Goal: Task Accomplishment & Management: Use online tool/utility

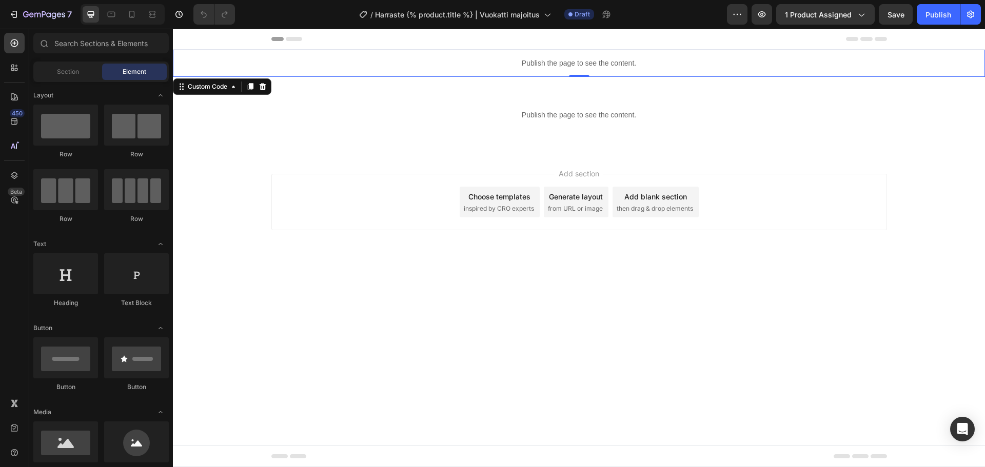
click at [466, 68] on p "Publish the page to see the content." at bounding box center [579, 63] width 812 height 11
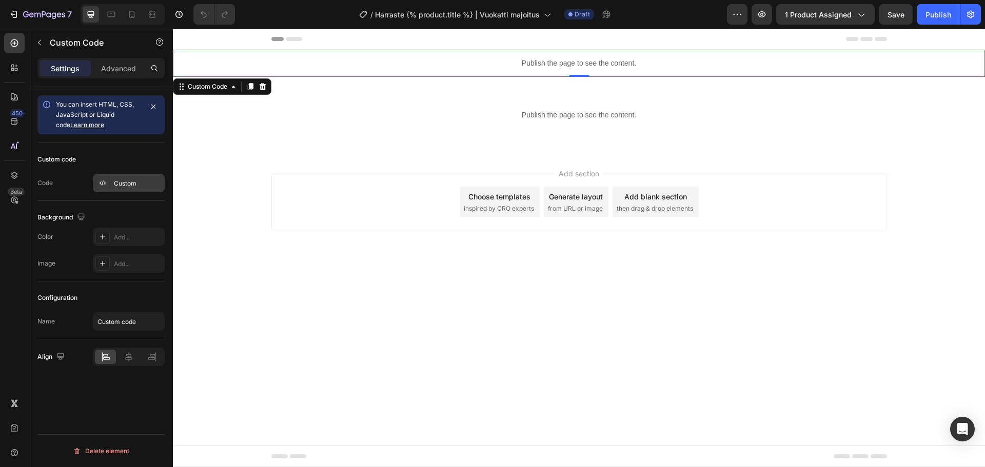
click at [130, 175] on div "Custom" at bounding box center [129, 183] width 72 height 18
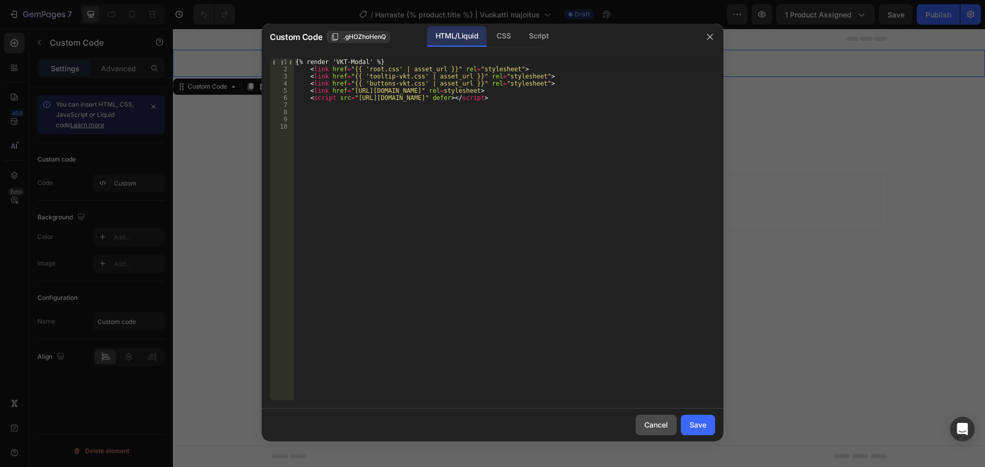
click at [668, 432] on button "Cancel" at bounding box center [656, 425] width 41 height 21
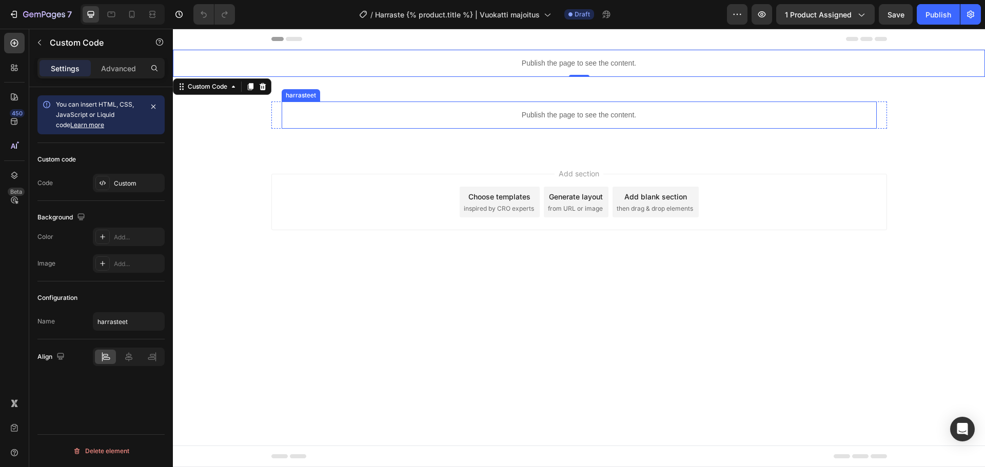
click at [556, 109] on div "Publish the page to see the content." at bounding box center [579, 115] width 595 height 27
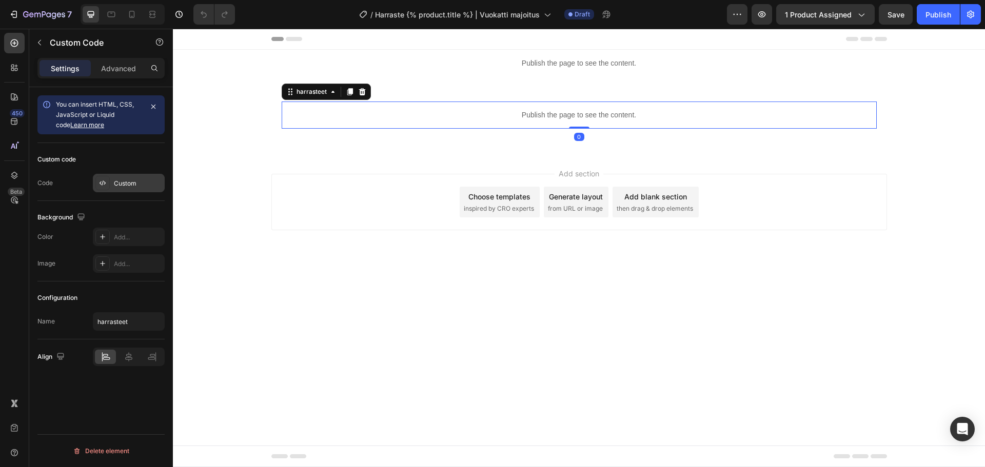
click at [111, 189] on div "Custom" at bounding box center [129, 183] width 72 height 18
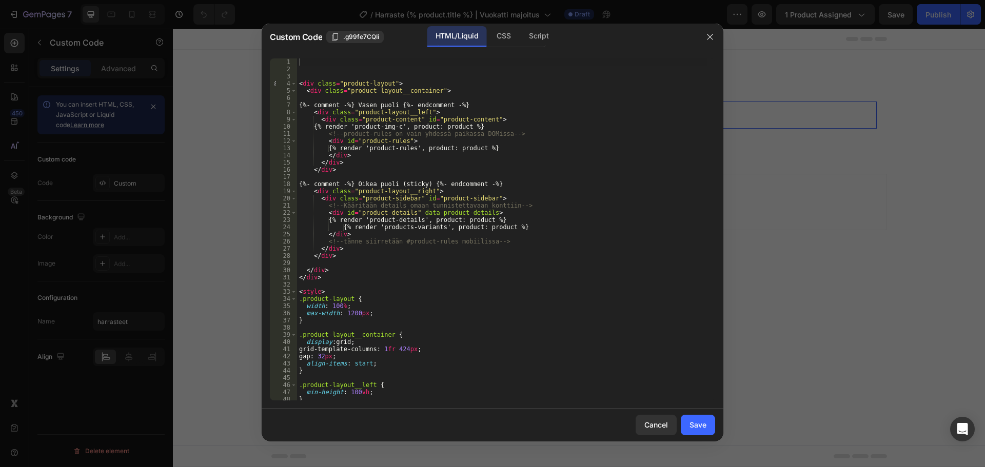
click at [431, 245] on div "< div class = "product-layout" > < div class = "product-layout__container" > {%…" at bounding box center [502, 236] width 411 height 357
drag, startPoint x: 401, startPoint y: 125, endPoint x: 363, endPoint y: 123, distance: 37.5
click at [363, 123] on div "< div class = "product-layout" > < div class = "product-layout__container" > {%…" at bounding box center [502, 236] width 411 height 357
type textarea "{% render 'product-img-c', product: product %}"
click at [658, 410] on div "Cancel Save" at bounding box center [493, 425] width 462 height 33
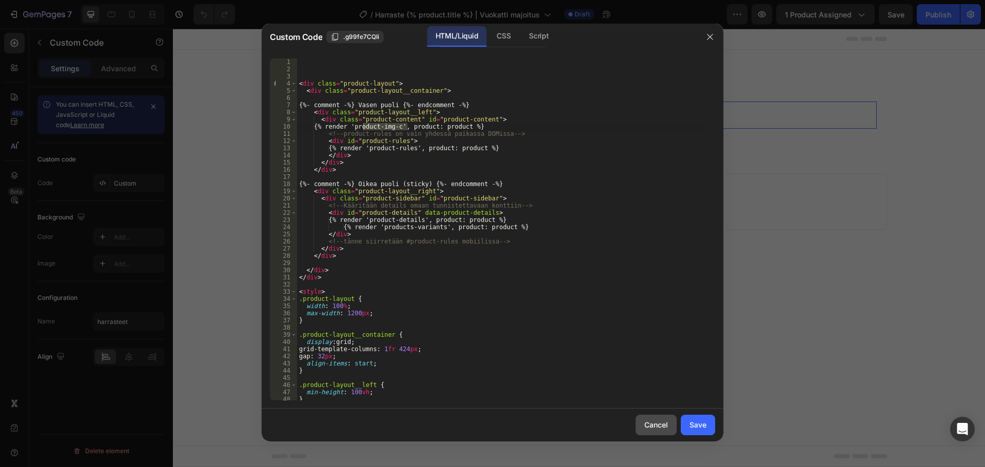
click at [657, 421] on div "Cancel" at bounding box center [656, 425] width 24 height 11
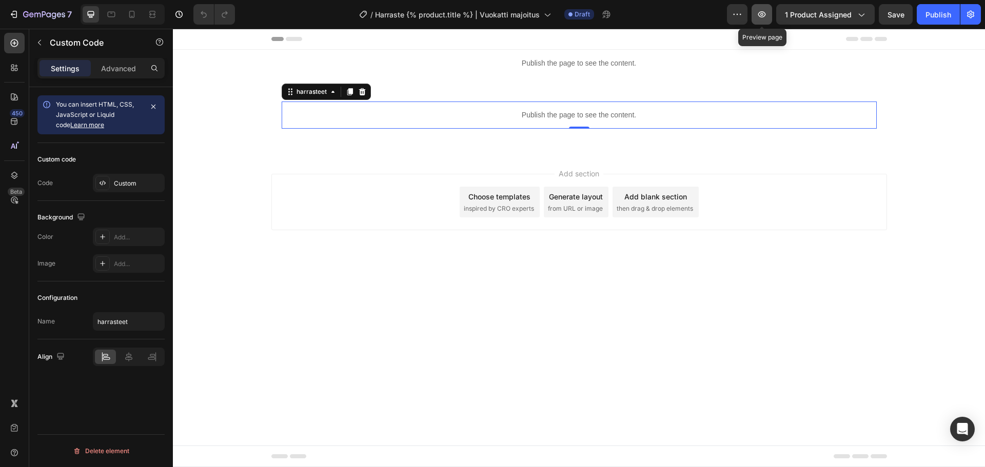
click at [760, 8] on button "button" at bounding box center [762, 14] width 21 height 21
click at [752, 4] on button "button" at bounding box center [762, 14] width 21 height 21
click at [47, 45] on button "button" at bounding box center [39, 42] width 16 height 16
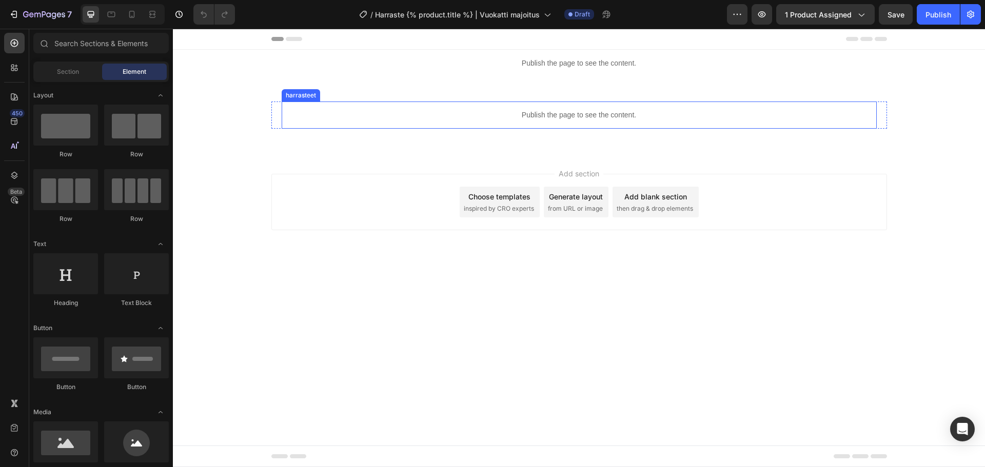
click at [329, 106] on div "Publish the page to see the content." at bounding box center [579, 115] width 595 height 27
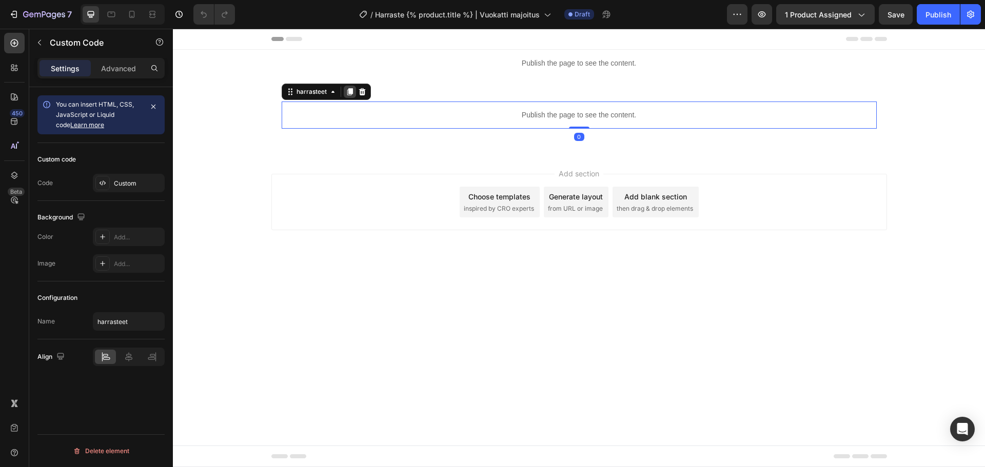
click at [347, 96] on div at bounding box center [350, 92] width 12 height 12
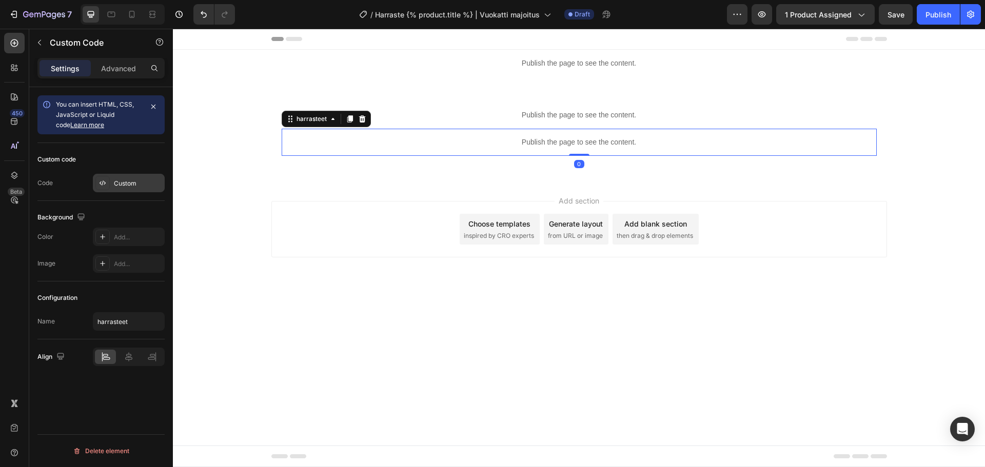
click at [123, 188] on div "Custom" at bounding box center [129, 183] width 72 height 18
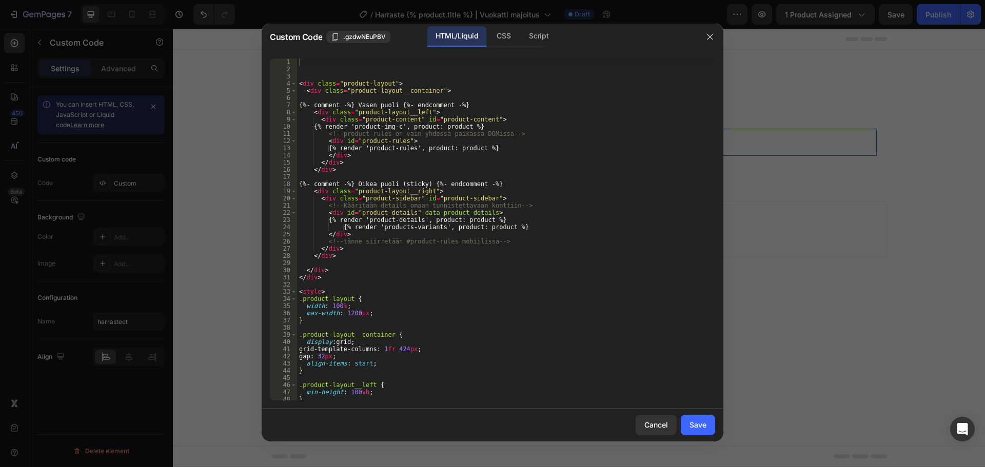
click at [414, 161] on div "< div class = "product-layout" > < div class = "product-layout__container" > {%…" at bounding box center [502, 236] width 411 height 357
type textarea "</script>"
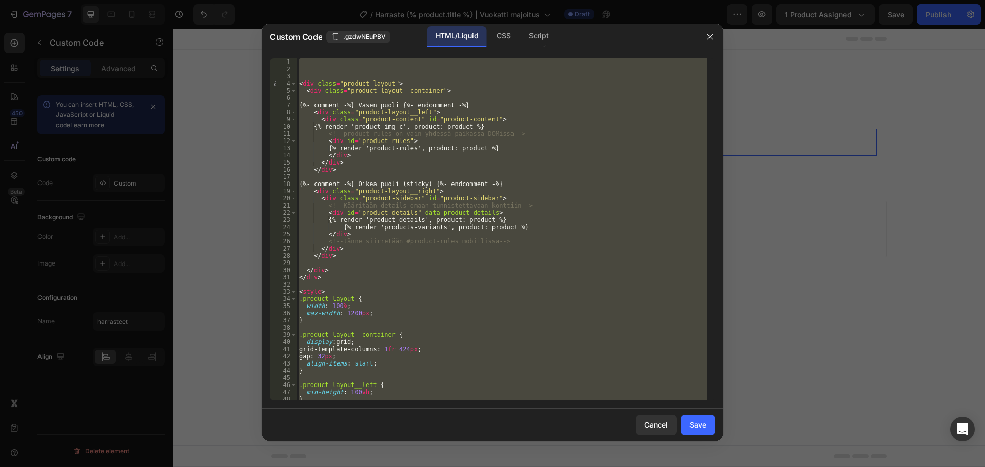
paste textarea
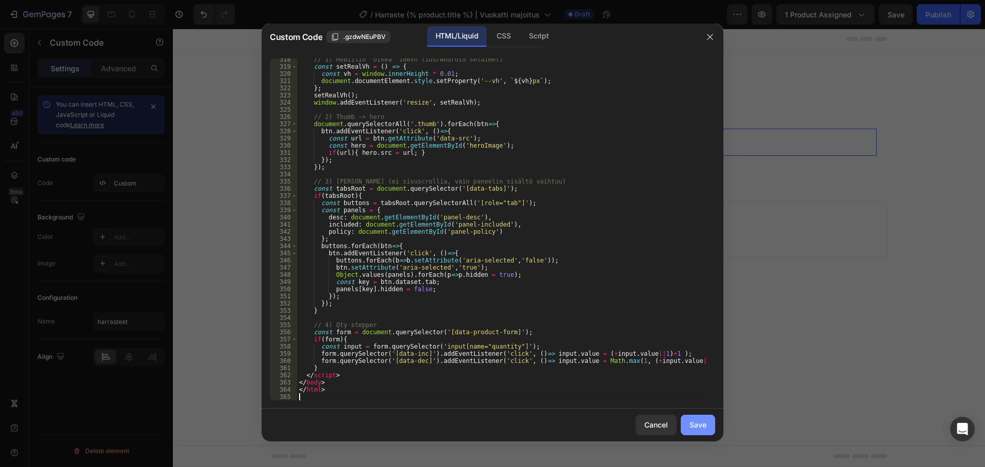
click at [711, 419] on button "Save" at bounding box center [698, 425] width 34 height 21
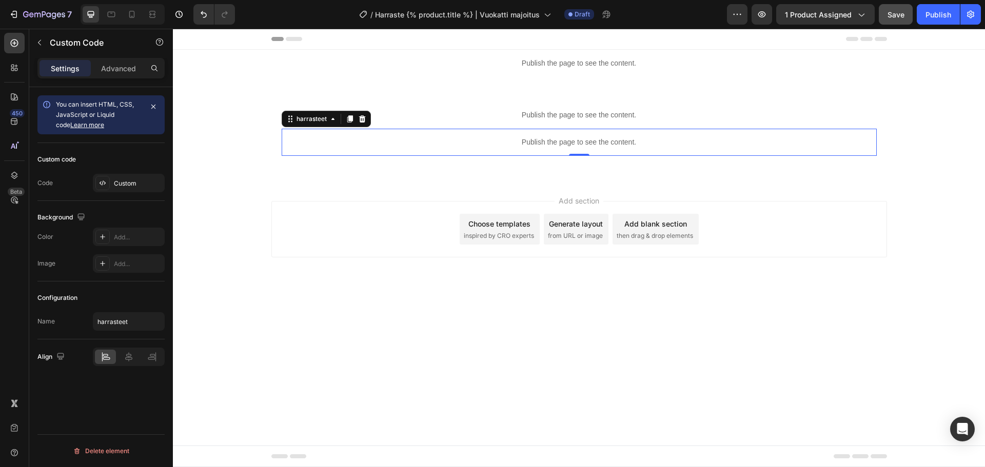
click at [890, 11] on span "Save" at bounding box center [896, 14] width 17 height 9
click at [143, 179] on div "Custom" at bounding box center [138, 183] width 48 height 9
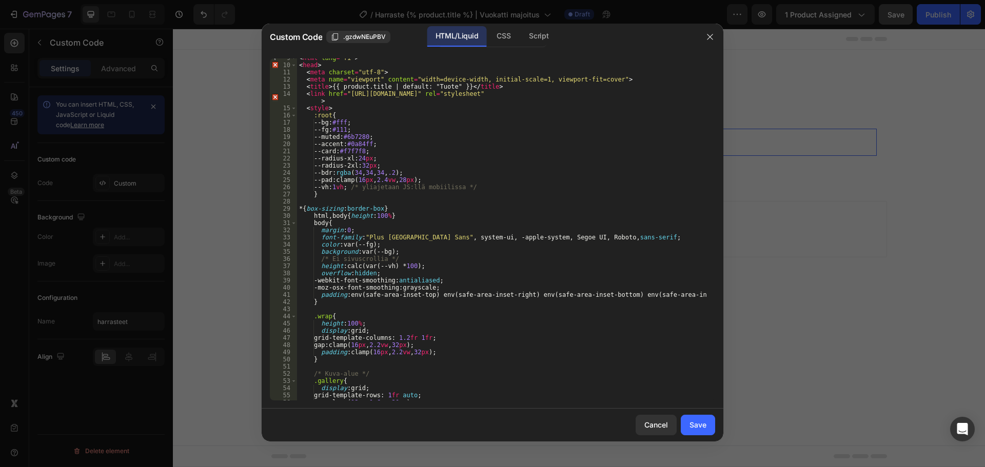
scroll to position [62, 0]
click at [662, 420] on div "Cancel" at bounding box center [656, 425] width 24 height 11
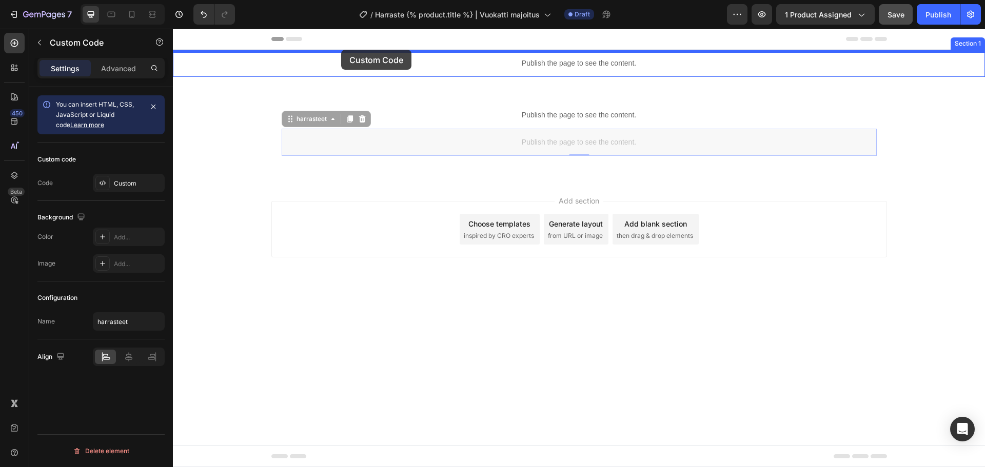
drag, startPoint x: 312, startPoint y: 105, endPoint x: 341, endPoint y: 50, distance: 62.2
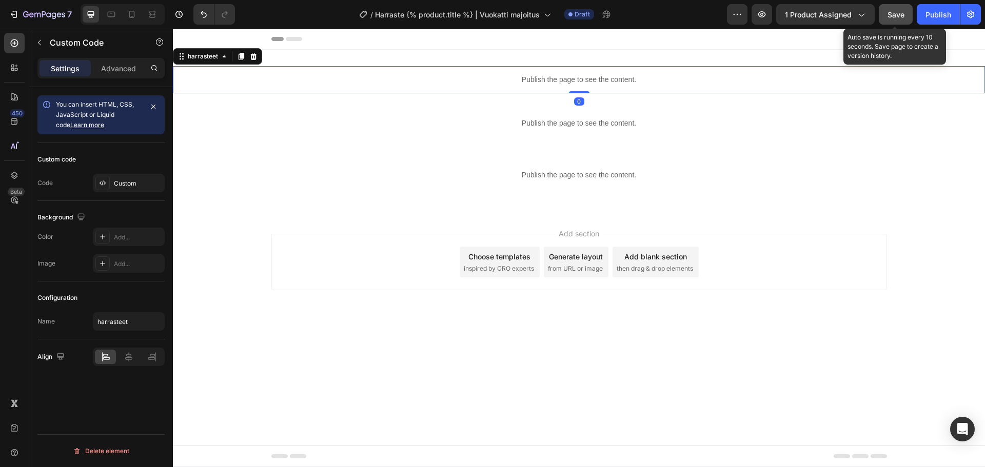
click at [882, 17] on button "Save" at bounding box center [896, 14] width 34 height 21
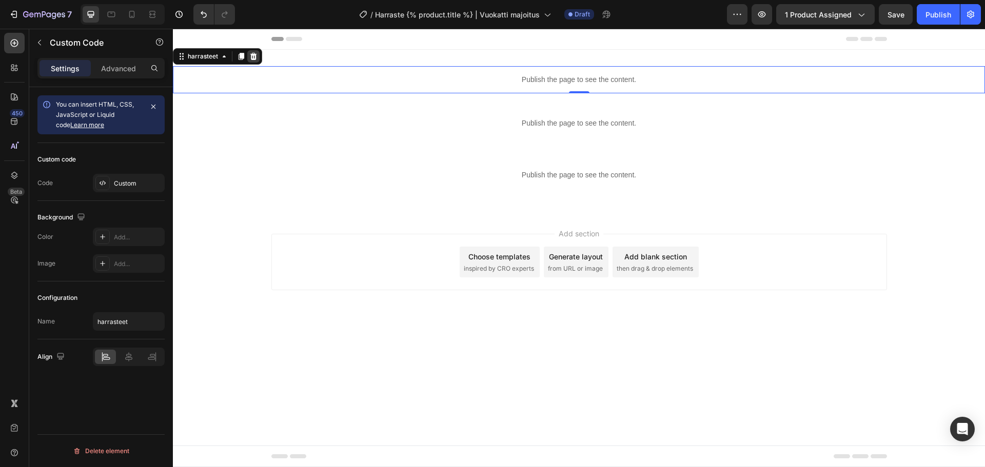
click at [253, 53] on icon at bounding box center [253, 56] width 8 height 8
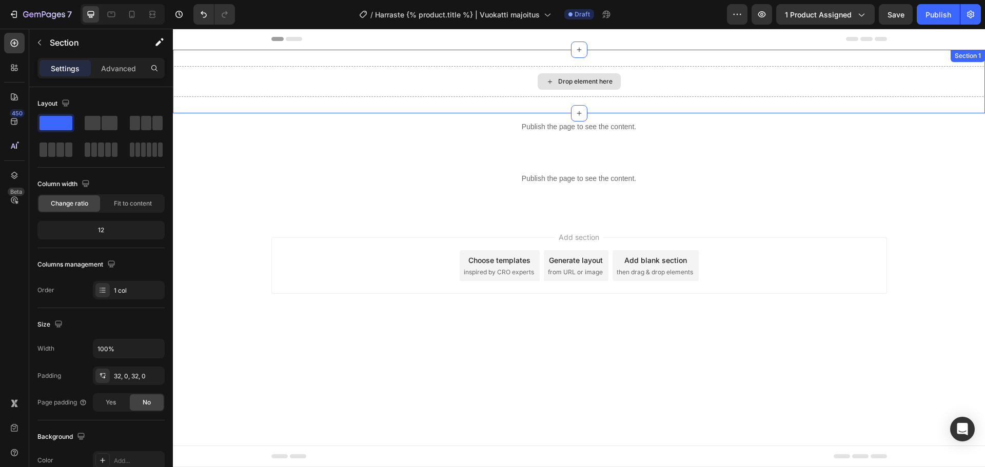
click at [441, 84] on div "Drop element here" at bounding box center [579, 81] width 812 height 31
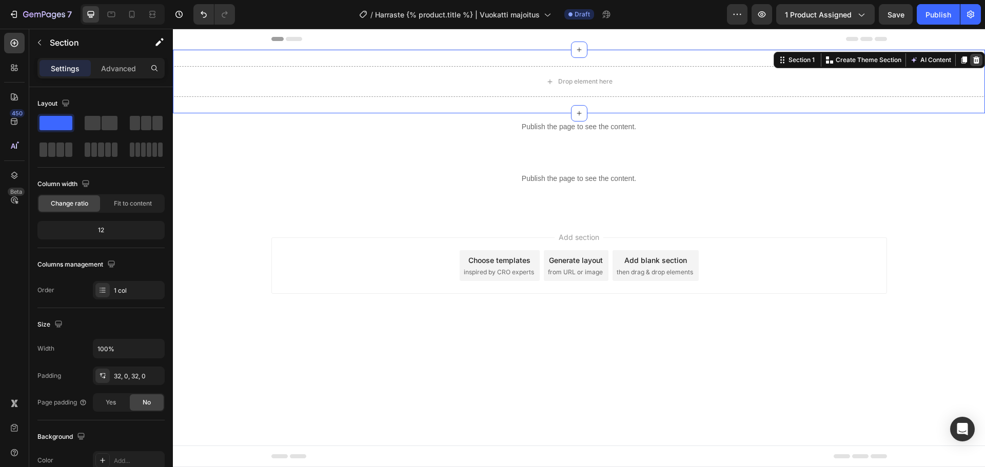
click at [981, 59] on div at bounding box center [976, 60] width 12 height 12
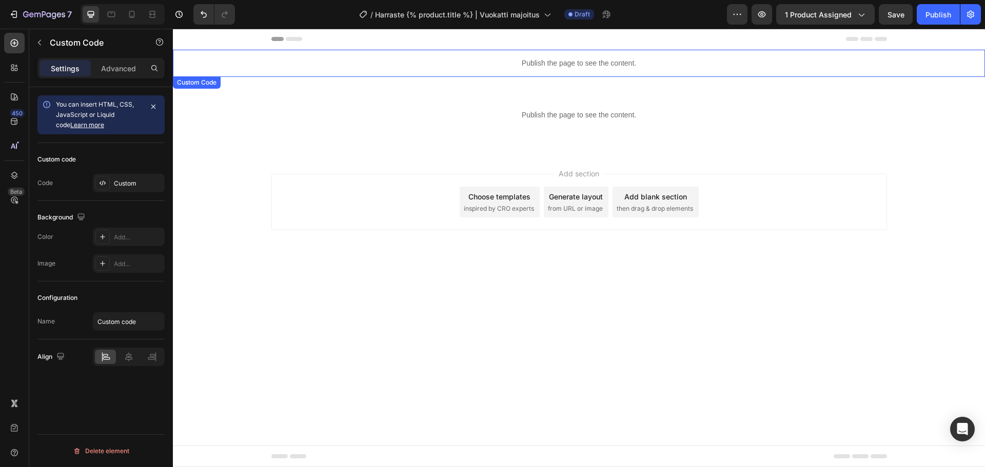
click at [504, 69] on div "Publish the page to see the content." at bounding box center [579, 63] width 812 height 27
click at [124, 178] on div "Custom" at bounding box center [129, 183] width 72 height 18
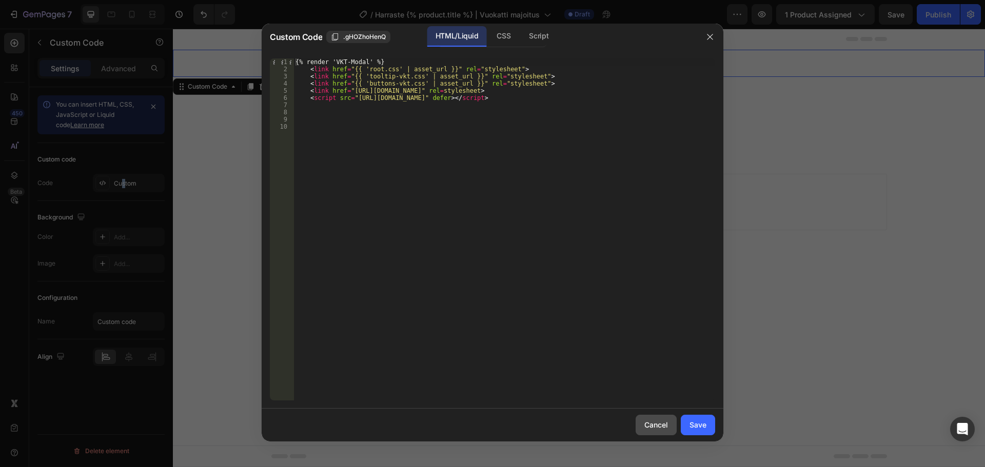
click at [652, 423] on div "Cancel" at bounding box center [656, 425] width 24 height 11
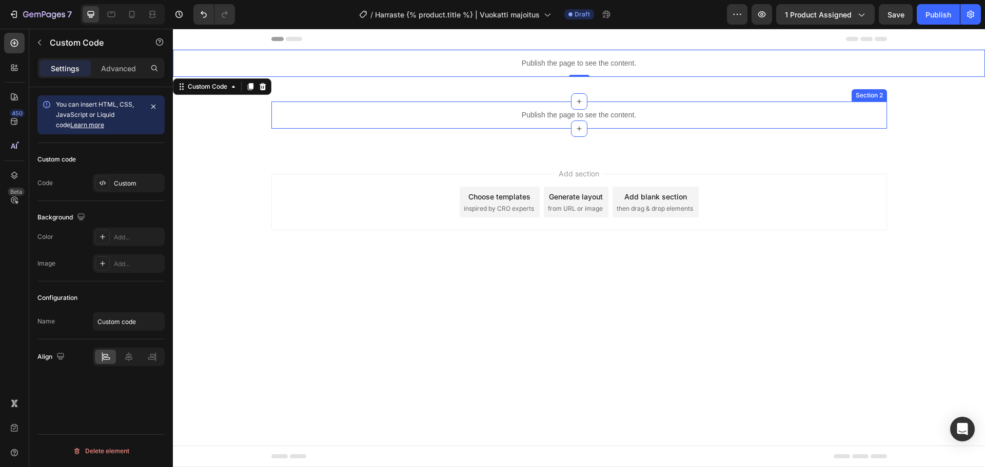
click at [278, 109] on div "Publish the page to see the content. harrasteet Section 2" at bounding box center [579, 115] width 616 height 27
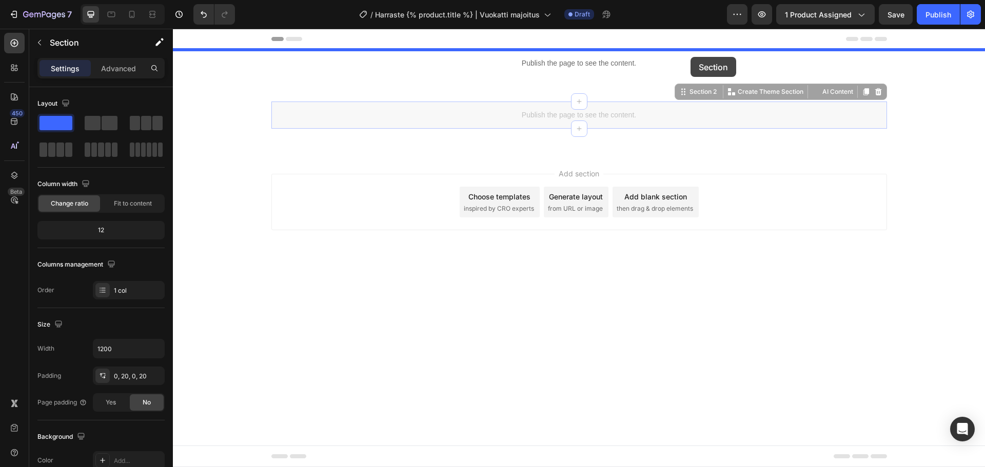
drag, startPoint x: 687, startPoint y: 91, endPoint x: 691, endPoint y: 57, distance: 34.1
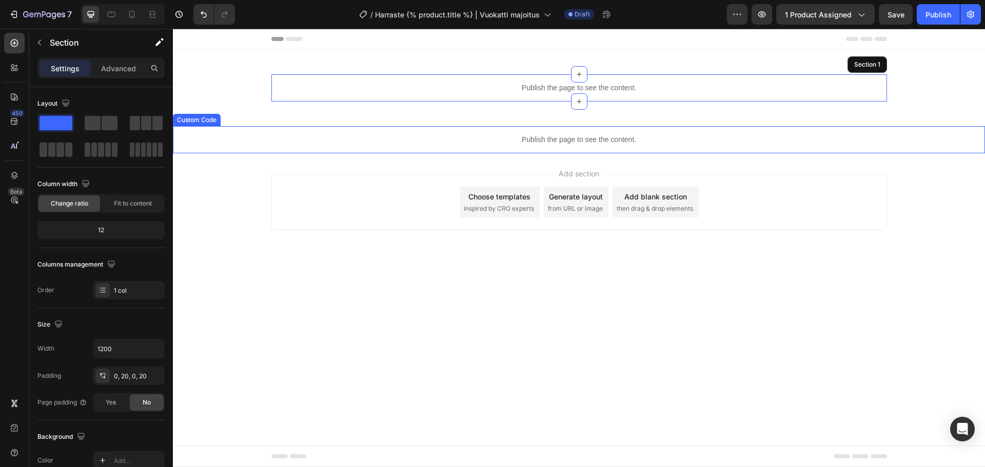
click at [401, 142] on p "Publish the page to see the content." at bounding box center [579, 139] width 812 height 11
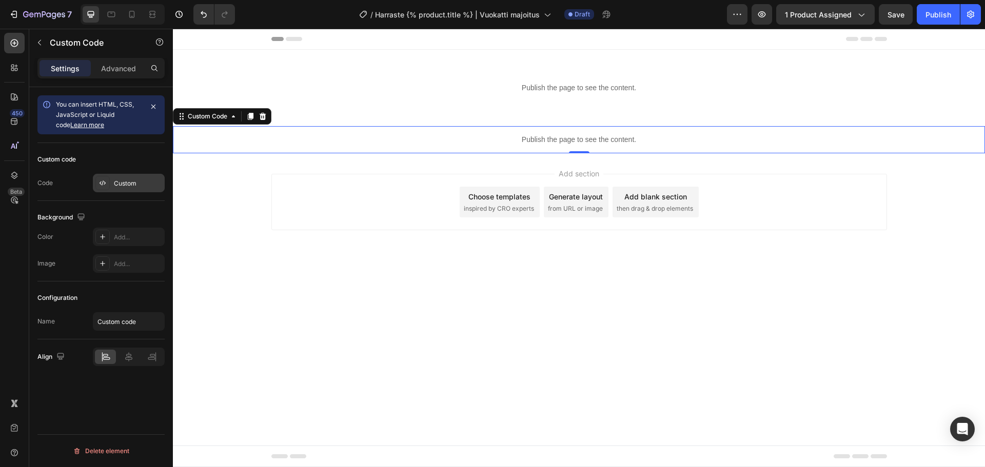
click at [130, 180] on div "Custom" at bounding box center [138, 183] width 48 height 9
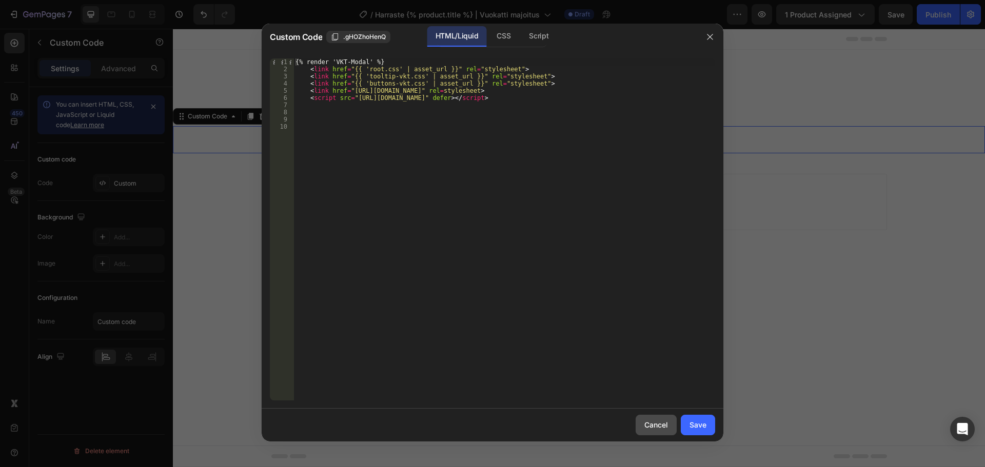
click at [667, 422] on div "Cancel" at bounding box center [656, 425] width 24 height 11
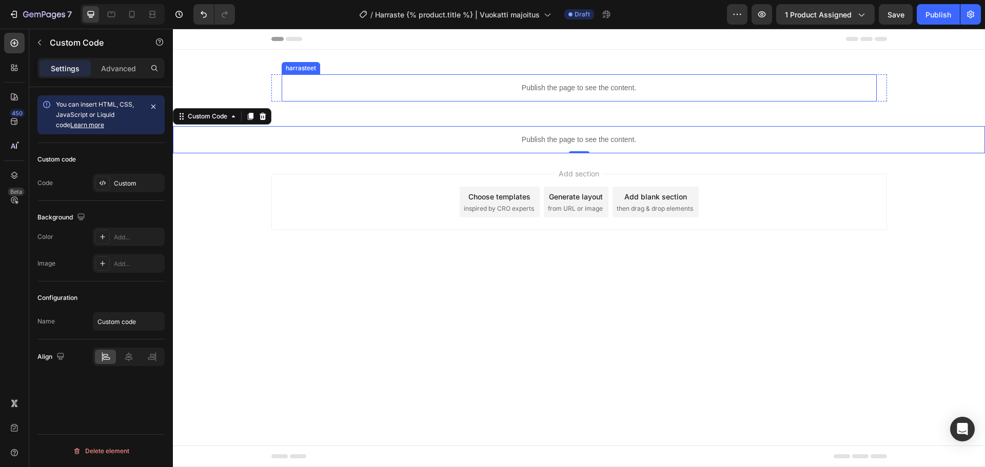
click at [562, 86] on p "Publish the page to see the content." at bounding box center [579, 88] width 595 height 11
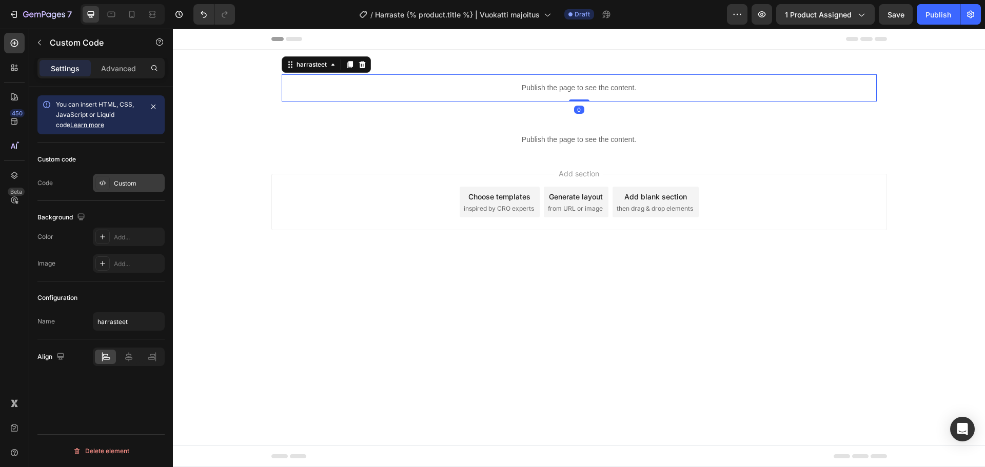
click at [120, 185] on div "Custom" at bounding box center [138, 183] width 48 height 9
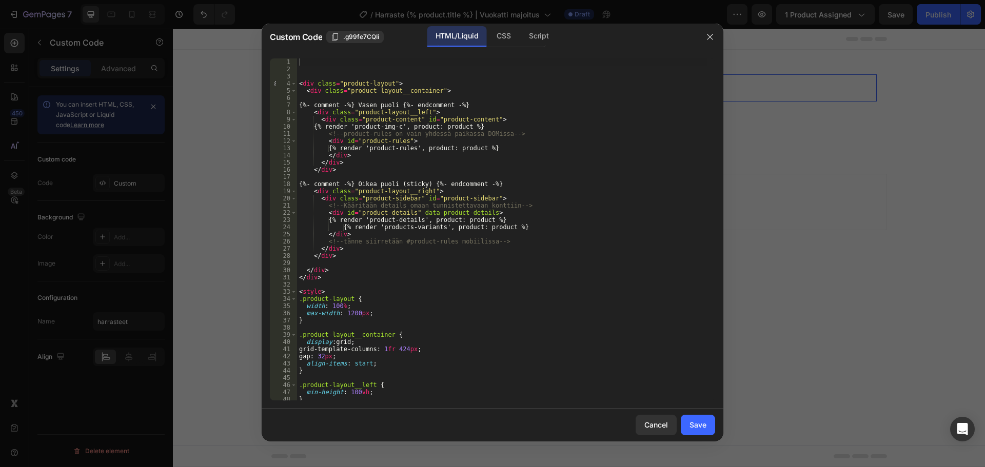
scroll to position [92, 0]
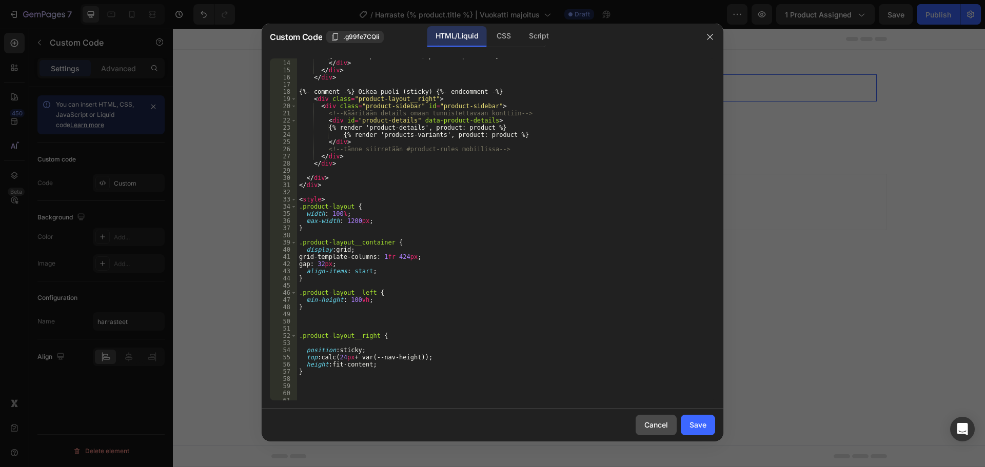
click at [644, 421] on div "Cancel" at bounding box center [656, 425] width 24 height 11
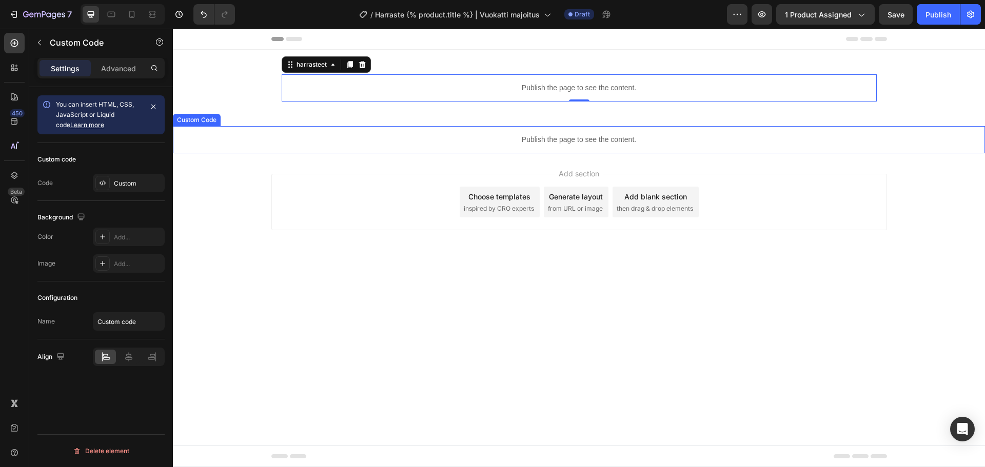
click at [490, 134] on div "Publish the page to see the content." at bounding box center [579, 139] width 812 height 27
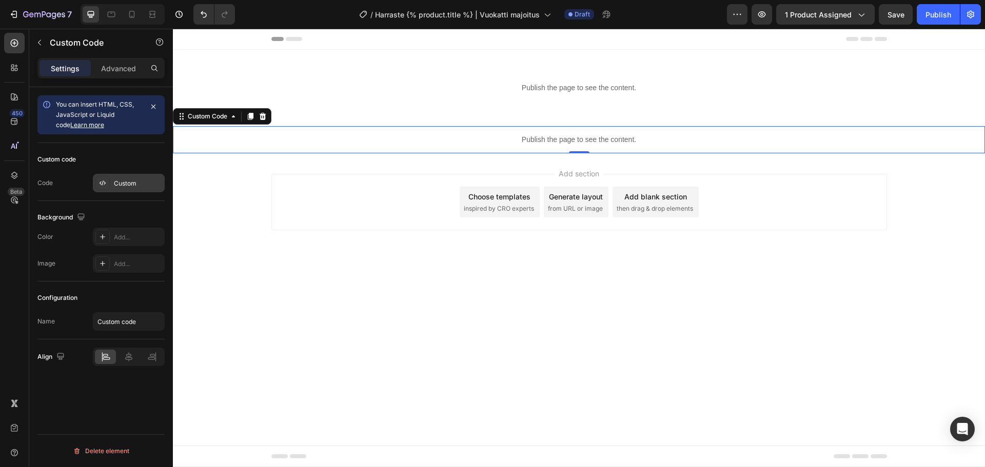
click at [147, 185] on div "Custom" at bounding box center [138, 183] width 48 height 9
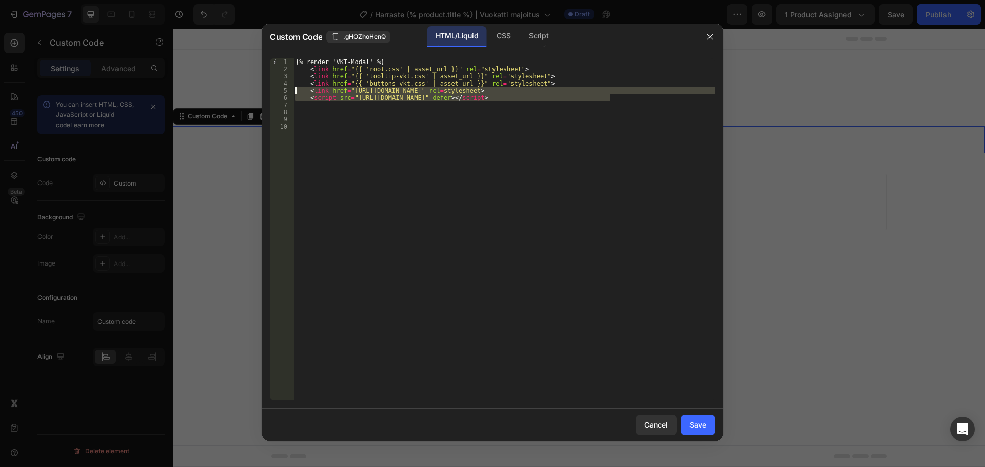
drag, startPoint x: 636, startPoint y: 95, endPoint x: 249, endPoint y: 90, distance: 387.5
click at [249, 90] on div "Custom Code .gHOZhoHenQ HTML/Liquid CSS Script <script src="https://cdn.jsdeliv…" at bounding box center [492, 233] width 985 height 467
type textarea "<link href="https://cdn.jsdelivr.net/npm/swiper@11/swiper-bundle.min.css" rel=s…"
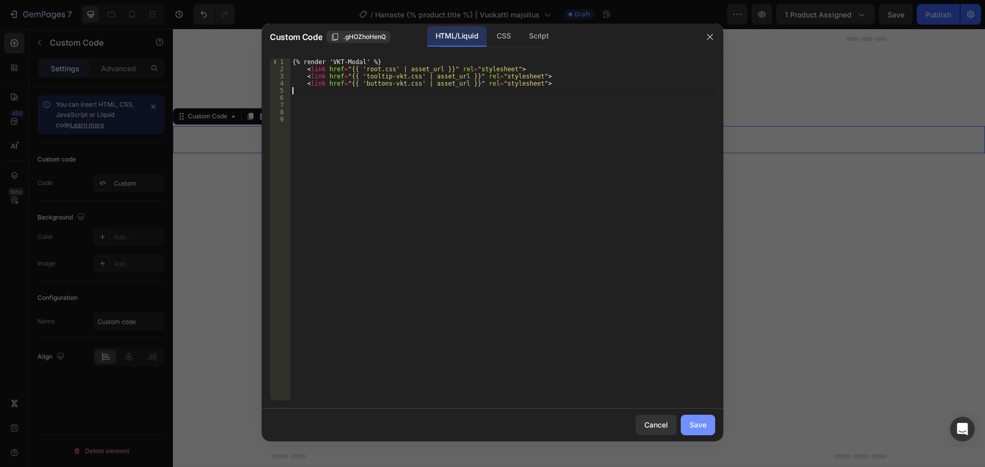
click at [707, 430] on button "Save" at bounding box center [698, 425] width 34 height 21
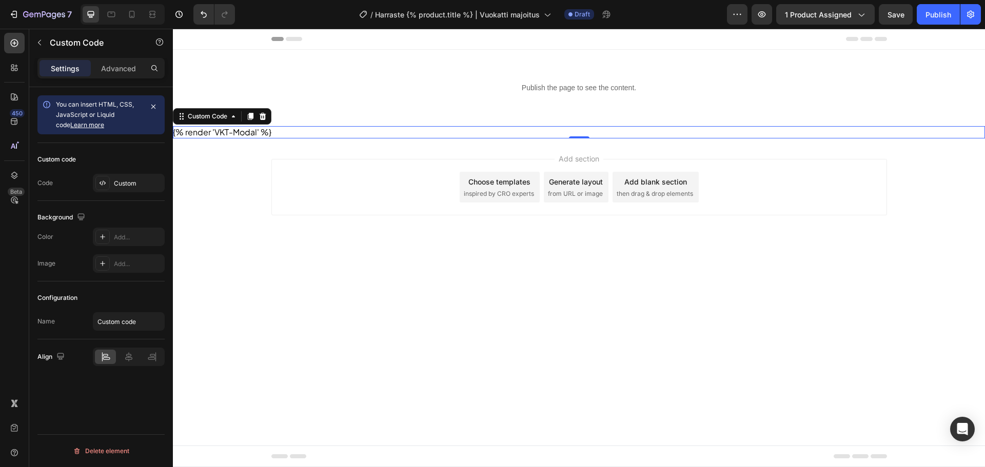
click at [463, 85] on p "Publish the page to see the content." at bounding box center [579, 88] width 595 height 11
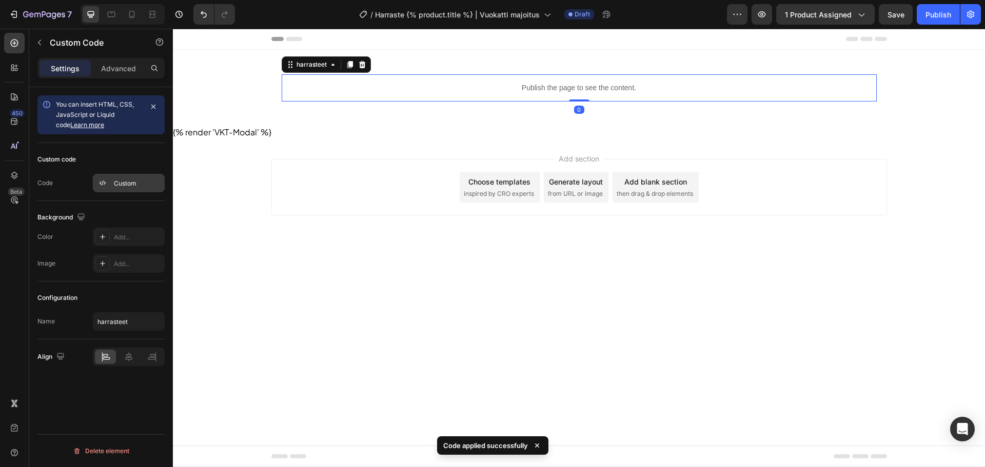
click at [128, 186] on div "Custom" at bounding box center [138, 183] width 48 height 9
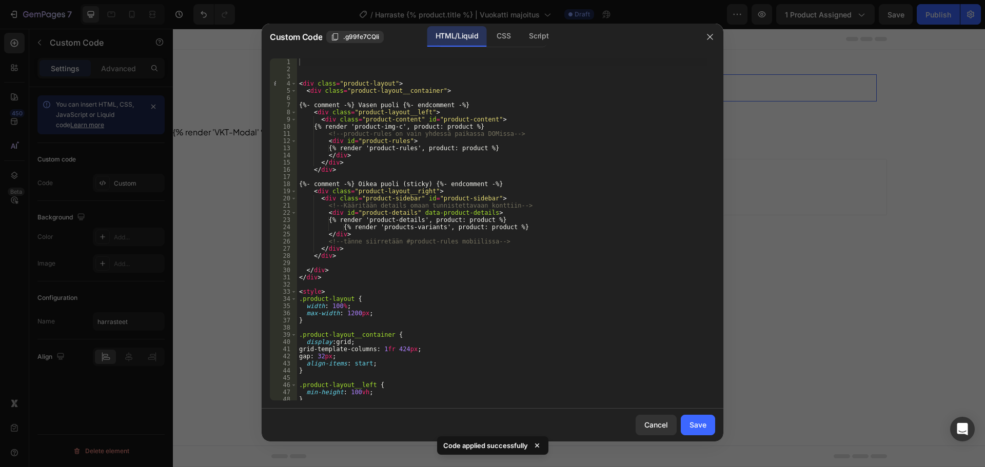
click at [326, 61] on div "< div class = "product-layout" > < div class = "product-layout__container" > {%…" at bounding box center [502, 236] width 411 height 357
paste textarea "<script src="https://cdn.jsdelivr.net/npm/swiper@11/swiper-bundle.min.js" defer…"
type textarea "<script src="https://cdn.jsdelivr.net/npm/swiper@11/swiper-bundle.min.js" defer…"
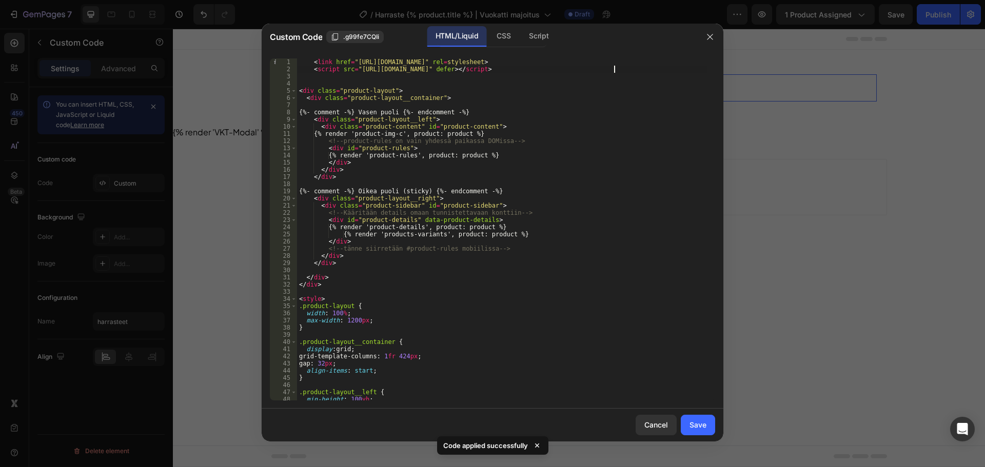
click at [716, 422] on div "Cancel Save" at bounding box center [493, 425] width 462 height 33
click at [706, 425] on button "Save" at bounding box center [698, 425] width 34 height 21
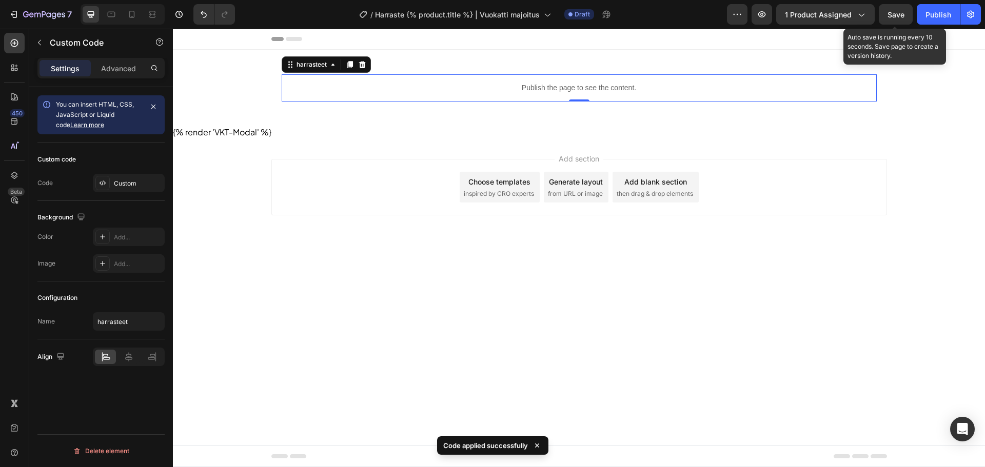
click at [889, 17] on span "Save" at bounding box center [896, 14] width 17 height 9
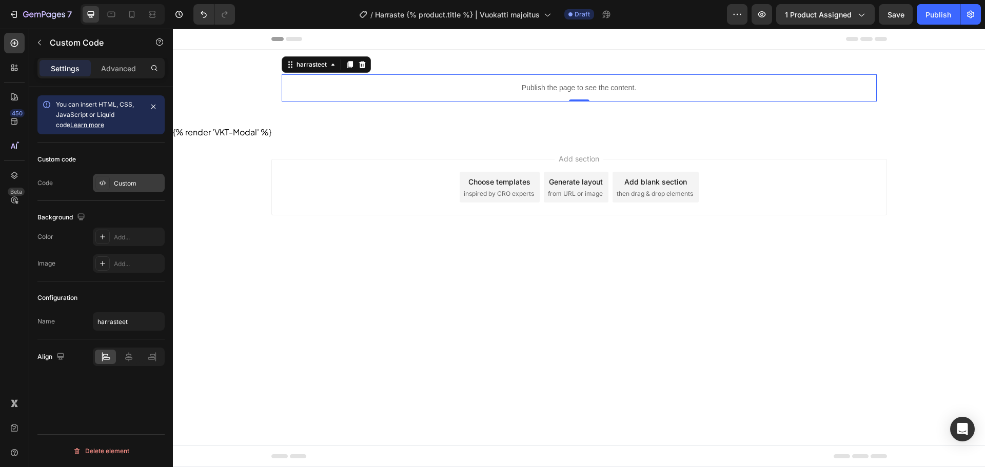
click at [94, 187] on div "Custom" at bounding box center [129, 183] width 72 height 18
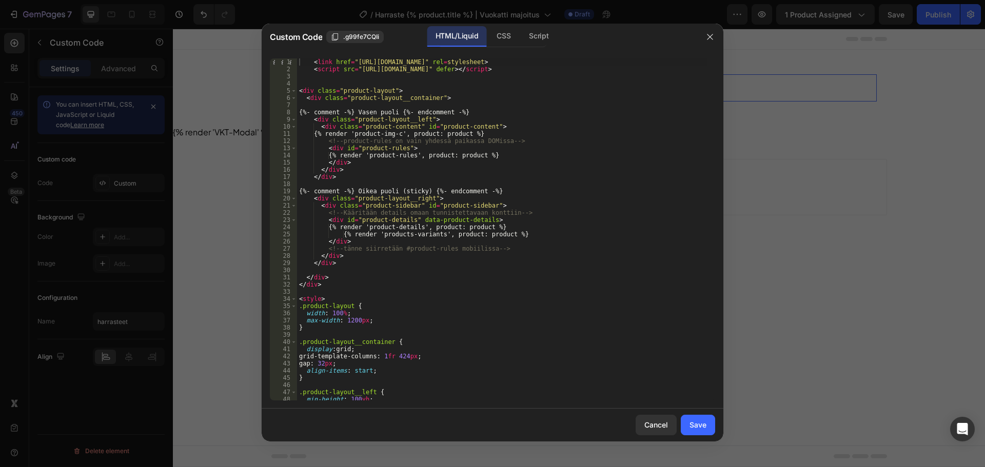
type textarea "<link href="https://cdn.jsdelivr.net/npm/swiper@11/swiper-bundle.min.css" rel=s…"
drag, startPoint x: 607, startPoint y: 58, endPoint x: 280, endPoint y: 58, distance: 326.9
click at [280, 58] on div "<link href="https://cdn.jsdelivr.net/npm/swiper@11/swiper-bundle.min.css" rel=s…" at bounding box center [492, 229] width 445 height 342
click at [693, 427] on div "Save" at bounding box center [698, 425] width 17 height 11
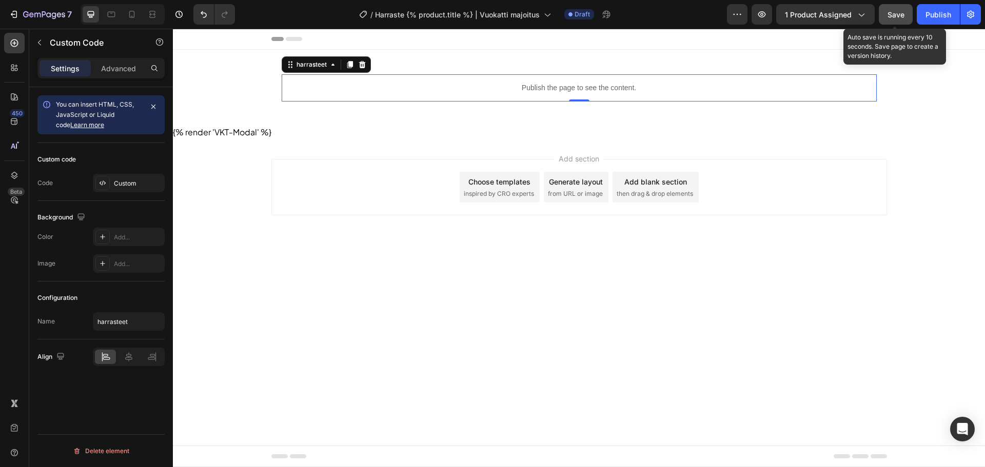
click at [886, 16] on button "Save" at bounding box center [896, 14] width 34 height 21
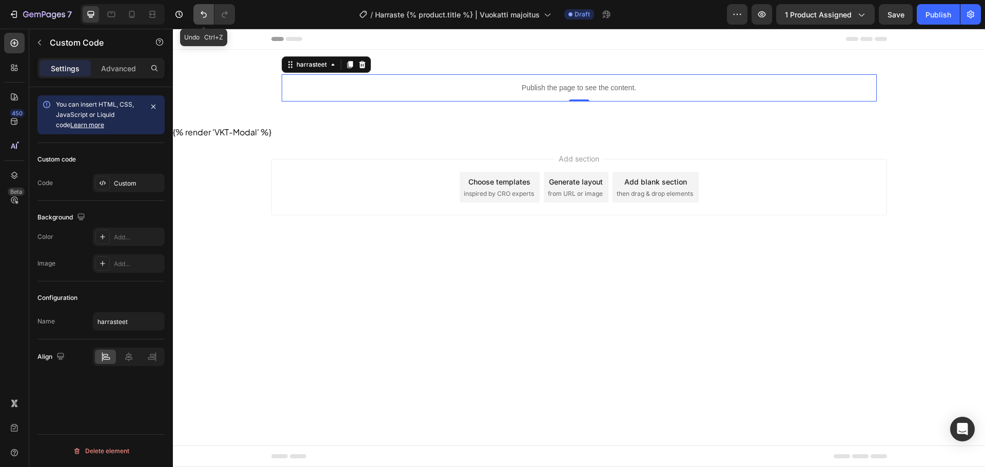
click at [202, 12] on icon "Undo/Redo" at bounding box center [204, 14] width 6 height 7
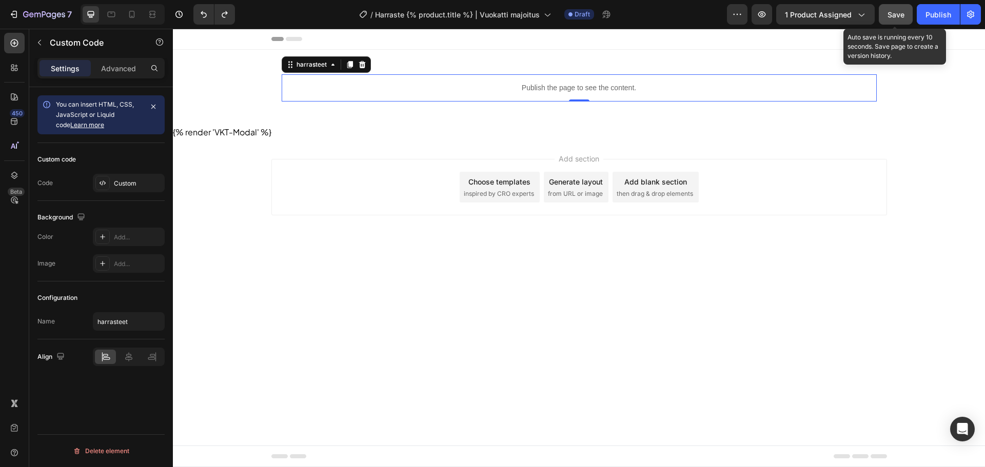
click at [880, 9] on button "Save" at bounding box center [896, 14] width 34 height 21
click at [347, 64] on icon at bounding box center [350, 65] width 8 height 8
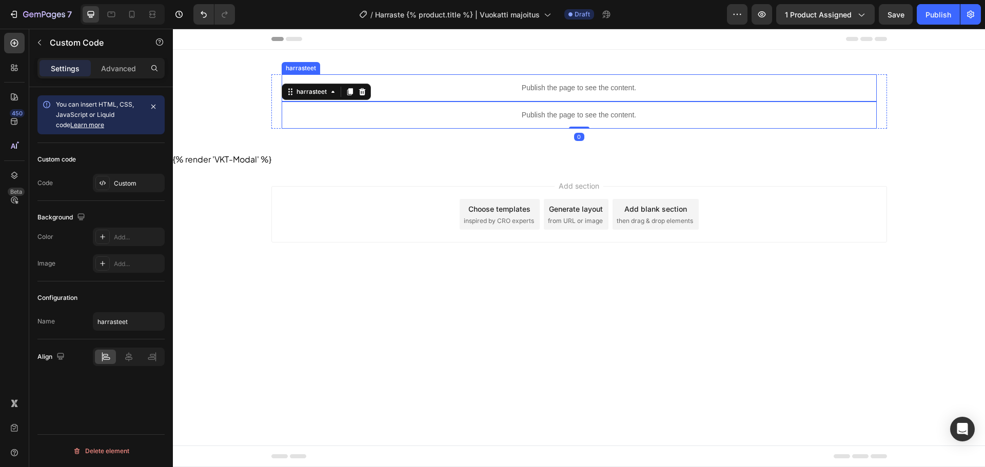
click at [453, 84] on p "Publish the page to see the content." at bounding box center [579, 88] width 595 height 11
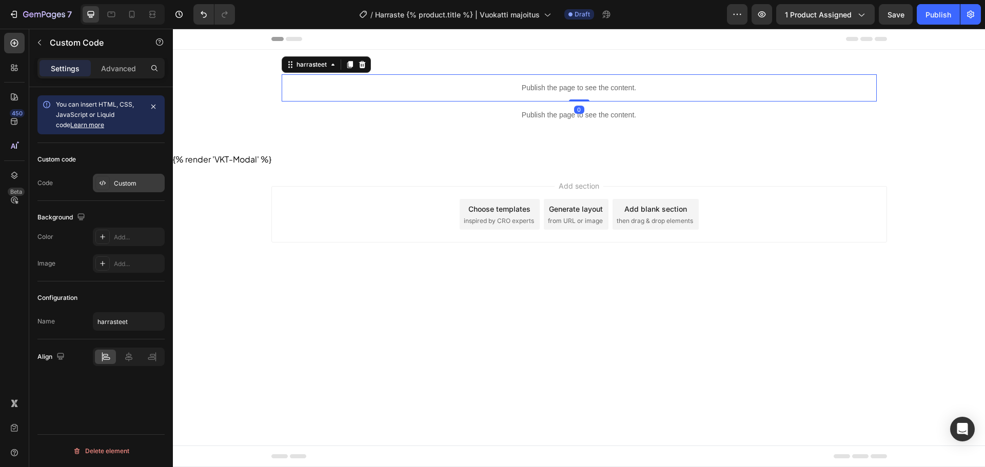
click at [130, 175] on div "Custom" at bounding box center [129, 183] width 72 height 18
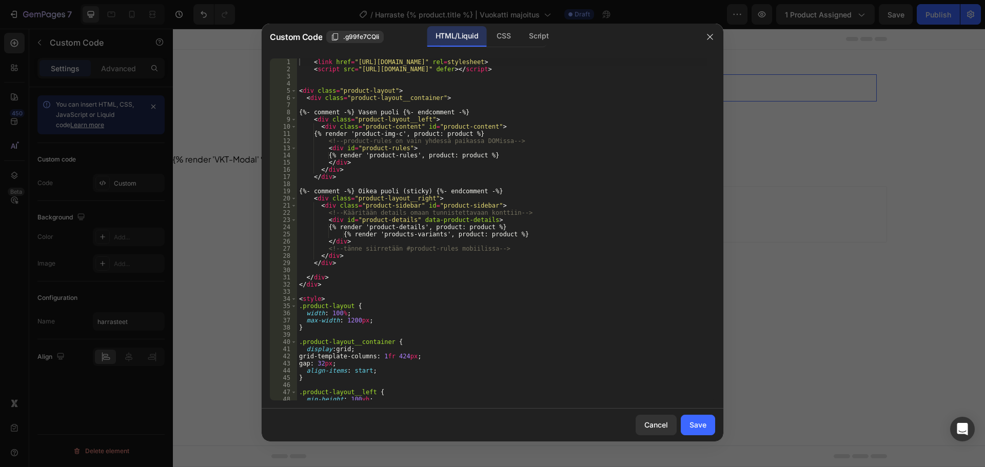
click at [447, 134] on div "< link href = "https://cdn.jsdelivr.net/npm/swiper@11/swiper-bundle.min.css" re…" at bounding box center [502, 236] width 411 height 357
type textarea "</script>"
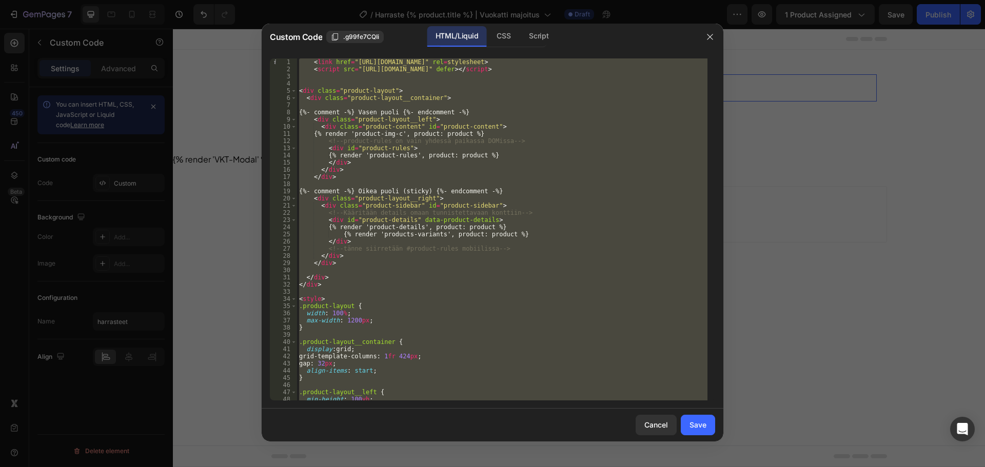
paste textarea
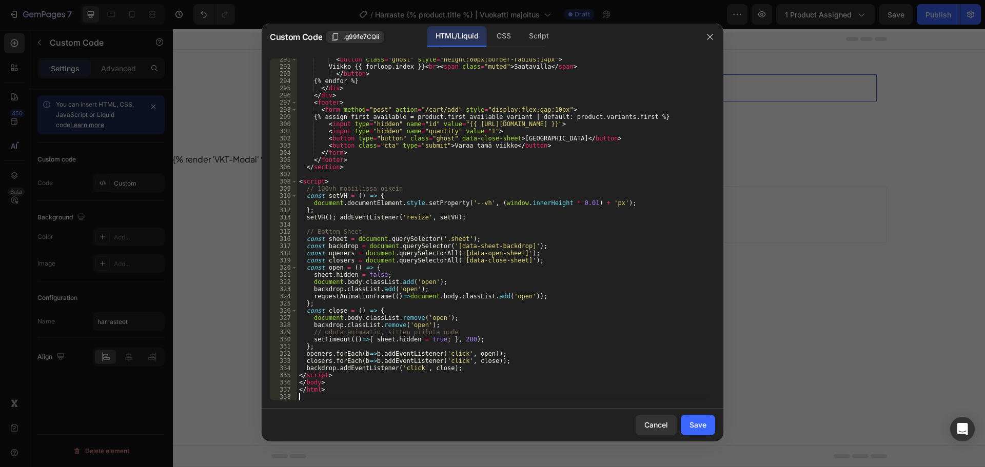
scroll to position [2194, 0]
click at [705, 427] on div "Save" at bounding box center [698, 425] width 17 height 11
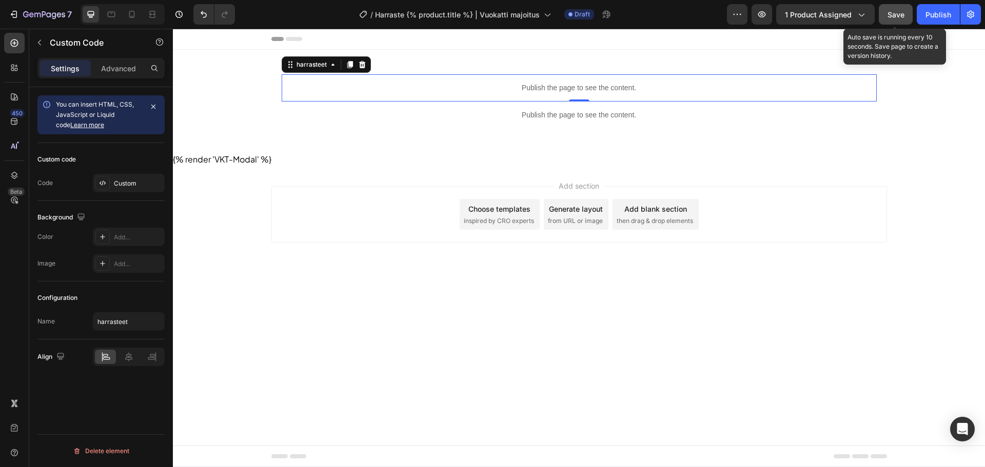
click at [889, 24] on button "Save" at bounding box center [896, 14] width 34 height 21
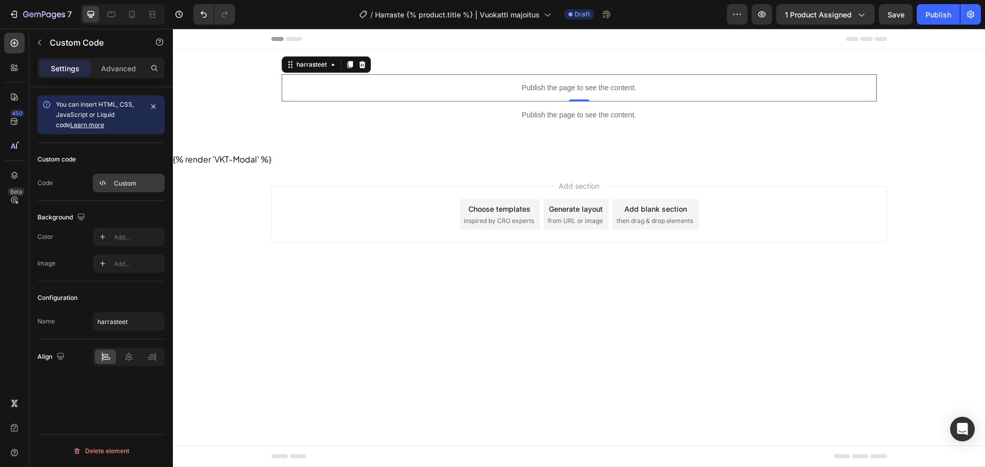
click at [111, 189] on div "Custom" at bounding box center [129, 183] width 72 height 18
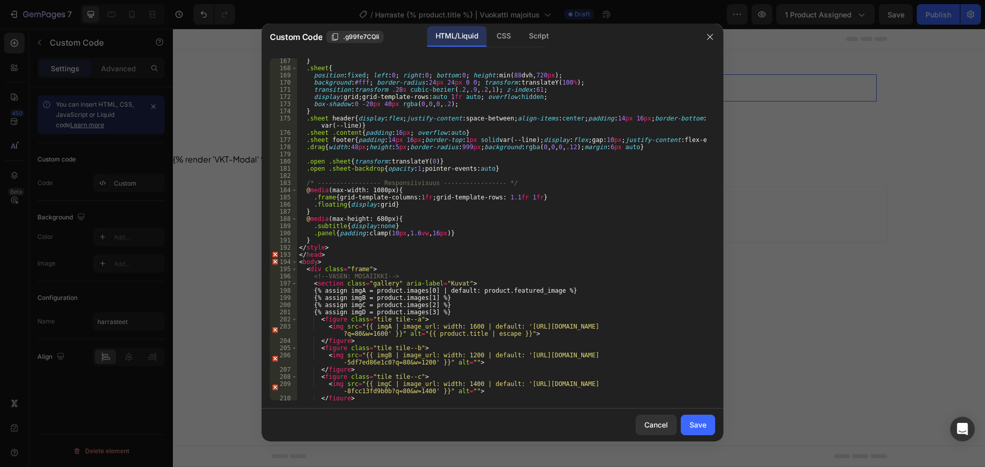
scroll to position [1201, 0]
type textarea "<div class="frame">"
click at [352, 269] on div "} .sheet { position : fixed ; left : 0 ; right : 0 ; bottom : 0 ; height : min(…" at bounding box center [502, 235] width 411 height 357
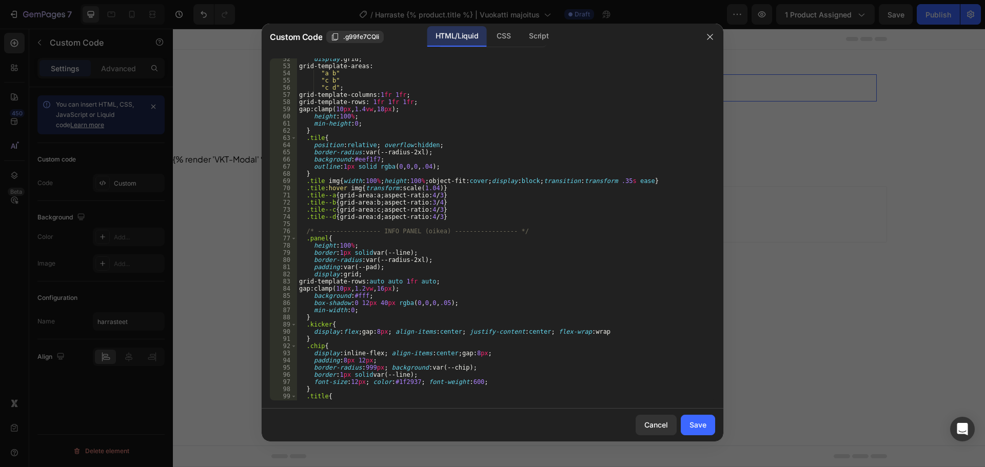
scroll to position [462, 0]
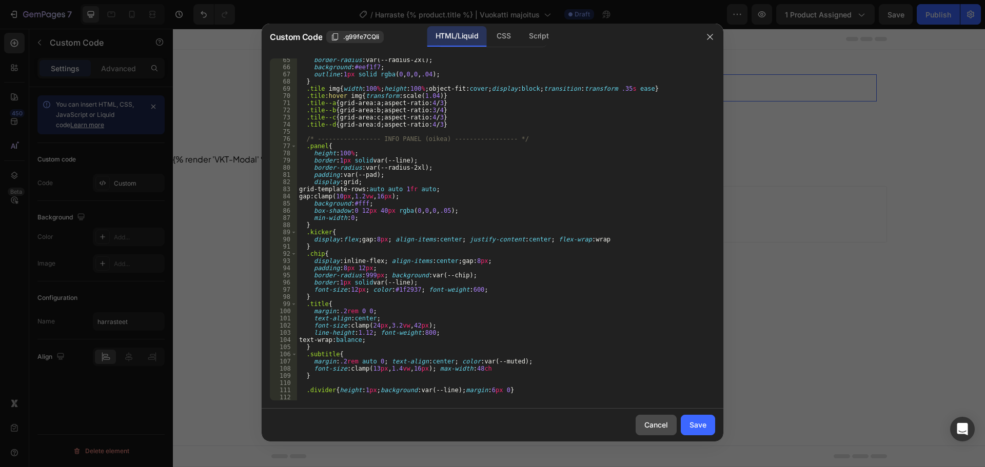
click at [658, 420] on div "Cancel" at bounding box center [656, 425] width 24 height 11
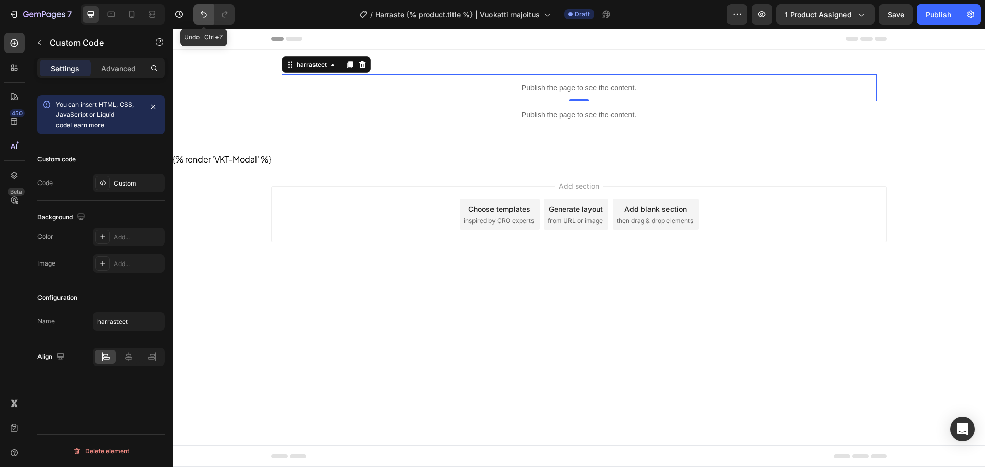
click at [204, 17] on icon "Undo/Redo" at bounding box center [204, 14] width 6 height 7
click at [358, 64] on icon at bounding box center [362, 65] width 8 height 8
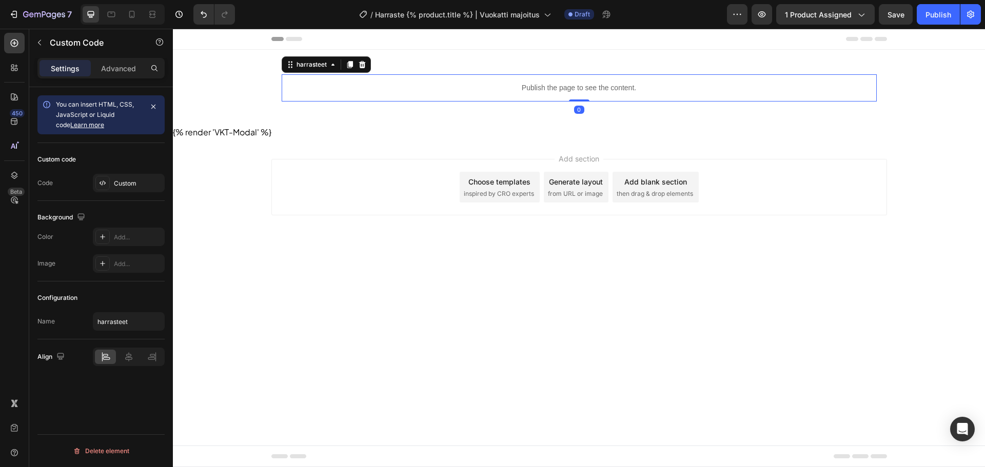
click at [411, 76] on div "Publish the page to see the content." at bounding box center [579, 87] width 595 height 27
click at [898, 10] on span "Save" at bounding box center [896, 14] width 17 height 9
click at [200, 17] on icon "Undo/Redo" at bounding box center [204, 14] width 10 height 10
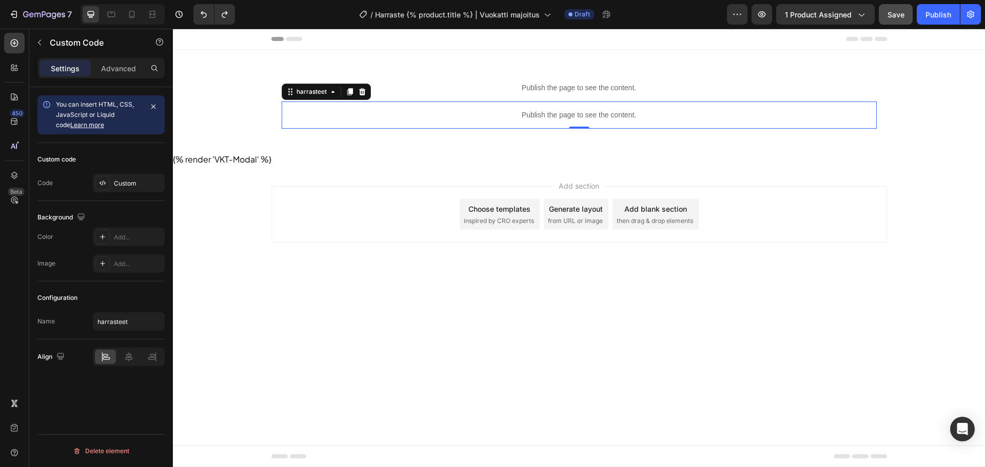
click at [894, 22] on button "Save" at bounding box center [896, 14] width 34 height 21
click at [361, 92] on icon at bounding box center [362, 92] width 8 height 8
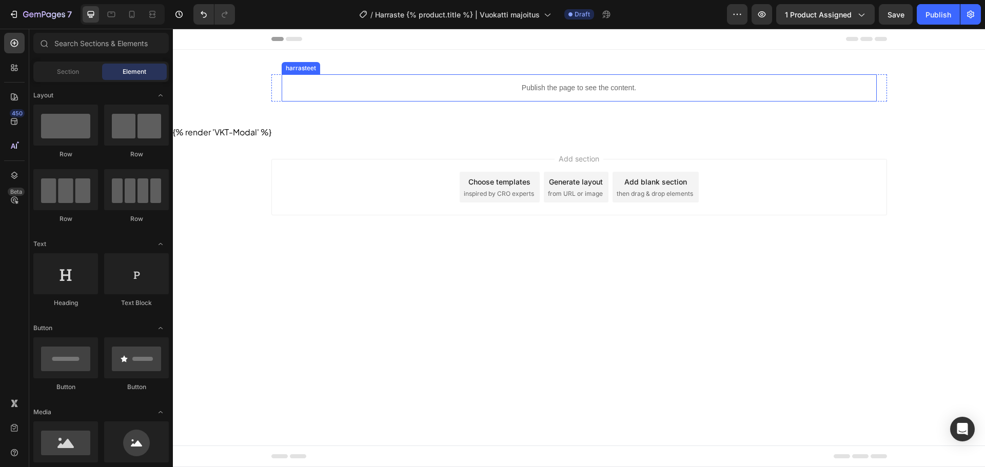
click at [406, 91] on p "Publish the page to see the content." at bounding box center [579, 88] width 595 height 11
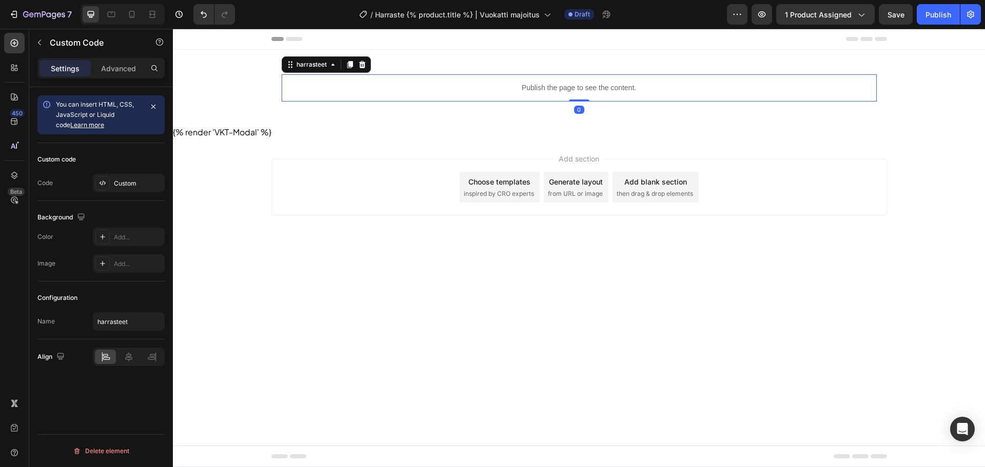
click at [347, 64] on icon at bounding box center [350, 65] width 8 height 8
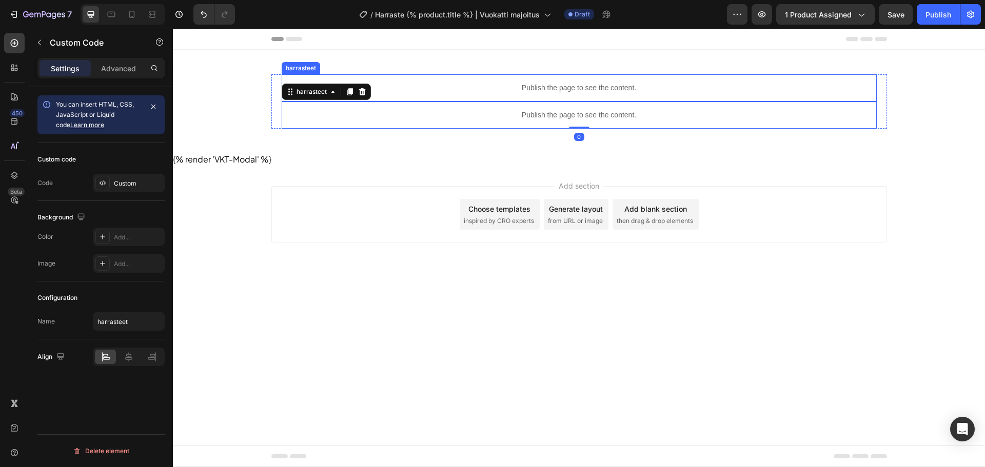
click at [390, 86] on p "Publish the page to see the content." at bounding box center [579, 88] width 595 height 11
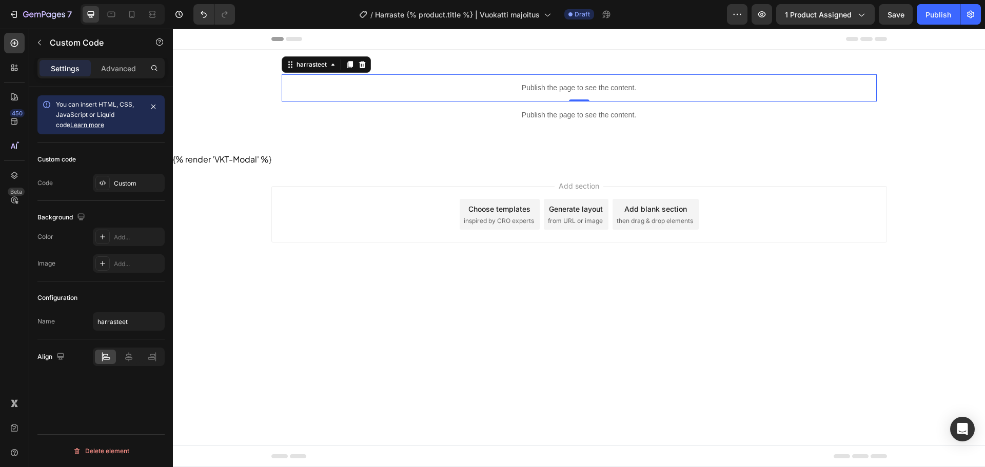
click at [89, 192] on div "Custom code Code Custom" at bounding box center [100, 172] width 127 height 58
click at [107, 185] on div at bounding box center [102, 183] width 14 height 14
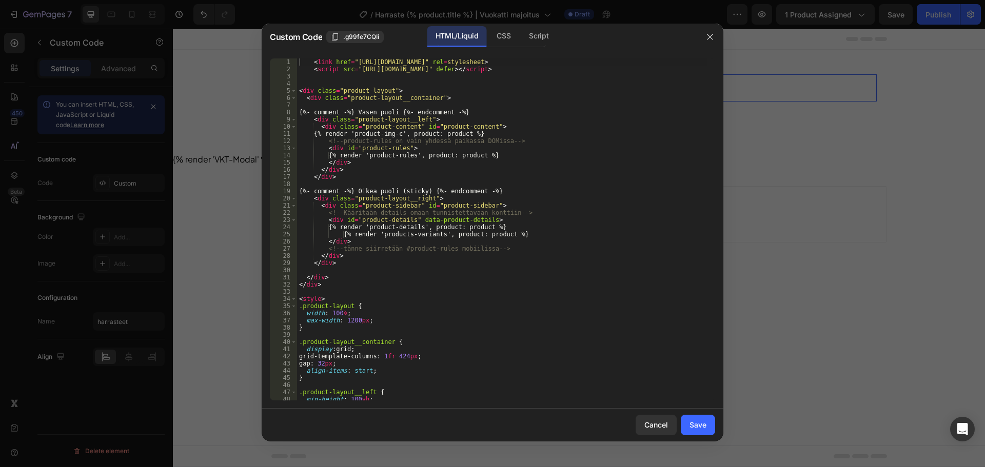
click at [569, 207] on div "< link href = "https://cdn.jsdelivr.net/npm/swiper@11/swiper-bundle.min.css" re…" at bounding box center [502, 236] width 411 height 357
type textarea "</script>"
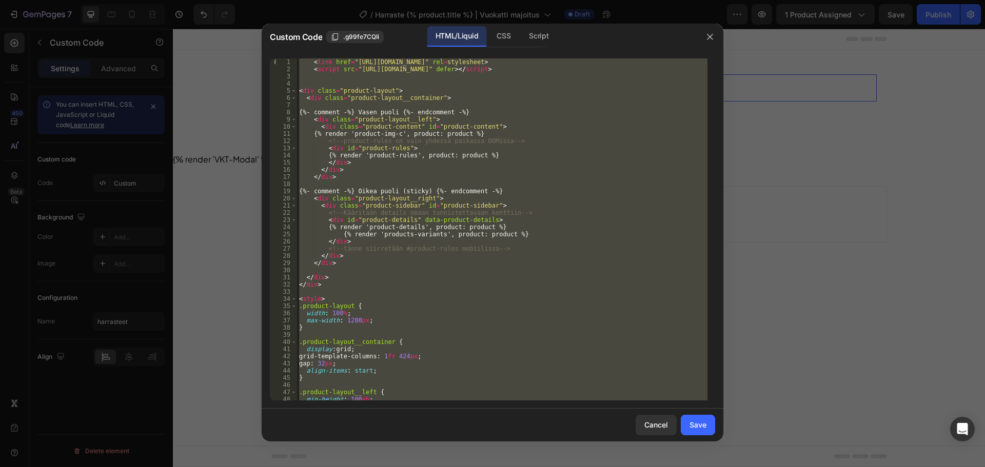
paste textarea
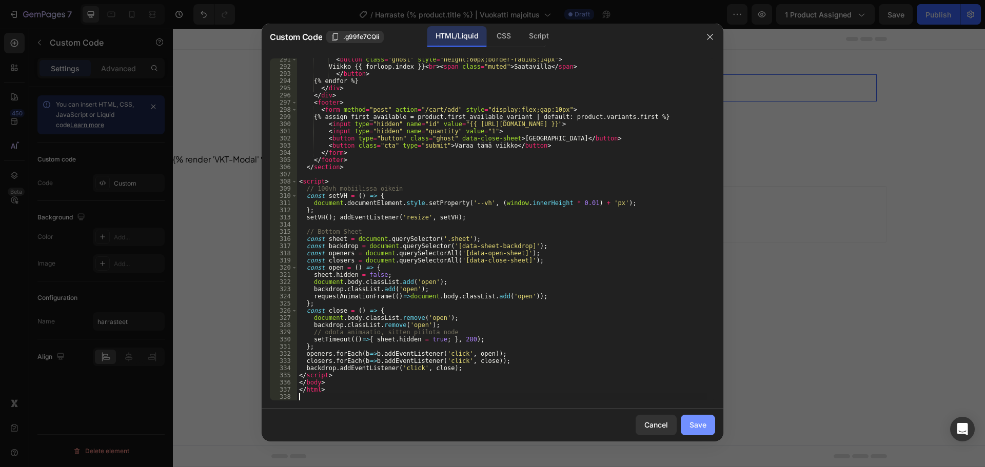
click at [699, 420] on div "Save" at bounding box center [698, 425] width 17 height 11
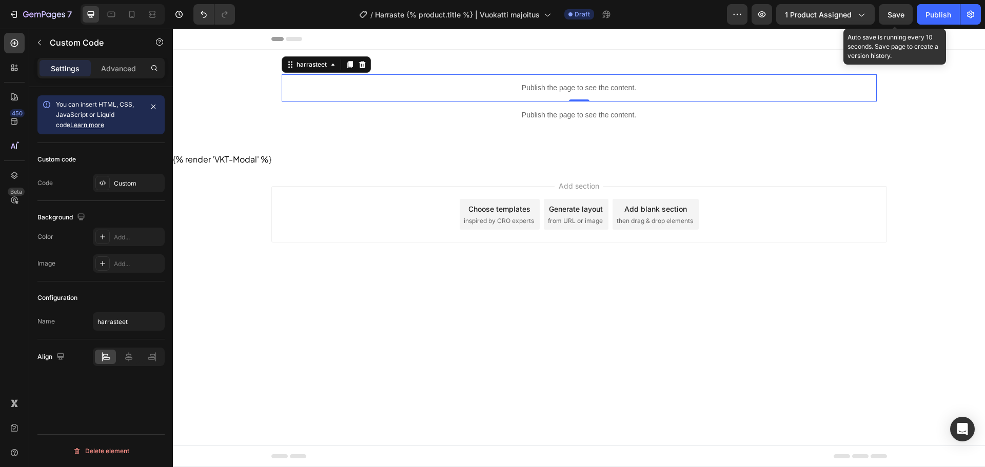
click at [904, 15] on span "Save" at bounding box center [896, 14] width 17 height 9
click at [365, 60] on div at bounding box center [362, 64] width 12 height 12
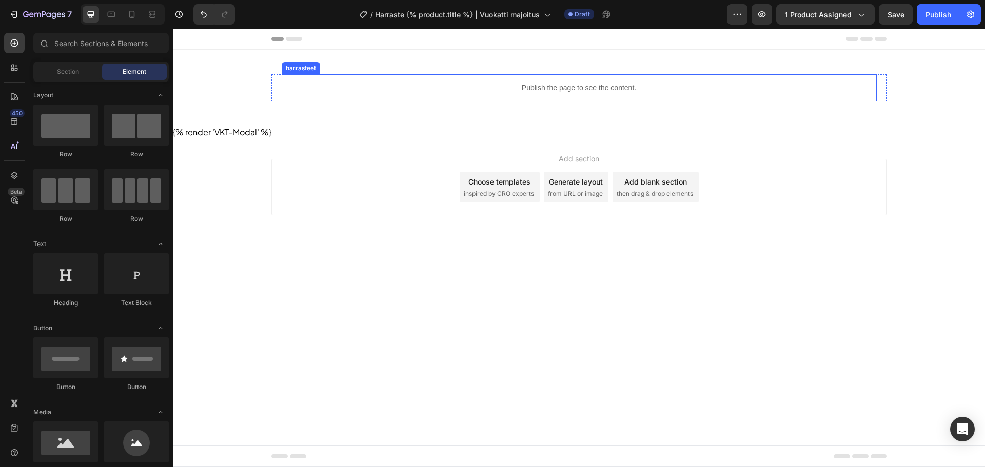
click at [386, 75] on div "Publish the page to see the content." at bounding box center [579, 87] width 595 height 27
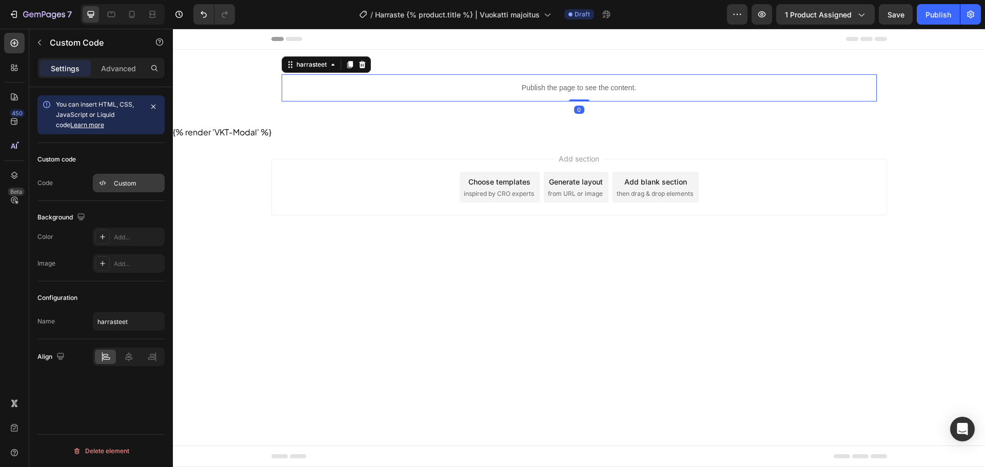
click at [123, 189] on div "Custom" at bounding box center [129, 183] width 72 height 18
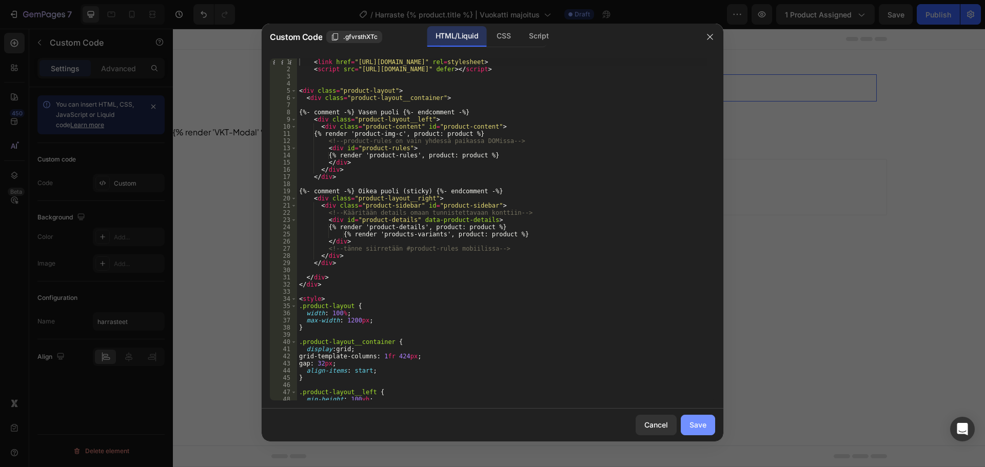
click at [701, 427] on div "Save" at bounding box center [698, 425] width 17 height 11
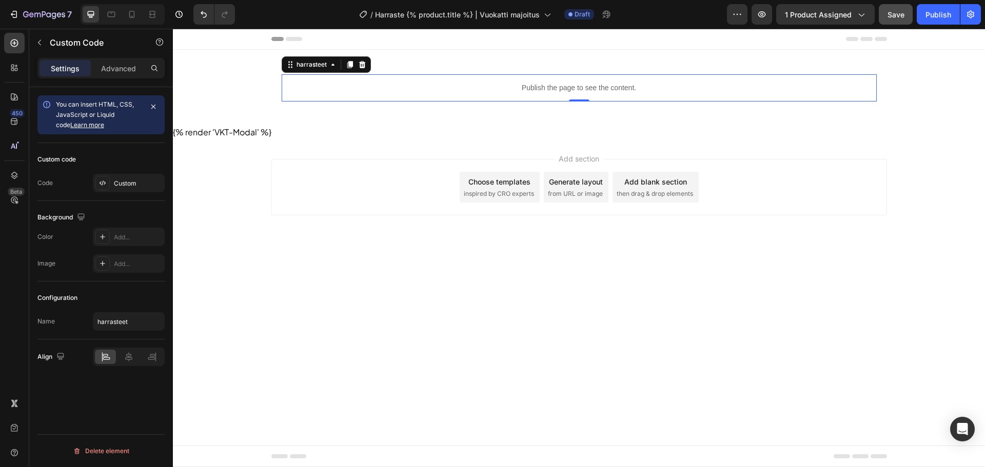
click at [891, 8] on button "Save" at bounding box center [896, 14] width 34 height 21
click at [123, 179] on div "Custom" at bounding box center [138, 183] width 48 height 9
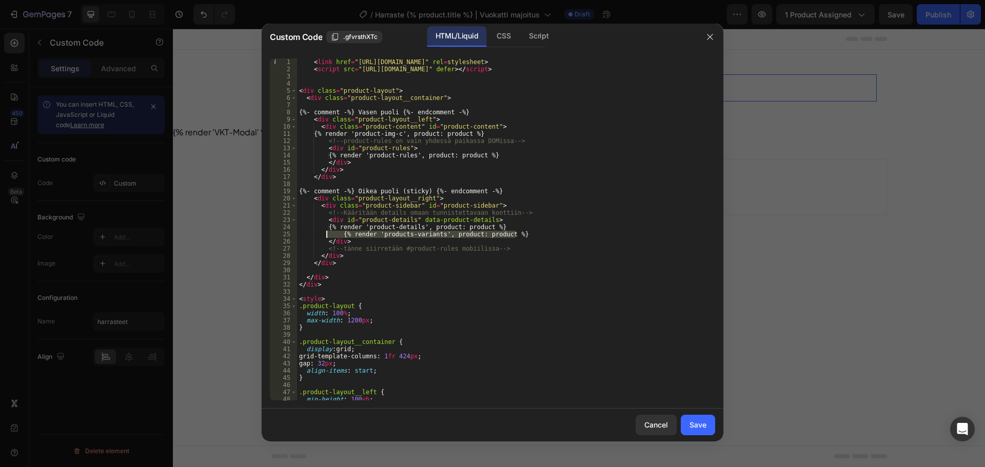
drag, startPoint x: 520, startPoint y: 236, endPoint x: 325, endPoint y: 237, distance: 195.0
click at [325, 237] on div "< link href = "https://cdn.jsdelivr.net/npm/swiper@11/swiper-bundle.min.css" re…" at bounding box center [502, 236] width 411 height 357
drag, startPoint x: 420, startPoint y: 227, endPoint x: 370, endPoint y: 225, distance: 49.8
click at [370, 225] on div "< link href = "https://cdn.jsdelivr.net/npm/swiper@11/swiper-bundle.min.css" re…" at bounding box center [502, 236] width 411 height 357
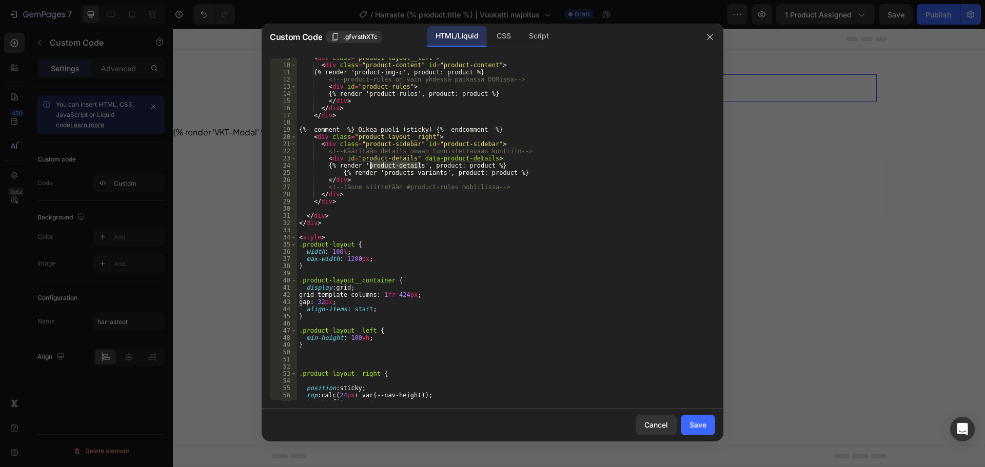
click at [487, 160] on div "< div class = "product-layout__left" > < div class = "product-content" id = "pr…" at bounding box center [502, 232] width 411 height 357
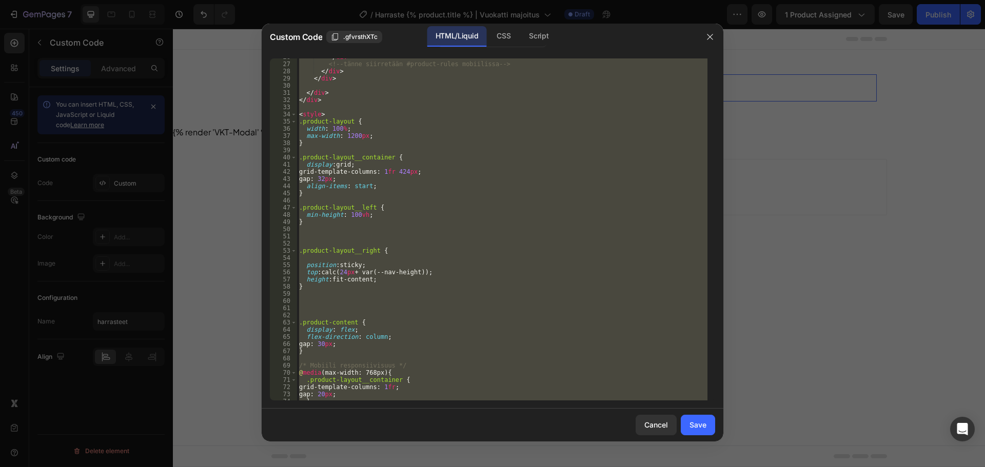
scroll to position [400, 0]
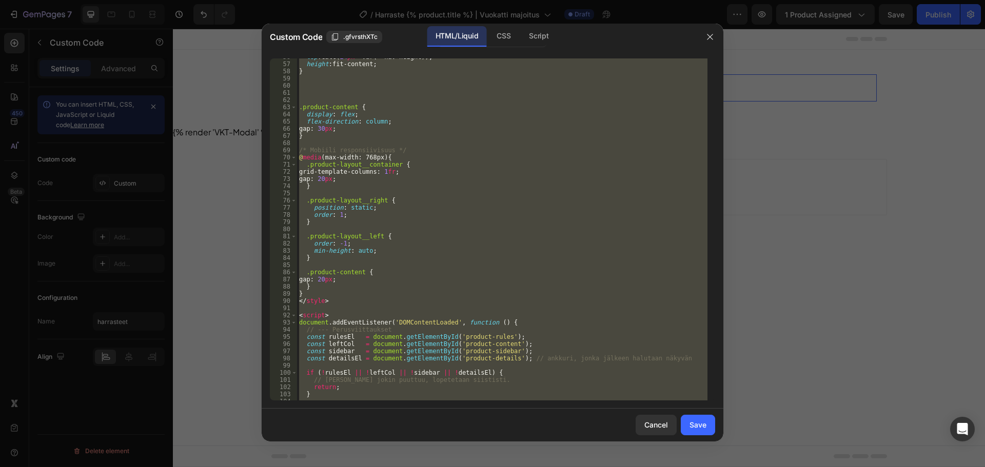
click at [502, 157] on div "top : calc( 24 px + var(--nav-height)) ; height : fit-content ; } .product-cont…" at bounding box center [502, 229] width 411 height 342
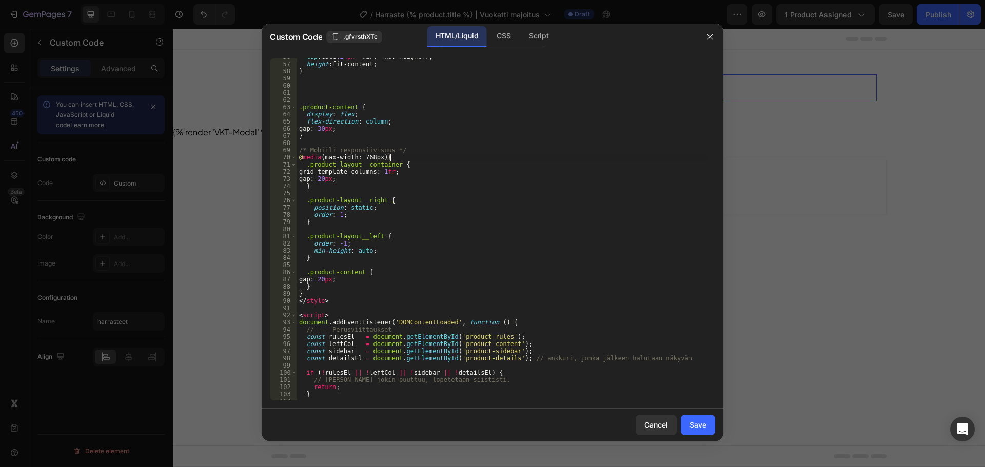
type textarea "</script>"
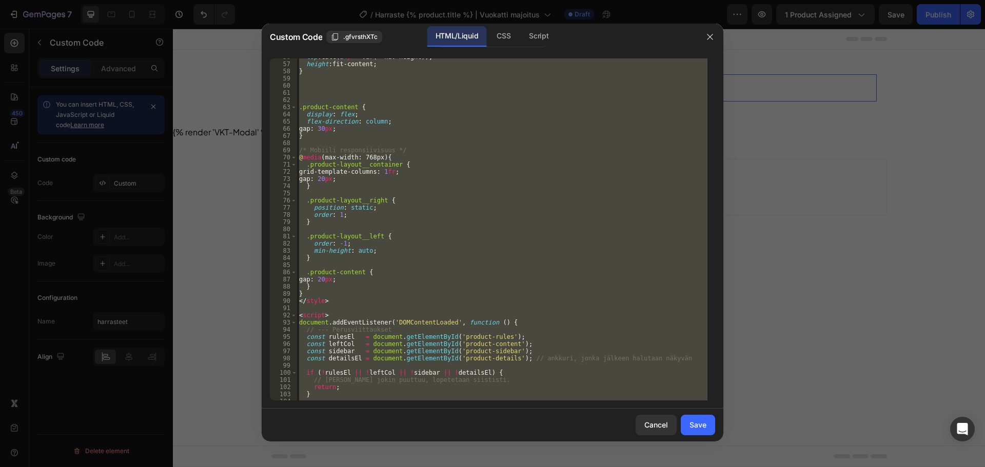
paste textarea
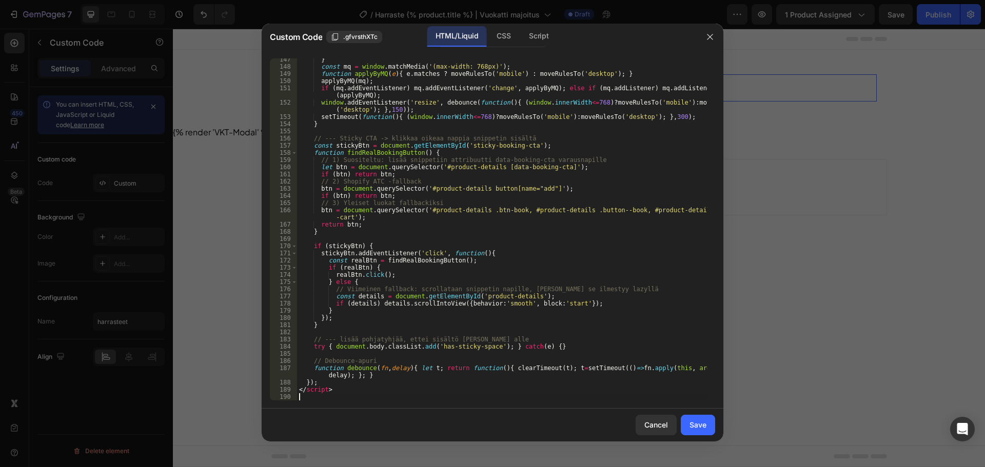
drag, startPoint x: 713, startPoint y: 422, endPoint x: 709, endPoint y: 394, distance: 28.4
click at [712, 422] on button "Save" at bounding box center [698, 425] width 34 height 21
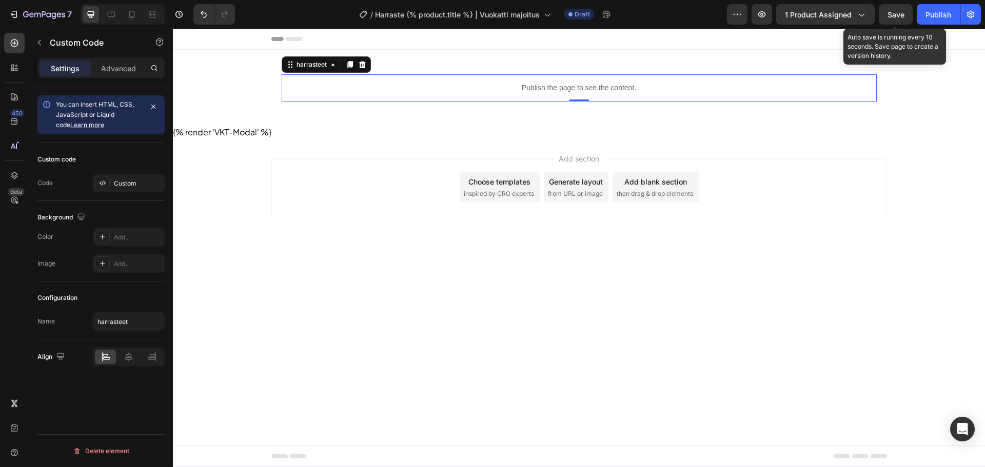
click at [895, 19] on div "Save" at bounding box center [896, 14] width 17 height 11
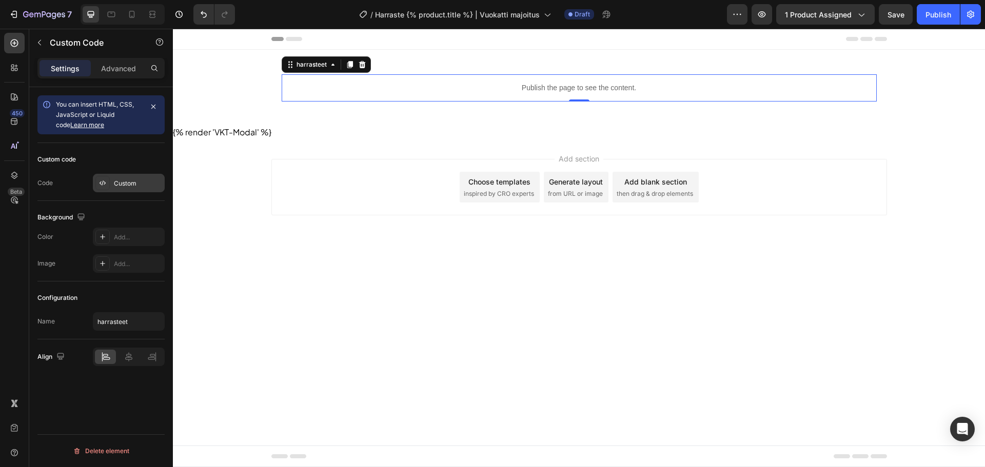
click at [133, 183] on div "Custom" at bounding box center [138, 183] width 48 height 9
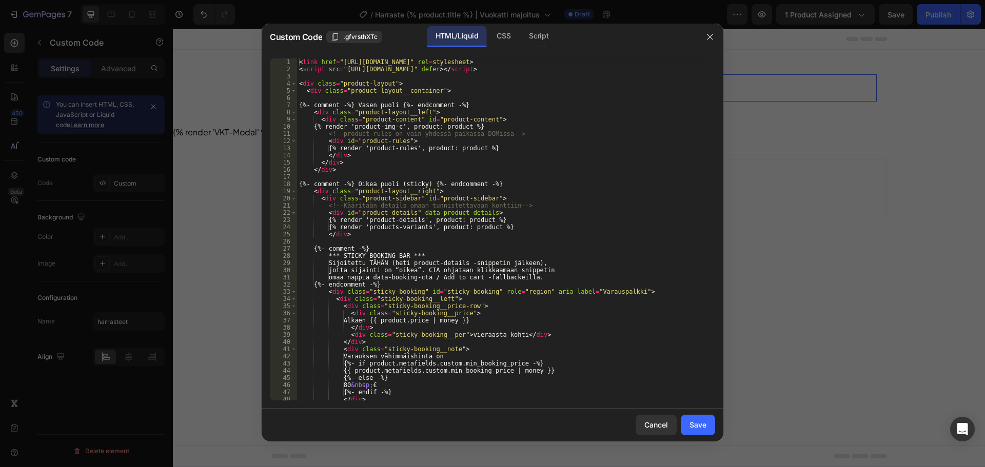
click at [490, 166] on div "< link href = "https://cdn.jsdelivr.net/npm/swiper@11/swiper-bundle.min.css" re…" at bounding box center [502, 236] width 411 height 357
type textarea "</script>"
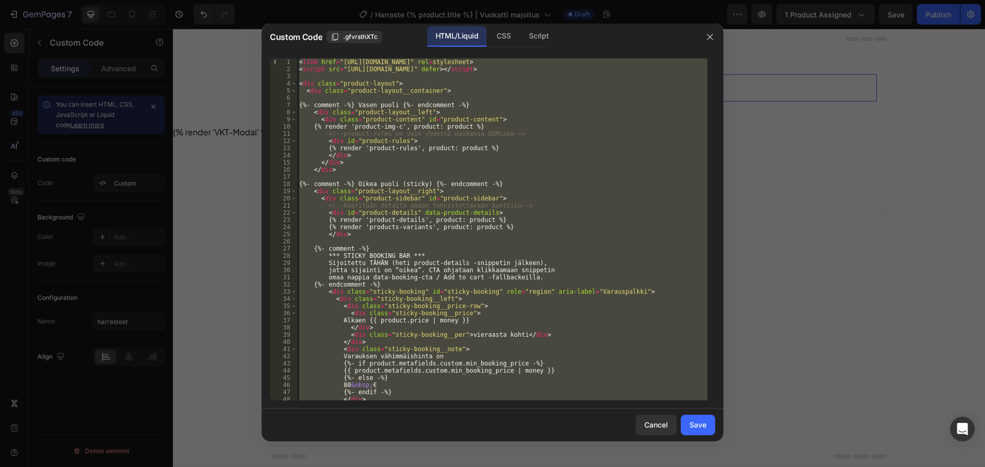
paste textarea
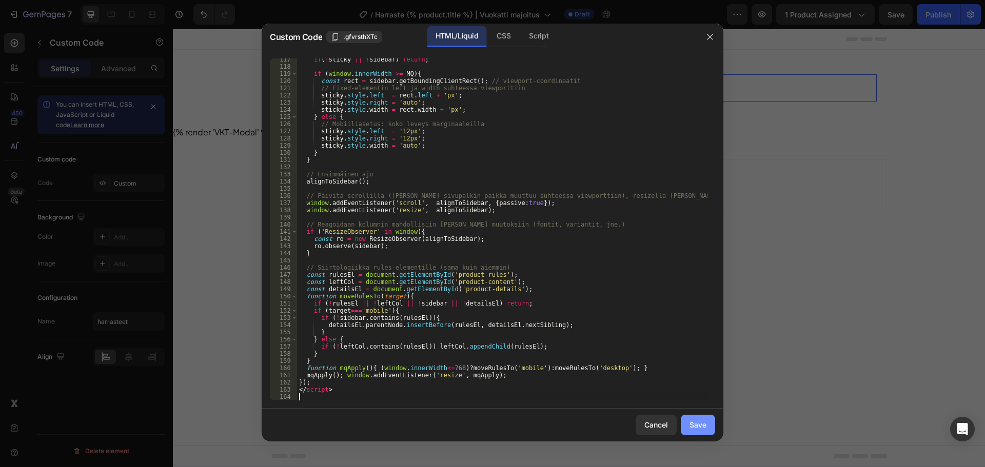
click at [701, 427] on div "Save" at bounding box center [698, 425] width 17 height 11
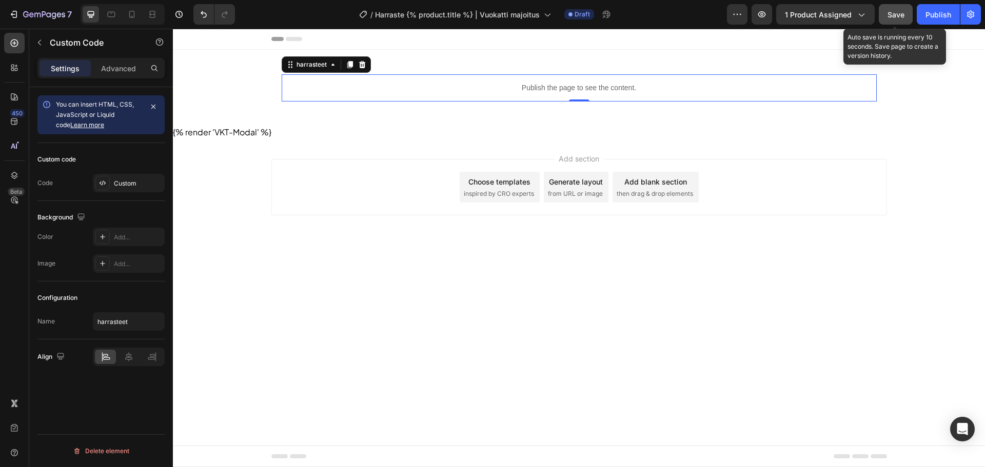
click at [902, 12] on span "Save" at bounding box center [896, 14] width 17 height 9
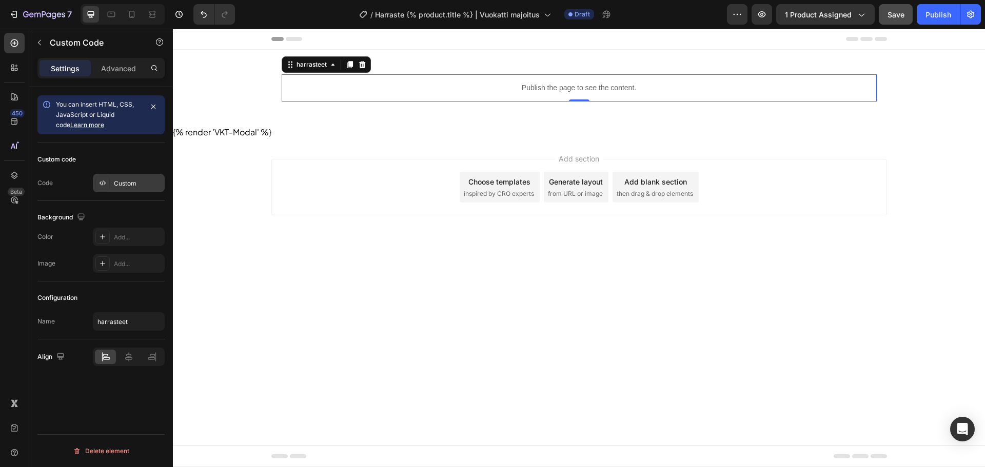
click at [144, 174] on div "Custom" at bounding box center [129, 183] width 72 height 18
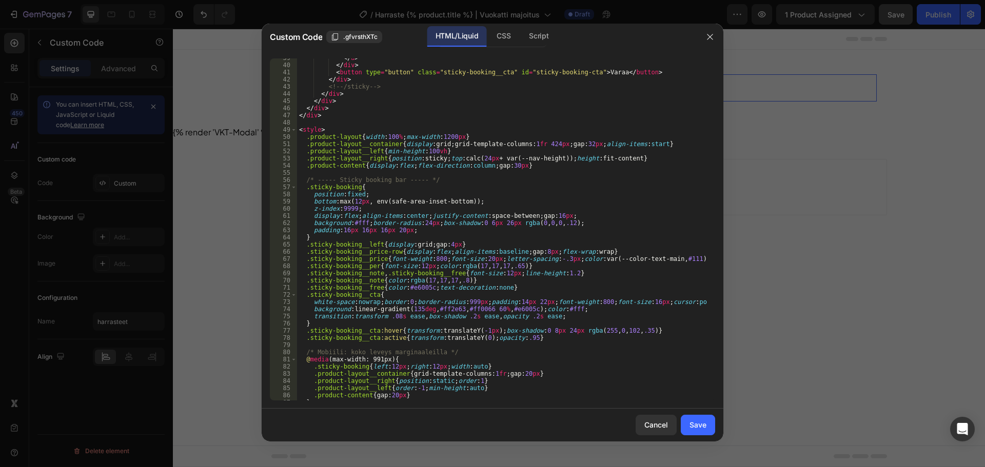
scroll to position [339, 0]
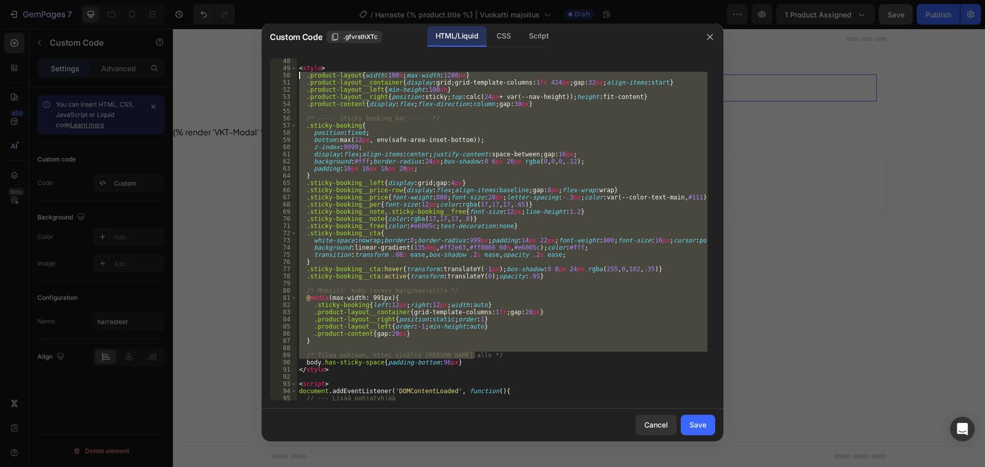
drag, startPoint x: 483, startPoint y: 354, endPoint x: 271, endPoint y: 76, distance: 349.1
click at [271, 76] on div "/* Tilaa pohjaan, ettei sisältö jää palkin alle */ 48 49 50 51 52 53 54 55 56 5…" at bounding box center [492, 229] width 445 height 342
type textarea ".product-layout{width:100%;max-width:1200px} .product-layout__container{display…"
paste textarea
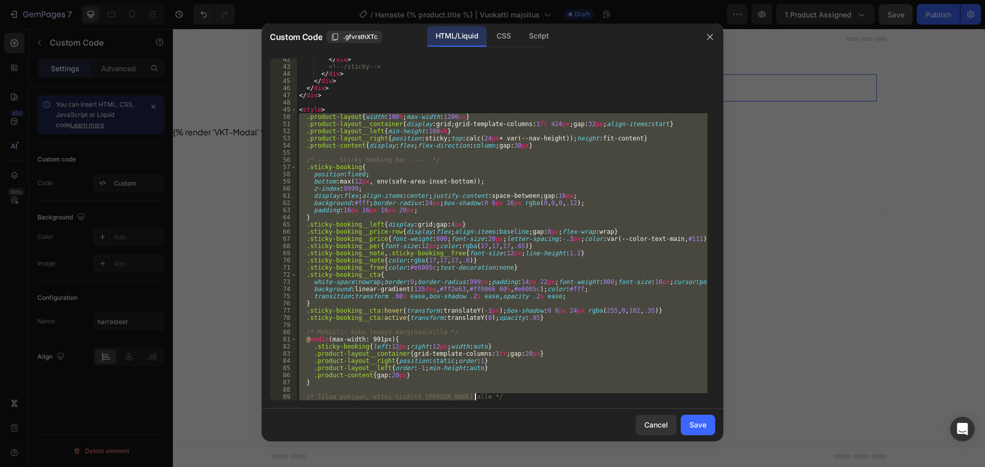
scroll to position [297, 0]
click at [398, 190] on div "</ div > <!-- /sticky --> </ div > </ div > </ div > </ div > < style > .produc…" at bounding box center [502, 229] width 411 height 342
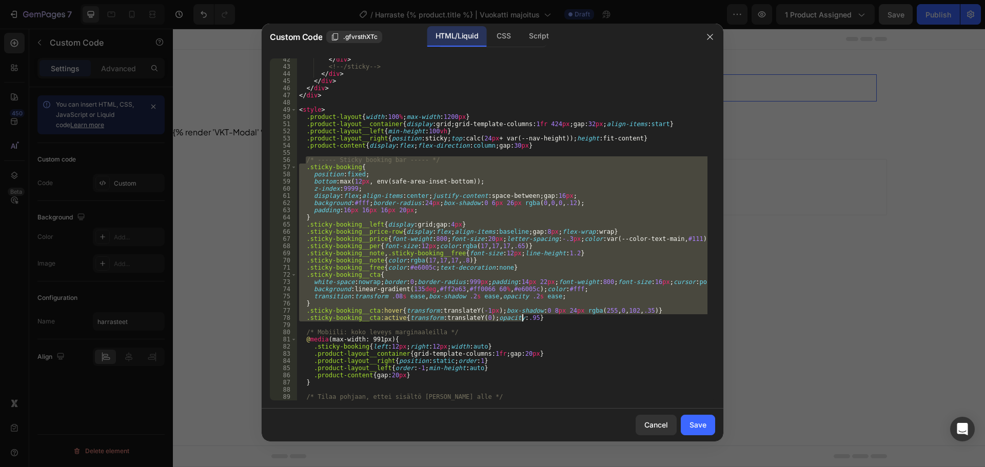
drag, startPoint x: 304, startPoint y: 159, endPoint x: 546, endPoint y: 320, distance: 290.6
click at [546, 320] on div "</ div > <!-- /sticky --> </ div > </ div > </ div > </ div > < style > .produc…" at bounding box center [502, 234] width 411 height 357
type textarea ".sticky-booking__cta:hover{transform:translateY(-1px);box-shadow:0 8px 24px rgb…"
paste textarea
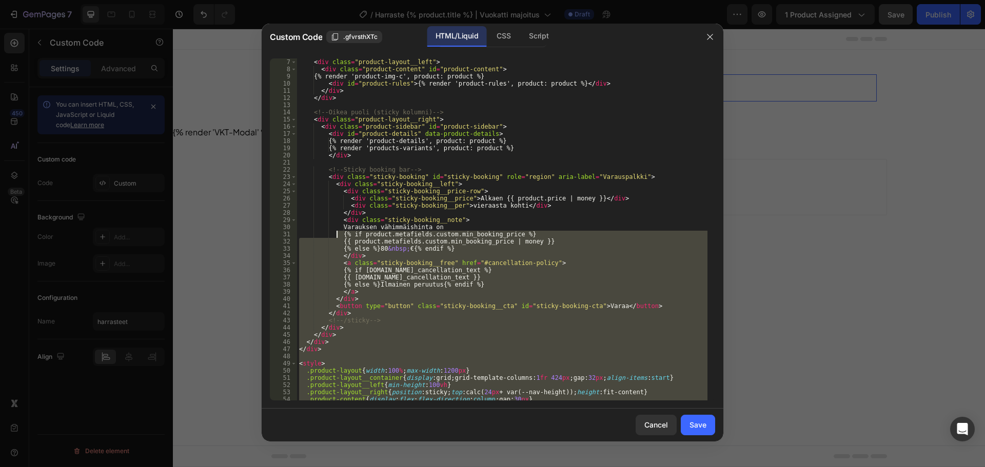
scroll to position [136, 0]
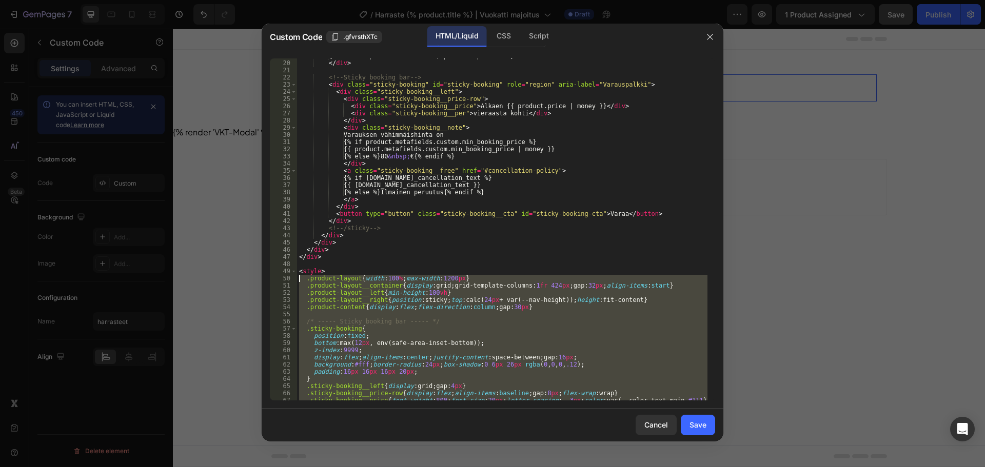
drag, startPoint x: 476, startPoint y: 317, endPoint x: 284, endPoint y: 278, distance: 195.9
click at [284, 278] on div ".sticky-booking__cta:hover{transform:translateY(-1px);box-shadow:0 8px 24px rgb…" at bounding box center [492, 229] width 445 height 342
type textarea ".product-layout{width:100%;max-width:1200px} .product-layout__container{display…"
paste textarea
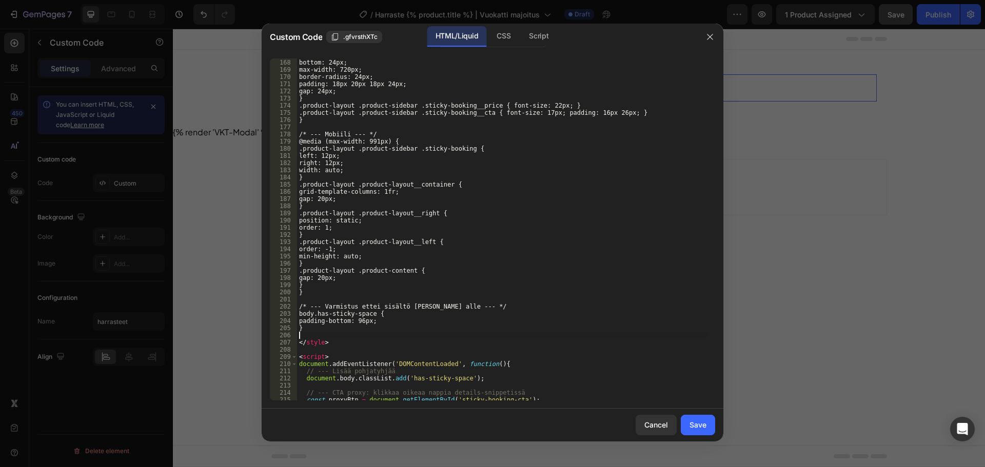
scroll to position [1230, 0]
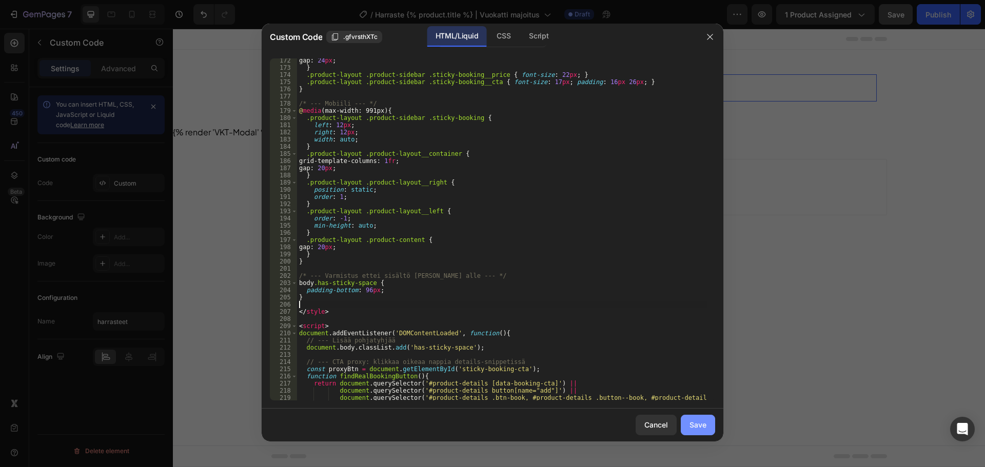
click at [699, 425] on div "Save" at bounding box center [698, 425] width 17 height 11
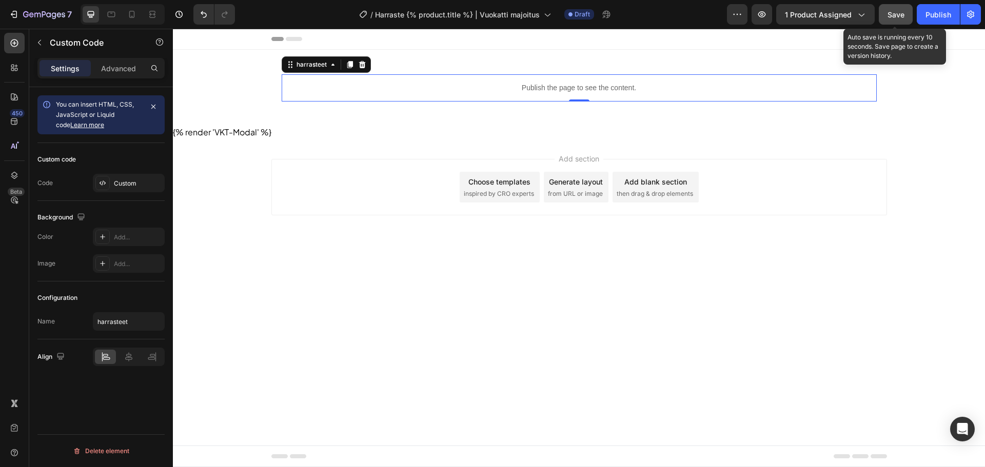
click at [893, 24] on button "Save" at bounding box center [896, 14] width 34 height 21
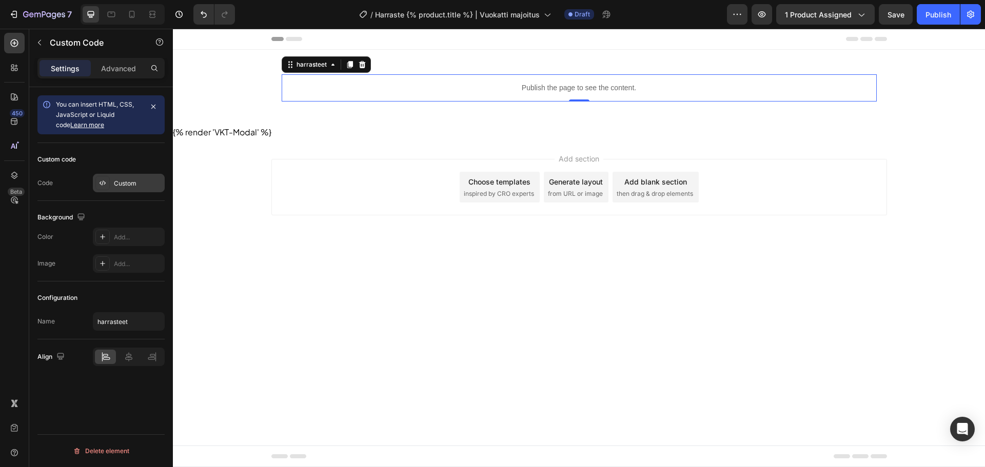
click at [126, 176] on div "Custom" at bounding box center [129, 183] width 72 height 18
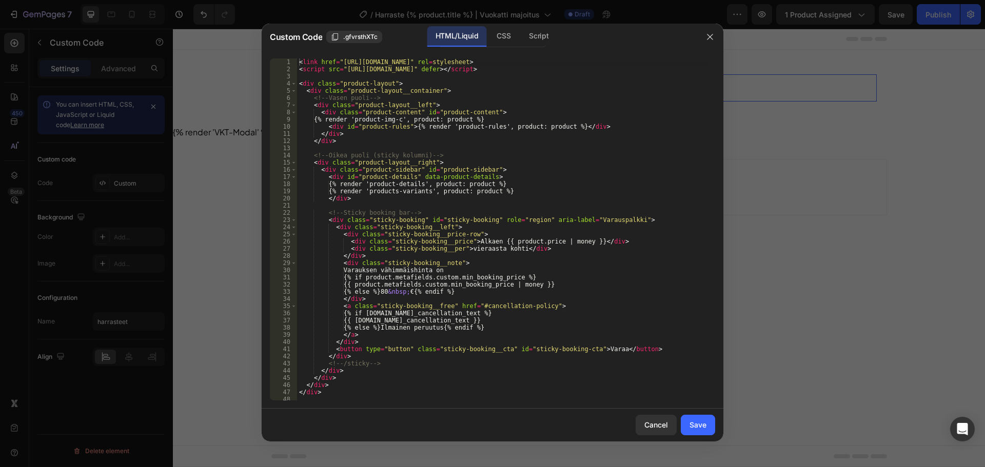
click at [483, 187] on div "< link href = "https://cdn.jsdelivr.net/npm/swiper@11/swiper-bundle.min.css" re…" at bounding box center [502, 236] width 411 height 357
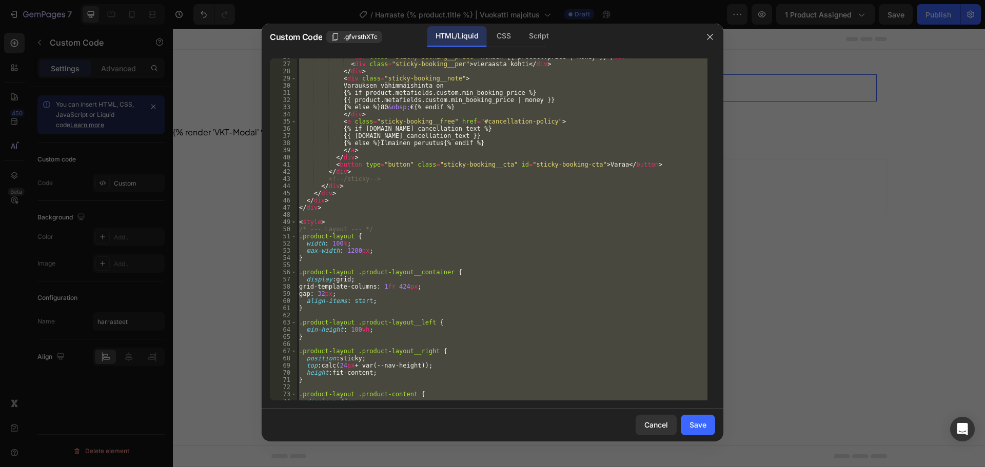
scroll to position [185, 0]
click at [316, 244] on div "< div class = "sticky-booking__price" > Alkaen {{ product.price | money }} </ d…" at bounding box center [502, 229] width 411 height 342
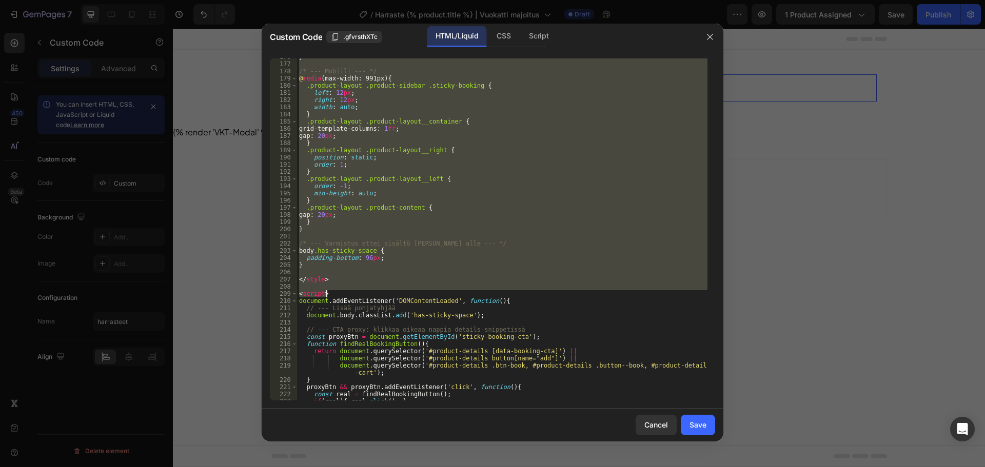
scroll to position [1262, 0]
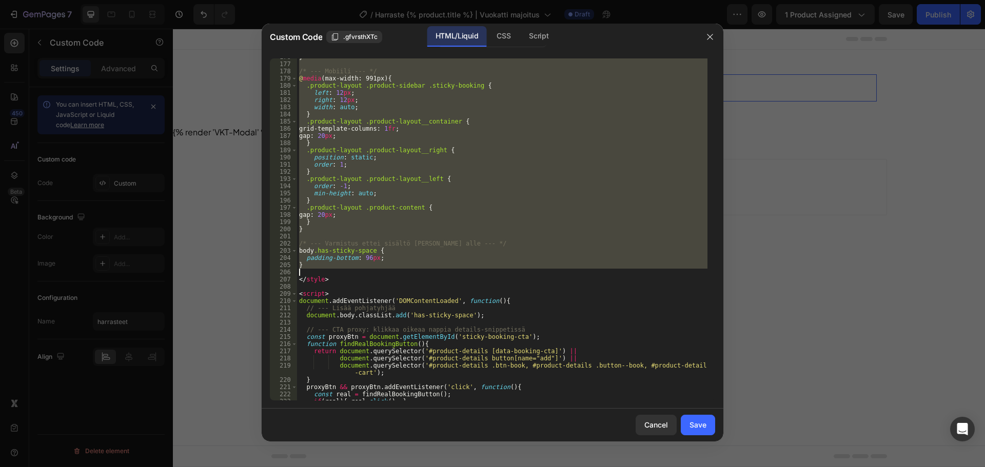
drag, startPoint x: 299, startPoint y: 228, endPoint x: 439, endPoint y: 273, distance: 146.7
click at [439, 273] on div "} /* --- Mobiili --- */ @ media (max-width: 991px) { .product-layout .product-s…" at bounding box center [502, 231] width 411 height 357
type textarea "}"
paste textarea
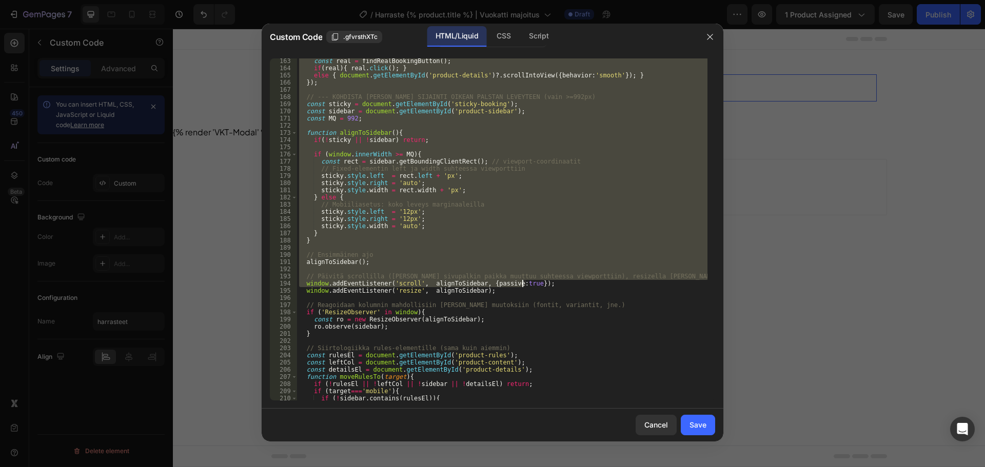
scroll to position [1260, 0]
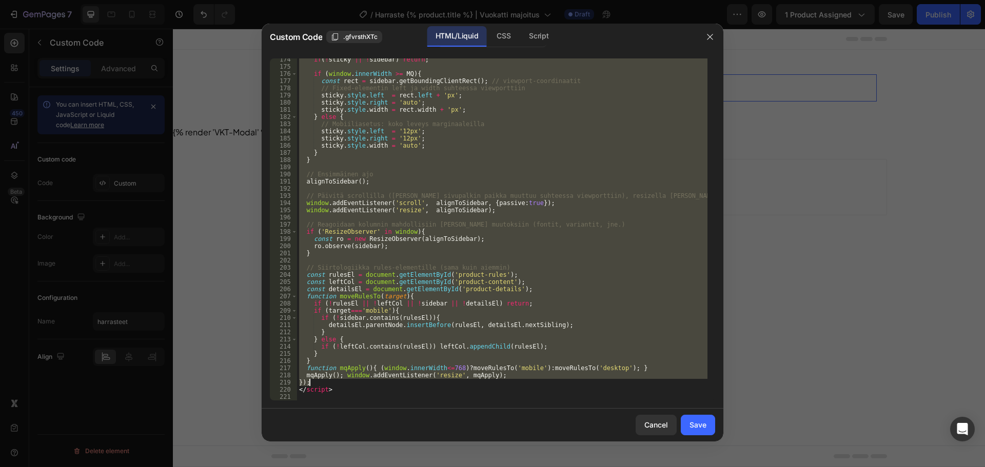
drag, startPoint x: 299, startPoint y: 149, endPoint x: 499, endPoint y: 380, distance: 305.2
click at [500, 380] on div "if ( ! sticky || ! sidebar ) return ; if ( window . innerWidth >= MQ ) { const …" at bounding box center [502, 234] width 411 height 357
type textarea "mqApply(); window.addEventListener('resize', mqApply); });"
paste textarea
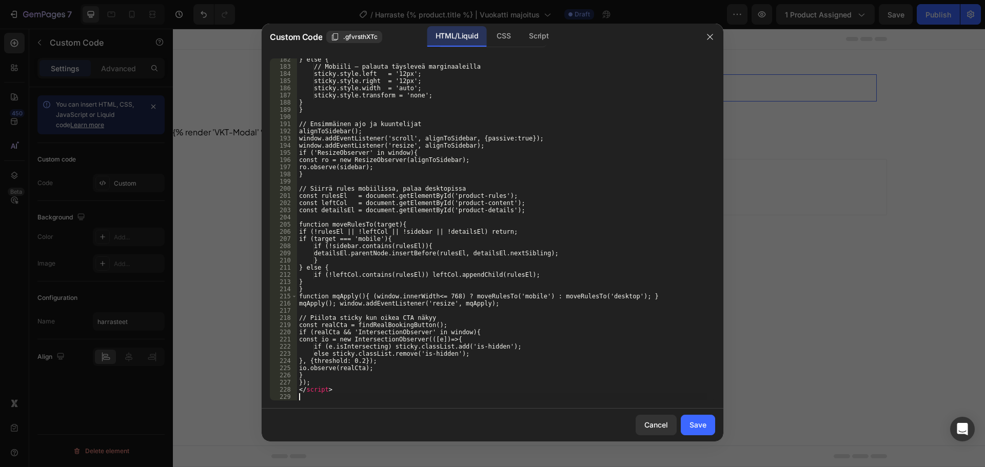
scroll to position [1332, 0]
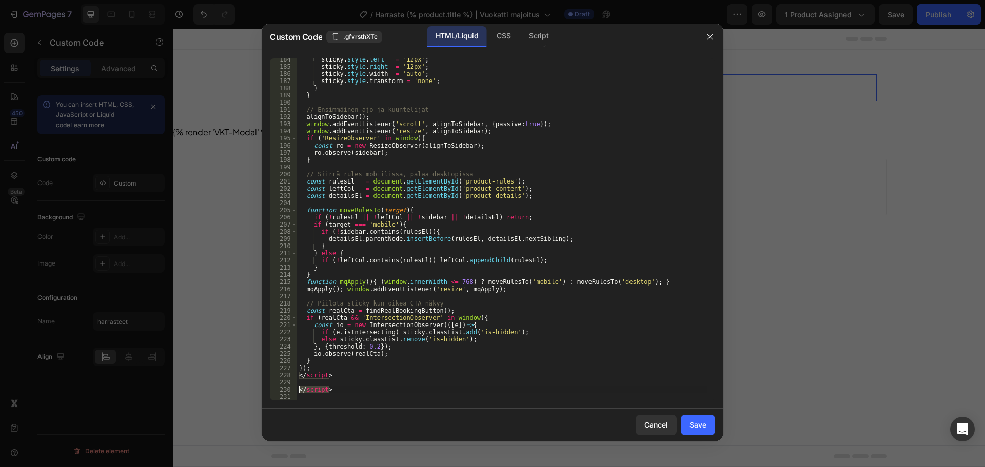
drag, startPoint x: 326, startPoint y: 389, endPoint x: 260, endPoint y: 388, distance: 66.2
click at [260, 388] on div "Custom Code .gfvrsthXTc HTML/Liquid CSS Script 184 185 186 187 188 189 190 191 …" at bounding box center [492, 233] width 985 height 467
type textarea "</script>"
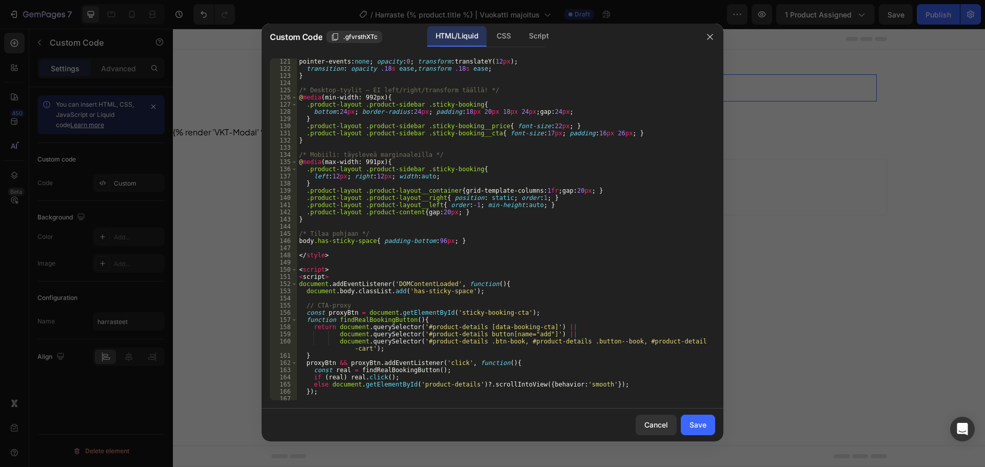
scroll to position [870, 0]
drag, startPoint x: 330, startPoint y: 276, endPoint x: 288, endPoint y: 279, distance: 42.2
click at [288, 279] on div "121 122 123 124 125 126 127 128 129 130 131 132 133 134 135 136 137 138 139 140…" at bounding box center [492, 229] width 445 height 342
type textarea "<script>"
click at [695, 421] on div "Save" at bounding box center [698, 425] width 17 height 11
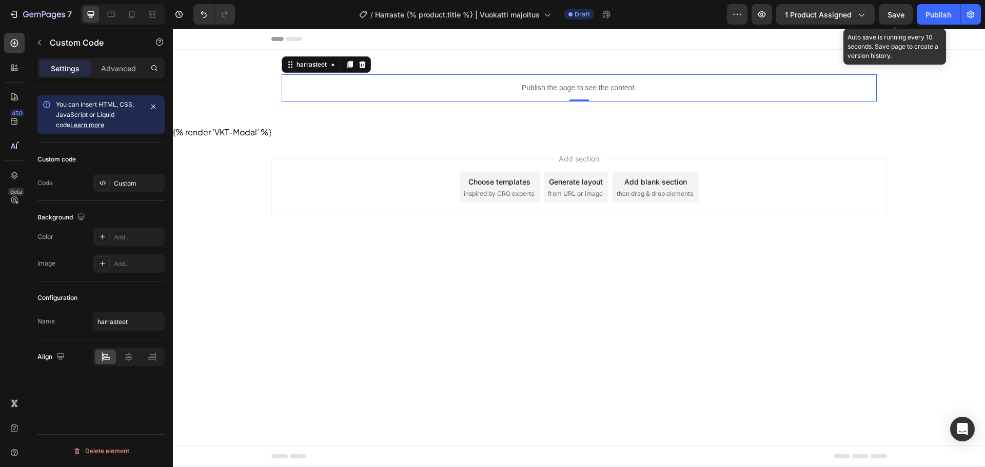
click at [890, 15] on span "Save" at bounding box center [896, 14] width 17 height 9
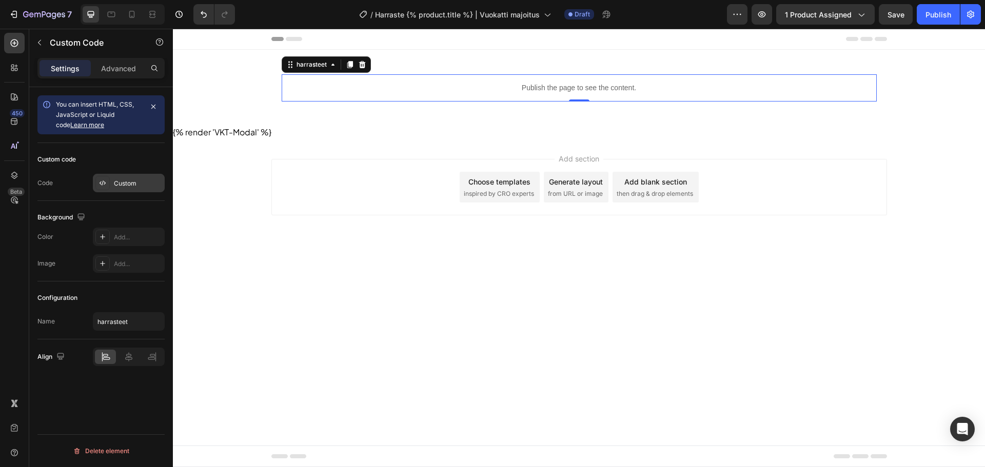
click at [111, 176] on div "Custom" at bounding box center [129, 183] width 72 height 18
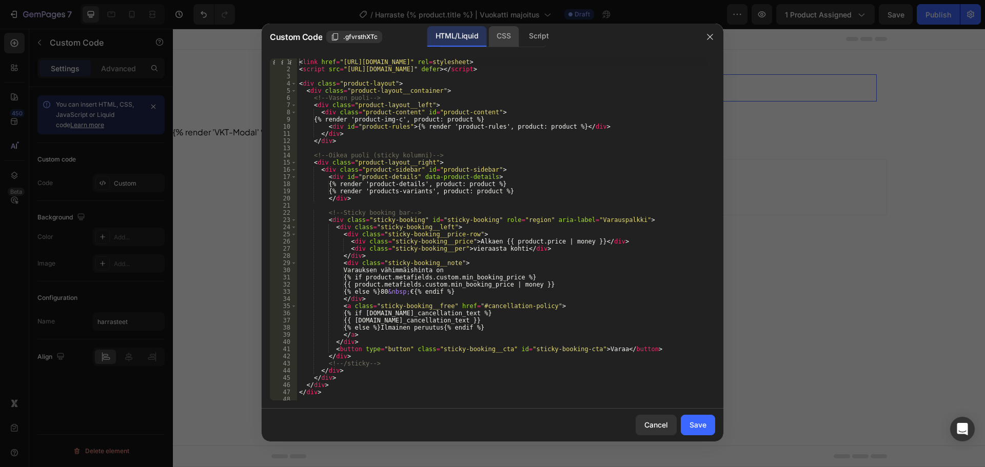
click at [521, 33] on div "CSS" at bounding box center [539, 36] width 36 height 21
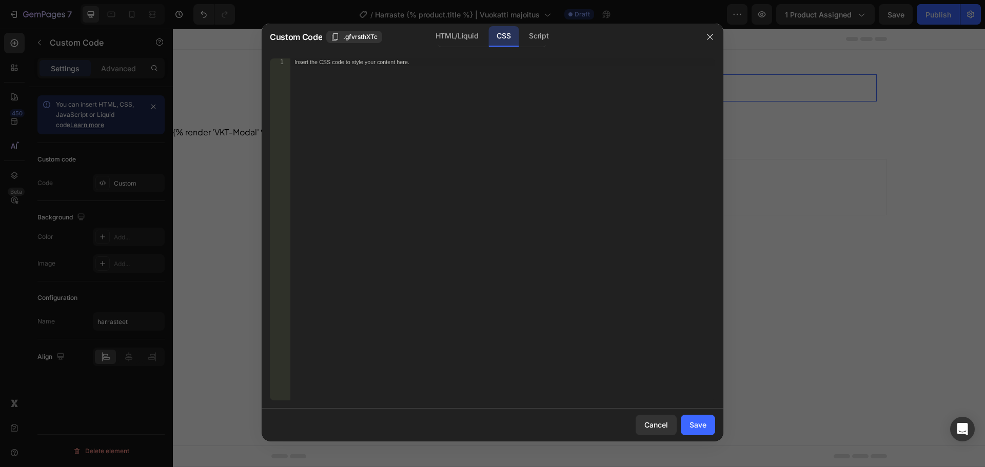
click at [391, 68] on div "Insert the CSS code to style your content here." at bounding box center [502, 236] width 425 height 357
paste textarea "}"
click at [349, 71] on div ".Online-Store-UI-AppProvider_17wto { display : none ; }" at bounding box center [502, 236] width 425 height 357
type textarea "display: none !;"
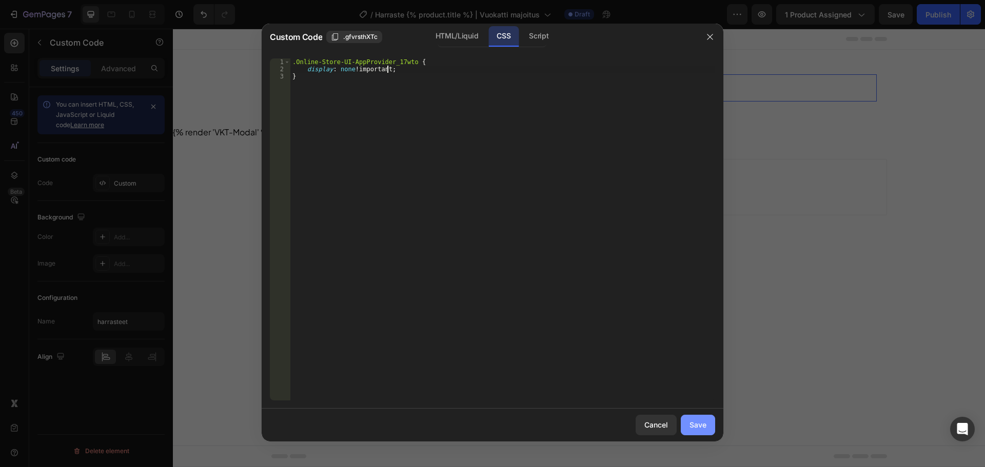
click at [696, 425] on div "Save" at bounding box center [698, 425] width 17 height 11
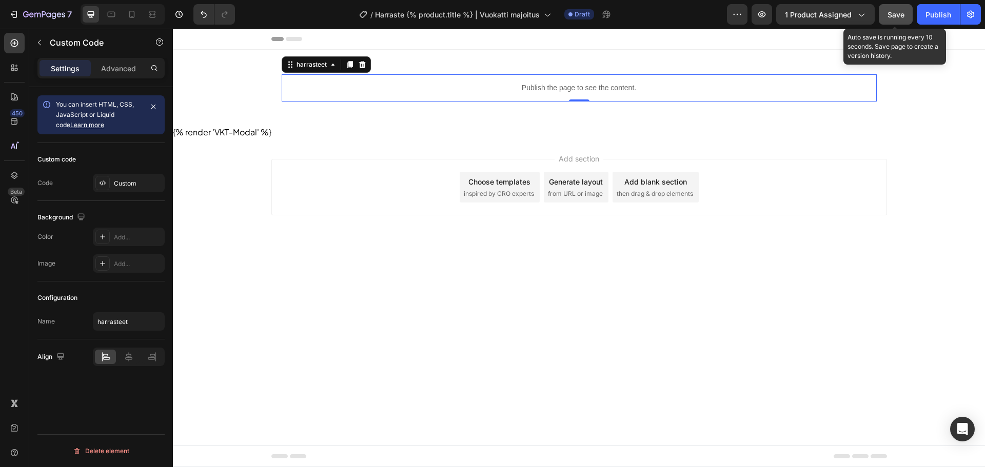
click at [899, 23] on button "Save" at bounding box center [896, 14] width 34 height 21
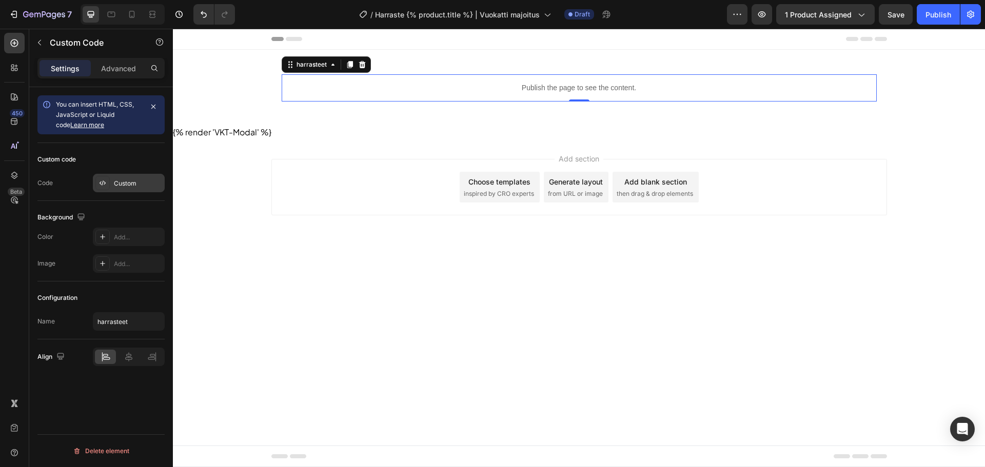
click at [131, 177] on div "Custom" at bounding box center [129, 183] width 72 height 18
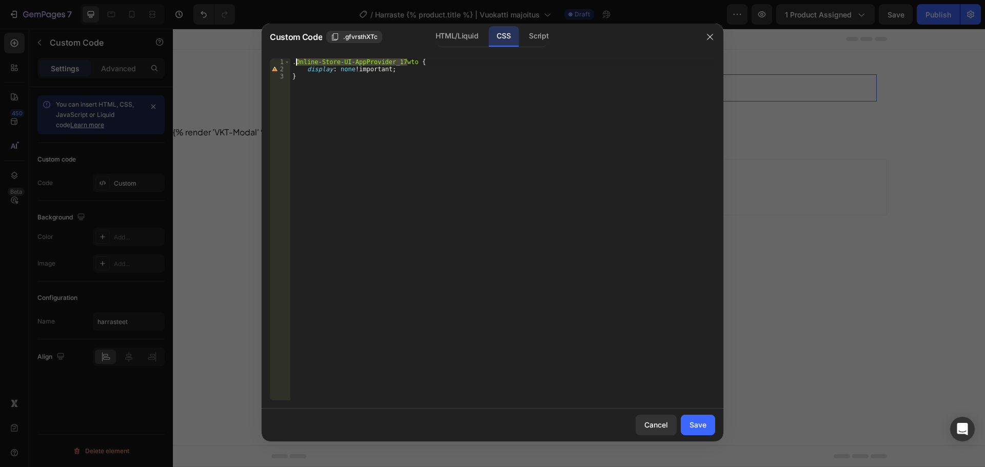
drag, startPoint x: 406, startPoint y: 65, endPoint x: 295, endPoint y: 61, distance: 112.0
click at [295, 61] on div ".Online-Store-UI-AppProvider_17wto { display : none !important ; }" at bounding box center [502, 236] width 425 height 357
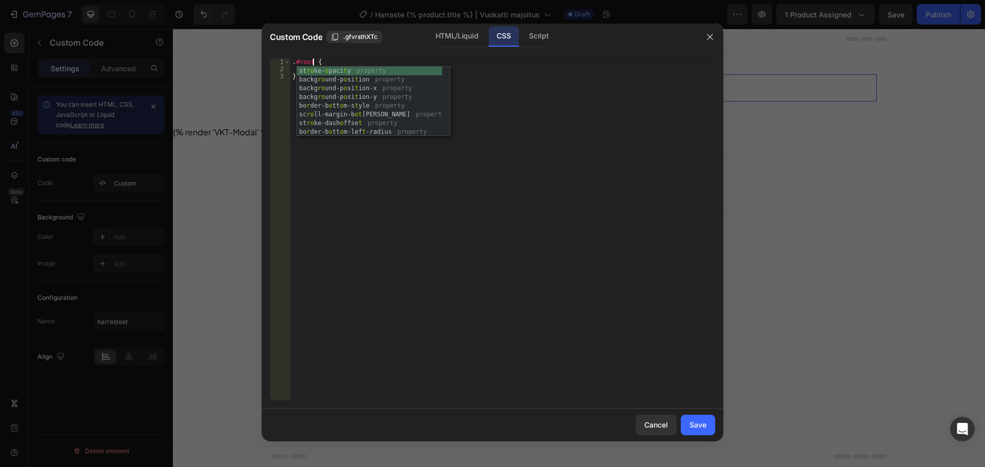
scroll to position [0, 2]
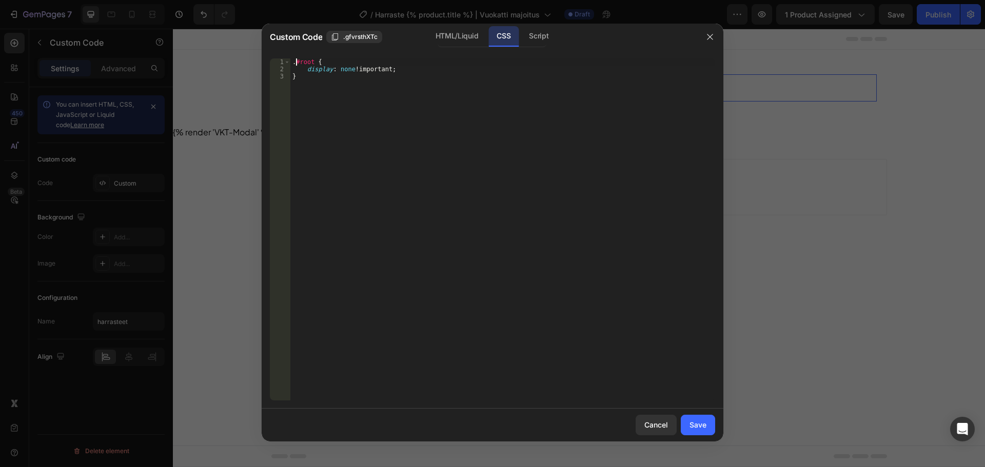
click at [296, 61] on div ". #root { display : none !important ; }" at bounding box center [502, 236] width 425 height 357
type textarea "#root {"
click at [698, 432] on button "Save" at bounding box center [698, 425] width 34 height 21
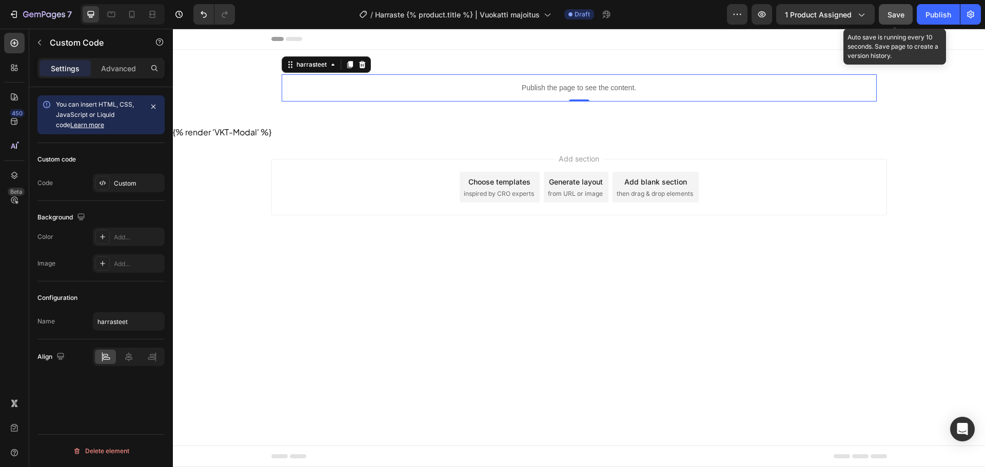
click at [886, 20] on button "Save" at bounding box center [896, 14] width 34 height 21
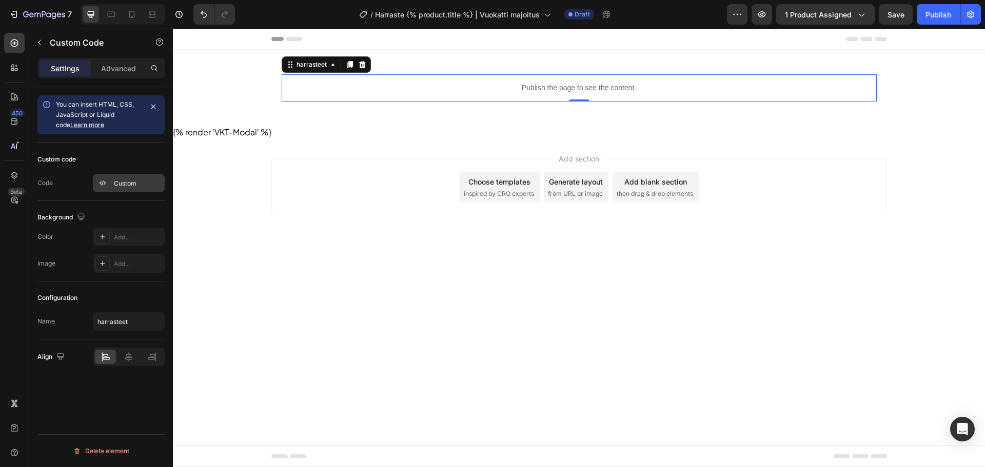
click at [109, 186] on div at bounding box center [102, 183] width 14 height 14
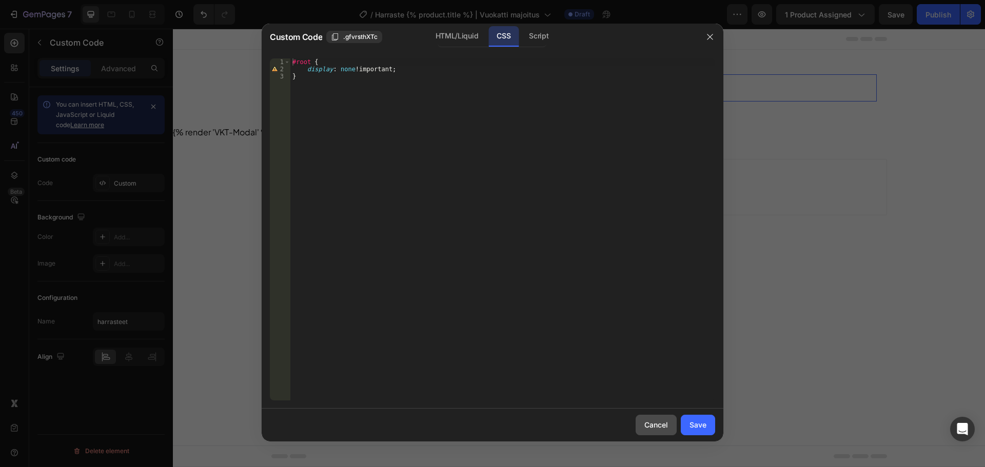
click at [644, 423] on div "Cancel" at bounding box center [656, 425] width 24 height 11
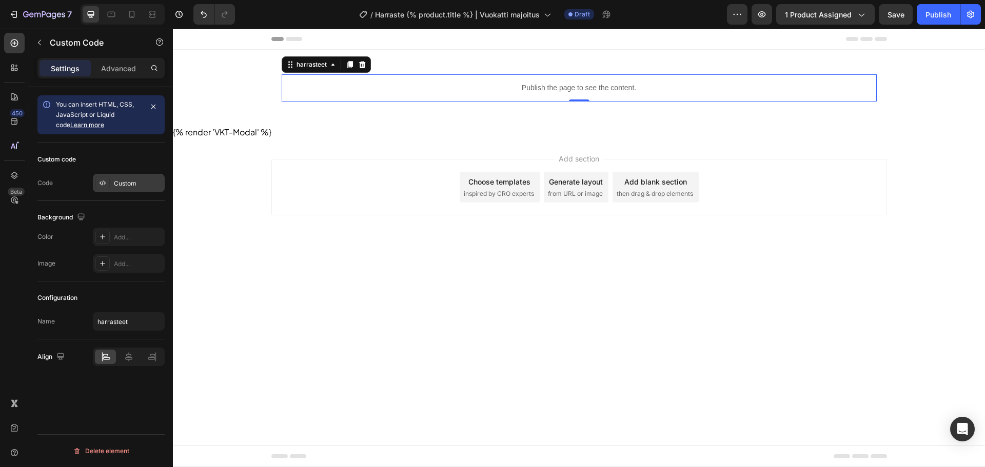
click at [115, 182] on div "Custom" at bounding box center [138, 183] width 48 height 9
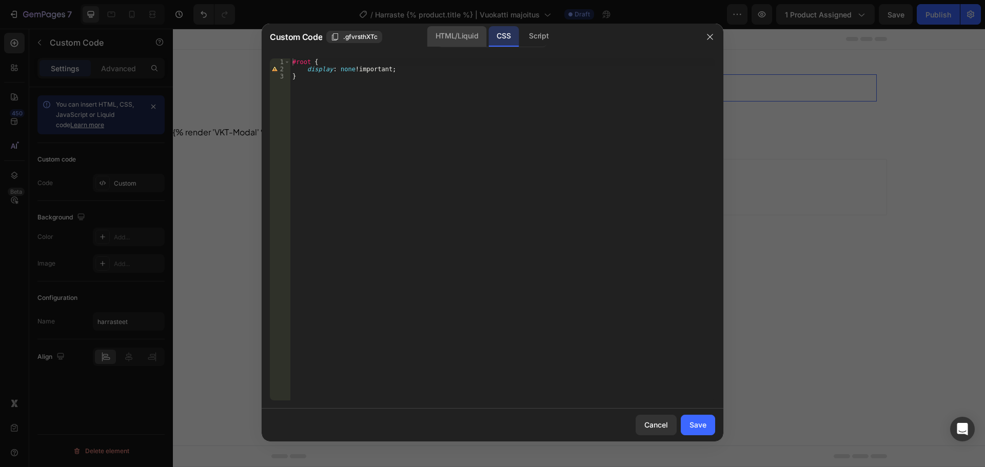
drag, startPoint x: 450, startPoint y: 35, endPoint x: 449, endPoint y: 41, distance: 5.7
click at [450, 36] on div "HTML/Liquid" at bounding box center [456, 36] width 59 height 21
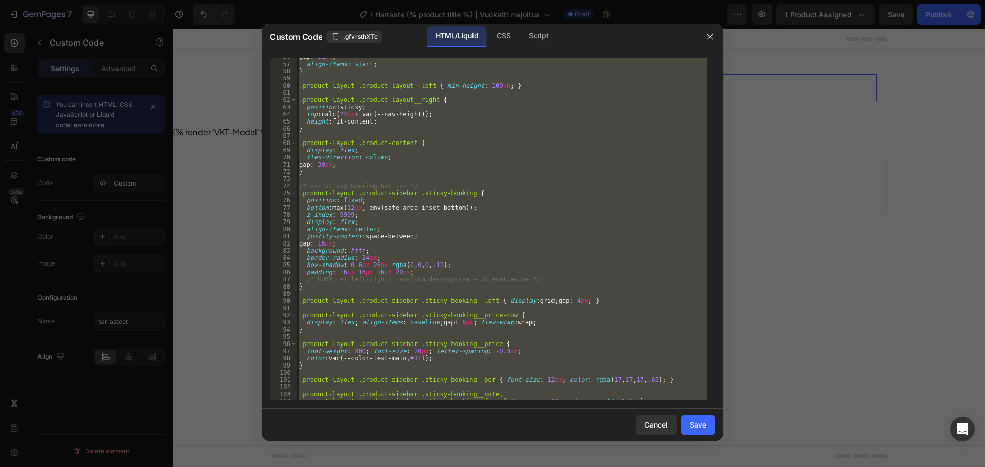
scroll to position [523, 0]
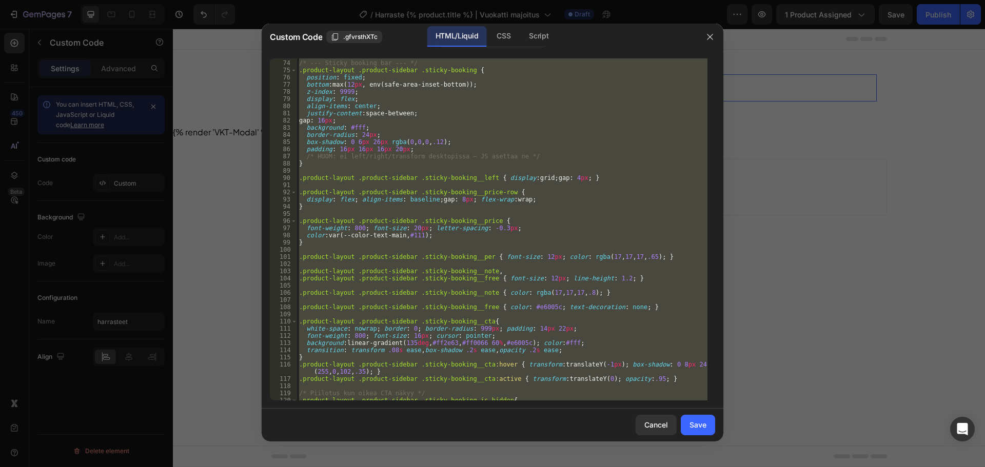
click at [420, 235] on div "/* --- Sticky booking bar --- */ .product-layout .product-sidebar .sticky-booki…" at bounding box center [502, 229] width 411 height 342
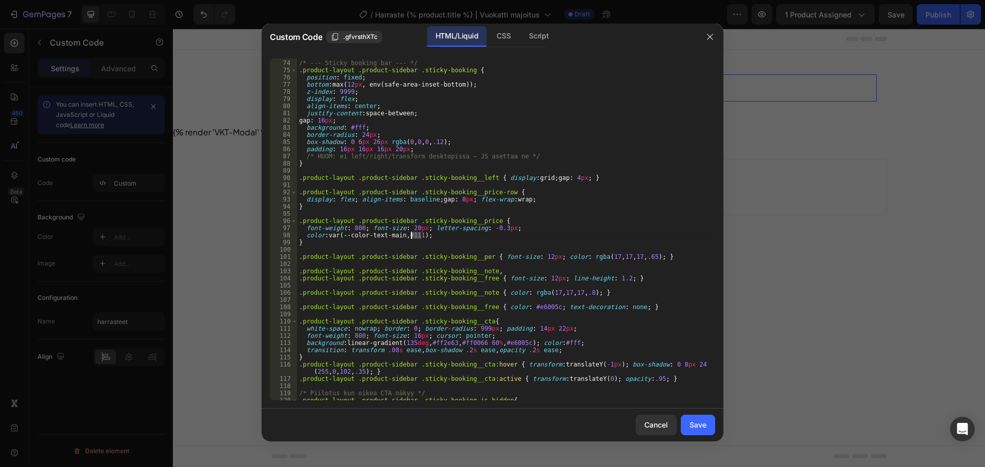
drag, startPoint x: 421, startPoint y: 238, endPoint x: 409, endPoint y: 238, distance: 12.3
click at [409, 238] on div "/* --- Sticky booking bar --- */ .product-layout .product-sidebar .sticky-booki…" at bounding box center [502, 230] width 411 height 357
click at [445, 238] on div "/* --- Sticky booking bar --- */ .product-layout .product-sidebar .sticky-booki…" at bounding box center [502, 230] width 411 height 357
click at [352, 227] on div "/* --- Sticky booking bar --- */ .product-layout .product-sidebar .sticky-booki…" at bounding box center [502, 230] width 411 height 357
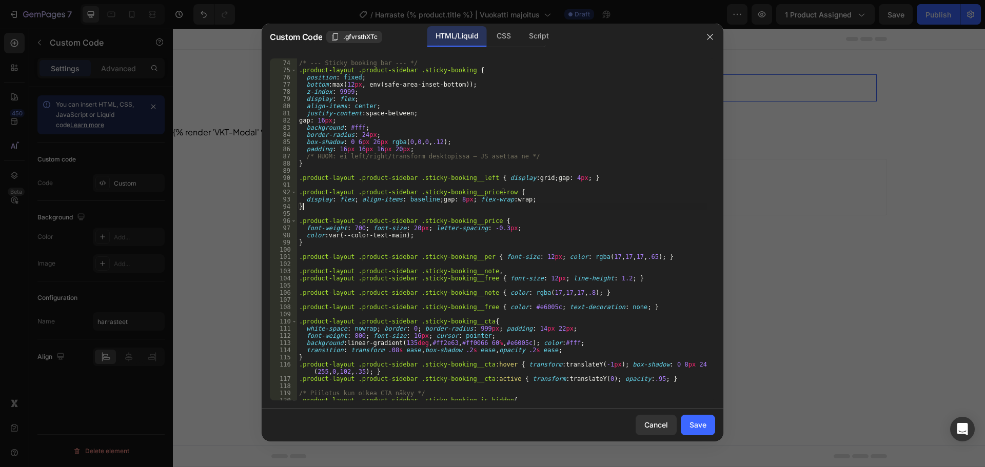
click at [542, 206] on div "/* --- Sticky booking bar --- */ .product-layout .product-sidebar .sticky-booki…" at bounding box center [502, 230] width 411 height 357
drag, startPoint x: 645, startPoint y: 256, endPoint x: 286, endPoint y: 254, distance: 358.7
click at [286, 254] on div "} 73 74 75 76 77 78 79 80 81 82 83 84 85 86 87 88 89 90 91 92 93 94 95 96 97 98…" at bounding box center [492, 229] width 445 height 342
type textarea ".product-layout .product-sidebar .sticky-booking__per { font-size: 12px; color:…"
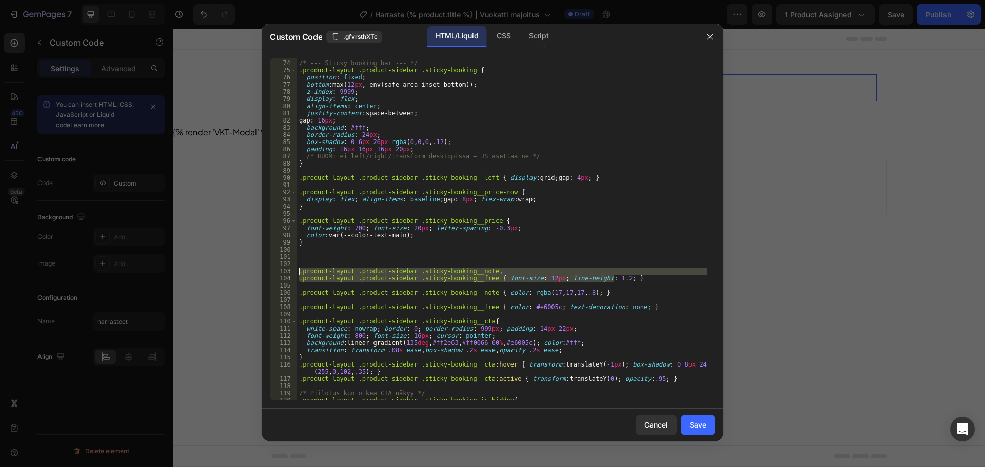
drag, startPoint x: 623, startPoint y: 279, endPoint x: 288, endPoint y: 269, distance: 335.7
click at [288, 269] on div "73 74 75 76 77 78 79 80 81 82 83 84 85 86 87 88 89 90 91 92 93 94 95 96 97 98 9…" at bounding box center [492, 229] width 445 height 342
type textarea ".product-layout .product-sidebar .sticky-booking__note, .product-layout .produc…"
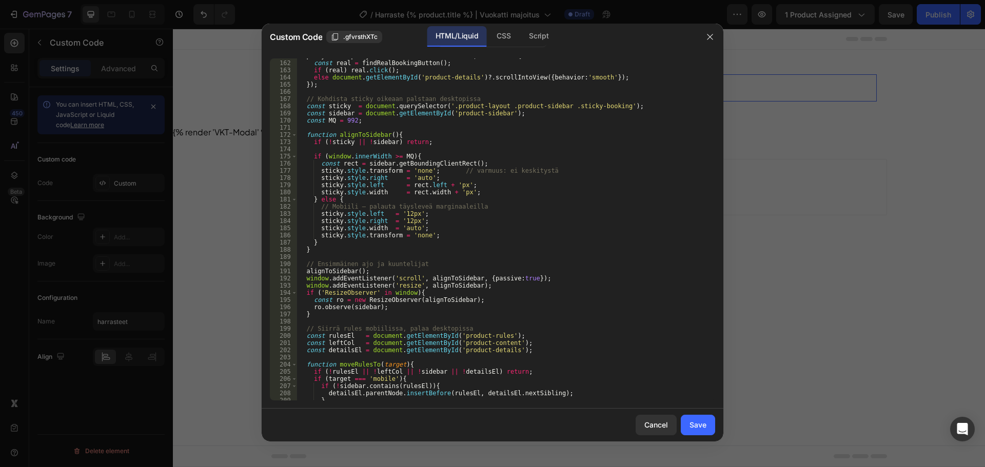
scroll to position [1170, 0]
click at [529, 261] on div "proxyBtn && proxyBtn . addEventListener ( 'click' , function ( ) { const real =…" at bounding box center [502, 230] width 411 height 357
type textarea "// Ensimmäinen ajo ja kuuntelijat"
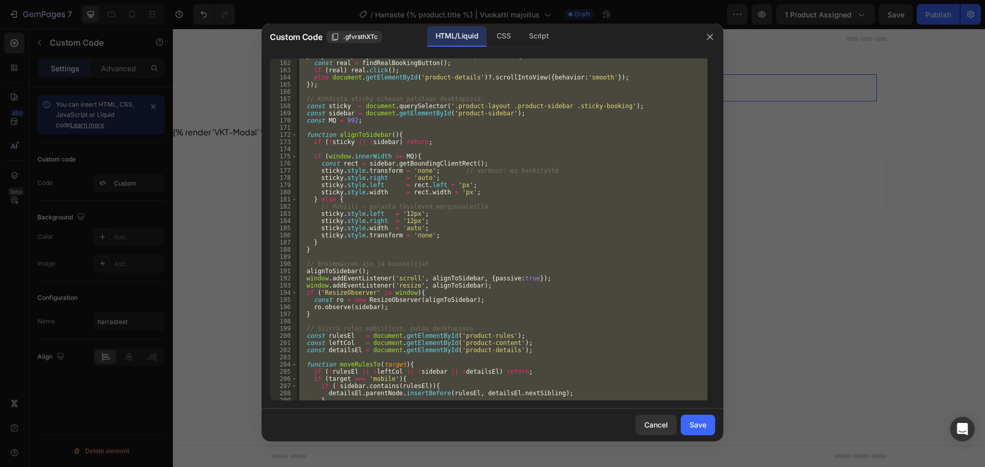
click at [523, 186] on div "proxyBtn && proxyBtn . addEventListener ( 'click' , function ( ) { const real =…" at bounding box center [502, 229] width 411 height 342
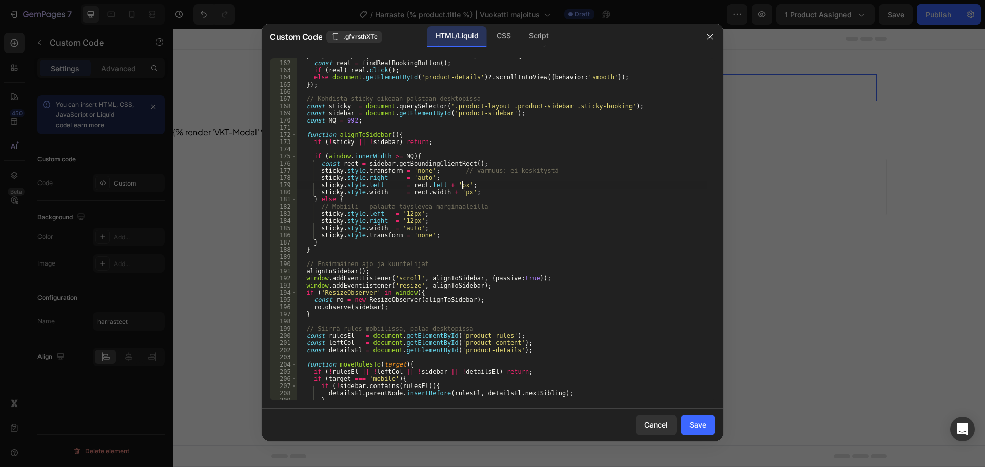
click at [566, 206] on div "proxyBtn && proxyBtn . addEventListener ( 'click' , function ( ) { const real =…" at bounding box center [502, 230] width 411 height 357
type textarea "// Mobiili – palauta täysleveä marginaaleilla"
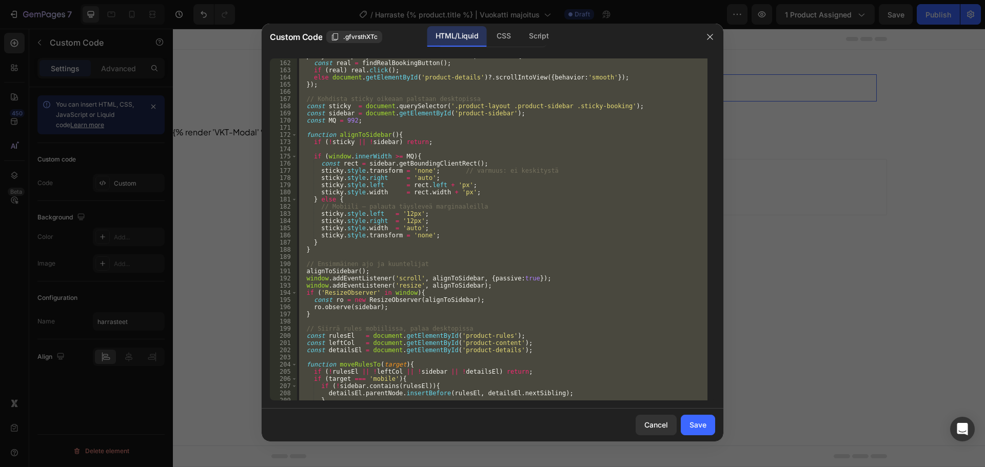
paste textarea
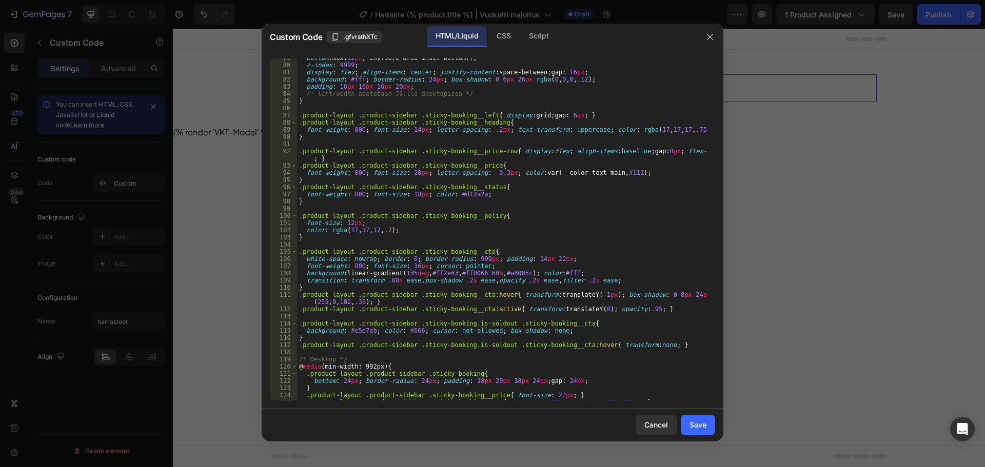
scroll to position [566, 0]
click at [693, 422] on div "Save" at bounding box center [698, 425] width 17 height 11
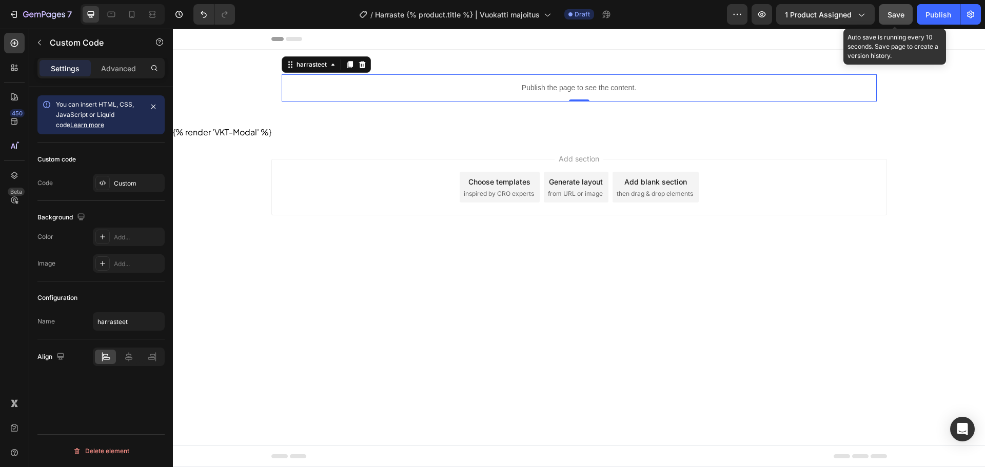
click at [896, 23] on button "Save" at bounding box center [896, 14] width 34 height 21
click at [134, 194] on div "Custom code Code Custom" at bounding box center [100, 172] width 127 height 58
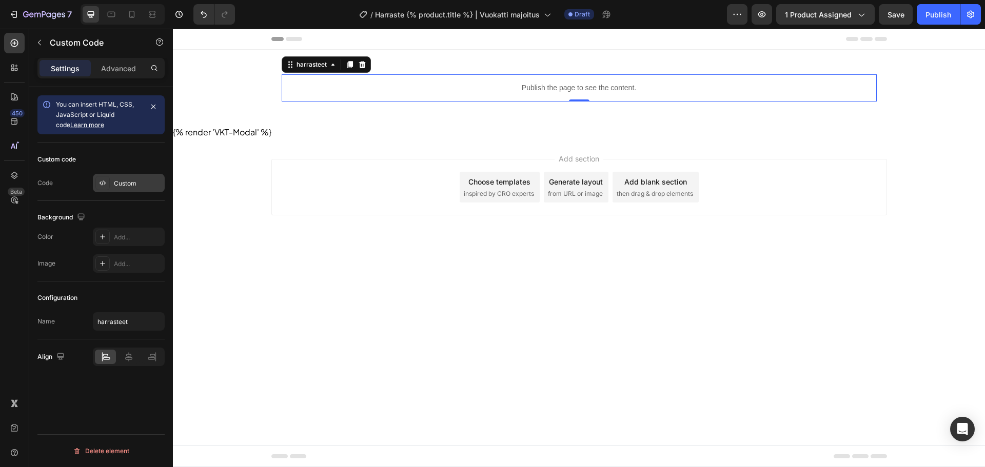
click at [134, 187] on div "Custom" at bounding box center [138, 183] width 48 height 9
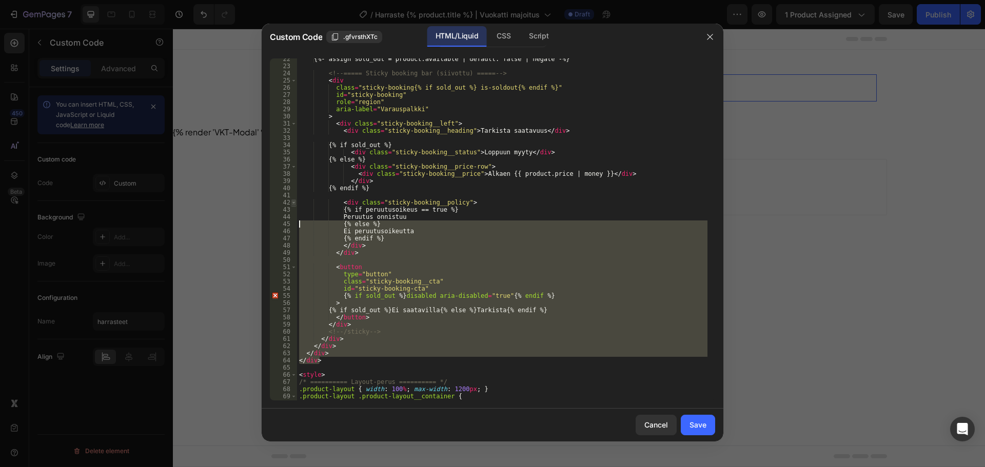
scroll to position [0, 0]
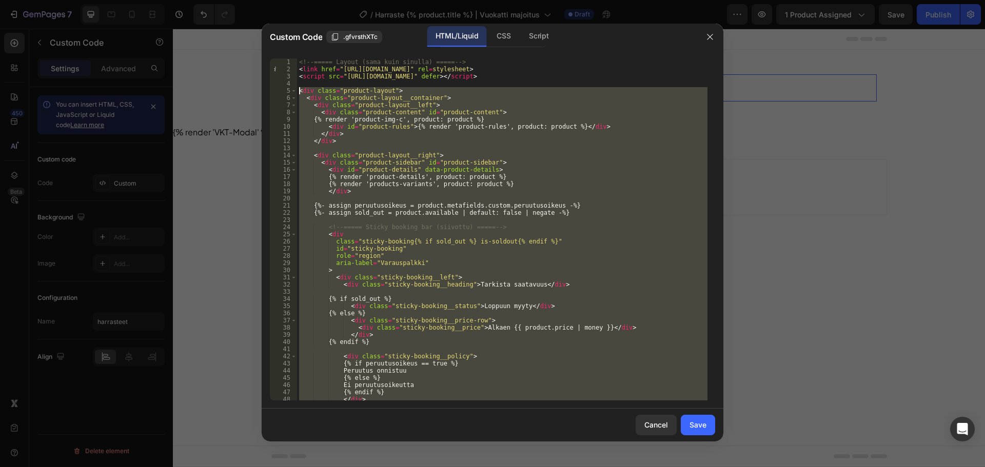
drag, startPoint x: 341, startPoint y: 358, endPoint x: 286, endPoint y: 90, distance: 273.8
click at [286, 90] on div "</div> 1 2 3 4 5 6 7 8 9 10 11 12 13 14 15 16 17 18 19 20 21 22 23 24 25 26 27 …" at bounding box center [492, 229] width 445 height 342
type textarea "<div class="product-layout"> <div class="product-layout__container">"
paste textarea
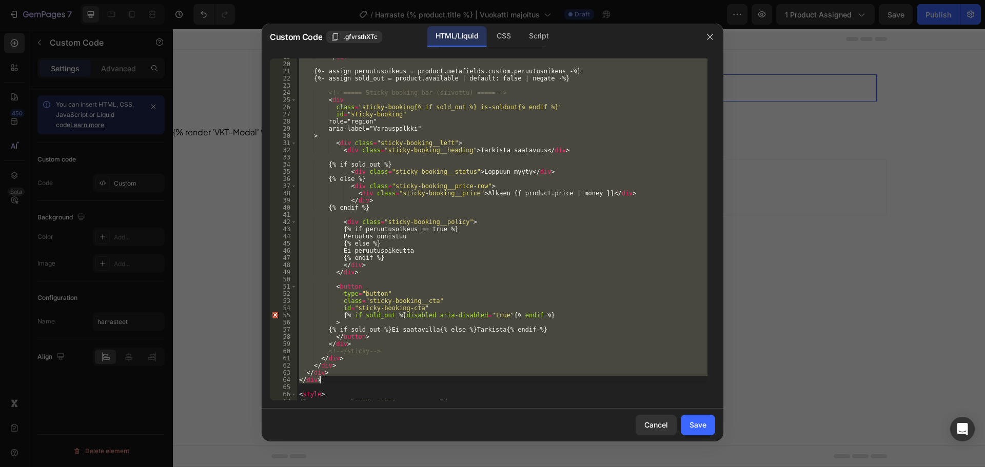
scroll to position [104, 0]
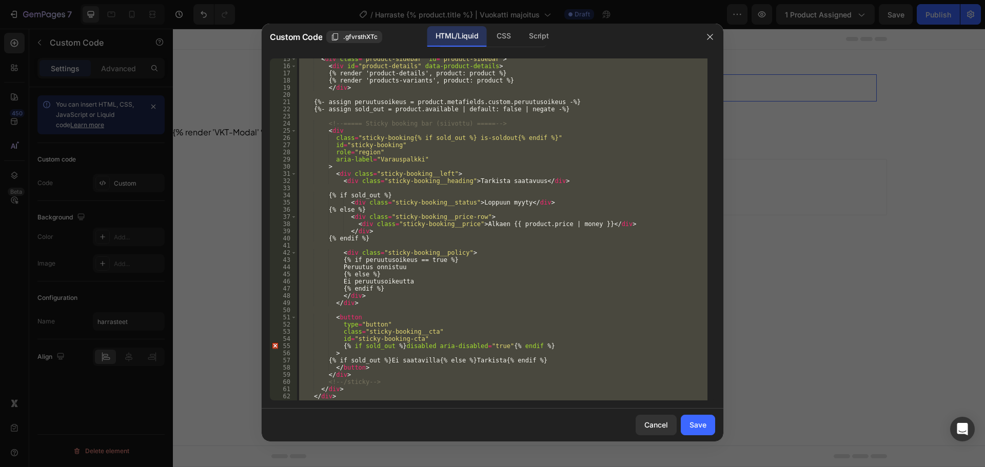
click at [412, 177] on div "< div class = "product-sidebar" id = "product-sidebar" > < div id = "product-de…" at bounding box center [502, 229] width 411 height 342
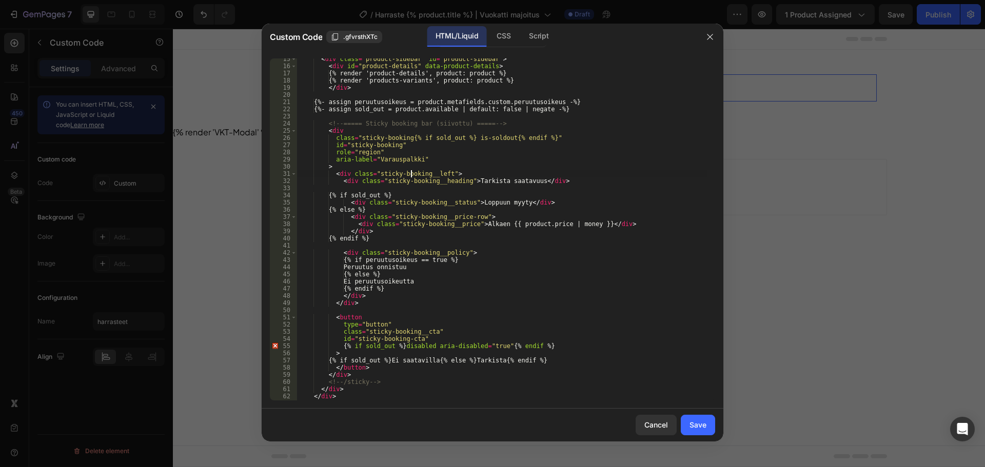
click at [336, 131] on div "< div class = "product-sidebar" id = "product-sidebar" > < div id = "product-de…" at bounding box center [502, 233] width 411 height 357
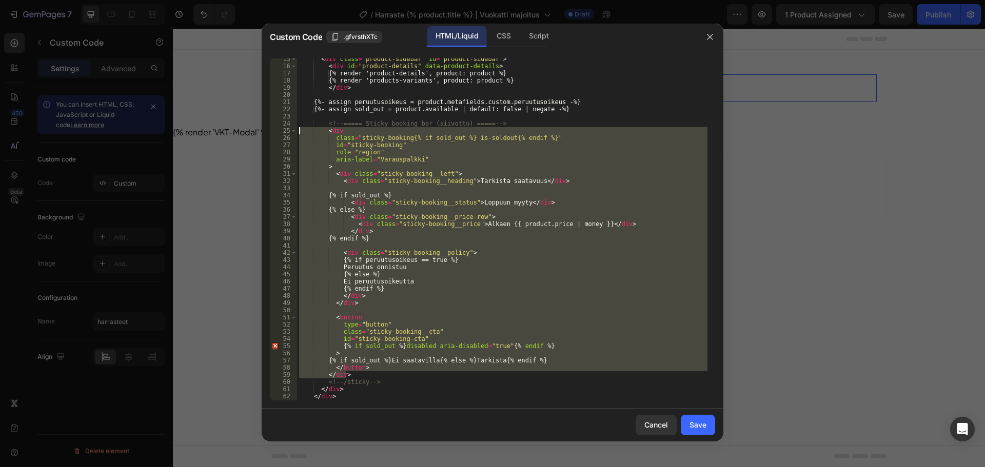
drag, startPoint x: 342, startPoint y: 355, endPoint x: 268, endPoint y: 133, distance: 234.0
click at [268, 133] on div "<div 15 16 17 18 19 20 21 22 23 24 25 26 27 28 29 30 31 32 33 34 35 36 37 38 39…" at bounding box center [493, 229] width 462 height 359
type textarea "<div class="sticky-booking{% if sold_out %} is-soldout{% endif %}""
paste textarea
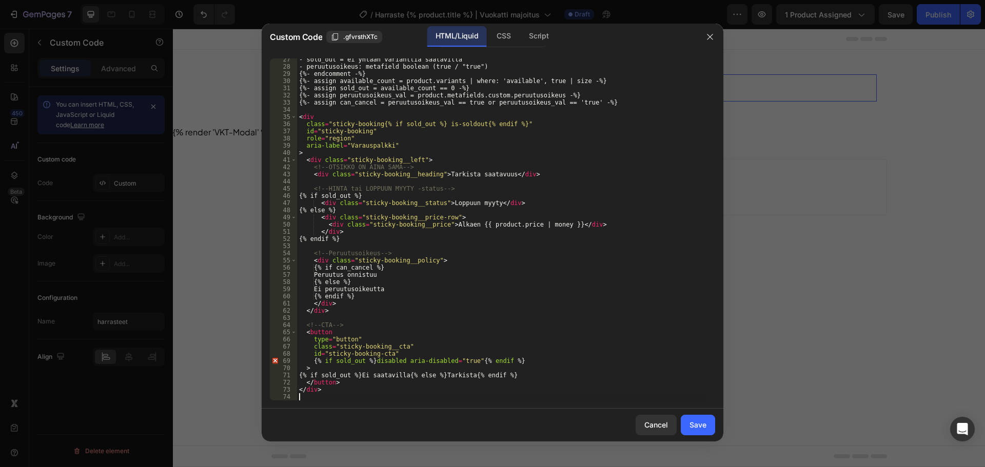
scroll to position [251, 0]
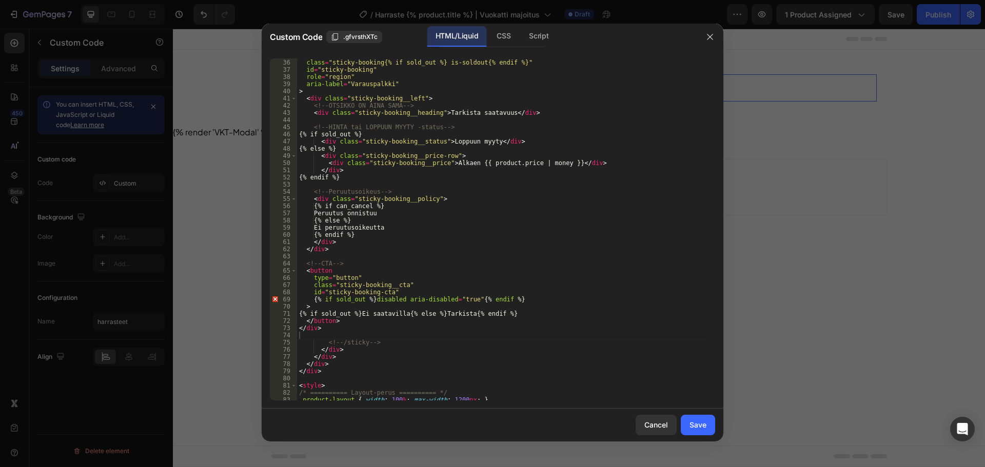
click at [716, 424] on div "Cancel Save" at bounding box center [493, 425] width 462 height 33
click at [709, 423] on button "Save" at bounding box center [698, 425] width 34 height 21
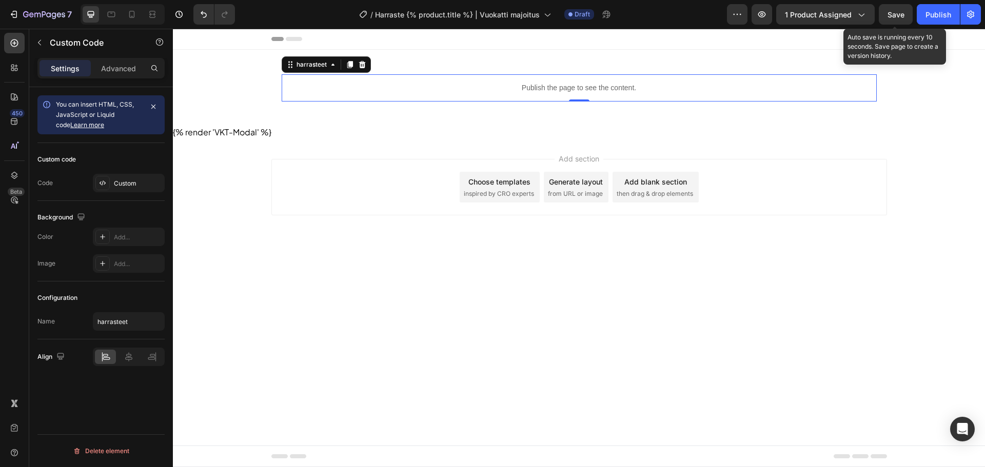
click at [900, 9] on div "Save" at bounding box center [896, 14] width 17 height 11
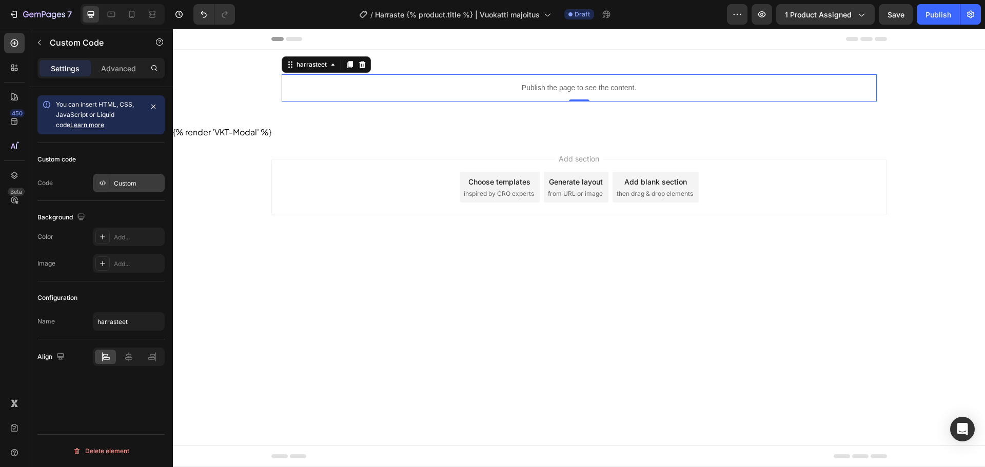
click at [139, 188] on div "Custom" at bounding box center [138, 183] width 48 height 9
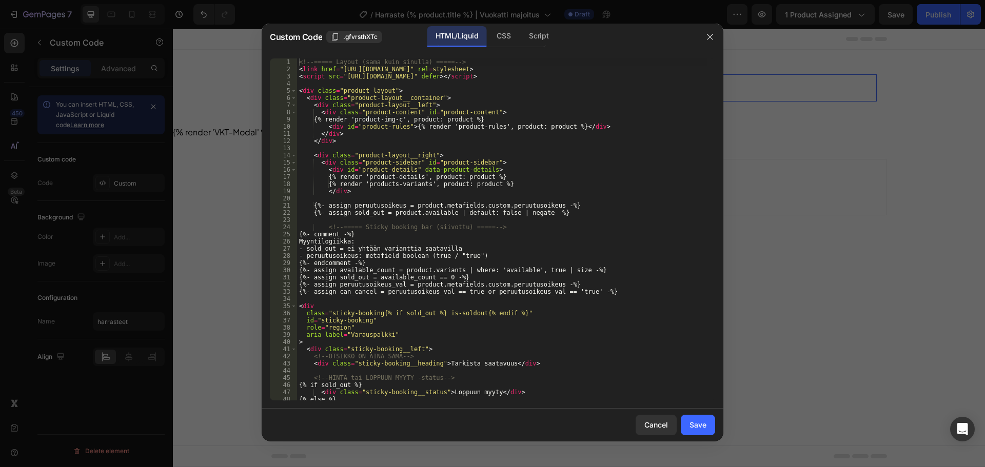
click at [560, 174] on div "<!-- ===== Layout (sama kuin sinulla) ===== --> < link href = "https://cdn.jsde…" at bounding box center [502, 236] width 411 height 357
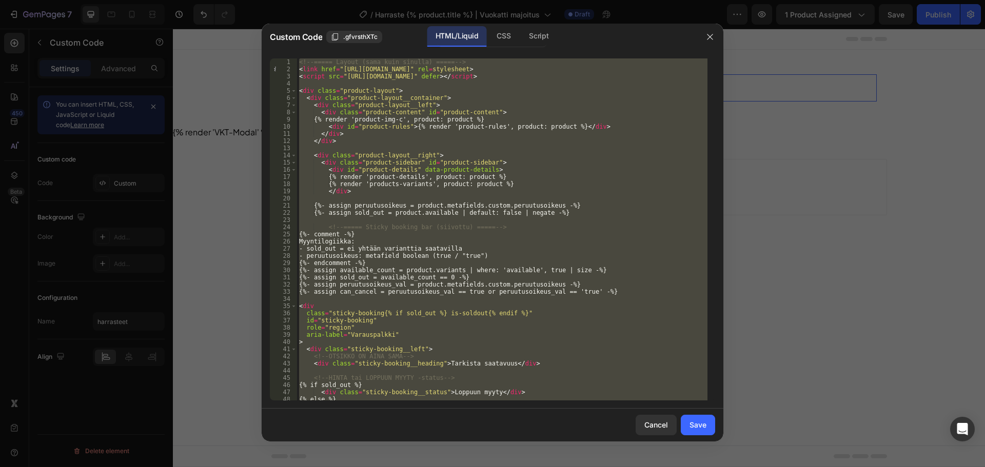
click at [576, 185] on div "<!-- ===== Layout (sama kuin sinulla) ===== --> < link href = "https://cdn.jsde…" at bounding box center [502, 229] width 411 height 342
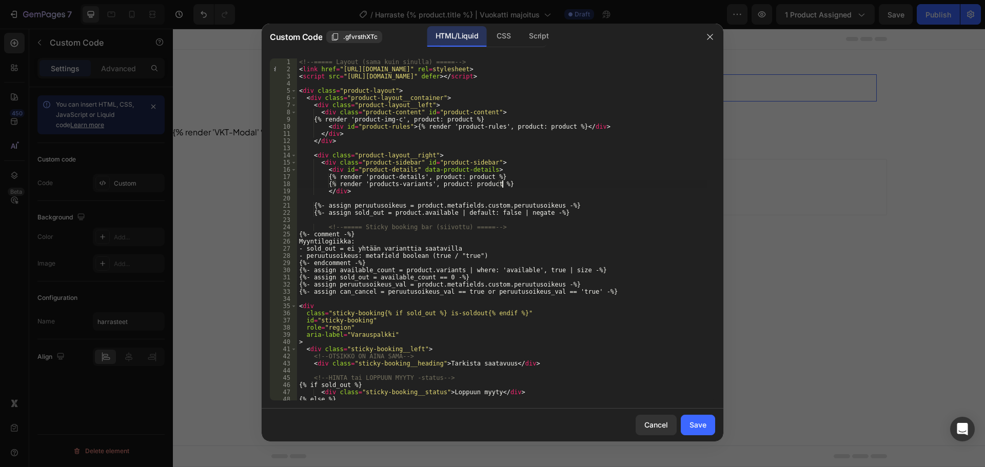
type textarea "</script>"
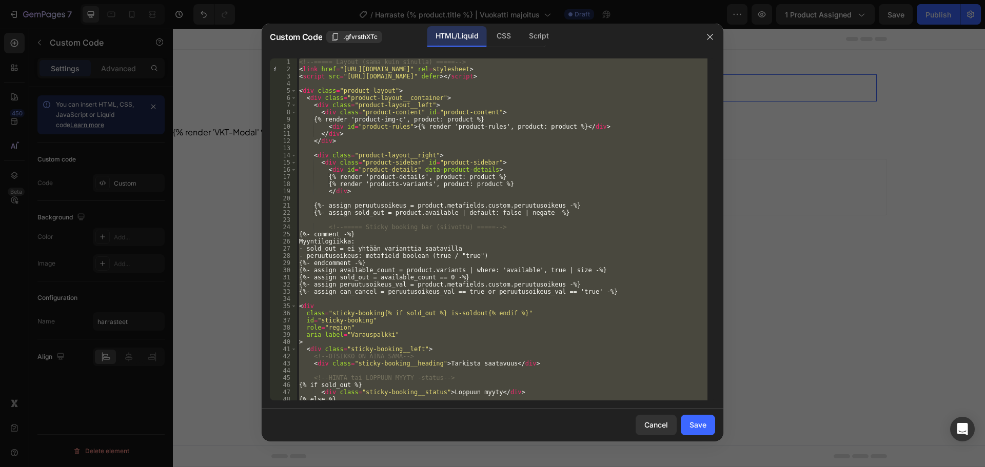
paste textarea
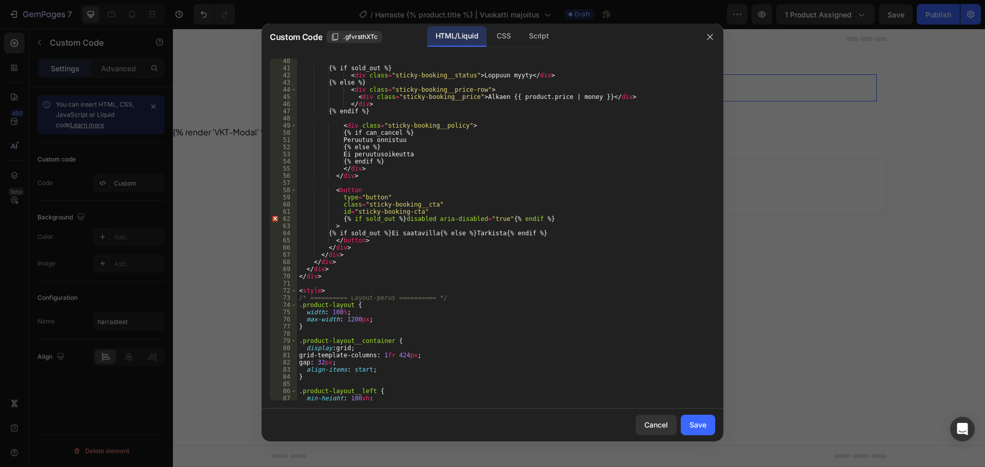
scroll to position [366, 0]
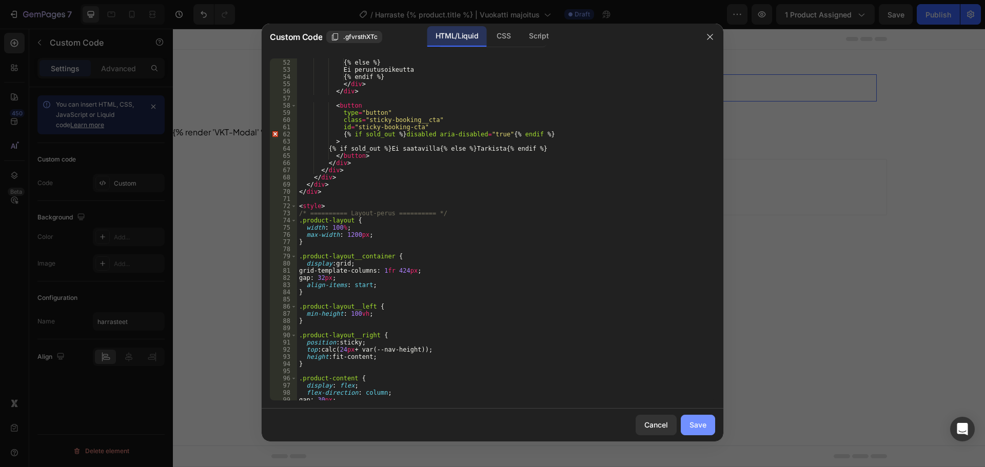
click at [692, 429] on div "Save" at bounding box center [698, 425] width 17 height 11
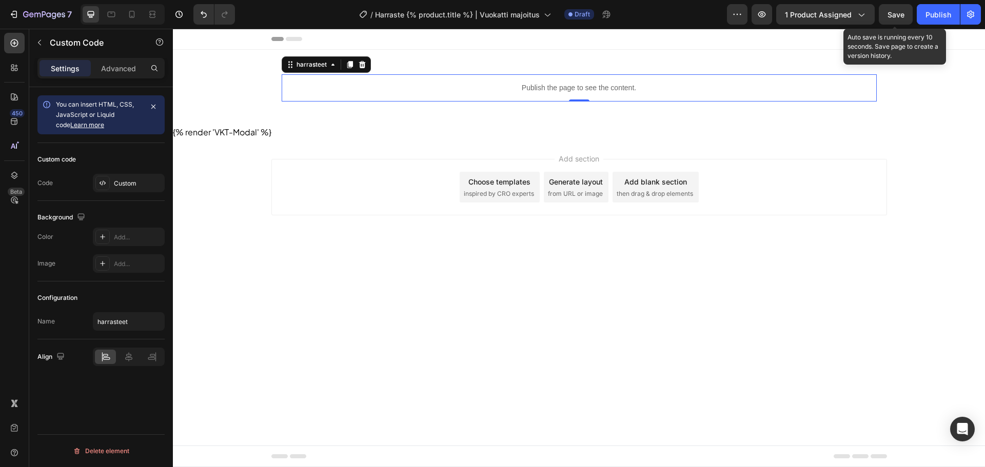
click at [900, 3] on div "7 Version history / Harraste {% product.title %} | Vuokatti majoitus Draft Prev…" at bounding box center [492, 14] width 985 height 29
click at [895, 9] on div "Save" at bounding box center [896, 14] width 17 height 11
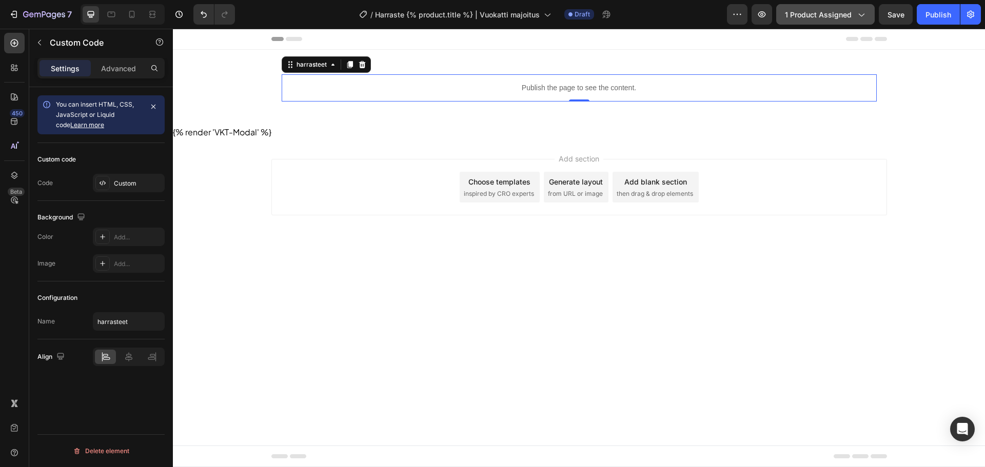
click at [808, 13] on span "1 product assigned" at bounding box center [818, 14] width 67 height 11
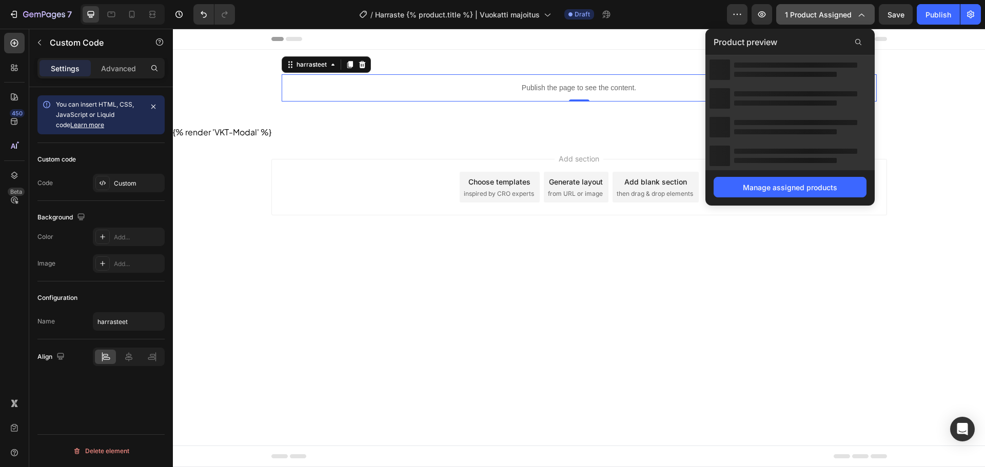
click at [808, 13] on span "1 product assigned" at bounding box center [818, 14] width 67 height 11
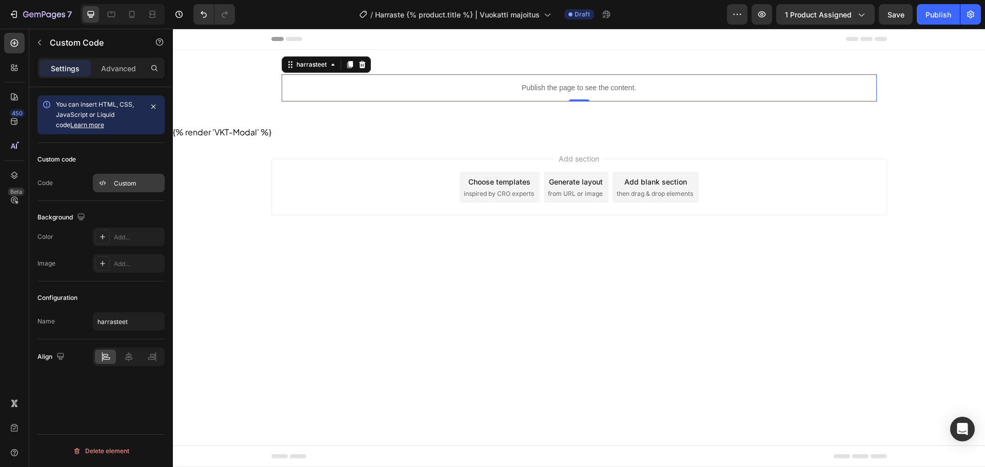
click at [130, 180] on div "Custom" at bounding box center [138, 183] width 48 height 9
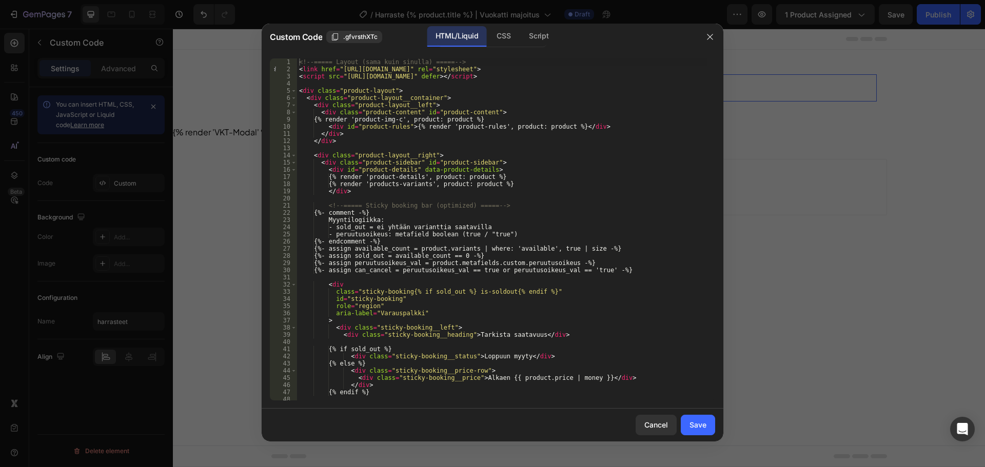
type textarea "{% render 'products-variants', product: product %}"
drag, startPoint x: 516, startPoint y: 185, endPoint x: 310, endPoint y: 185, distance: 206.3
click at [310, 185] on div "<!-- ===== Layout (sama kuin sinulla) ===== --> < link href = "https://cdn.jsde…" at bounding box center [502, 236] width 411 height 357
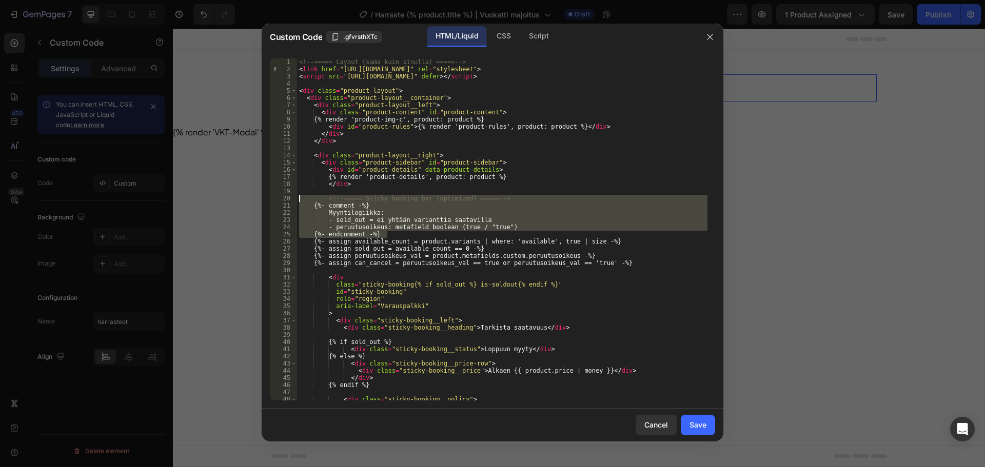
drag, startPoint x: 394, startPoint y: 233, endPoint x: 275, endPoint y: 198, distance: 123.7
click at [275, 198] on div "{% render 'product-details', product: product %} 1 2 3 4 5 6 7 8 9 10 11 12 13 …" at bounding box center [492, 229] width 445 height 342
type textarea "<!-- ===== Sticky booking bar (optimized) ===== --> {%- comment -%}"
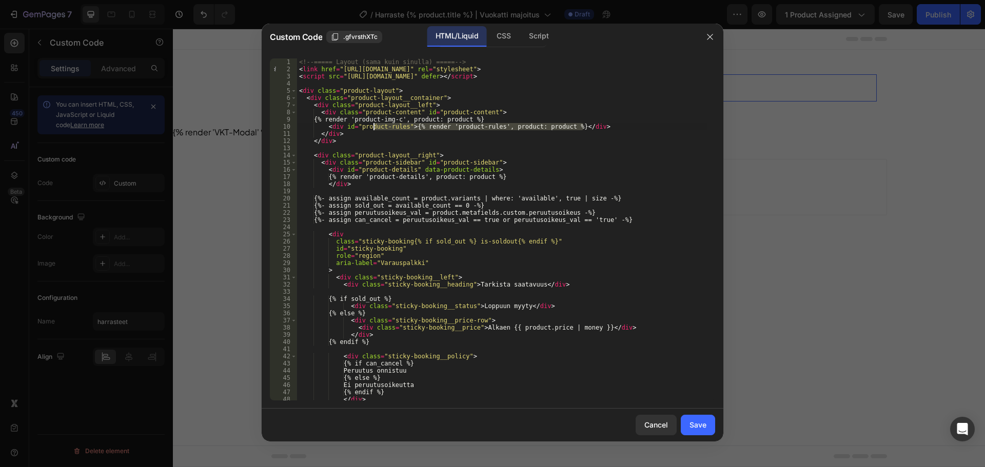
drag, startPoint x: 559, startPoint y: 124, endPoint x: 373, endPoint y: 127, distance: 185.8
click at [373, 127] on div "<!-- ===== Layout (sama kuin sinulla) ===== --> < link href = "https://cdn.jsde…" at bounding box center [502, 236] width 411 height 357
type textarea "<div id="product-rules">{% render 'product-rules', product: product %}</div>"
click at [409, 125] on div "<!-- ===== Layout (sama kuin sinulla) ===== --> < link href = "https://cdn.jsde…" at bounding box center [502, 229] width 411 height 342
drag, startPoint x: 407, startPoint y: 128, endPoint x: 563, endPoint y: 129, distance: 155.5
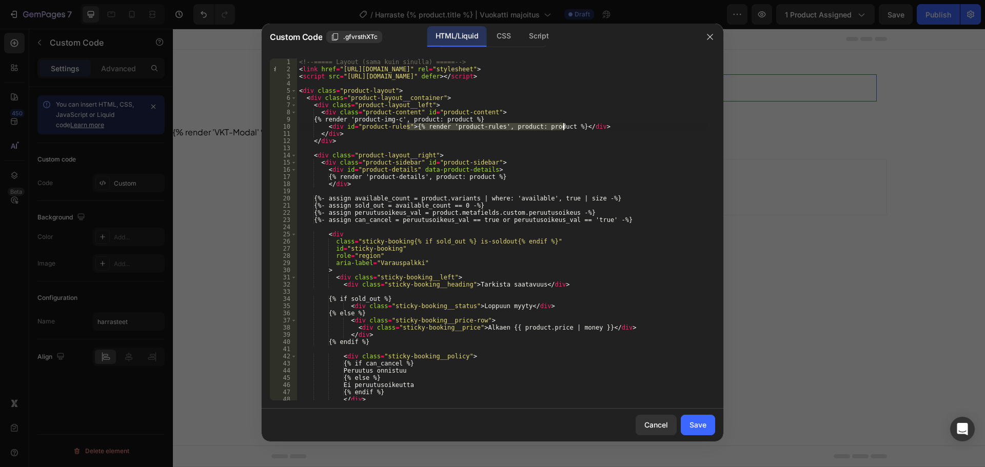
click at [563, 129] on div "<!-- ===== Layout (sama kuin sinulla) ===== --> < link href = "https://cdn.jsde…" at bounding box center [502, 236] width 411 height 357
drag, startPoint x: 596, startPoint y: 128, endPoint x: 311, endPoint y: 125, distance: 285.3
click at [311, 125] on div "<!-- ===== Layout (sama kuin sinulla) ===== --> < link href = "https://cdn.jsde…" at bounding box center [502, 236] width 411 height 357
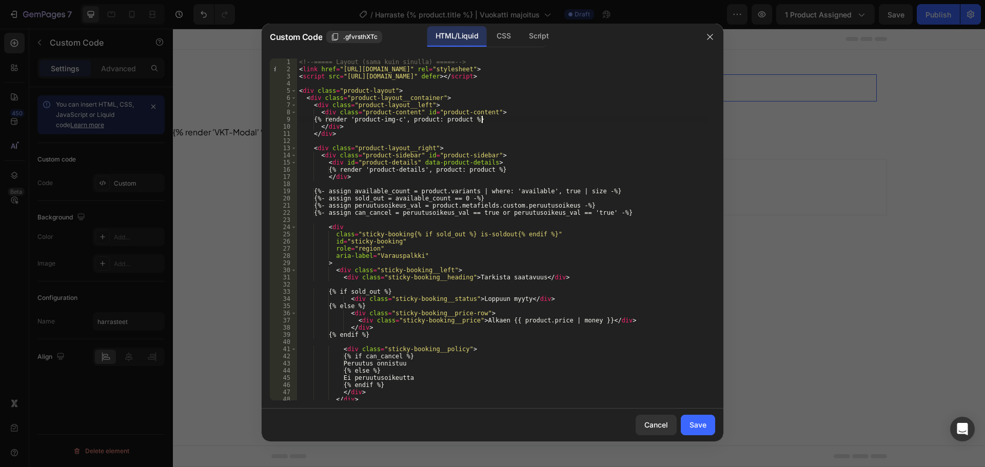
click at [510, 169] on div "<!-- ===== Layout (sama kuin sinulla) ===== --> < link href = "https://cdn.jsde…" at bounding box center [502, 236] width 411 height 357
type textarea "{% render 'product-details', product: product %}"
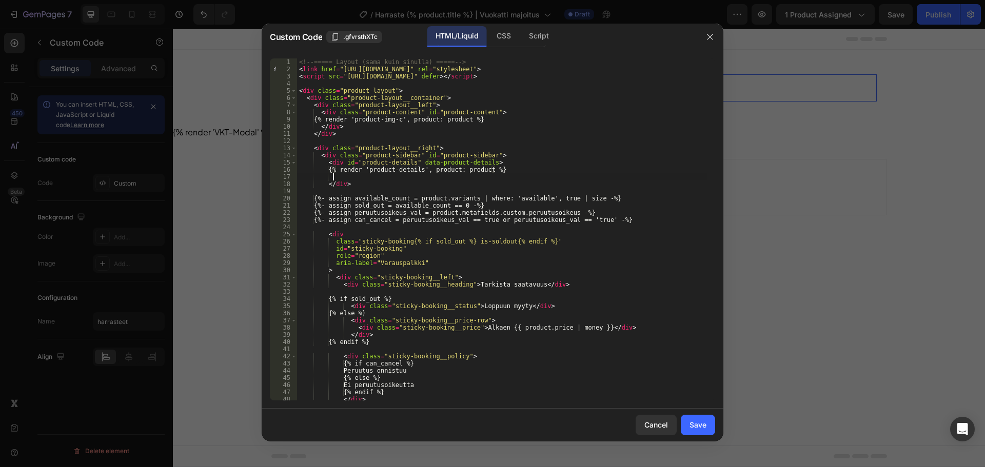
scroll to position [0, 2]
paste textarea "{% render 'product-rules', product: product %}"
type textarea "{% render 'product-rules', product: product %}"
drag, startPoint x: 705, startPoint y: 423, endPoint x: 807, endPoint y: 276, distance: 179.2
click at [704, 423] on div "Save" at bounding box center [698, 425] width 17 height 11
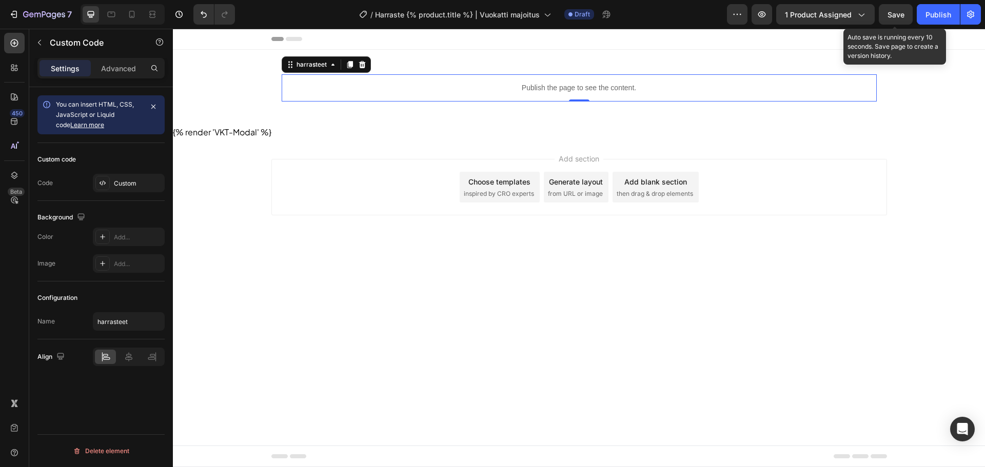
click at [888, 15] on span "Save" at bounding box center [896, 14] width 17 height 9
click at [458, 1] on div "7 Version history / Harraste {% product.title %} | Vuokatti majoitus Draft Prev…" at bounding box center [492, 14] width 985 height 29
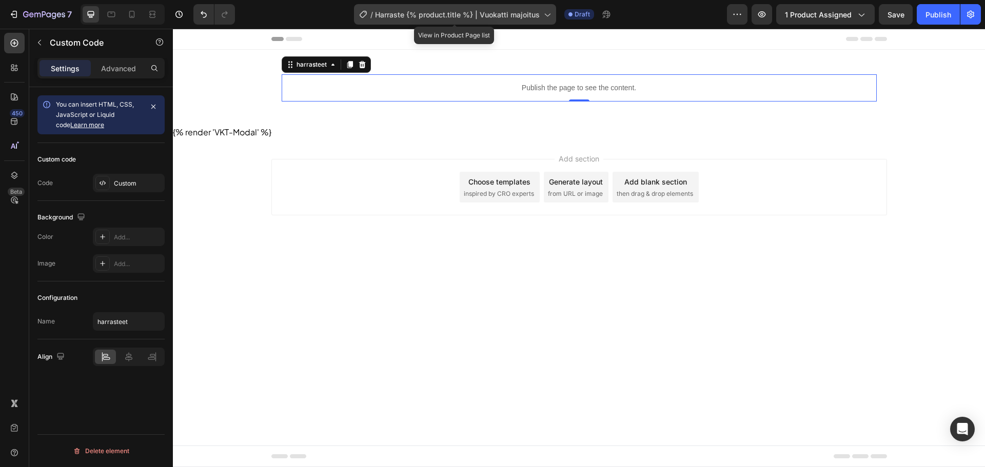
click at [446, 13] on span "Harraste {% product.title %} | Vuokatti majoitus" at bounding box center [457, 14] width 165 height 11
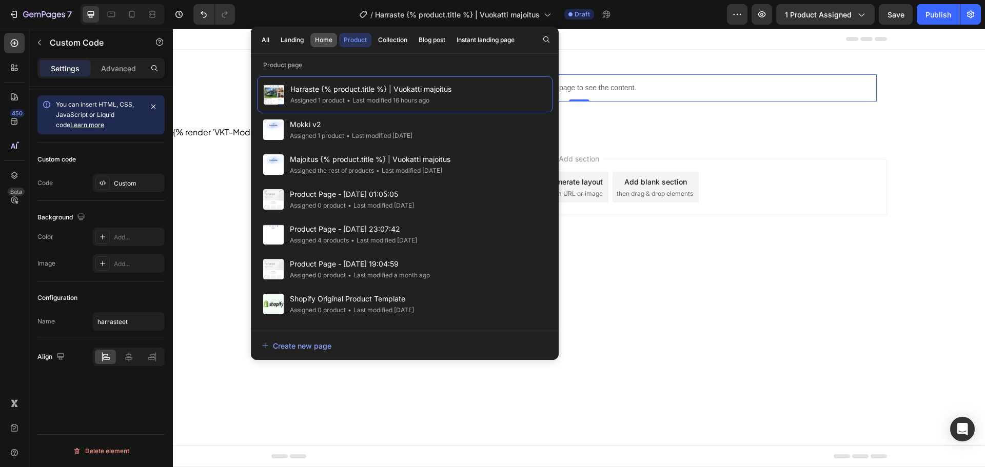
click at [326, 43] on div "Home" at bounding box center [323, 39] width 17 height 9
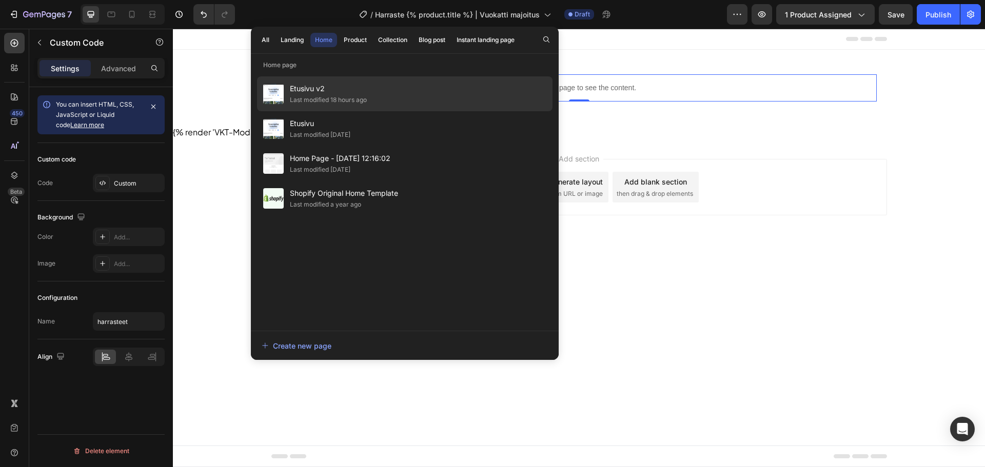
click at [372, 111] on div "Etusivu v2 Last modified 18 hours ago" at bounding box center [405, 128] width 296 height 35
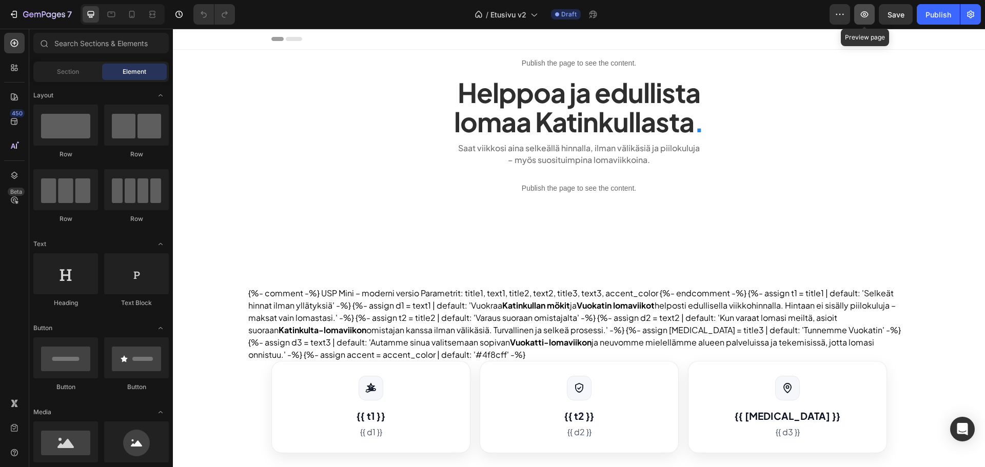
click at [867, 17] on icon "button" at bounding box center [864, 14] width 10 height 10
click at [484, 14] on icon at bounding box center [479, 14] width 10 height 10
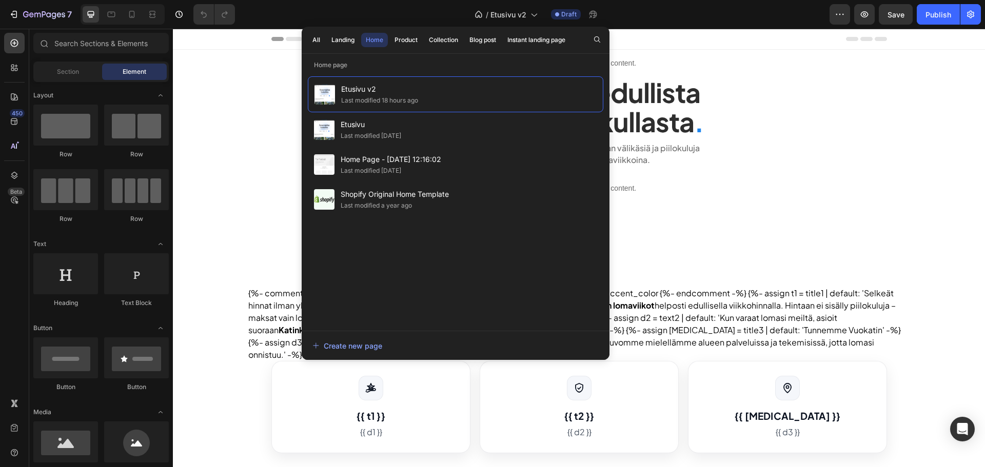
click at [445, 32] on div "All Landing Home Product Collection Blog post Instant landing page" at bounding box center [439, 40] width 275 height 27
click at [443, 38] on div "Collection" at bounding box center [443, 39] width 29 height 9
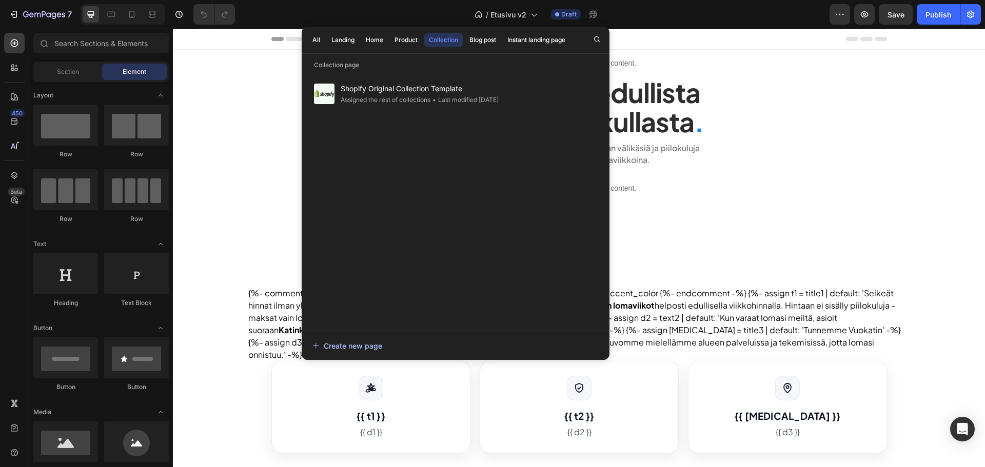
click at [356, 343] on div "Create new page" at bounding box center [347, 346] width 70 height 11
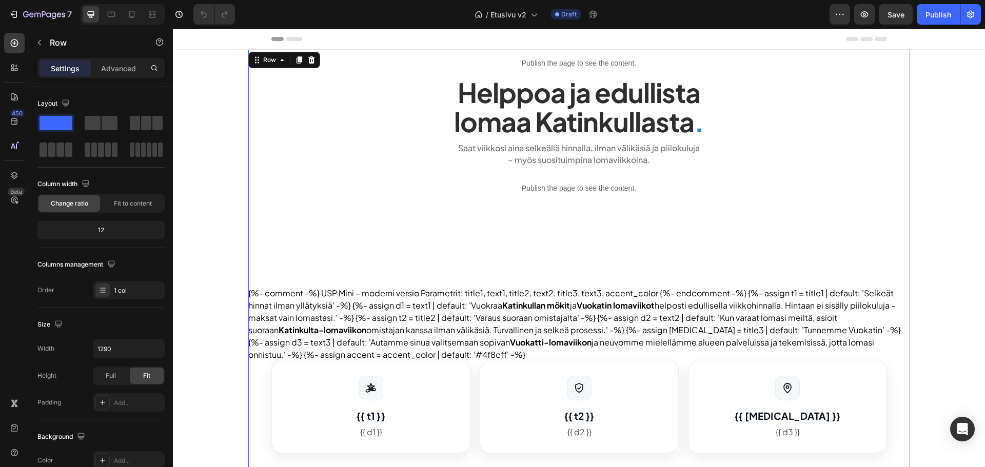
click at [248, 105] on div "Publish the page to see the content. heroteksti Helppoa ja edullista lomaa Kati…" at bounding box center [579, 290] width 662 height 481
click at [255, 63] on icon at bounding box center [257, 60] width 8 height 8
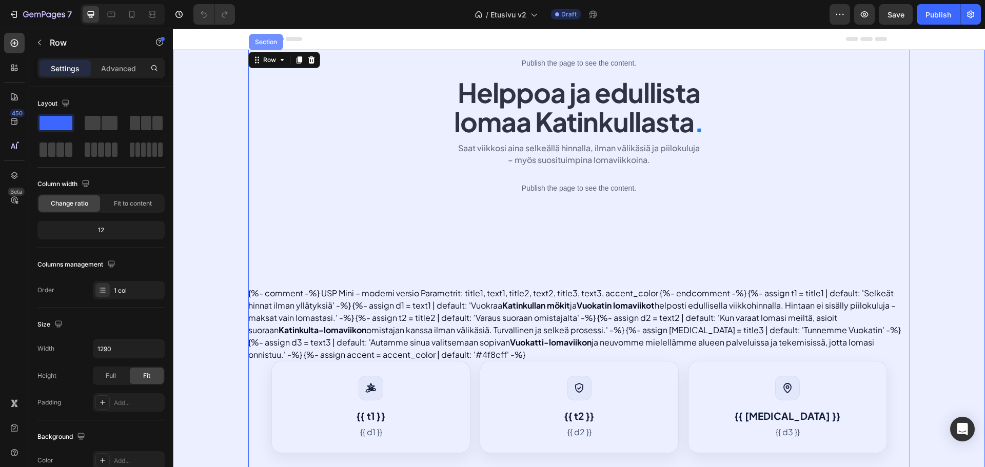
click at [261, 48] on div "Section" at bounding box center [266, 42] width 34 height 16
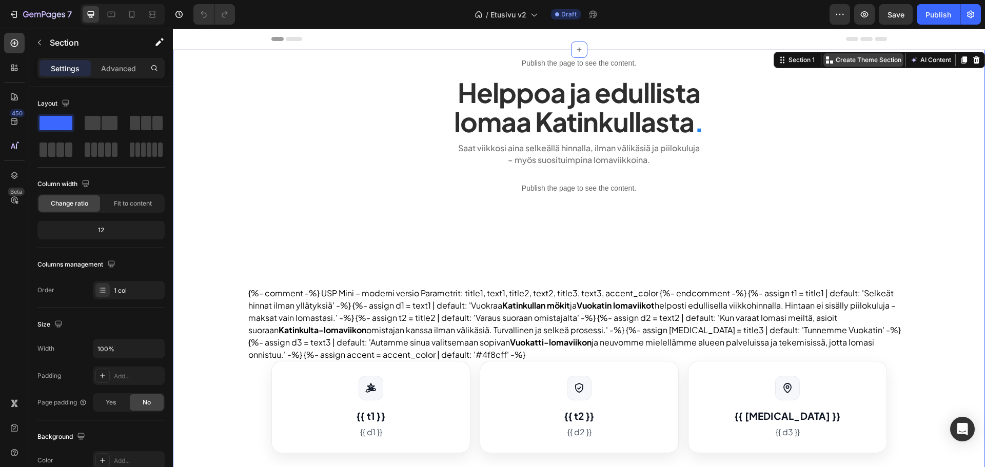
click at [871, 61] on p "Create Theme Section" at bounding box center [869, 59] width 66 height 9
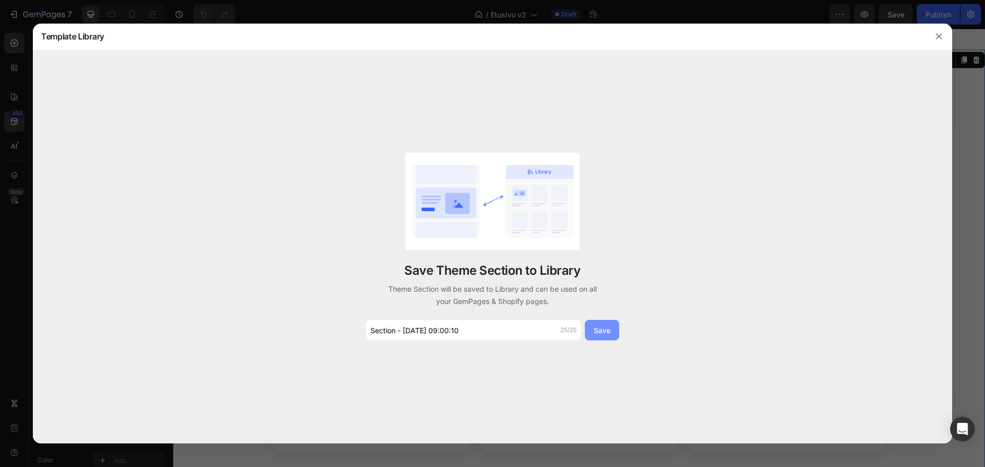
click at [611, 331] on button "Save" at bounding box center [602, 330] width 34 height 21
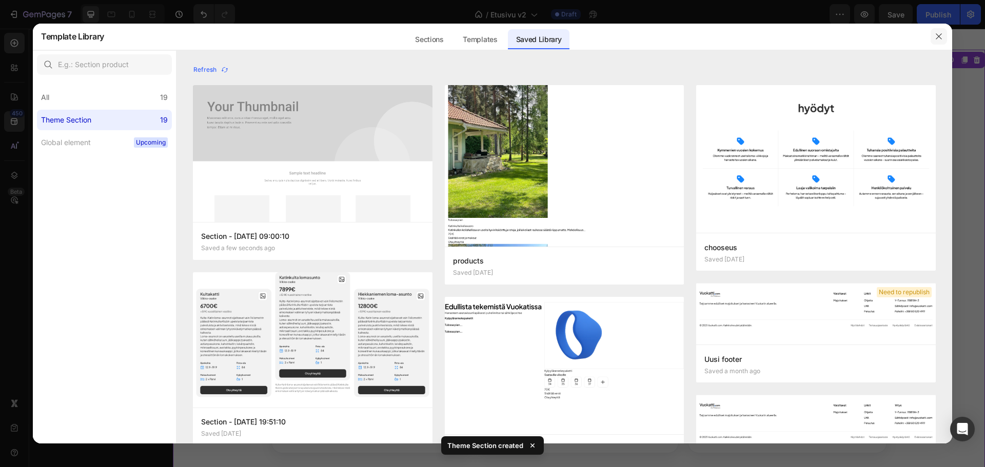
click at [936, 38] on icon "button" at bounding box center [939, 36] width 8 height 8
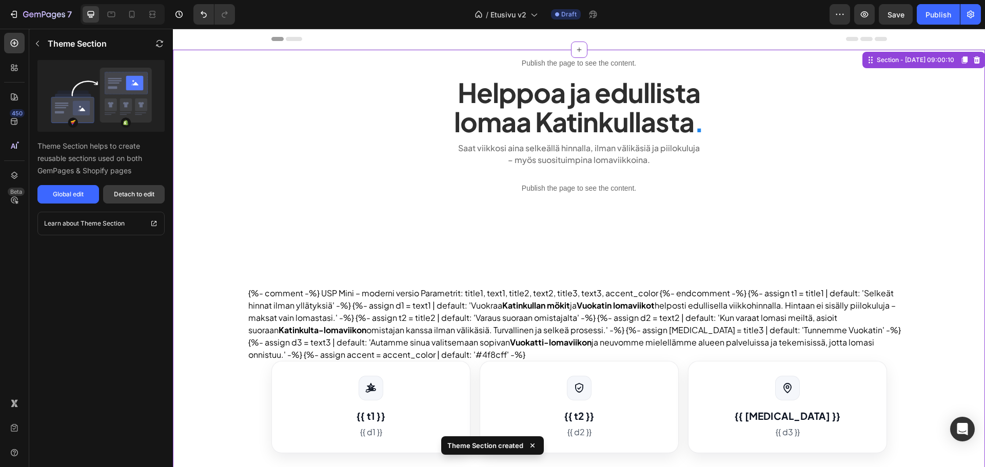
click at [138, 193] on div "Detach to edit" at bounding box center [134, 194] width 41 height 9
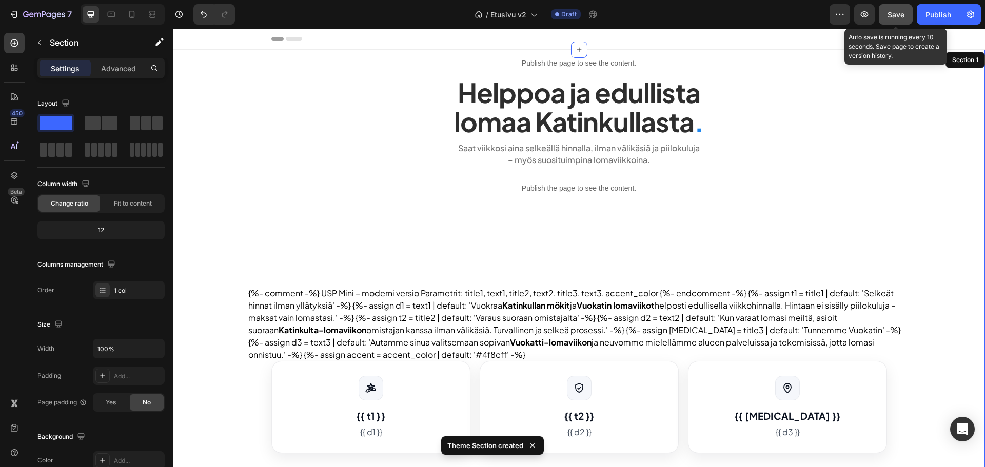
click at [892, 13] on span "Save" at bounding box center [896, 14] width 17 height 9
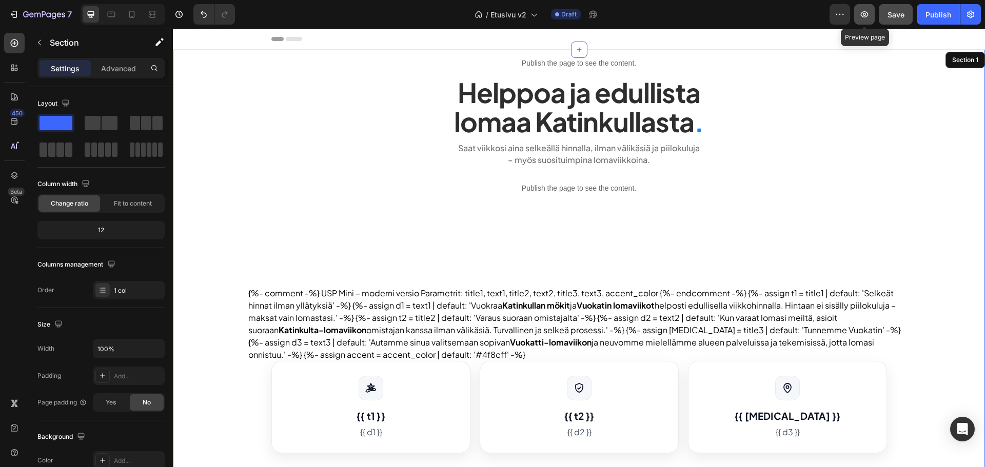
click at [866, 18] on icon "button" at bounding box center [864, 14] width 10 height 10
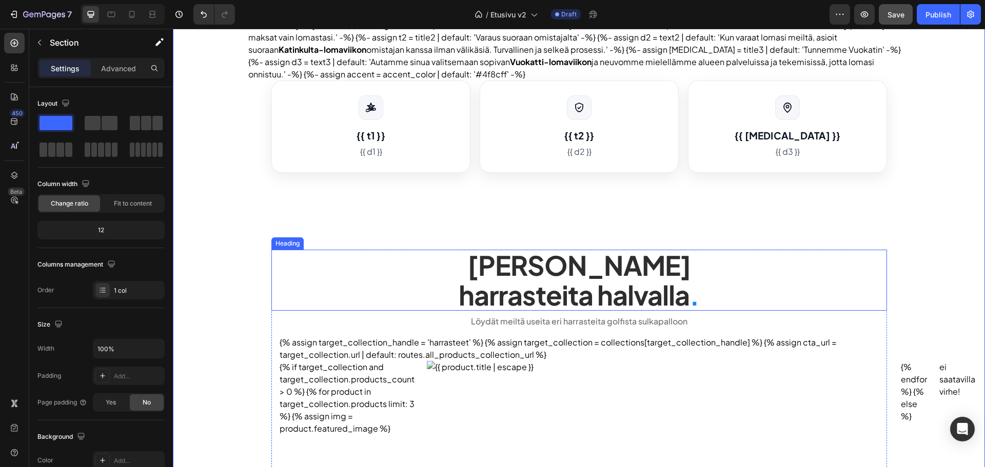
scroll to position [411, 0]
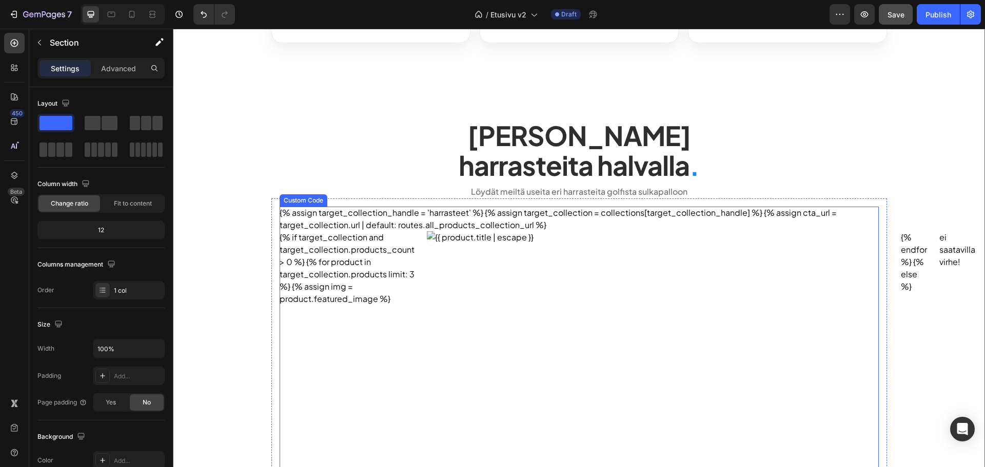
click at [480, 241] on img "Katinkulta harrasteet" at bounding box center [658, 385] width 462 height 308
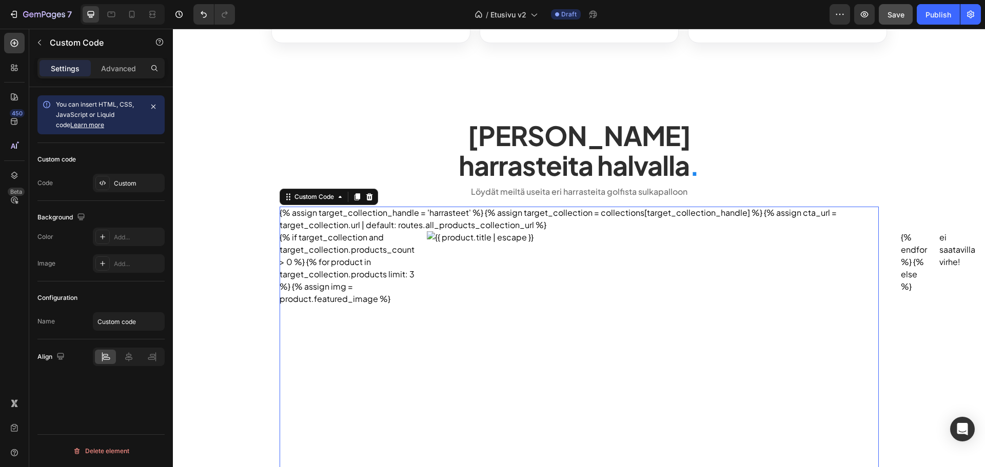
click at [106, 172] on div "Custom code Code Custom" at bounding box center [100, 172] width 127 height 58
click at [114, 179] on div "Custom" at bounding box center [138, 183] width 48 height 9
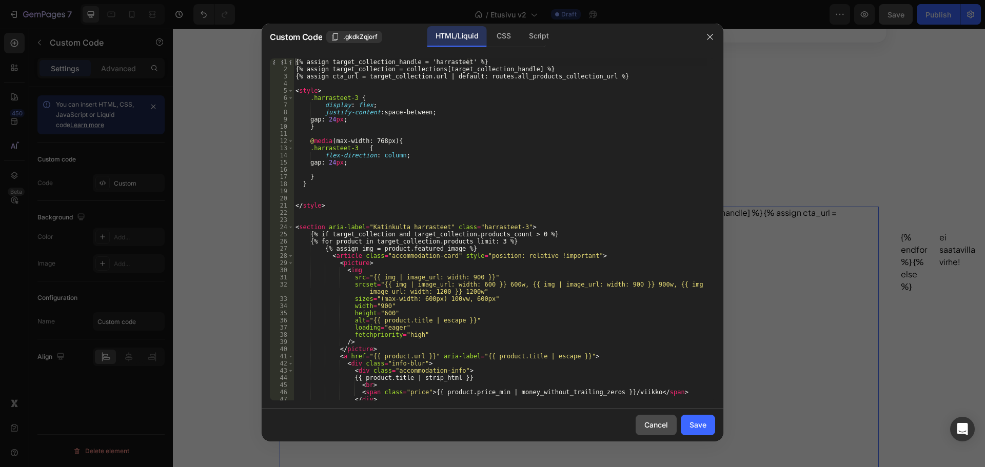
click at [658, 419] on button "Cancel" at bounding box center [656, 425] width 41 height 21
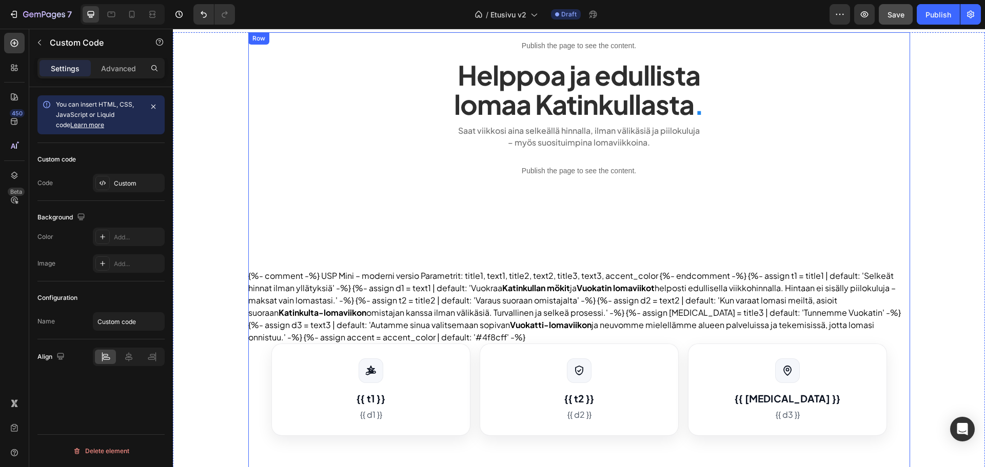
scroll to position [0, 0]
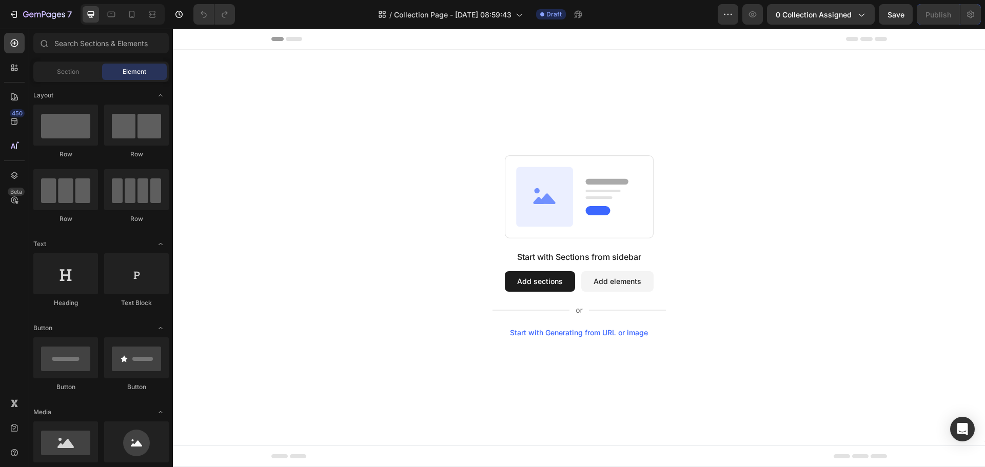
click at [601, 271] on button "Add elements" at bounding box center [617, 281] width 72 height 21
click at [10, 145] on icon at bounding box center [14, 146] width 10 height 10
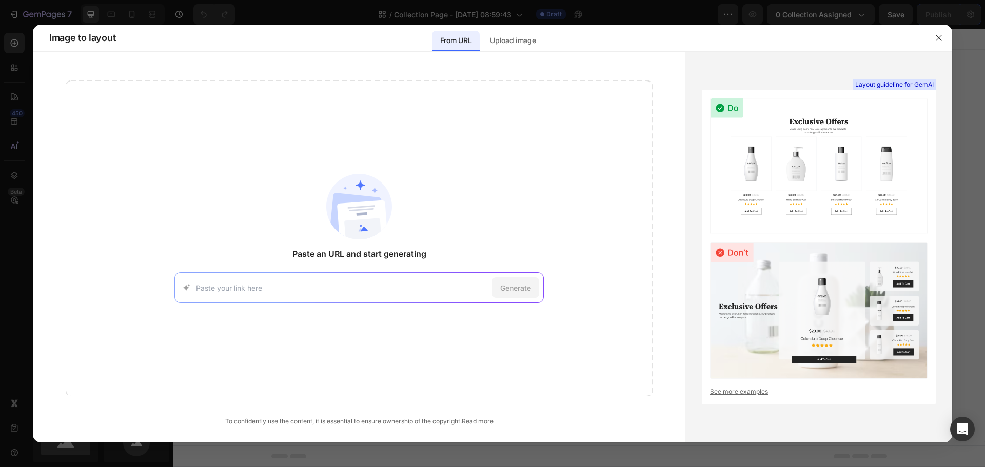
click at [17, 114] on div at bounding box center [492, 233] width 985 height 467
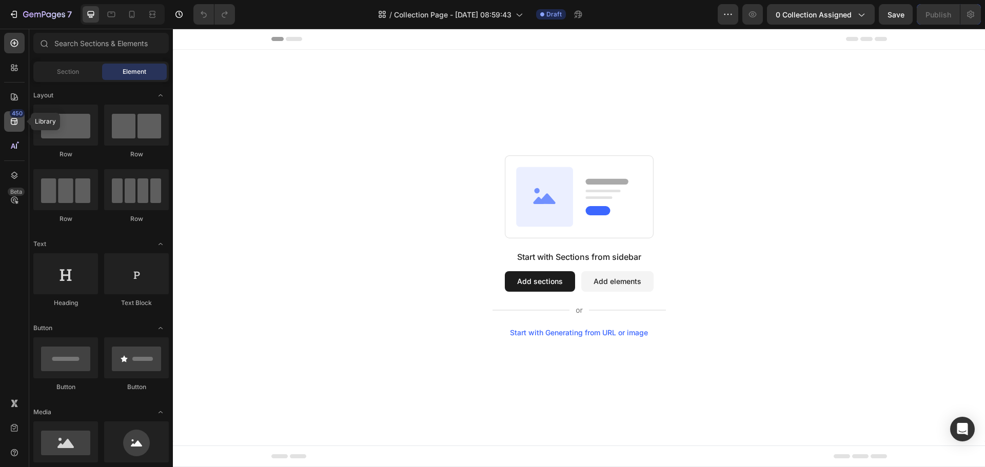
click at [15, 123] on icon at bounding box center [14, 122] width 7 height 7
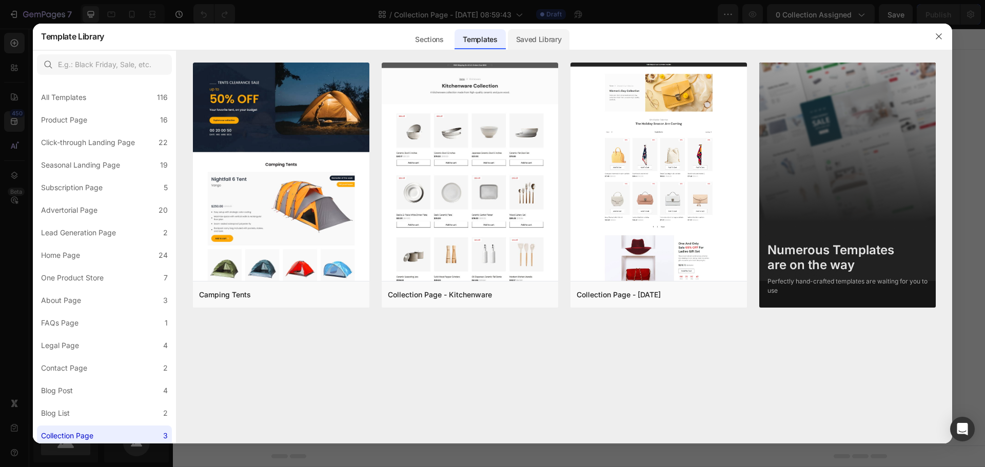
click at [0, 0] on div "Saved Library" at bounding box center [0, 0] width 0 height 0
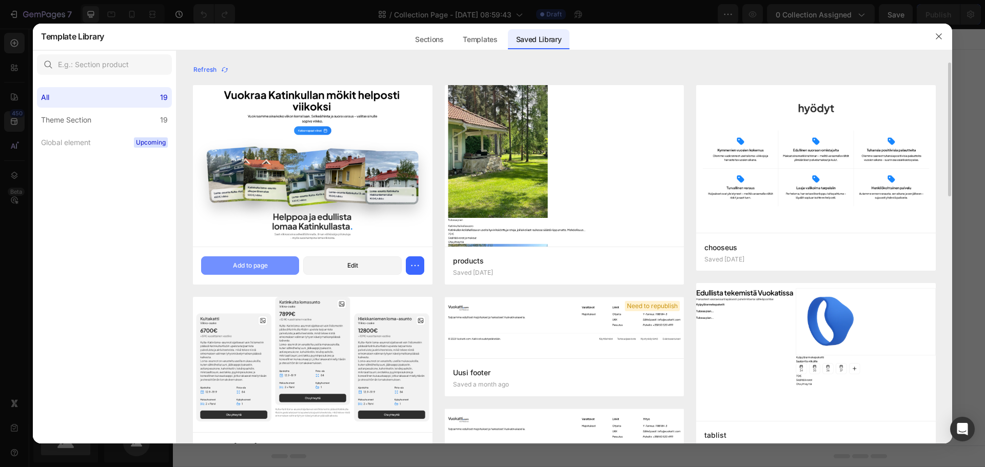
click at [257, 262] on div "Add to page" at bounding box center [250, 265] width 35 height 9
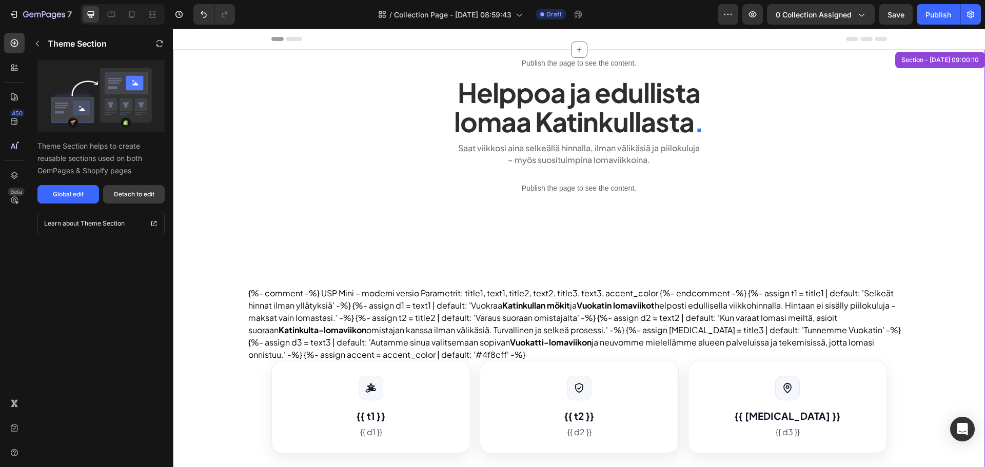
click at [142, 192] on div "Detach to edit" at bounding box center [134, 194] width 41 height 9
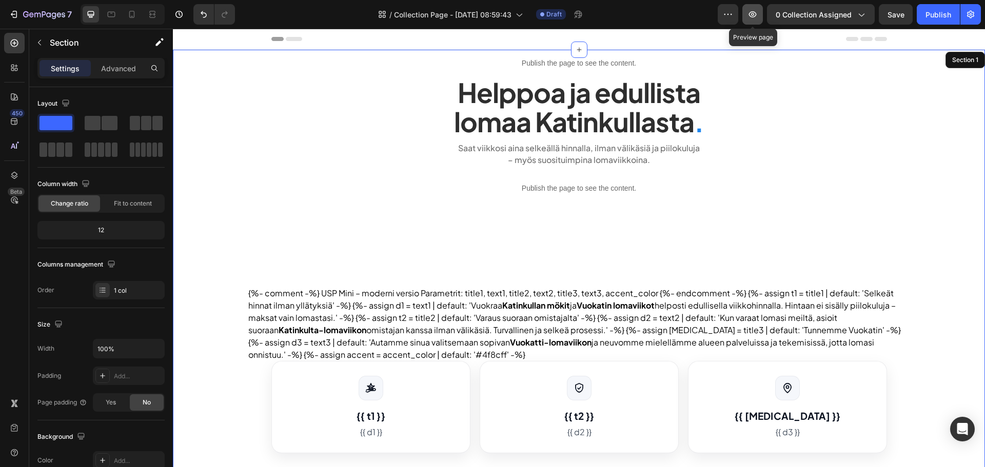
click at [756, 15] on icon "button" at bounding box center [753, 14] width 10 height 10
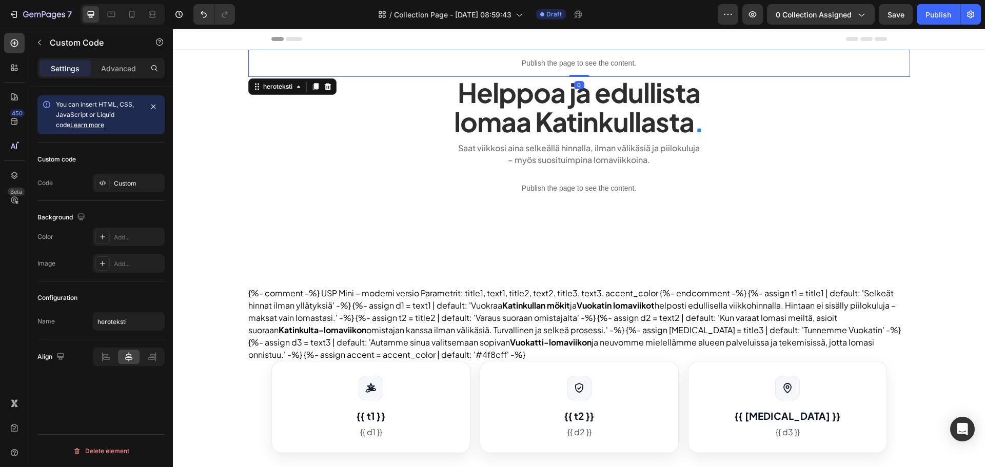
click at [467, 69] on div "Publish the page to see the content." at bounding box center [579, 63] width 662 height 27
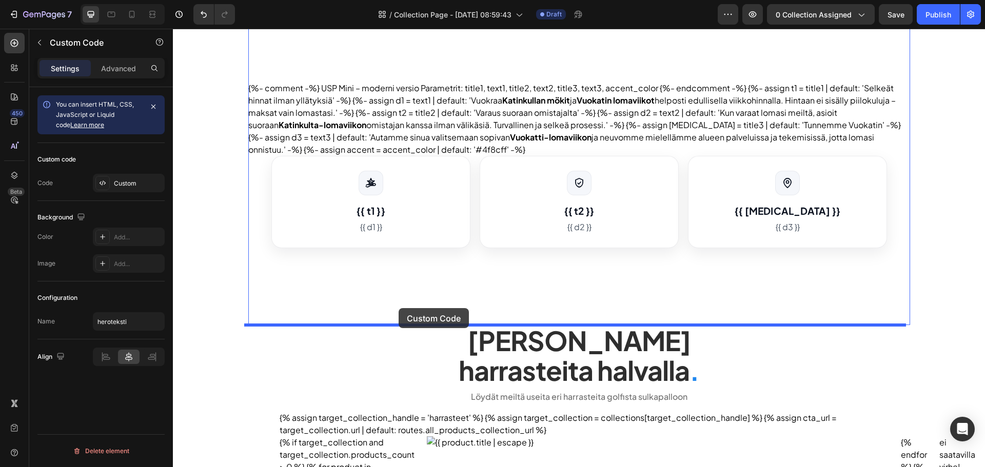
drag, startPoint x: 277, startPoint y: 88, endPoint x: 399, endPoint y: 308, distance: 251.7
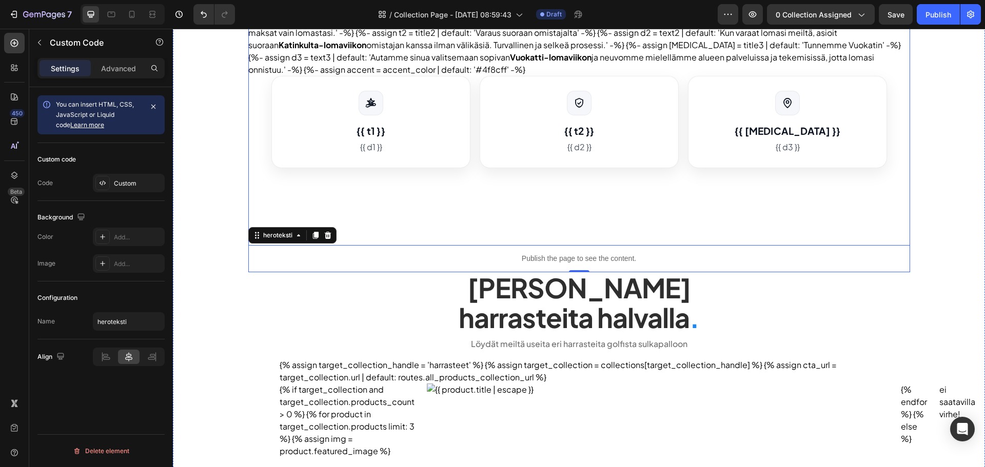
scroll to position [332, 0]
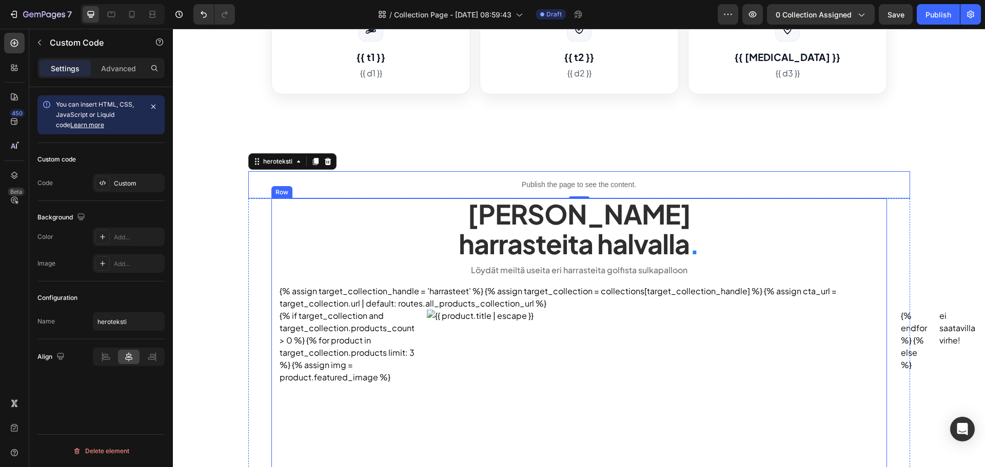
click at [327, 256] on h2 "Tarjoamme lomalle harrasteita halvalla ." at bounding box center [579, 229] width 616 height 61
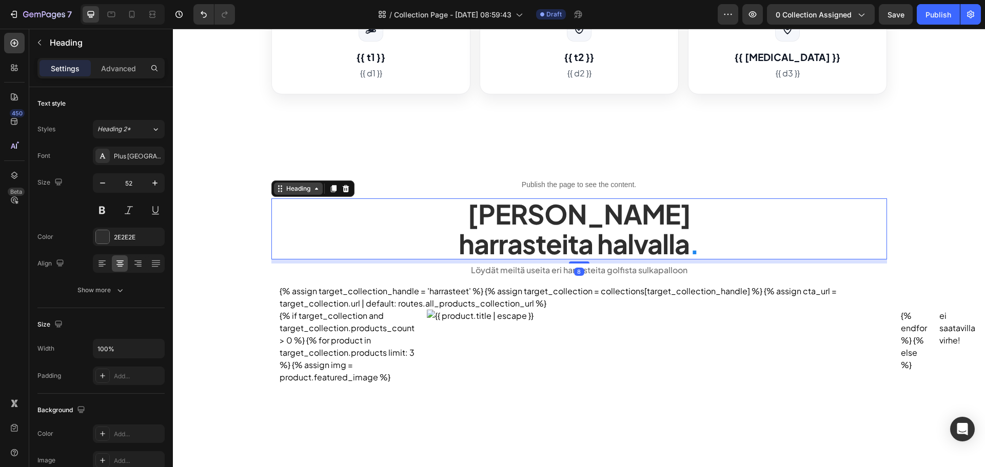
click at [297, 188] on div "Heading" at bounding box center [298, 188] width 28 height 9
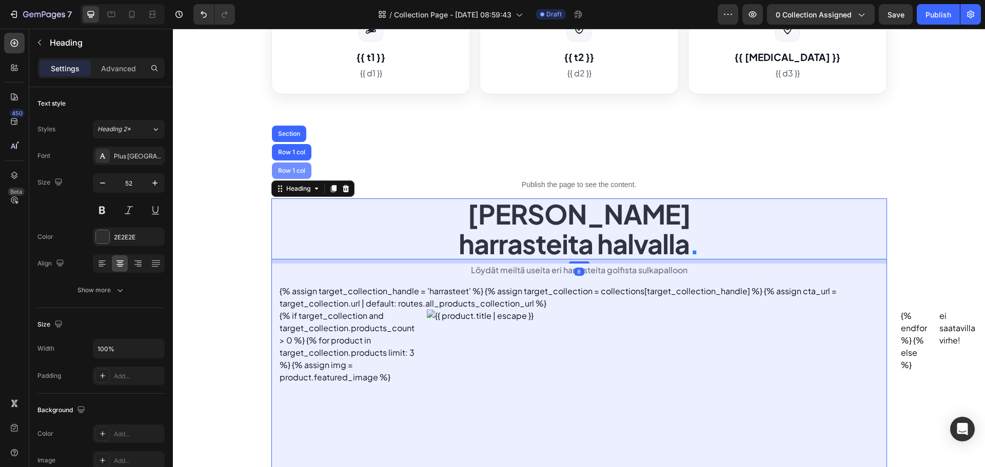
click at [282, 169] on div "Row 1 col" at bounding box center [291, 171] width 31 height 6
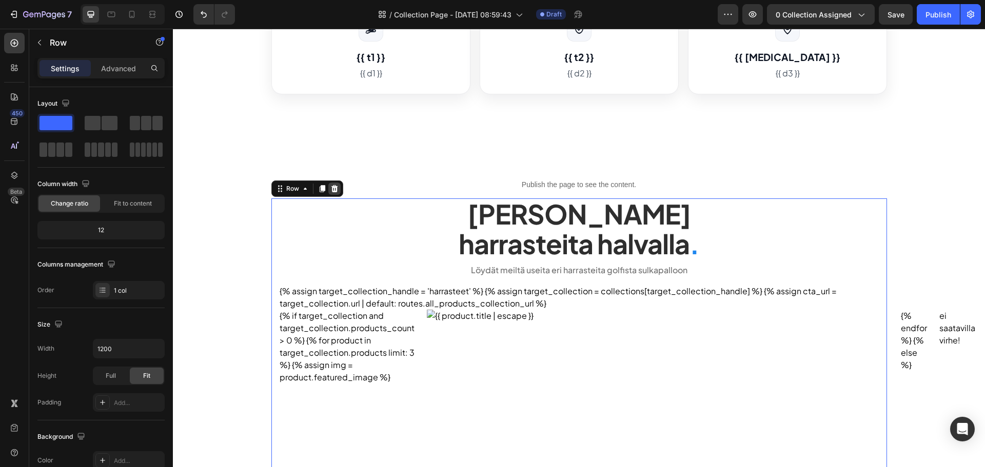
click at [334, 192] on icon at bounding box center [334, 189] width 8 height 8
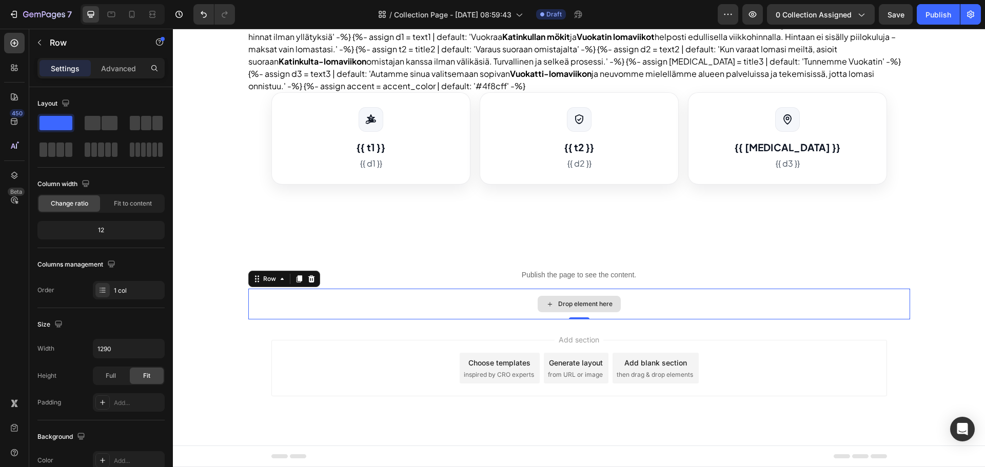
drag, startPoint x: 412, startPoint y: 302, endPoint x: 351, endPoint y: 283, distance: 63.0
click at [411, 302] on div "Drop element here" at bounding box center [579, 304] width 662 height 31
click at [310, 275] on div at bounding box center [311, 279] width 12 height 12
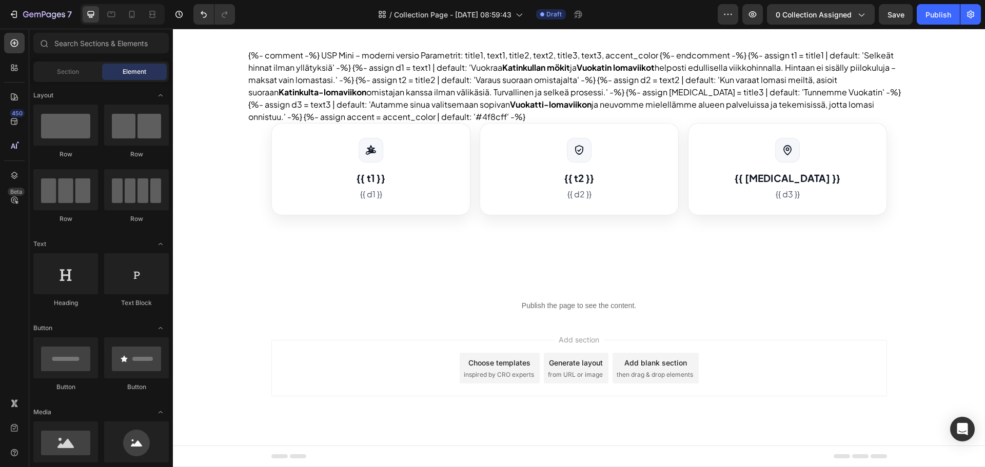
scroll to position [211, 0]
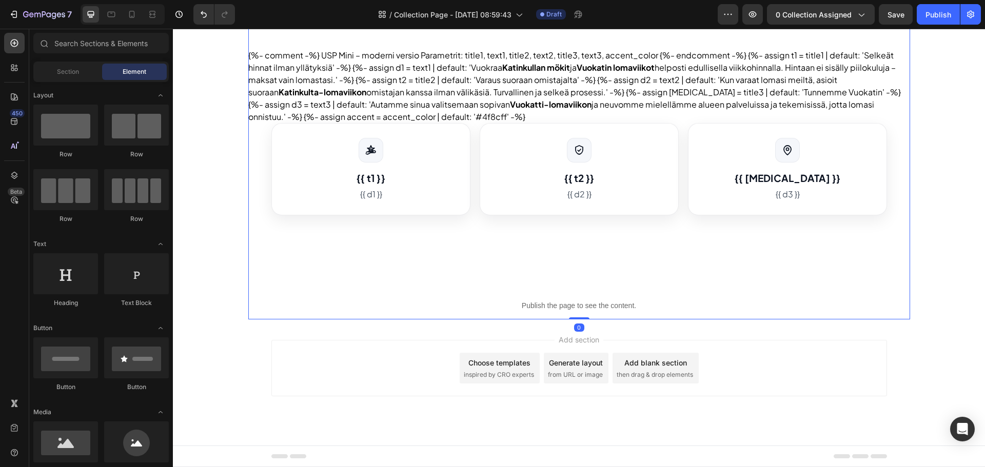
click at [370, 290] on div "Helppoa ja edullista lomaa Katinkullasta . Heading Saat viikkosi aina selkeällä…" at bounding box center [579, 79] width 662 height 481
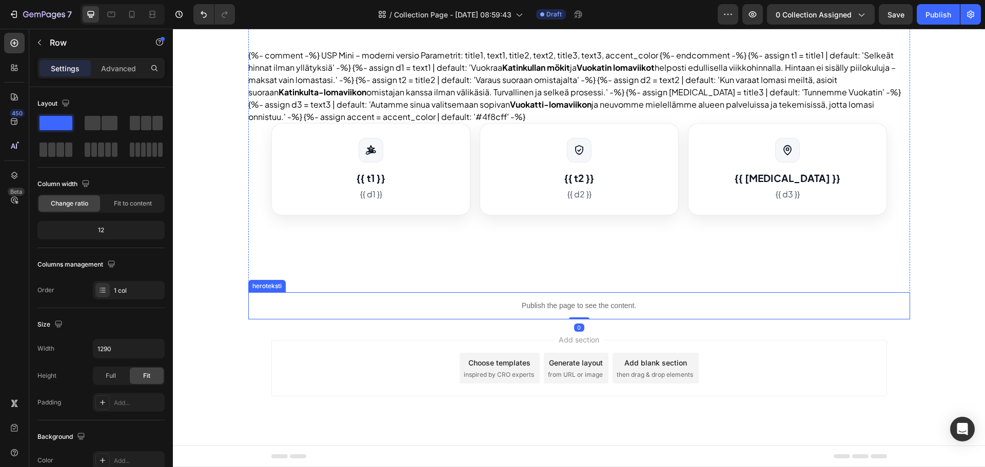
click at [376, 305] on p "Publish the page to see the content." at bounding box center [579, 306] width 662 height 11
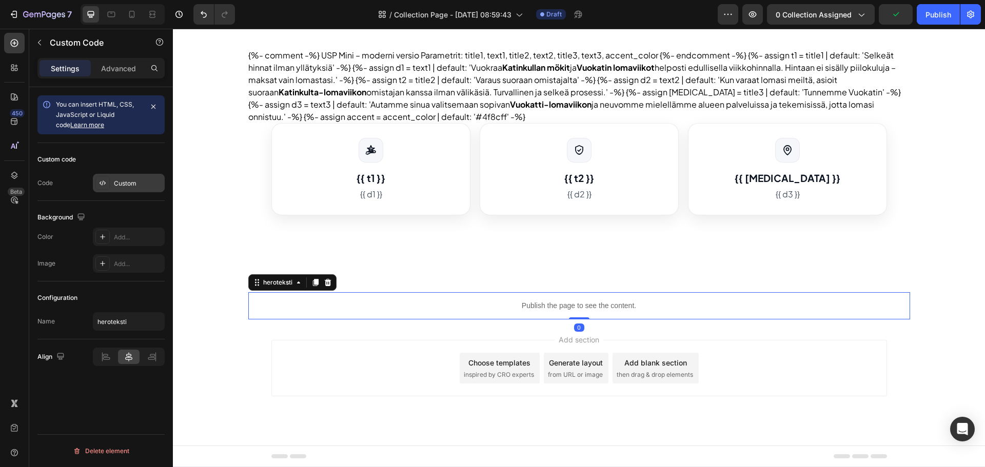
click at [121, 182] on div "Custom" at bounding box center [138, 183] width 48 height 9
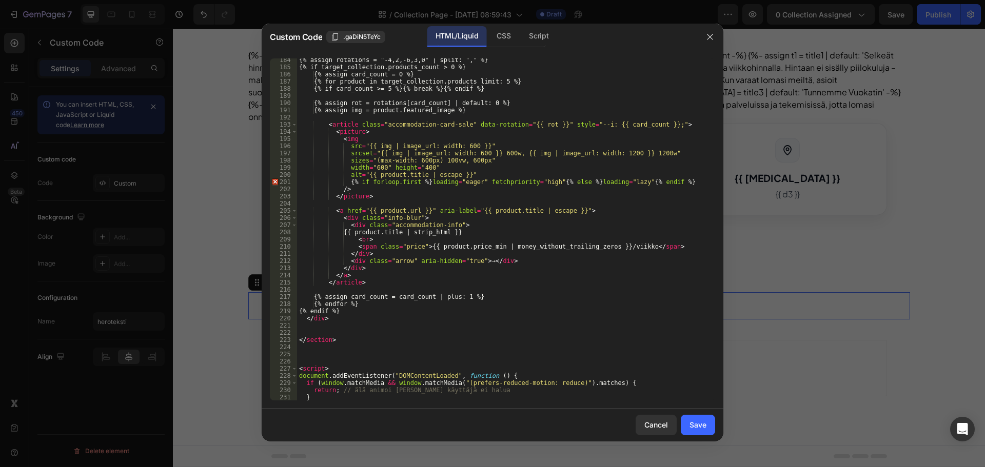
scroll to position [1293, 0]
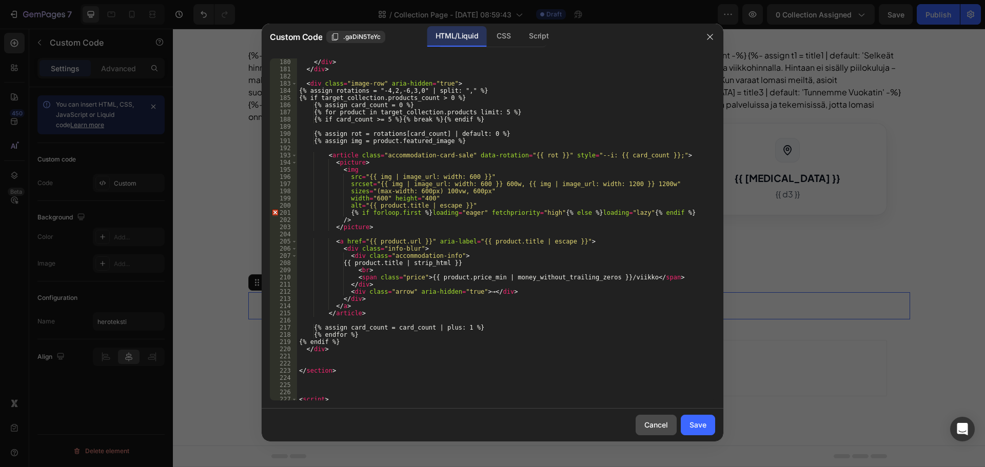
click at [646, 419] on button "Cancel" at bounding box center [656, 425] width 41 height 21
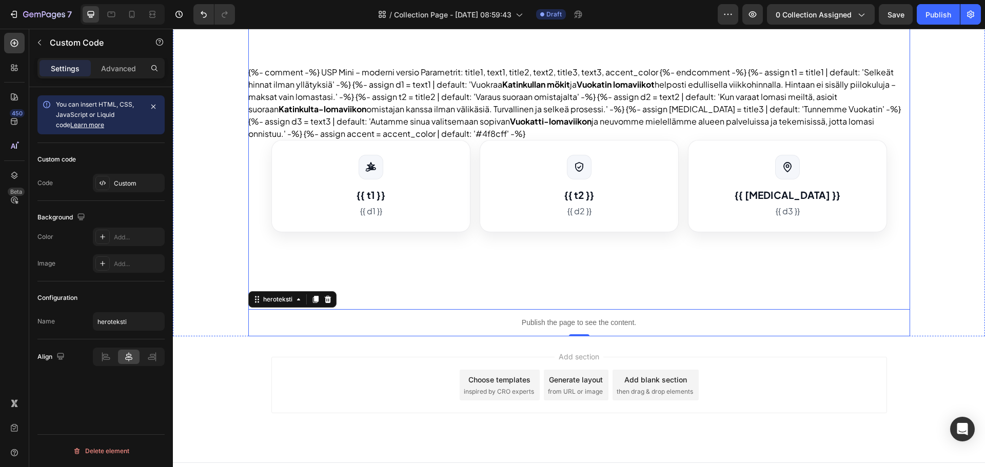
scroll to position [57, 0]
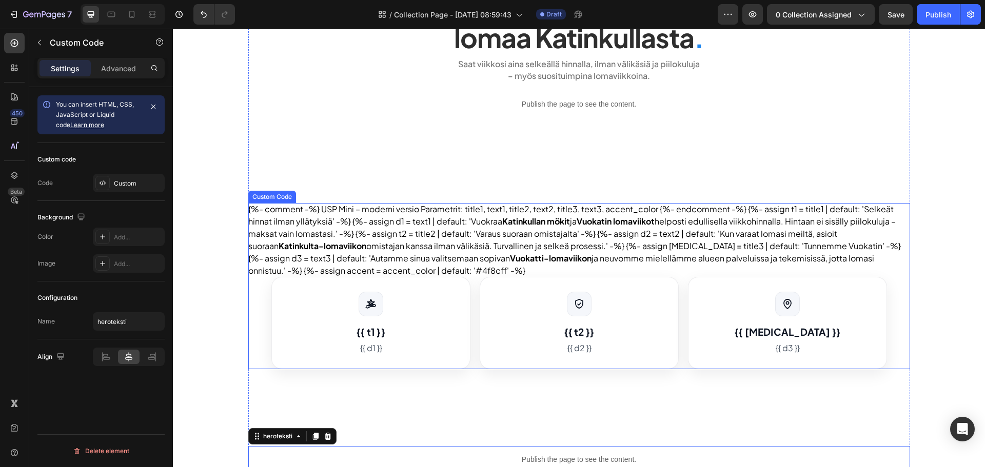
click at [623, 270] on div "{%- comment -%} USP Mini – moderni versio Parametrit: title1, text1, title2, te…" at bounding box center [579, 286] width 662 height 166
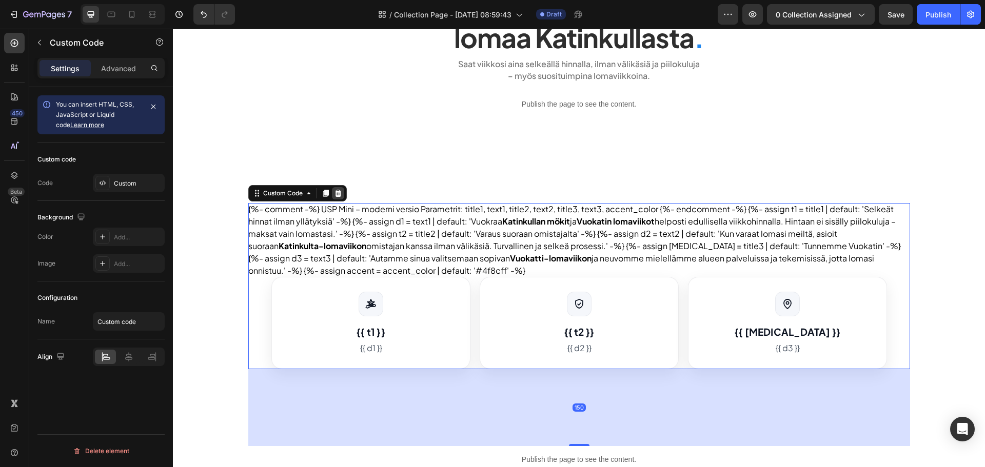
click at [337, 192] on icon at bounding box center [338, 193] width 7 height 7
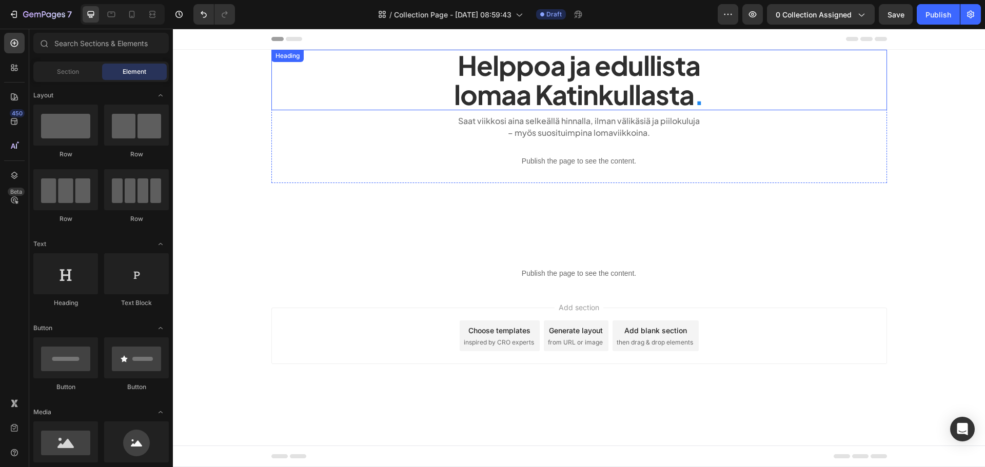
click at [492, 73] on h2 "Helppoa ja edullista lomaa Katinkullasta ." at bounding box center [579, 80] width 616 height 61
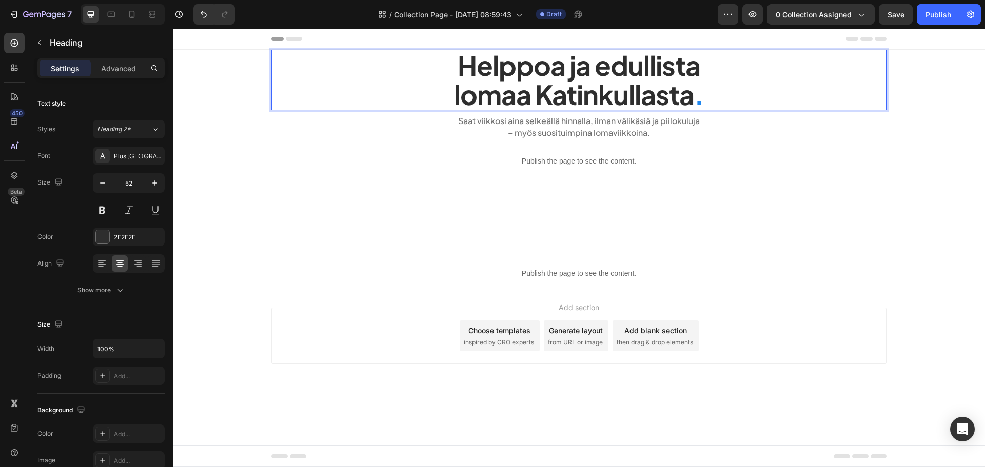
click at [492, 73] on h2 "Helppoa ja edullista lomaa Katinkullasta ." at bounding box center [579, 80] width 616 height 61
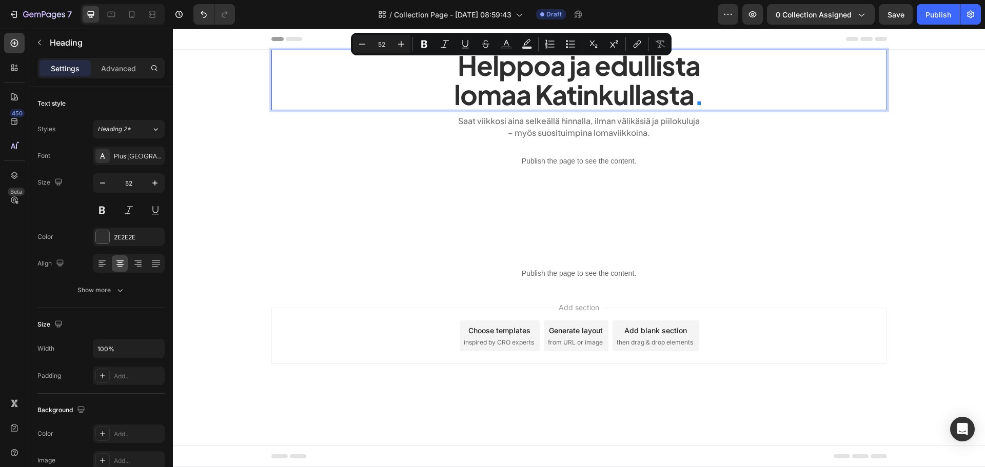
drag, startPoint x: 598, startPoint y: 85, endPoint x: 617, endPoint y: 85, distance: 19.0
click at [598, 85] on p "Helppoa ja edullista lomaa Katinkullasta ." at bounding box center [579, 80] width 614 height 58
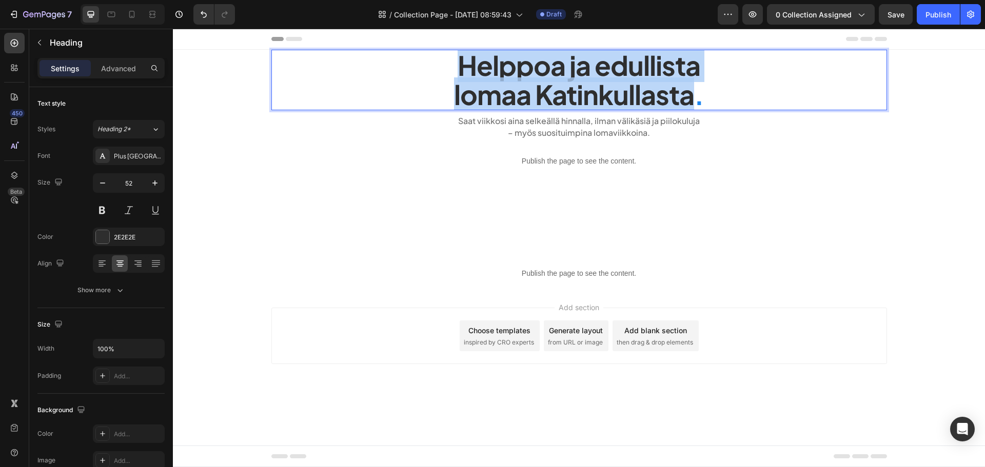
drag, startPoint x: 697, startPoint y: 101, endPoint x: 461, endPoint y: 61, distance: 239.4
click at [460, 62] on p "Helppoa ja edullista lomaa Katinkullasta ." at bounding box center [579, 80] width 614 height 58
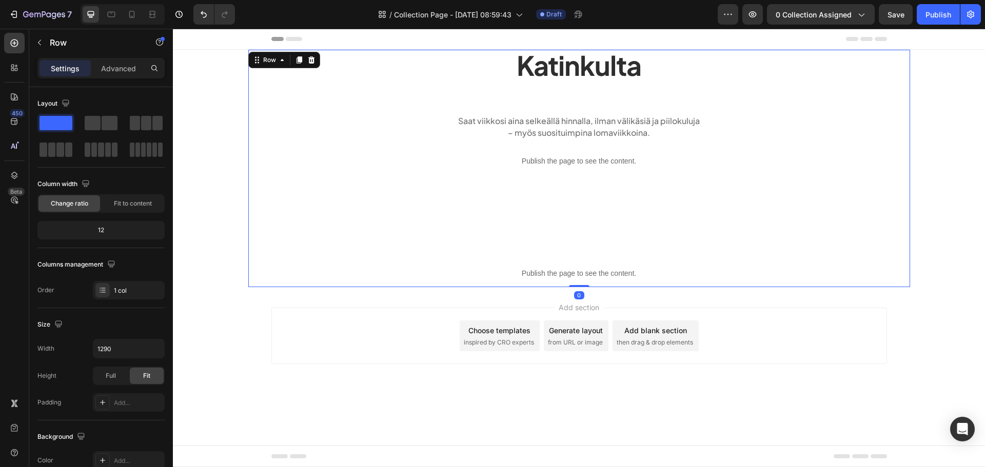
click at [744, 203] on div "Katinkulta Heading Saat viikkosi aina selkeällä hinnalla, ilman välikäsiä ja pi…" at bounding box center [579, 169] width 662 height 238
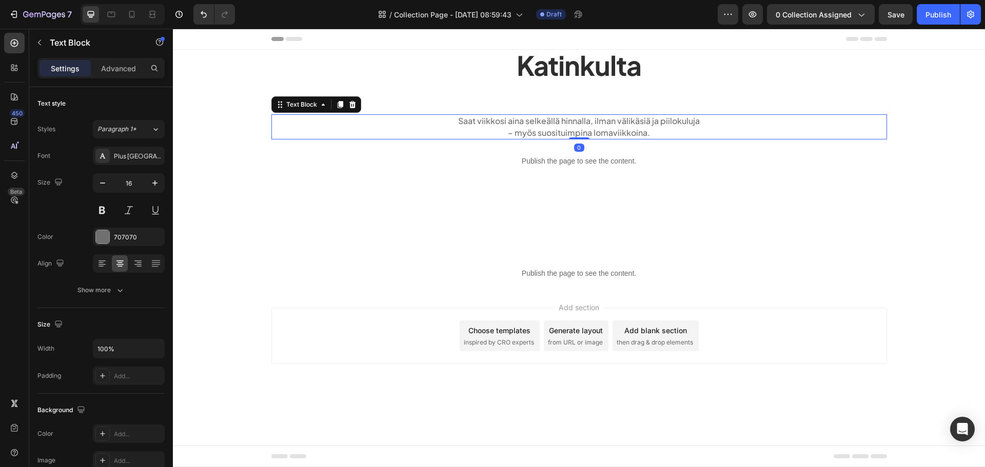
click at [643, 125] on p "Saat viikkosi aina selkeällä hinnalla, ilman välikäsiä ja piilokuluja" at bounding box center [579, 120] width 614 height 11
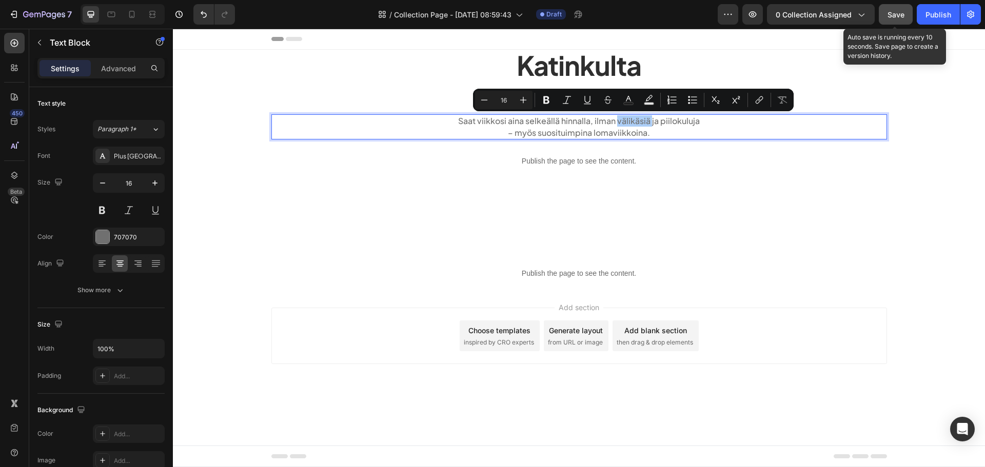
click at [899, 16] on span "Save" at bounding box center [896, 14] width 17 height 9
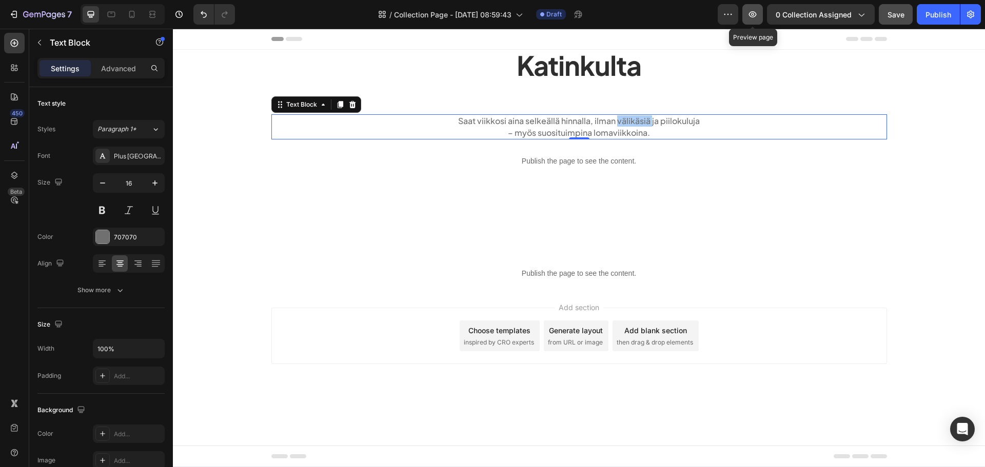
click at [757, 13] on icon "button" at bounding box center [753, 14] width 8 height 6
click at [561, 68] on p "Katinkulta" at bounding box center [579, 80] width 614 height 58
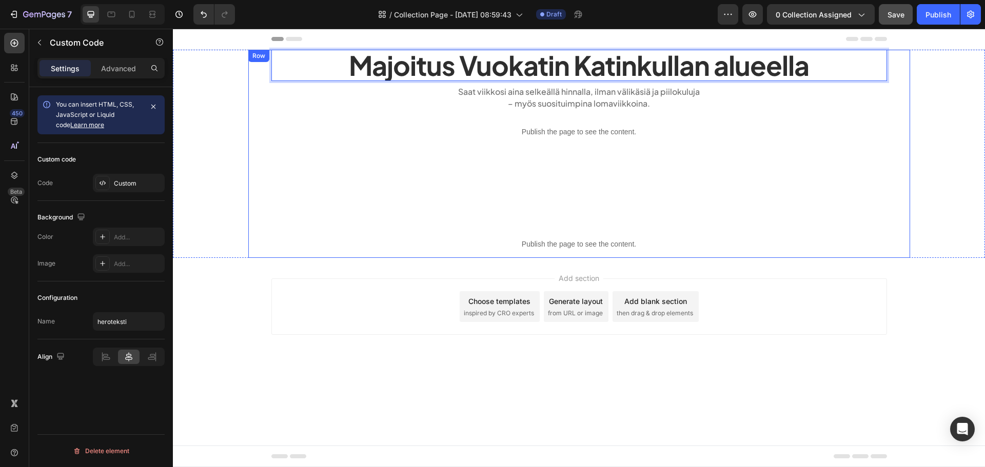
click at [535, 246] on p "Publish the page to see the content." at bounding box center [579, 244] width 662 height 11
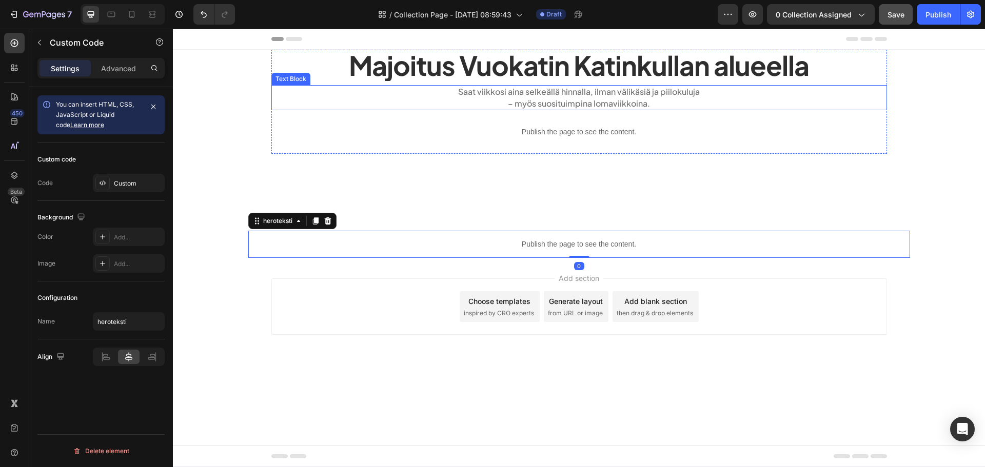
click at [634, 89] on p "Saat viikkosi aina selkeällä hinnalla, ilman välikäsiä ja piilokuluja" at bounding box center [579, 91] width 614 height 11
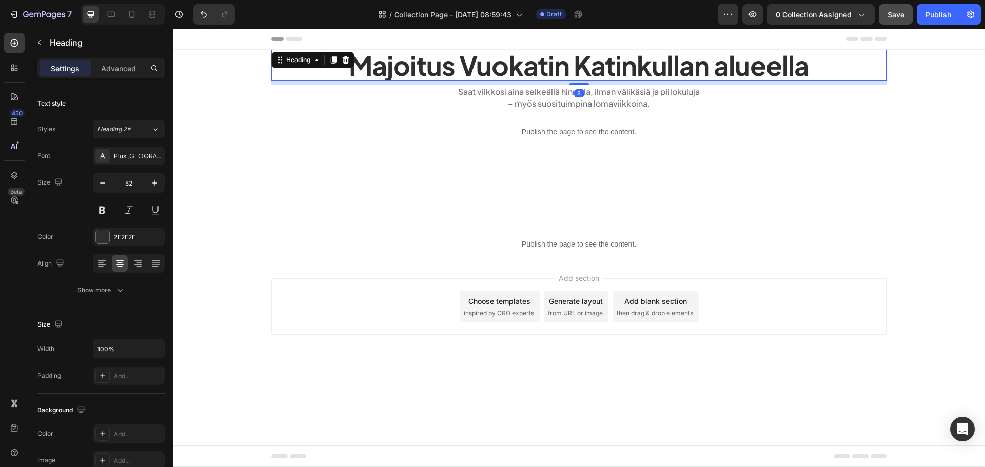
click at [635, 69] on p "Majoitus Vuokatin Katinkullan alueella" at bounding box center [579, 65] width 614 height 29
click at [888, 16] on span "Save" at bounding box center [896, 14] width 17 height 9
click at [106, 285] on button "Show more" at bounding box center [100, 290] width 127 height 18
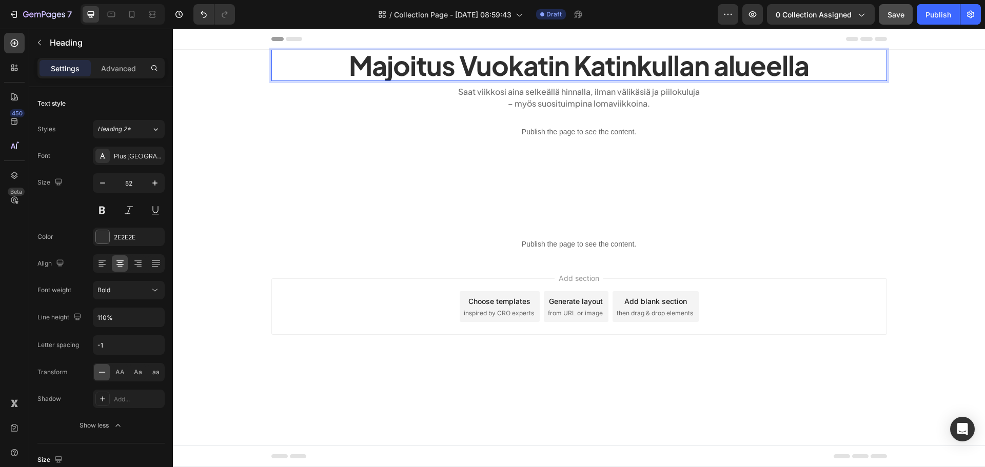
click at [573, 69] on p "Majoitus Vuokatin Katinkullan alueella" at bounding box center [579, 65] width 614 height 29
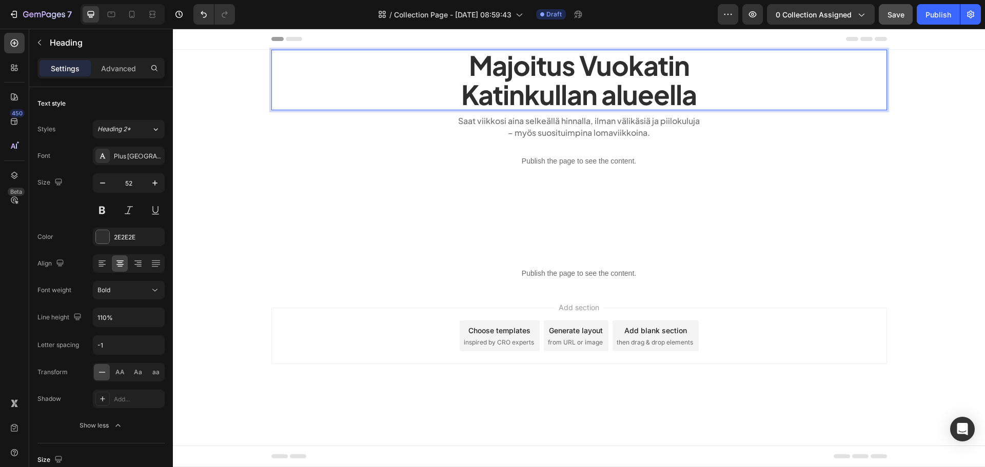
click at [472, 66] on p "Majoitus Vuokatin Katinkullan alueella" at bounding box center [579, 80] width 614 height 58
click at [99, 263] on icon at bounding box center [102, 264] width 10 height 10
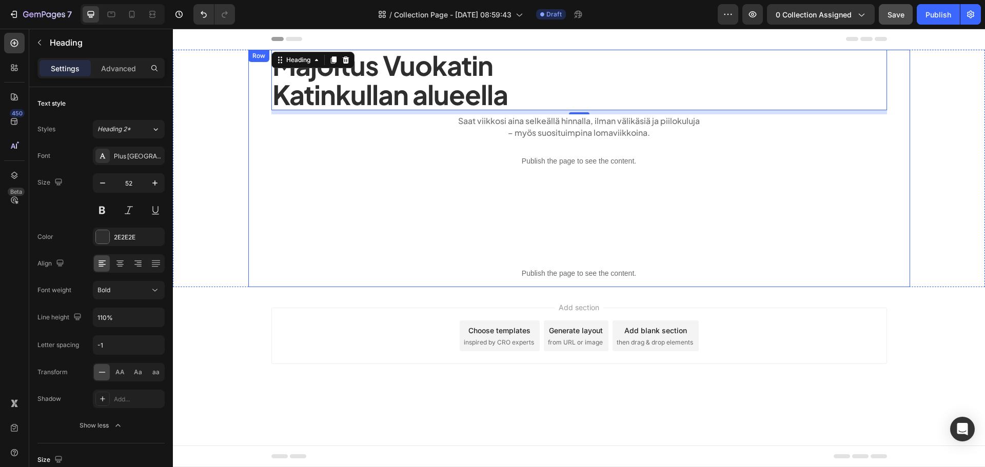
click at [333, 204] on div "Majoitus Vuokatin Katinkullan alueella Heading 8 Saat viikkosi aina selkeällä h…" at bounding box center [579, 169] width 662 height 238
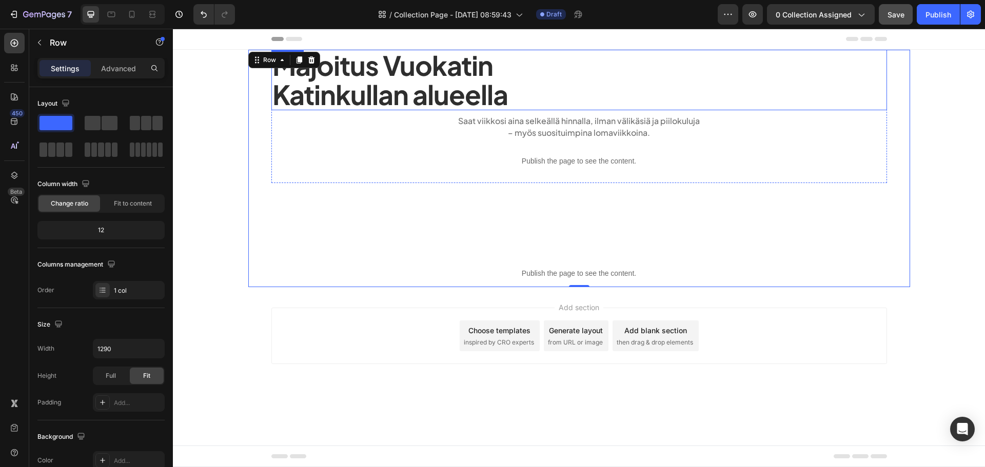
click at [560, 81] on p "Majoitus Vuokatin Katinkullan alueella" at bounding box center [579, 80] width 614 height 58
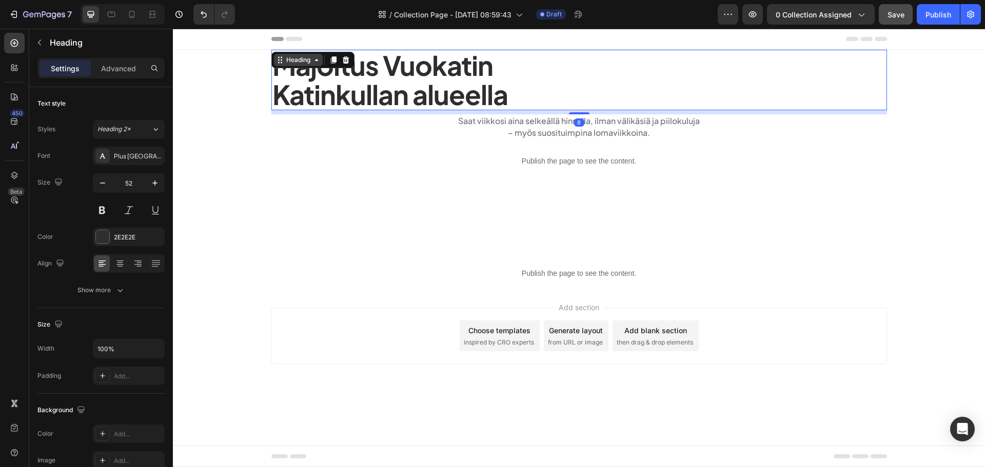
click at [311, 62] on div "Heading" at bounding box center [298, 59] width 28 height 9
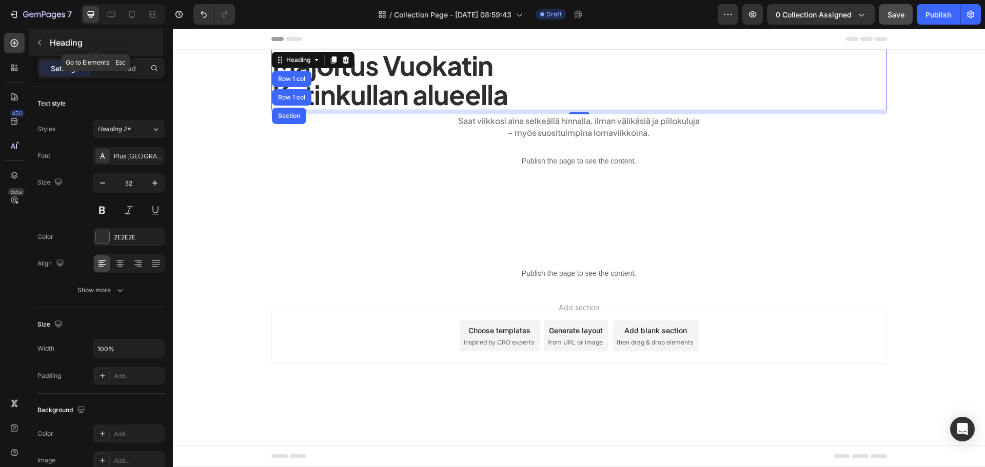
click at [43, 48] on button "button" at bounding box center [39, 42] width 16 height 16
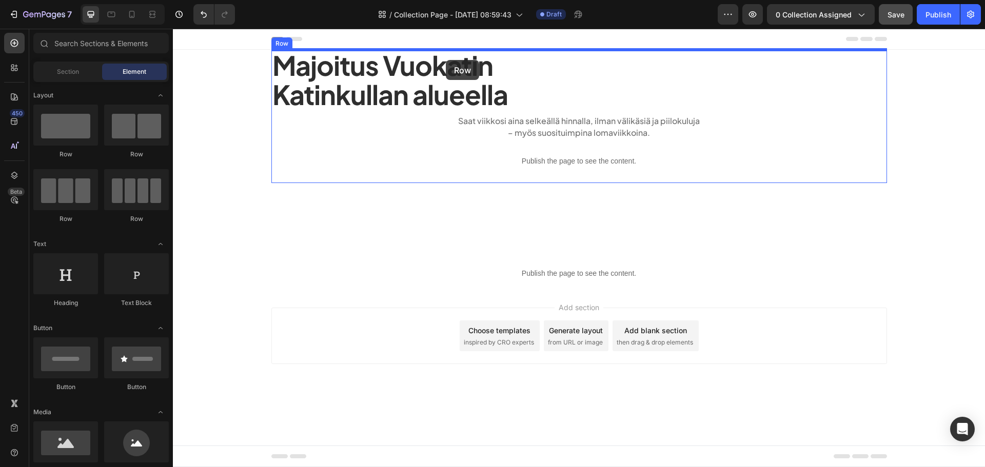
drag, startPoint x: 307, startPoint y: 163, endPoint x: 446, endPoint y: 60, distance: 172.4
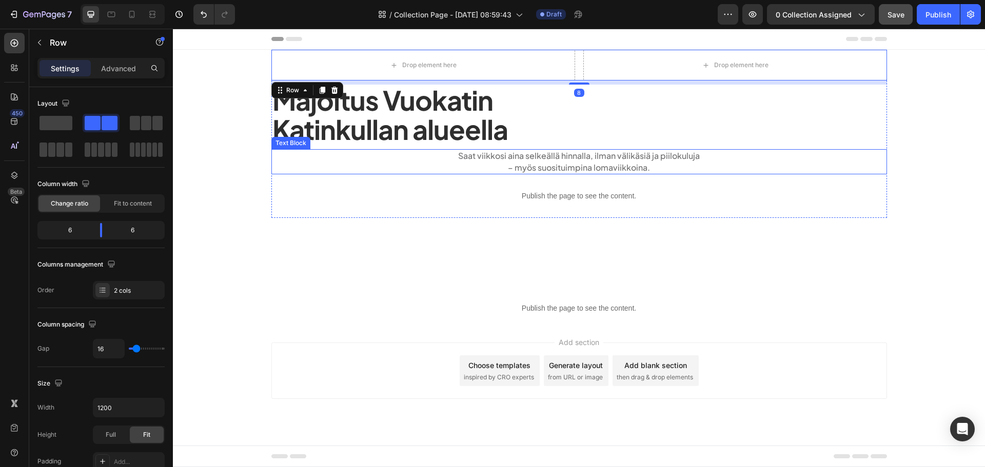
click at [333, 114] on p "Majoitus Vuokatin Katinkullan alueella" at bounding box center [579, 115] width 614 height 58
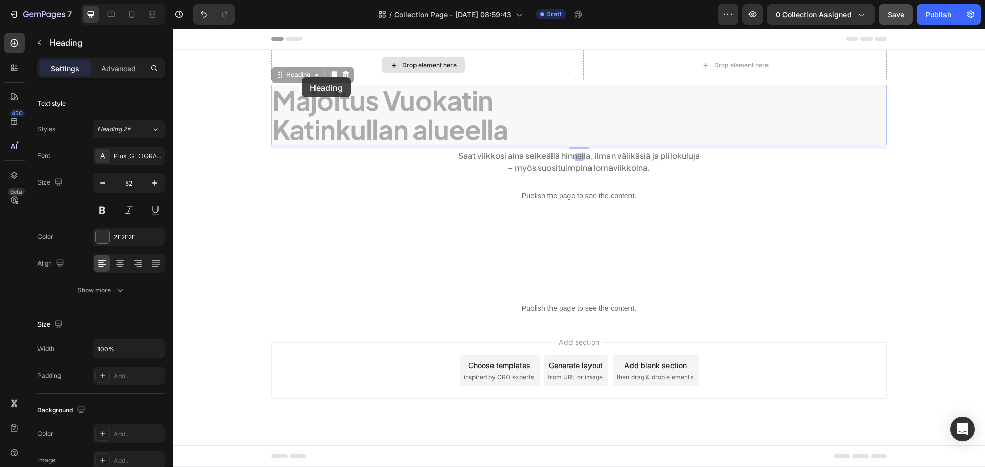
drag, startPoint x: 302, startPoint y: 77, endPoint x: 331, endPoint y: 61, distance: 33.5
click at [331, 61] on div "Drop element here Drop element here Row Majoitus Vuokatin Katinkullan alueella …" at bounding box center [579, 134] width 616 height 168
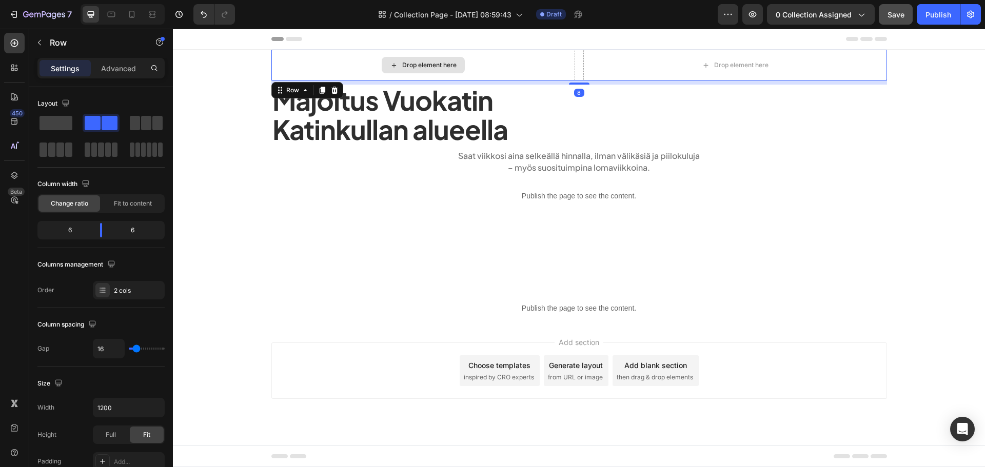
click at [331, 60] on div "Drop element here" at bounding box center [423, 65] width 304 height 31
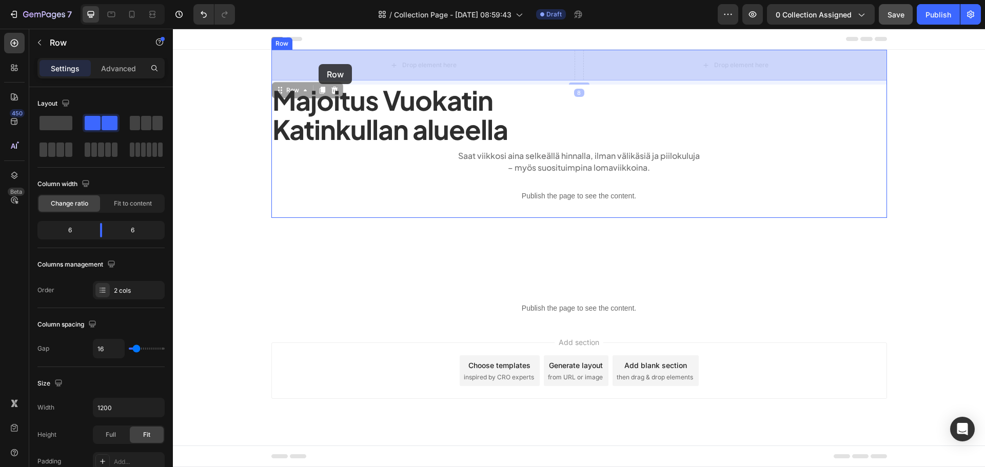
drag, startPoint x: 300, startPoint y: 92, endPoint x: 318, endPoint y: 67, distance: 30.9
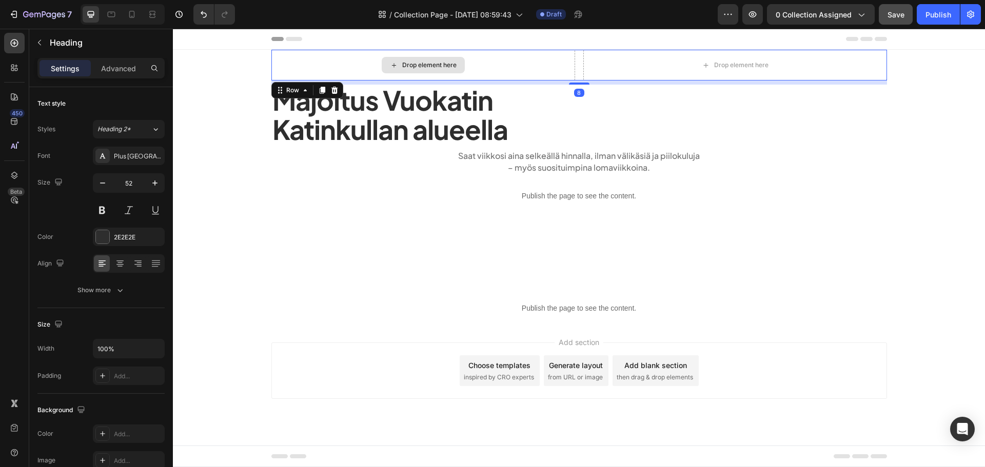
click at [316, 116] on p "Majoitus Vuokatin Katinkullan alueella" at bounding box center [579, 115] width 614 height 58
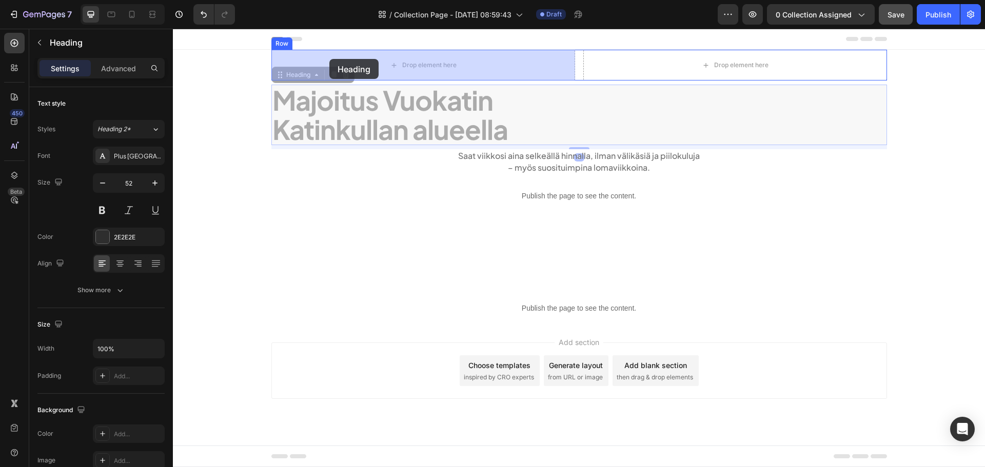
drag, startPoint x: 306, startPoint y: 76, endPoint x: 329, endPoint y: 59, distance: 28.2
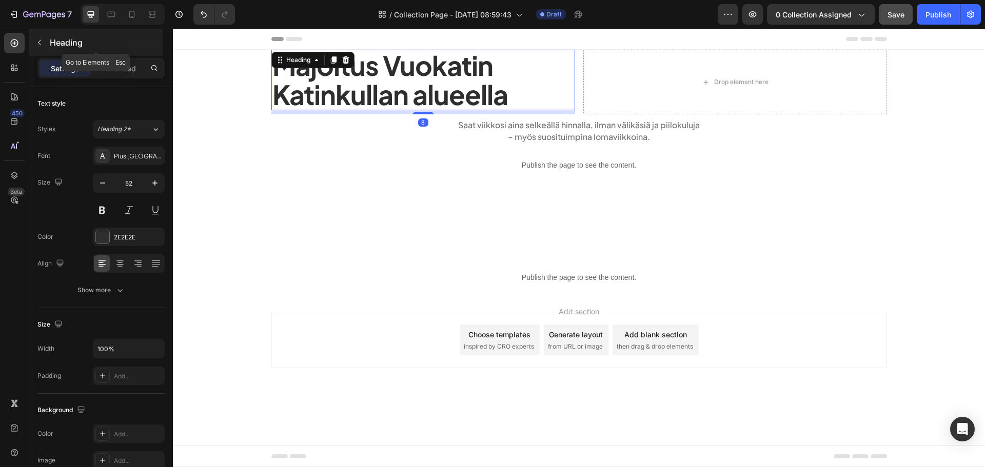
click at [36, 49] on button "button" at bounding box center [39, 42] width 16 height 16
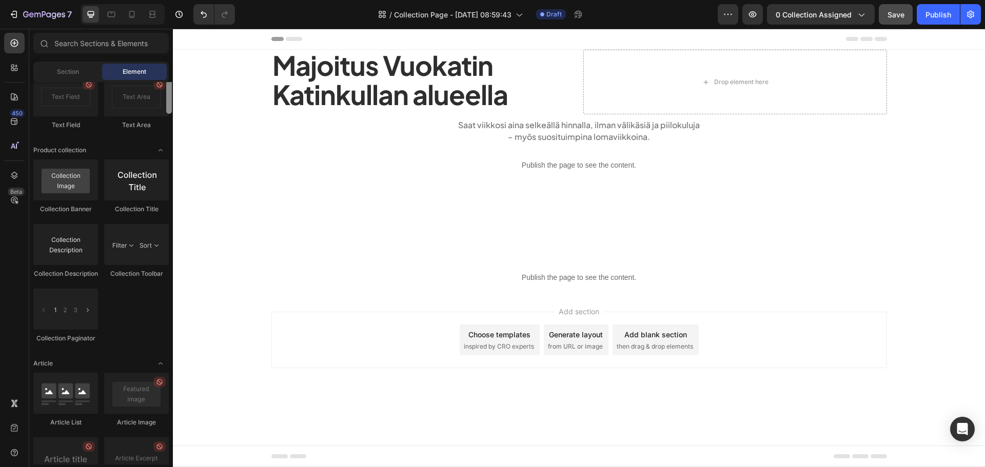
scroll to position [2881, 0]
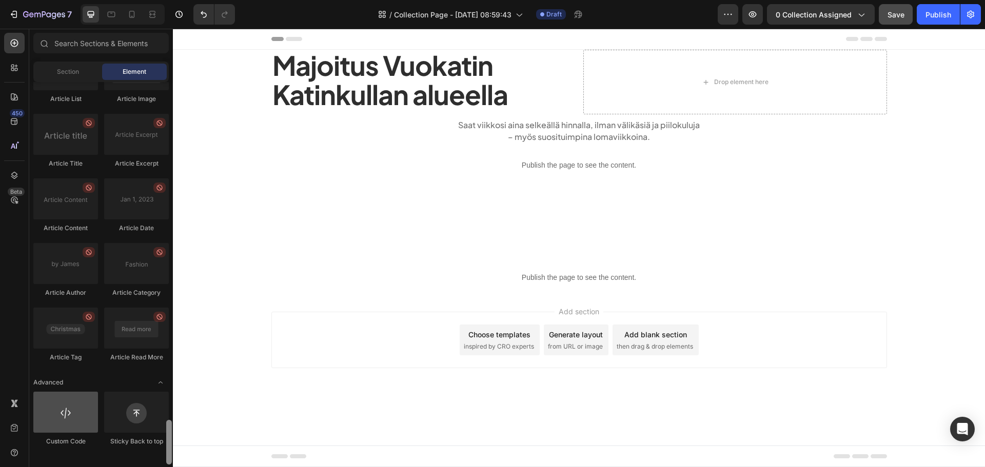
drag, startPoint x: 168, startPoint y: 121, endPoint x: 81, endPoint y: 440, distance: 330.9
click at [154, 465] on div "Sections(18) Elements(88) Section Element Hero Section Product Detail Brands Tr…" at bounding box center [101, 248] width 144 height 439
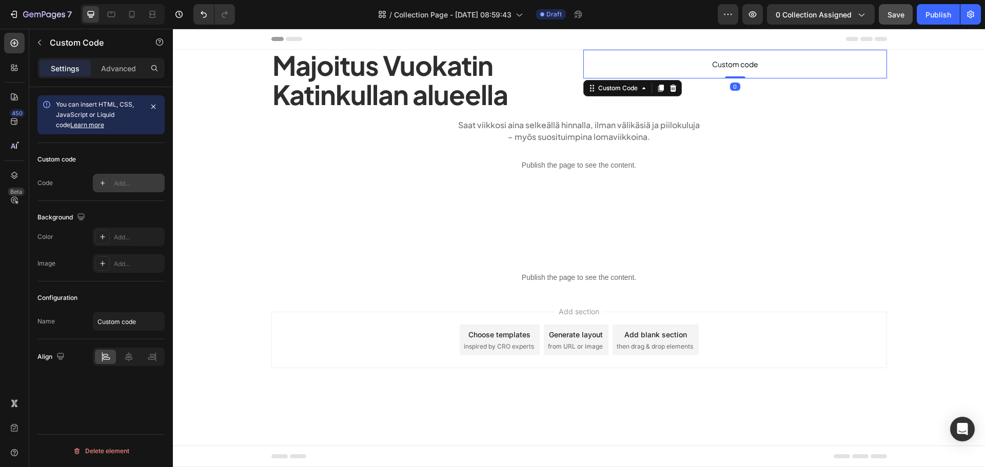
click at [119, 189] on div "Add..." at bounding box center [129, 183] width 72 height 18
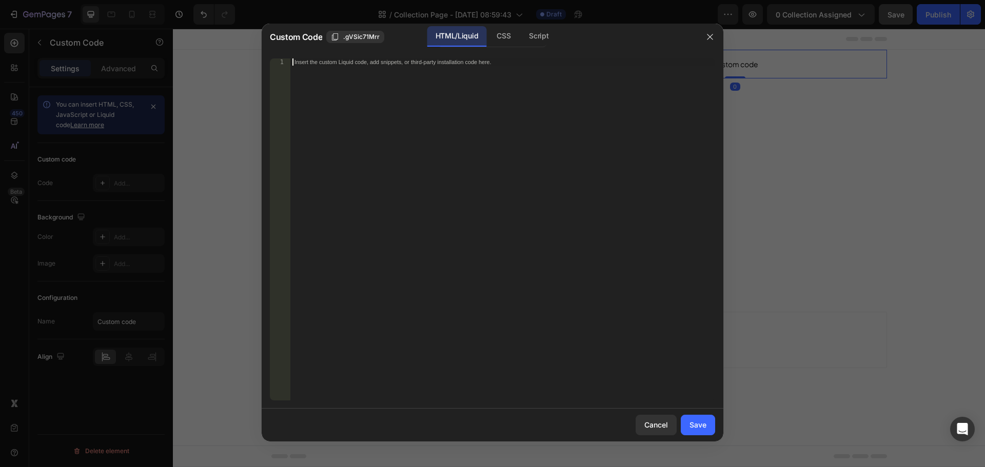
click at [474, 96] on div "Insert the custom Liquid code, add snippets, or third-party installation code h…" at bounding box center [502, 236] width 425 height 357
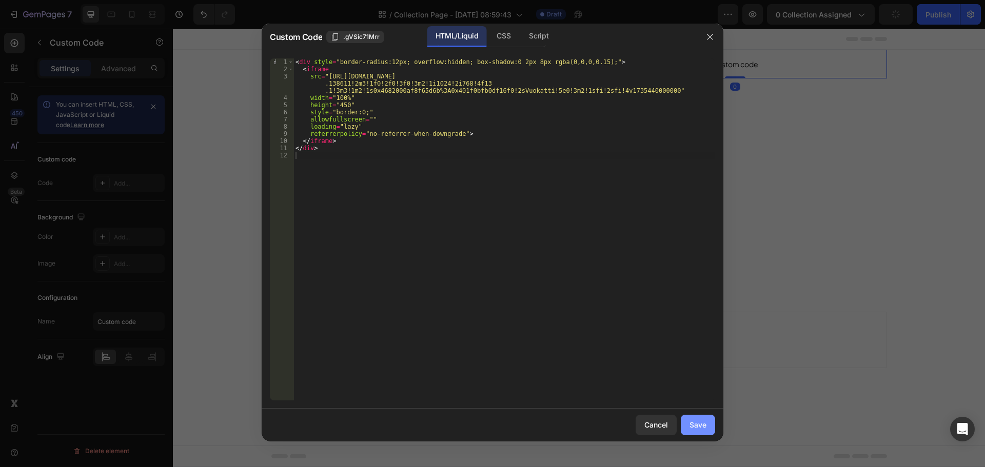
click at [690, 422] on div "Save" at bounding box center [698, 425] width 17 height 11
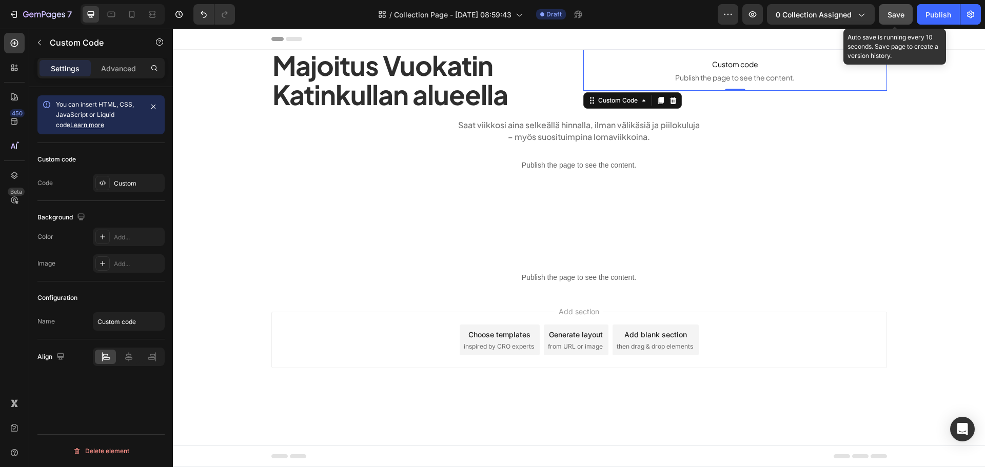
click at [889, 20] on button "Save" at bounding box center [896, 14] width 34 height 21
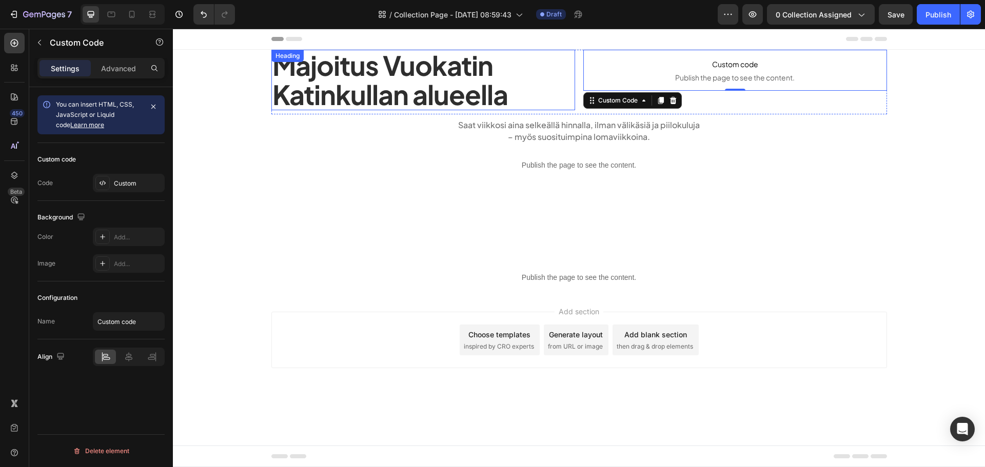
click at [380, 73] on h2 "Majoitus Vuokatin Katinkullan alueella" at bounding box center [423, 80] width 304 height 61
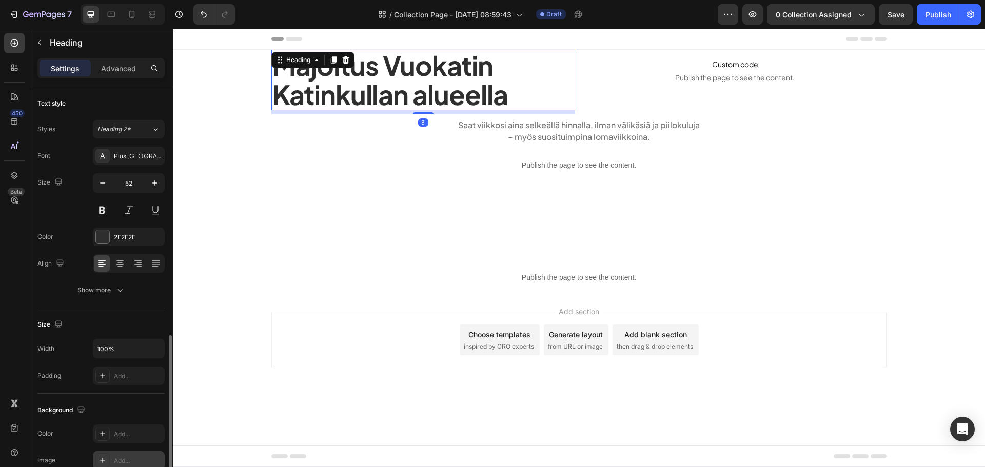
scroll to position [257, 0]
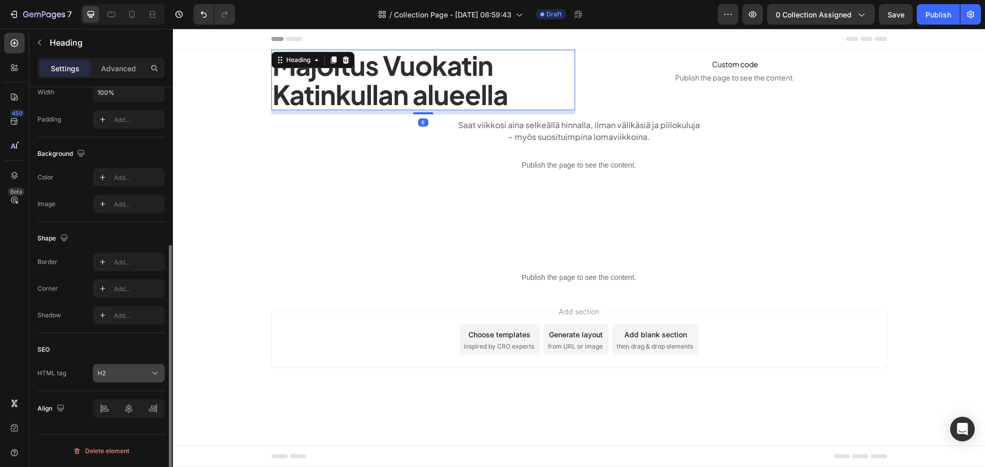
click at [119, 371] on div "H2" at bounding box center [123, 373] width 52 height 9
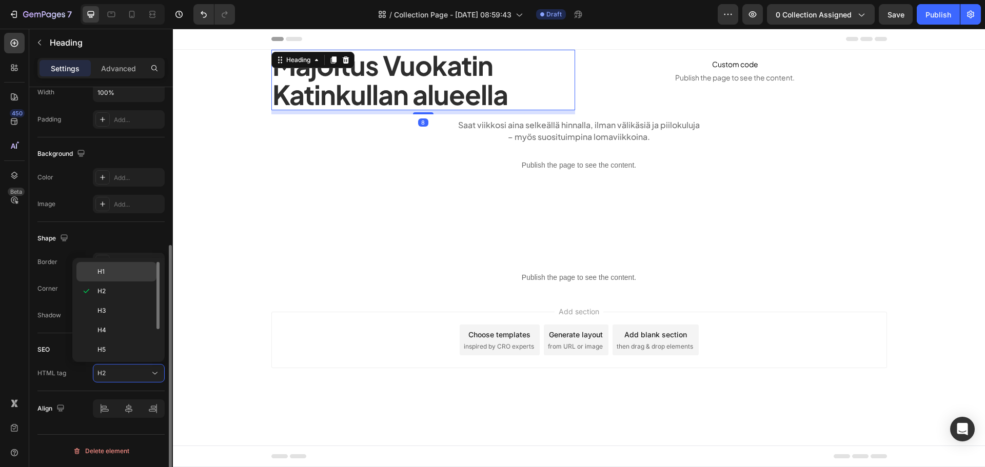
click at [112, 270] on p "H1" at bounding box center [124, 271] width 54 height 9
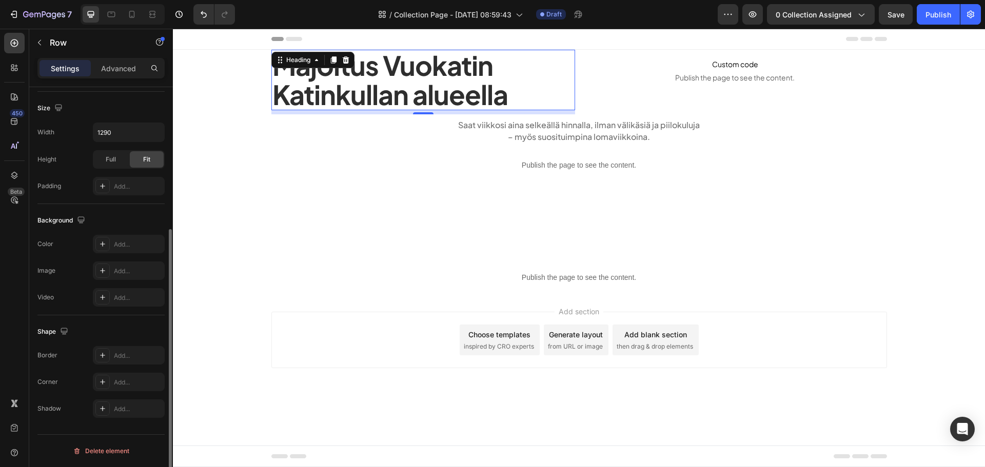
click at [312, 237] on div "Majoitus Vuokatin Katinkullan alueella Heading 8 Custom code Publish the page t…" at bounding box center [579, 171] width 662 height 242
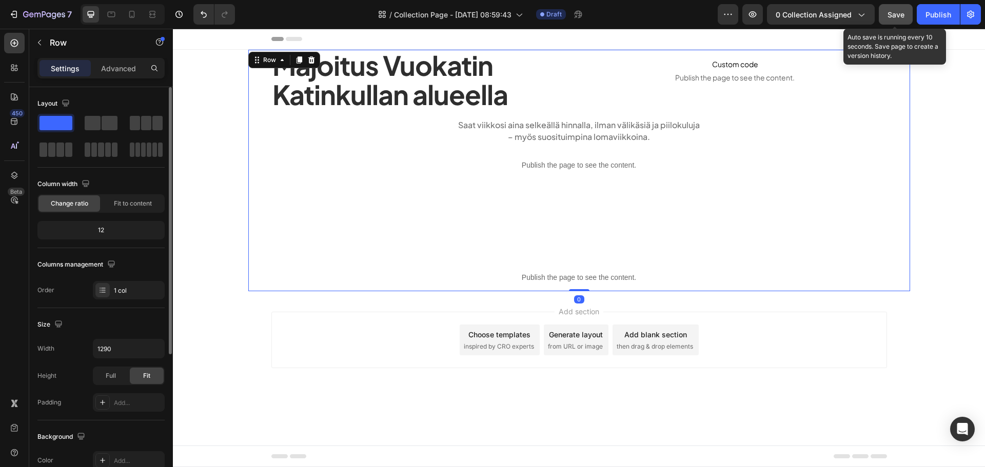
click at [886, 17] on button "Save" at bounding box center [896, 14] width 34 height 21
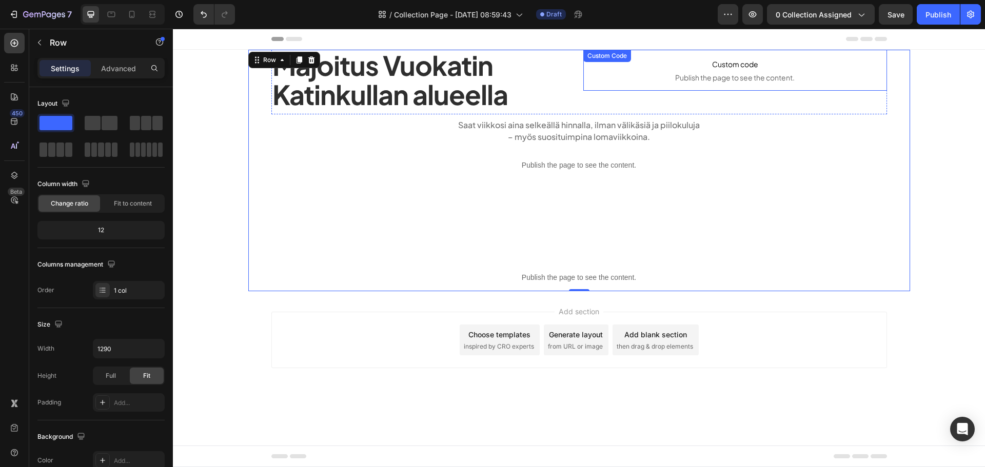
drag, startPoint x: 717, startPoint y: 73, endPoint x: 690, endPoint y: 79, distance: 27.4
click at [717, 72] on span "Publish the page to see the content." at bounding box center [735, 77] width 304 height 10
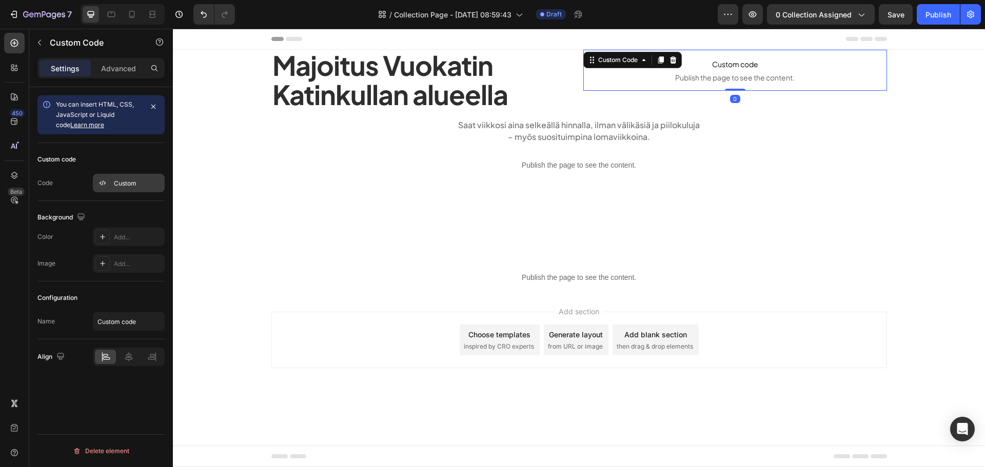
click at [134, 180] on div "Custom" at bounding box center [138, 183] width 48 height 9
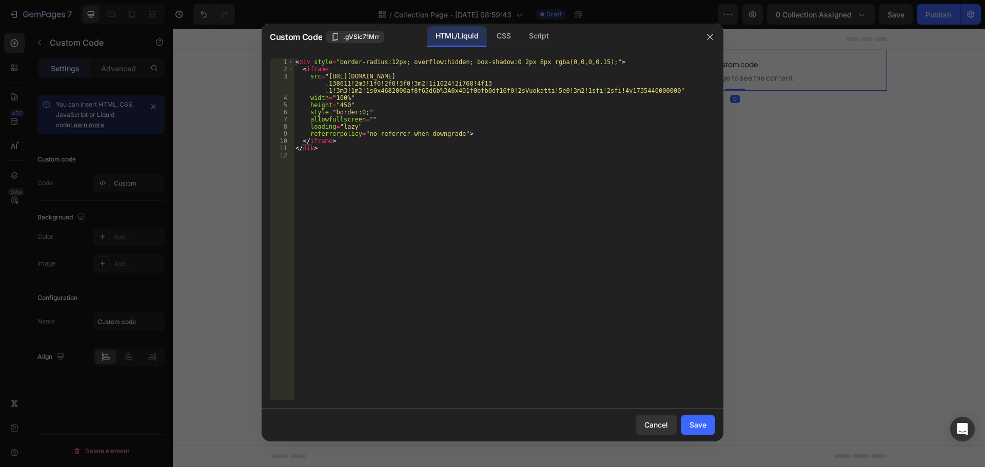
click at [479, 120] on div "< div style = "border-radius:12px; overflow:hidden; box-shadow:0 2px 8px rgba(0…" at bounding box center [505, 236] width 422 height 357
type textarea "</div>"
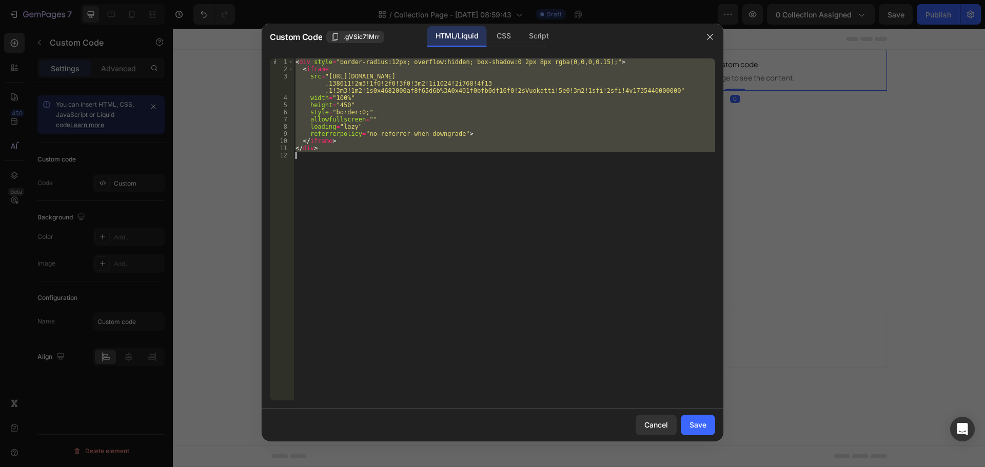
paste textarea
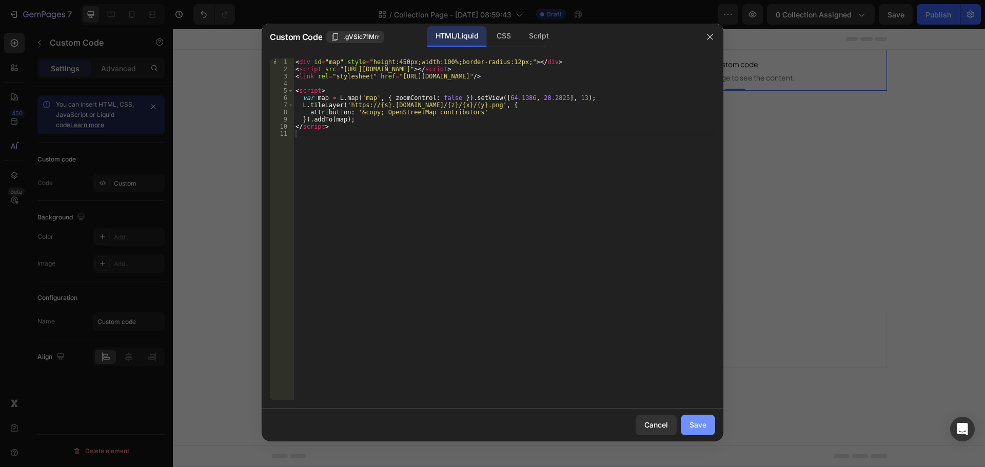
click at [696, 419] on button "Save" at bounding box center [698, 425] width 34 height 21
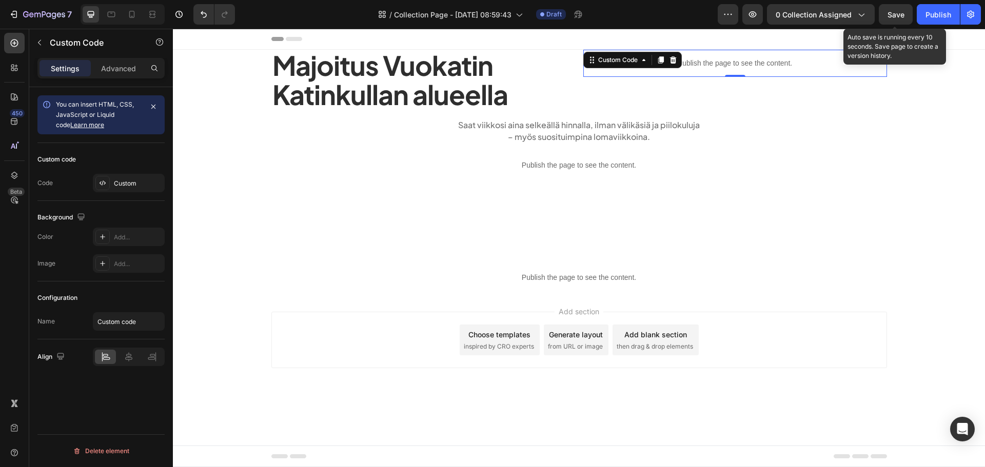
click at [890, 11] on span "Save" at bounding box center [896, 14] width 17 height 9
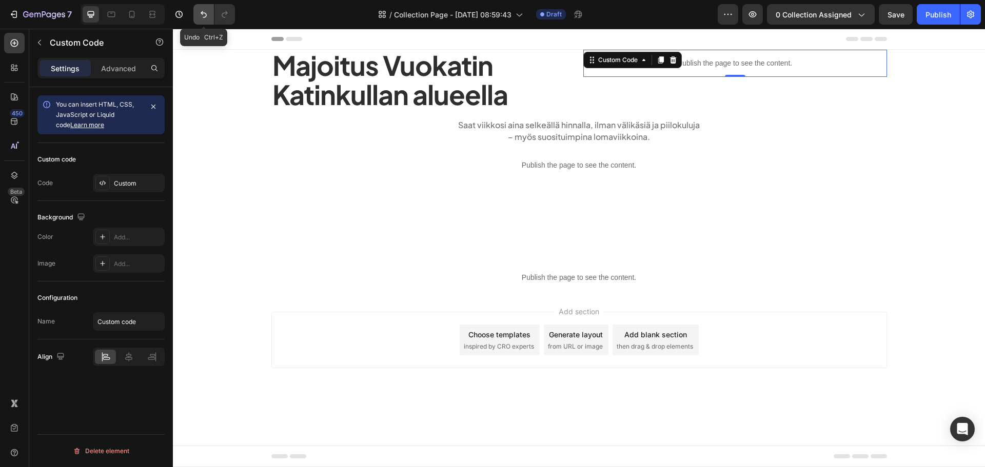
click at [204, 14] on icon "Undo/Redo" at bounding box center [204, 14] width 10 height 10
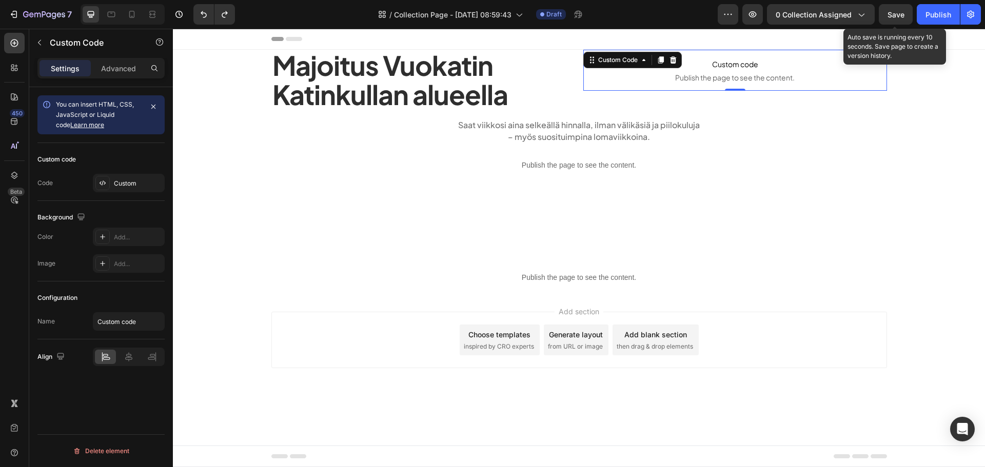
click at [888, 19] on div "Save" at bounding box center [896, 14] width 17 height 11
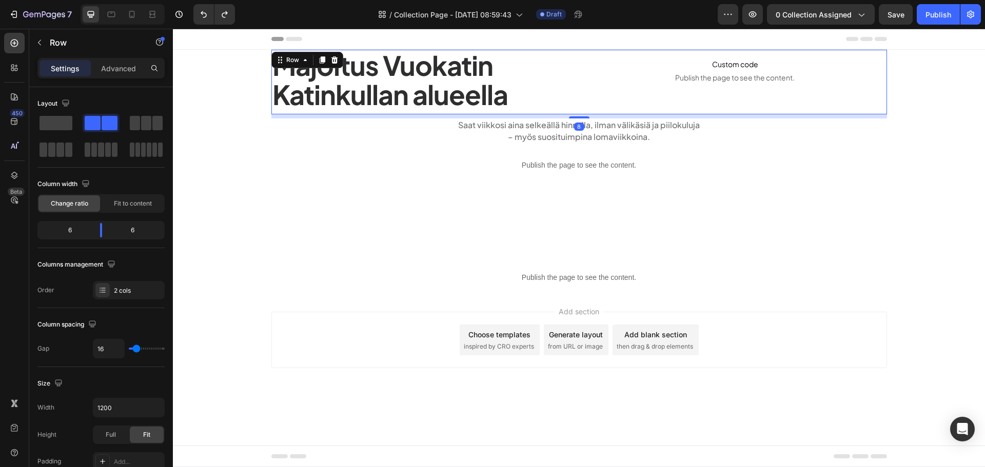
click at [577, 94] on div "Majoitus Vuokatin Katinkullan alueella Heading Custom code Publish the page to …" at bounding box center [579, 82] width 616 height 65
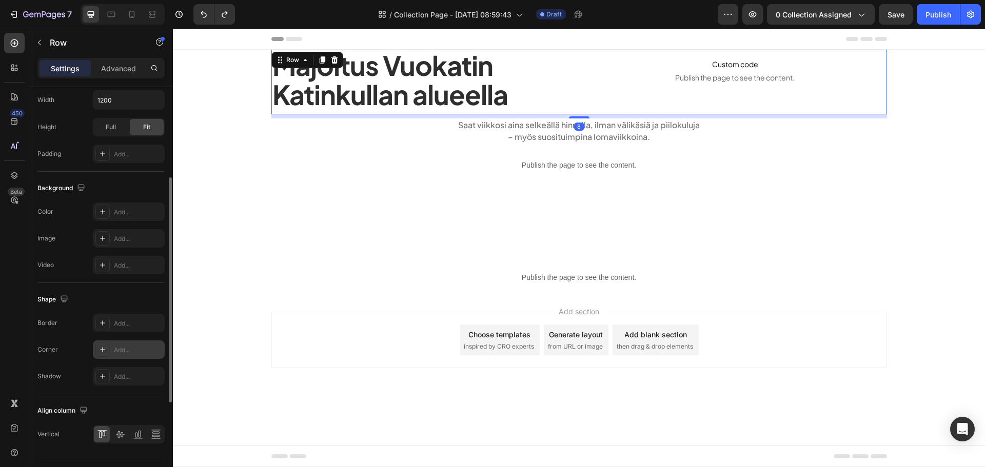
scroll to position [334, 0]
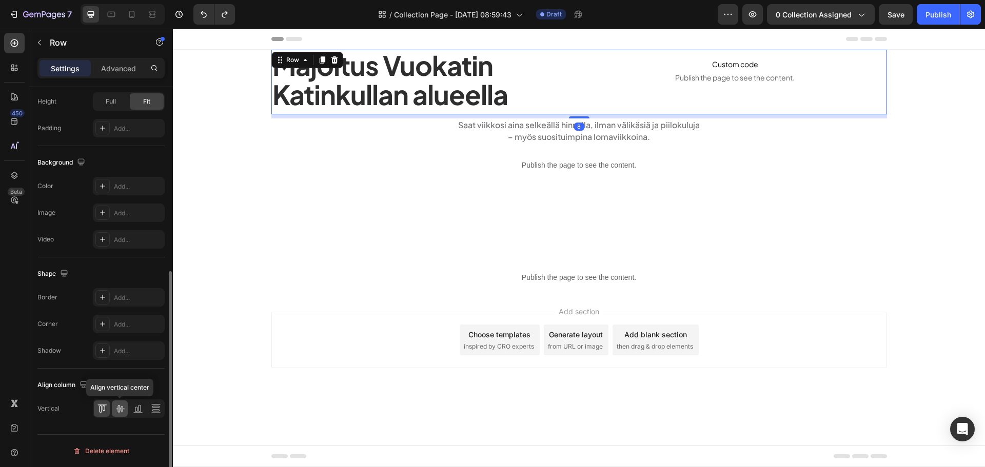
click at [121, 404] on div at bounding box center [120, 409] width 16 height 16
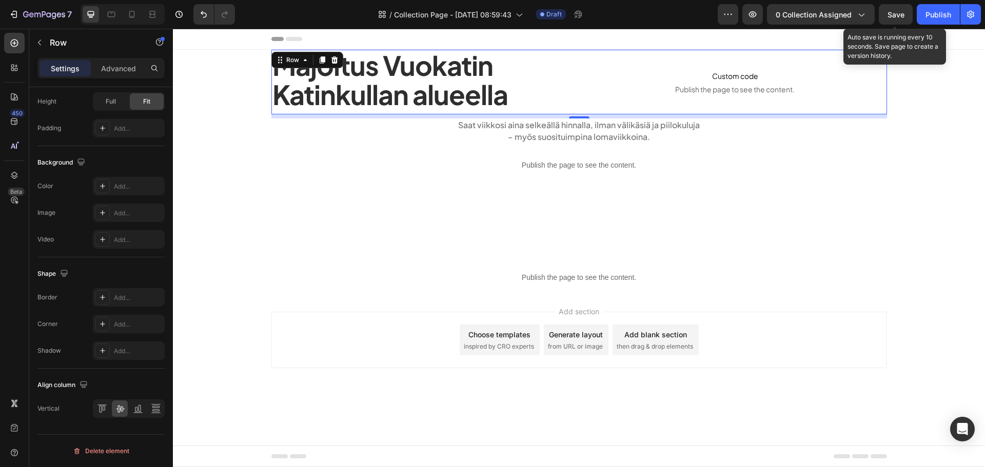
click at [905, 17] on span "Save" at bounding box center [896, 14] width 17 height 9
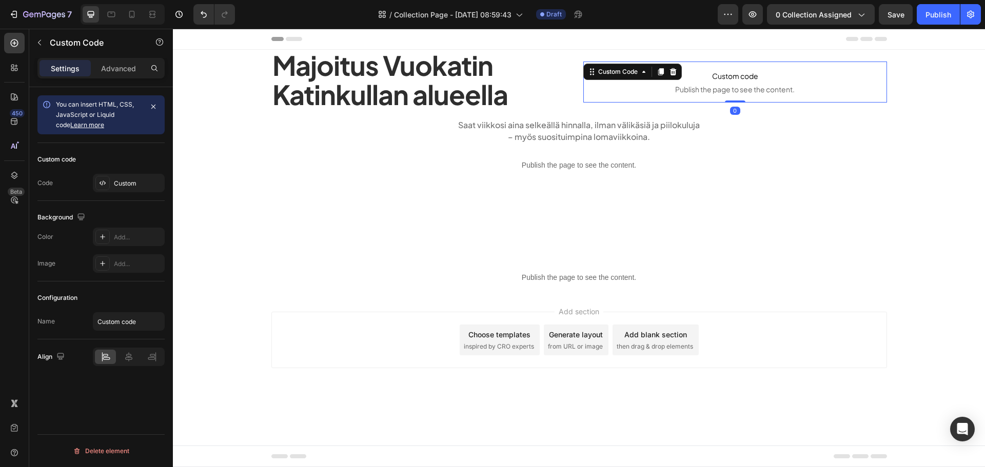
scroll to position [0, 0]
click at [697, 65] on p "Custom code Publish the page to see the content." at bounding box center [735, 82] width 304 height 41
click at [118, 178] on div "Custom" at bounding box center [129, 183] width 72 height 18
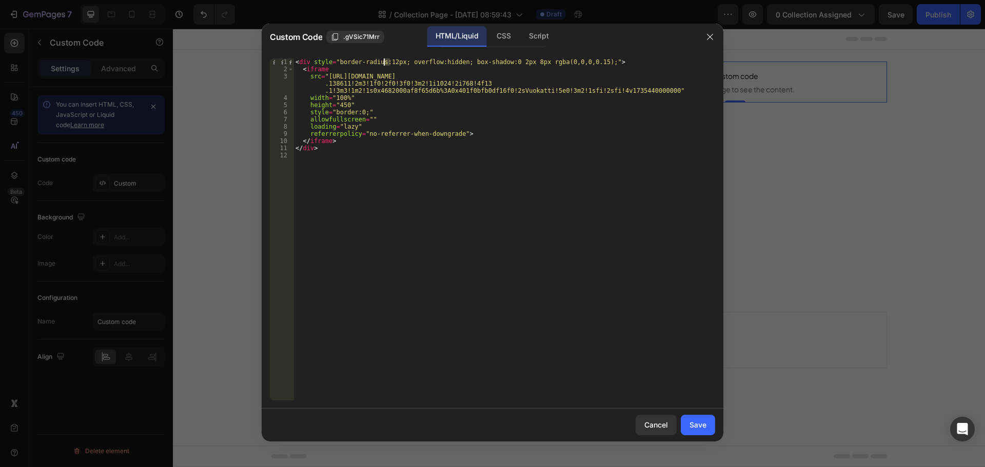
drag, startPoint x: 390, startPoint y: 62, endPoint x: 383, endPoint y: 61, distance: 7.2
click at [383, 61] on div "< div style = "border-radius:12px; overflow:hidden; box-shadow:0 2px 8px rgba(0…" at bounding box center [505, 236] width 422 height 357
click at [599, 142] on div "< div style = "border-radius:24px; overflow:hidden; box-shadow:0 2px 8px rgba(0…" at bounding box center [505, 236] width 422 height 357
type textarea "</iframe>"
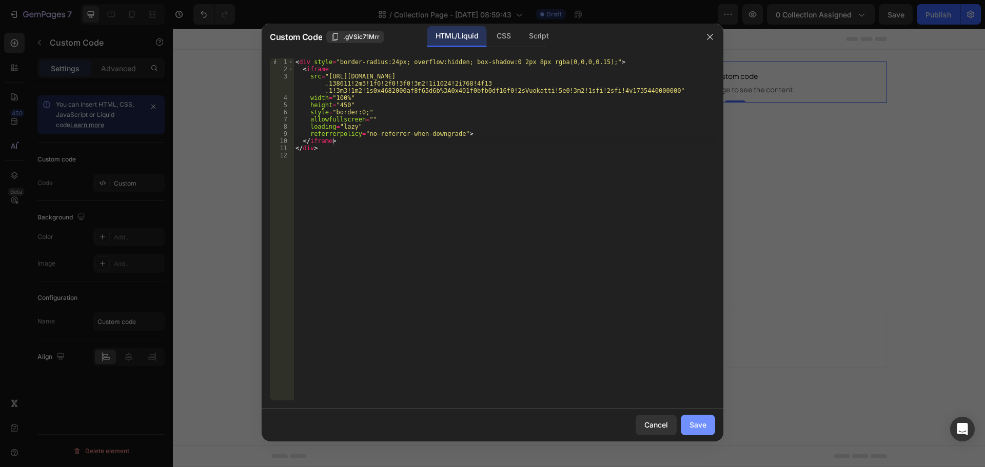
click at [695, 418] on button "Save" at bounding box center [698, 425] width 34 height 21
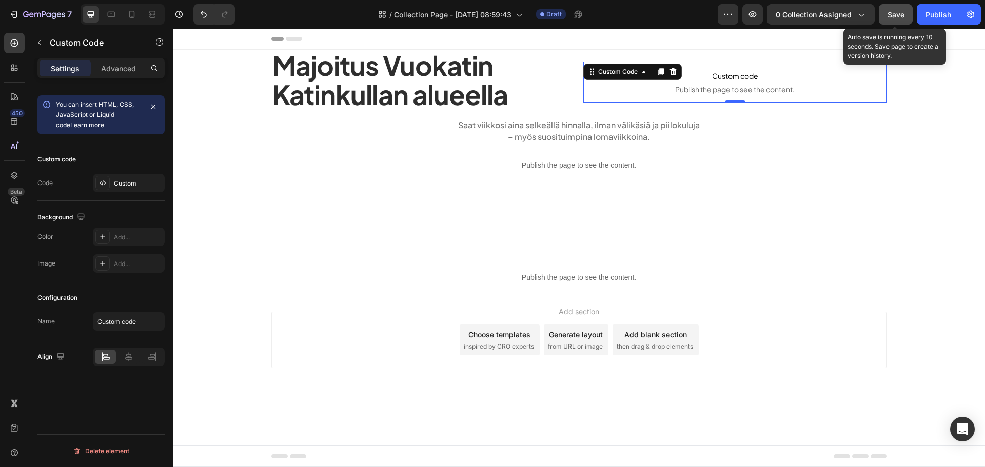
click at [883, 9] on button "Save" at bounding box center [896, 14] width 34 height 21
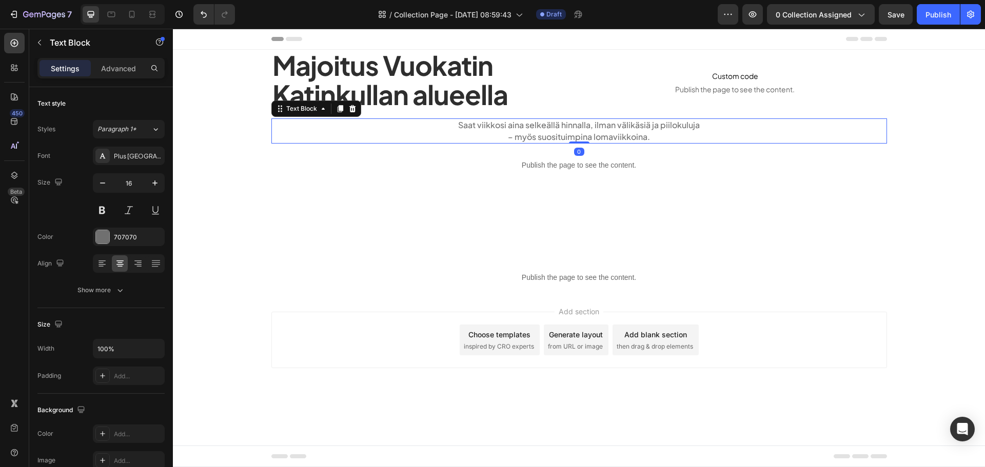
click at [568, 126] on p "Saat viikkosi aina selkeällä hinnalla, ilman välikäsiä ja piilokuluja" at bounding box center [579, 125] width 614 height 11
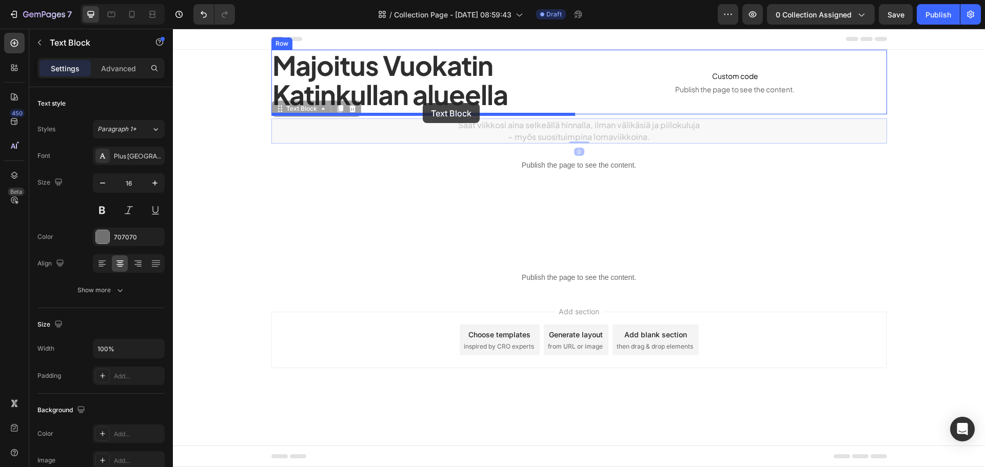
drag, startPoint x: 308, startPoint y: 109, endPoint x: 423, endPoint y: 103, distance: 115.1
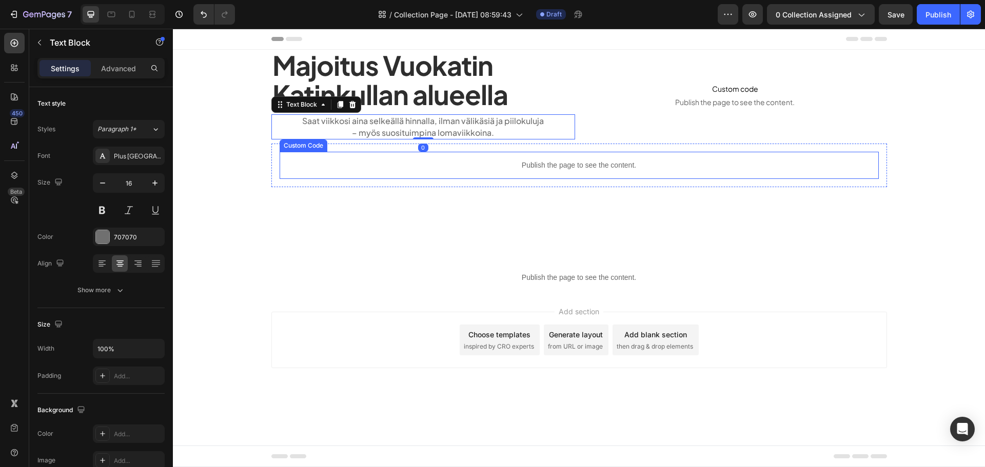
click at [485, 164] on p "Publish the page to see the content." at bounding box center [579, 165] width 599 height 11
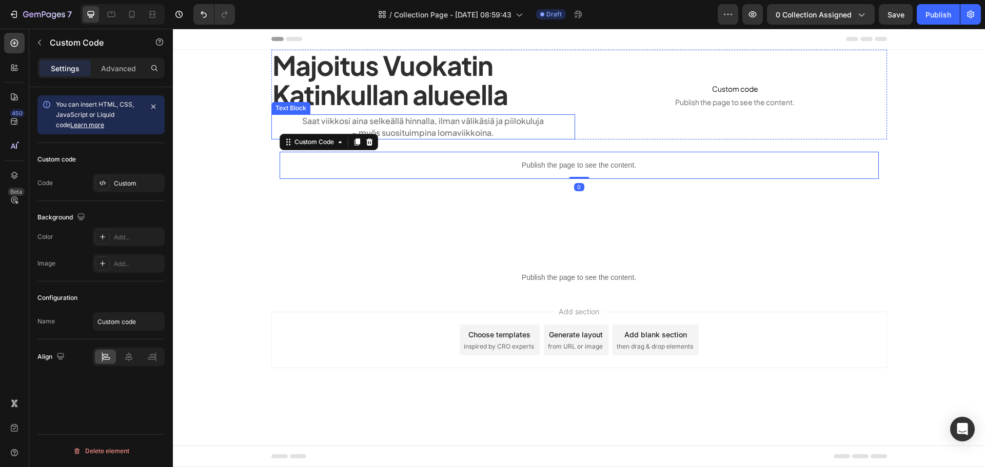
click at [359, 113] on div "Majoitus Vuokatin Katinkullan alueella Heading Saat viikkosi aina selkeällä hin…" at bounding box center [423, 95] width 304 height 90
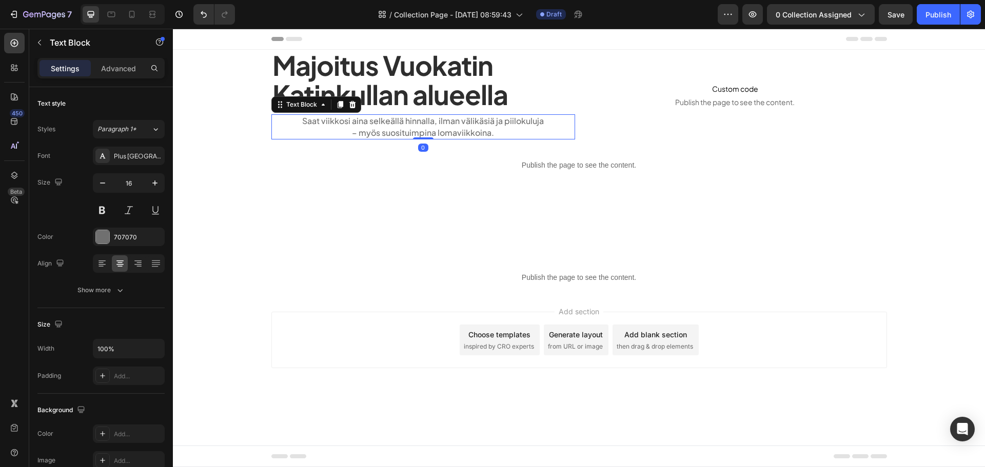
click at [354, 119] on p "Saat viikkosi aina selkeällä hinnalla, ilman välikäsiä ja piilokuluja" at bounding box center [423, 120] width 302 height 11
click at [105, 269] on div at bounding box center [102, 264] width 16 height 16
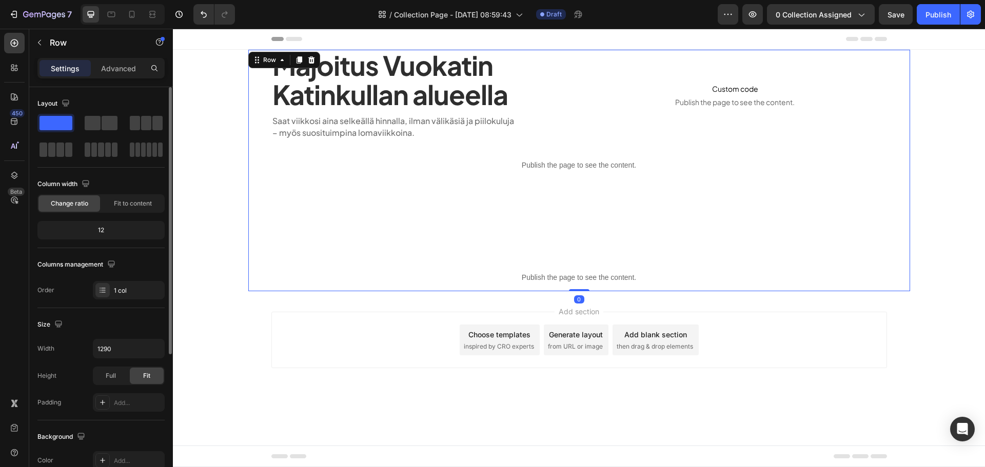
click at [324, 219] on div "Majoitus Vuokatin Katinkullan alueella Heading Saat viikkosi aina selkeällä hin…" at bounding box center [579, 171] width 662 height 242
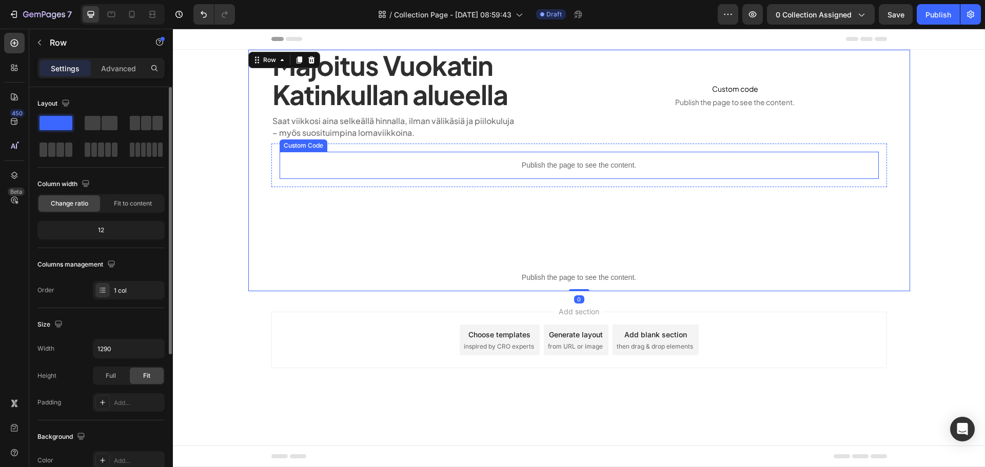
click at [539, 161] on p "Publish the page to see the content." at bounding box center [579, 165] width 599 height 11
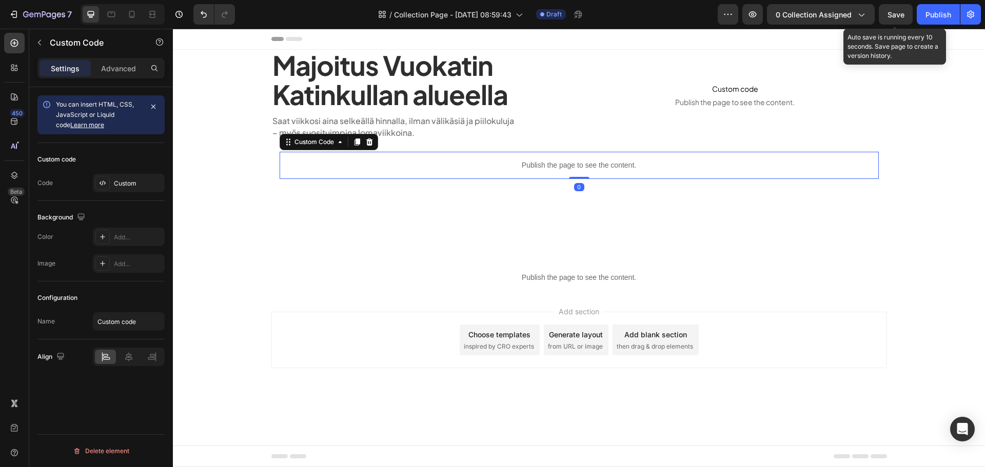
click at [890, 9] on div "Save" at bounding box center [896, 14] width 17 height 11
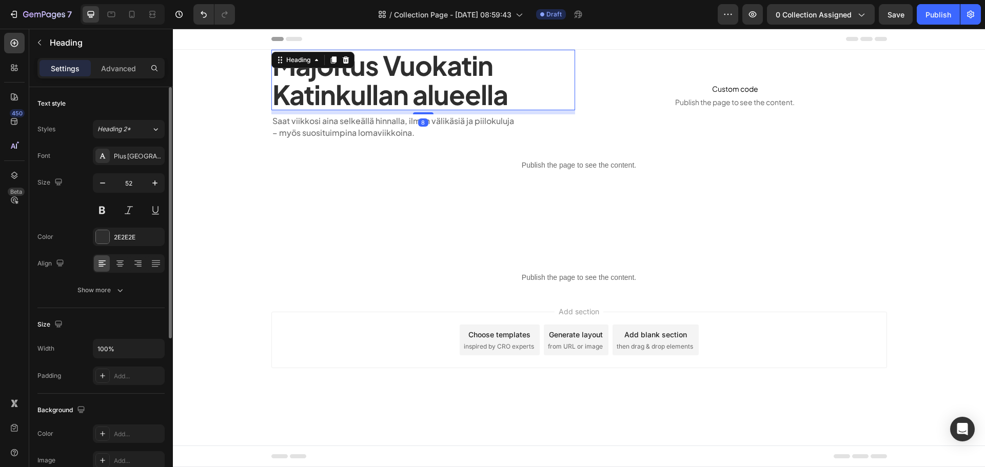
click at [543, 96] on h1 "Majoitus Vuokatin Katinkullan alueella" at bounding box center [423, 80] width 304 height 61
click at [333, 58] on icon at bounding box center [333, 59] width 6 height 7
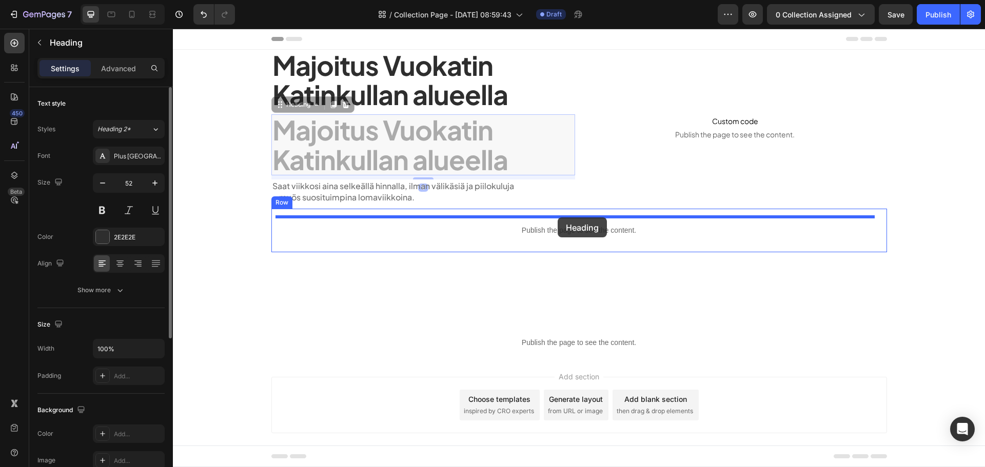
drag, startPoint x: 291, startPoint y: 103, endPoint x: 558, endPoint y: 218, distance: 290.3
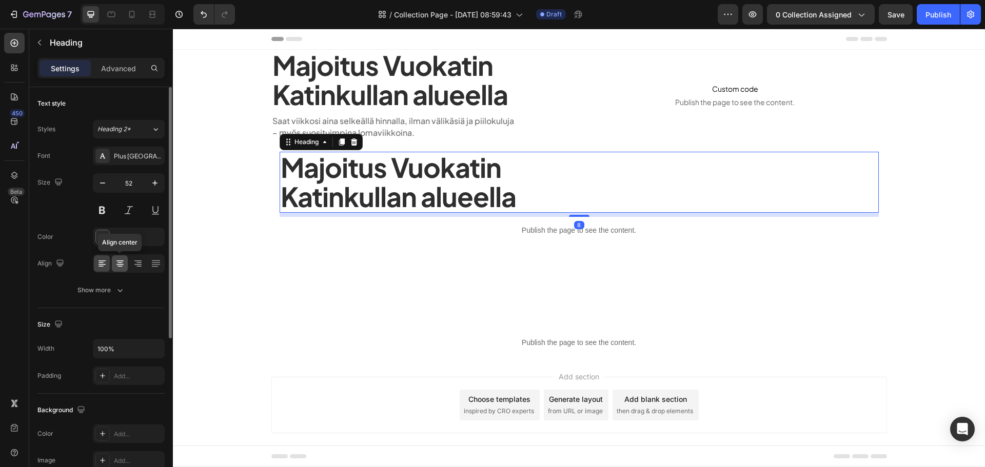
click at [116, 267] on icon at bounding box center [120, 264] width 10 height 10
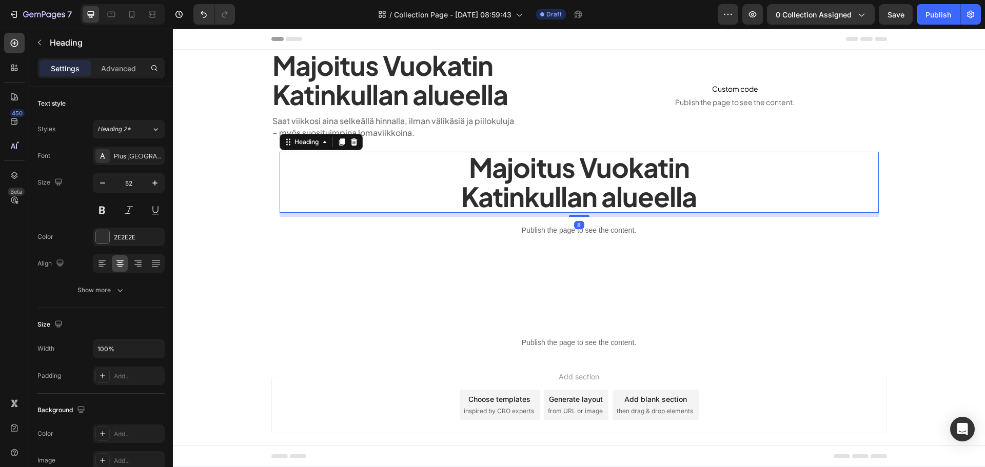
click at [610, 178] on h1 "Majoitus Vuokatin Katinkullan alueella" at bounding box center [579, 182] width 599 height 61
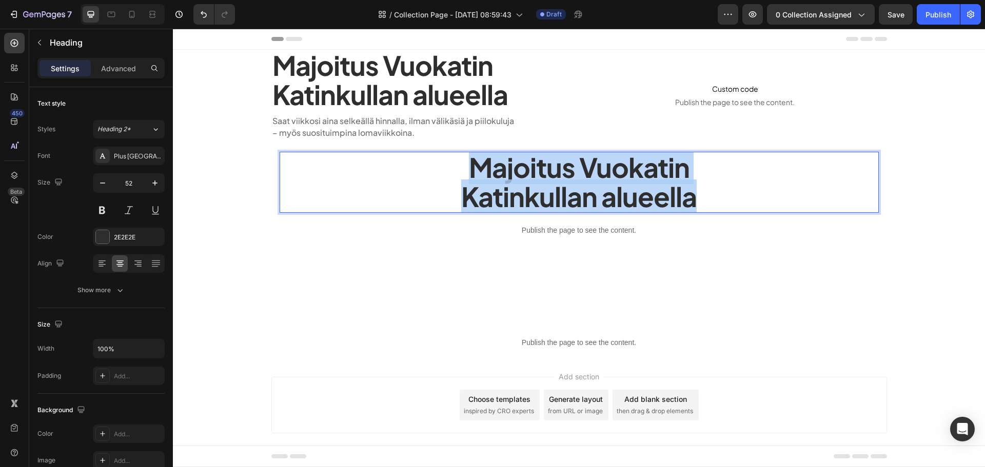
drag, startPoint x: 691, startPoint y: 200, endPoint x: 467, endPoint y: 162, distance: 227.3
click at [467, 162] on p "Majoitus Vuokatin Katinkullan alueella" at bounding box center [579, 182] width 597 height 58
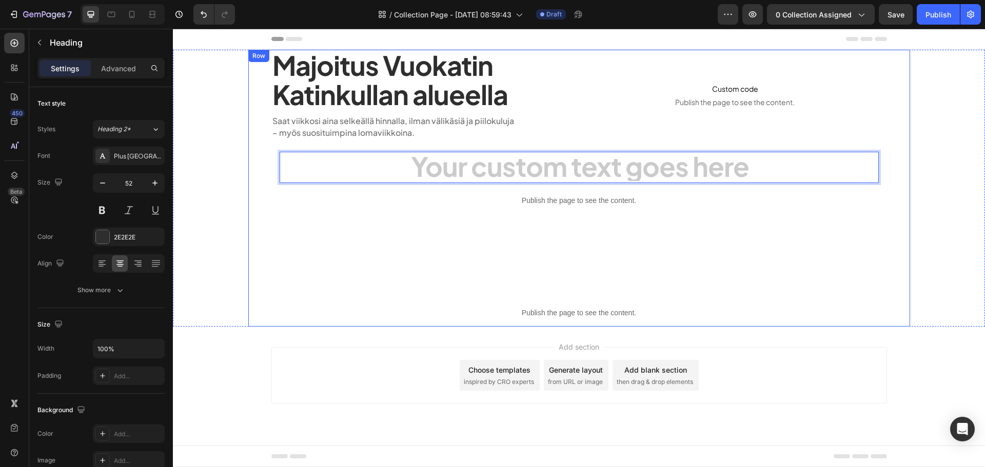
click at [470, 228] on div "Majoitus Vuokatin Katinkullan alueella Heading Saat viikkosi aina selkeällä hin…" at bounding box center [579, 188] width 662 height 277
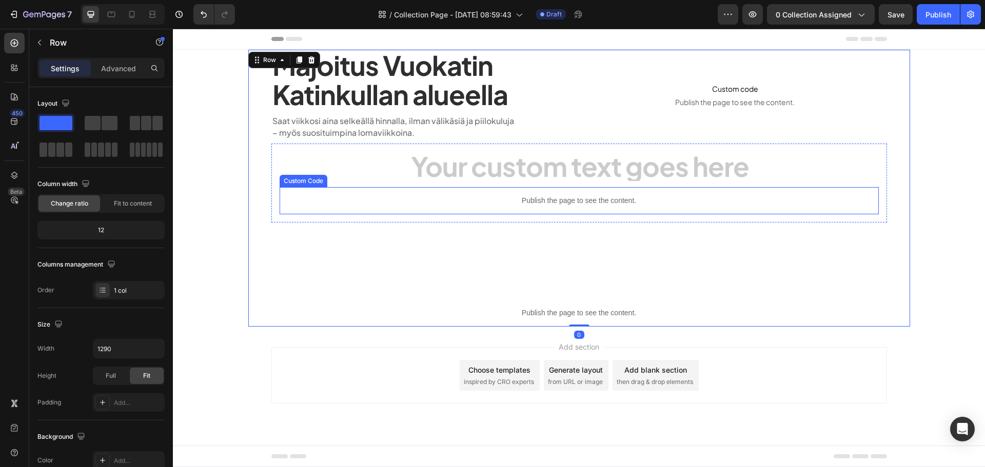
click at [478, 168] on h1 "Rich Text Editor. Editing area: main" at bounding box center [579, 167] width 599 height 31
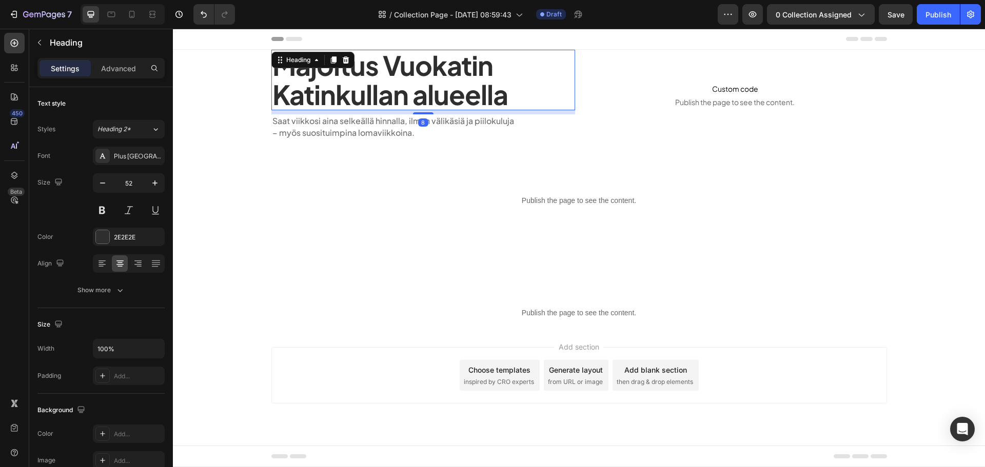
click at [365, 81] on h1 "Majoitus Vuokatin Katinkullan alueella" at bounding box center [423, 80] width 304 height 61
click at [154, 175] on button "button" at bounding box center [155, 183] width 18 height 18
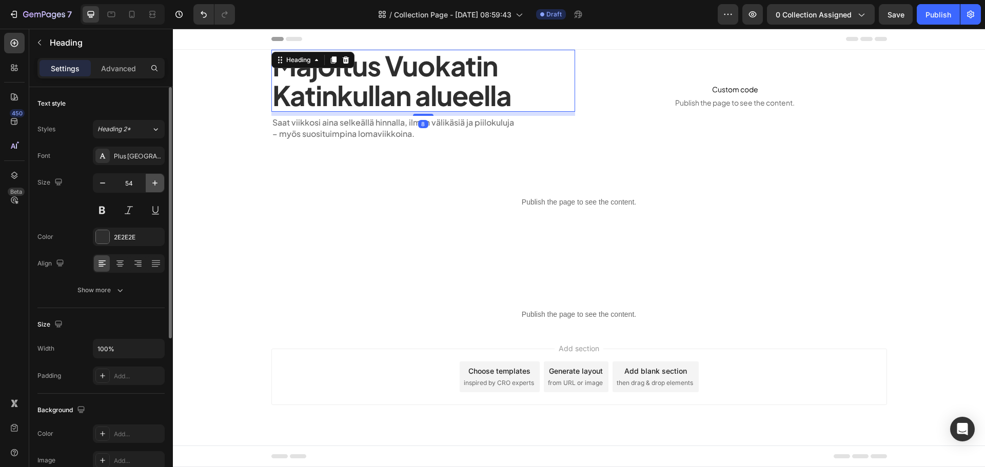
click at [154, 175] on button "button" at bounding box center [155, 183] width 18 height 18
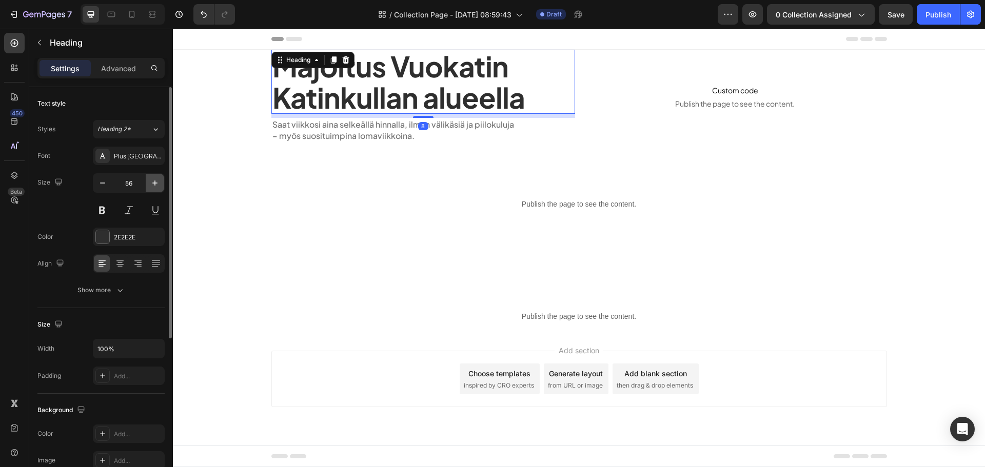
click at [154, 175] on button "button" at bounding box center [155, 183] width 18 height 18
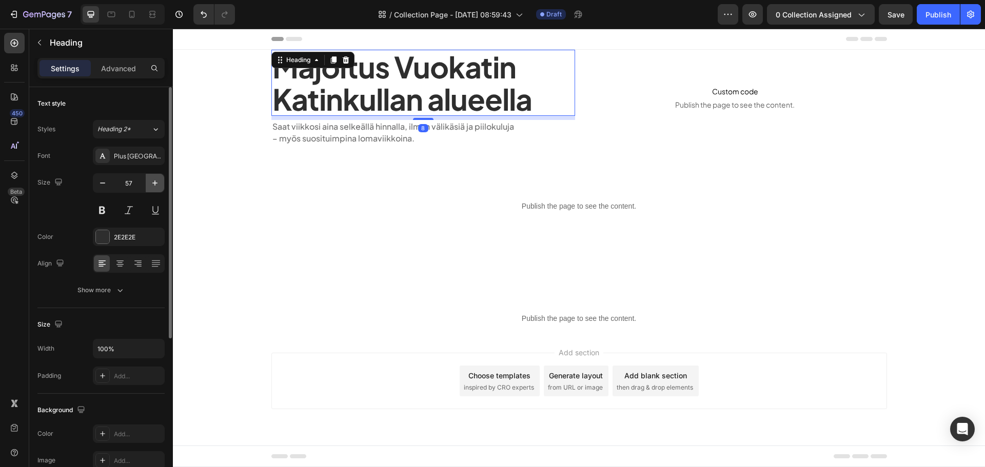
click at [154, 175] on button "button" at bounding box center [155, 183] width 18 height 18
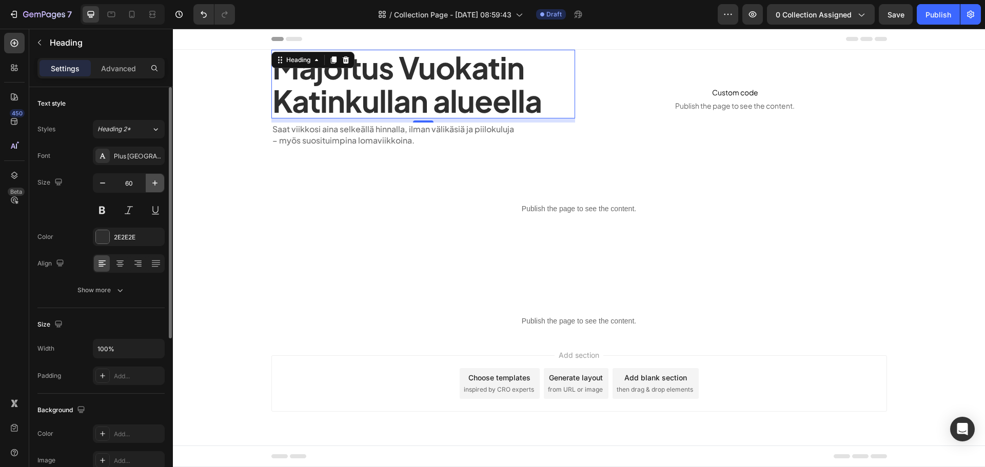
click at [154, 175] on button "button" at bounding box center [155, 183] width 18 height 18
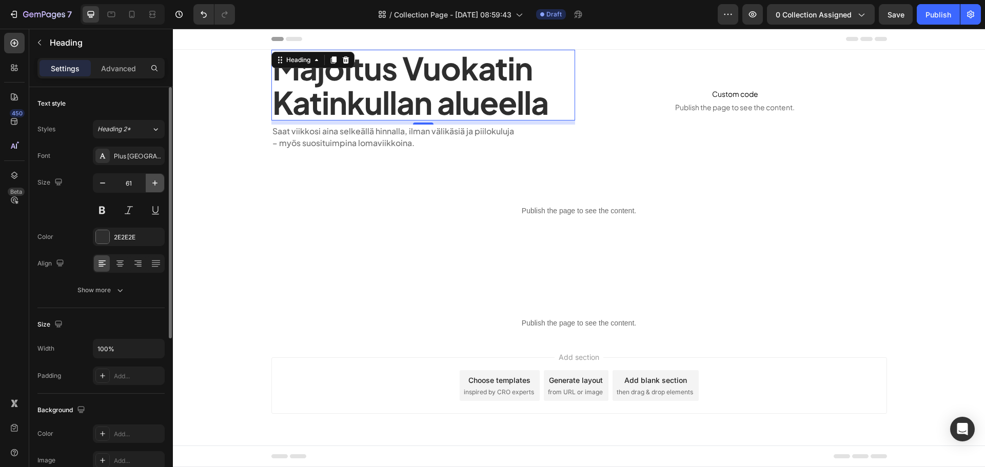
click at [154, 175] on button "button" at bounding box center [155, 183] width 18 height 18
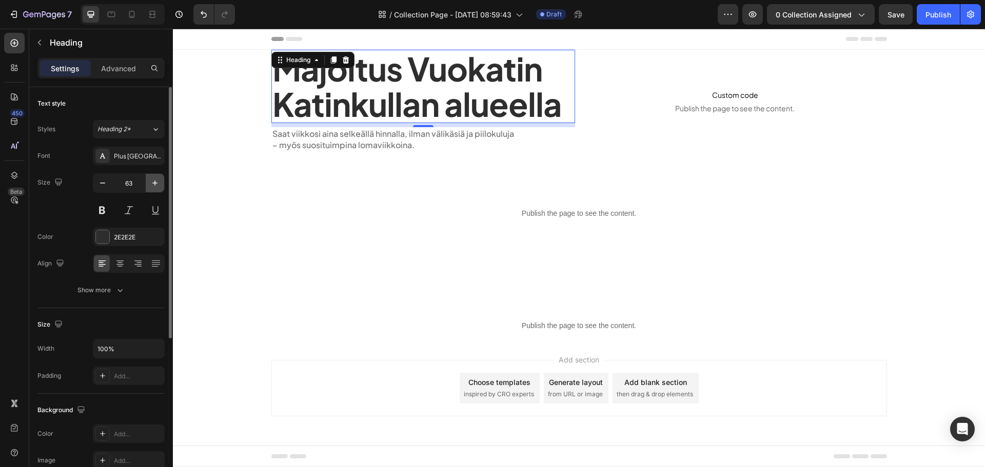
click at [154, 175] on button "button" at bounding box center [155, 183] width 18 height 18
type input "64"
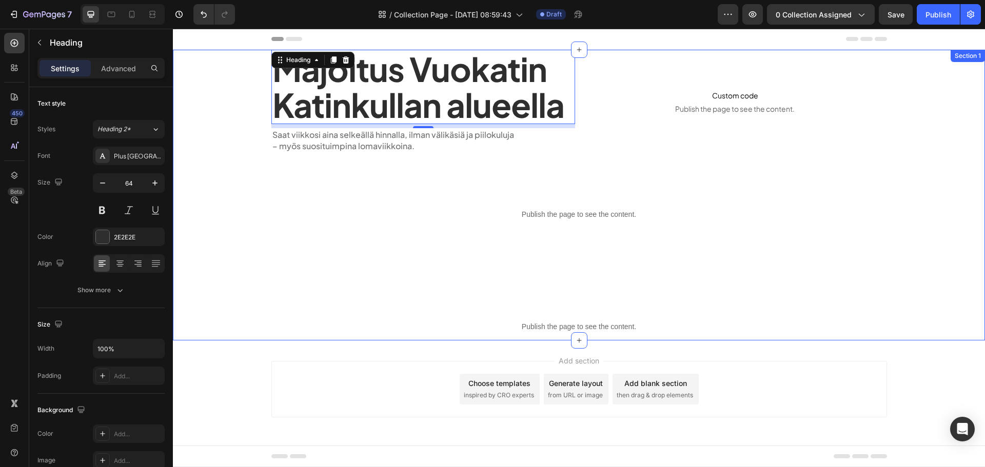
click at [348, 241] on div "Majoitus Vuokatin Katinkullan alueella Heading 8 Saat viikkosi aina selkeällä h…" at bounding box center [579, 195] width 662 height 291
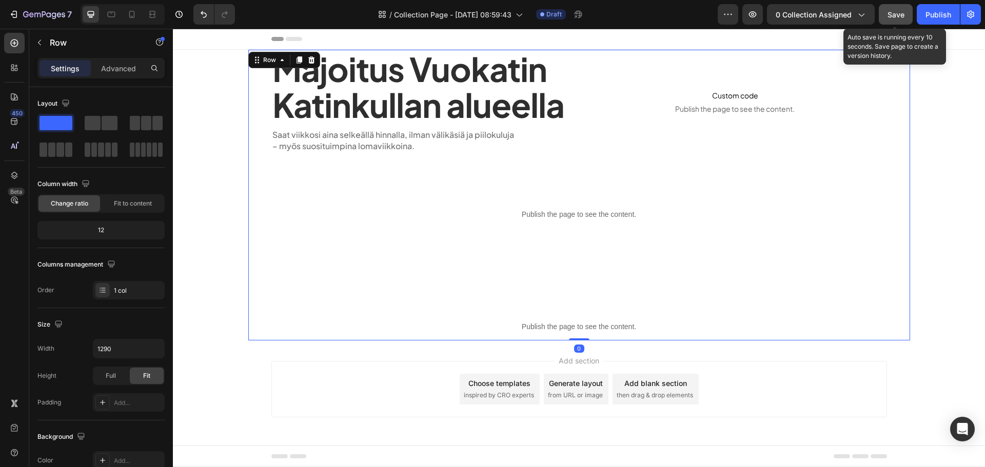
click at [899, 22] on button "Save" at bounding box center [896, 14] width 34 height 21
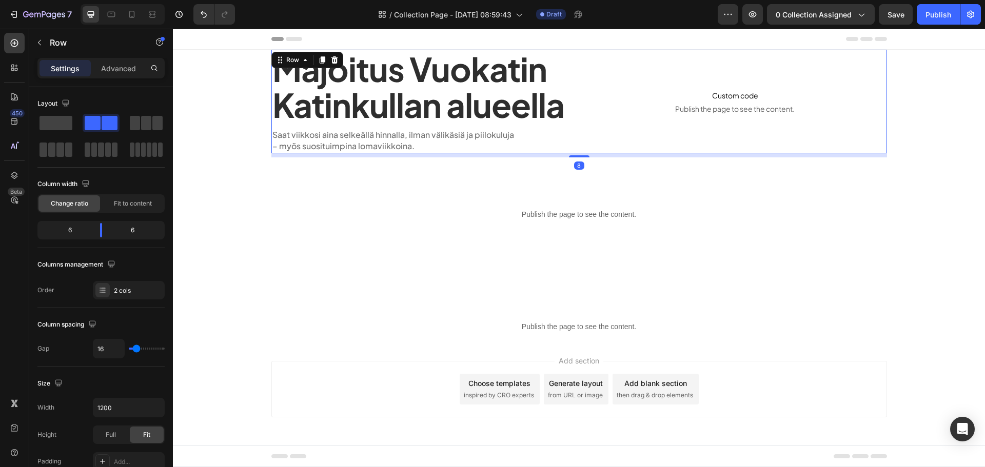
click at [581, 110] on div "Majoitus Vuokatin Katinkullan alueella Heading Saat viikkosi aina selkeällä hin…" at bounding box center [579, 102] width 616 height 104
click at [116, 350] on input "16" at bounding box center [108, 349] width 31 height 18
type input "3"
type input "32"
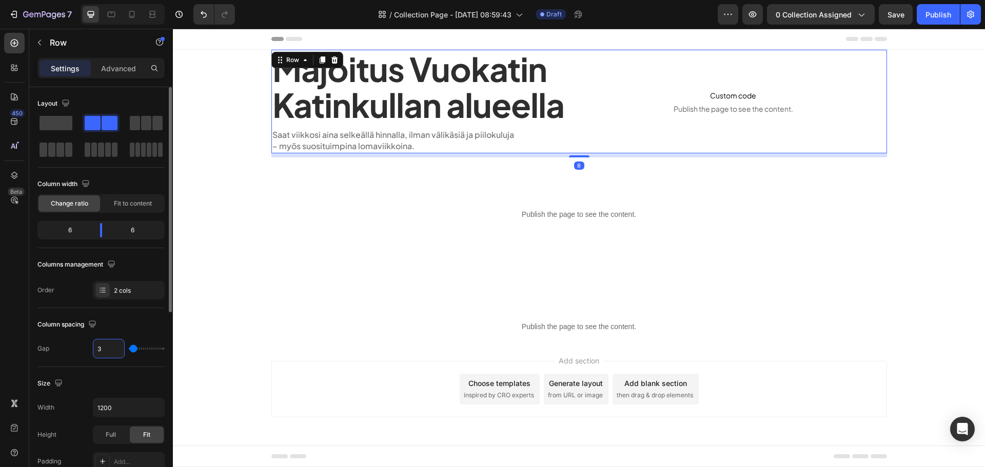
type input "32"
click at [125, 333] on div "Column spacing Gap 32" at bounding box center [100, 337] width 127 height 59
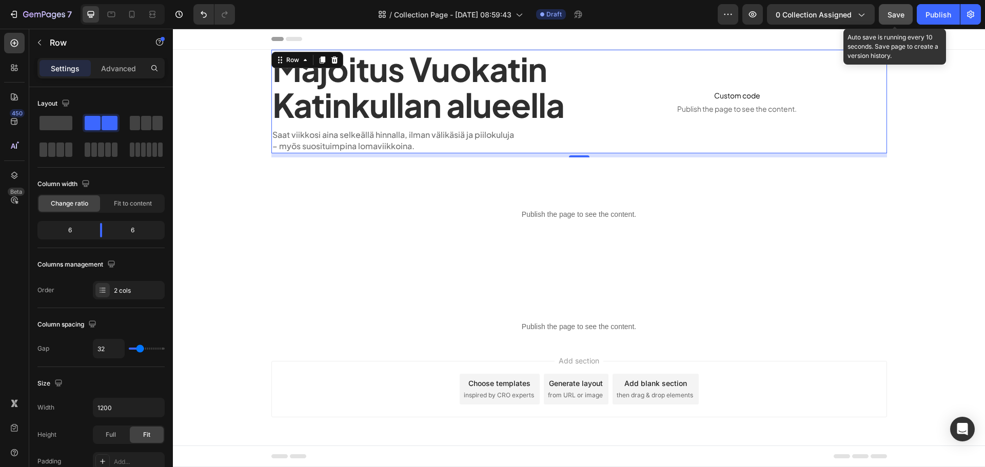
click at [887, 17] on button "Save" at bounding box center [896, 14] width 34 height 21
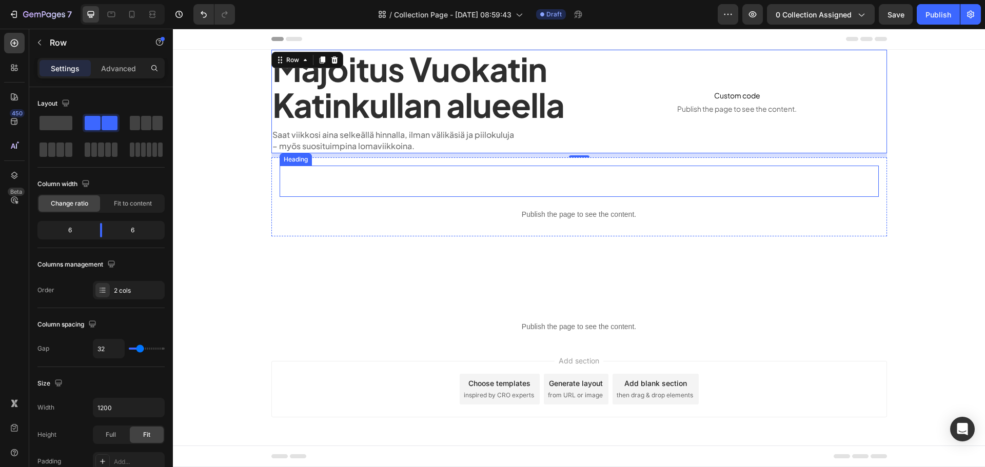
click at [305, 180] on p "Rich Text Editor. Editing area: main" at bounding box center [579, 181] width 597 height 29
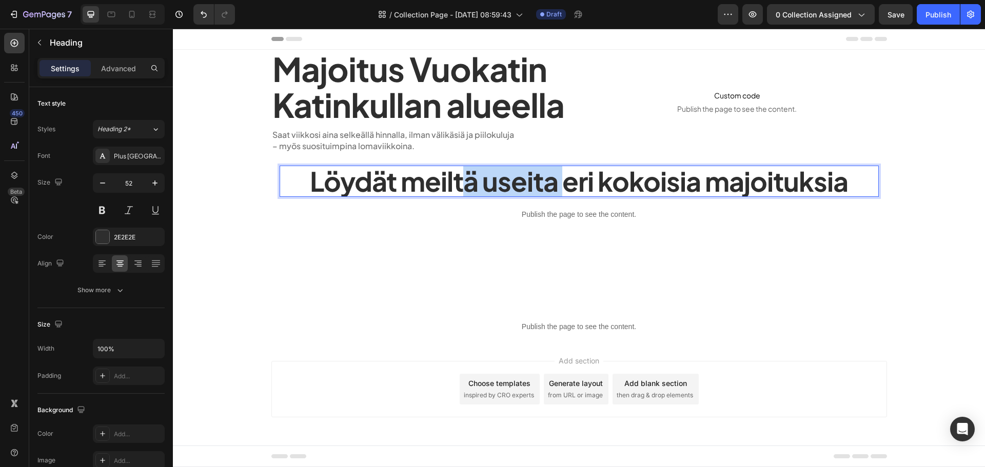
drag, startPoint x: 564, startPoint y: 182, endPoint x: 500, endPoint y: 194, distance: 64.8
click at [469, 183] on p "Löydät meiltä useita eri kokoisia majoituksia" at bounding box center [579, 181] width 597 height 29
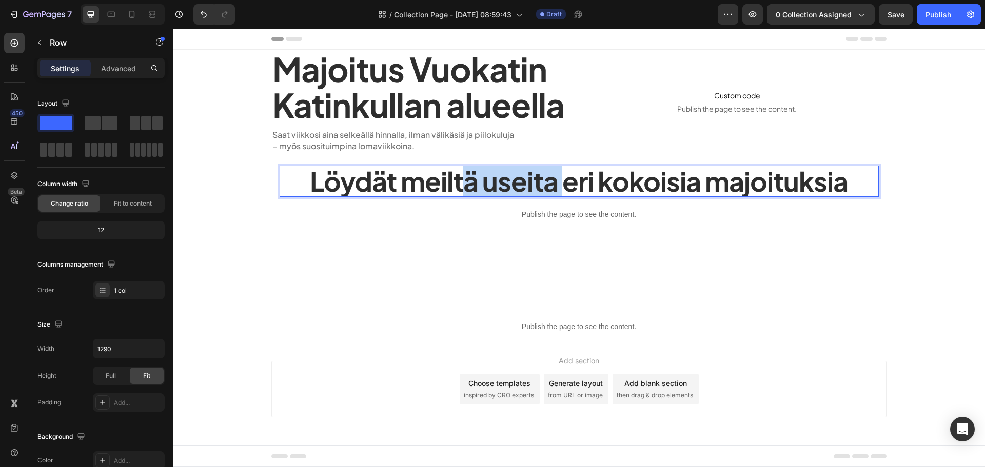
click at [553, 242] on div "Majoitus Vuokatin Katinkullan alueella Heading Saat viikkosi aina selkeällä hin…" at bounding box center [579, 195] width 662 height 291
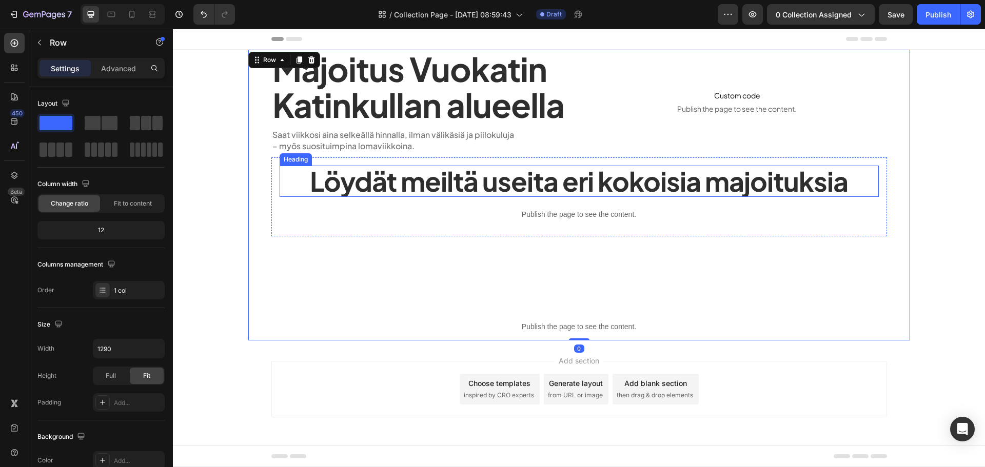
click at [560, 185] on p "Löydät meiltä useita eri kokoisia majoituksia" at bounding box center [579, 181] width 597 height 29
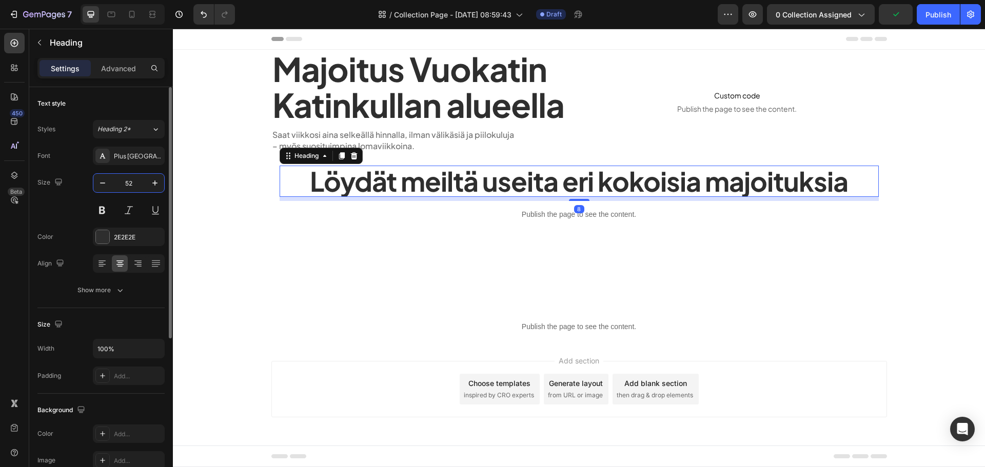
click at [135, 174] on input "52" at bounding box center [129, 183] width 34 height 18
click at [107, 182] on icon "button" at bounding box center [102, 183] width 10 height 10
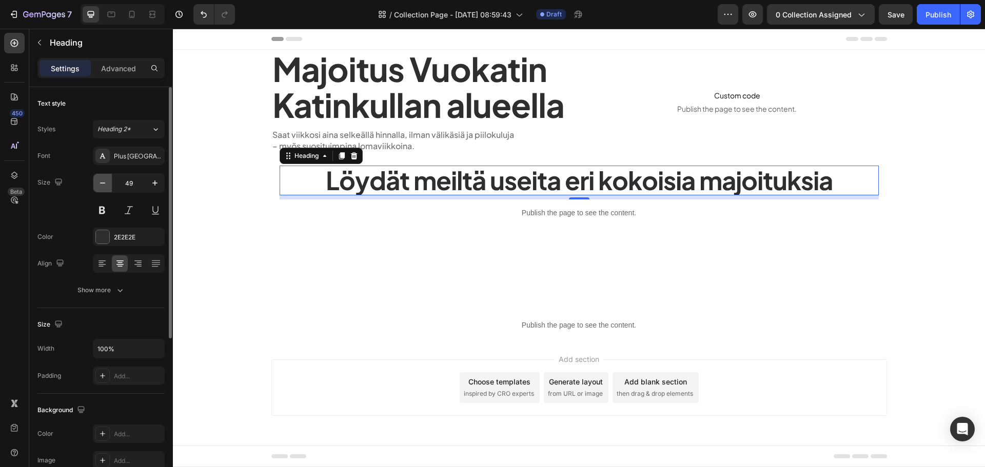
click at [107, 182] on icon "button" at bounding box center [102, 183] width 10 height 10
click at [139, 187] on input "47" at bounding box center [129, 183] width 34 height 18
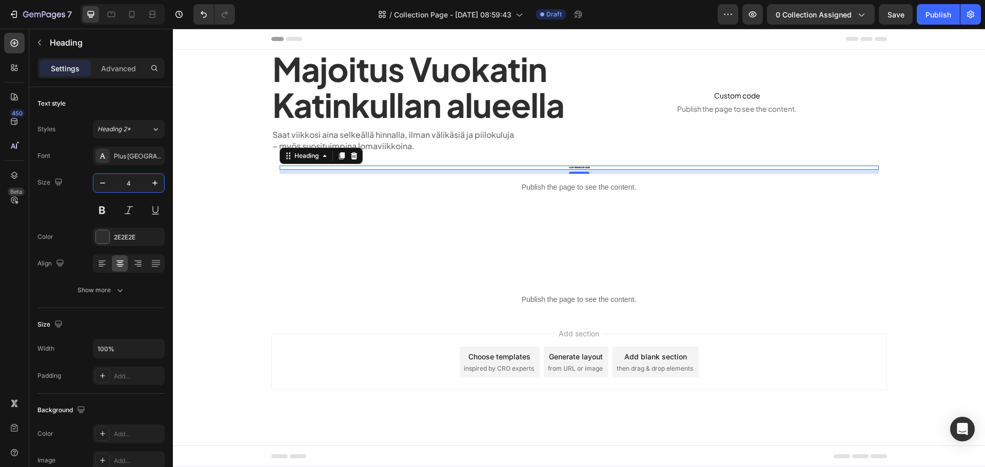
type input "42"
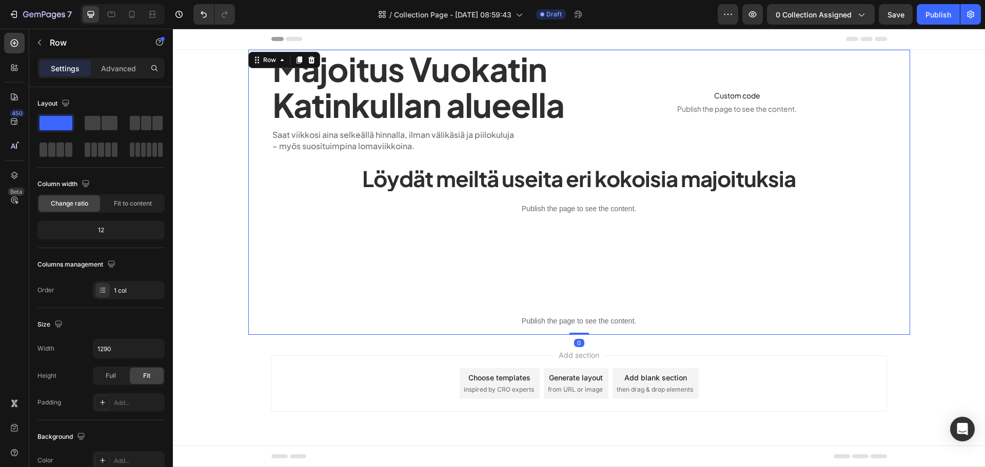
click at [317, 266] on div "Majoitus Vuokatin Katinkullan alueella Heading Saat viikkosi aina selkeällä hin…" at bounding box center [579, 192] width 662 height 285
click at [433, 399] on div "Add section Choose templates inspired by CRO experts Generate layout from URL o…" at bounding box center [579, 384] width 616 height 56
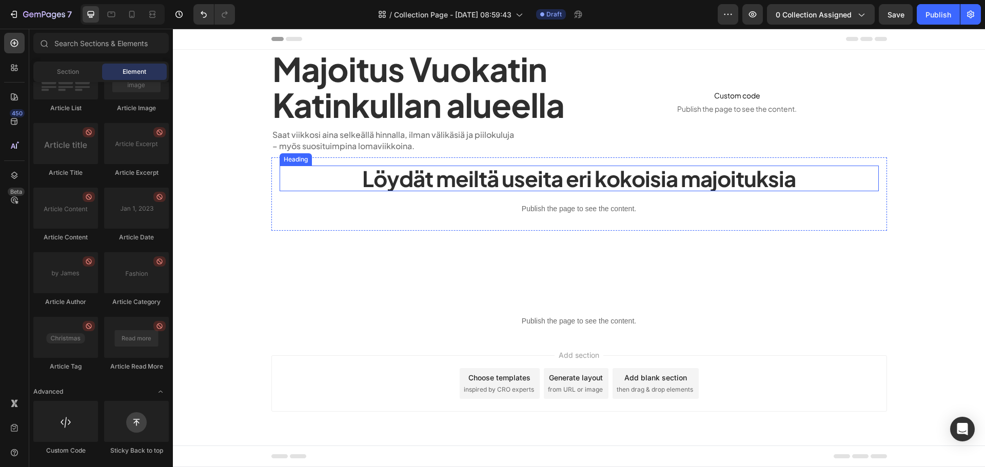
click at [423, 182] on p "Löydät meiltä useita eri kokoisia majoituksia" at bounding box center [579, 179] width 597 height 24
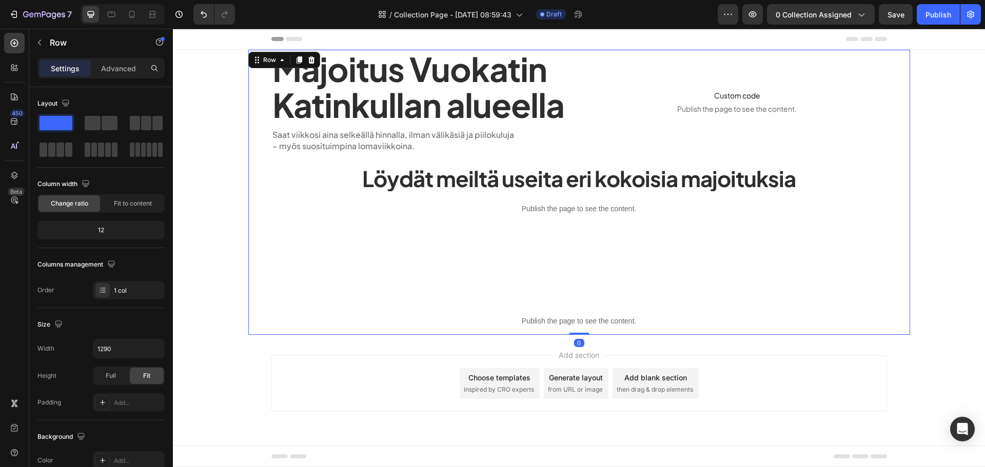
click at [451, 281] on div "Majoitus Vuokatin Katinkullan alueella Heading Saat viikkosi aina selkeällä hin…" at bounding box center [579, 192] width 662 height 285
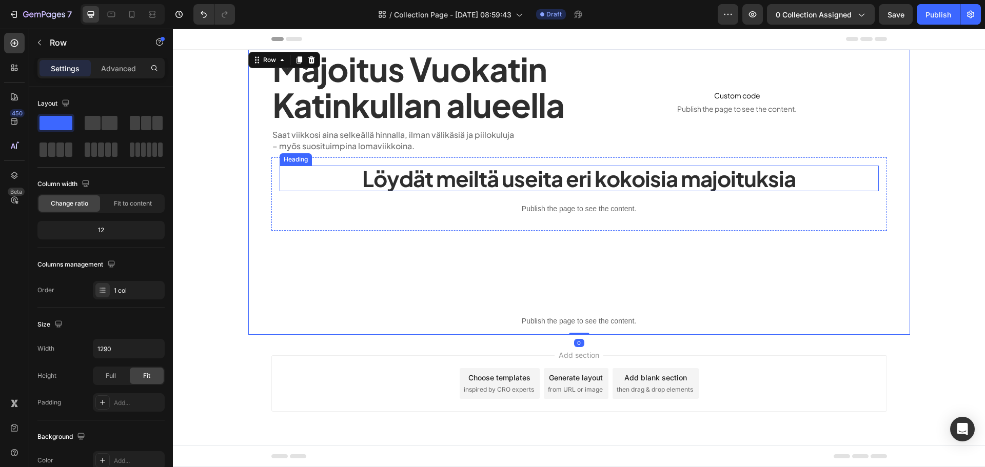
click at [476, 187] on p "Löydät meiltä useita eri kokoisia majoituksia" at bounding box center [579, 179] width 597 height 24
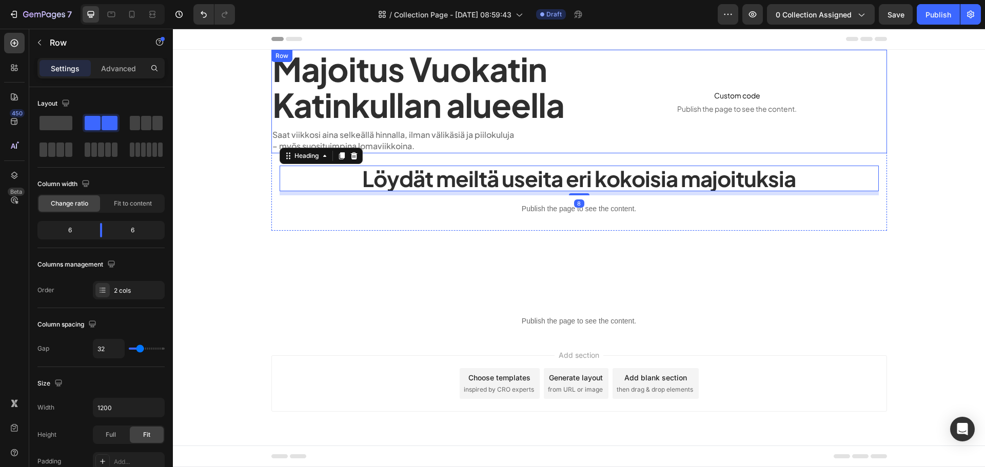
click at [591, 146] on div "Custom code Publish the page to see the content. Custom Code" at bounding box center [738, 102] width 300 height 104
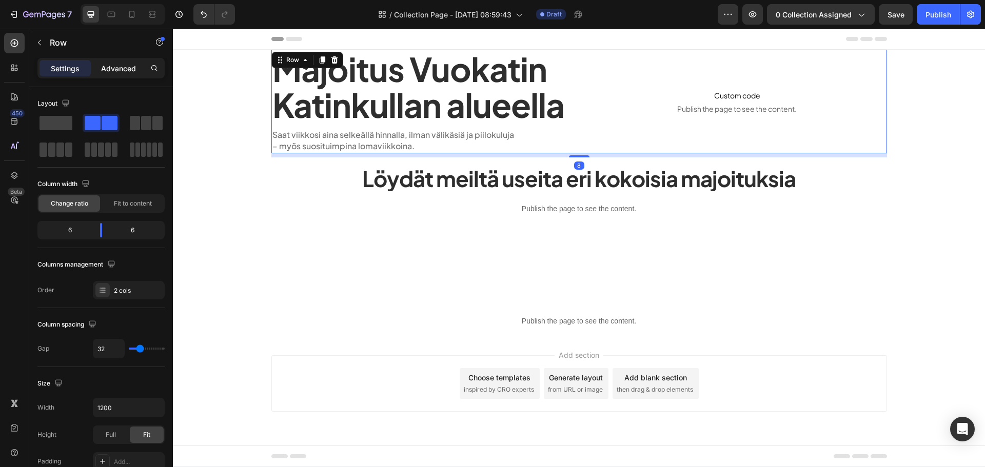
click at [126, 69] on p "Advanced" at bounding box center [118, 68] width 35 height 11
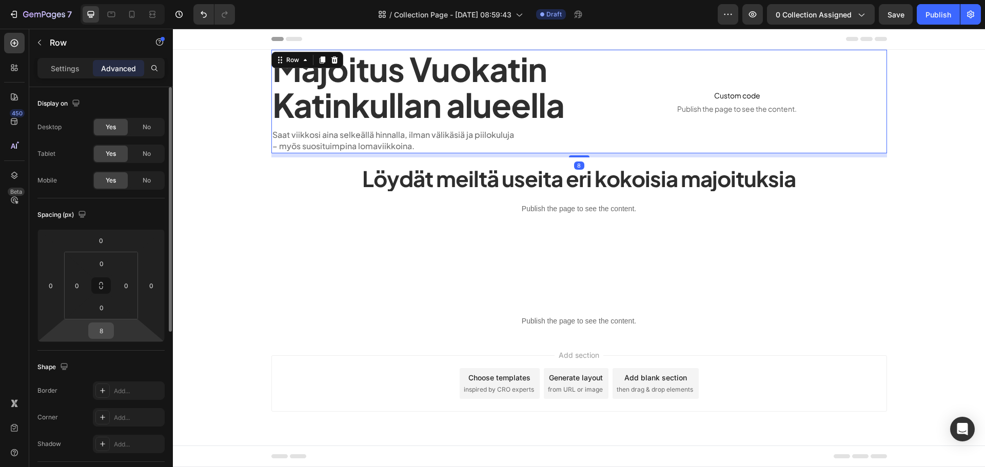
click at [94, 331] on input "8" at bounding box center [101, 330] width 21 height 15
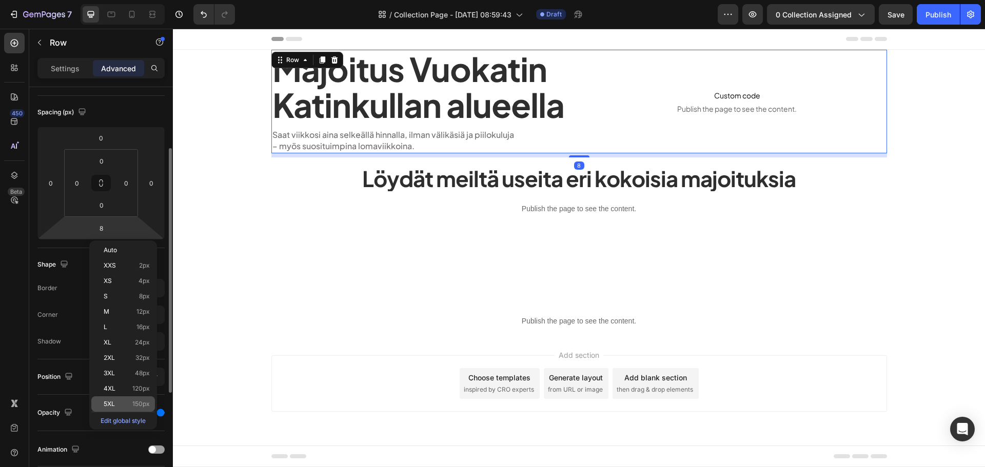
click at [132, 399] on div "5XL 150px" at bounding box center [123, 404] width 64 height 15
type input "150"
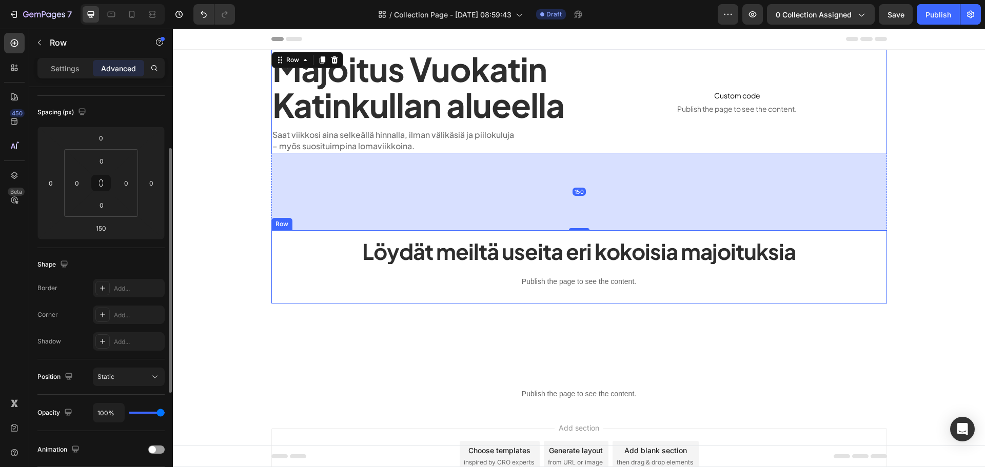
click at [340, 297] on div "Löydät meiltä useita eri kokoisia majoituksia Heading Publish the page to see t…" at bounding box center [579, 266] width 616 height 73
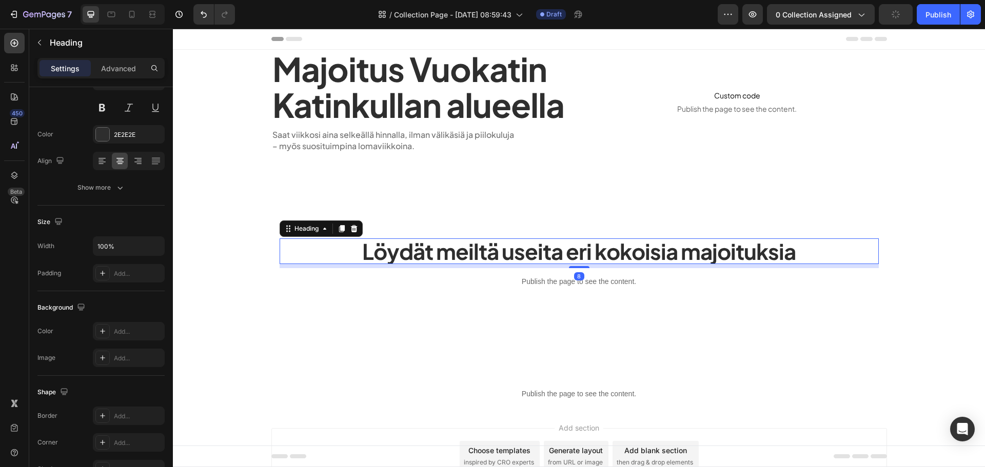
click at [454, 247] on p "Löydät meiltä useita eri kokoisia majoituksia" at bounding box center [579, 252] width 597 height 24
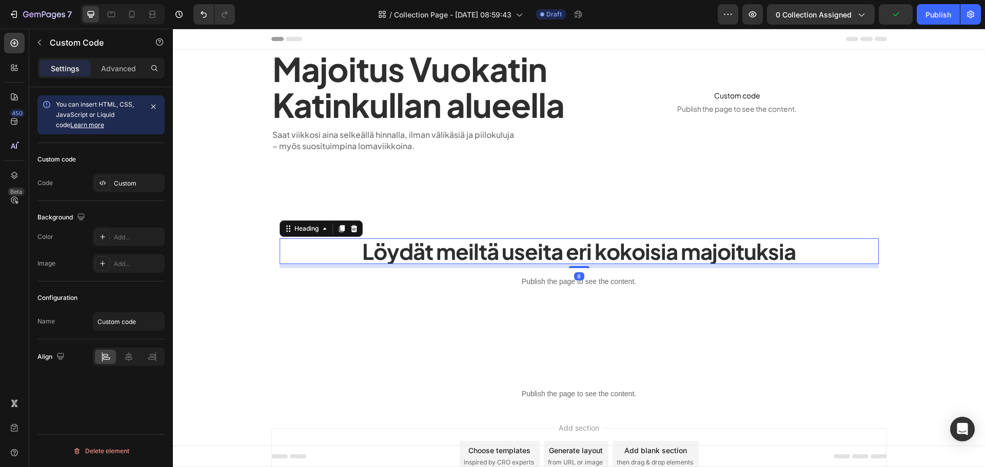
click at [515, 279] on p "Publish the page to see the content." at bounding box center [579, 282] width 599 height 11
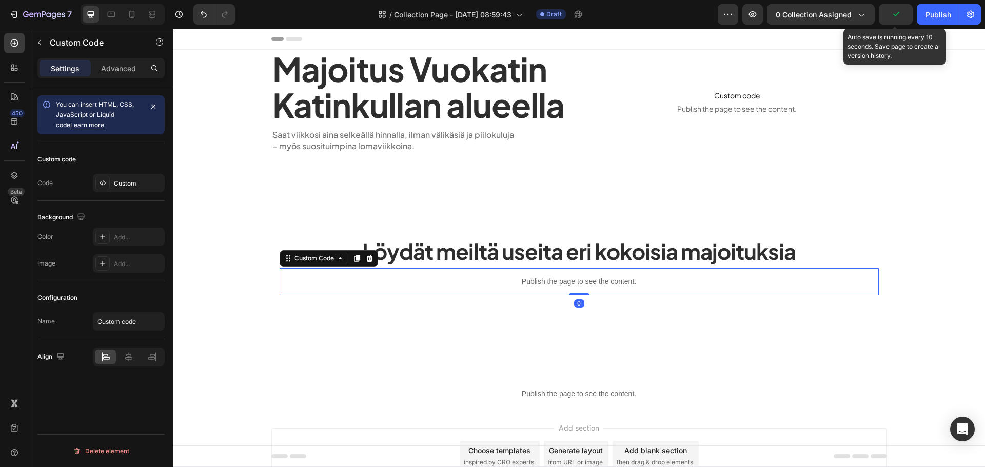
click at [895, 18] on icon "button" at bounding box center [896, 14] width 10 height 10
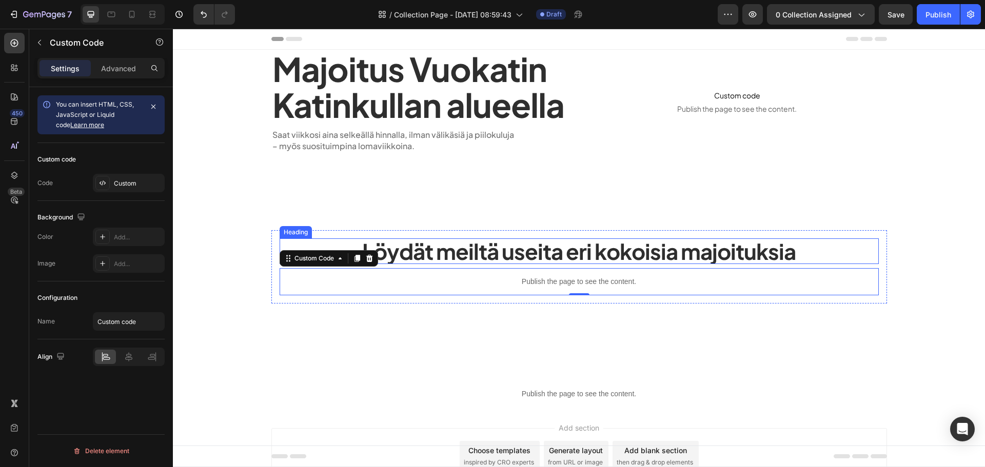
click at [461, 255] on p "Löydät meiltä useita eri kokoisia majoituksia" at bounding box center [579, 252] width 597 height 24
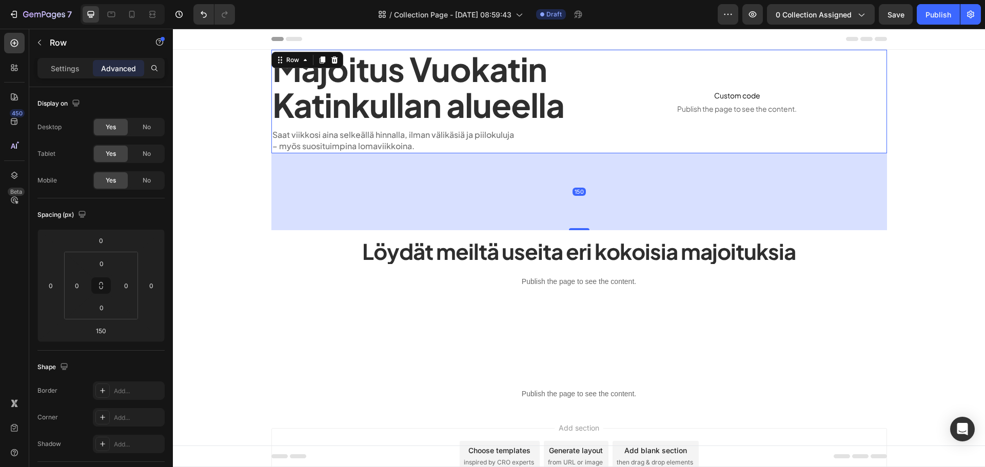
click at [574, 112] on div "Majoitus Vuokatin Katinkullan alueella Heading Saat viikkosi aina selkeällä hin…" at bounding box center [579, 102] width 616 height 104
click at [257, 121] on div "Majoitus Vuokatin Katinkullan alueella Heading Saat viikkosi aina selkeällä hin…" at bounding box center [579, 229] width 662 height 358
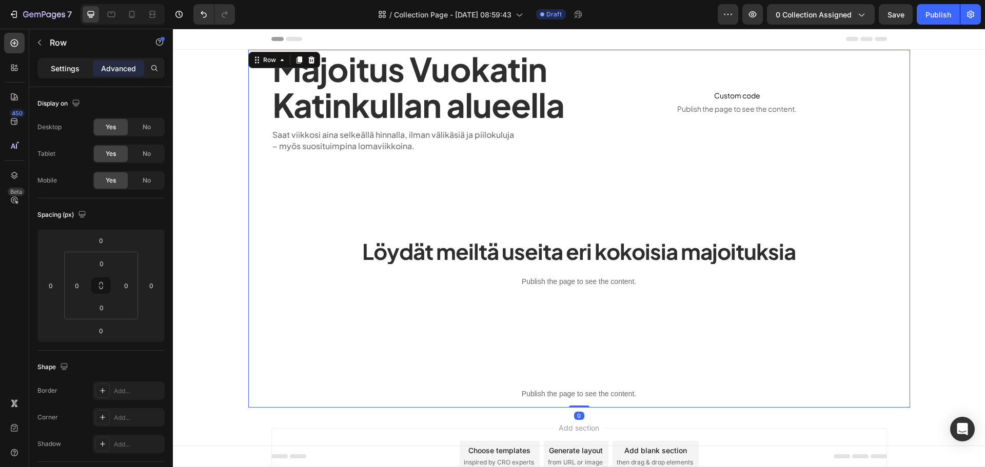
click at [62, 69] on p "Settings" at bounding box center [65, 68] width 29 height 11
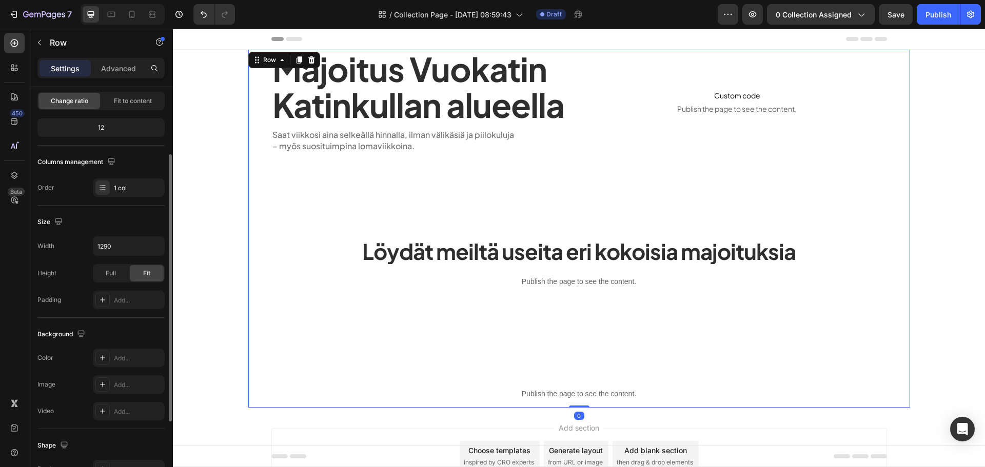
scroll to position [154, 0]
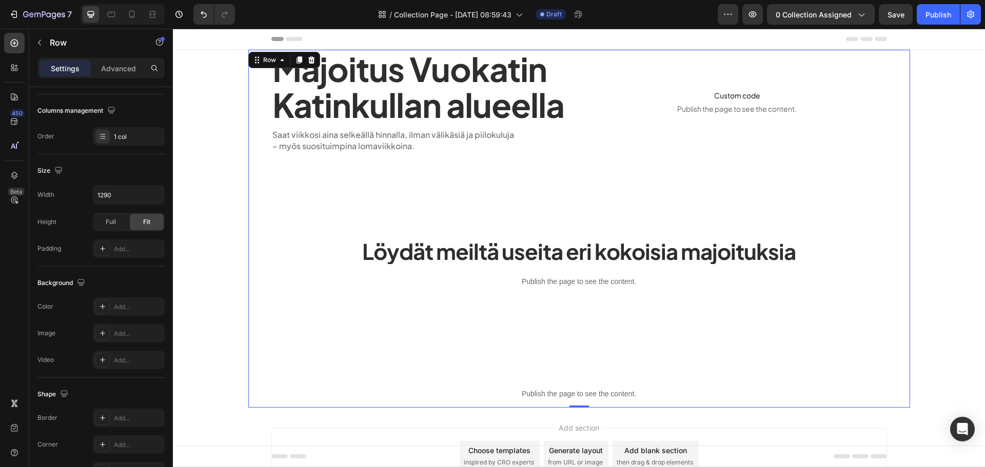
click at [255, 123] on div "Majoitus Vuokatin Katinkullan alueella Heading Saat viikkosi aina selkeällä hin…" at bounding box center [579, 229] width 662 height 358
click at [266, 59] on div "Row" at bounding box center [269, 59] width 17 height 9
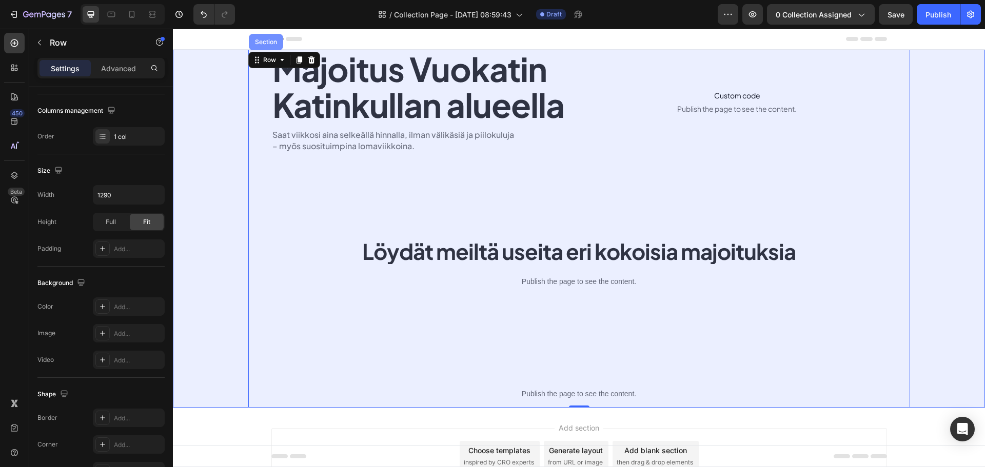
click at [261, 47] on div "Section" at bounding box center [266, 42] width 34 height 16
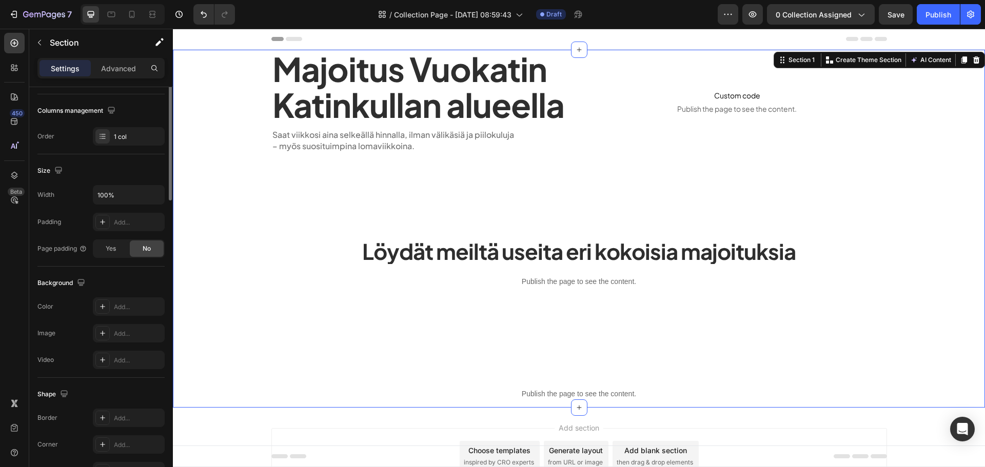
scroll to position [0, 0]
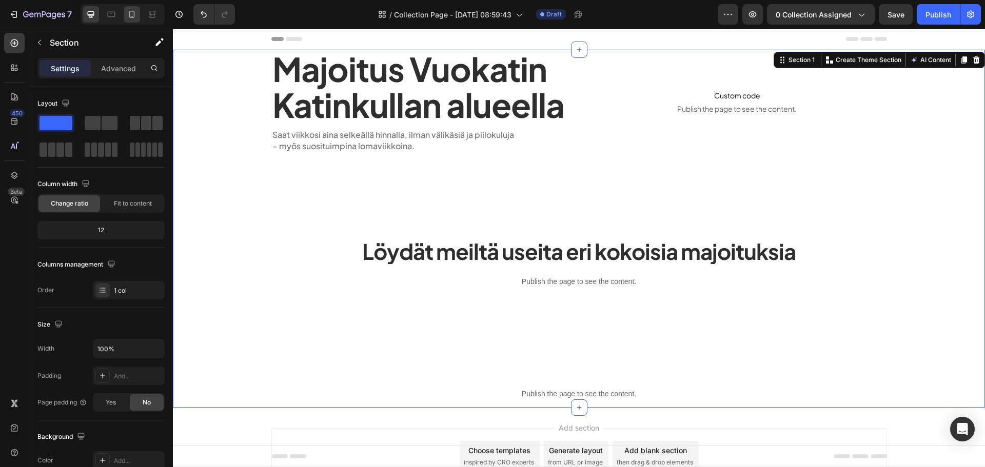
click at [128, 17] on icon at bounding box center [132, 14] width 10 height 10
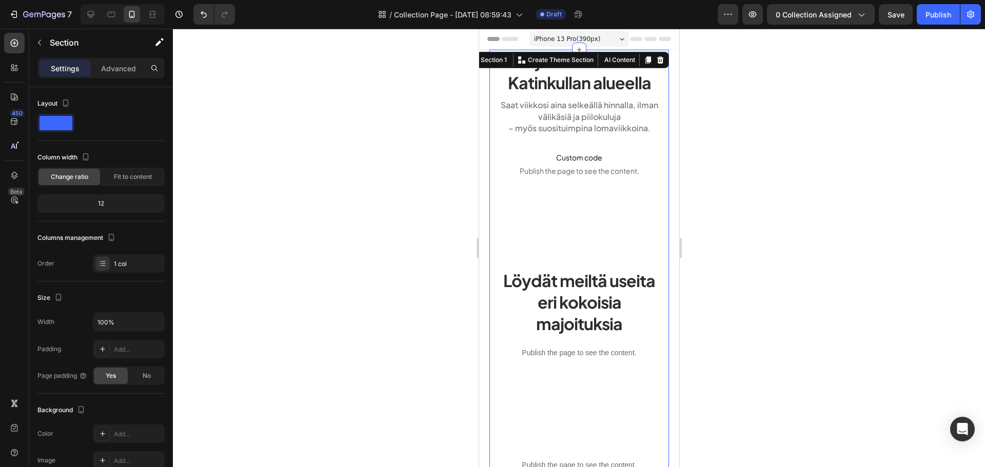
click at [120, 12] on div at bounding box center [123, 14] width 84 height 21
click at [117, 13] on div at bounding box center [111, 14] width 16 height 16
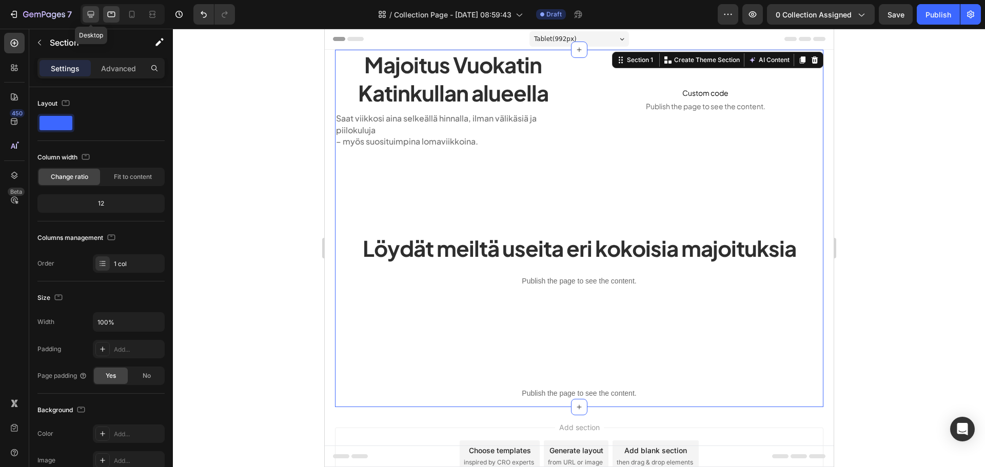
click at [93, 14] on icon at bounding box center [91, 14] width 7 height 7
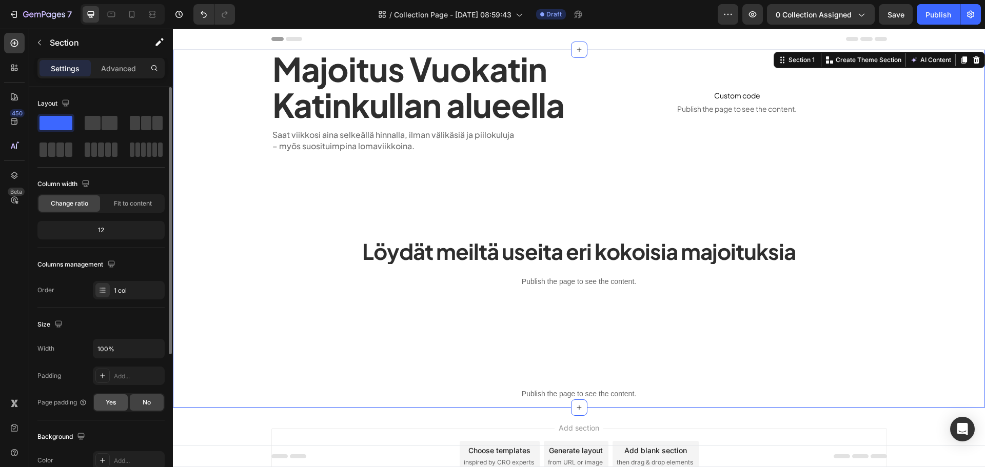
click at [112, 402] on span "Yes" at bounding box center [111, 402] width 10 height 9
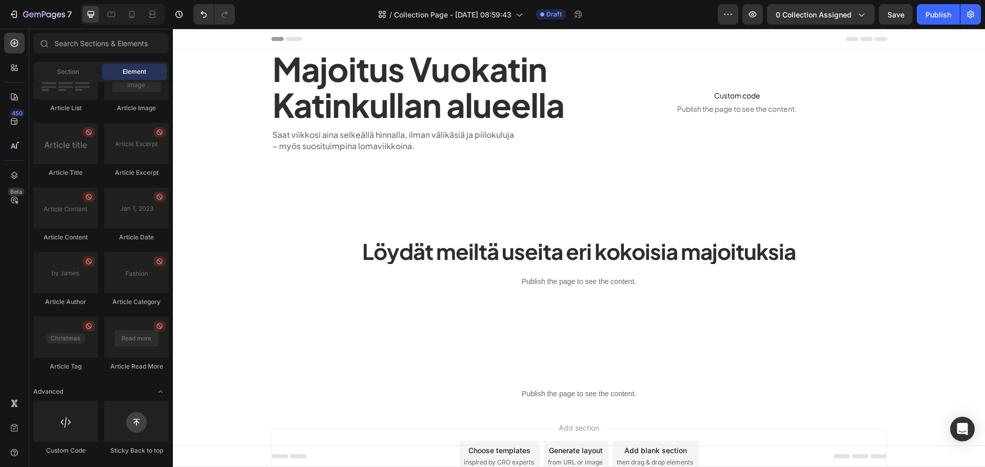
click at [230, 428] on div "Add section Choose templates inspired by CRO experts Generate layout from URL o…" at bounding box center [579, 471] width 812 height 126
click at [896, 24] on button "Save" at bounding box center [896, 14] width 34 height 21
click at [373, 136] on p "Saat viikkosi aina selkeällä hinnalla, ilman välikäsiä ja piilokuluja" at bounding box center [421, 134] width 298 height 11
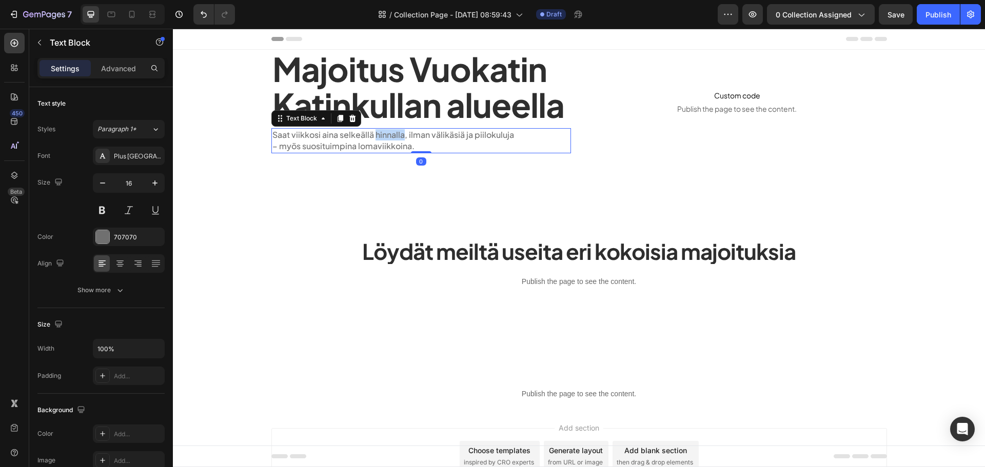
click at [373, 136] on p "Saat viikkosi aina selkeällä hinnalla, ilman välikäsiä ja piilokuluja" at bounding box center [421, 134] width 298 height 11
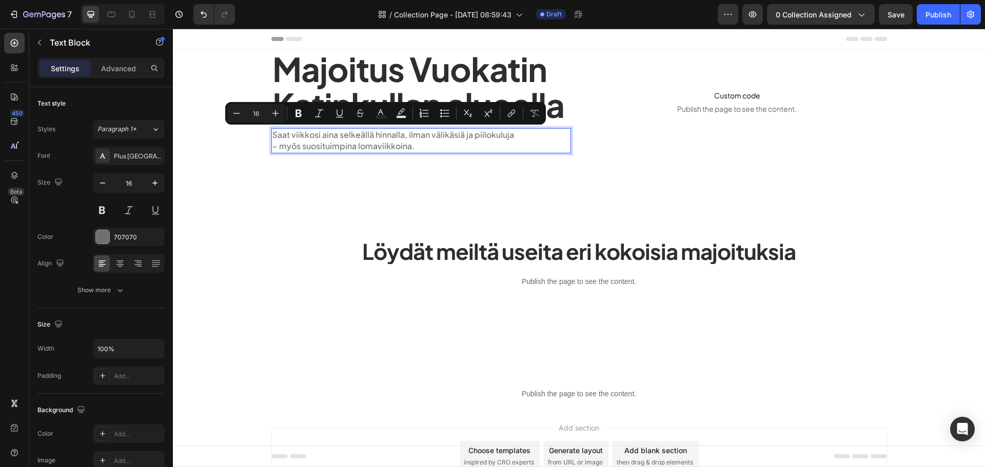
click at [421, 144] on p "– myös suosituimpina lomaviikkoina." at bounding box center [421, 146] width 298 height 11
click at [306, 151] on p "– myös suosituimpina lomaviikkoina." at bounding box center [421, 146] width 298 height 11
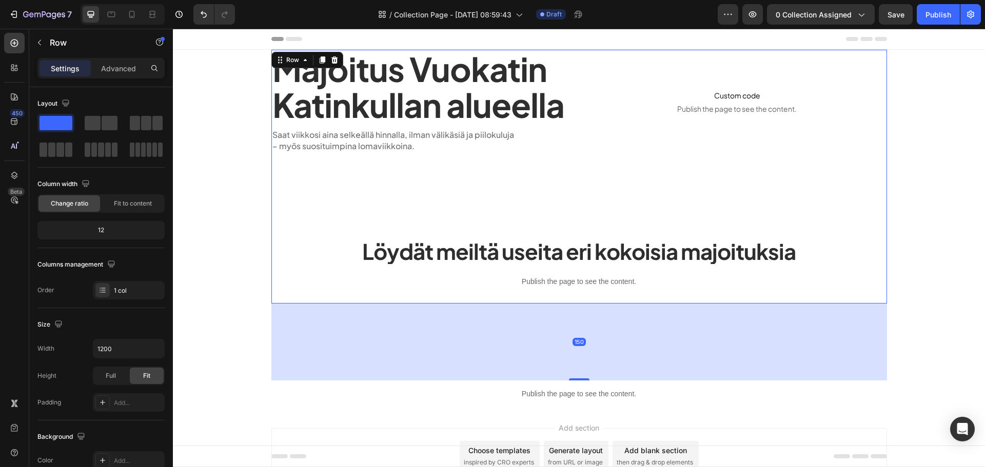
click at [317, 210] on div "Majoitus Vuokatin Katinkullan alueella Heading Saat viikkosi aina selkeällä hin…" at bounding box center [579, 177] width 616 height 254
click at [303, 136] on p "Saat viikkosi aina selkeällä hinnalla, ilman välikäsiä ja piilokuluja" at bounding box center [421, 134] width 298 height 11
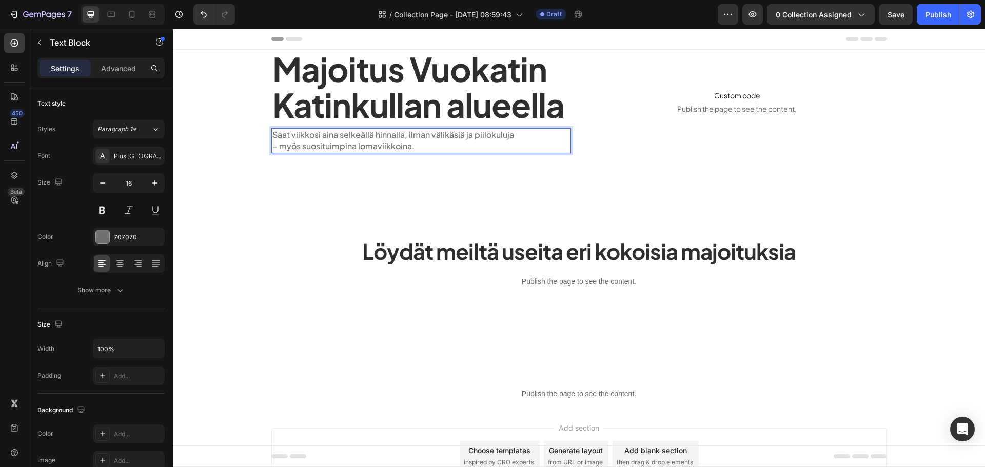
click at [318, 140] on p "Saat viikkosi aina selkeällä hinnalla, ilman välikäsiä ja piilokuluja" at bounding box center [421, 134] width 298 height 11
click at [384, 161] on div "Majoitus Vuokatin Katinkullan alueella Heading Saat viikkosi aina selkeällä hin…" at bounding box center [579, 177] width 616 height 254
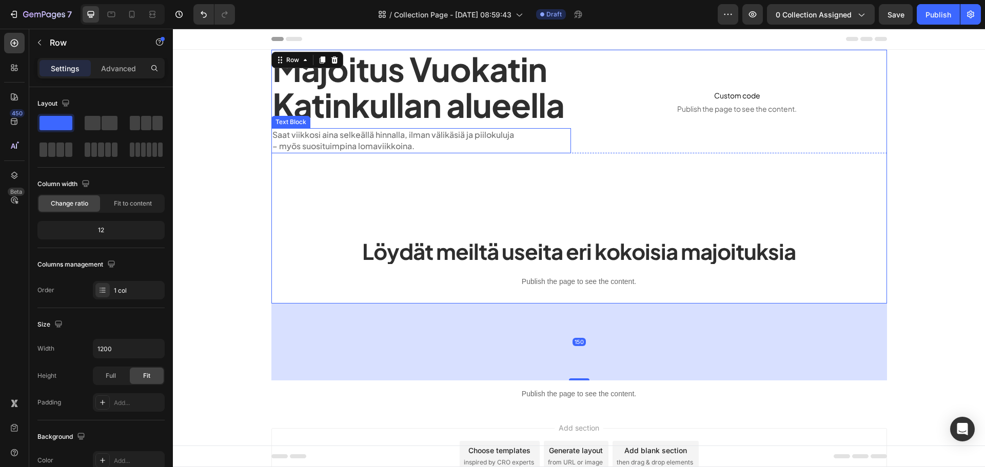
click at [425, 144] on p "– myös suosituimpina lomaviikkoina." at bounding box center [421, 146] width 298 height 11
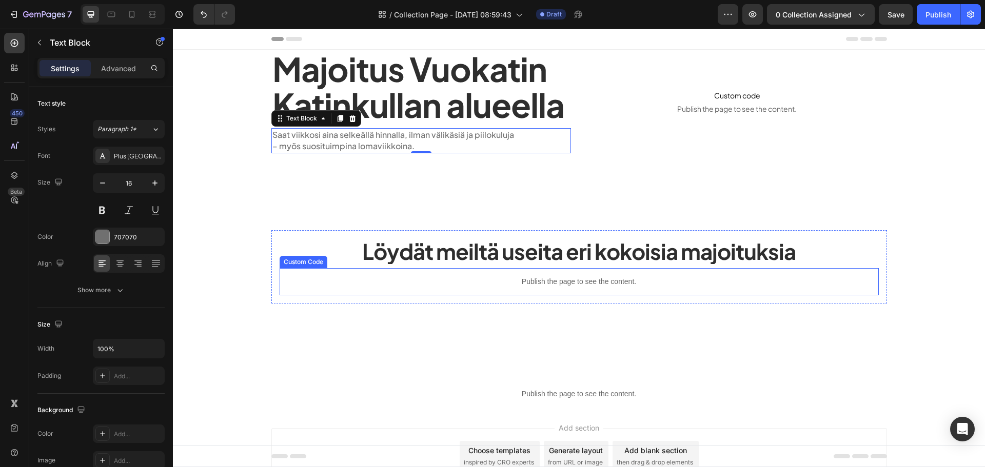
drag, startPoint x: 390, startPoint y: 292, endPoint x: 517, endPoint y: 38, distance: 284.6
click at [395, 282] on div "Publish the page to see the content." at bounding box center [579, 281] width 599 height 27
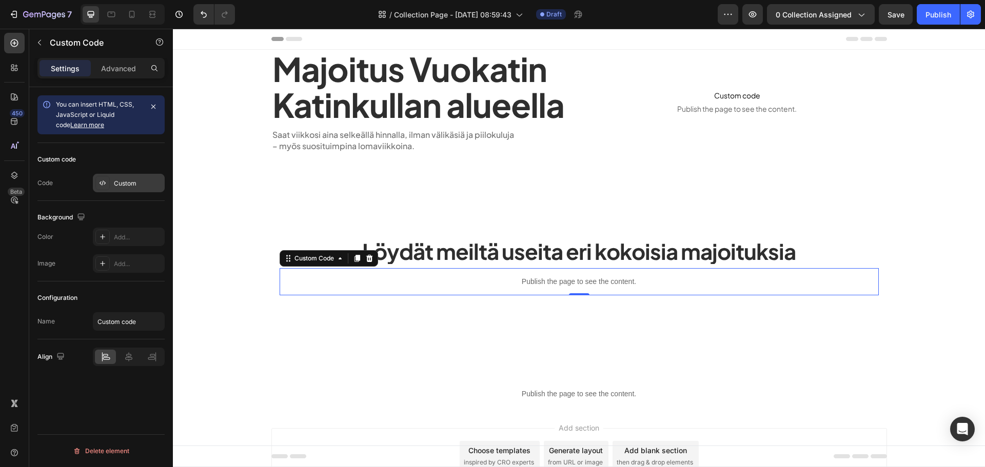
click at [150, 181] on div "Custom" at bounding box center [138, 183] width 48 height 9
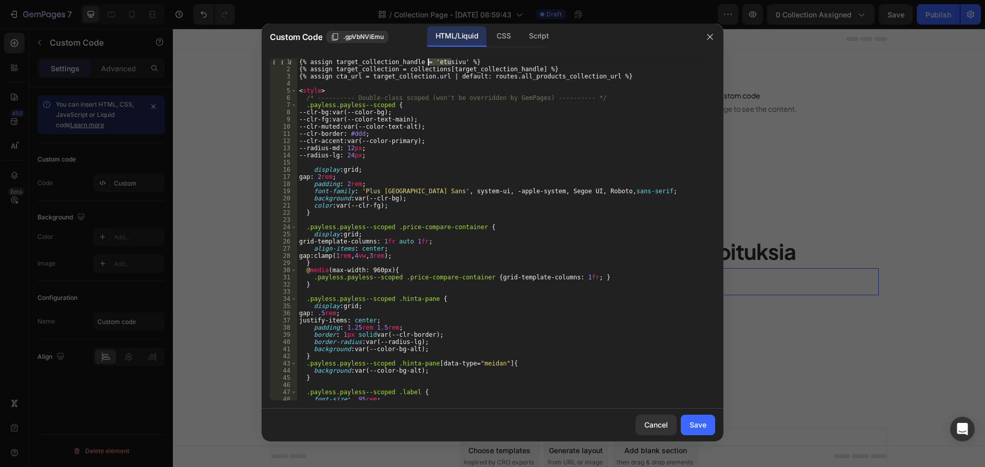
drag, startPoint x: 452, startPoint y: 62, endPoint x: 428, endPoint y: 62, distance: 23.1
click at [428, 62] on div "{% assign target_collection_handle = 'etusivu' %} {% assign target_collection =…" at bounding box center [502, 236] width 411 height 357
paste textarea "Vuokatin Katinkullan majoitukset"
click at [502, 113] on div "{% assign target_collection_handle = 'Vuokatin Katinkullan majoitukset' %} {% a…" at bounding box center [502, 236] width 411 height 357
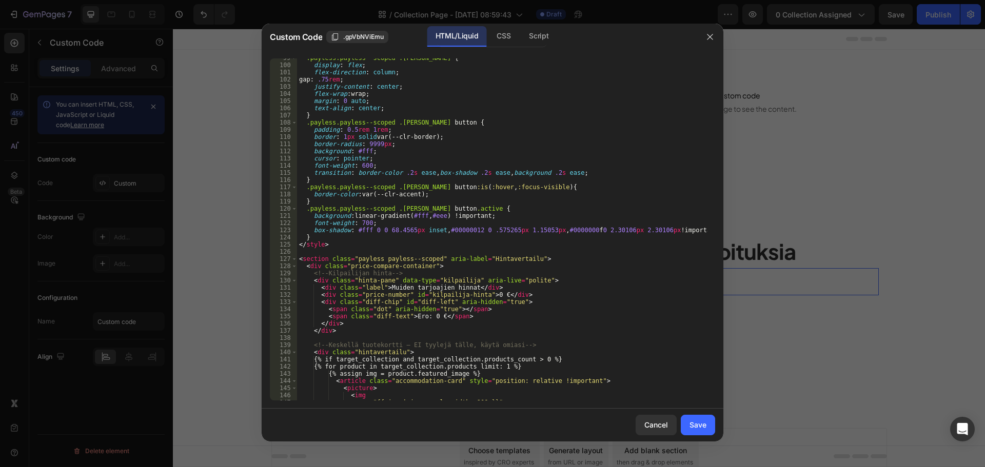
scroll to position [770, 0]
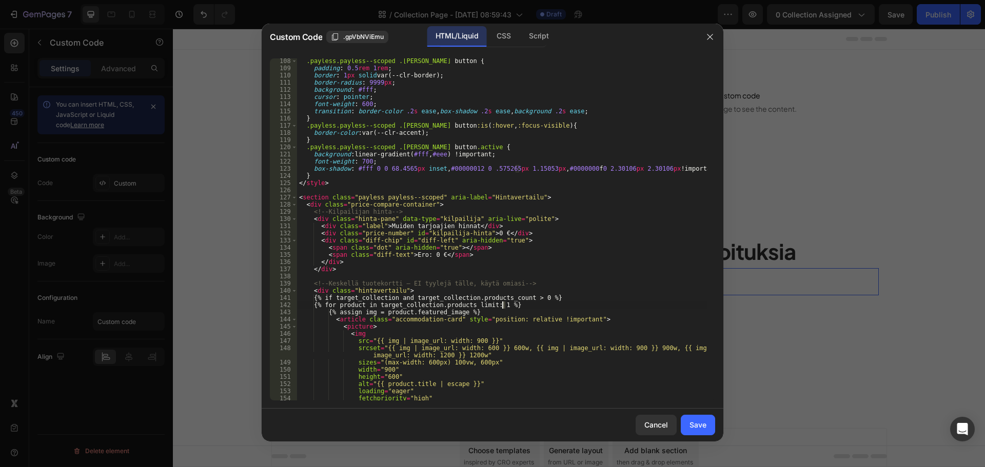
click at [502, 303] on div ".payless.payless--scoped .viikko-vaihto button { padding : 0.5 rem 1 rem ; bord…" at bounding box center [502, 235] width 411 height 357
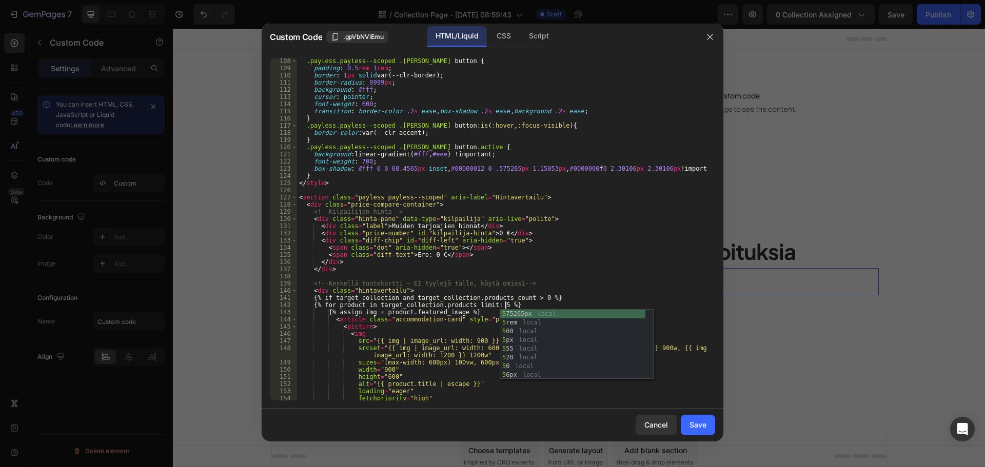
click at [579, 255] on div ".payless.payless--scoped .viikko-vaihto button { padding : 0.5 rem 1 rem ; bord…" at bounding box center [502, 235] width 411 height 357
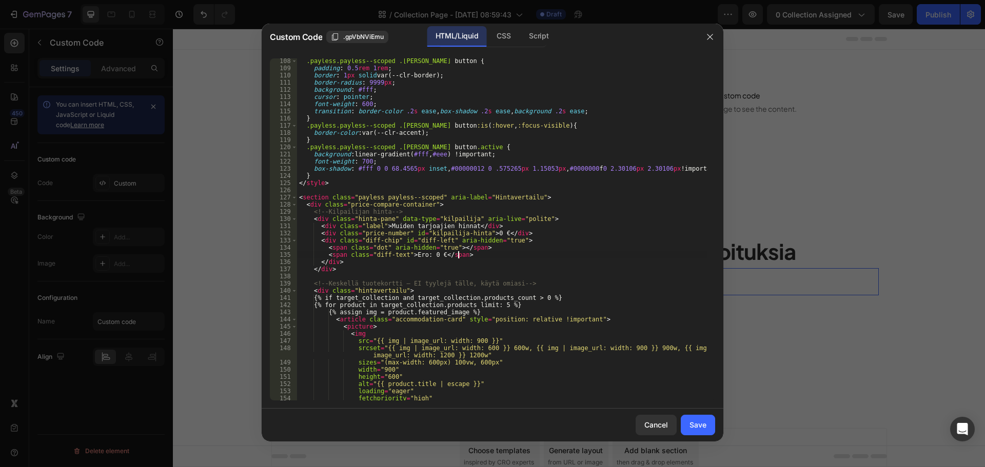
scroll to position [0, 13]
type textarea "<span class="diff-text">Ero: 0 €</span>"
click at [703, 427] on div "Save" at bounding box center [698, 425] width 17 height 11
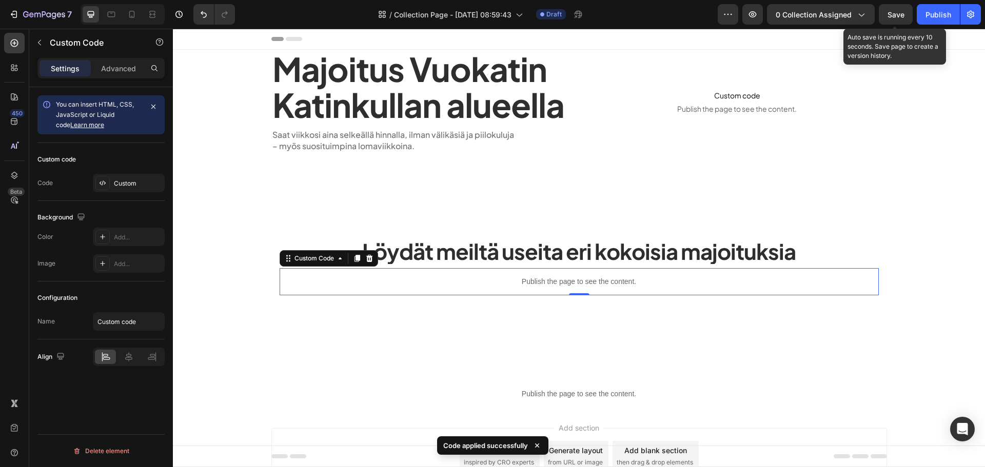
click at [890, 19] on div "Save" at bounding box center [896, 14] width 17 height 11
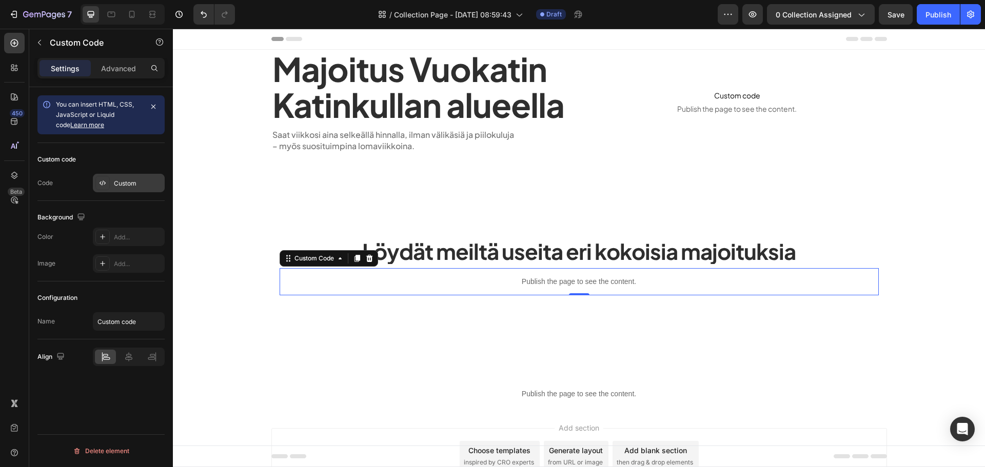
click at [158, 190] on div "Custom" at bounding box center [129, 183] width 72 height 18
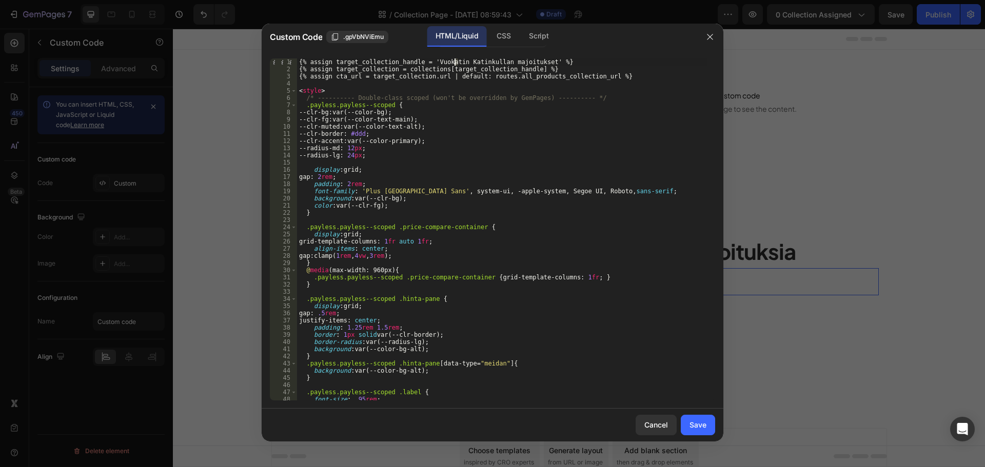
click at [455, 60] on div "{% assign target_collection_handle = 'Vuokatin Katinkullan majoitukset' %} {% a…" at bounding box center [502, 236] width 411 height 357
click at [496, 62] on div "{% assign target_collection_handle = 'Vuokatin-Katinkullan majoitukset' %} {% a…" at bounding box center [502, 236] width 411 height 357
click at [607, 68] on div "{% assign target_collection_handle = 'Vuokatin-Katinkullan-majoitukset' %} {% a…" at bounding box center [502, 236] width 411 height 357
type textarea "{% assign target_collection = collections[target_collection_handle] %}"
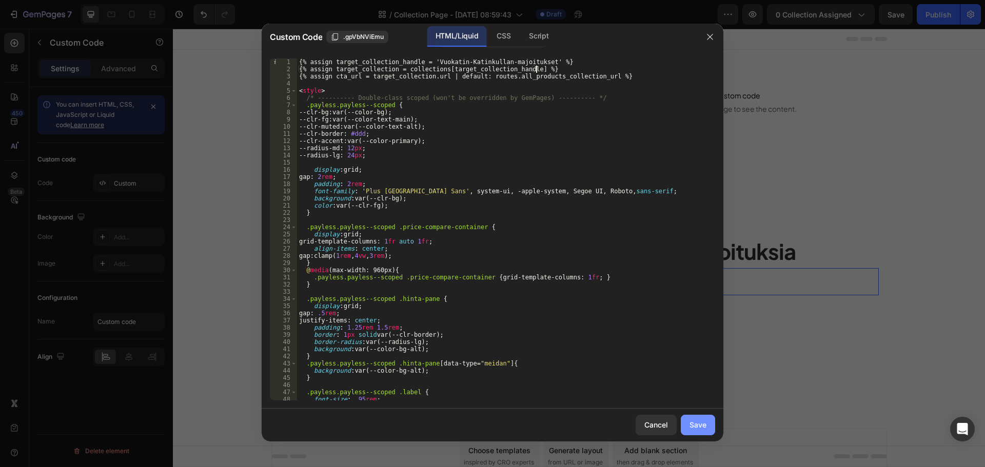
click at [690, 423] on div "Save" at bounding box center [698, 425] width 17 height 11
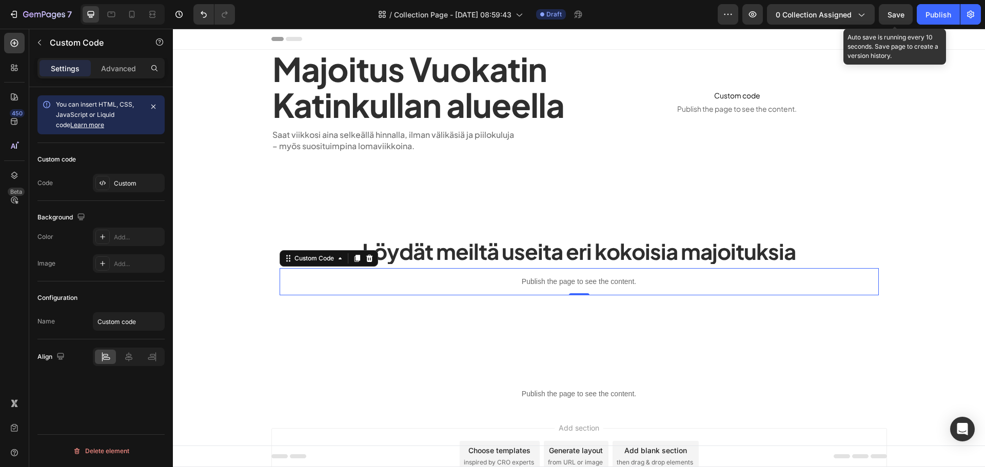
click at [904, 12] on span "Save" at bounding box center [896, 14] width 17 height 9
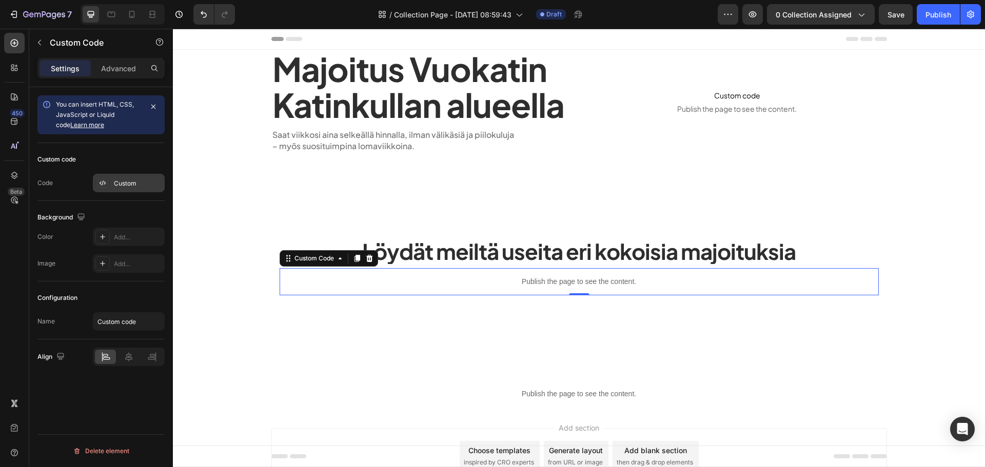
click at [122, 180] on div "Custom" at bounding box center [138, 183] width 48 height 9
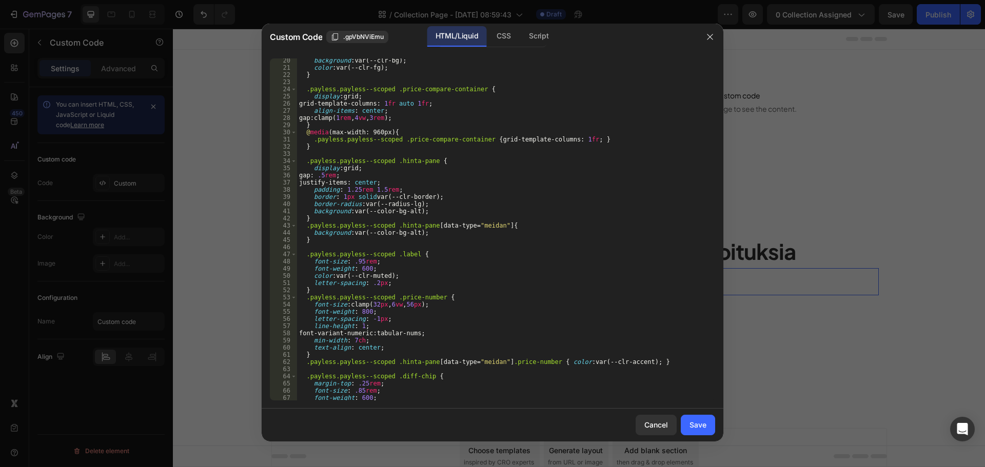
scroll to position [0, 0]
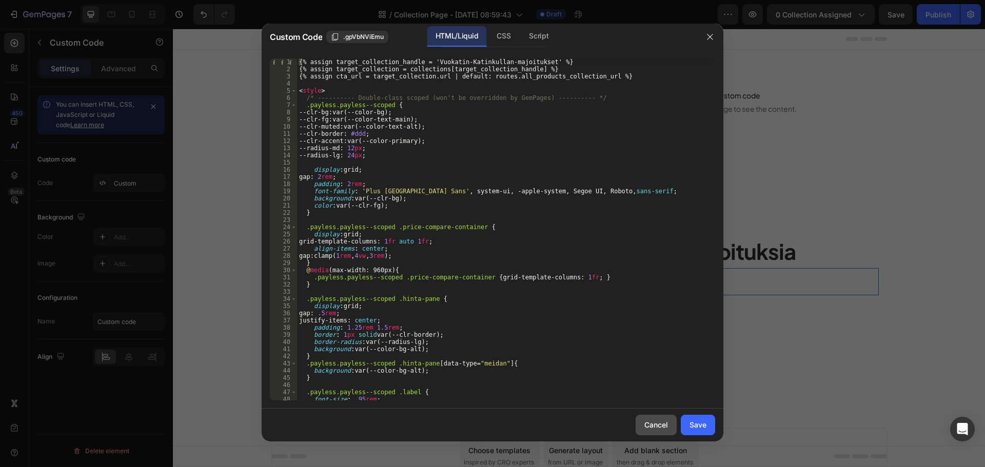
click at [668, 423] on div "Cancel" at bounding box center [656, 425] width 24 height 11
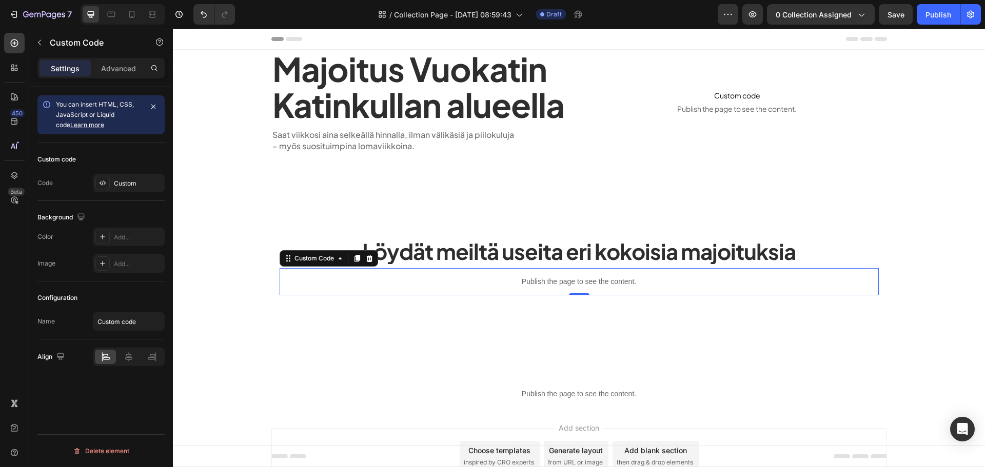
click at [102, 196] on div "Custom code Code Custom" at bounding box center [100, 172] width 127 height 58
click at [113, 183] on div "Custom" at bounding box center [129, 183] width 72 height 18
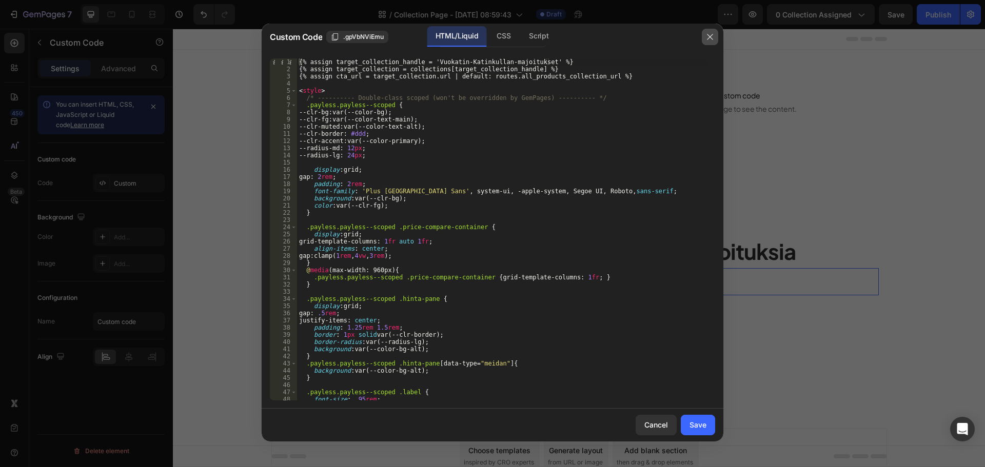
click at [711, 35] on icon "button" at bounding box center [710, 37] width 8 height 8
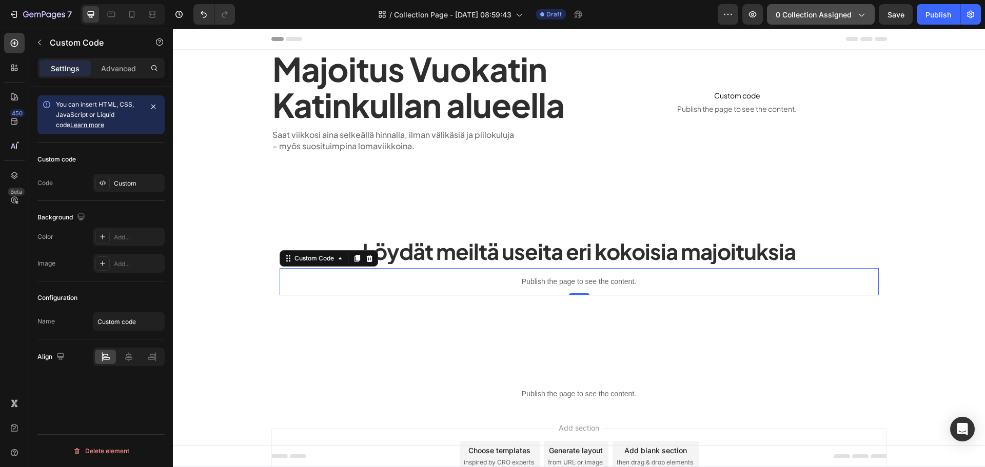
click at [804, 15] on span "0 collection assigned" at bounding box center [814, 14] width 76 height 11
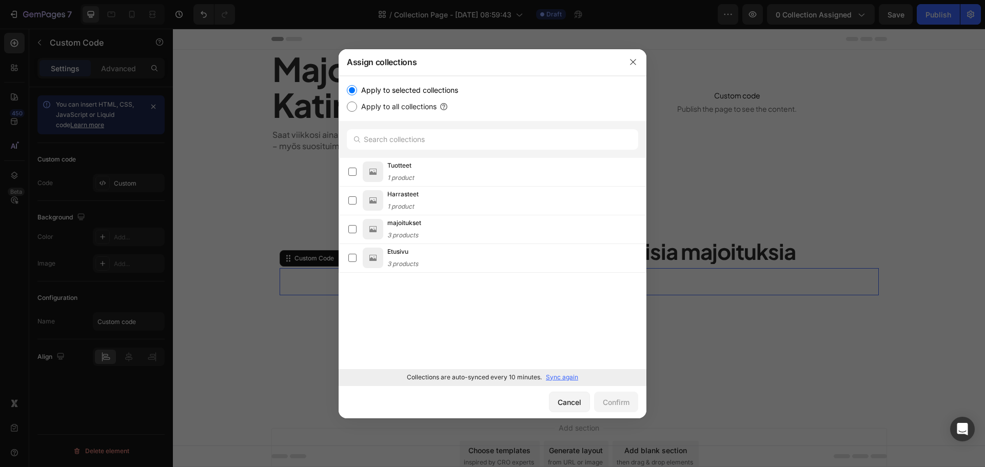
click at [552, 370] on div "Collections are auto-synced every 10 minutes. Sync again" at bounding box center [493, 377] width 308 height 16
click at [558, 373] on p "Sync again" at bounding box center [562, 377] width 32 height 9
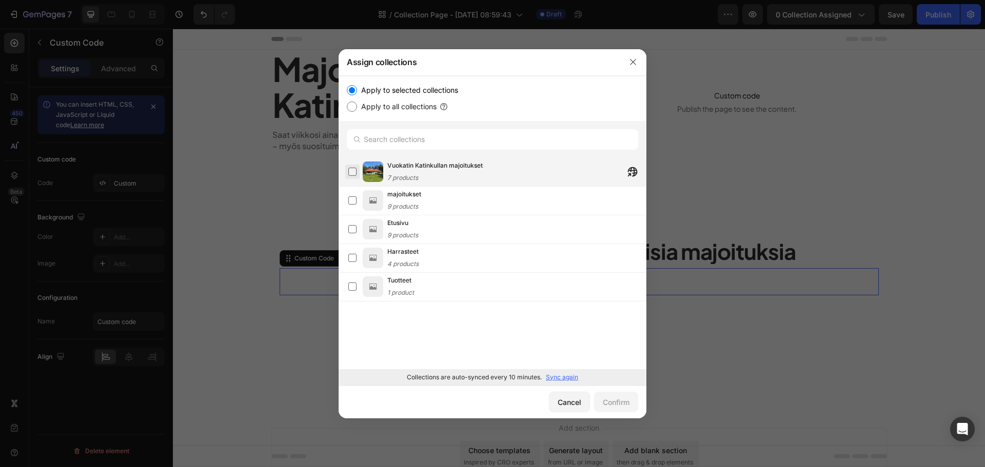
click at [348, 168] on label at bounding box center [352, 172] width 8 height 8
click at [605, 405] on div "Confirm" at bounding box center [616, 402] width 27 height 11
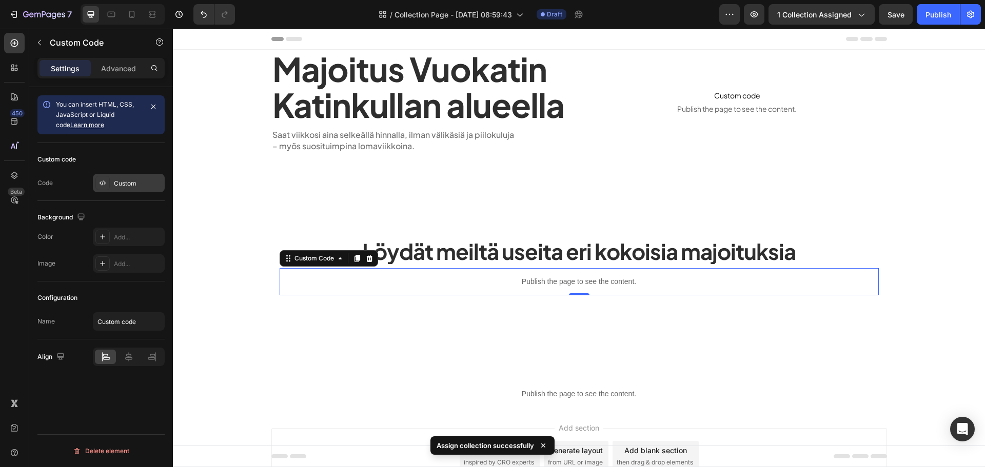
click at [110, 181] on div "Custom" at bounding box center [129, 183] width 72 height 18
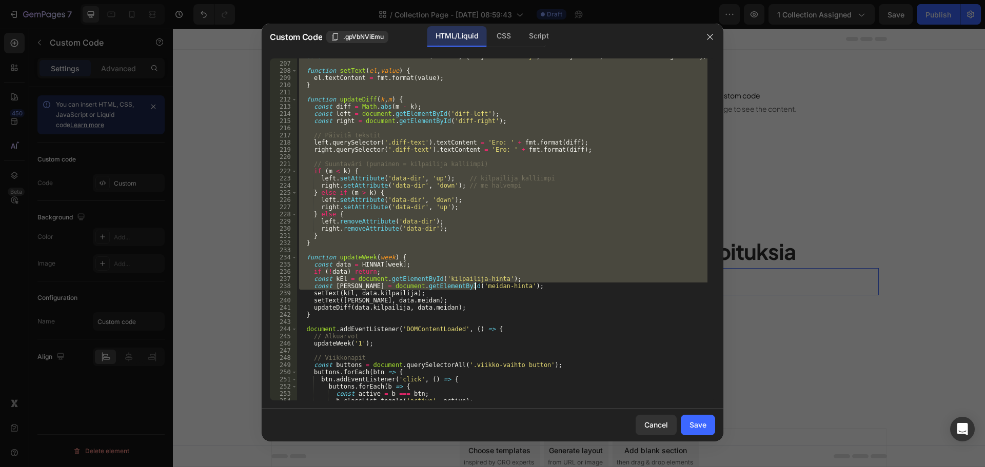
scroll to position [1554, 0]
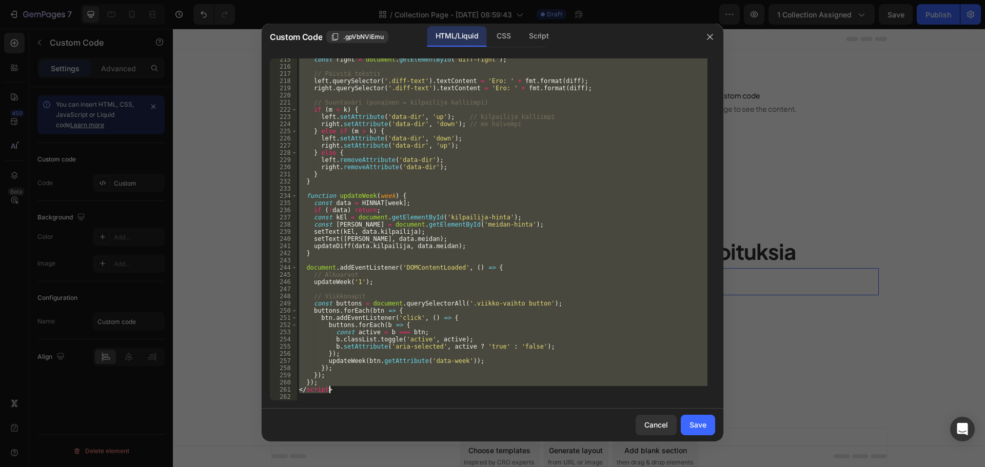
drag, startPoint x: 298, startPoint y: 180, endPoint x: 424, endPoint y: 396, distance: 249.9
click at [424, 396] on div "const right = document . getElementById ( 'diff-right' ) ; // Päivitä tekstit l…" at bounding box center [502, 234] width 411 height 357
type textarea "</script>"
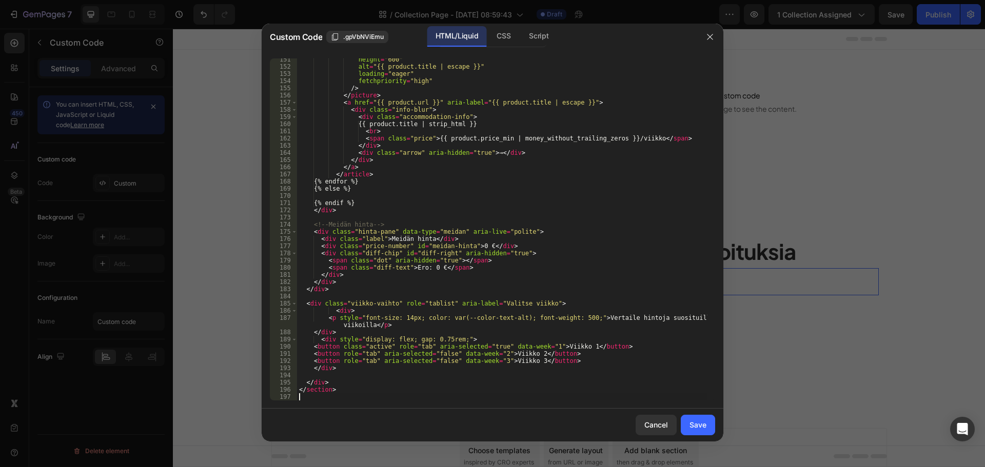
click at [314, 304] on div "height = "600" alt = "{{ product.title | escape }}" loading = "eager" fetchprio…" at bounding box center [502, 234] width 411 height 357
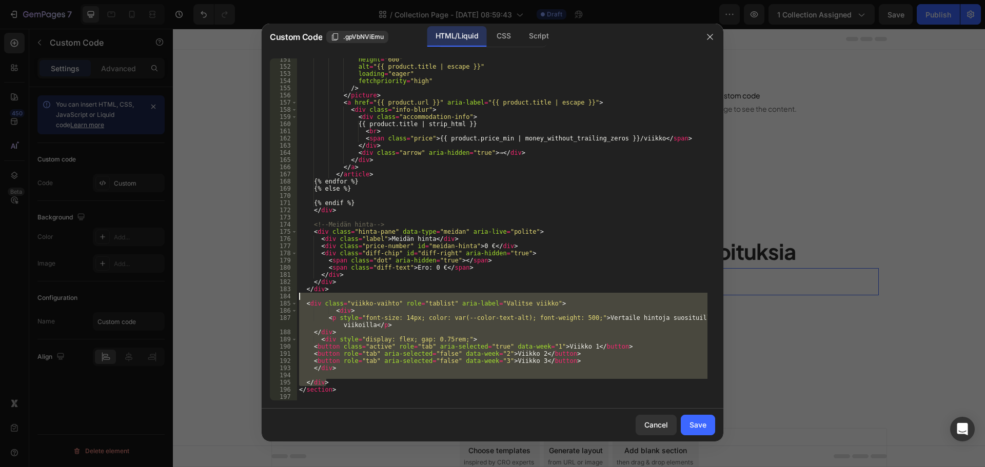
drag, startPoint x: 331, startPoint y: 381, endPoint x: 276, endPoint y: 300, distance: 98.3
click at [276, 300] on div "<div class="viikko-vaihto" role="tablist" aria-label="Valitse viikko"> 151 152 …" at bounding box center [492, 229] width 445 height 342
type textarea "<div class="viikko-vaihto" role="tablist" aria-label="Valitse viikko">"
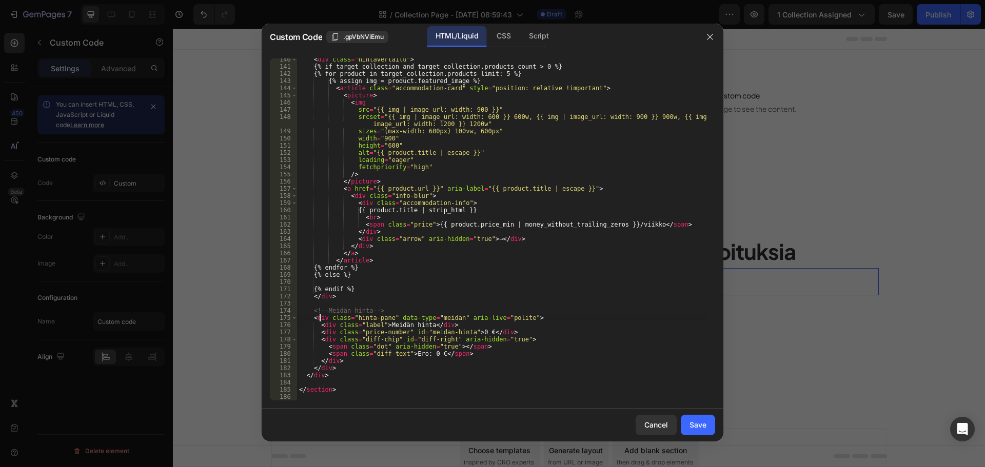
click at [319, 318] on div "< div class = "hintavertailu" > {% if target_collection and target_collection.p…" at bounding box center [502, 234] width 411 height 357
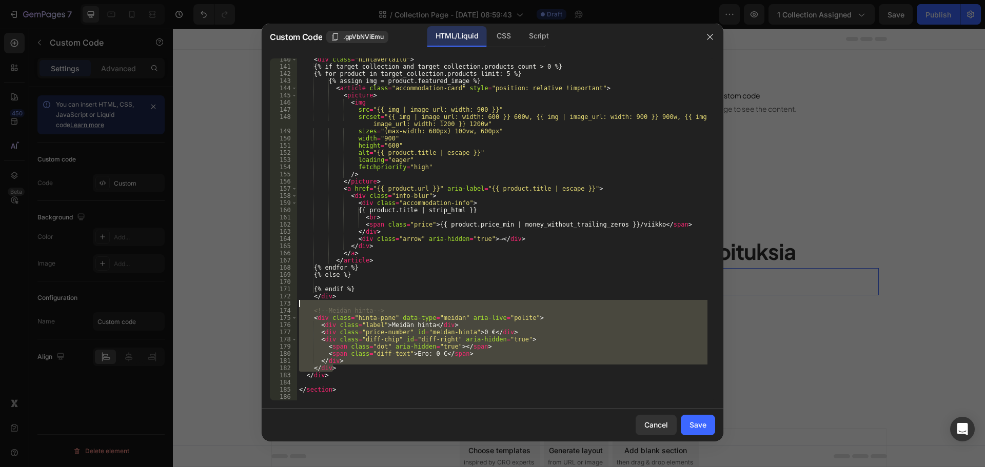
drag, startPoint x: 336, startPoint y: 367, endPoint x: 277, endPoint y: 303, distance: 86.4
click at [277, 303] on div "<div class="hinta-pane" data-type="meidan" aria-live="polite"> 140 141 142 143 …" at bounding box center [492, 229] width 445 height 342
type textarea "<!-- Meidän hinta -->"
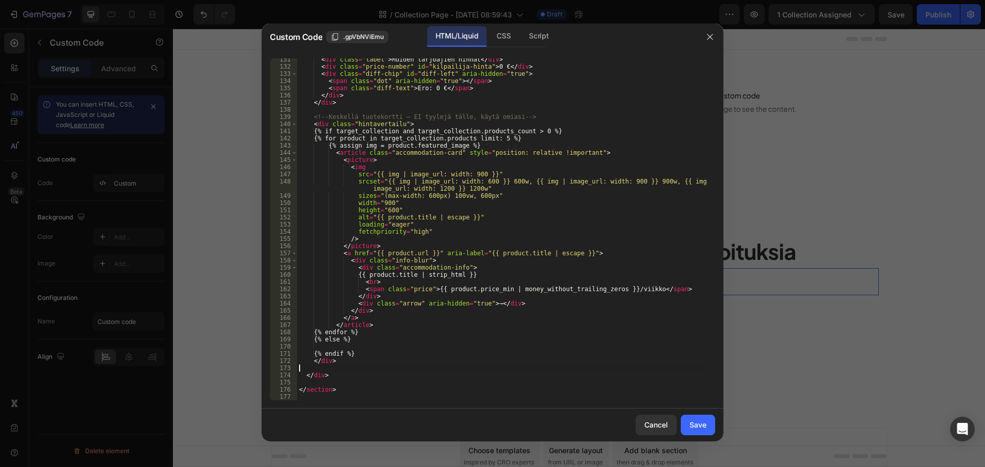
scroll to position [936, 0]
click at [325, 361] on div "< div class = "label" > Muiden tarjoajien hinnat </ div > < div class = "price-…" at bounding box center [502, 234] width 411 height 357
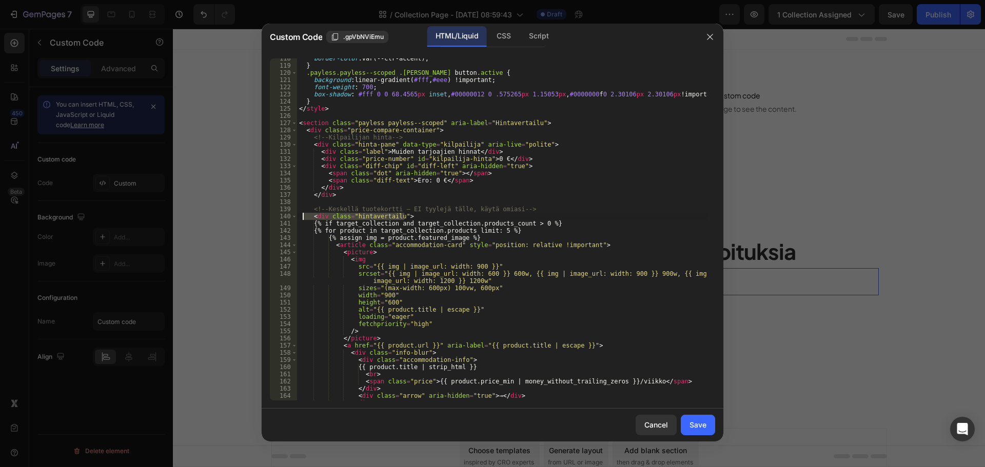
drag, startPoint x: 411, startPoint y: 218, endPoint x: 302, endPoint y: 216, distance: 109.3
click at [302, 216] on div "border-color : var(--clr-accent) ; } .payless.payless--scoped .viikko-vaihto bu…" at bounding box center [502, 233] width 411 height 357
type textarea "<div class="hintavertailu">"
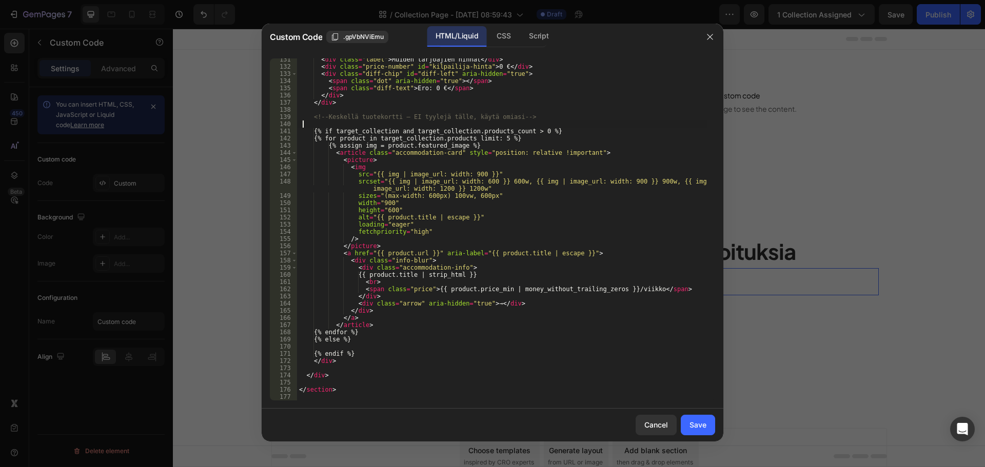
scroll to position [936, 0]
drag, startPoint x: 327, startPoint y: 377, endPoint x: 293, endPoint y: 374, distance: 34.0
click at [293, 374] on div "131 132 133 134 135 136 137 138 139 140 141 142 143 144 145 146 147 148 149 150…" at bounding box center [492, 229] width 445 height 342
type textarea "</div>"
click at [327, 361] on div "< div class = "label" > Muiden tarjoajien hinnat </ div > < div class = "price-…" at bounding box center [502, 234] width 411 height 357
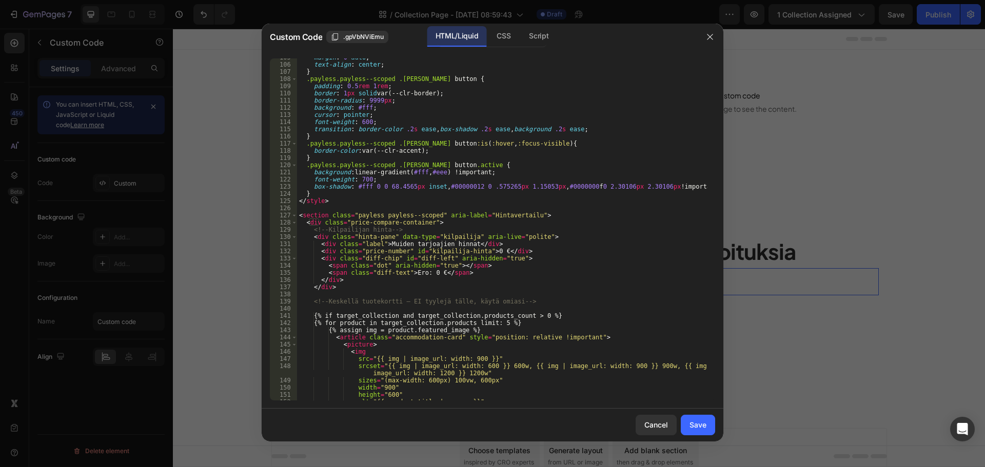
scroll to position [721, 0]
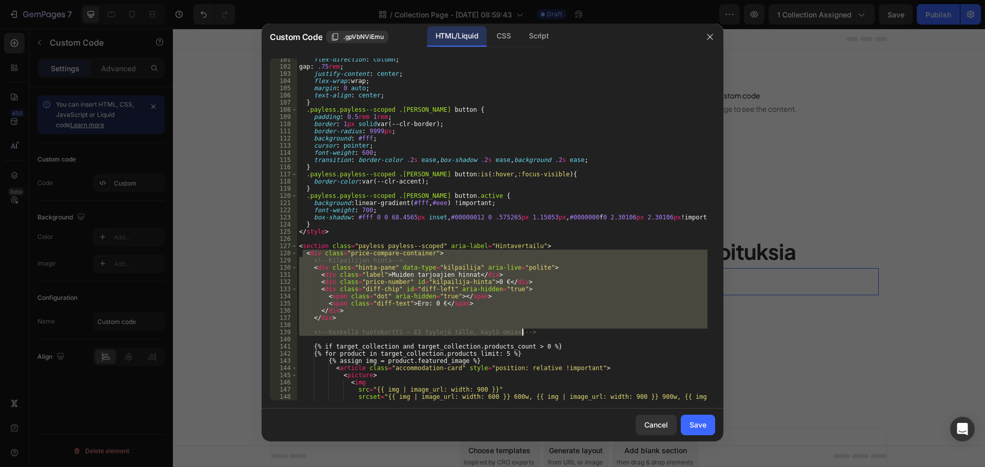
drag, startPoint x: 304, startPoint y: 252, endPoint x: 532, endPoint y: 333, distance: 241.7
click at [532, 333] on div "flex-direction : column ; gap : .75 rem ; justify-content : center ; flex-wrap …" at bounding box center [502, 238] width 411 height 364
type textarea "<!-- Keskellä tuotekortti — EI tyylejä tälle, käytä omiasi -->"
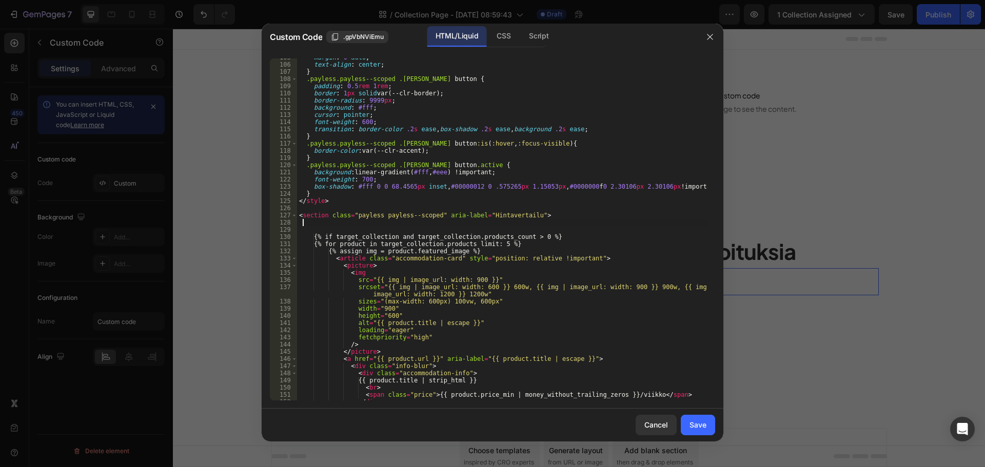
scroll to position [857, 0]
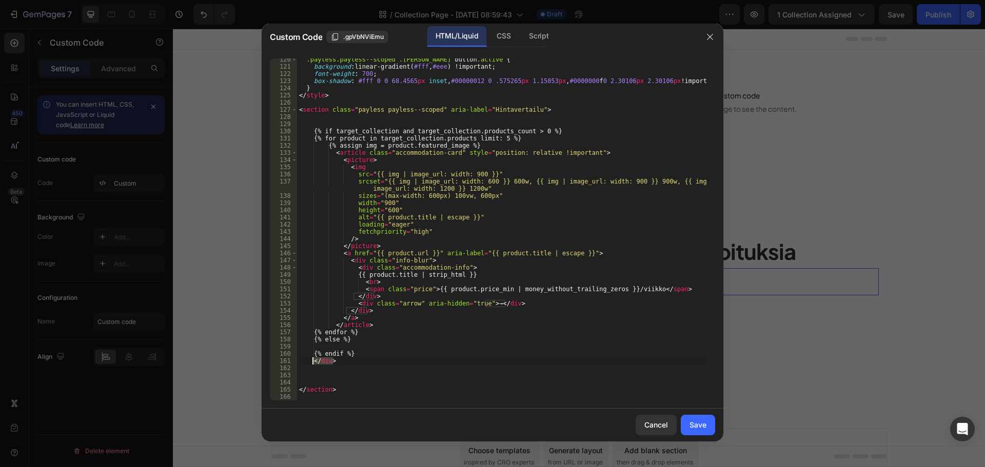
drag, startPoint x: 337, startPoint y: 363, endPoint x: 312, endPoint y: 362, distance: 24.7
click at [312, 362] on div ".payless.payless--scoped .viikko-vaihto button .active { background : linear-gr…" at bounding box center [502, 234] width 411 height 357
type textarea "</div>"
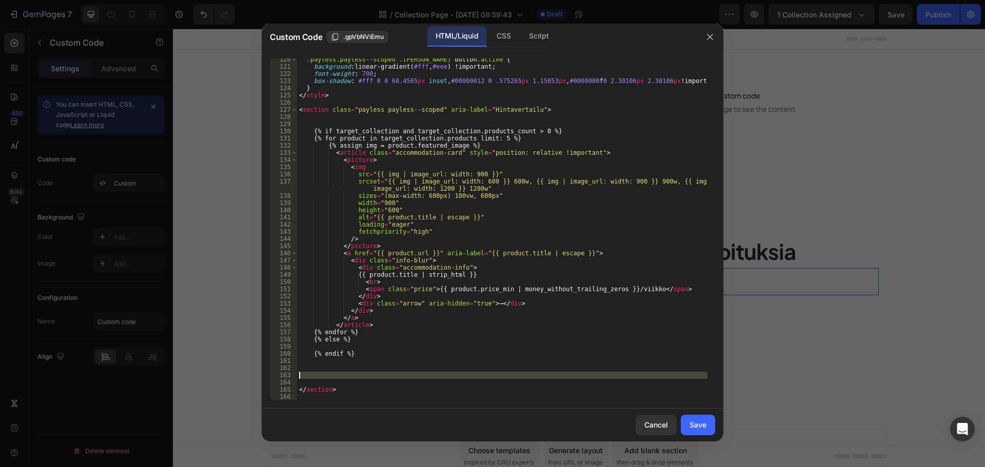
drag, startPoint x: 307, startPoint y: 382, endPoint x: 299, endPoint y: 367, distance: 17.2
click at [299, 367] on div ".payless.payless--scoped .viikko-vaihto button .active { background : linear-gr…" at bounding box center [502, 234] width 411 height 357
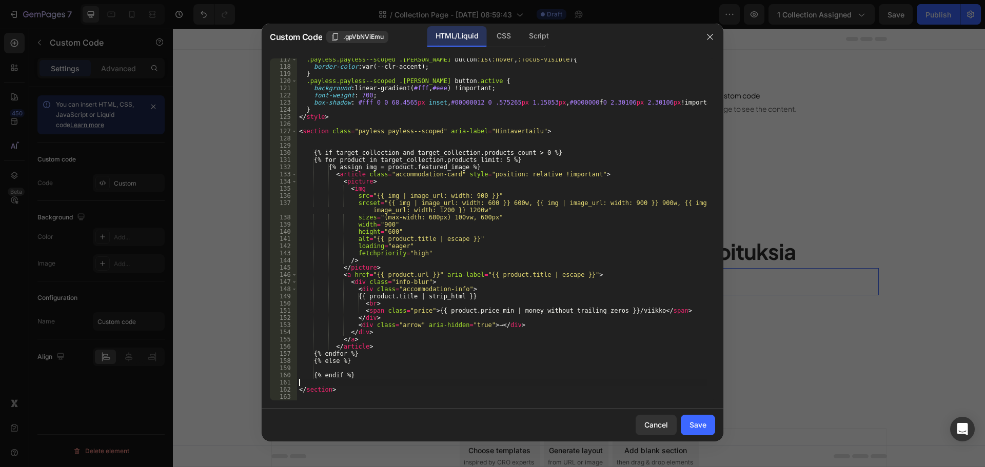
type textarea "{% endif %}"
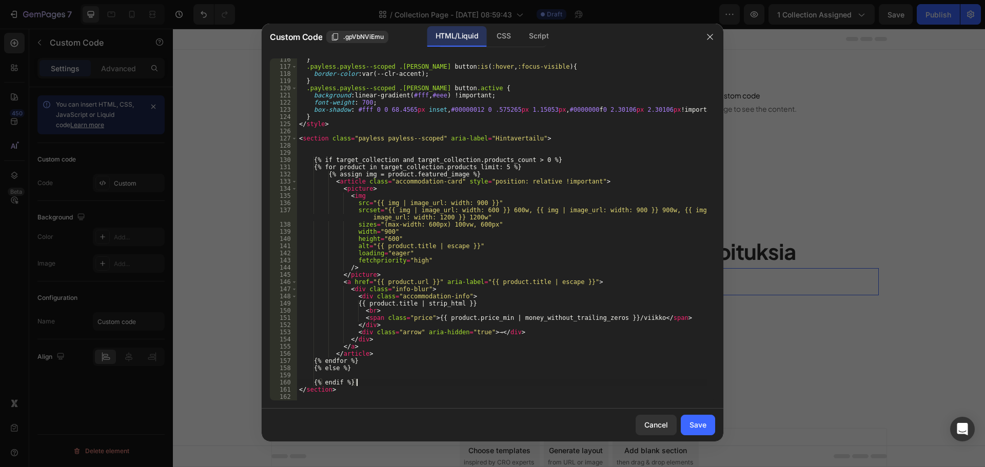
scroll to position [829, 0]
drag, startPoint x: 317, startPoint y: 152, endPoint x: 290, endPoint y: 147, distance: 26.6
click at [290, 147] on div "{% endif %} 116 117 118 119 120 121 122 123 124 125 126 127 128 129 130 131 132…" at bounding box center [492, 229] width 445 height 342
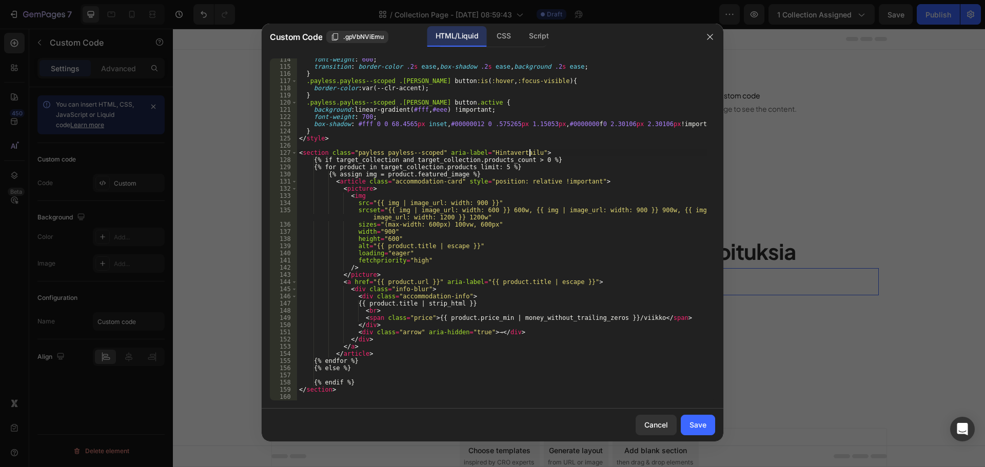
scroll to position [814, 0]
click at [511, 150] on div "font-weight : 600 ; transition : border-color .2 s ease , box-shadow .2 s ease …" at bounding box center [502, 234] width 411 height 357
click at [493, 133] on div "font-weight : 600 ; transition : border-color .2 s ease , box-shadow .2 s ease …" at bounding box center [502, 234] width 411 height 357
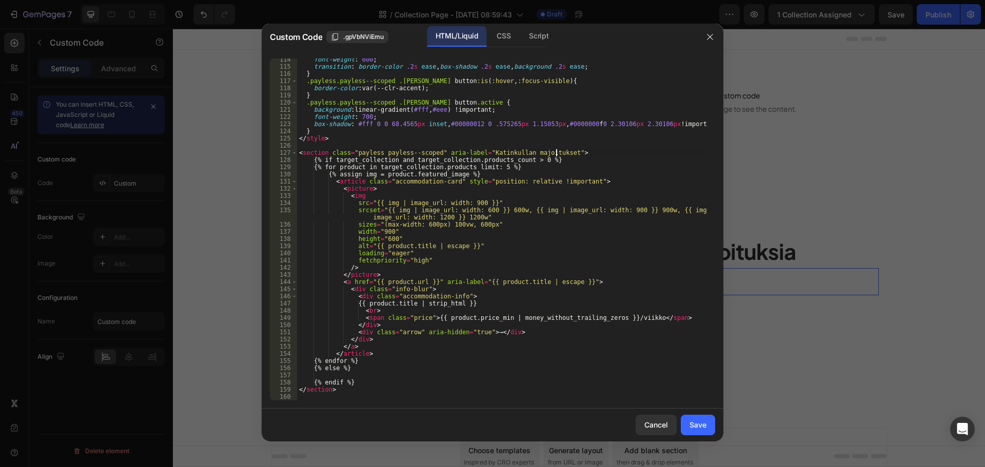
scroll to position [0, 1]
click at [511, 139] on div "font-weight : 600 ; transition : border-color .2 s ease , box-shadow .2 s ease …" at bounding box center [502, 234] width 411 height 357
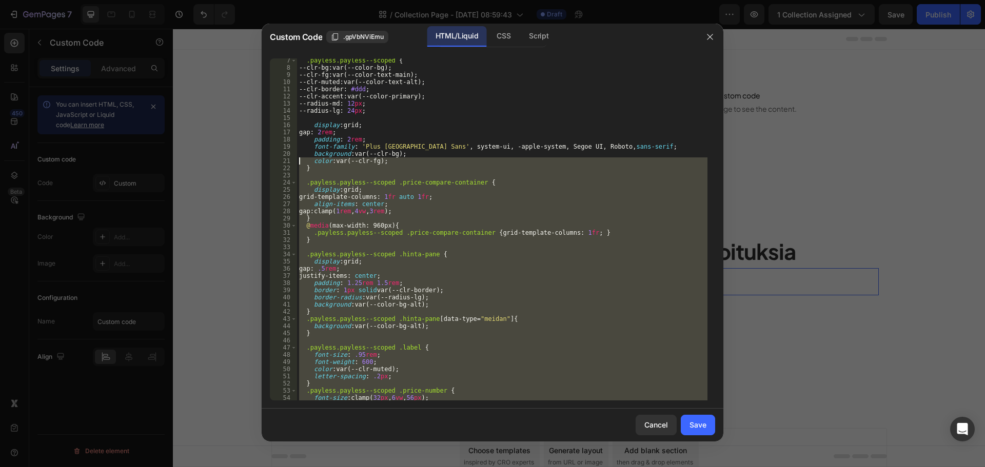
scroll to position [0, 0]
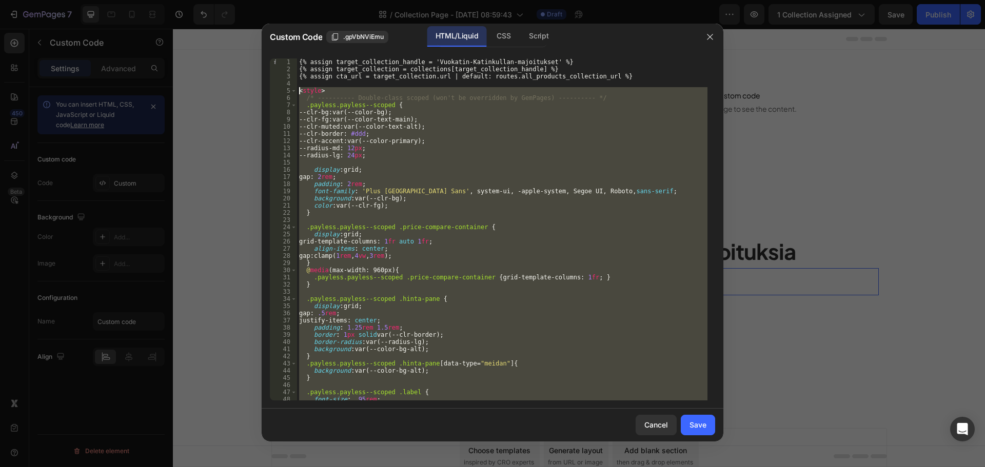
drag, startPoint x: 316, startPoint y: 232, endPoint x: 290, endPoint y: 88, distance: 146.4
click at [290, 88] on div "</style> 1 2 3 4 5 6 7 8 9 10 11 12 13 14 15 16 17 18 19 20 21 22 23 24 25 26 2…" at bounding box center [492, 229] width 445 height 342
type textarea "<style> /* ---------- Double-class scoped (won't be overridden by GemPages) ---…"
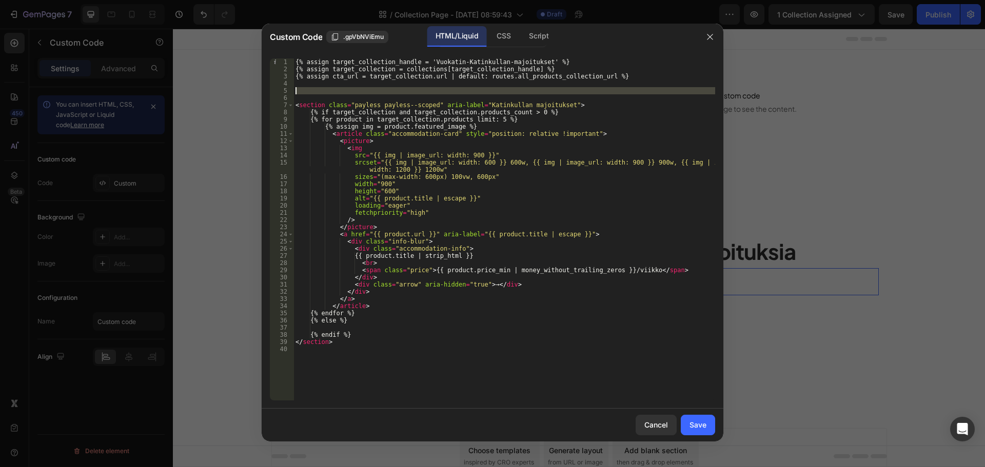
drag, startPoint x: 320, startPoint y: 96, endPoint x: 301, endPoint y: 85, distance: 21.8
click at [301, 85] on div "{% assign target_collection_handle = 'Vuokatin-Katinkullan-majoitukset' %} {% a…" at bounding box center [505, 236] width 422 height 357
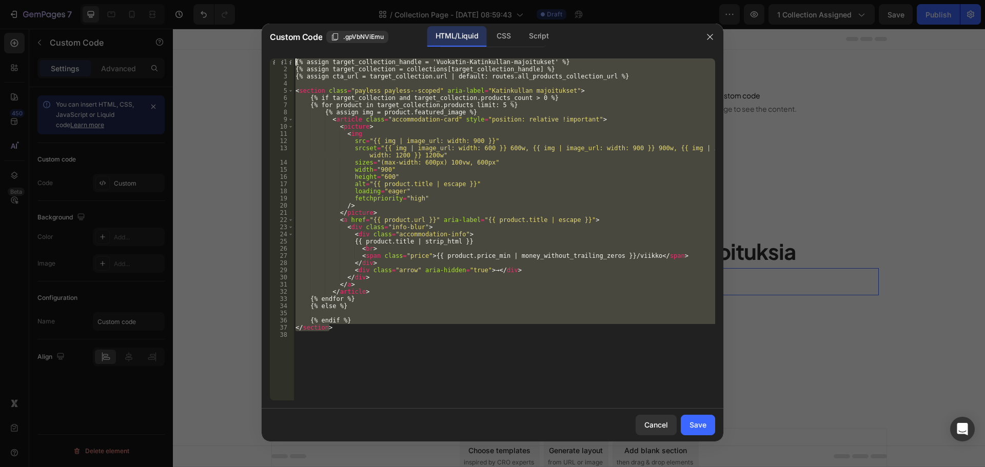
drag, startPoint x: 328, startPoint y: 322, endPoint x: 259, endPoint y: 55, distance: 275.7
click at [259, 55] on div "Custom Code .gpVbNViEmu HTML/Liquid CSS Script 1 2 3 4 5 6 7 8 9 10 11 12 13 14…" at bounding box center [492, 233] width 985 height 467
click at [354, 89] on div "{% assign target_collection_handle = 'Vuokatin-Katinkullan-majoitukset' %} {% a…" at bounding box center [505, 229] width 422 height 342
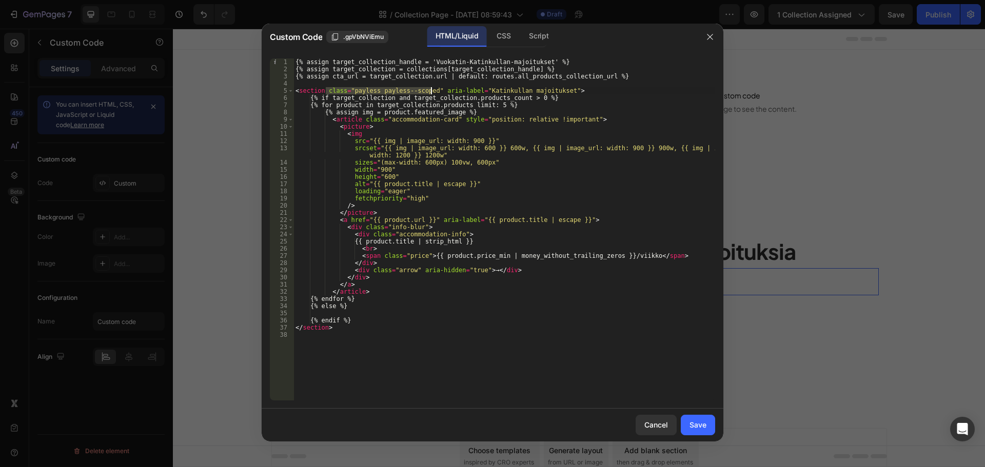
drag, startPoint x: 327, startPoint y: 91, endPoint x: 431, endPoint y: 89, distance: 104.2
click at [431, 89] on div "{% assign target_collection_handle = 'Vuokatin-Katinkullan-majoitukset' %} {% a…" at bounding box center [505, 236] width 422 height 357
click at [428, 90] on div "{% assign target_collection_handle = 'Vuokatin-Katinkullan-majoitukset' %} {% a…" at bounding box center [505, 229] width 422 height 342
drag, startPoint x: 427, startPoint y: 92, endPoint x: 349, endPoint y: 87, distance: 78.6
click at [349, 87] on div "{% assign target_collection_handle = 'Vuokatin-Katinkullan-majoitukset' %} {% a…" at bounding box center [505, 236] width 422 height 357
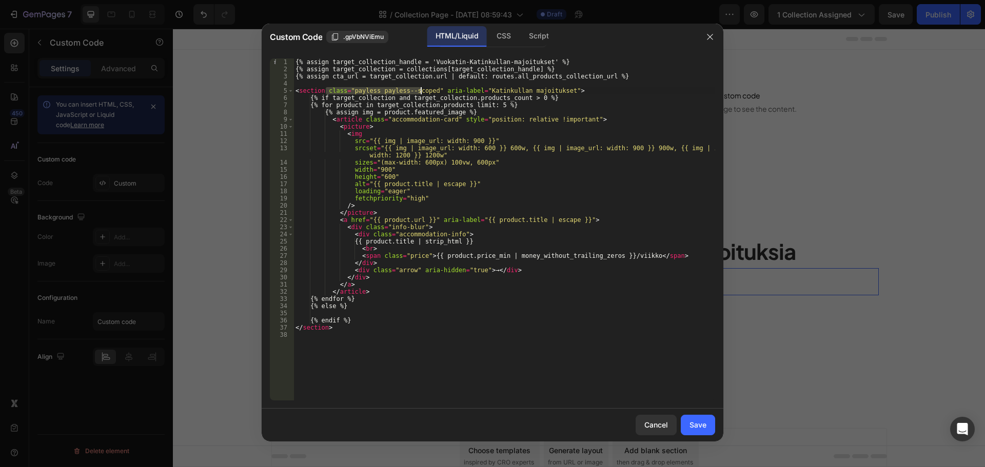
drag, startPoint x: 328, startPoint y: 88, endPoint x: 422, endPoint y: 93, distance: 94.0
click at [422, 93] on div "{% assign target_collection_handle = 'Vuokatin-Katinkullan-majoitukset' %} {% a…" at bounding box center [505, 236] width 422 height 357
drag, startPoint x: 427, startPoint y: 93, endPoint x: 350, endPoint y: 90, distance: 77.5
click at [350, 90] on div "{% assign target_collection_handle = 'Vuokatin-Katinkullan-majoitukset' %} {% a…" at bounding box center [505, 236] width 422 height 357
type textarea "<section class="" aria-label="Katinkullan majoitukset">"
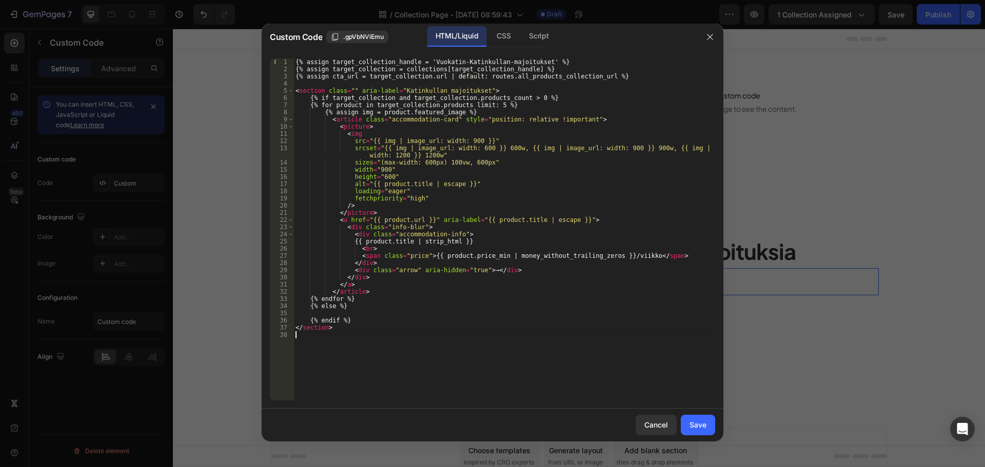
click at [364, 334] on div "{% assign target_collection_handle = 'Vuokatin-Katinkullan-majoitukset' %} {% a…" at bounding box center [505, 236] width 422 height 357
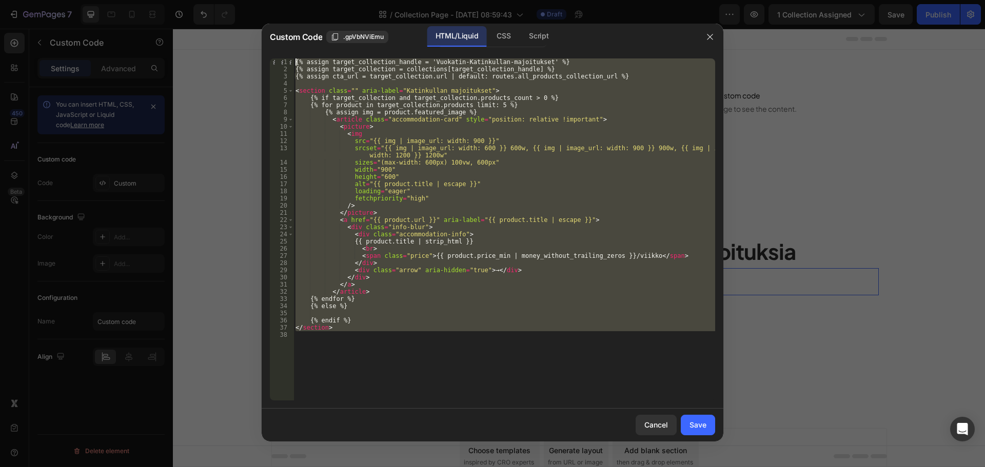
drag, startPoint x: 370, startPoint y: 334, endPoint x: 262, endPoint y: 50, distance: 303.0
click at [262, 50] on div "1 2 3 4 5 6 7 8 9 10 11 12 13 14 15 16 17 18 19 20 21 22 23 24 25 26 27 28 29 3…" at bounding box center [493, 229] width 462 height 359
click at [514, 212] on div "{% assign target_collection_handle = 'Vuokatin-Katinkullan-majoitukset' %} {% a…" at bounding box center [505, 229] width 422 height 342
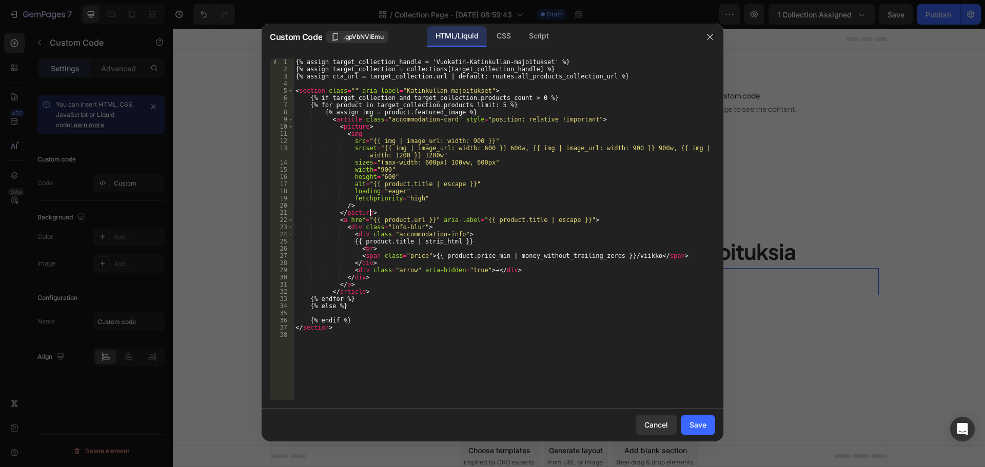
type textarea "</section>"
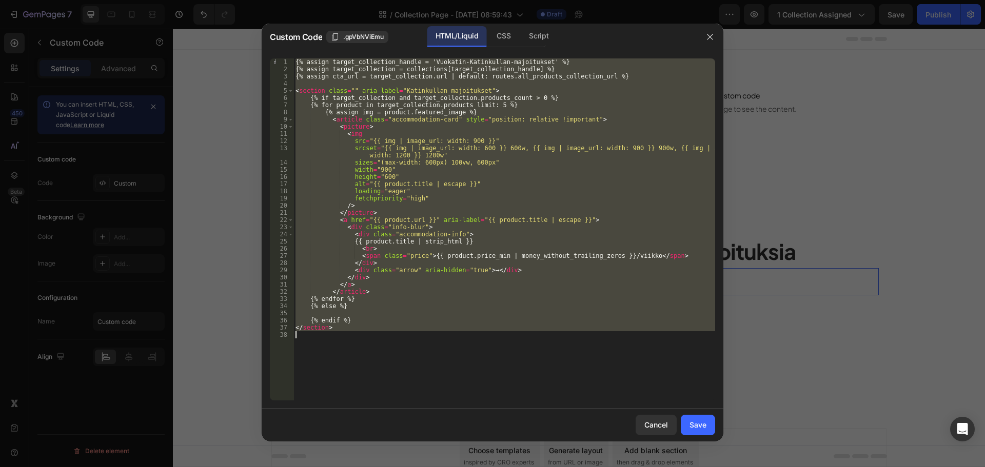
paste textarea
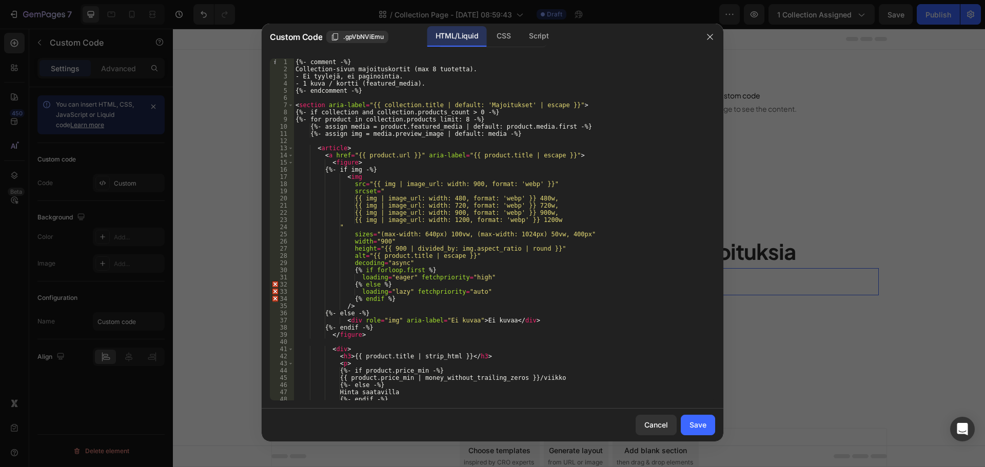
scroll to position [74, 0]
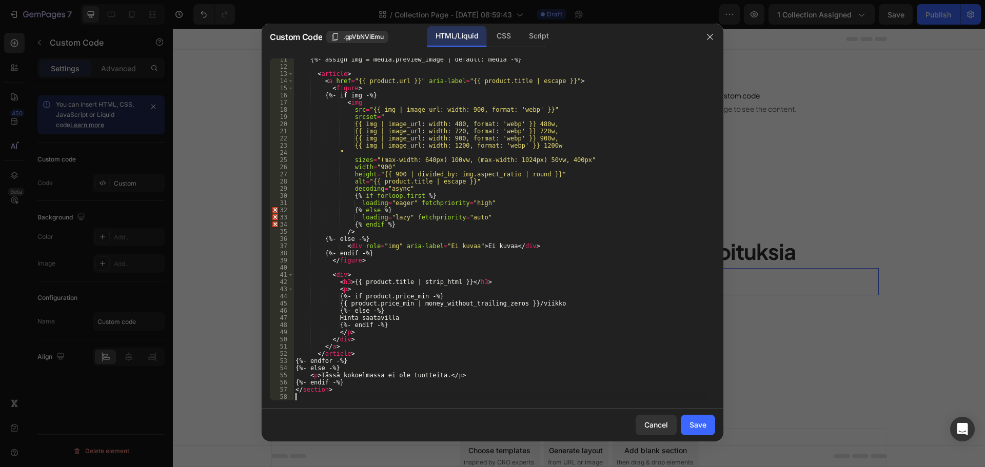
click at [697, 413] on div "Cancel Save" at bounding box center [493, 425] width 462 height 33
click at [697, 415] on button "Save" at bounding box center [698, 425] width 34 height 21
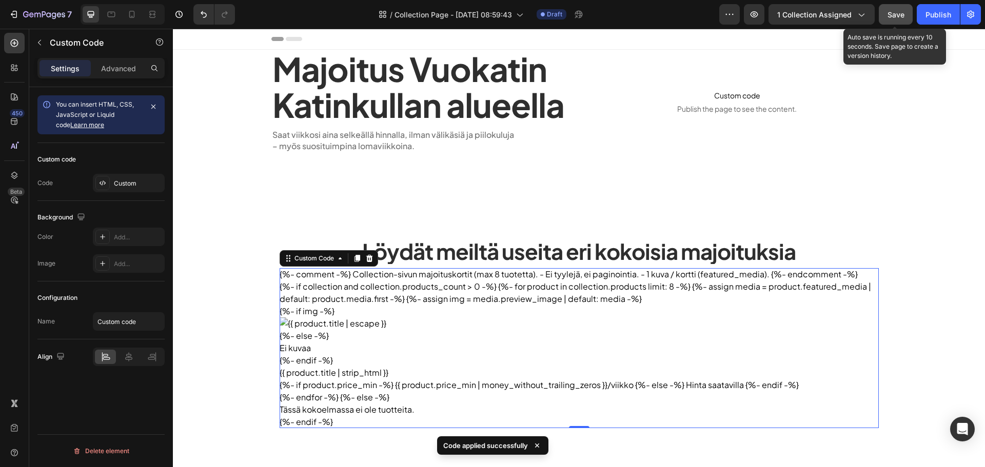
click at [895, 23] on button "Save" at bounding box center [896, 14] width 34 height 21
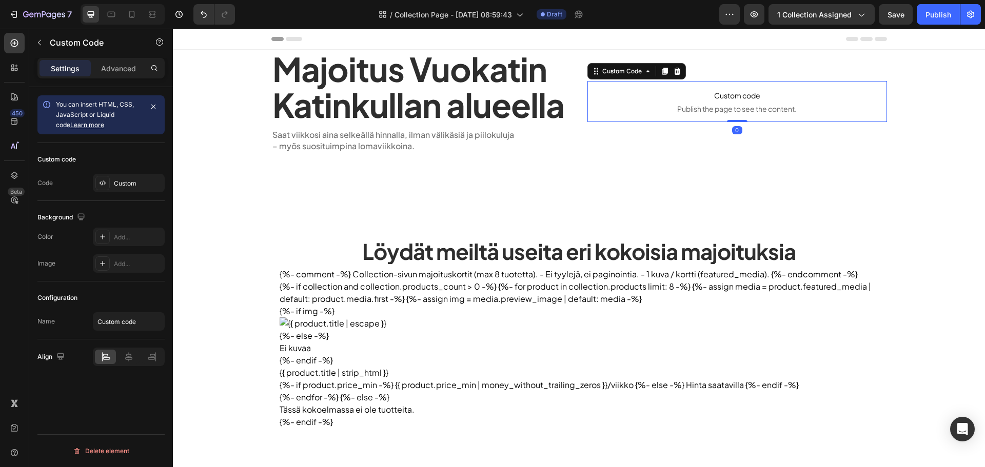
click at [648, 96] on span "Custom code" at bounding box center [738, 95] width 300 height 12
drag, startPoint x: 130, startPoint y: 168, endPoint x: 131, endPoint y: 180, distance: 11.3
click at [130, 169] on div "Custom code Code Custom" at bounding box center [100, 172] width 127 height 58
click at [131, 180] on div "Custom" at bounding box center [138, 183] width 48 height 9
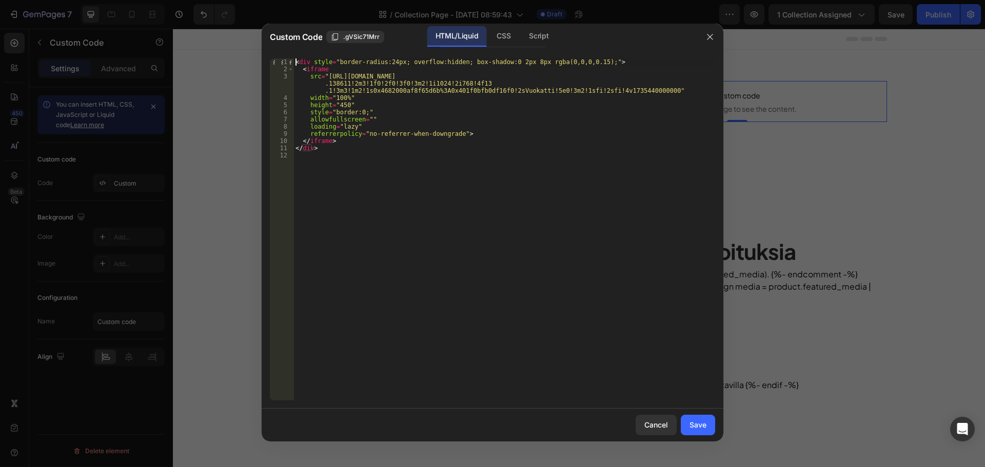
click at [297, 60] on div "< div style = "border-radius:24px; overflow:hidden; box-shadow:0 2px 8px rgba(0…" at bounding box center [505, 236] width 422 height 357
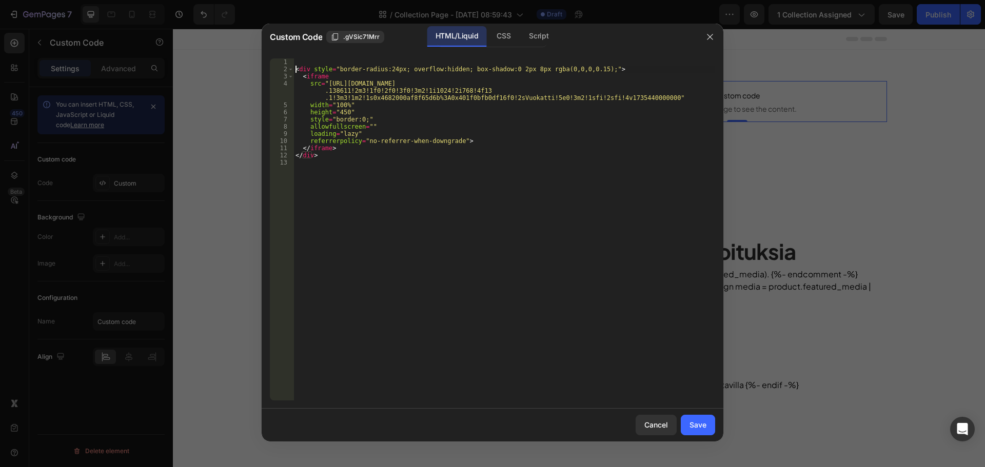
type textarea "<div style="border-radius:24px; overflow:hidden; box-shadow:0 2px 8px rgba(0,0,…"
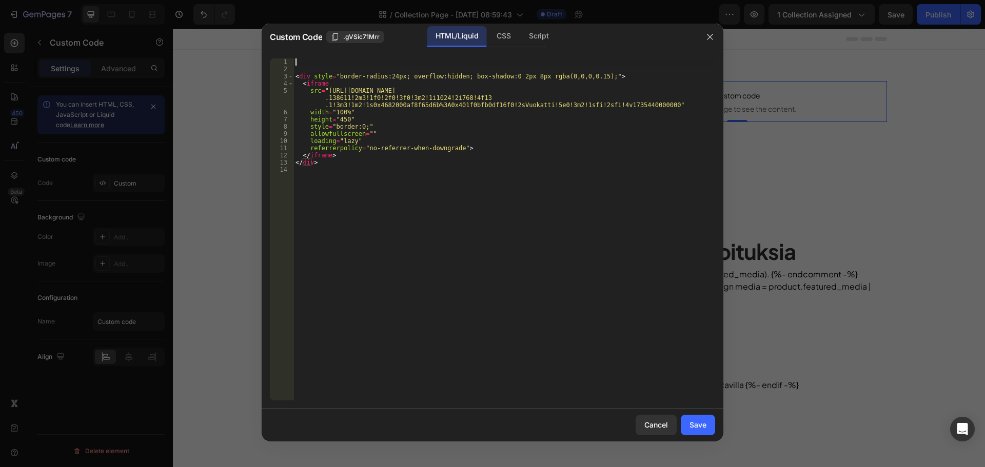
click at [318, 62] on div "< div style = "border-radius:24px; overflow:hidden; box-shadow:0 2px 8px rgba(0…" at bounding box center [505, 236] width 422 height 357
paste textarea "<link href="{{ 'card.css' | asset_url }}" rel="stylesheet">"
type textarea "<link href="{{ 'card.css' | asset_url }}" rel="stylesheet">"
click at [701, 424] on div "Save" at bounding box center [698, 425] width 17 height 11
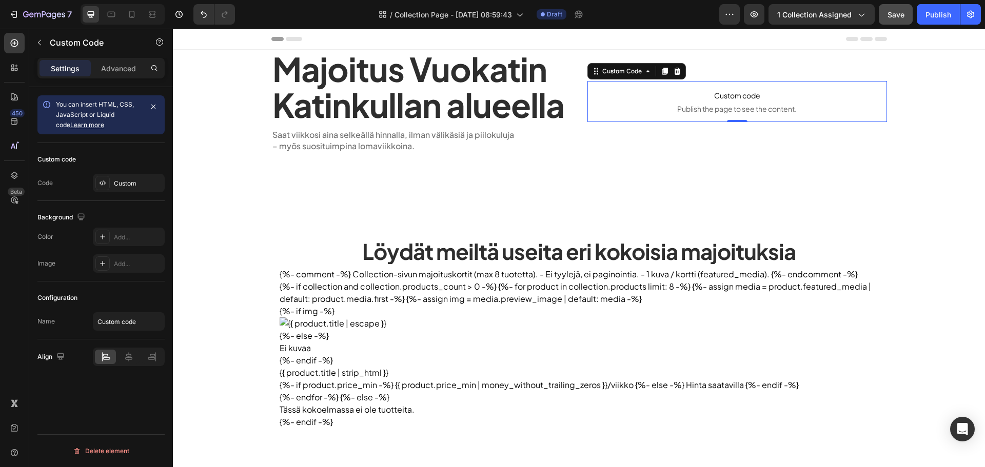
click at [901, 13] on span "Save" at bounding box center [896, 14] width 17 height 9
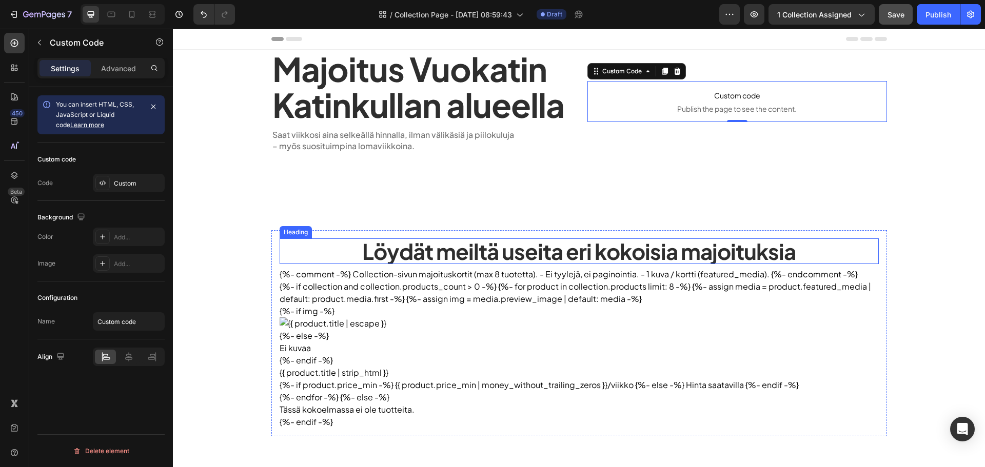
click at [460, 297] on section "{%- if collection and collection.products_count > 0 -%} {%- for product in coll…" at bounding box center [579, 355] width 599 height 148
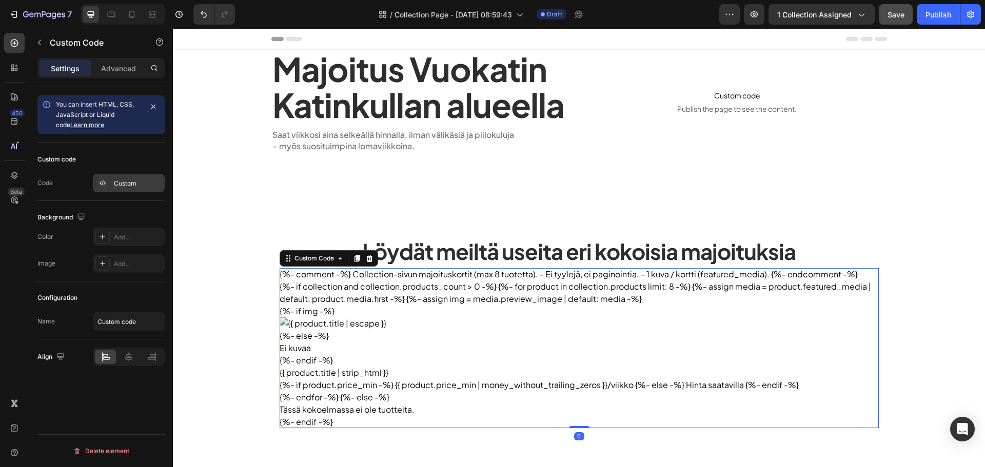
click at [126, 180] on div "Custom" at bounding box center [138, 183] width 48 height 9
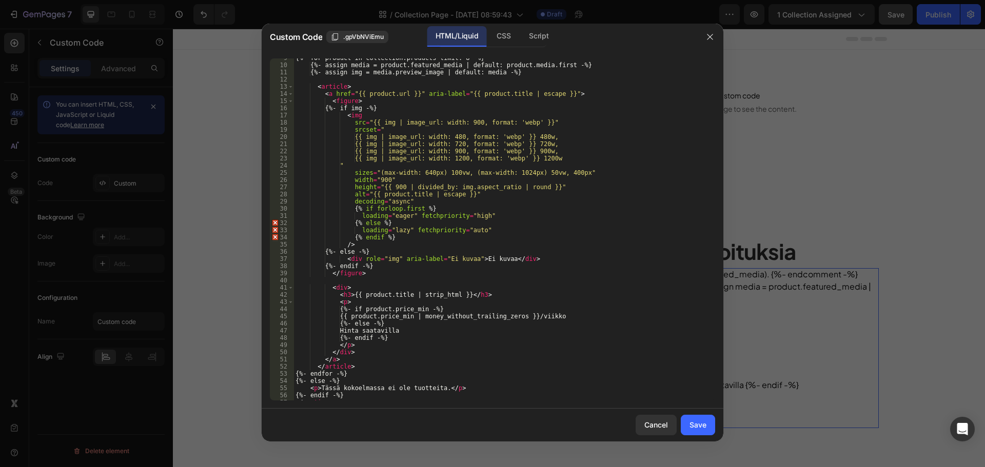
scroll to position [74, 0]
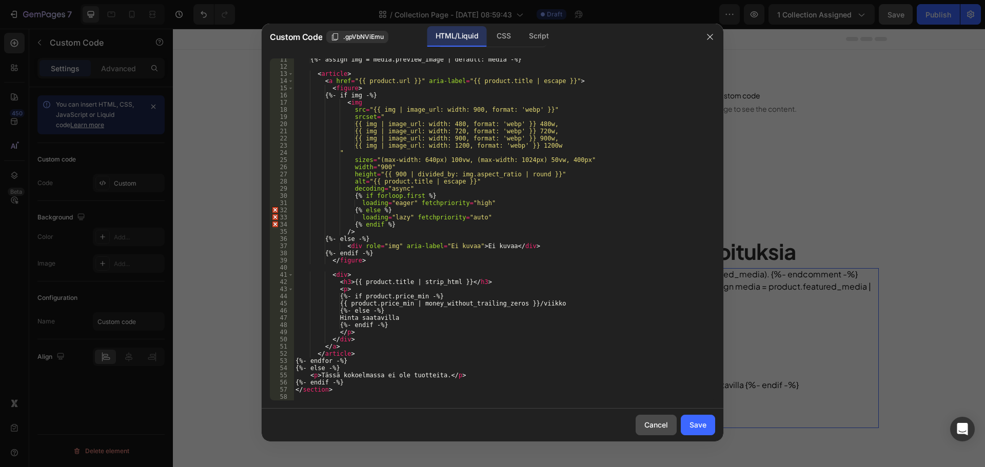
click at [648, 417] on button "Cancel" at bounding box center [656, 425] width 41 height 21
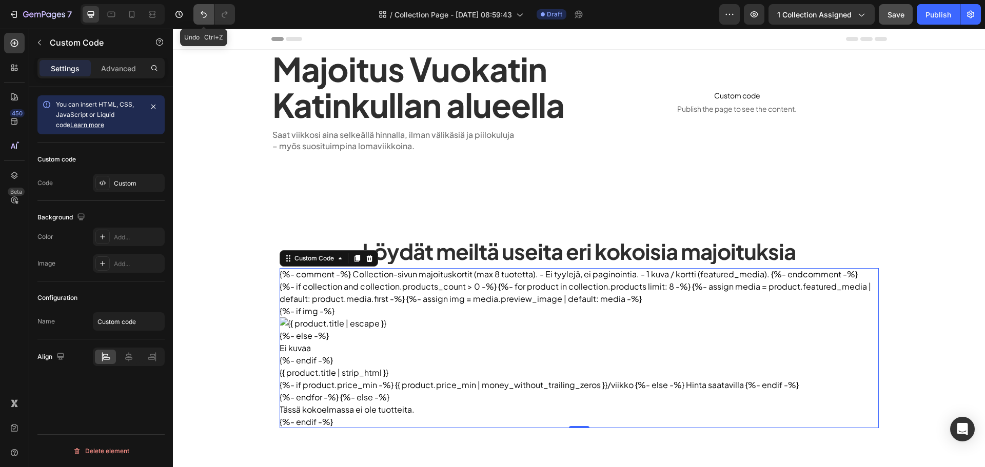
click at [200, 16] on icon "Undo/Redo" at bounding box center [204, 14] width 10 height 10
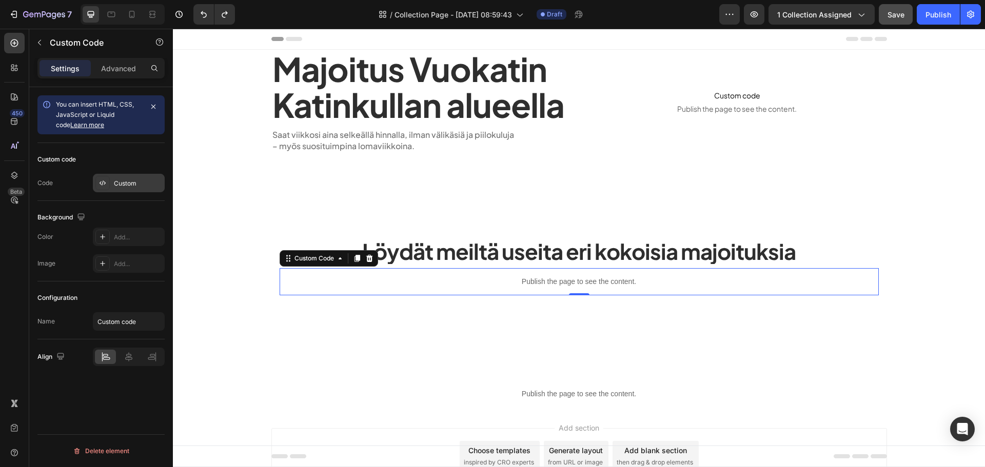
click at [126, 179] on div "Custom" at bounding box center [138, 183] width 48 height 9
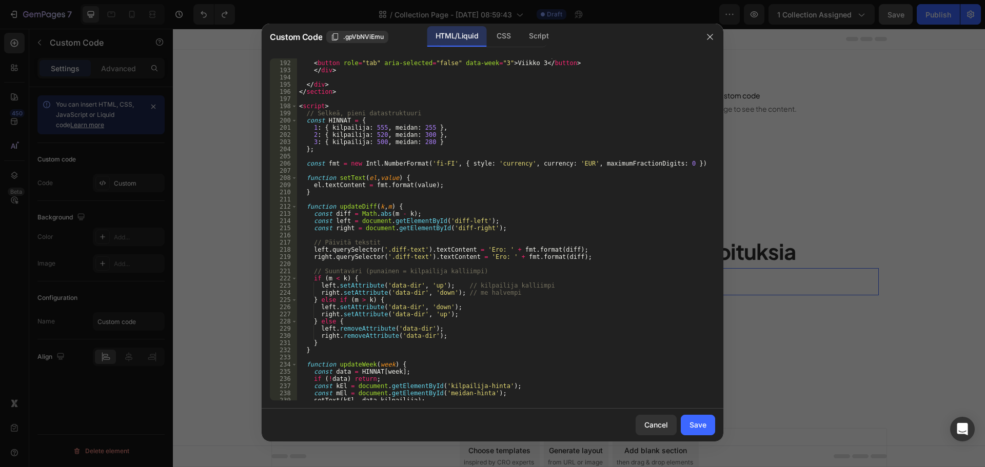
scroll to position [1385, 0]
click at [650, 425] on div "Cancel" at bounding box center [656, 425] width 24 height 11
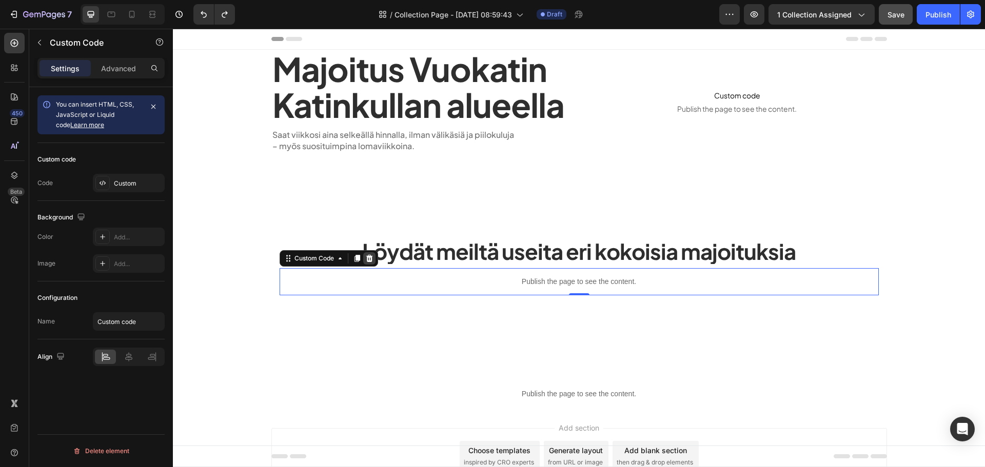
click at [363, 256] on div at bounding box center [369, 258] width 12 height 12
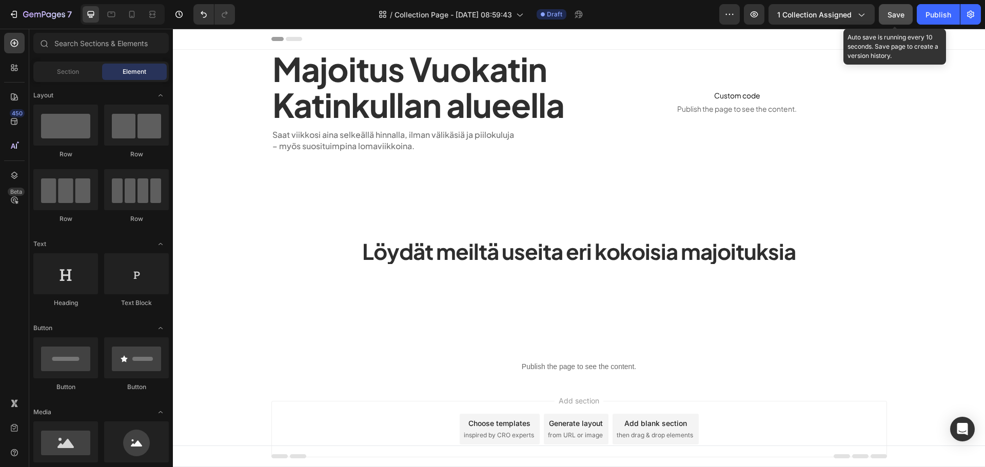
click at [893, 18] on span "Save" at bounding box center [896, 14] width 17 height 9
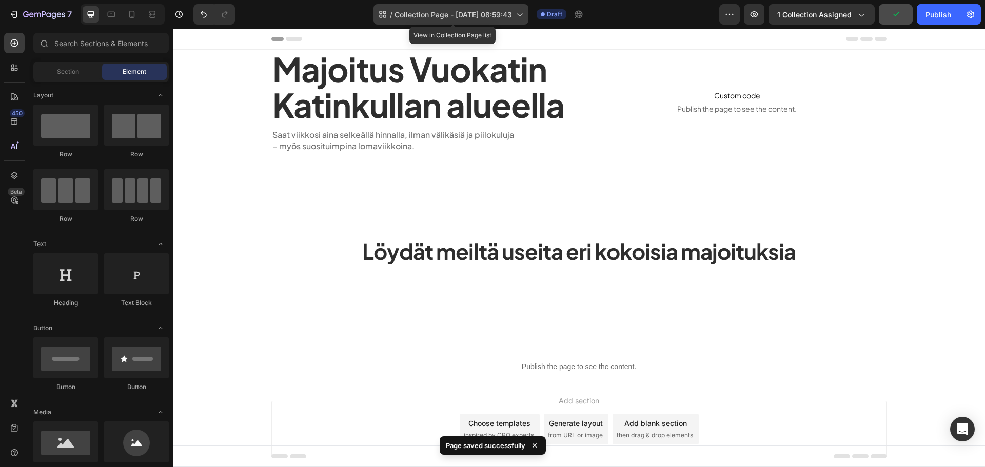
click at [495, 17] on span "Collection Page - [DATE] 08:59:43" at bounding box center [454, 14] width 118 height 11
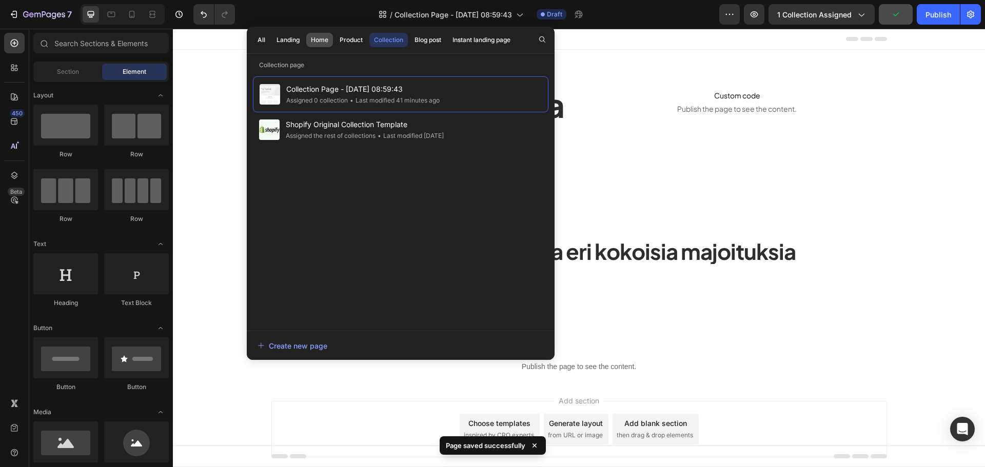
click at [319, 43] on div "Home" at bounding box center [319, 39] width 17 height 9
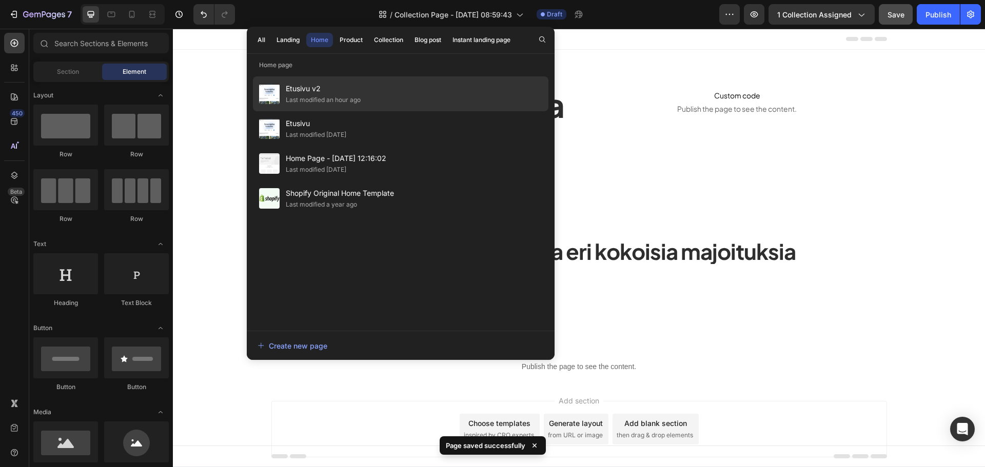
click at [372, 111] on div "Etusivu v2 Last modified an hour ago" at bounding box center [401, 128] width 296 height 35
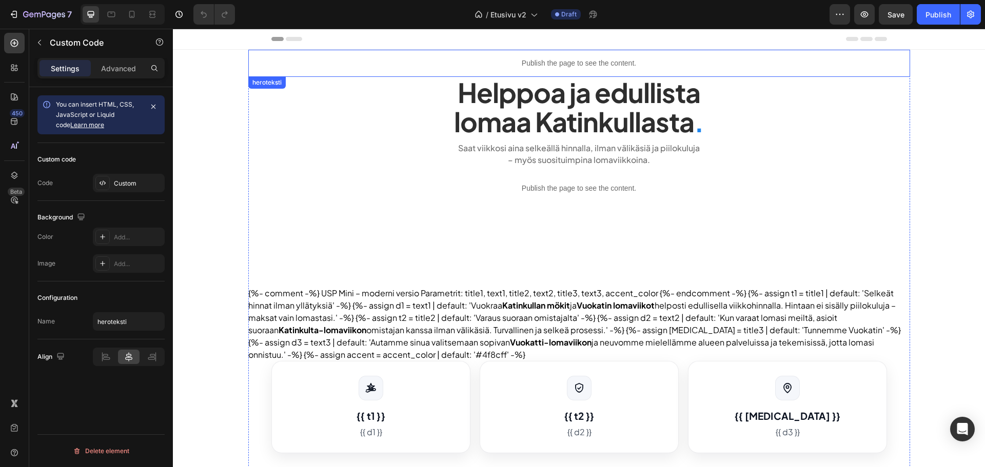
drag, startPoint x: 494, startPoint y: 64, endPoint x: 486, endPoint y: 65, distance: 7.3
click at [494, 63] on p "Publish the page to see the content." at bounding box center [579, 63] width 662 height 11
click at [149, 182] on div "Custom" at bounding box center [138, 183] width 48 height 9
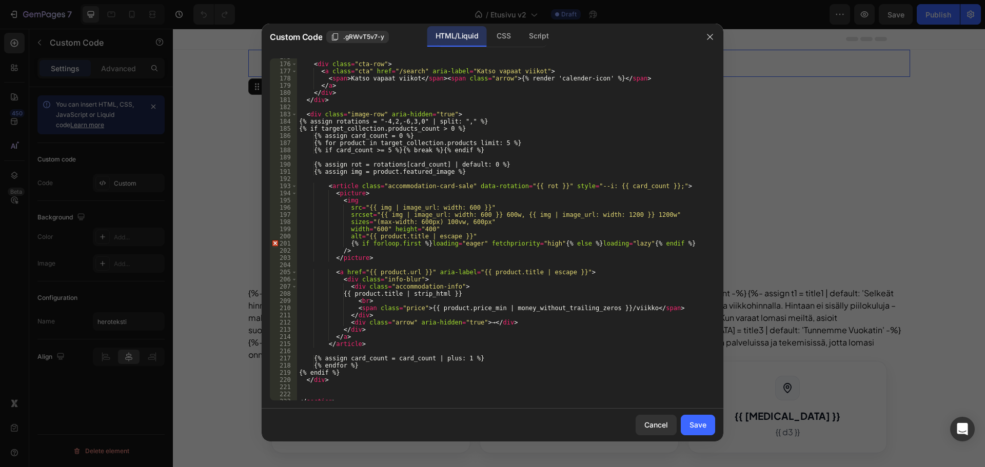
scroll to position [1324, 0]
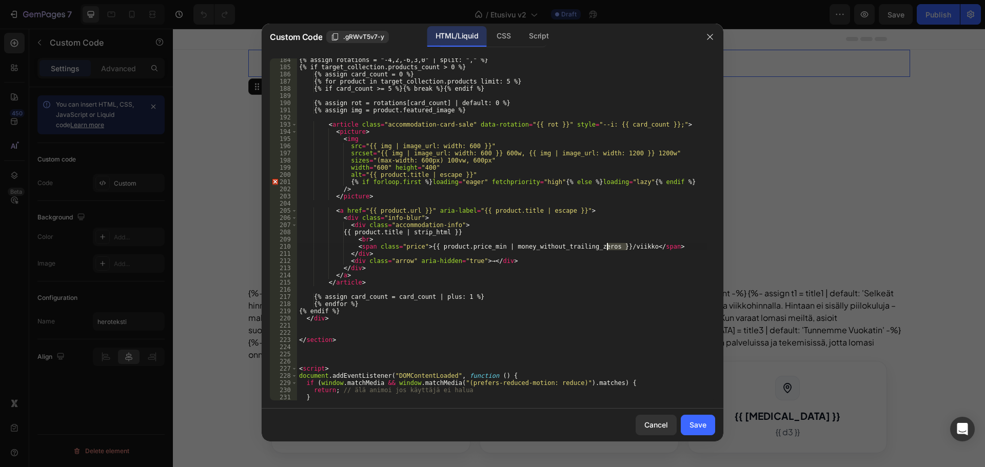
drag, startPoint x: 628, startPoint y: 246, endPoint x: 608, endPoint y: 247, distance: 20.0
click at [608, 247] on div "{% assign rotations = "-4,2,-6,3,0" | split: "," %} {% if target_collection.pro…" at bounding box center [502, 234] width 411 height 357
click at [613, 247] on div "{% assign rotations = "-4,2,-6,3,0" | split: "," %} {% if target_collection.pro…" at bounding box center [502, 234] width 411 height 357
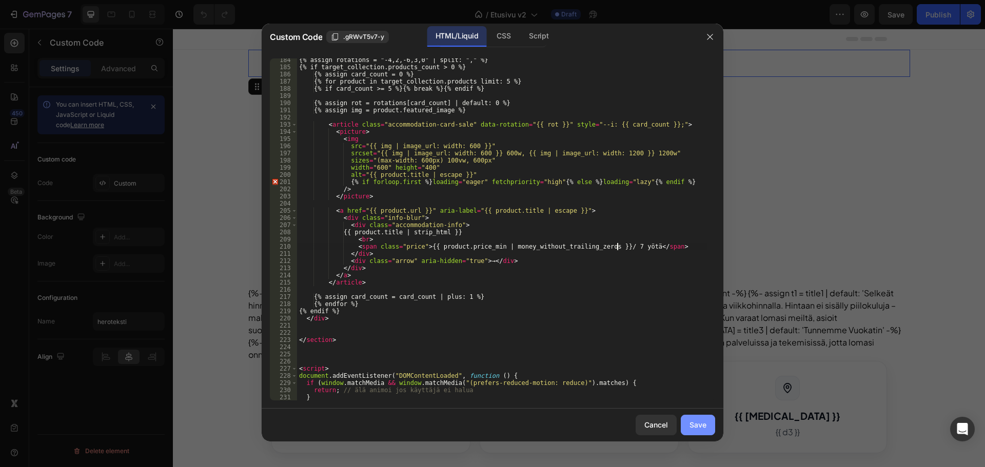
type textarea "<span class="price">{{ product.price_min | money_without_trailing_zeros }}/ 7 y…"
click at [695, 424] on div "Save" at bounding box center [698, 425] width 17 height 11
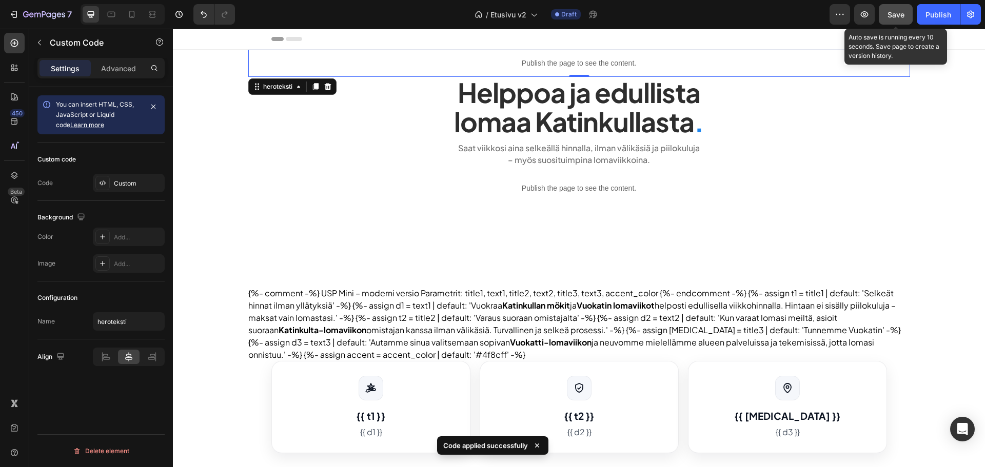
click at [891, 23] on button "Save" at bounding box center [896, 14] width 34 height 21
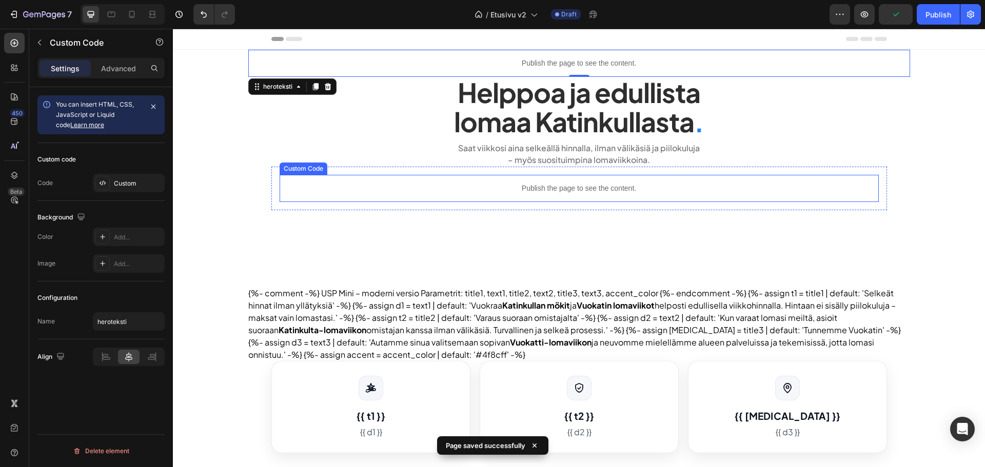
click at [629, 191] on p "Publish the page to see the content." at bounding box center [579, 188] width 599 height 11
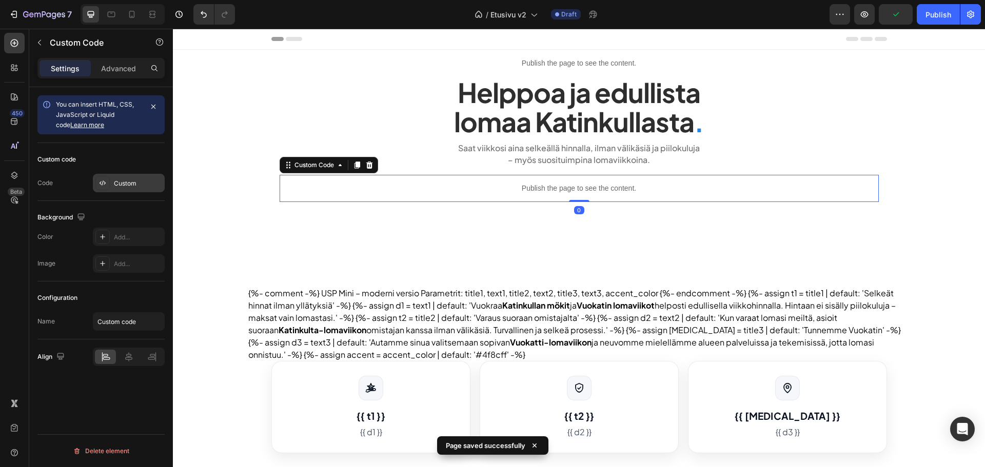
click at [129, 192] on div "Custom" at bounding box center [129, 183] width 72 height 18
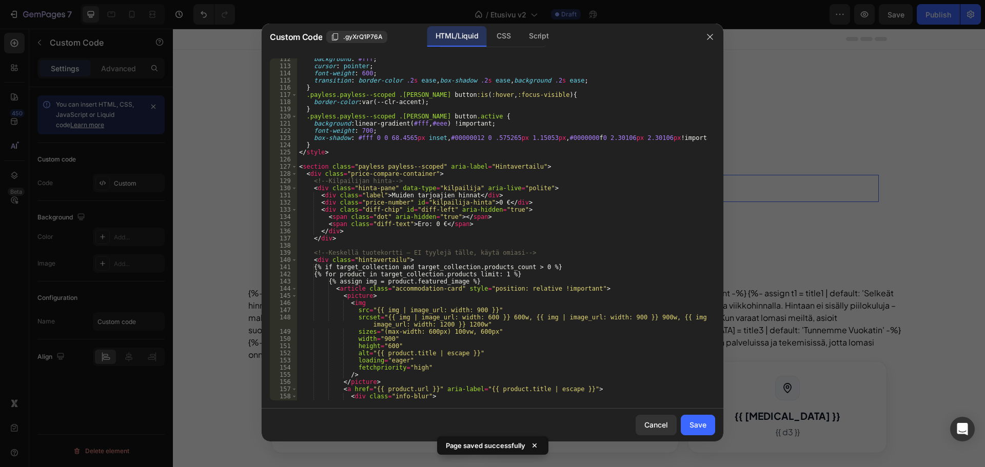
scroll to position [985, 0]
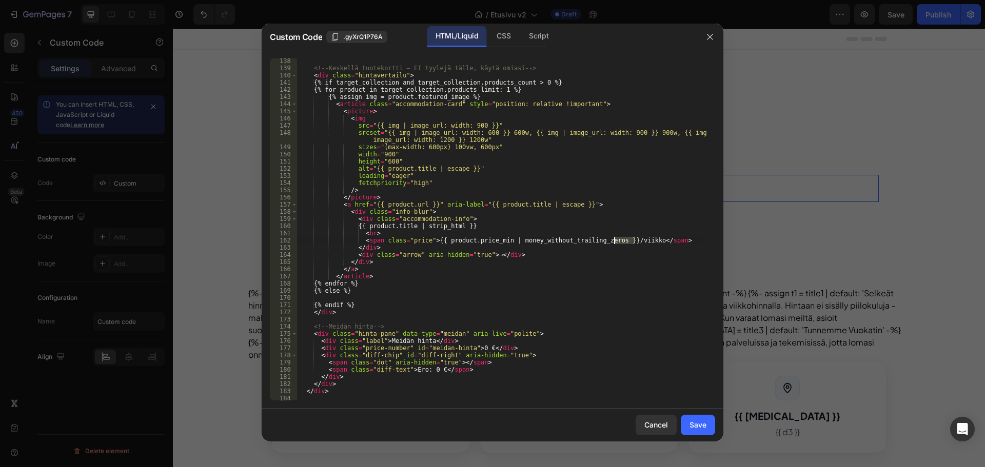
drag, startPoint x: 633, startPoint y: 240, endPoint x: 612, endPoint y: 240, distance: 21.0
click at [612, 240] on div "<!-- Keskellä tuotekortti — EI tyylejä tälle, käytä omiasi --> < div class = "h…" at bounding box center [502, 235] width 411 height 357
type textarea "<span class="price">{{ product.price_min | money_without_trailing_zeros }} / 7 …"
click at [700, 423] on div "Save" at bounding box center [698, 425] width 17 height 11
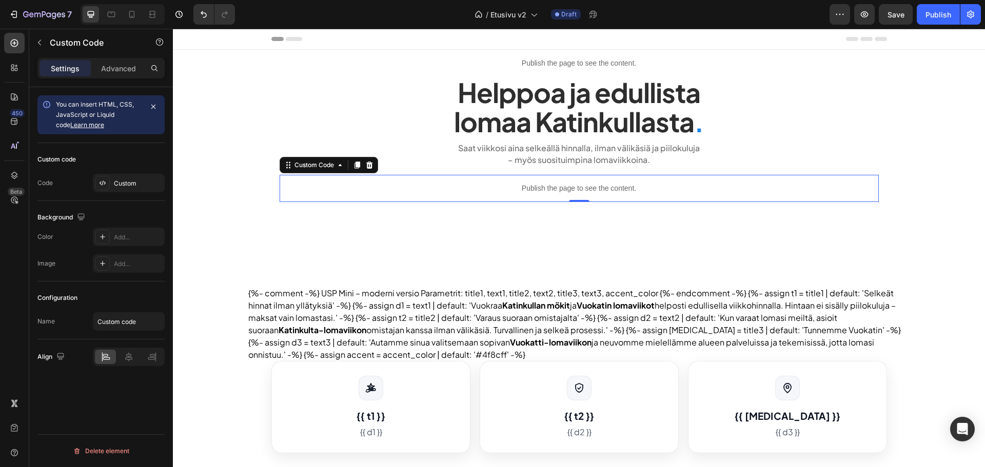
click at [888, 25] on div "7 Version history / Etusivu v2 Draft Preview Save Publish" at bounding box center [492, 14] width 985 height 29
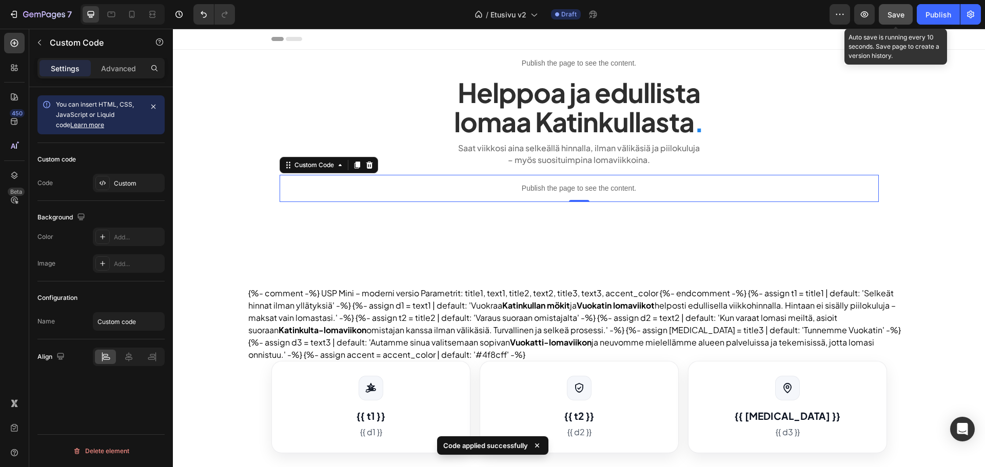
click at [889, 21] on button "Save" at bounding box center [896, 14] width 34 height 21
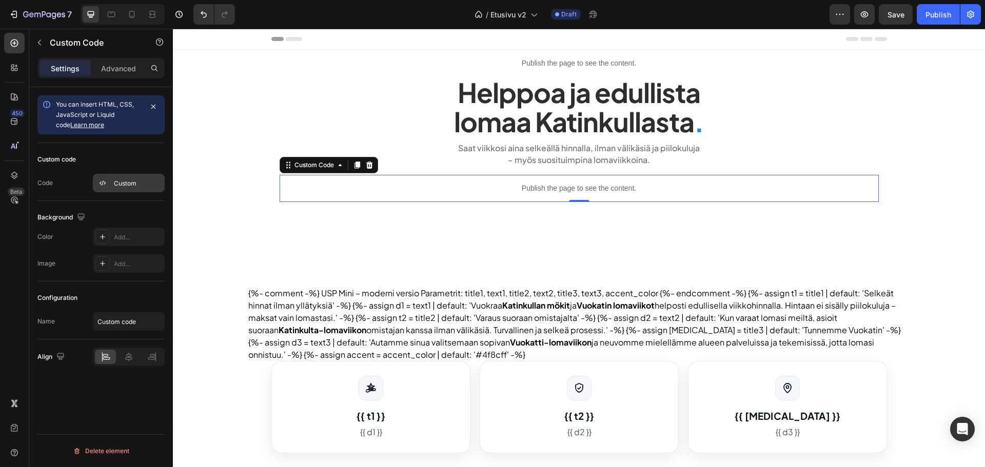
click at [142, 182] on div "Custom" at bounding box center [138, 183] width 48 height 9
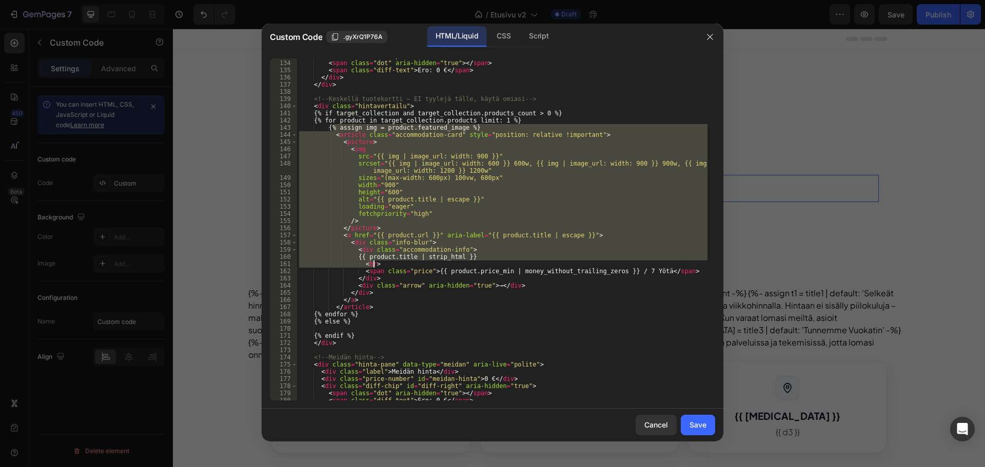
scroll to position [954, 0]
drag, startPoint x: 331, startPoint y: 252, endPoint x: 445, endPoint y: 257, distance: 113.5
click at [445, 257] on div "< div class = "diff-chip" id = "diff-left" aria-hidden = "true" > < span class …" at bounding box center [502, 230] width 411 height 357
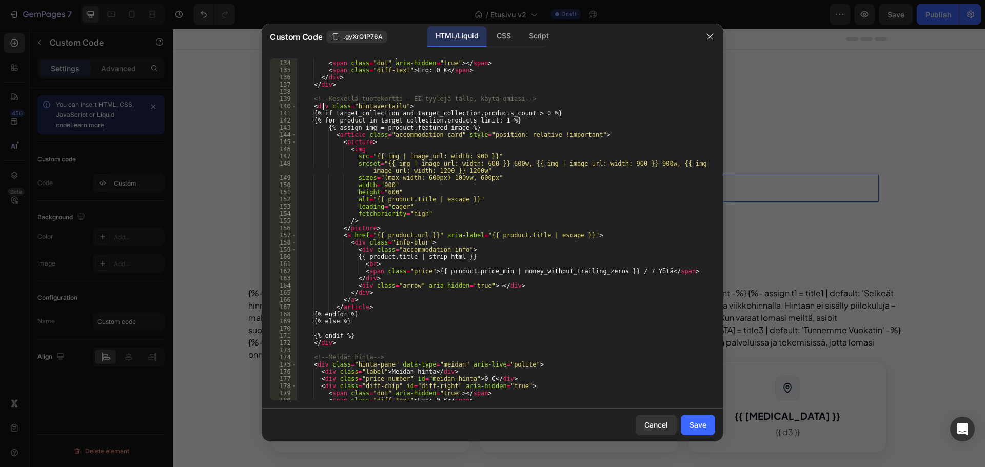
click at [323, 104] on div "< div class = "diff-chip" id = "diff-left" aria-hidden = "true" > < span class …" at bounding box center [502, 230] width 411 height 357
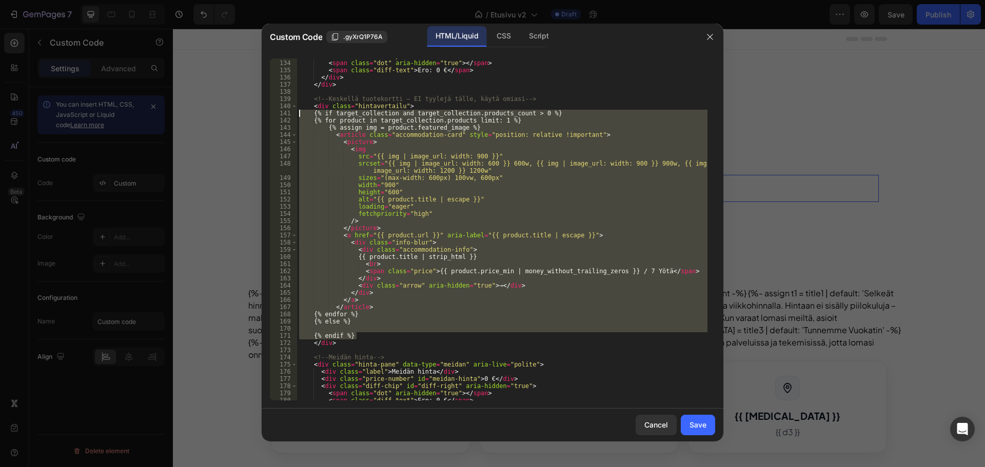
drag, startPoint x: 358, startPoint y: 336, endPoint x: 249, endPoint y: 115, distance: 246.5
click at [249, 115] on div "Custom Code .gyXrQ1P76A HTML/Liquid CSS Script <div class="hintavertailu"> 133 …" at bounding box center [492, 233] width 985 height 467
click at [342, 138] on div "< div class = "diff-chip" id = "diff-left" aria-hidden = "true" > < span class …" at bounding box center [502, 229] width 411 height 342
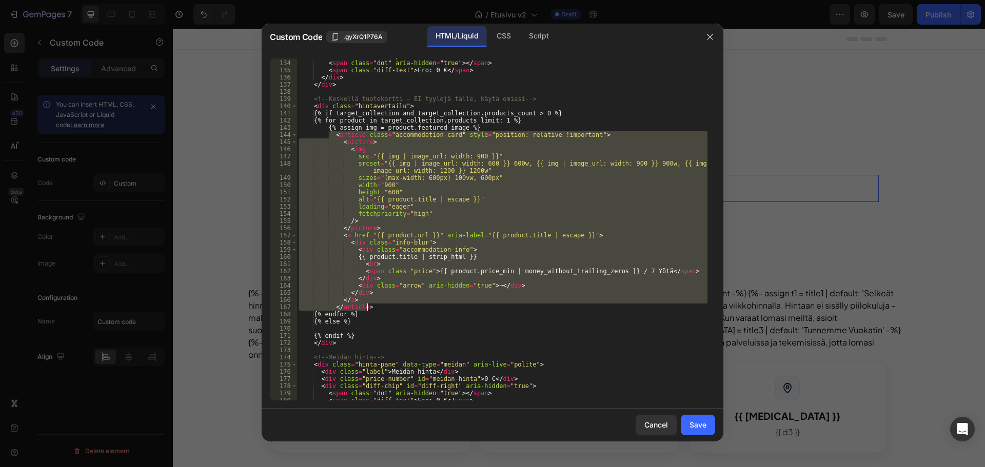
drag, startPoint x: 331, startPoint y: 135, endPoint x: 423, endPoint y: 309, distance: 196.7
click at [423, 309] on div "< div class = "diff-chip" id = "diff-left" aria-hidden = "true" > < span class …" at bounding box center [502, 230] width 411 height 357
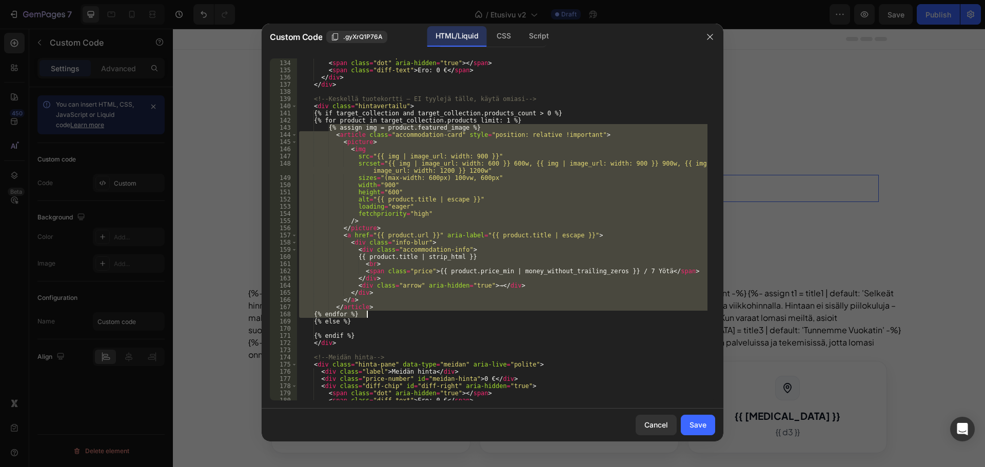
drag, startPoint x: 330, startPoint y: 128, endPoint x: 414, endPoint y: 315, distance: 204.9
click at [414, 315] on div "< div class = "diff-chip" id = "diff-left" aria-hidden = "true" > < span class …" at bounding box center [502, 230] width 411 height 357
type textarea "</article> {% endfor %}"
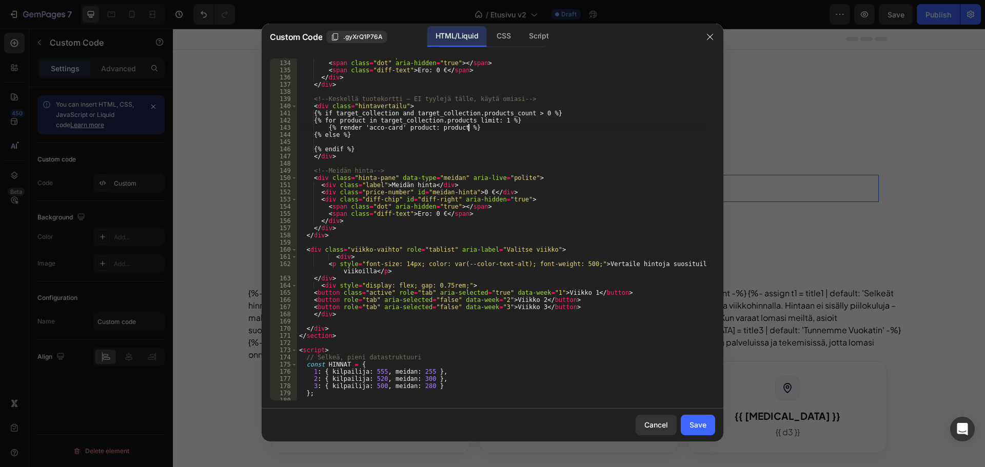
scroll to position [0, 13]
type textarea "{% render 'acco-card' product: product %}"
click at [697, 417] on button "Save" at bounding box center [698, 425] width 34 height 21
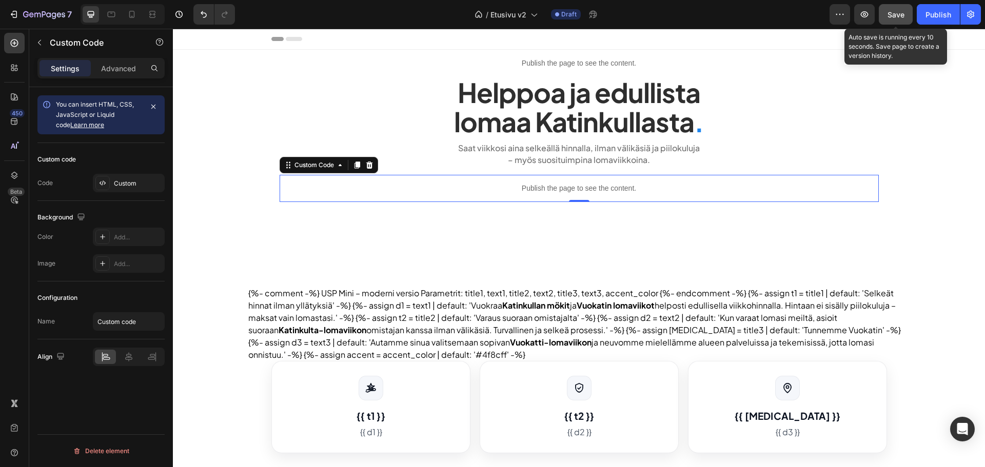
click at [895, 11] on span "Save" at bounding box center [896, 14] width 17 height 9
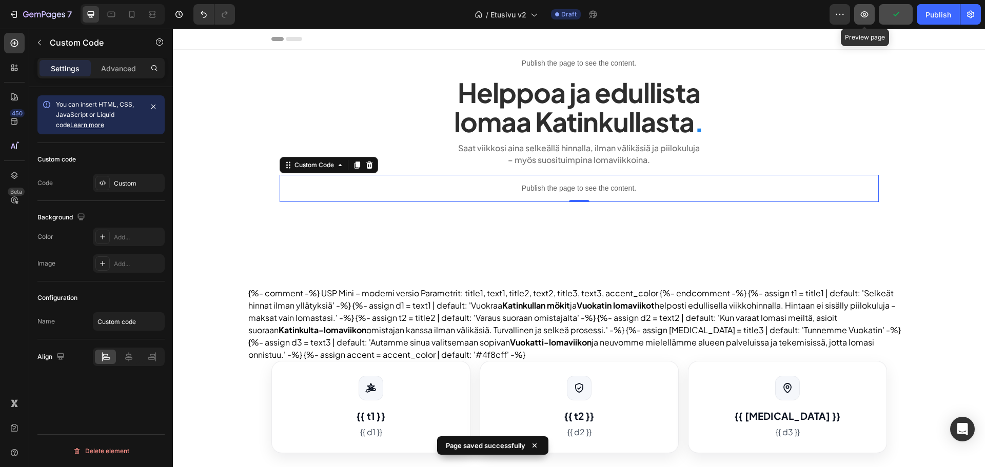
click at [858, 13] on button "button" at bounding box center [864, 14] width 21 height 21
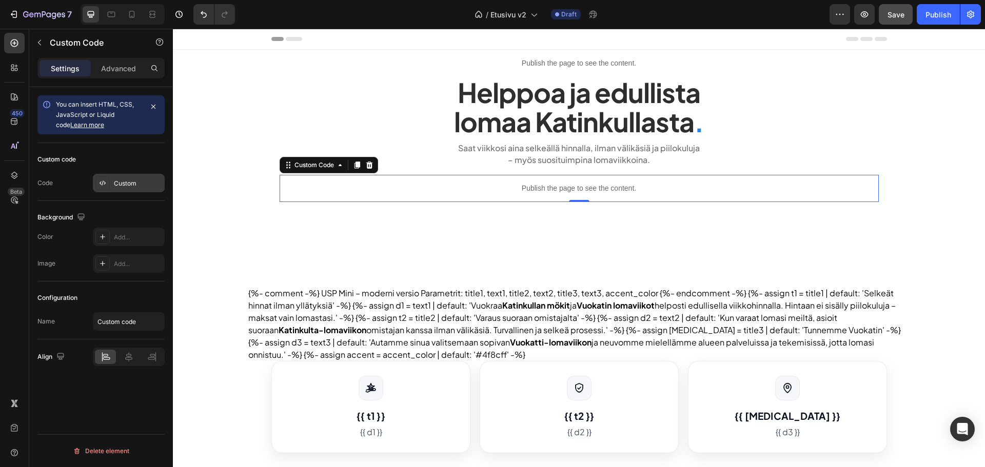
click at [124, 191] on div "Custom" at bounding box center [129, 183] width 72 height 18
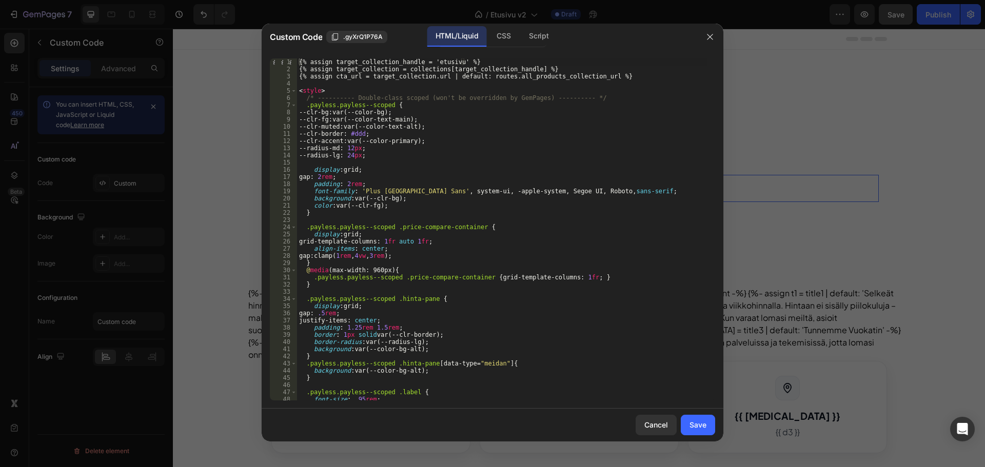
type textarea "font-family: 'Plus Jakarta Sans', system-ui, -apple-system, Segoe UI, Roboto, s…"
drag, startPoint x: 627, startPoint y: 191, endPoint x: 262, endPoint y: 190, distance: 364.3
click at [262, 190] on div "font-family: 'Plus Jakarta Sans', system-ui, -apple-system, Segoe UI, Roboto, s…" at bounding box center [493, 229] width 462 height 359
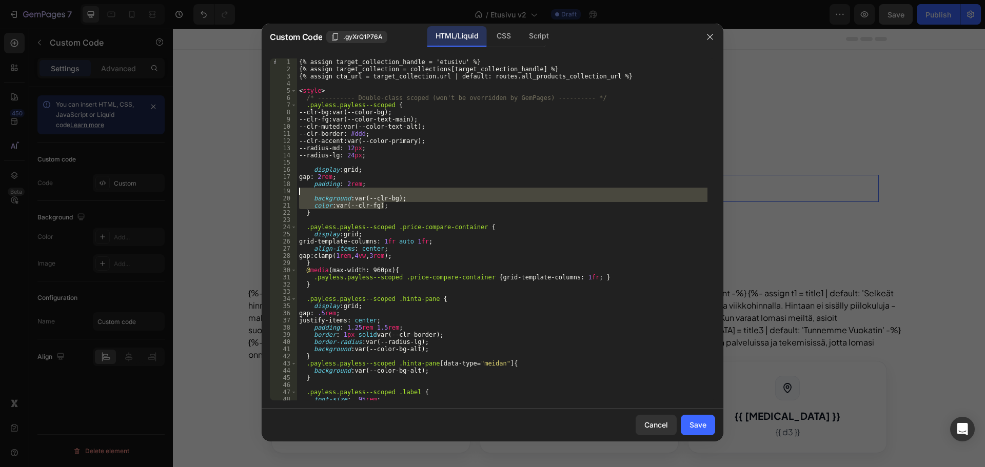
drag, startPoint x: 394, startPoint y: 207, endPoint x: 286, endPoint y: 189, distance: 108.7
click at [286, 189] on div "1 2 3 4 5 6 7 8 9 10 11 12 13 14 15 16 17 18 19 20 21 22 23 24 25 26 27 28 29 3…" at bounding box center [492, 229] width 445 height 342
type textarea "background: var(--clr-bg);"
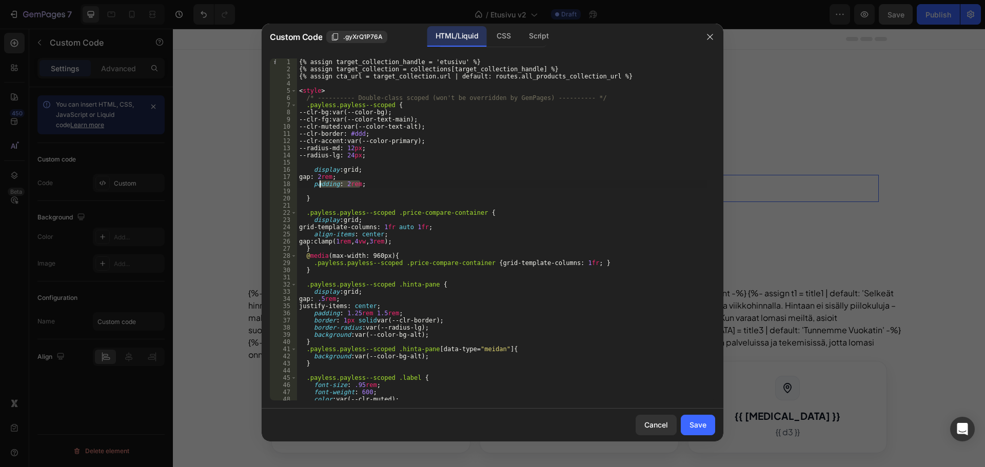
drag, startPoint x: 369, startPoint y: 186, endPoint x: 320, endPoint y: 183, distance: 49.4
click at [320, 183] on div "{% assign target_collection_handle = 'etusivu' %} {% assign target_collection =…" at bounding box center [502, 236] width 411 height 357
type textarea "padding: 2rem;"
click at [398, 188] on div "{% assign target_collection_handle = 'etusivu' %} {% assign target_collection =…" at bounding box center [502, 236] width 411 height 357
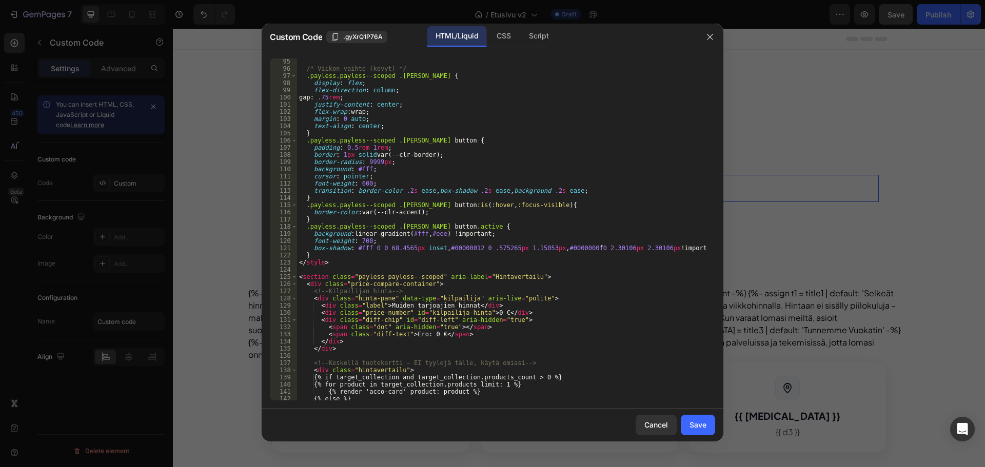
scroll to position [737, 0]
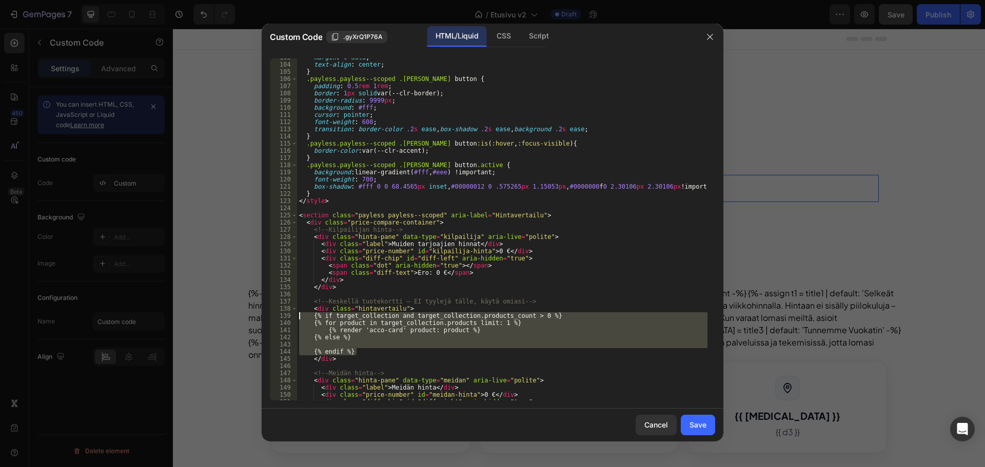
drag, startPoint x: 362, startPoint y: 353, endPoint x: 275, endPoint y: 318, distance: 94.1
click at [275, 318] on div "103 104 105 106 107 108 109 110 111 112 113 114 115 116 117 118 119 120 121 122…" at bounding box center [492, 229] width 445 height 342
click at [364, 336] on div "margin : 0 auto ; text-align : center ; } .payless.payless--scoped .viikko-vaih…" at bounding box center [502, 229] width 411 height 342
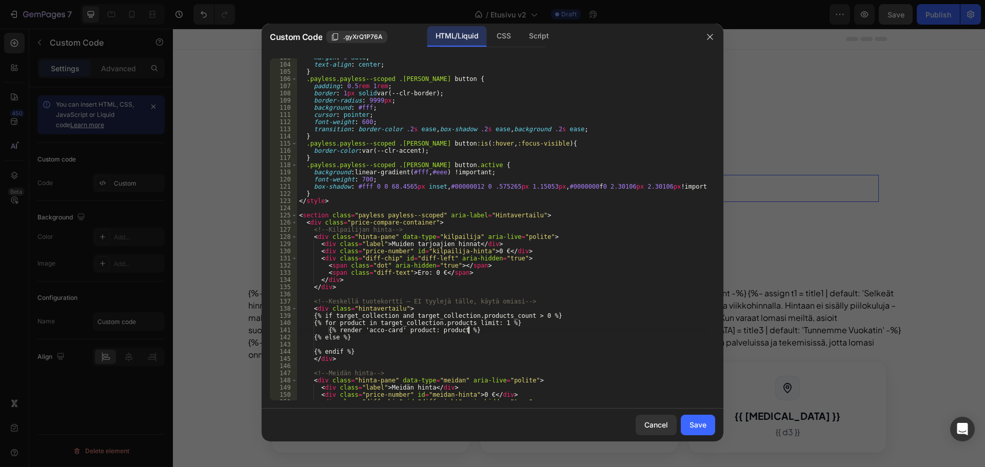
click at [490, 330] on div "margin : 0 auto ; text-align : center ; } .payless.payless--scoped .viikko-vaih…" at bounding box center [502, 232] width 411 height 357
type textarea "{% render 'acco-card' product: product %}"
paste textarea "{% endfor %}"
type textarea "{% endfor %}"
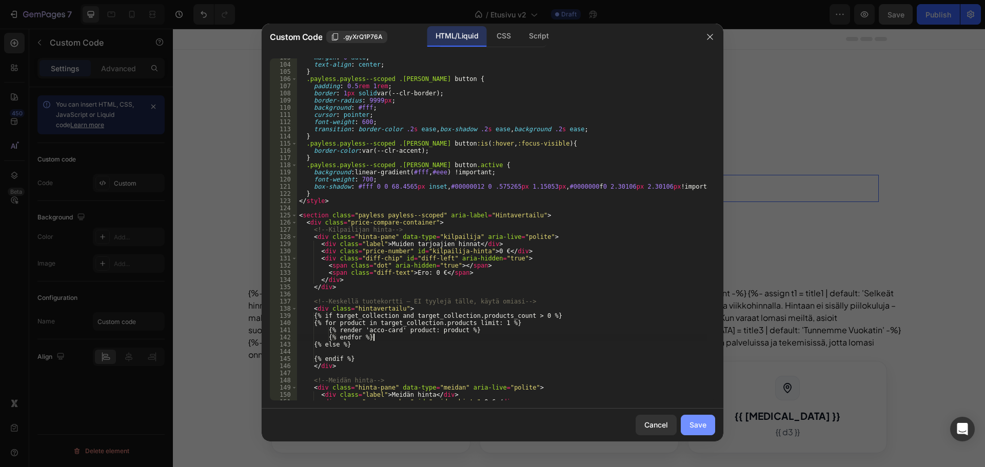
click at [688, 435] on button "Save" at bounding box center [698, 425] width 34 height 21
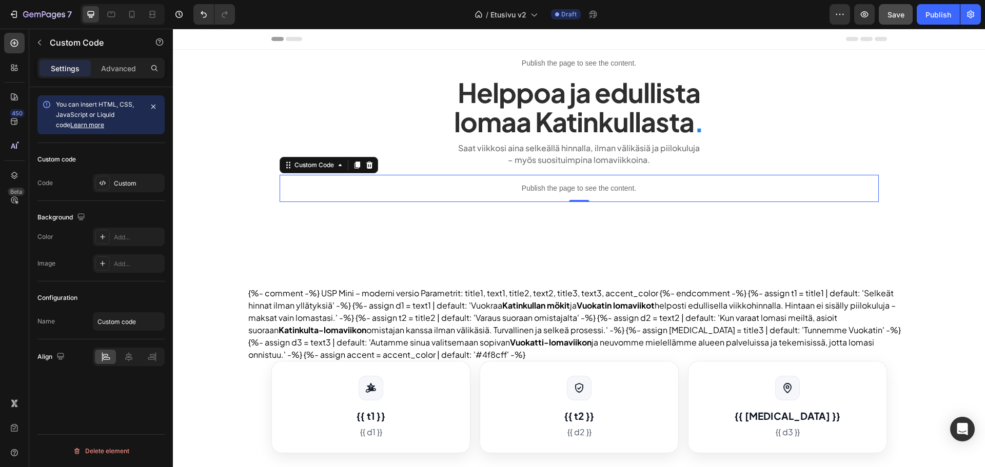
click at [895, 5] on button "Save" at bounding box center [896, 14] width 34 height 21
click at [112, 181] on div "Custom" at bounding box center [129, 183] width 72 height 18
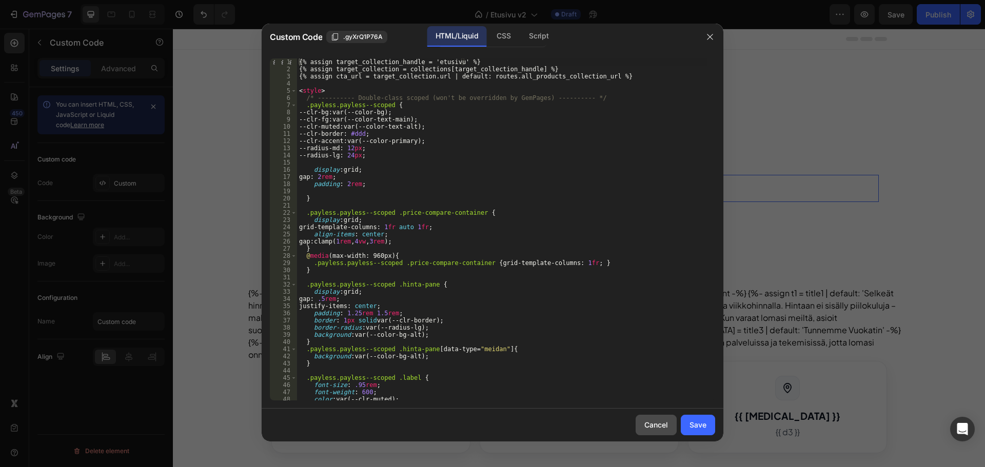
click at [657, 426] on div "Cancel" at bounding box center [656, 425] width 24 height 11
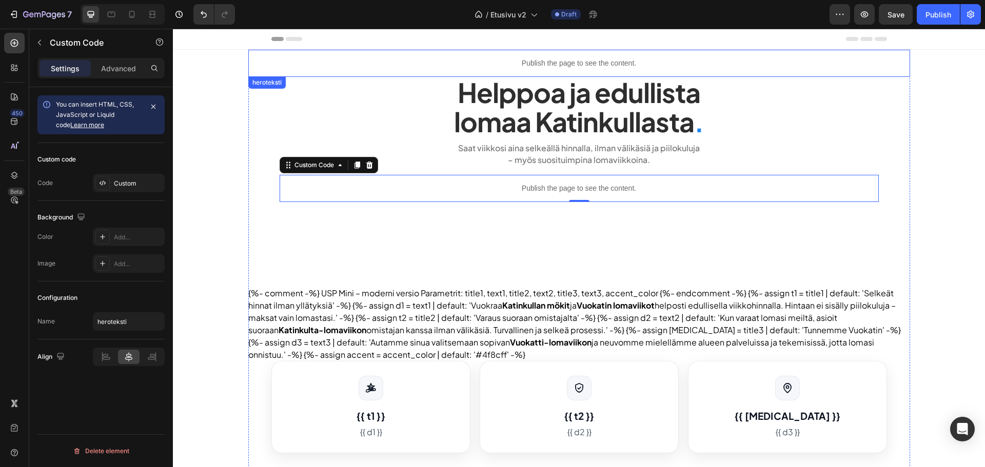
click at [545, 61] on p "Publish the page to see the content." at bounding box center [579, 63] width 662 height 11
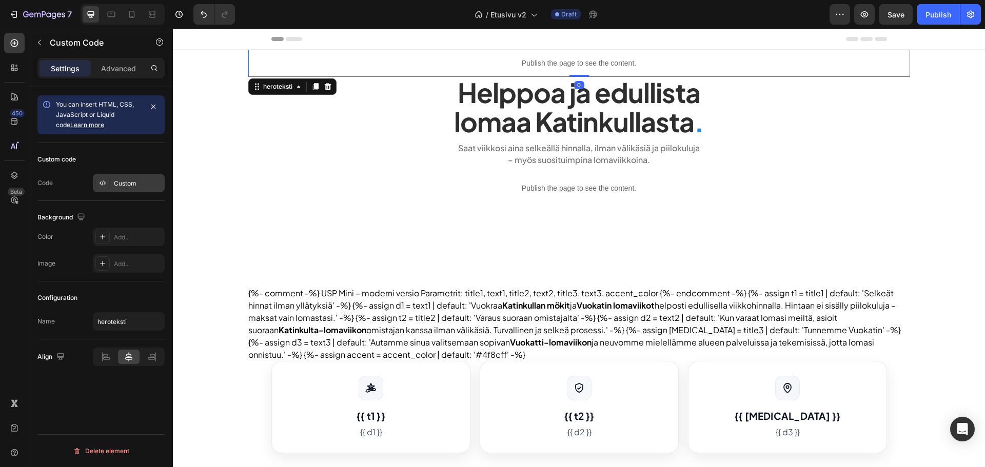
click at [152, 182] on div "Custom" at bounding box center [138, 183] width 48 height 9
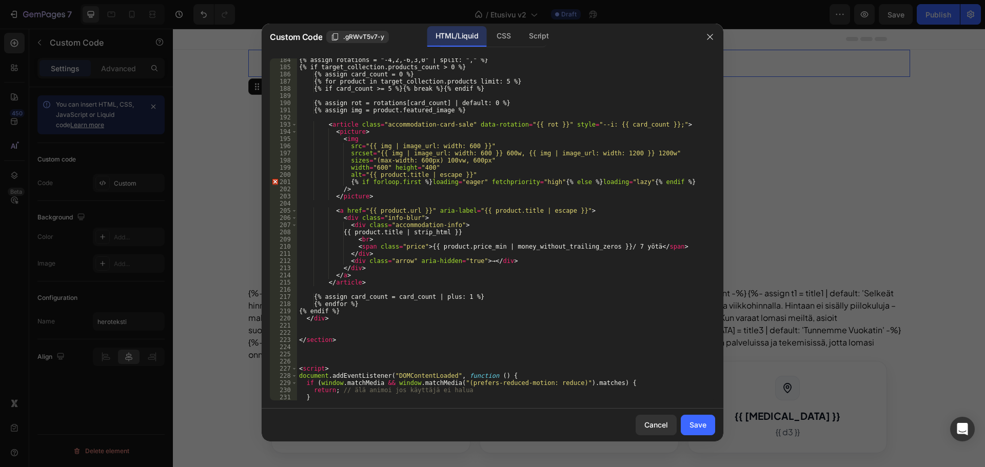
scroll to position [1416, 0]
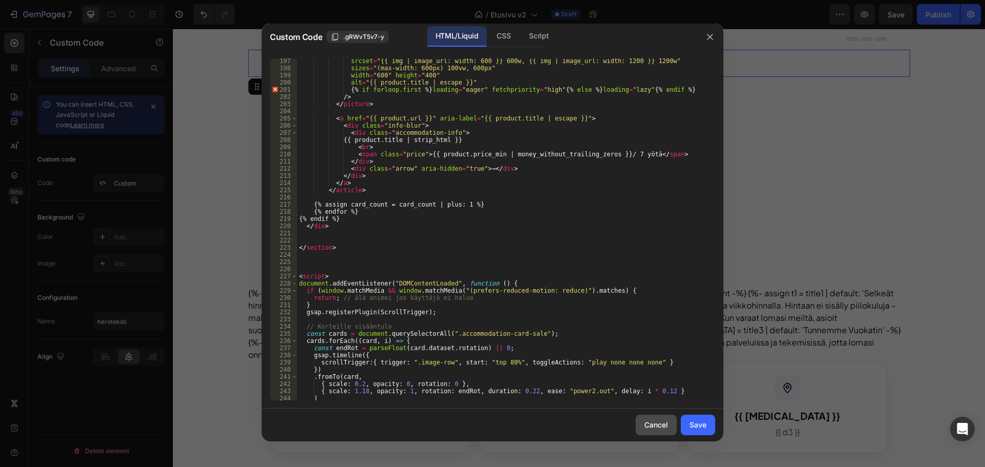
click at [648, 427] on div "Cancel" at bounding box center [656, 425] width 24 height 11
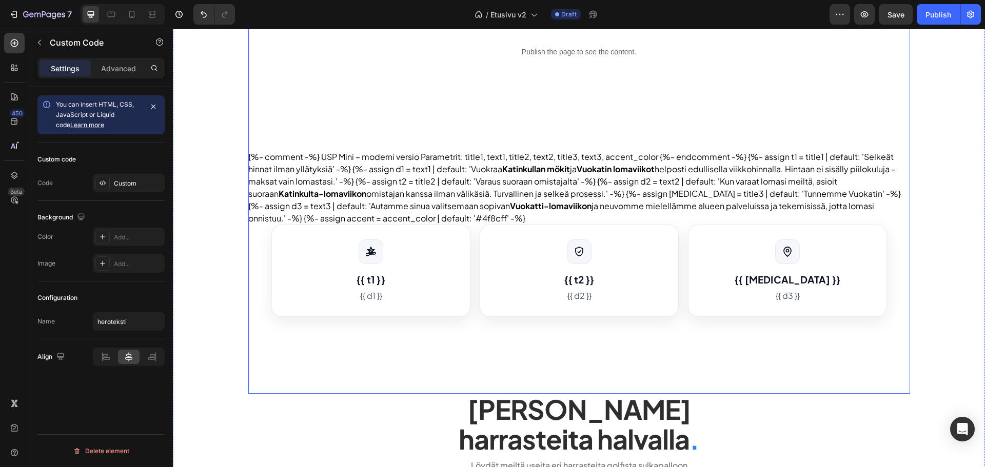
scroll to position [205, 0]
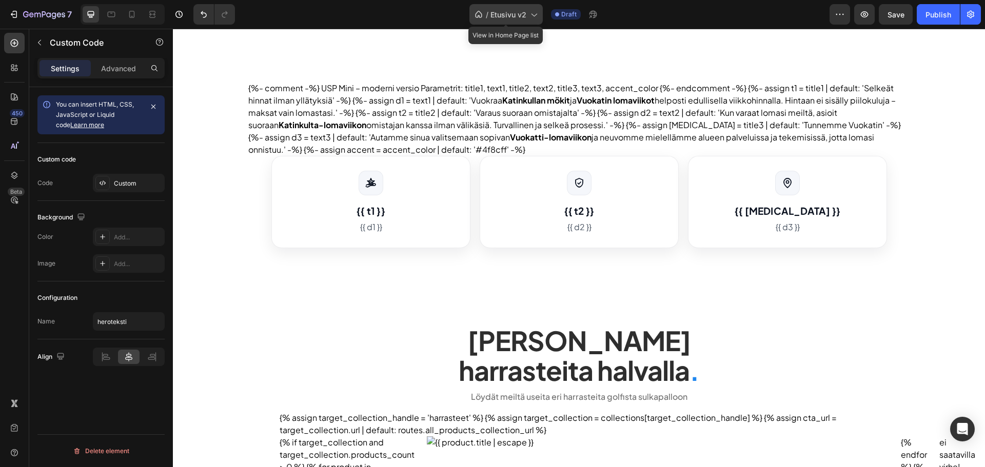
click at [513, 7] on div "/ Etusivu v2" at bounding box center [506, 14] width 73 height 21
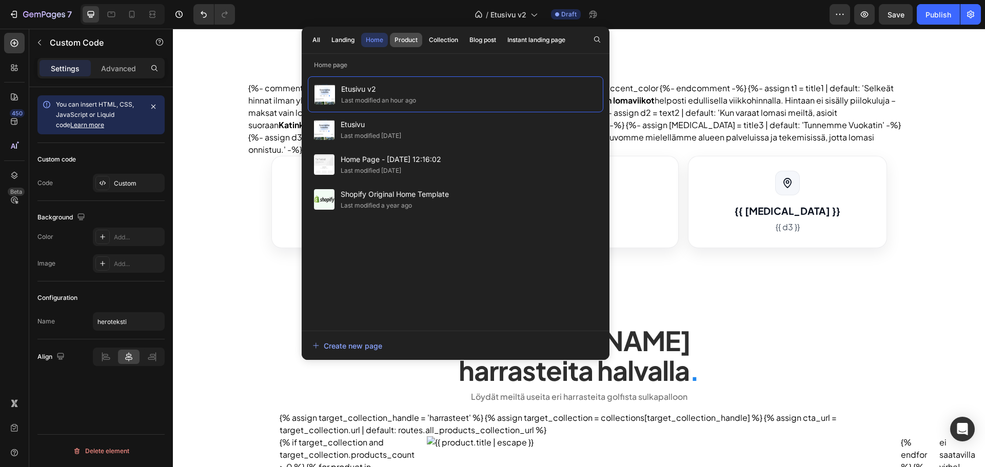
click at [409, 40] on div "Product" at bounding box center [406, 39] width 23 height 9
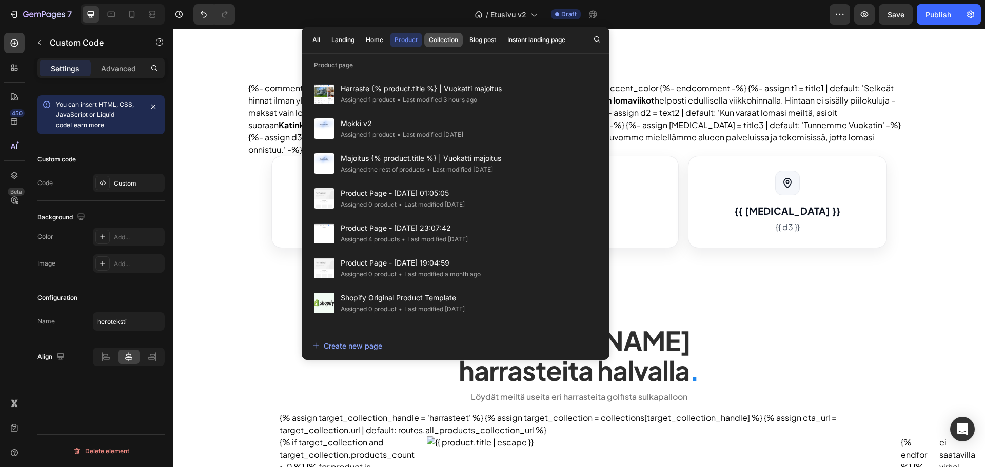
click at [465, 35] on button "Collection" at bounding box center [483, 40] width 36 height 14
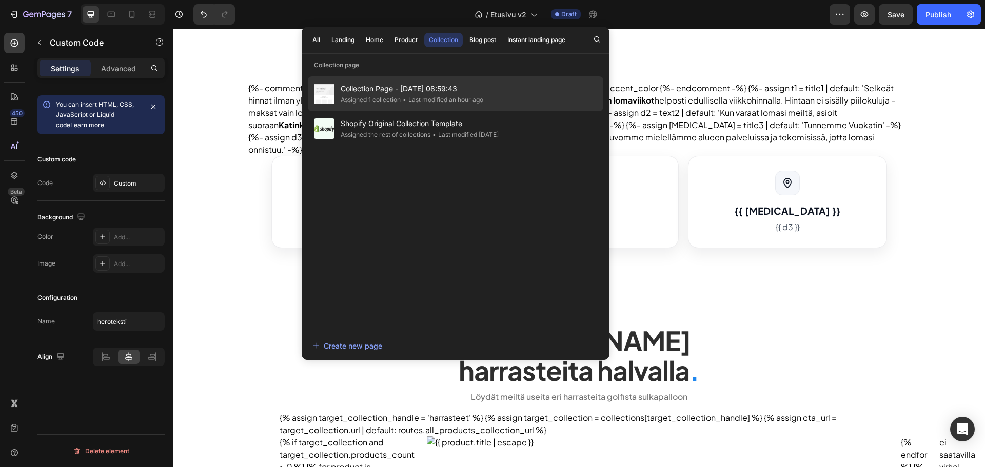
click at [446, 111] on div "Collection Page - Aug 28, 08:59:43 Assigned 1 collection • Last modified an hou…" at bounding box center [456, 128] width 296 height 35
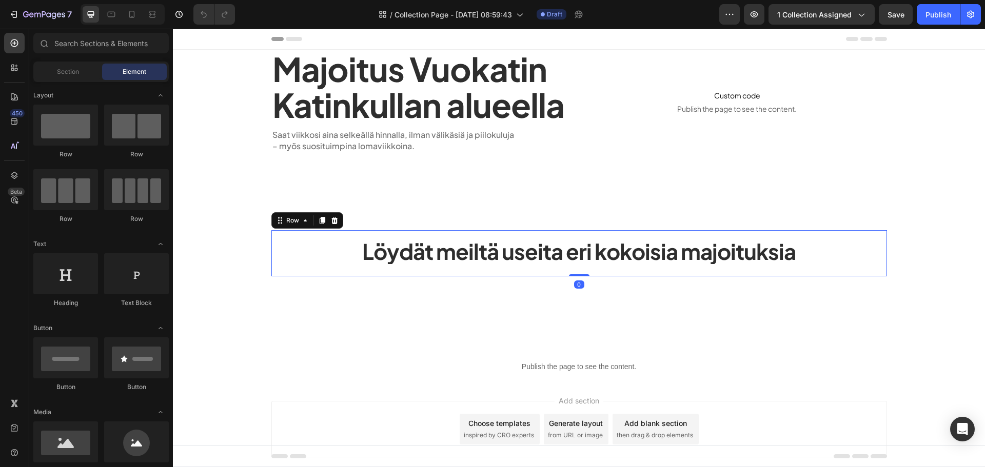
click at [595, 268] on div "Löydät meiltä useita eri kokoisia majoituksia Heading" at bounding box center [579, 254] width 599 height 30
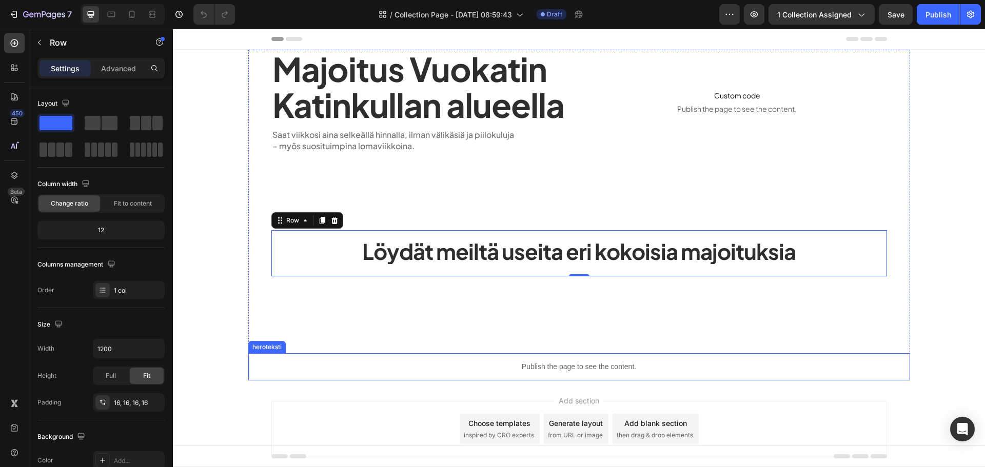
click at [561, 359] on div "Publish the page to see the content." at bounding box center [579, 367] width 662 height 27
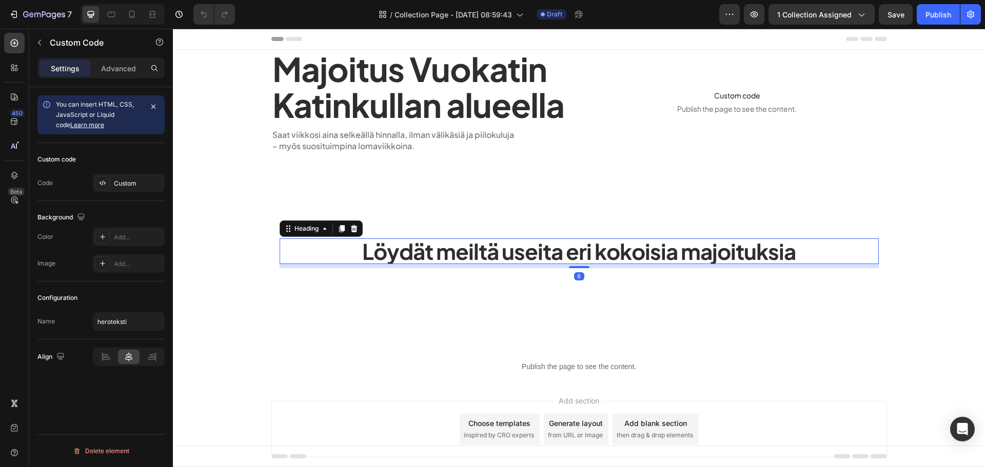
click at [443, 255] on h1 "Löydät meiltä useita eri kokoisia majoituksia" at bounding box center [579, 252] width 599 height 26
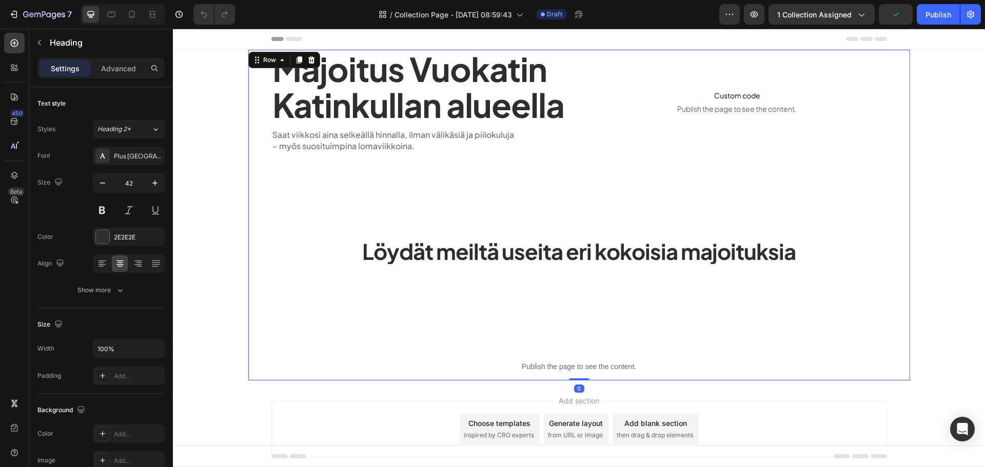
click at [291, 288] on div "Majoitus Vuokatin Katinkullan alueella Heading Saat viikkosi aina selkeällä hin…" at bounding box center [579, 215] width 662 height 331
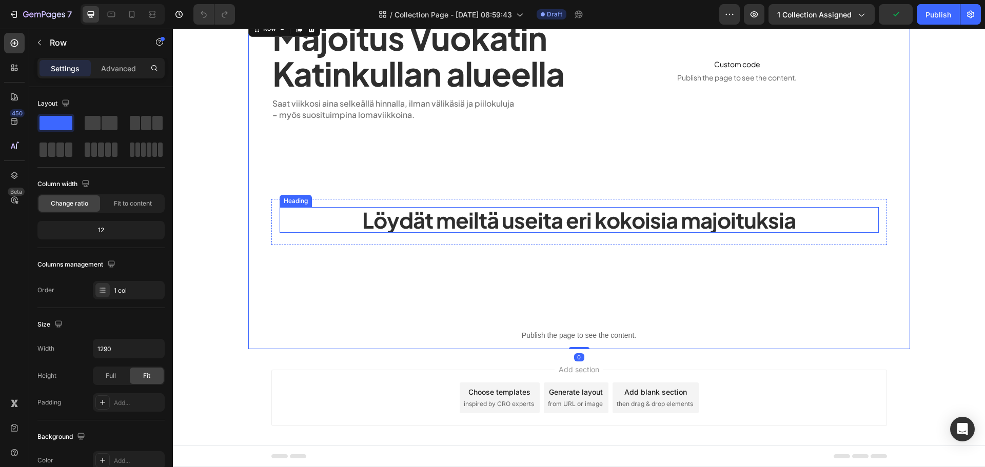
scroll to position [40, 0]
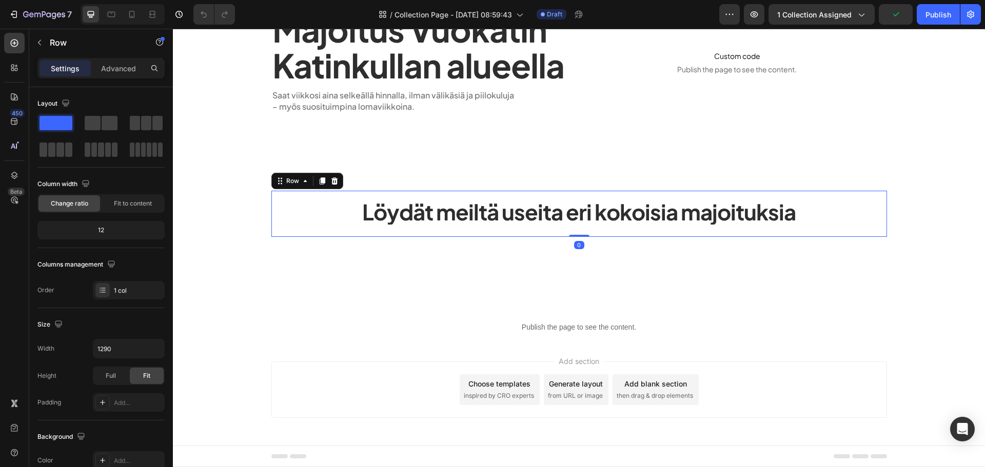
click at [276, 232] on div "Löydät meiltä useita eri kokoisia majoituksia Heading Row 0" at bounding box center [579, 214] width 616 height 46
click at [157, 403] on icon "button" at bounding box center [154, 403] width 8 height 8
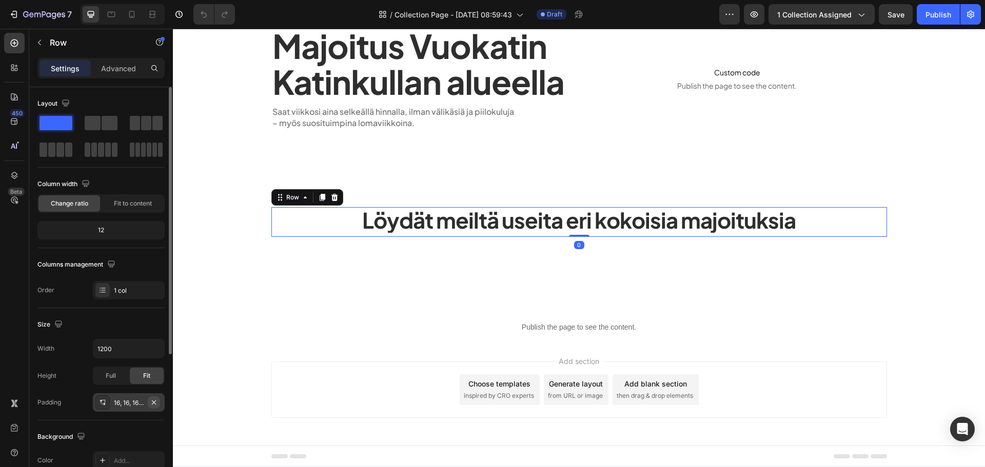
scroll to position [23, 0]
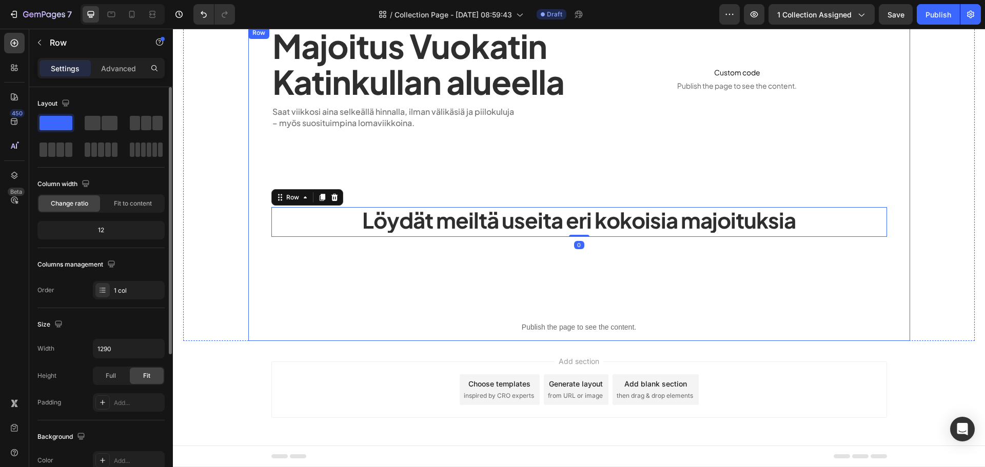
click at [349, 292] on div "Majoitus Vuokatin Katinkullan alueella Heading Saat viikkosi aina selkeällä hin…" at bounding box center [579, 184] width 662 height 315
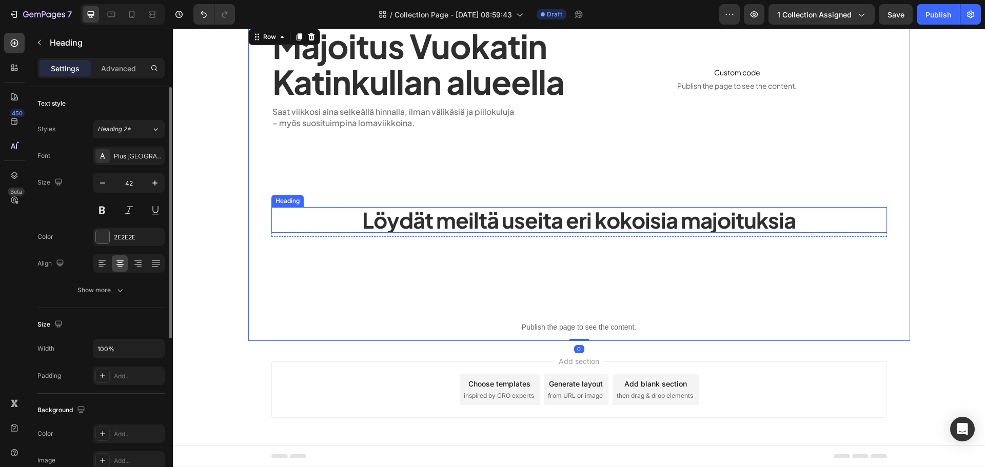
click at [340, 227] on h1 "Löydät meiltä useita eri kokoisia majoituksia" at bounding box center [579, 220] width 616 height 26
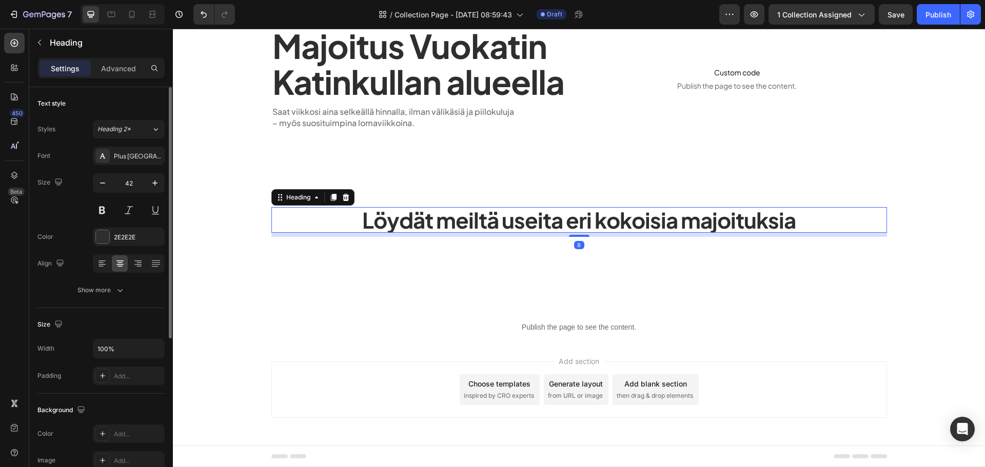
scroll to position [19, 0]
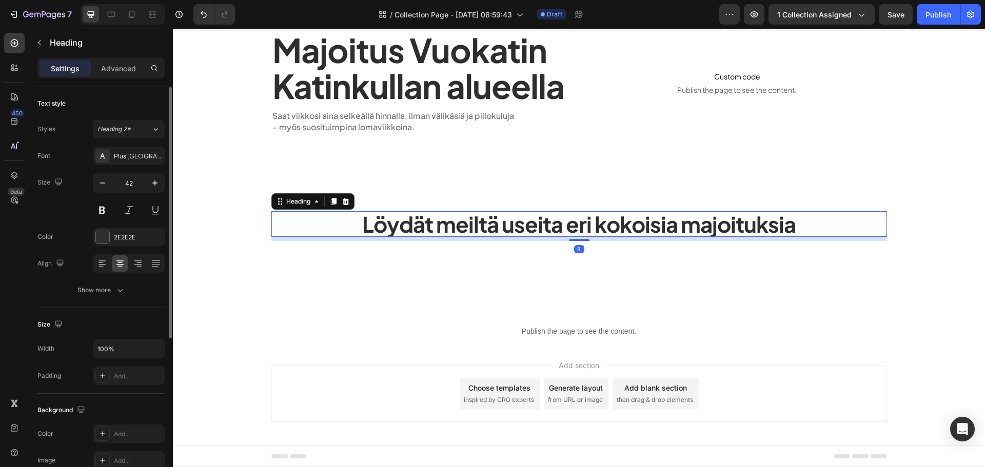
drag, startPoint x: 583, startPoint y: 237, endPoint x: 578, endPoint y: 212, distance: 24.7
click at [578, 212] on div "Löydät meiltä useita eri kokoisia majoituksia Heading 8" at bounding box center [579, 224] width 616 height 26
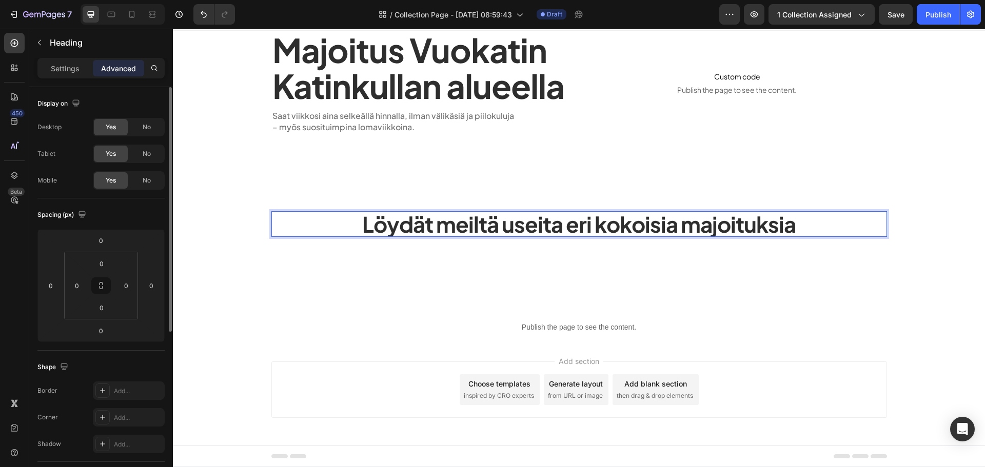
click at [531, 227] on h1 "Löydät meiltä useita eri kokoisia majoituksia" at bounding box center [579, 224] width 616 height 26
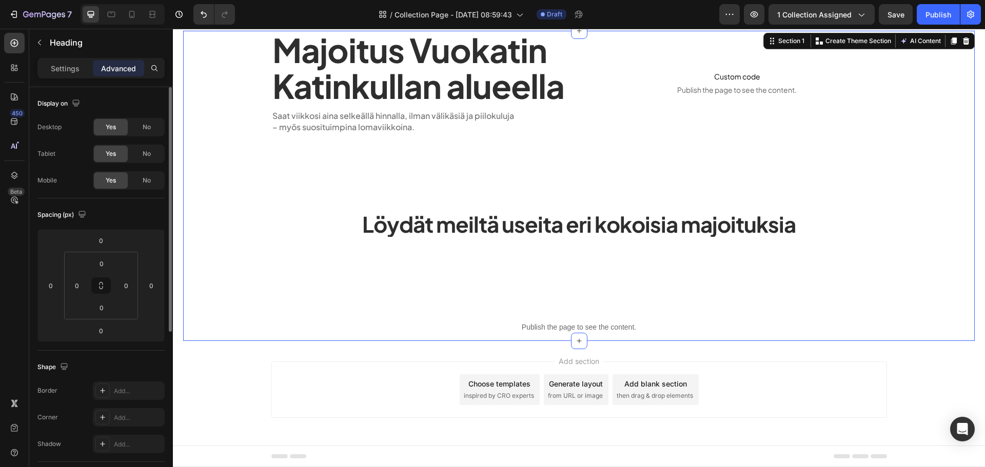
click at [225, 207] on div "Majoitus Vuokatin Katinkullan alueella Heading Saat viikkosi aina selkeällä hin…" at bounding box center [579, 186] width 792 height 310
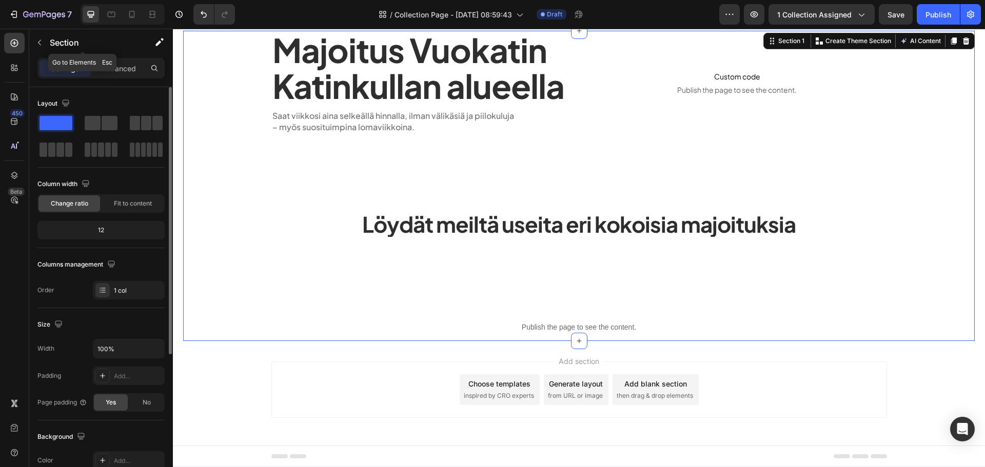
click at [40, 53] on div "Section" at bounding box center [82, 42] width 107 height 27
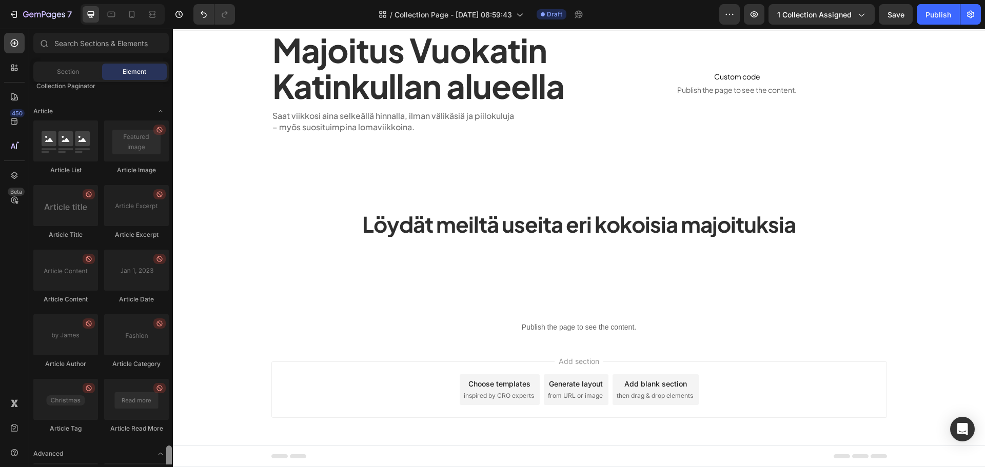
scroll to position [2881, 0]
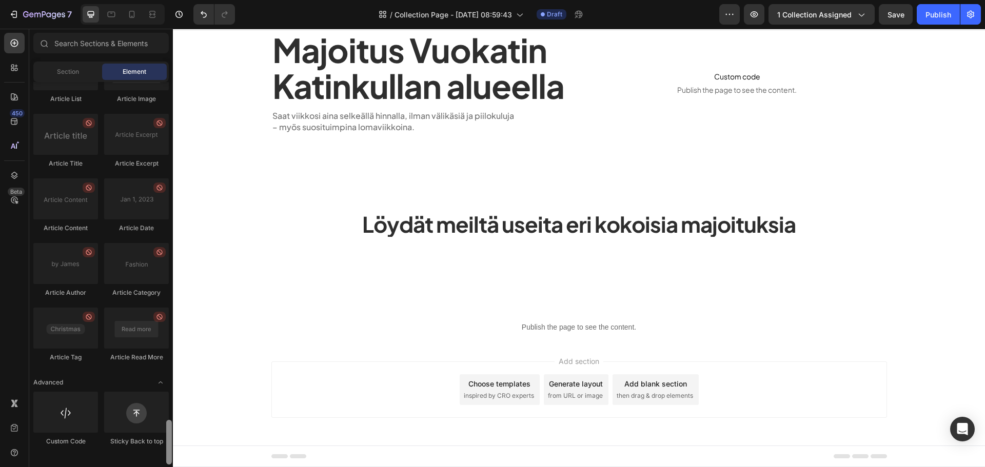
drag, startPoint x: 167, startPoint y: 133, endPoint x: 164, endPoint y: 447, distance: 314.1
click at [164, 447] on div "Layout Row Row Row Row Text Heading Text Block Button Button Button Media Image…" at bounding box center [101, 273] width 144 height 383
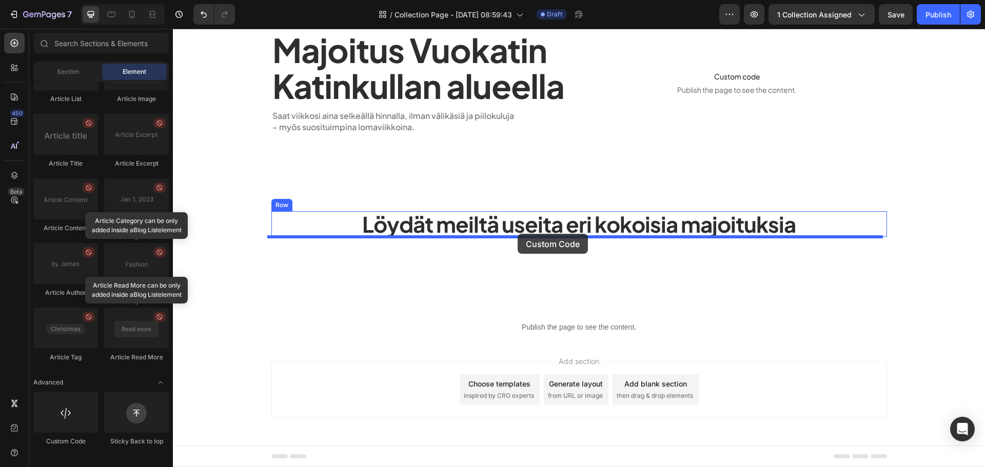
drag, startPoint x: 231, startPoint y: 458, endPoint x: 518, endPoint y: 234, distance: 363.7
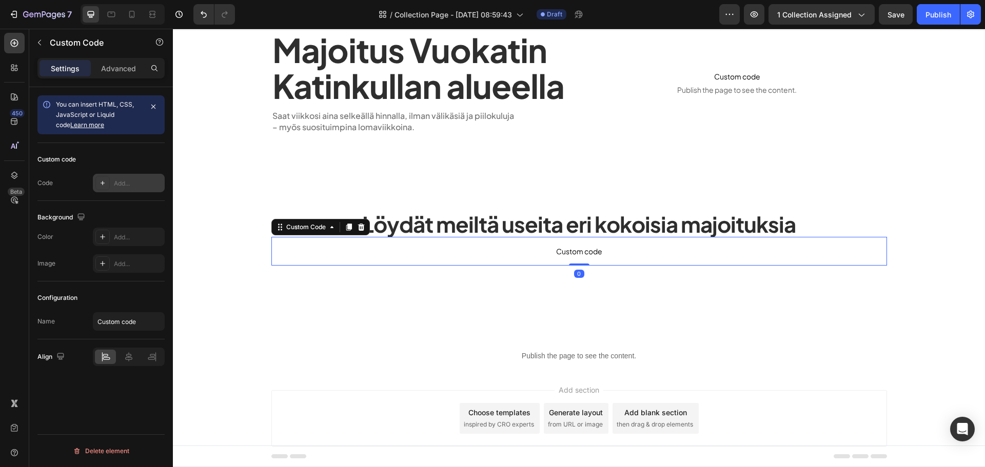
click at [137, 182] on div "Add..." at bounding box center [138, 183] width 48 height 9
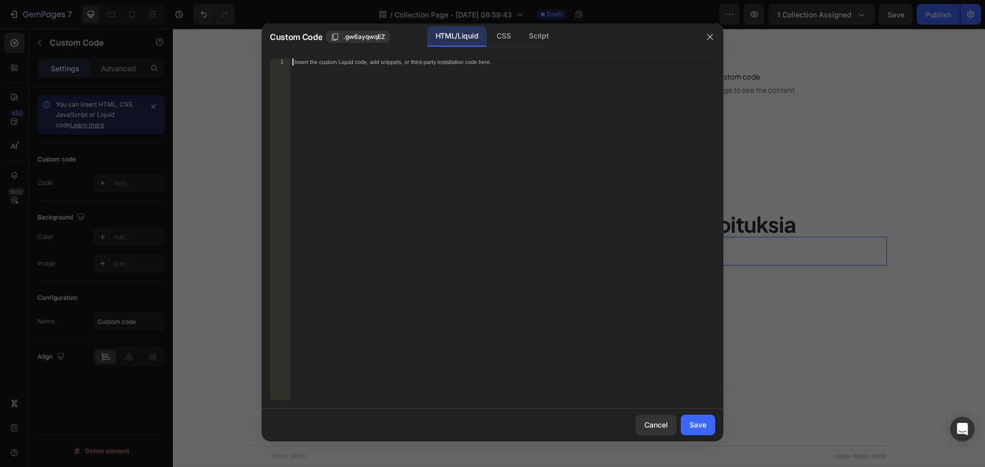
click at [436, 84] on div "Insert the custom Liquid code, add snippets, or third-party installation code h…" at bounding box center [502, 236] width 425 height 357
click at [360, 71] on div "Insert the custom Liquid code, add snippets, or third-party installation code h…" at bounding box center [502, 236] width 425 height 357
paste textarea "{%- for product in collection.products limit: 8 -%}"
type textarea "{%- for product in collection.products limit: 8 -%}"
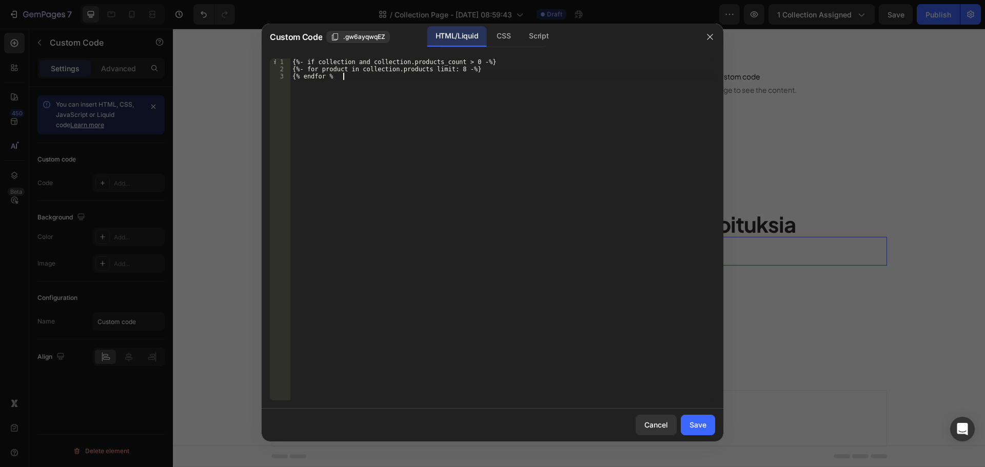
type textarea "{% endfor %}"
type textarea "{% else %}"
click at [504, 67] on div "{%- if collection and collection.products_count > 0 -%} {%- for product in coll…" at bounding box center [502, 236] width 425 height 357
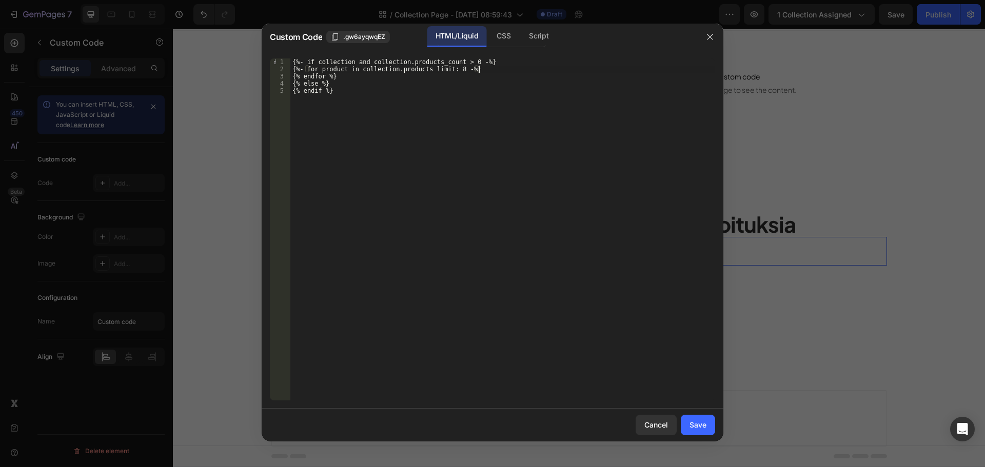
type textarea "{%- for product in collection.products limit: 8 -%}"
type textarea "r"
type textarea "{% render 'acco-card' product: product %}"
click at [711, 421] on button "Save" at bounding box center [698, 425] width 34 height 21
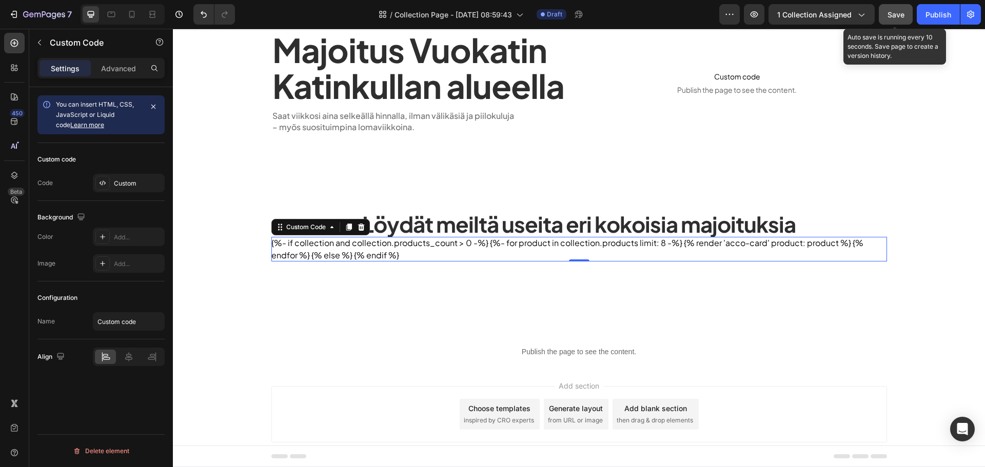
click at [889, 20] on button "Save" at bounding box center [896, 14] width 34 height 21
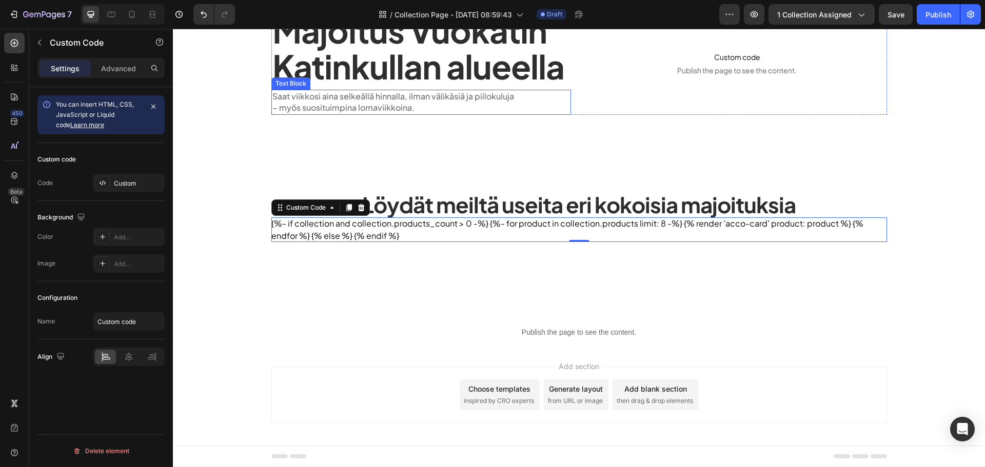
scroll to position [44, 0]
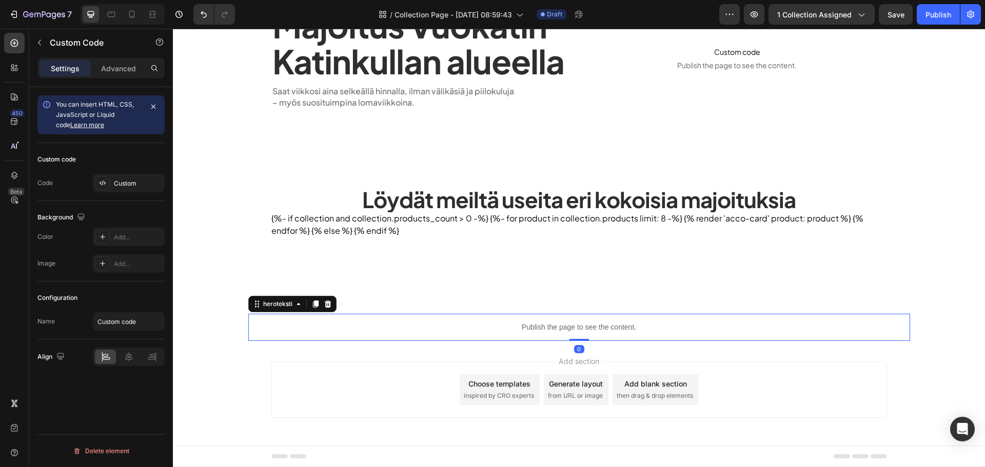
drag, startPoint x: 495, startPoint y: 321, endPoint x: 299, endPoint y: 281, distance: 199.5
click at [494, 321] on div "Publish the page to see the content." at bounding box center [579, 327] width 662 height 27
click at [126, 184] on div "Custom" at bounding box center [138, 183] width 48 height 9
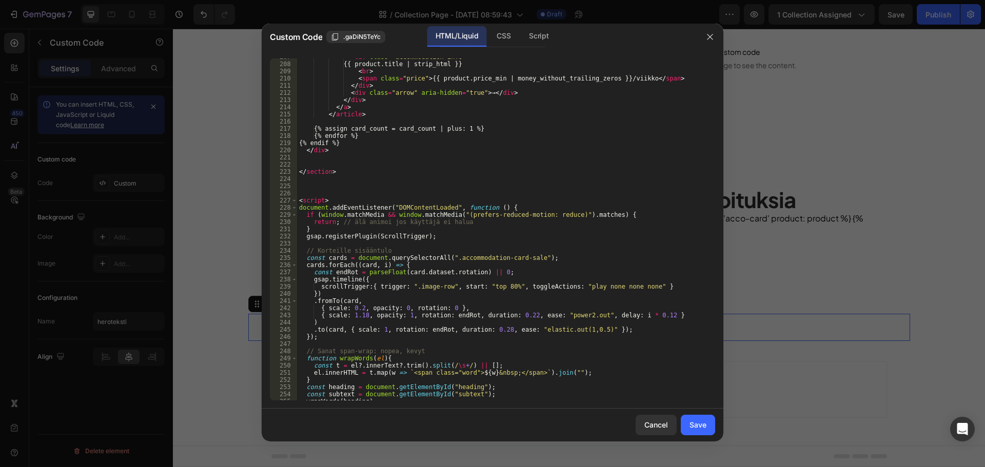
scroll to position [1590, 0]
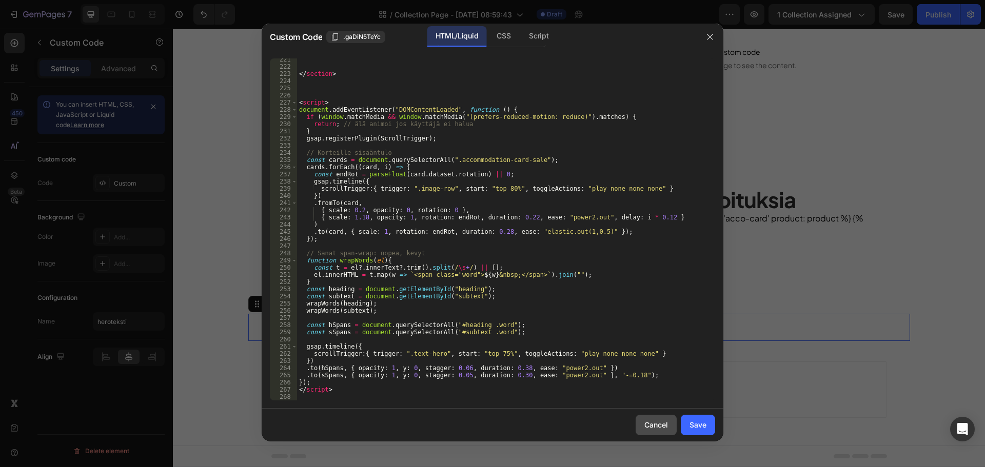
click at [637, 419] on button "Cancel" at bounding box center [656, 425] width 41 height 21
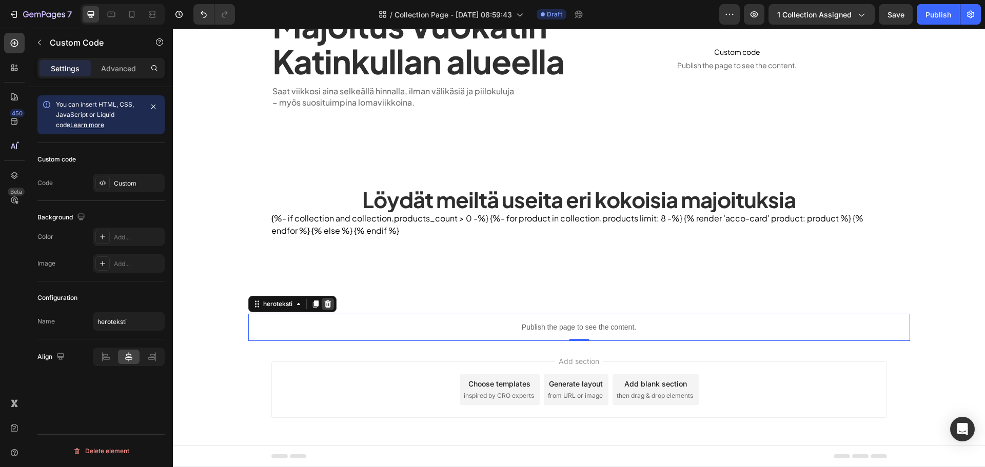
click at [324, 306] on icon at bounding box center [328, 304] width 8 height 8
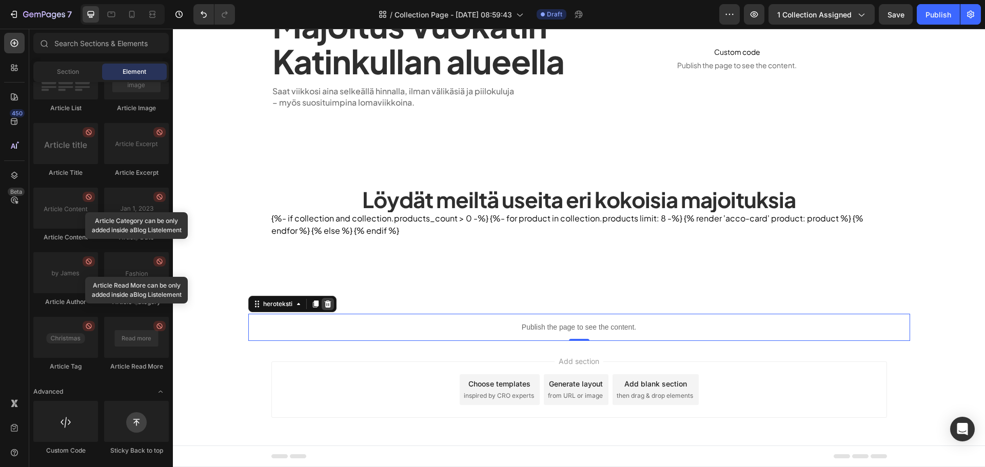
scroll to position [16, 0]
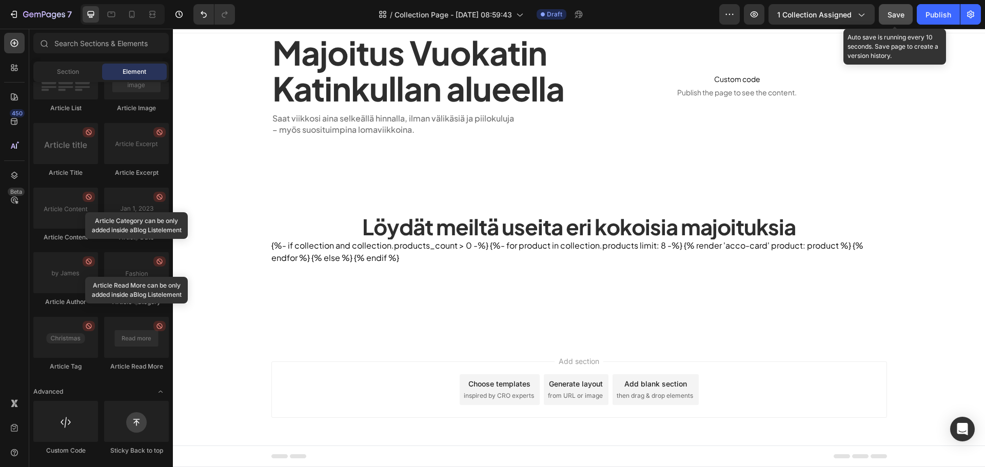
click at [887, 14] on button "Save" at bounding box center [896, 14] width 34 height 21
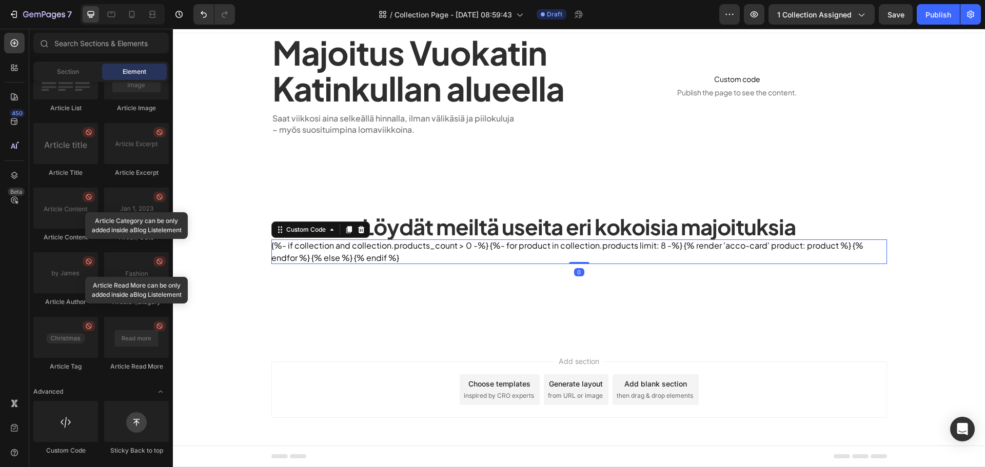
click at [424, 261] on div "{%- if collection and collection.products_count > 0 -%} {%- for product in coll…" at bounding box center [579, 252] width 616 height 25
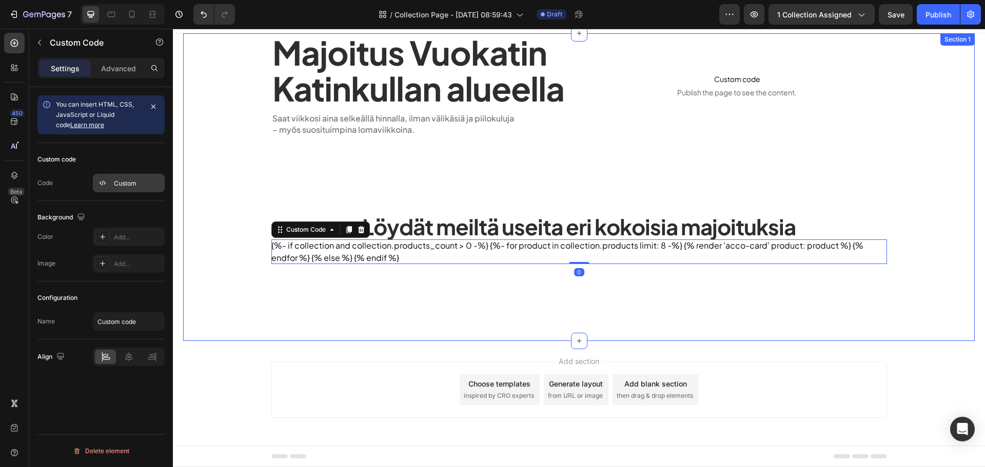
drag, startPoint x: 114, startPoint y: 181, endPoint x: 1, endPoint y: 170, distance: 114.5
click at [114, 181] on div "Custom" at bounding box center [138, 183] width 48 height 9
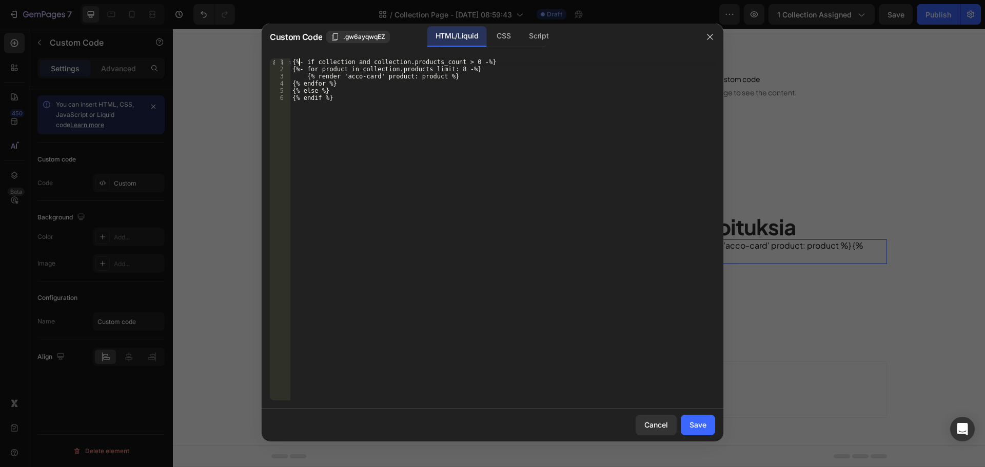
click at [300, 61] on div "{%- if collection and collection.products_count > 0 -%} {%- for product in coll…" at bounding box center [502, 236] width 425 height 357
type textarea "{%- if collection and collection.products_count > 0 -%}"
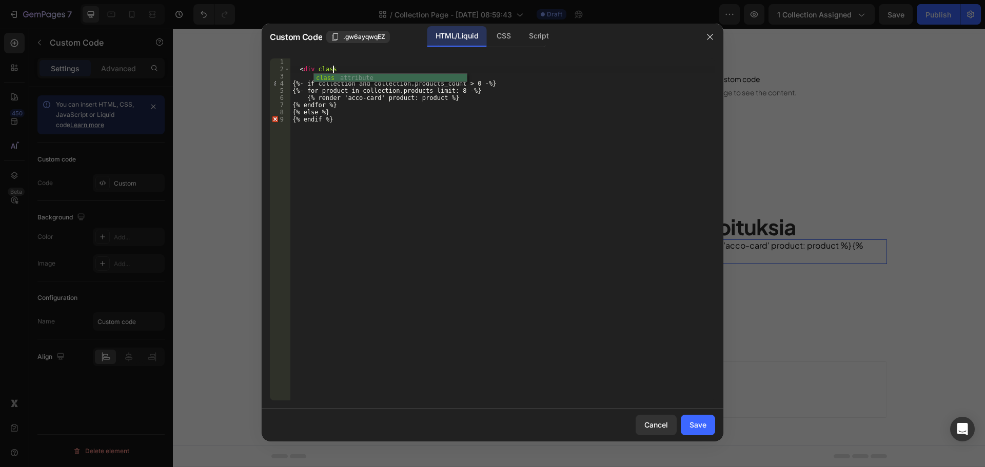
scroll to position [0, 3]
paste textarea "products-container""
type textarea "<div class="products-container">"
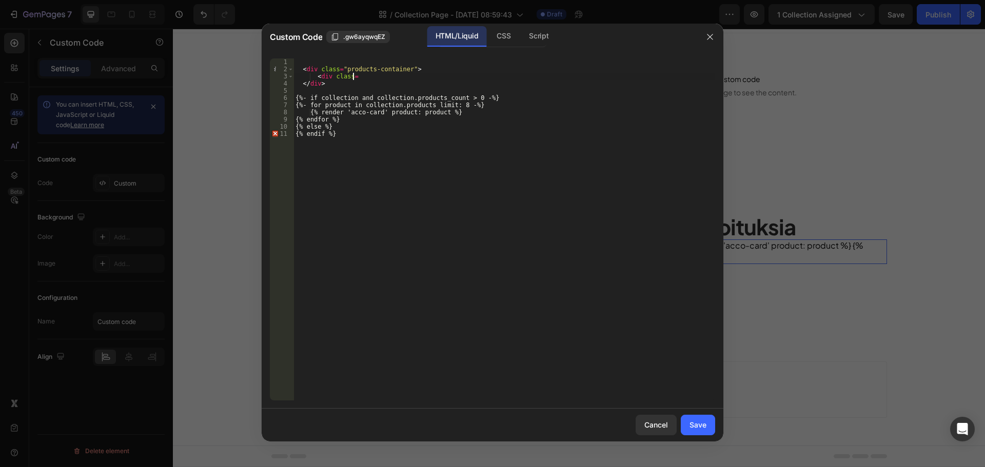
scroll to position [0, 4]
paste textarea "products-grid"
click at [418, 79] on div "< div class = "products-container" > < div class = "products-grid" </ div > {%-…" at bounding box center [505, 236] width 422 height 357
type textarea "<div class="products-grid">"
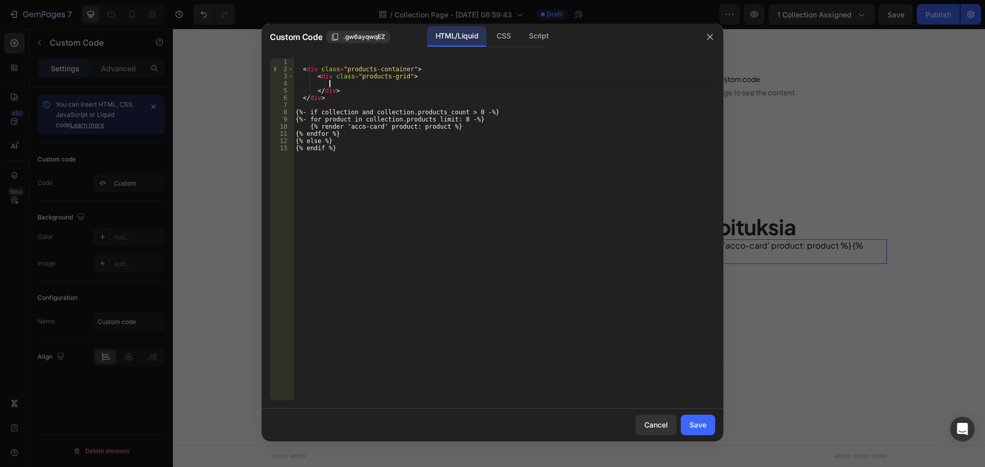
scroll to position [0, 3]
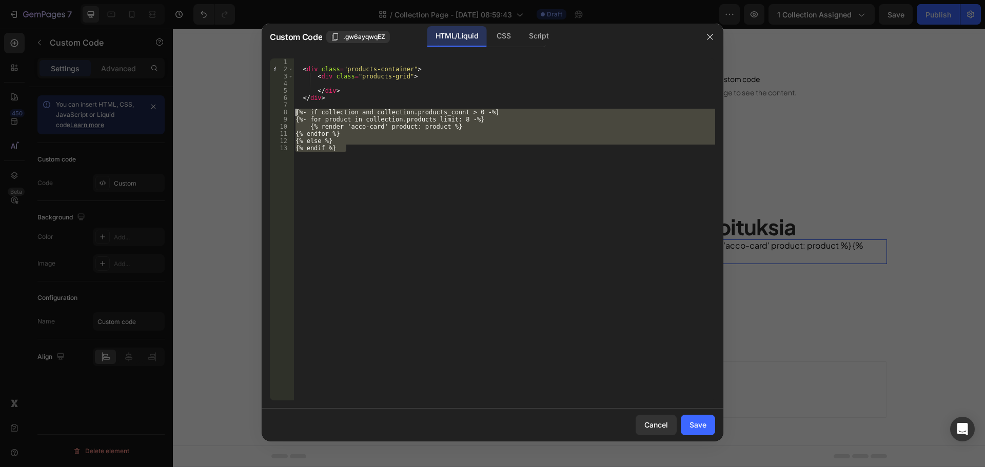
drag, startPoint x: 358, startPoint y: 151, endPoint x: 283, endPoint y: 112, distance: 84.2
click at [283, 112] on div "1 2 3 4 5 6 7 8 9 10 11 12 13 < div class = "products-container" > < div class …" at bounding box center [492, 229] width 445 height 342
type textarea "{%- if collection and collection.products_count > 0 -%} {%- for product in coll…"
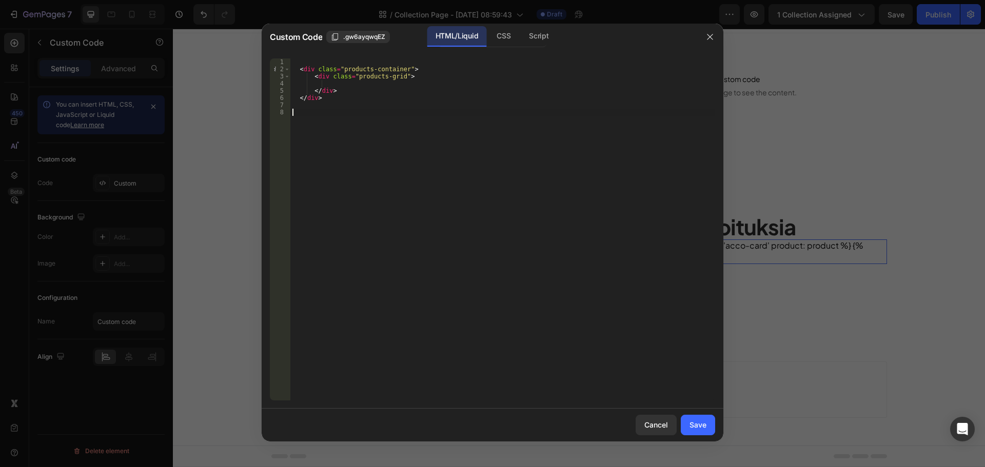
click at [423, 79] on div "< div class = "products-container" > < div class = "products-grid" > </ div > <…" at bounding box center [502, 236] width 425 height 357
type textarea "<div class="products-grid">"
paste textarea "{% endif %}"
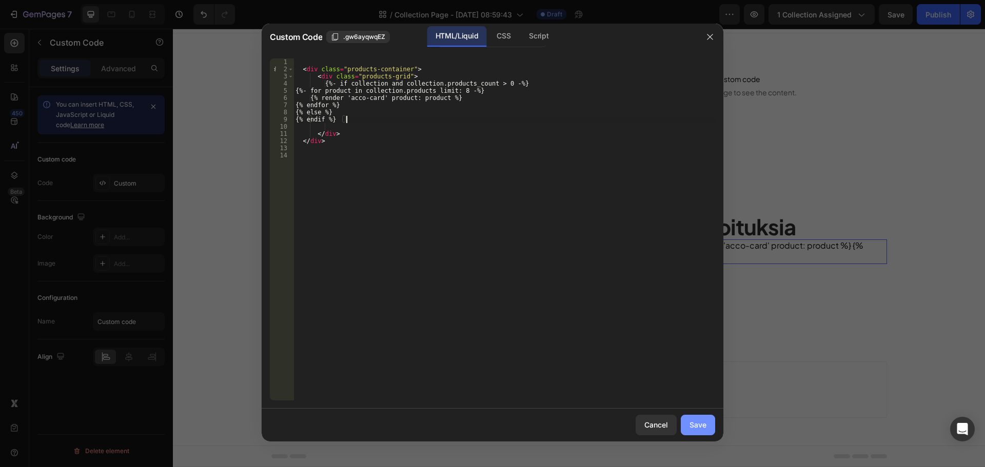
type textarea "{% endif %}"
drag, startPoint x: 688, startPoint y: 424, endPoint x: 740, endPoint y: 359, distance: 83.6
click at [688, 423] on button "Save" at bounding box center [698, 425] width 34 height 21
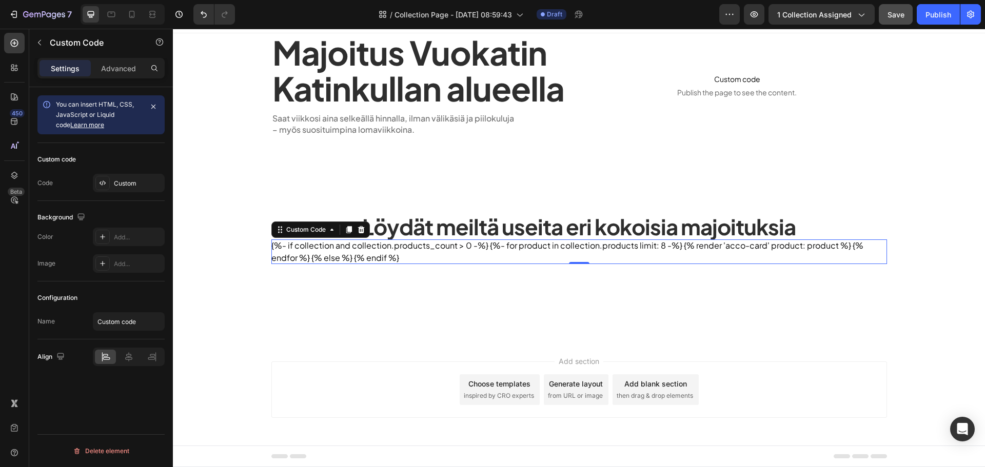
click at [884, 21] on button "Save" at bounding box center [896, 14] width 34 height 21
click at [129, 181] on div "Custom" at bounding box center [138, 183] width 48 height 9
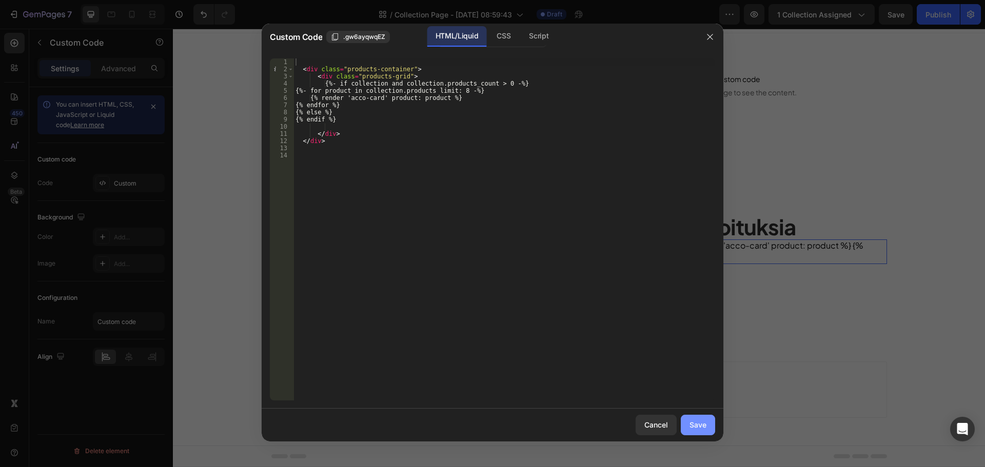
click at [690, 423] on div "Save" at bounding box center [698, 425] width 17 height 11
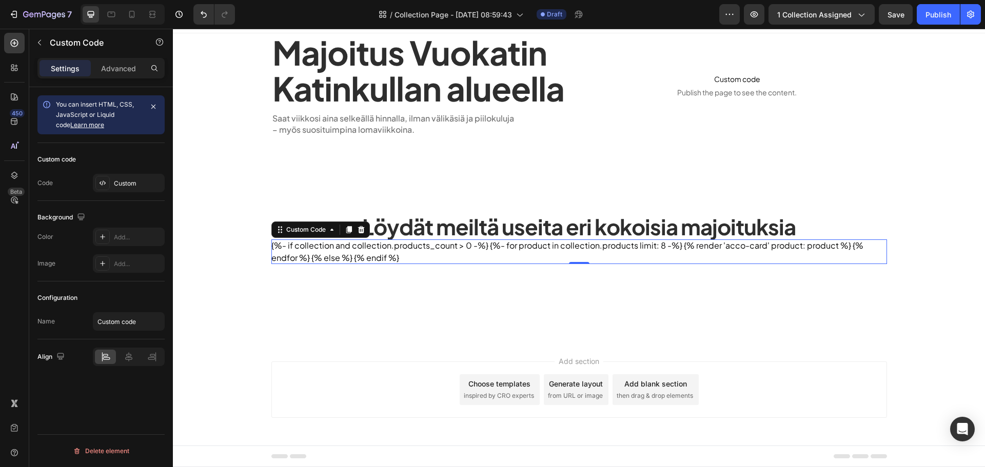
click at [13, 439] on div at bounding box center [14, 429] width 21 height 70
click at [15, 434] on div at bounding box center [14, 428] width 21 height 21
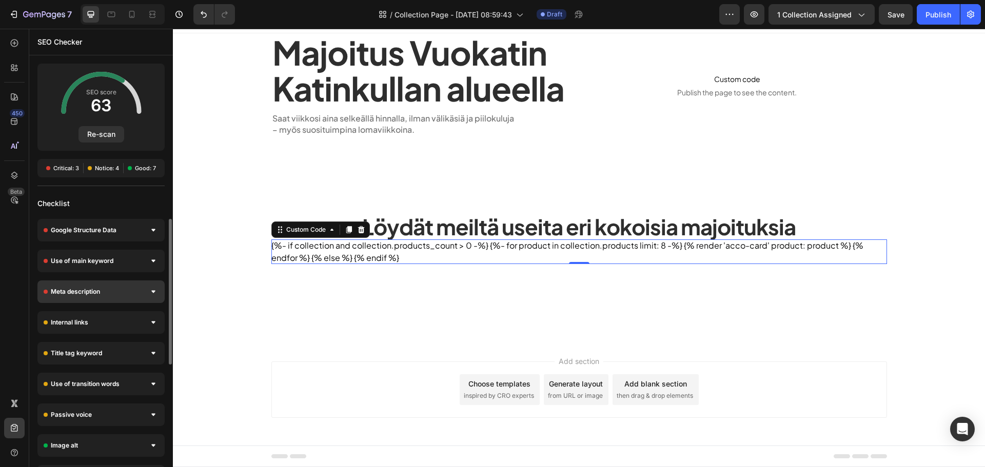
click at [129, 286] on div "Meta description" at bounding box center [100, 292] width 127 height 23
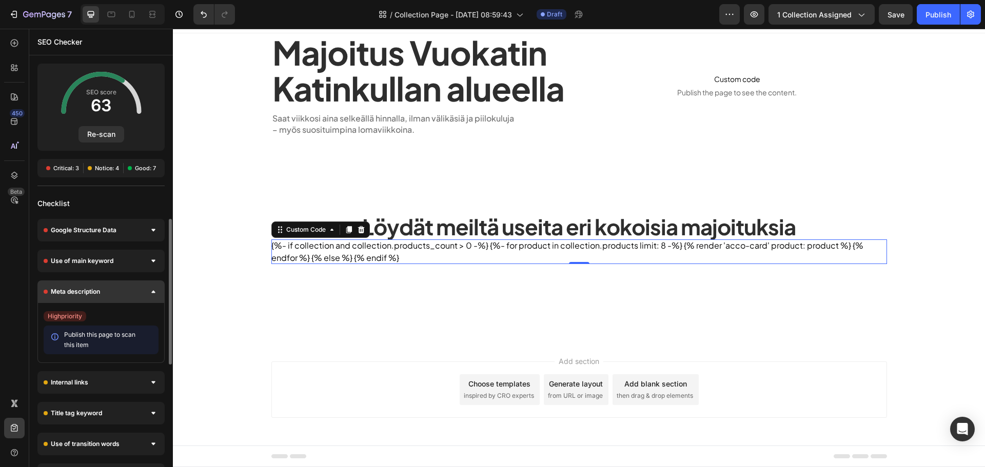
click at [128, 288] on div "Meta description" at bounding box center [100, 292] width 127 height 23
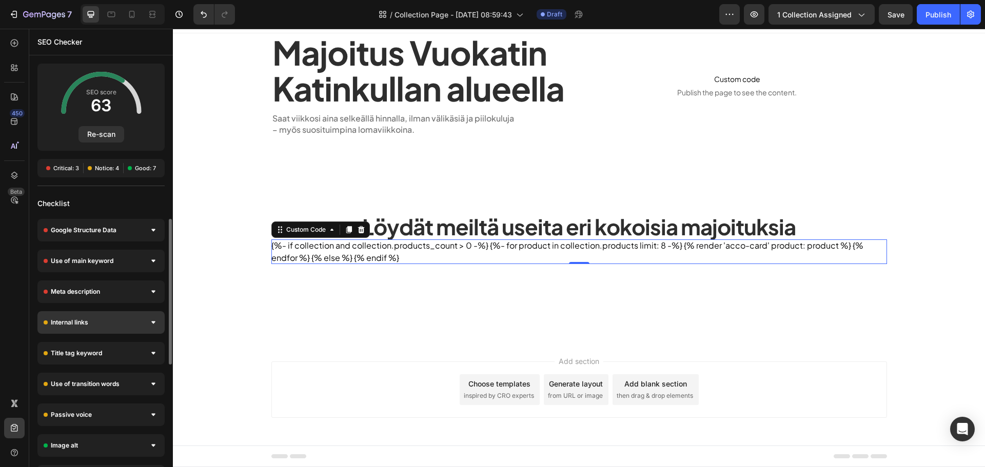
click at [120, 321] on div "Internal links" at bounding box center [100, 322] width 127 height 23
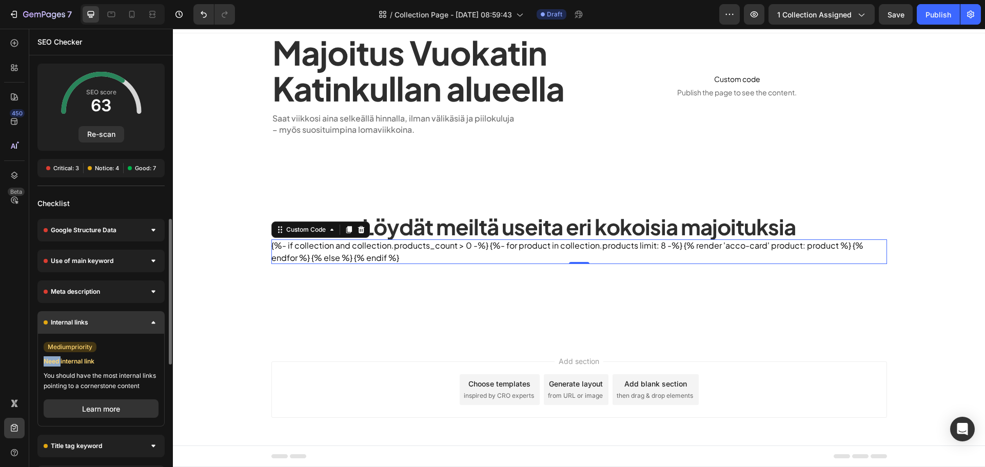
click at [120, 321] on div "Internal links" at bounding box center [100, 322] width 127 height 23
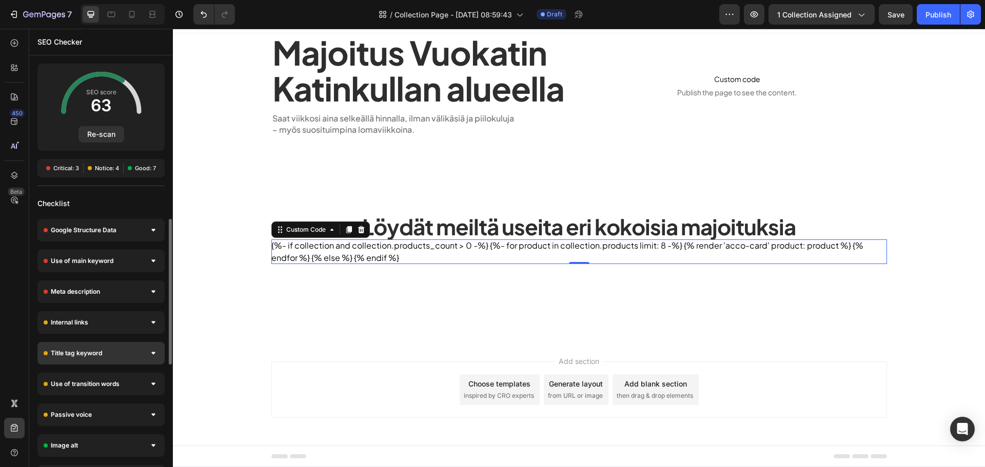
click at [128, 350] on div "Title tag keyword" at bounding box center [100, 353] width 127 height 23
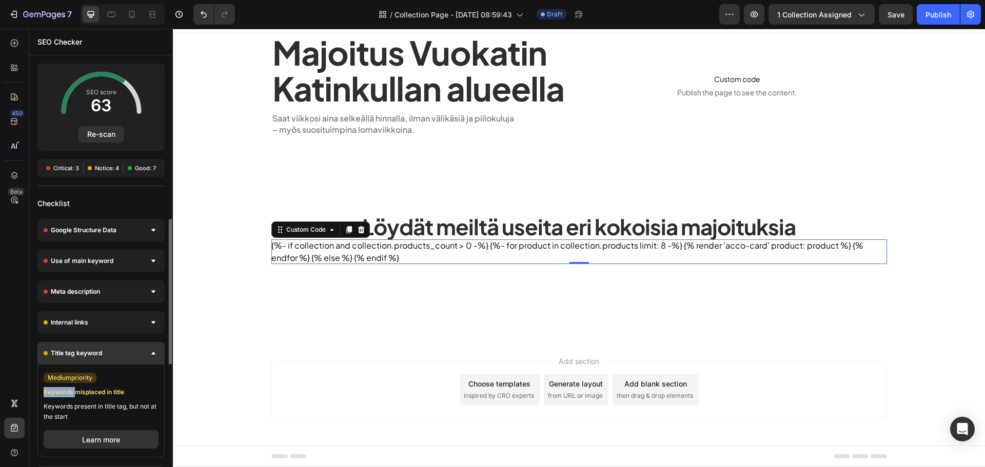
click at [128, 350] on div "Title tag keyword" at bounding box center [100, 353] width 127 height 23
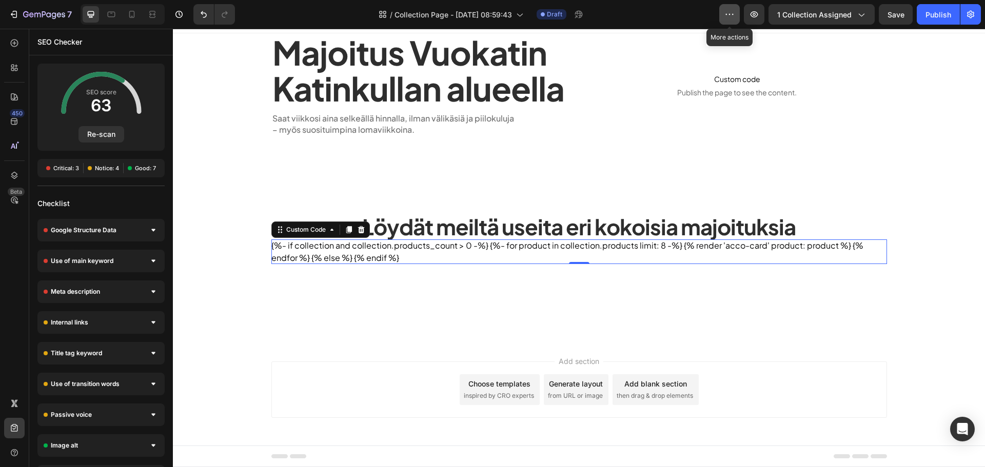
click at [732, 10] on icon "button" at bounding box center [730, 14] width 10 height 10
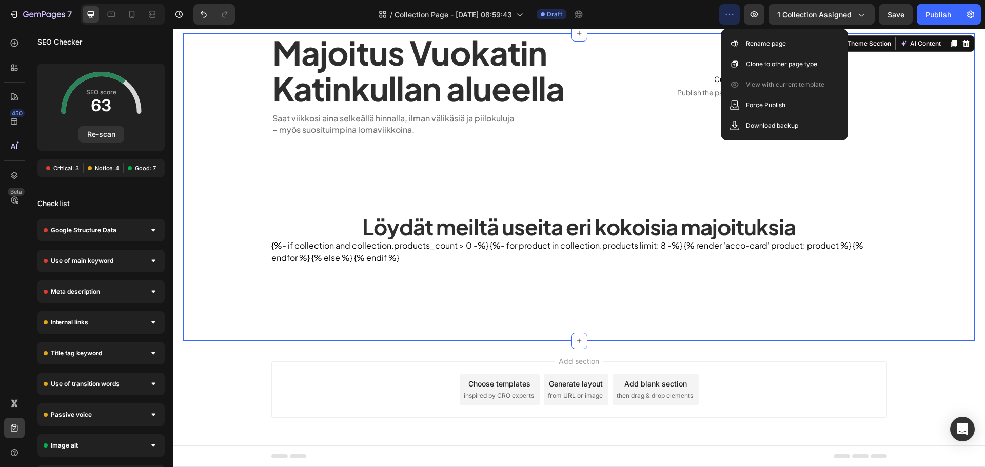
click at [206, 134] on div "Majoitus Vuokatin Katinkullan alueella Heading Saat viikkosi aina selkeällä hin…" at bounding box center [579, 187] width 792 height 308
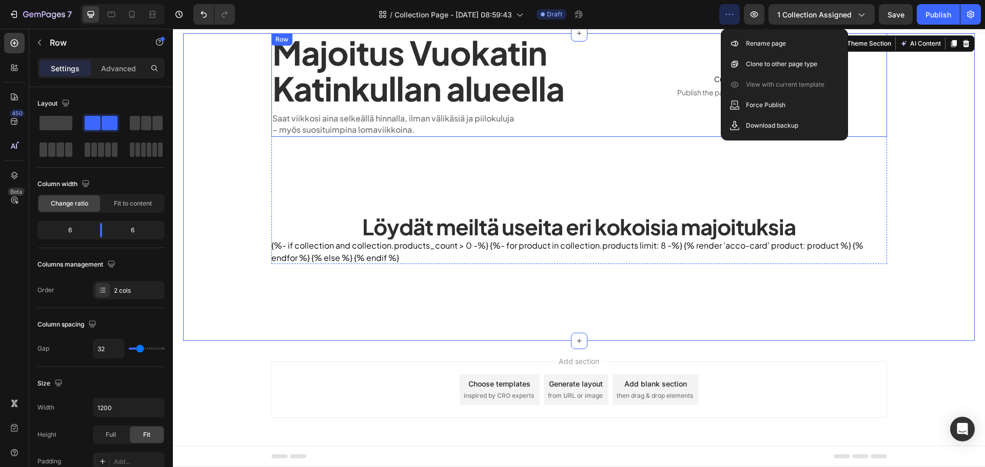
click at [569, 131] on div "Majoitus Vuokatin Katinkullan alueella Heading Saat viikkosi aina selkeällä hin…" at bounding box center [579, 85] width 616 height 104
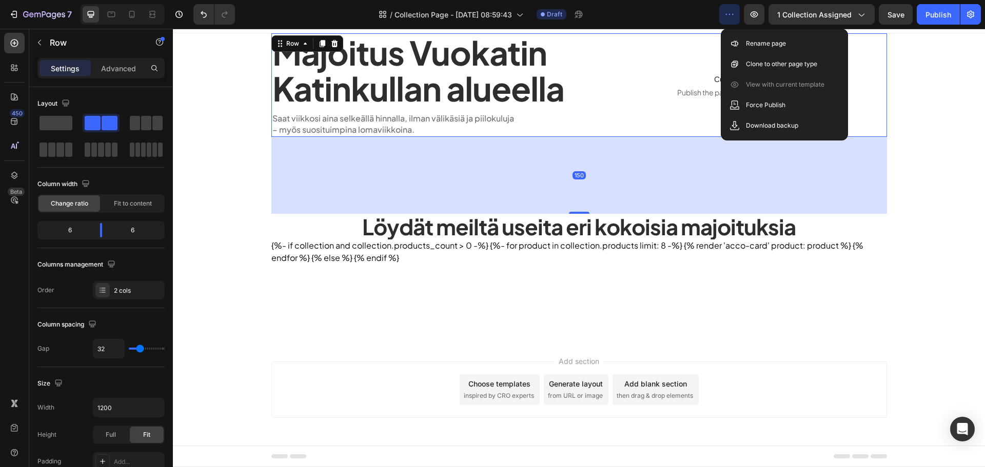
click at [318, 40] on icon at bounding box center [322, 44] width 8 height 8
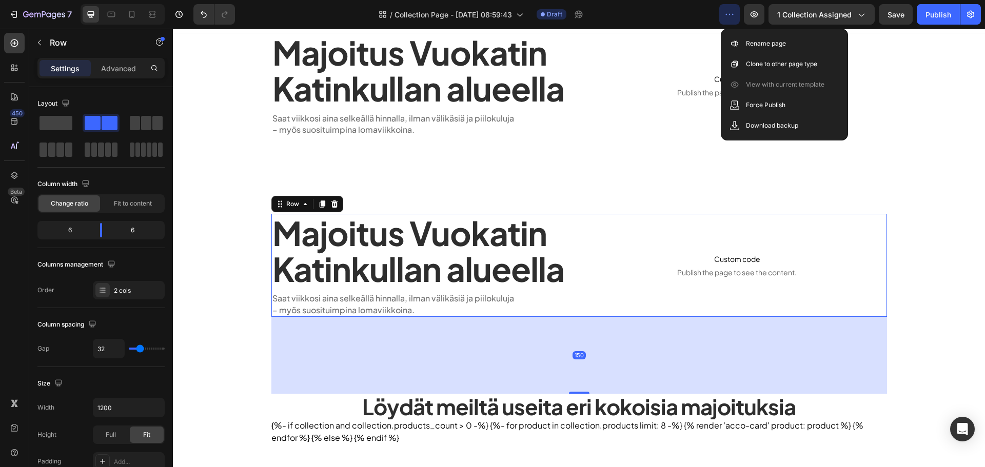
scroll to position [44, 0]
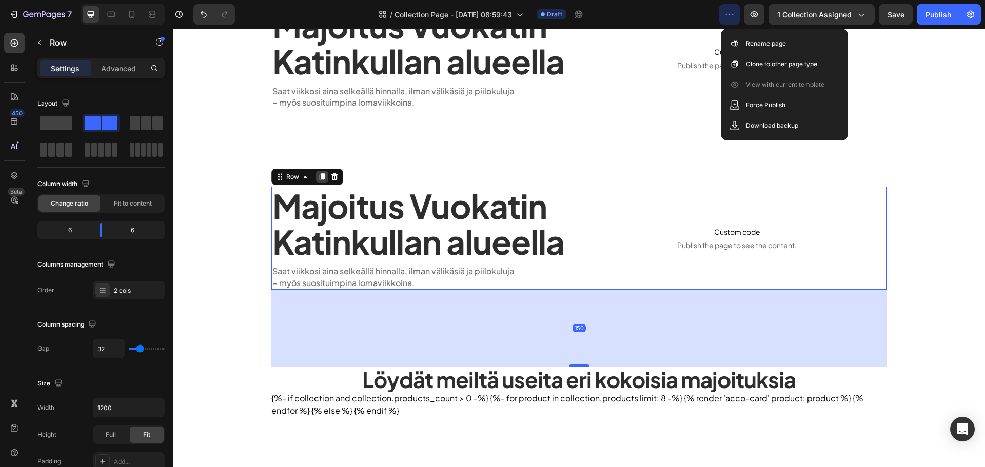
click at [321, 175] on icon at bounding box center [322, 176] width 6 height 7
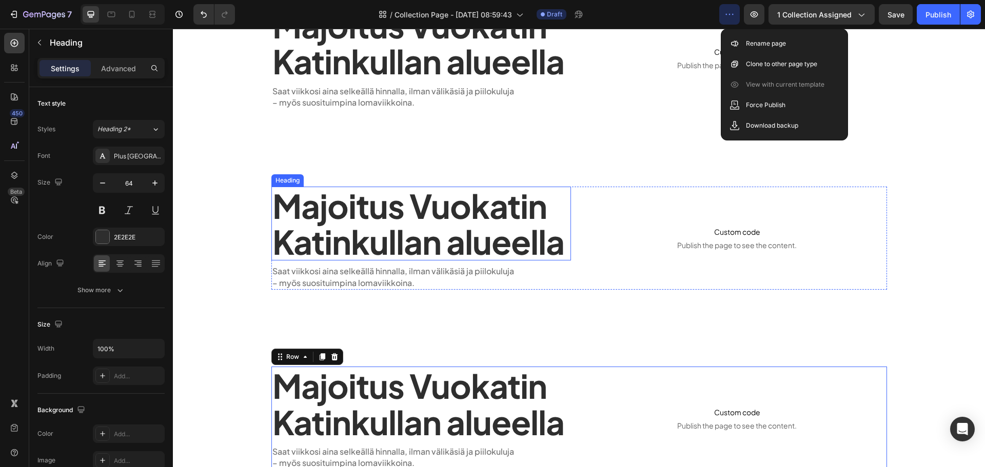
click at [411, 212] on h1 "Majoitus Vuokatin Katinkullan alueella" at bounding box center [421, 224] width 300 height 74
click at [513, 248] on p "Majoitus Vuokatin Katinkullan alueella" at bounding box center [421, 224] width 298 height 72
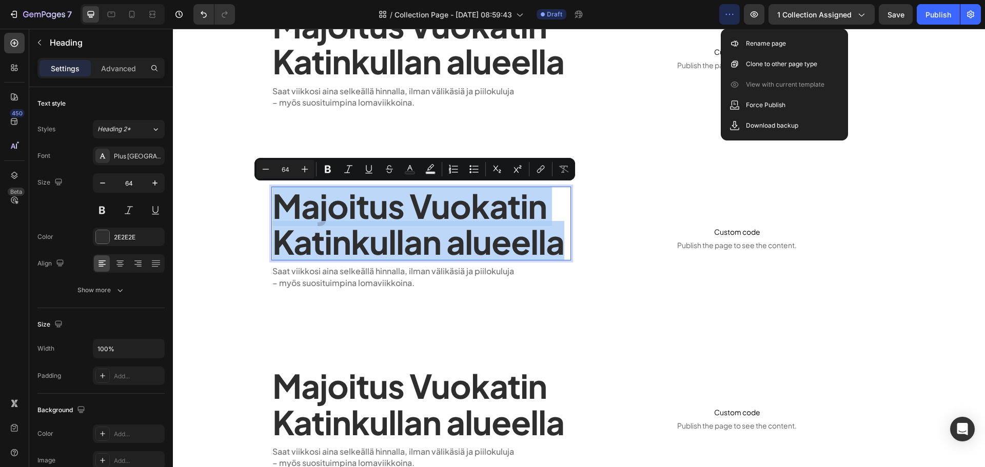
drag, startPoint x: 556, startPoint y: 251, endPoint x: 271, endPoint y: 210, distance: 287.3
click at [272, 210] on p "Majoitus Vuokatin Katinkullan alueella" at bounding box center [421, 224] width 298 height 72
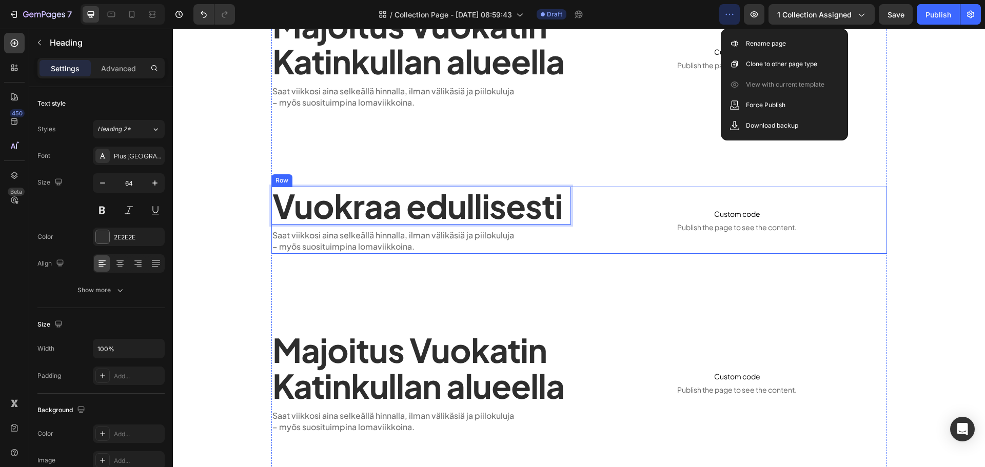
click at [375, 227] on div "Vuokraa edullisesti Heading 8 Saat viikkosi aina selkeällä hinnalla, ilman väli…" at bounding box center [421, 220] width 300 height 67
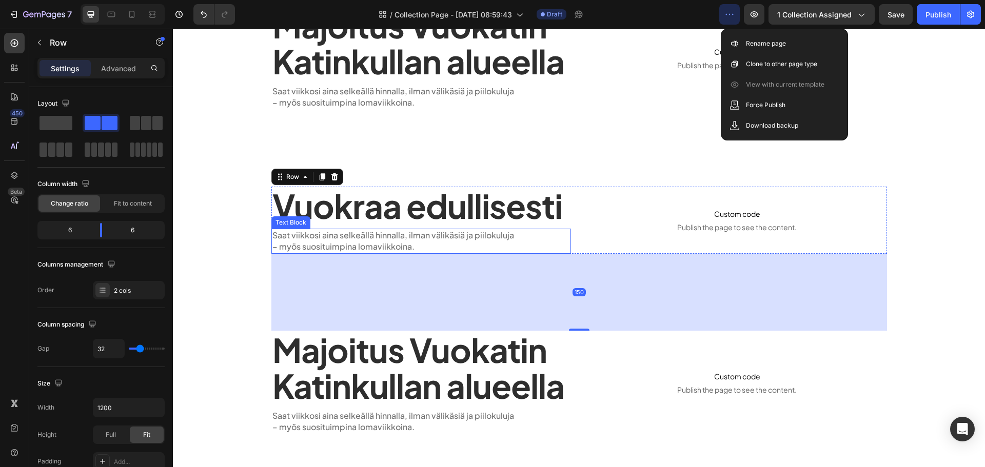
click at [373, 231] on p "Saat viikkosi aina selkeällä hinnalla, ilman välikäsiä ja piilokuluja" at bounding box center [421, 235] width 298 height 11
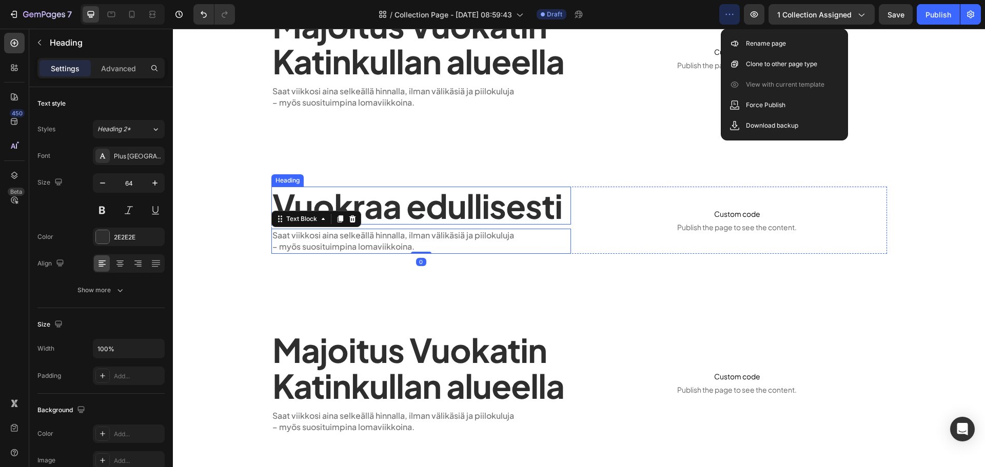
click at [514, 209] on p "Vuokraa edullisesti" at bounding box center [421, 206] width 298 height 36
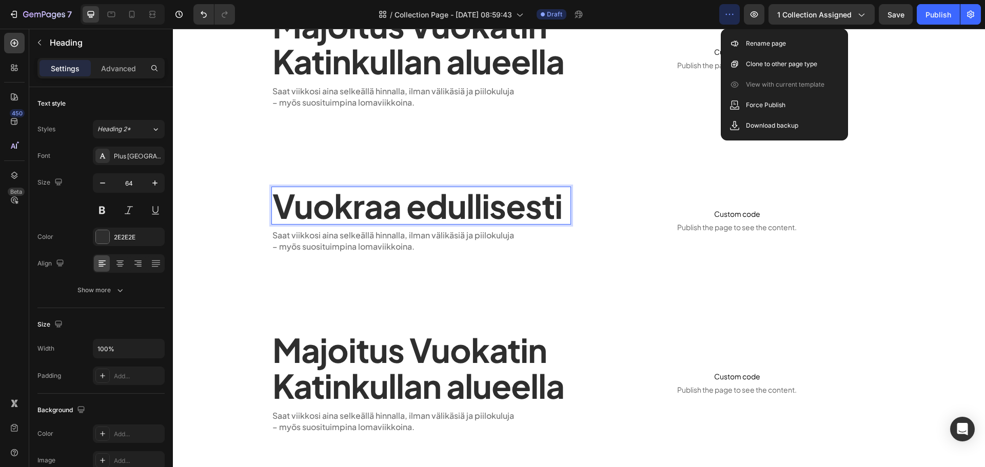
click at [458, 206] on p "Vuokraa edullisesti" at bounding box center [421, 206] width 298 height 36
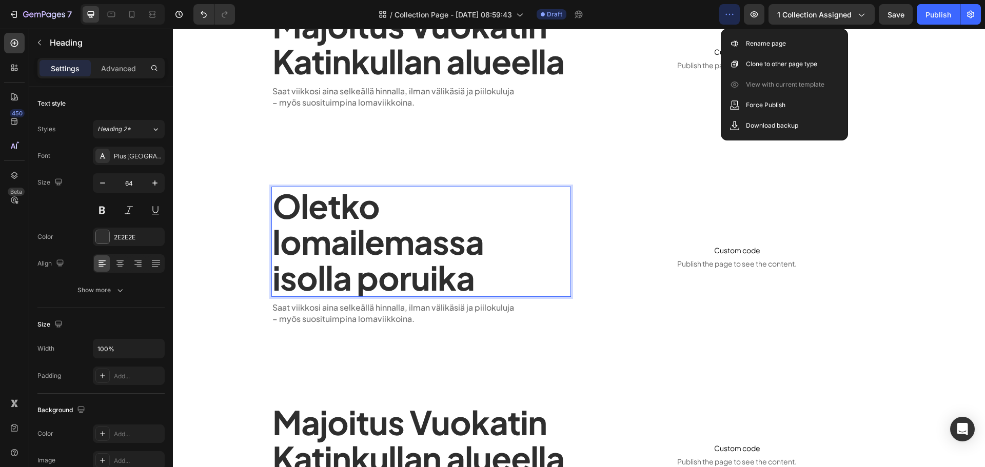
scroll to position [2, 0]
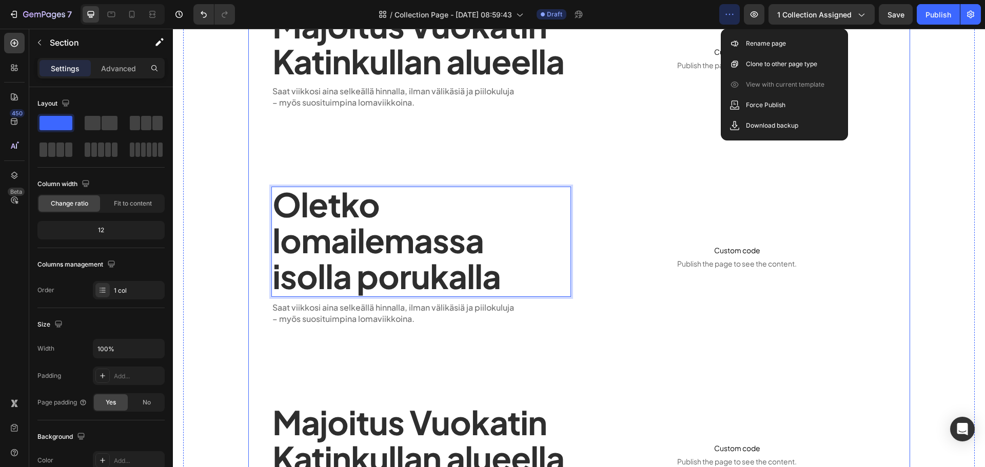
drag, startPoint x: 243, startPoint y: 291, endPoint x: 238, endPoint y: 290, distance: 5.7
click at [243, 291] on div "Majoitus Vuokatin Katinkullan alueella Heading Saat viikkosi aina selkeällä hin…" at bounding box center [579, 358] width 792 height 705
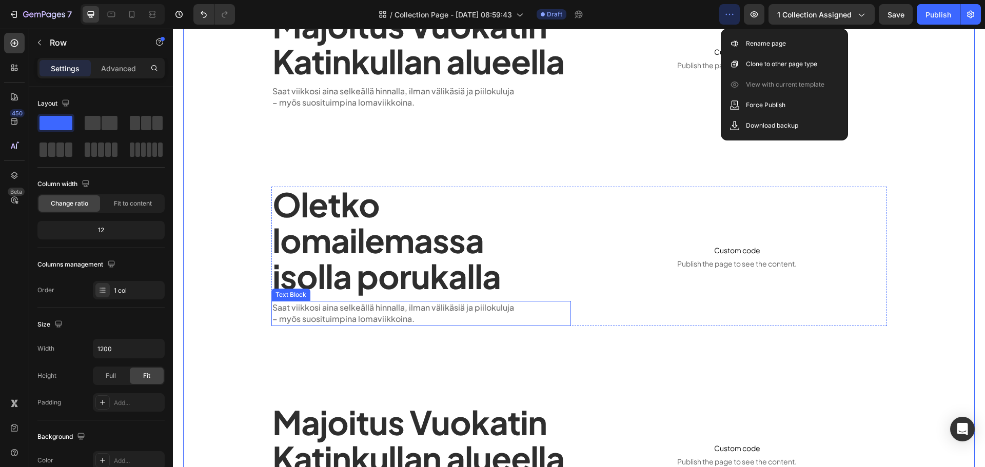
click at [366, 327] on div "Majoitus Vuokatin Katinkullan alueella Heading Saat viikkosi aina selkeällä hin…" at bounding box center [579, 320] width 616 height 628
click at [369, 316] on p "– myös suosituimpina lomaviikkoina." at bounding box center [421, 319] width 298 height 11
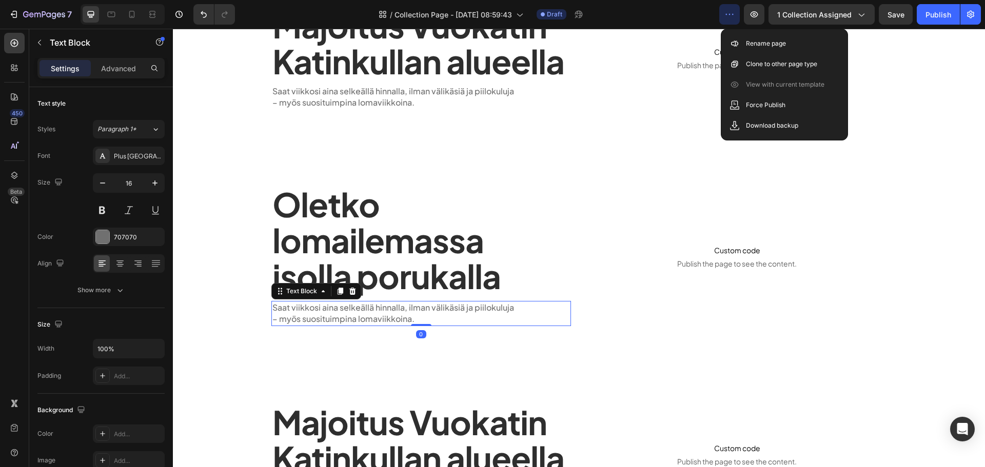
click at [369, 316] on p "– myös suosituimpina lomaviikkoina." at bounding box center [421, 319] width 298 height 11
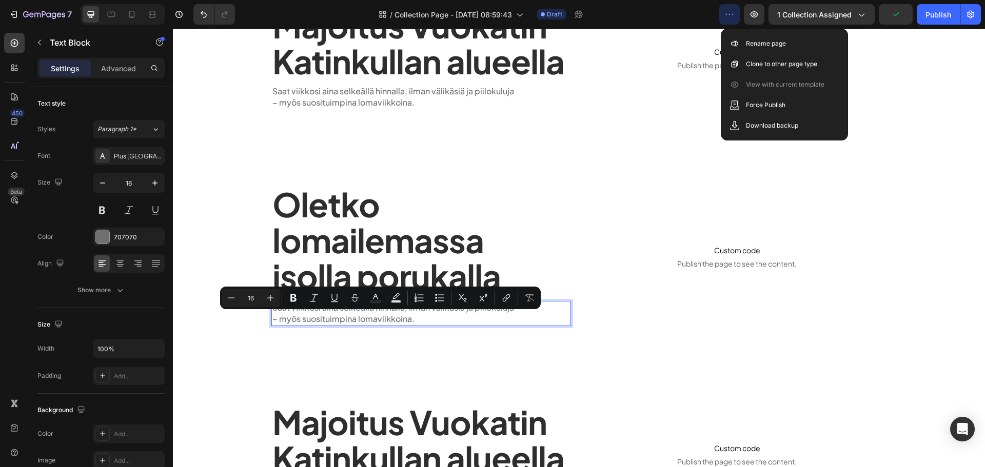
click at [416, 313] on p "Saat viikkosi aina selkeällä hinnalla, ilman välikäsiä ja piilokuluja" at bounding box center [421, 307] width 298 height 11
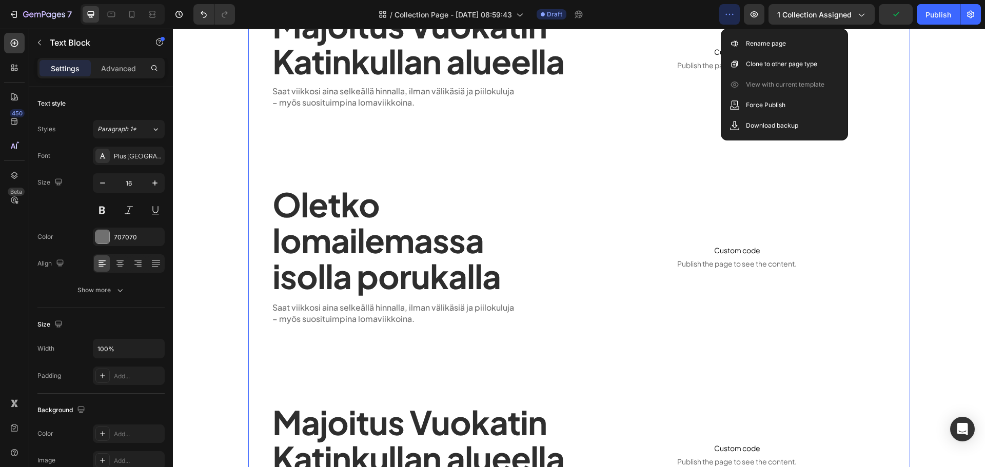
click at [248, 258] on div "Majoitus Vuokatin Katinkullan alueella Heading Saat viikkosi aina selkeällä hin…" at bounding box center [579, 358] width 662 height 705
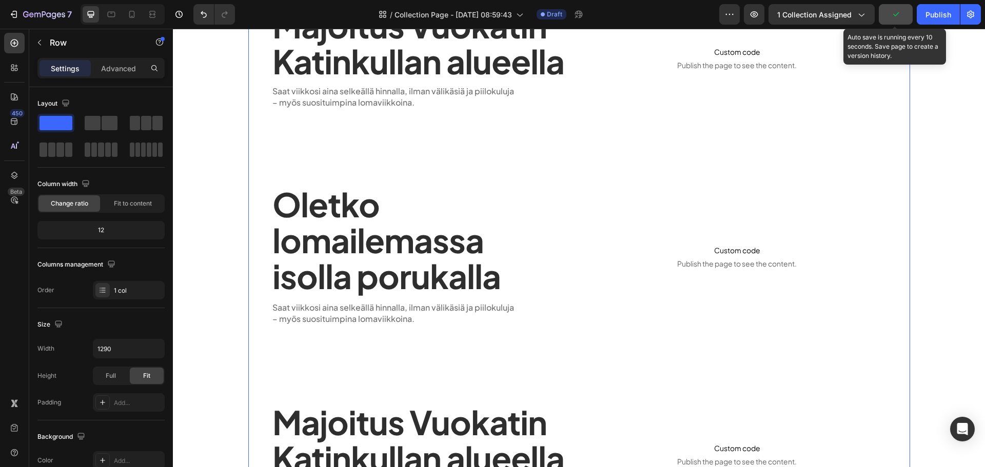
click at [901, 12] on icon "button" at bounding box center [896, 14] width 10 height 10
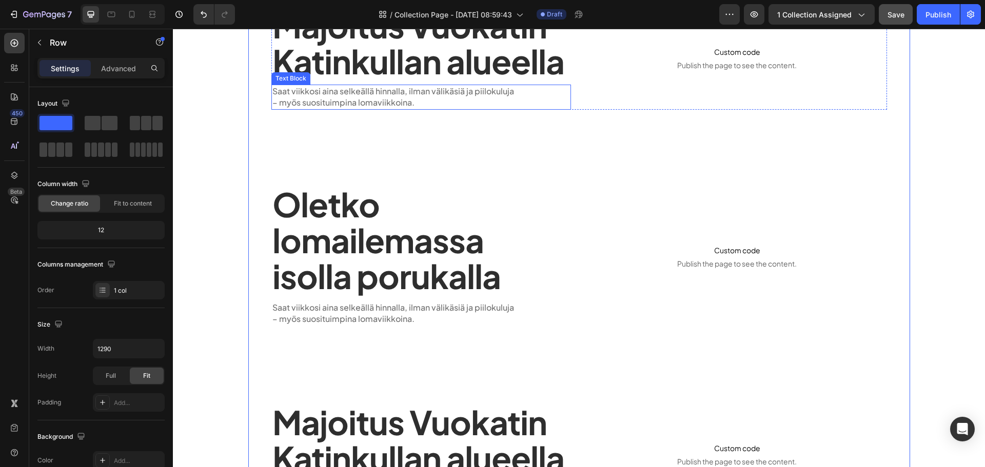
scroll to position [0, 0]
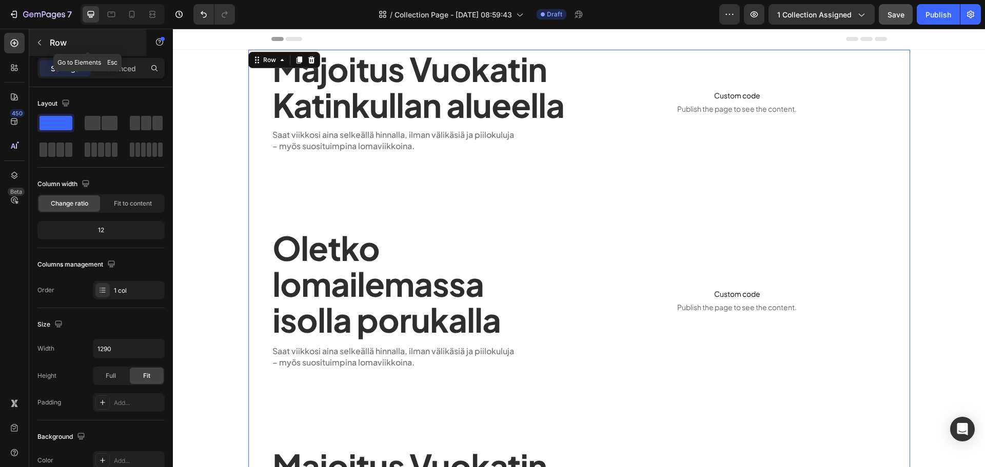
click at [48, 44] on div "Row" at bounding box center [87, 42] width 117 height 27
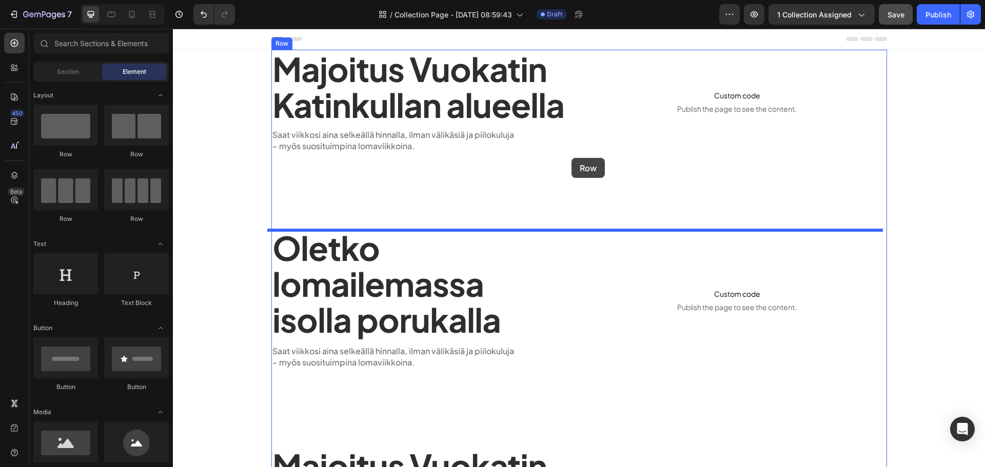
drag, startPoint x: 237, startPoint y: 231, endPoint x: 572, endPoint y: 158, distance: 342.5
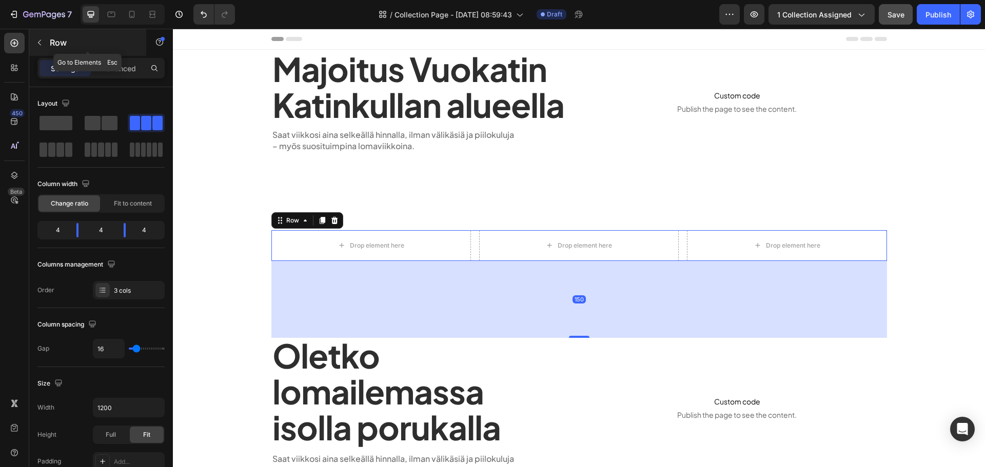
click at [49, 38] on div "Row" at bounding box center [87, 42] width 117 height 27
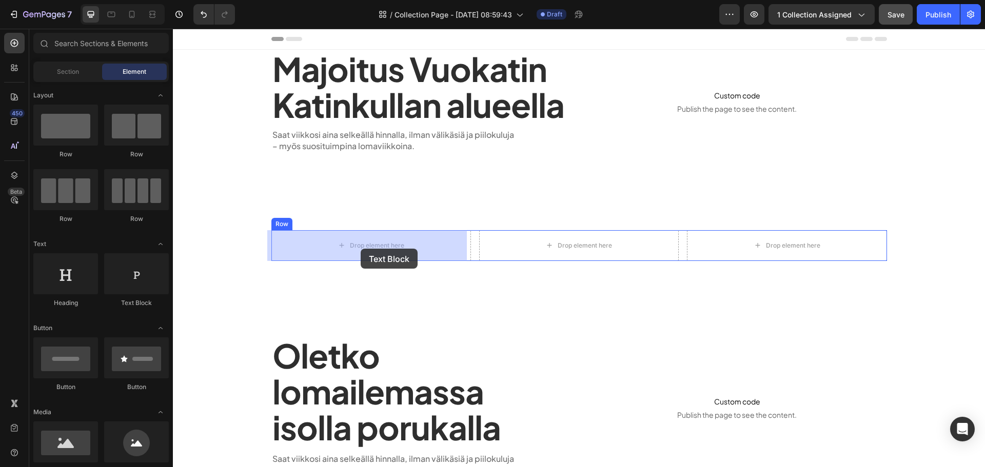
drag, startPoint x: 310, startPoint y: 303, endPoint x: 361, endPoint y: 249, distance: 73.7
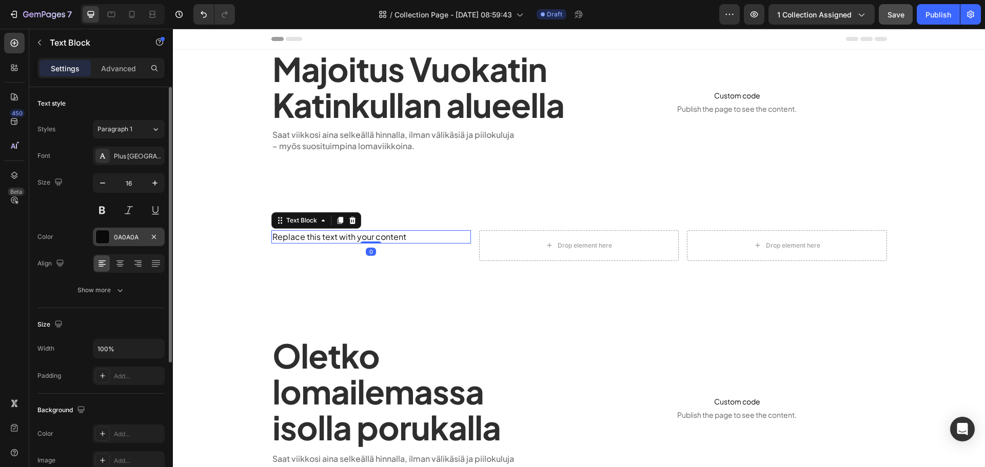
click at [126, 240] on div "0A0A0A" at bounding box center [129, 237] width 30 height 9
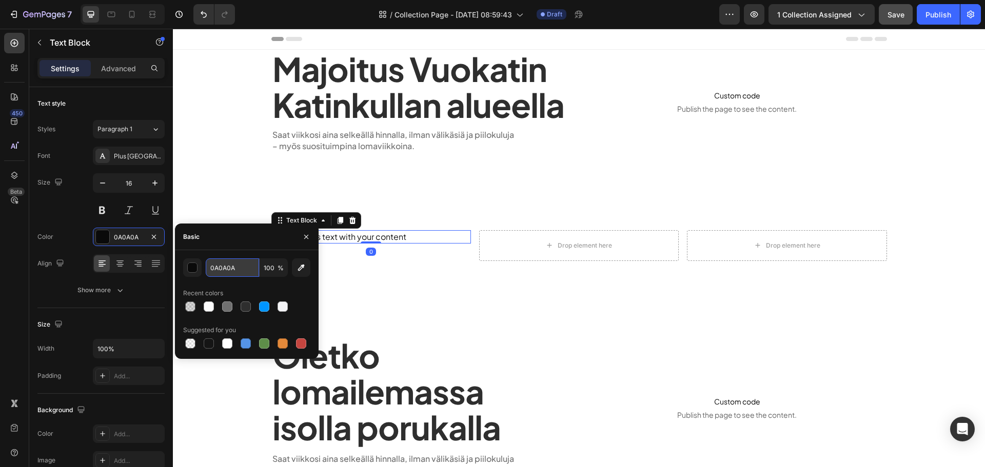
click at [245, 267] on input "0A0A0A" at bounding box center [232, 268] width 53 height 18
type input "2e2e2e"
click at [109, 269] on div at bounding box center [102, 264] width 16 height 16
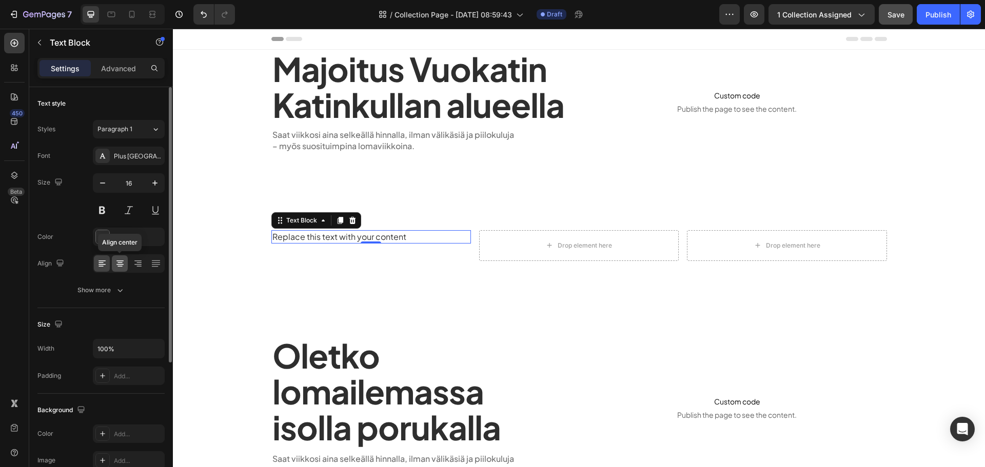
click at [120, 264] on icon at bounding box center [119, 264] width 7 height 1
click at [118, 286] on icon "button" at bounding box center [120, 290] width 10 height 10
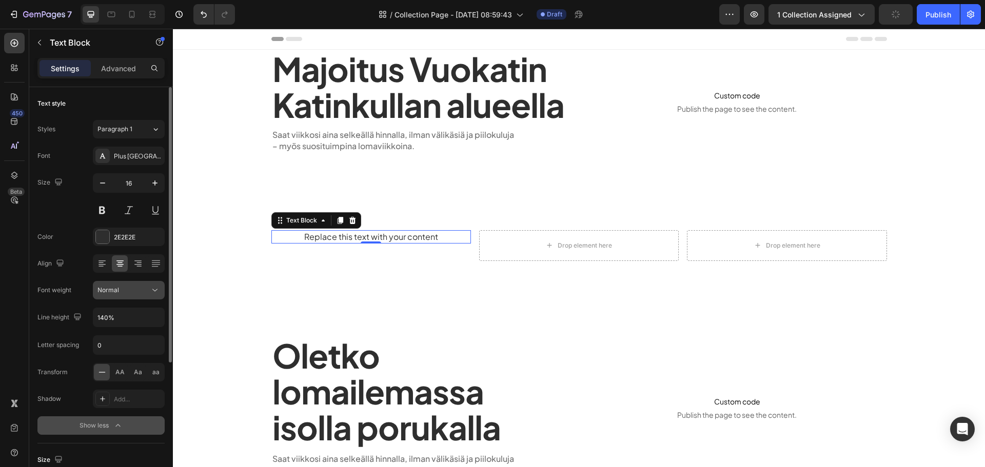
click at [125, 295] on div "Normal" at bounding box center [123, 290] width 52 height 9
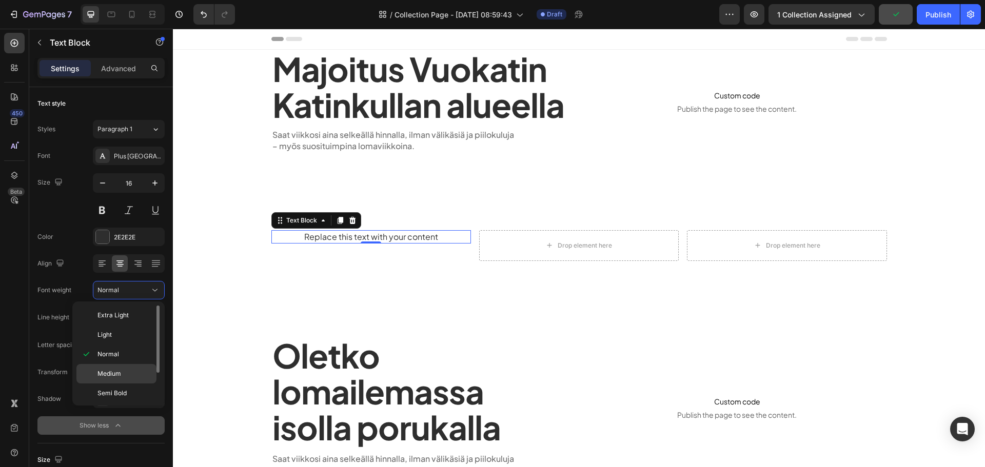
click at [127, 373] on p "Medium" at bounding box center [124, 373] width 54 height 9
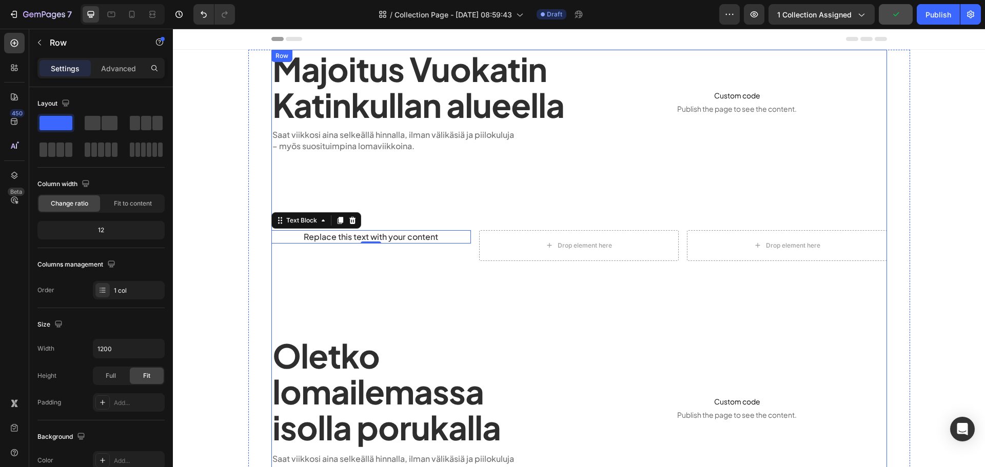
drag, startPoint x: 422, startPoint y: 273, endPoint x: 422, endPoint y: 244, distance: 28.7
click at [423, 273] on div "Majoitus Vuokatin Katinkullan alueella Heading Saat viikkosi aina selkeällä hin…" at bounding box center [579, 417] width 616 height 735
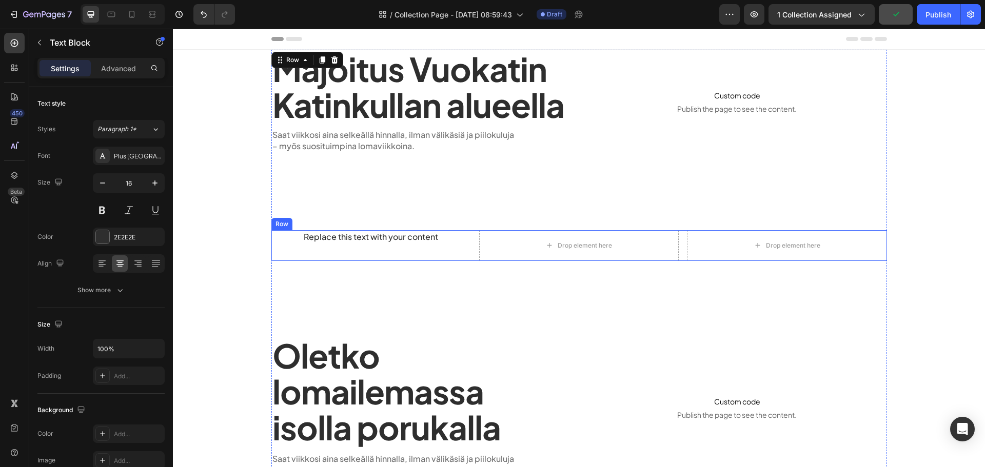
click at [418, 236] on div "Replace this text with your content" at bounding box center [371, 236] width 200 height 13
click at [337, 218] on icon at bounding box center [340, 220] width 6 height 7
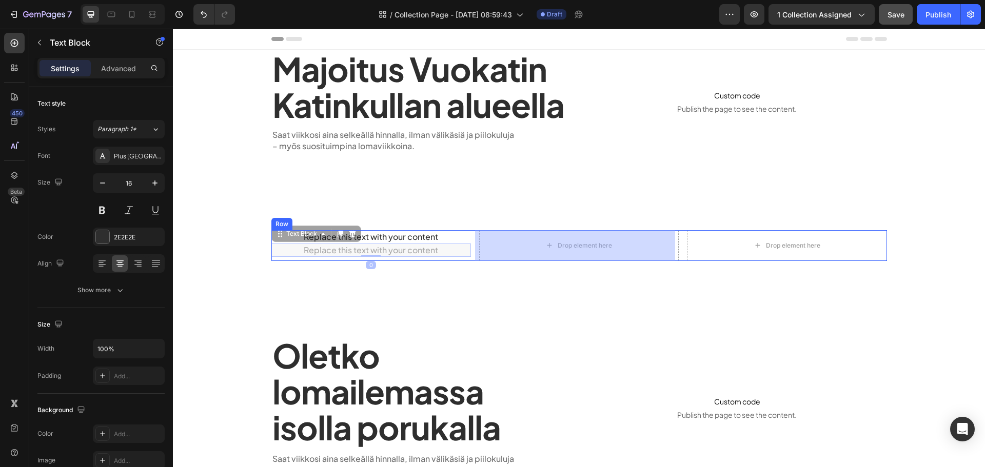
drag, startPoint x: 309, startPoint y: 236, endPoint x: 544, endPoint y: 240, distance: 235.0
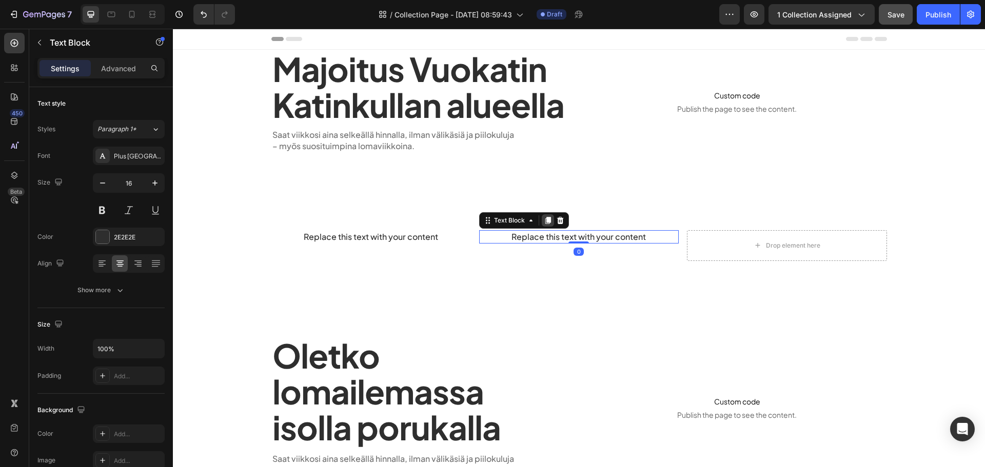
click at [545, 220] on icon at bounding box center [548, 220] width 6 height 7
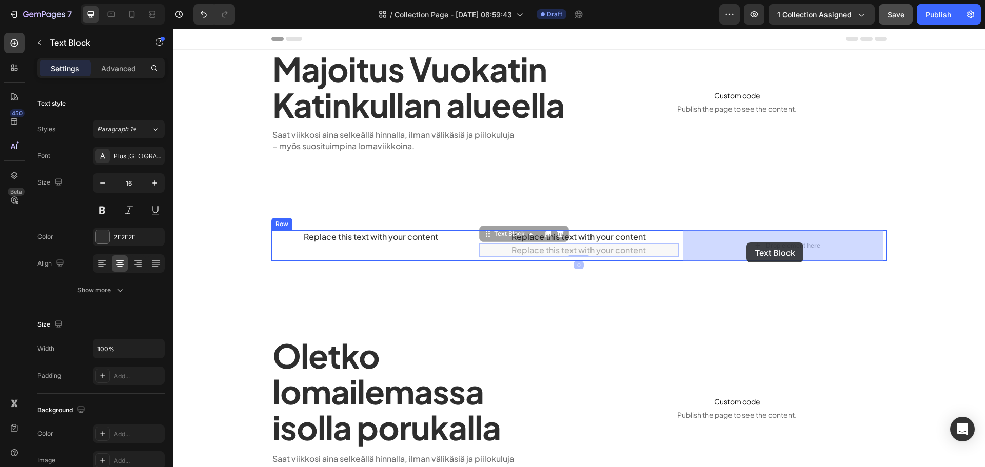
drag, startPoint x: 526, startPoint y: 240, endPoint x: 747, endPoint y: 243, distance: 220.1
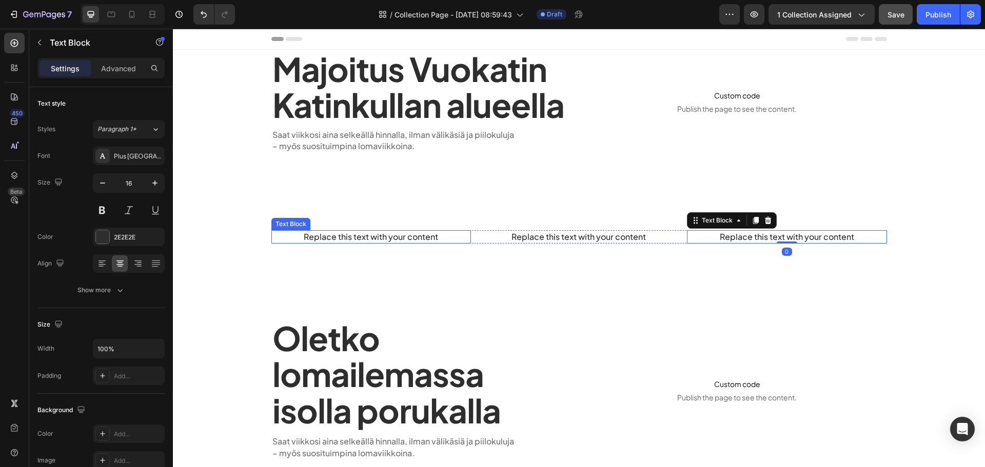
click at [388, 237] on div "Replace this text with your content" at bounding box center [371, 236] width 200 height 13
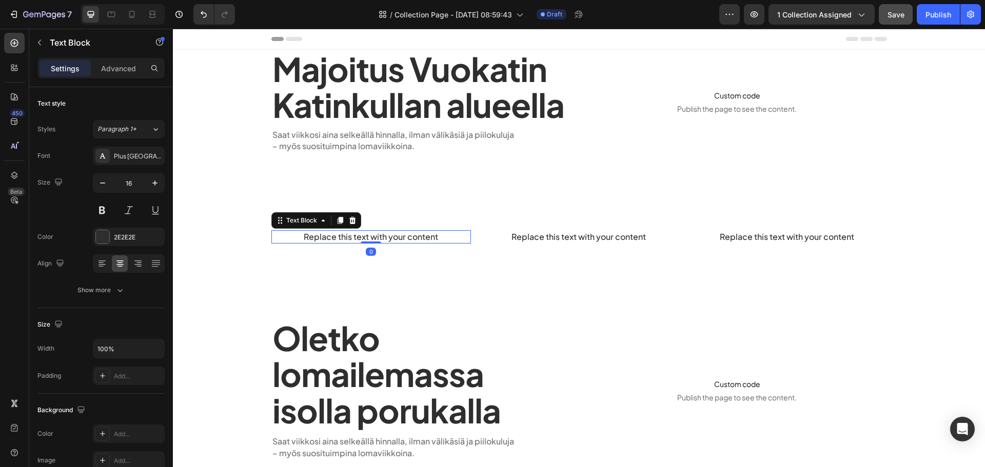
click at [388, 237] on div "Replace this text with your content" at bounding box center [371, 236] width 200 height 13
click at [395, 260] on div "Majoitus Vuokatin Katinkullan alueella Heading Saat viikkosi aina selkeällä hin…" at bounding box center [579, 409] width 616 height 718
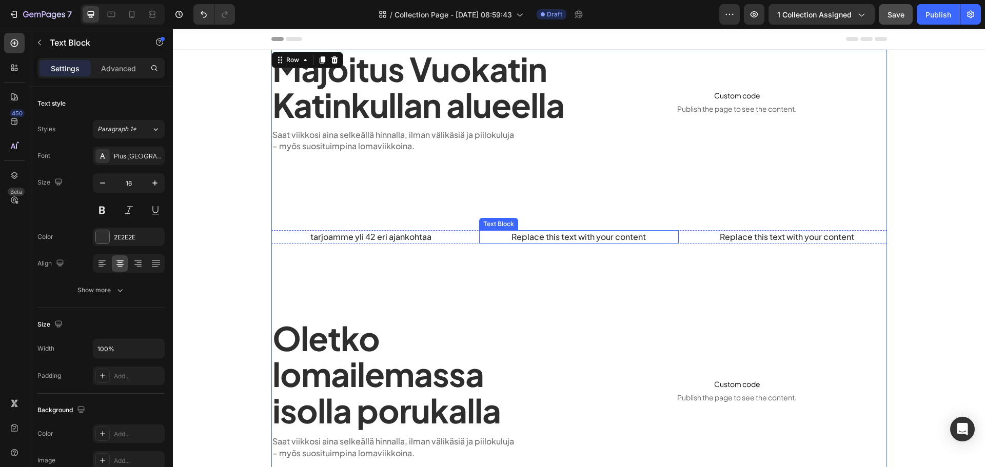
click at [546, 241] on div "Replace this text with your content" at bounding box center [579, 236] width 200 height 13
click at [585, 281] on div "Majoitus Vuokatin Katinkullan alueella Heading Saat viikkosi aina selkeällä hin…" at bounding box center [579, 409] width 616 height 718
click at [766, 238] on div "Replace this text with your content" at bounding box center [787, 236] width 200 height 13
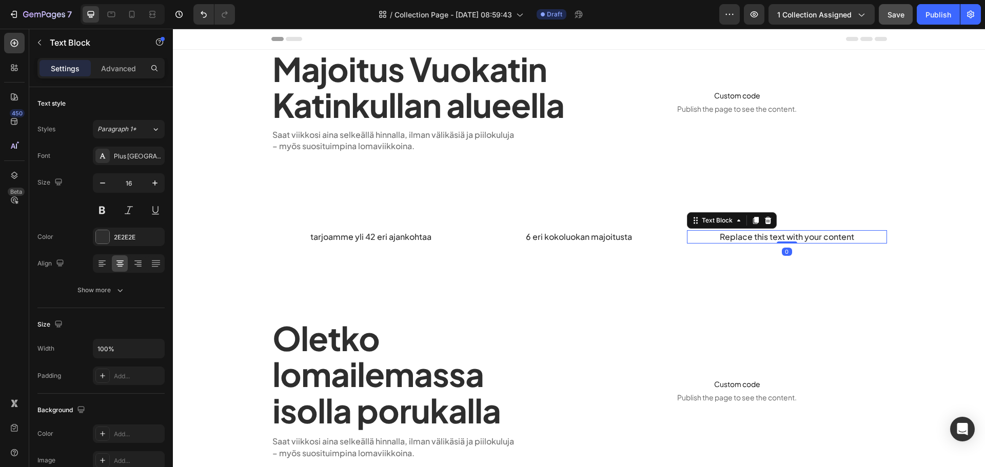
click at [766, 238] on div "Replace this text with your content" at bounding box center [787, 236] width 200 height 13
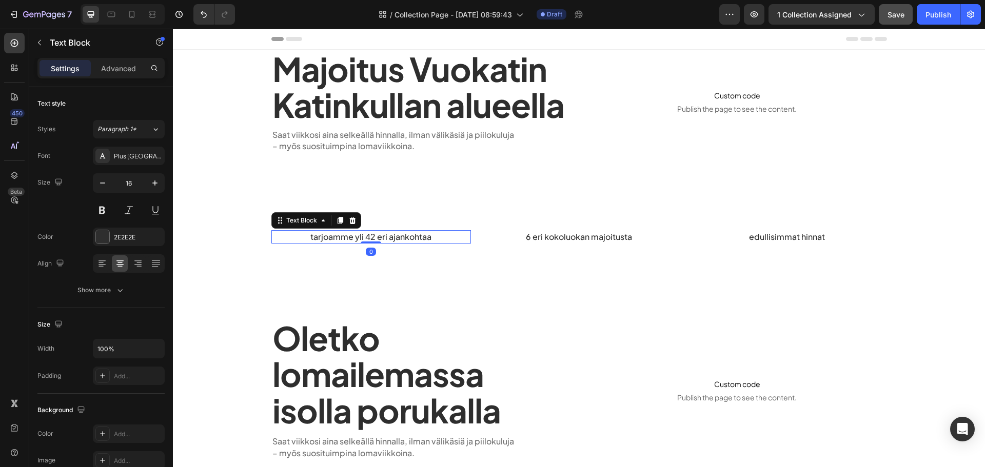
click at [357, 239] on p "tarjoamme yli 42 eri ajankohtaa" at bounding box center [371, 236] width 198 height 11
click at [308, 236] on p "tarjoamme yli 42 eri ajankohtaa" at bounding box center [371, 236] width 198 height 11
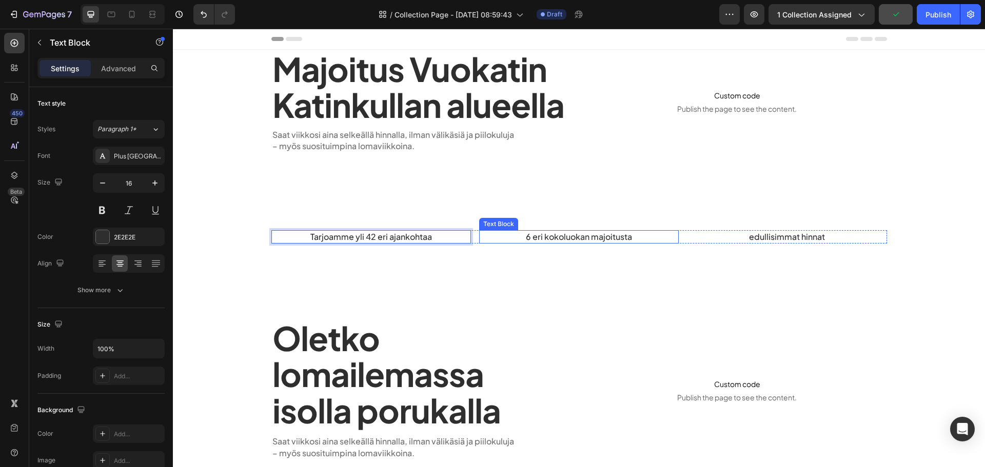
click at [531, 235] on p "6 eri kokoluokan majoitusta" at bounding box center [579, 236] width 198 height 11
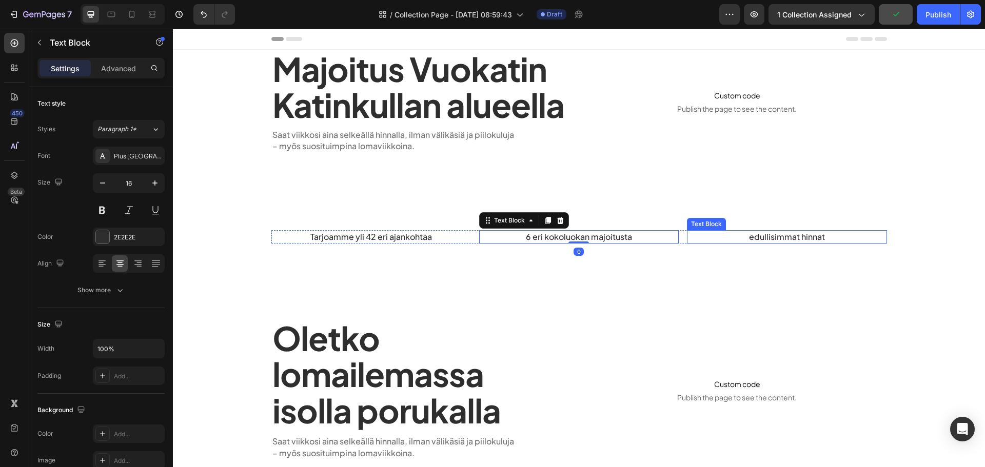
click at [746, 238] on p "edullisimmat hinnat" at bounding box center [787, 236] width 198 height 11
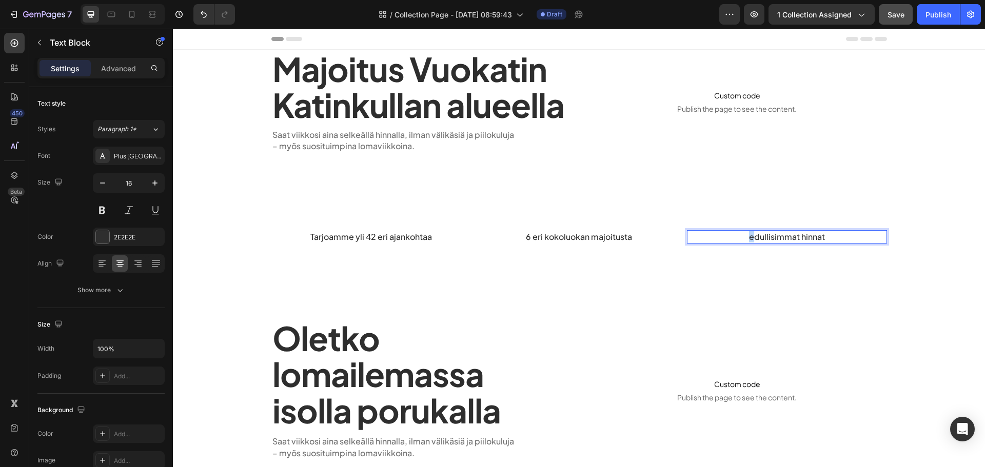
click at [747, 239] on p "edullisimmat hinnat" at bounding box center [787, 236] width 198 height 11
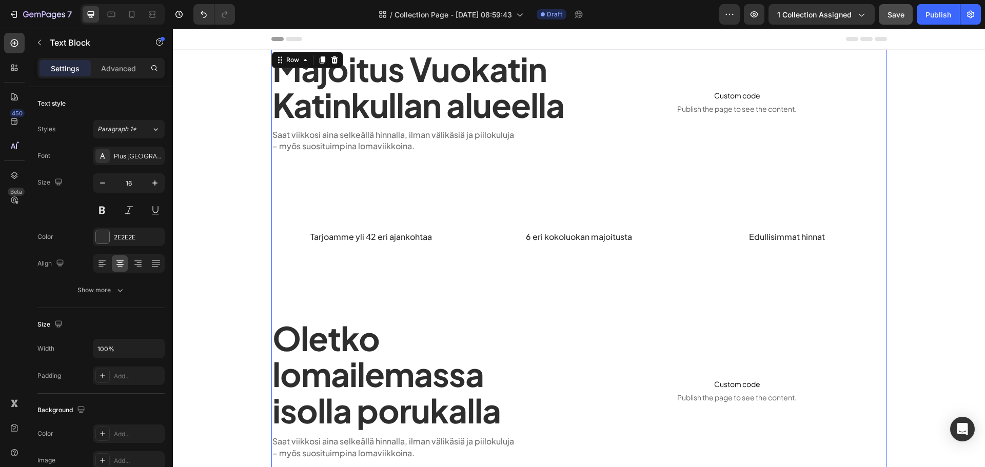
click at [722, 261] on div "Majoitus Vuokatin Katinkullan alueella Heading Saat viikkosi aina selkeällä hin…" at bounding box center [579, 409] width 616 height 718
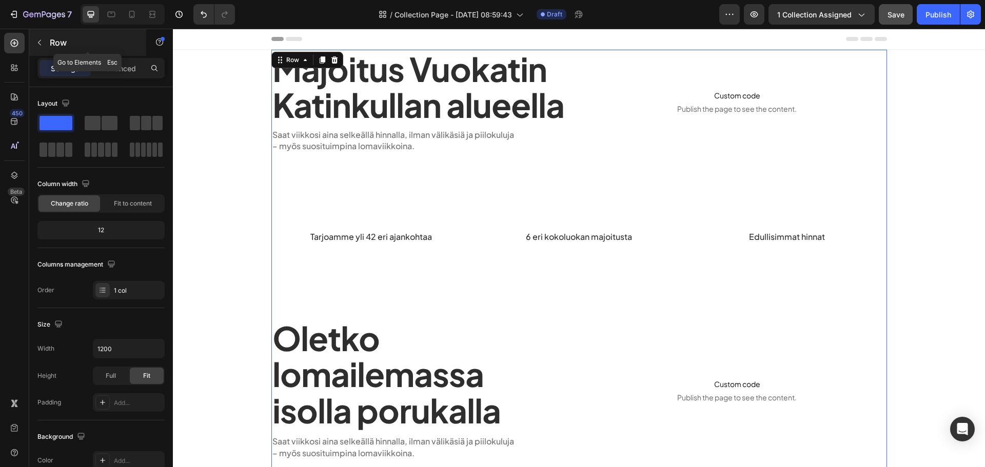
click at [44, 41] on button "button" at bounding box center [39, 42] width 16 height 16
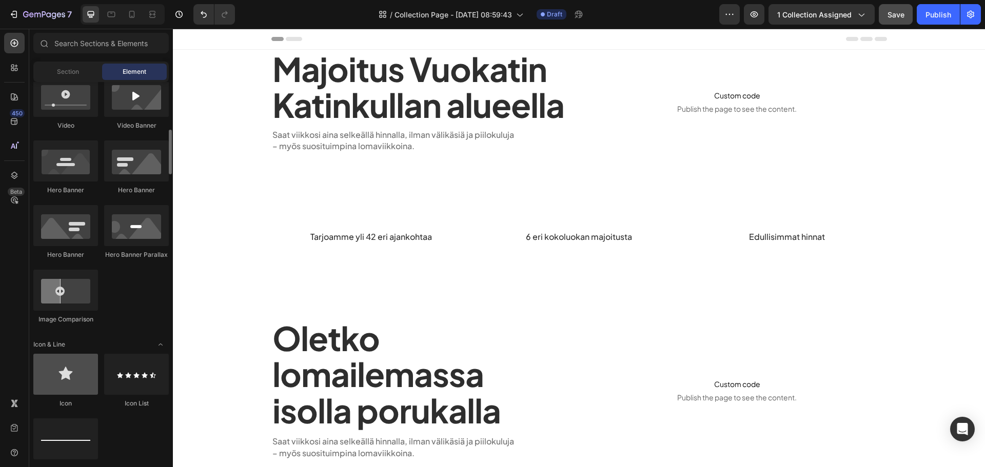
scroll to position [462, 0]
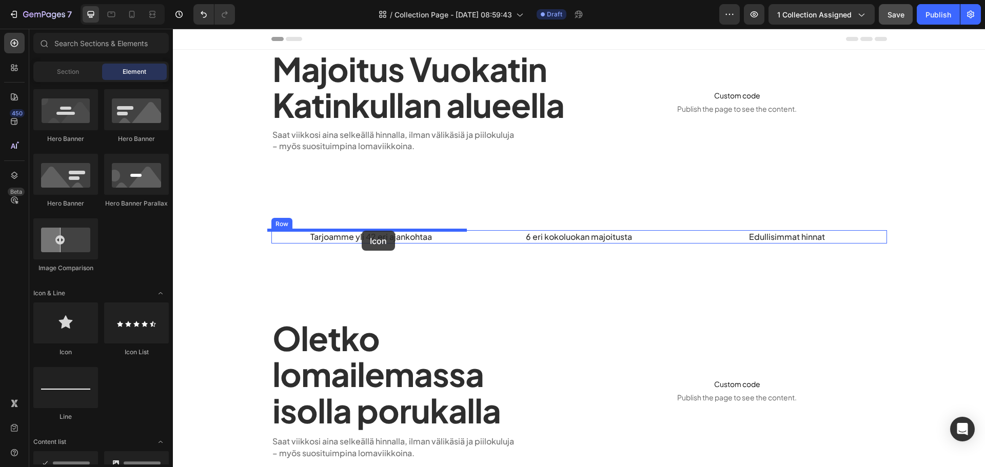
drag, startPoint x: 222, startPoint y: 357, endPoint x: 361, endPoint y: 232, distance: 186.4
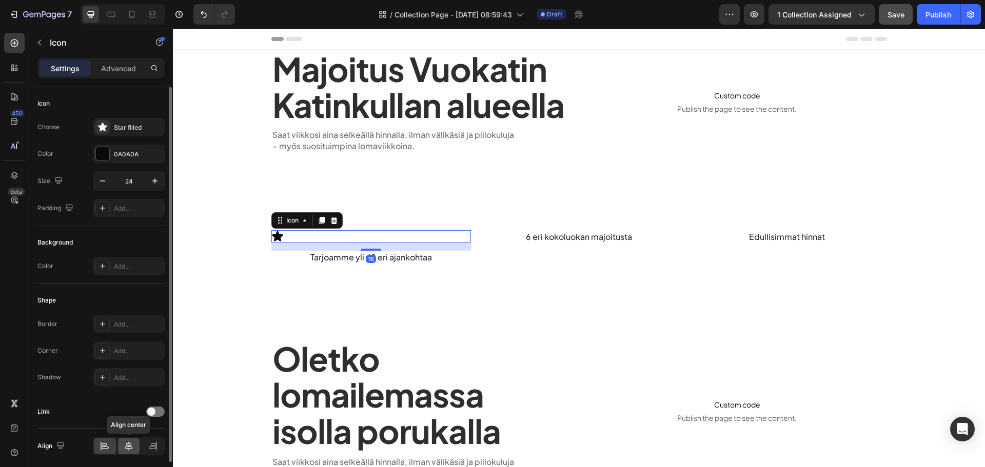
click at [123, 441] on div at bounding box center [129, 446] width 22 height 16
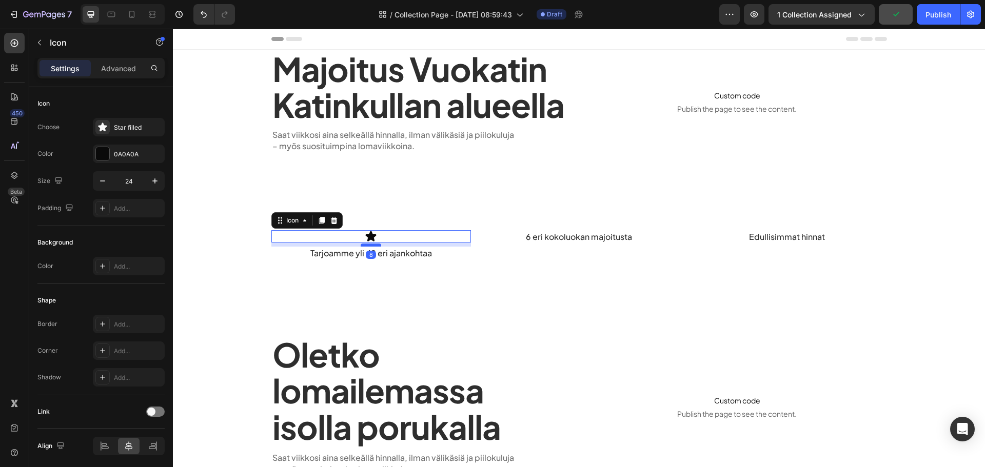
drag, startPoint x: 370, startPoint y: 249, endPoint x: 377, endPoint y: 245, distance: 7.8
click at [377, 245] on div at bounding box center [371, 245] width 21 height 3
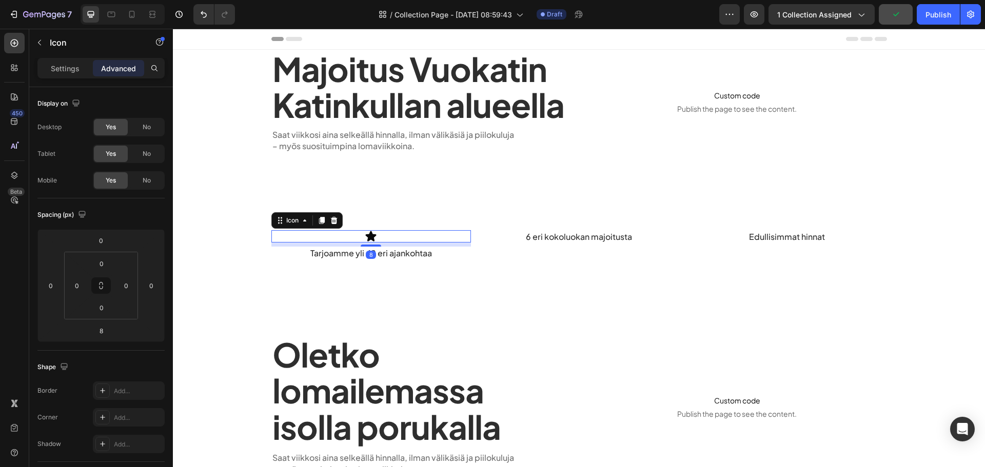
click at [348, 289] on div "Majoitus Vuokatin Katinkullan alueella Heading Saat viikkosi aina selkeällä hin…" at bounding box center [579, 417] width 616 height 735
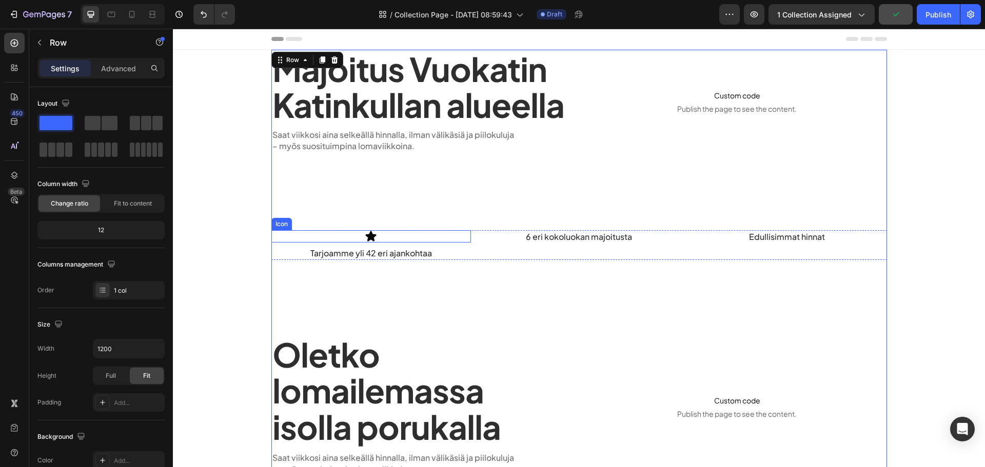
click at [369, 238] on icon at bounding box center [371, 236] width 11 height 10
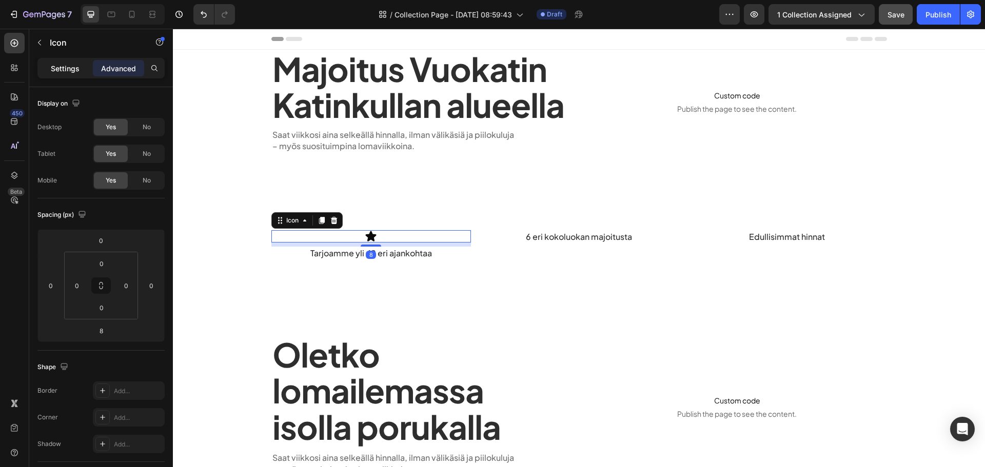
click at [44, 64] on div "Settings" at bounding box center [65, 68] width 51 height 16
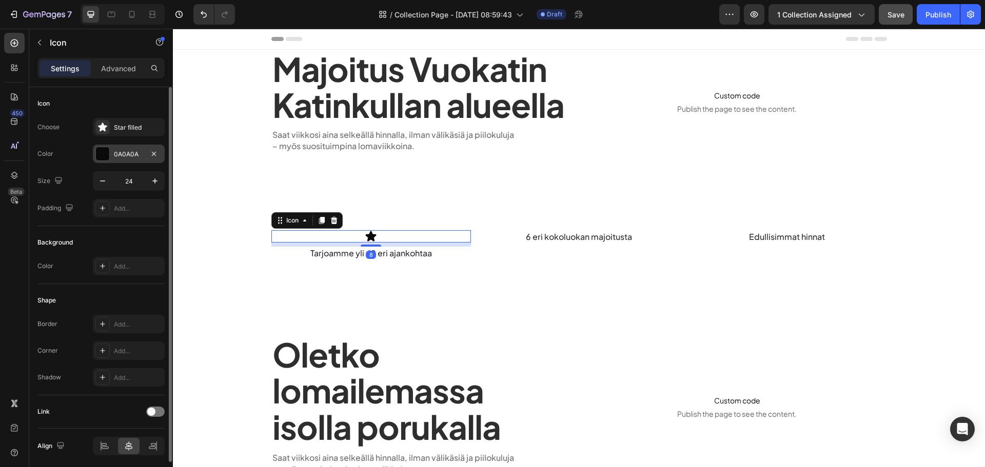
click at [114, 156] on div "0A0A0A" at bounding box center [129, 154] width 30 height 9
click at [123, 124] on div "Star filled" at bounding box center [138, 127] width 48 height 9
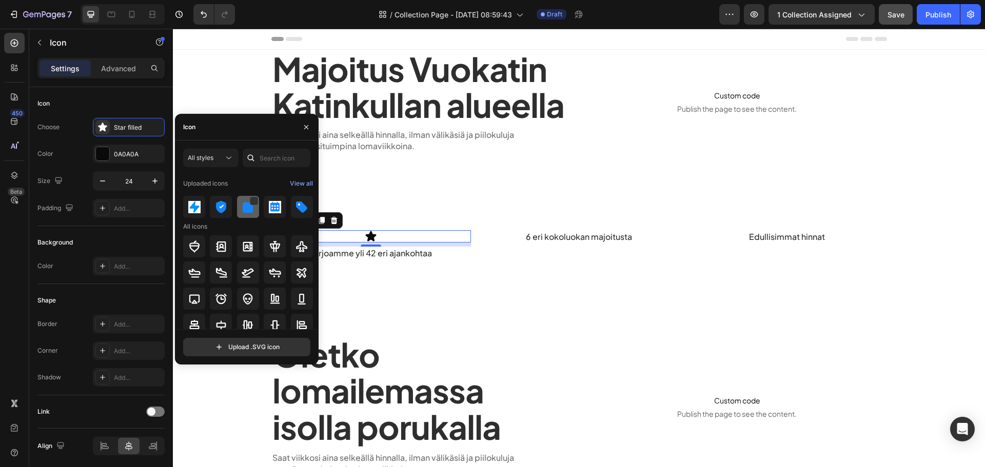
click at [264, 215] on div at bounding box center [275, 207] width 22 height 22
click at [191, 209] on img at bounding box center [194, 207] width 12 height 12
click at [242, 213] on img at bounding box center [248, 207] width 12 height 12
drag, startPoint x: 413, startPoint y: 287, endPoint x: 390, endPoint y: 237, distance: 54.7
click at [412, 284] on div "Majoitus Vuokatin Katinkullan alueella Heading Saat viikkosi aina selkeällä hin…" at bounding box center [579, 417] width 616 height 735
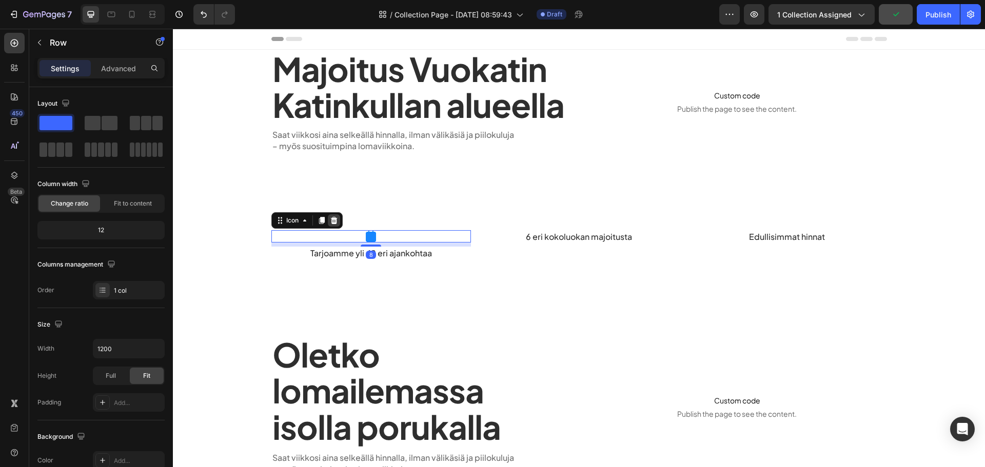
drag, startPoint x: 381, startPoint y: 231, endPoint x: 329, endPoint y: 223, distance: 52.9
click at [380, 231] on div "Icon 8" at bounding box center [371, 236] width 200 height 12
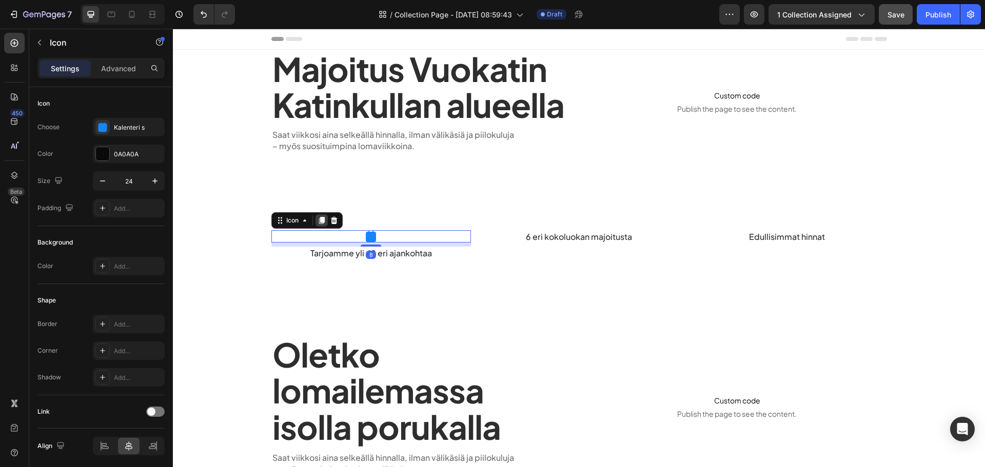
click at [319, 219] on icon at bounding box center [322, 220] width 6 height 7
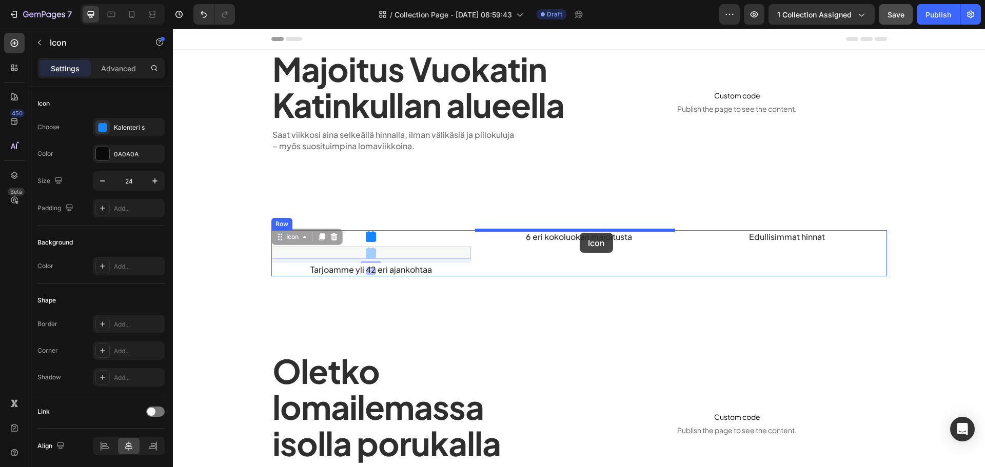
drag, startPoint x: 299, startPoint y: 238, endPoint x: 580, endPoint y: 233, distance: 280.7
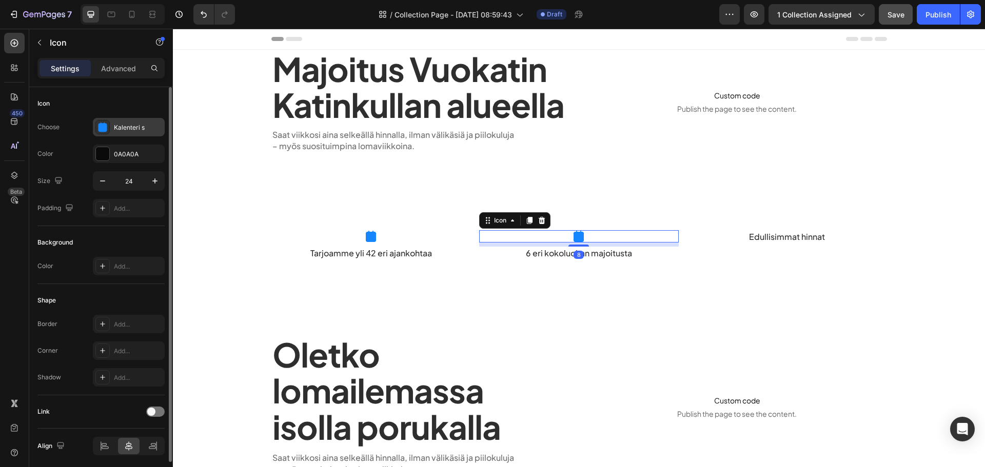
click at [110, 132] on div "Kalenteri s" at bounding box center [129, 127] width 72 height 18
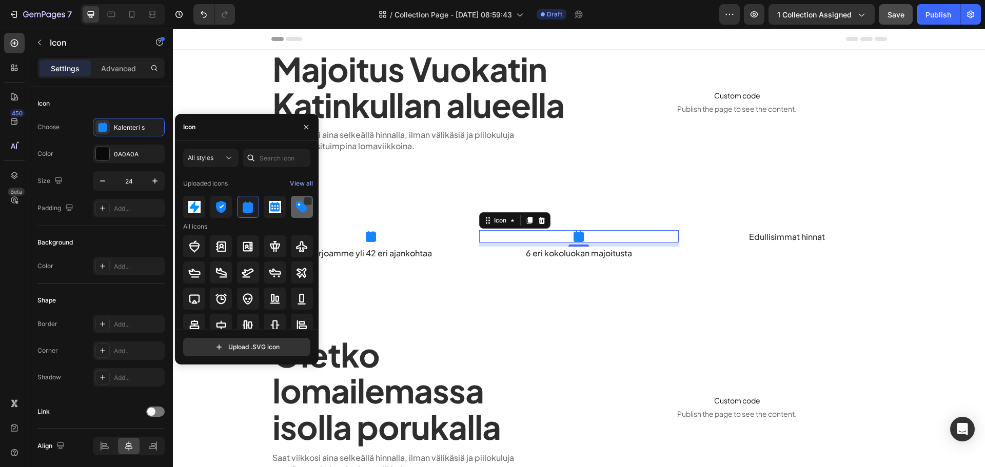
click at [300, 206] on img at bounding box center [302, 207] width 12 height 12
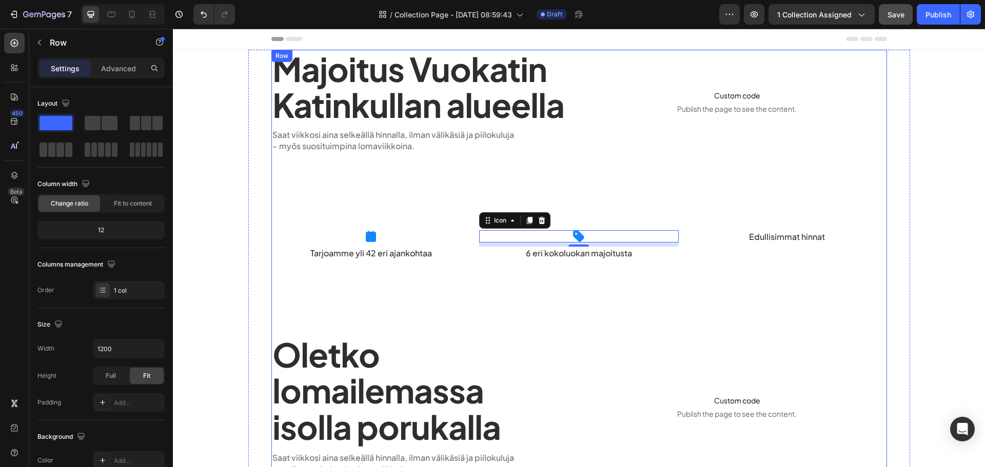
click at [492, 301] on div "Majoitus Vuokatin Katinkullan alueella Heading Saat viikkosi aina selkeällä hin…" at bounding box center [579, 417] width 616 height 735
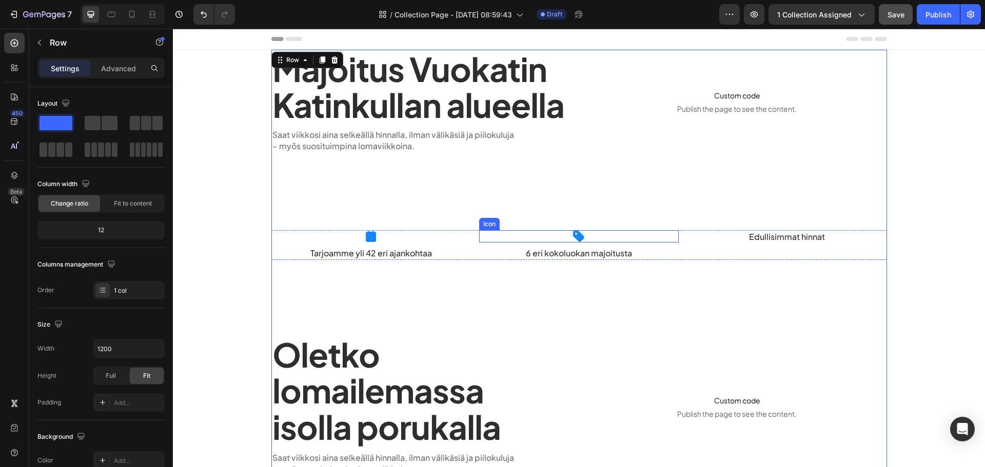
click at [576, 237] on icon at bounding box center [579, 236] width 10 height 10
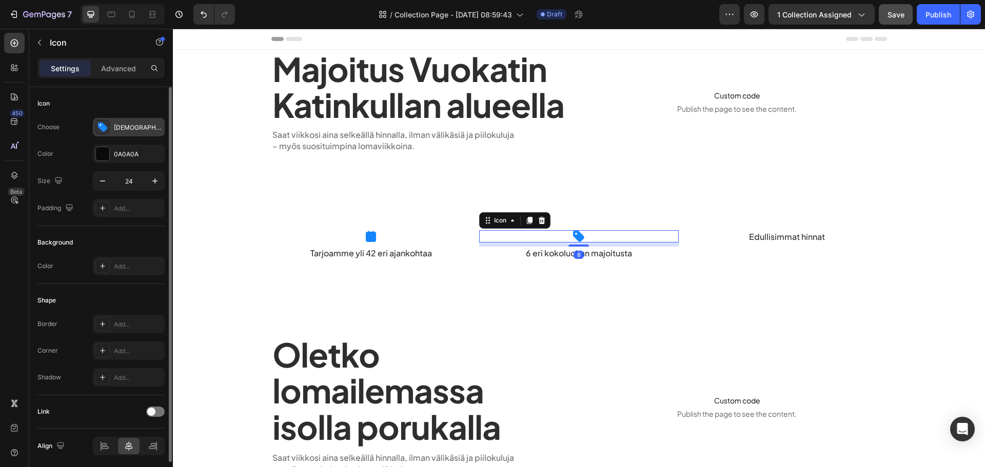
click at [110, 125] on div "Alennusicon" at bounding box center [129, 127] width 72 height 18
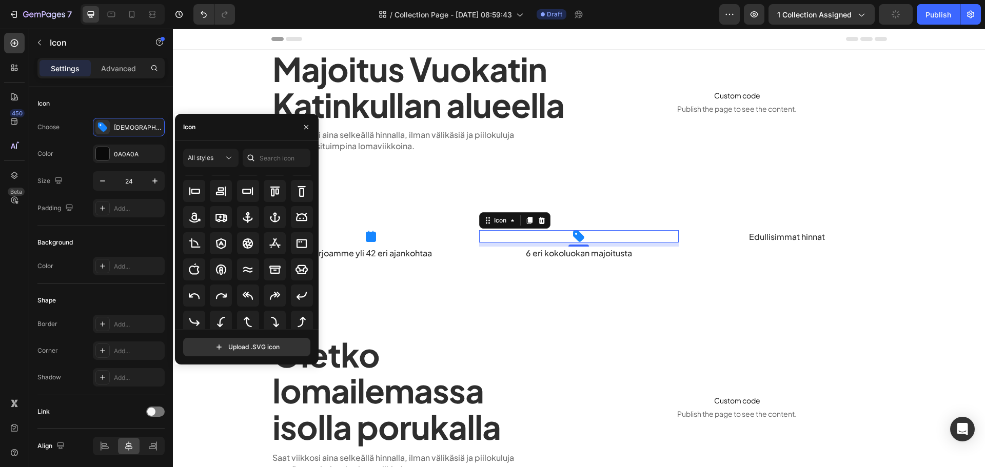
scroll to position [152, 0]
click at [258, 157] on div at bounding box center [251, 158] width 16 height 18
click at [265, 159] on input "text" at bounding box center [277, 158] width 68 height 18
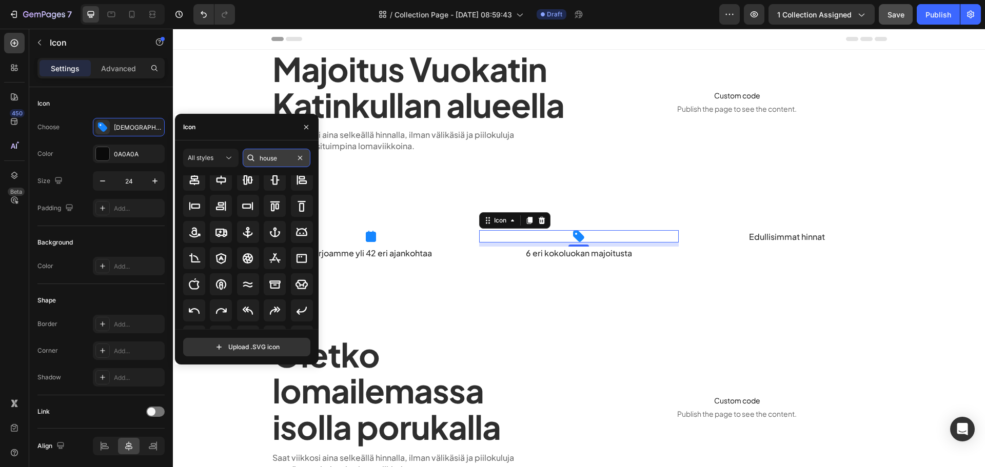
scroll to position [0, 0]
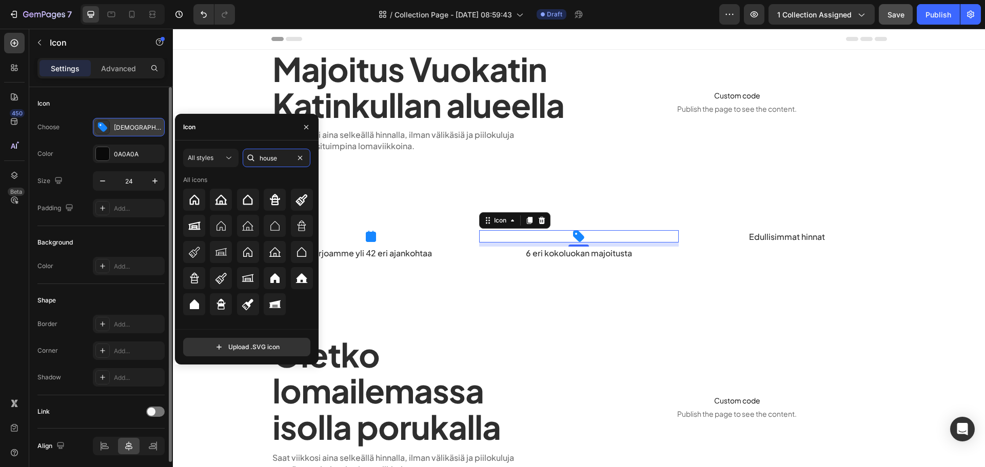
type input "house"
click at [124, 129] on div "Alennusicon" at bounding box center [138, 127] width 48 height 9
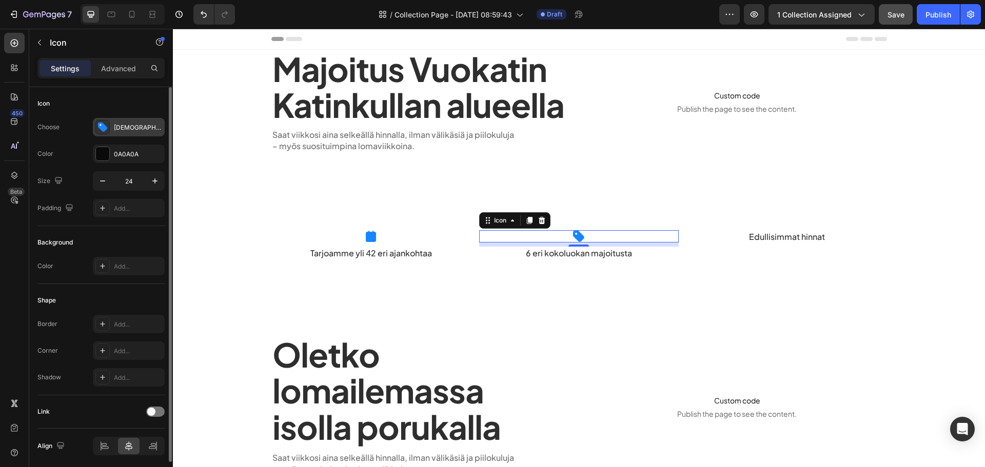
click at [128, 131] on div "Alennusicon" at bounding box center [138, 127] width 48 height 9
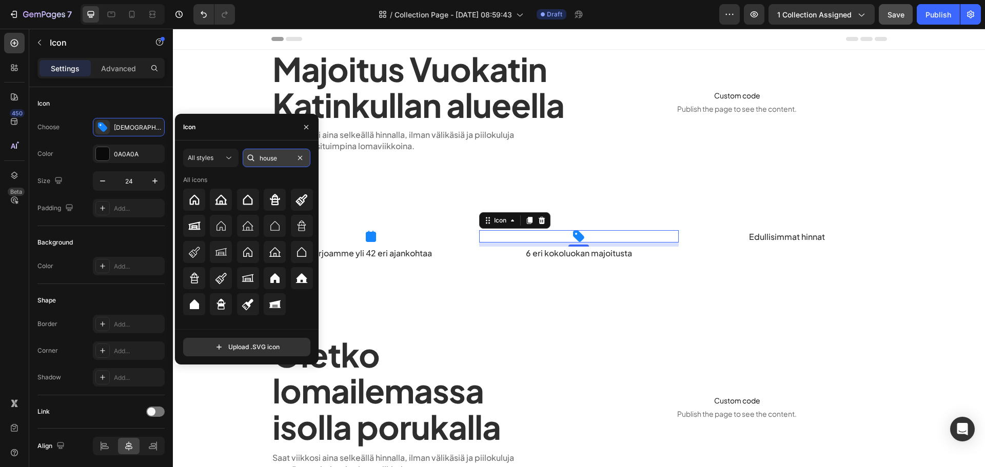
click at [272, 154] on input "house" at bounding box center [277, 158] width 68 height 18
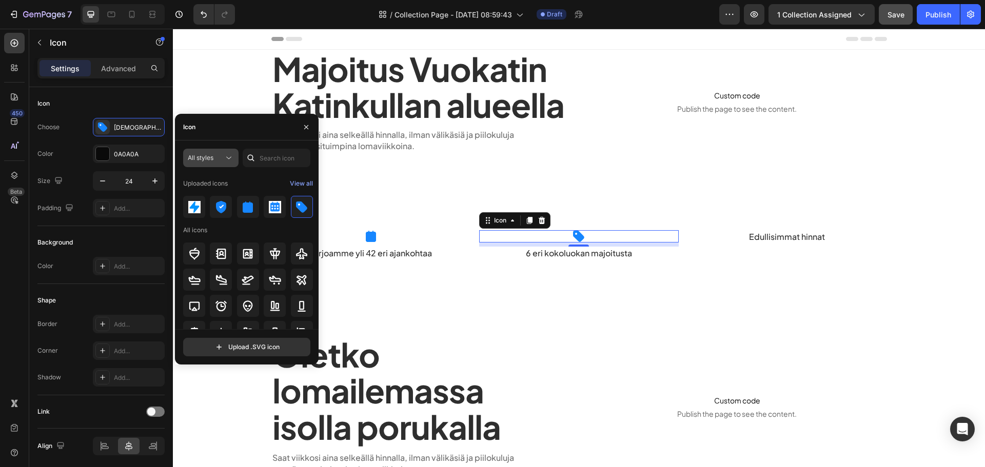
click at [207, 164] on button "All styles" at bounding box center [210, 158] width 55 height 18
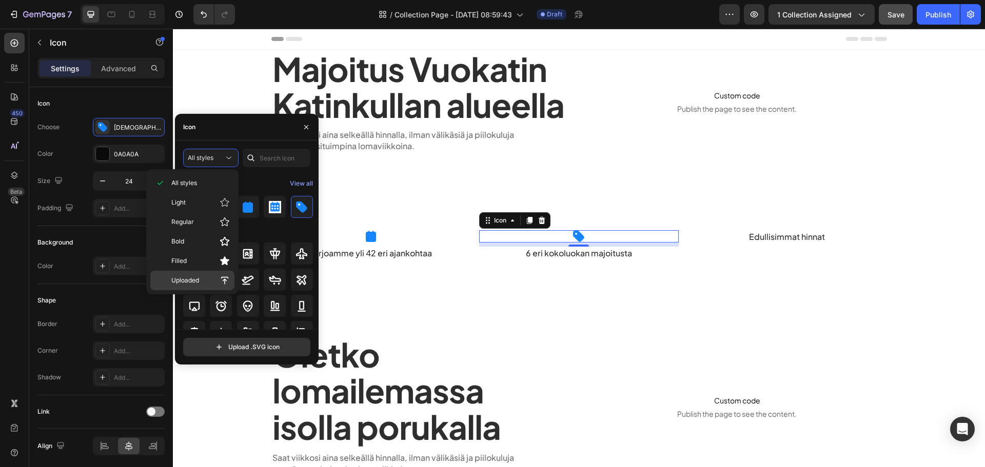
click at [217, 276] on p "Uploaded" at bounding box center [200, 281] width 58 height 10
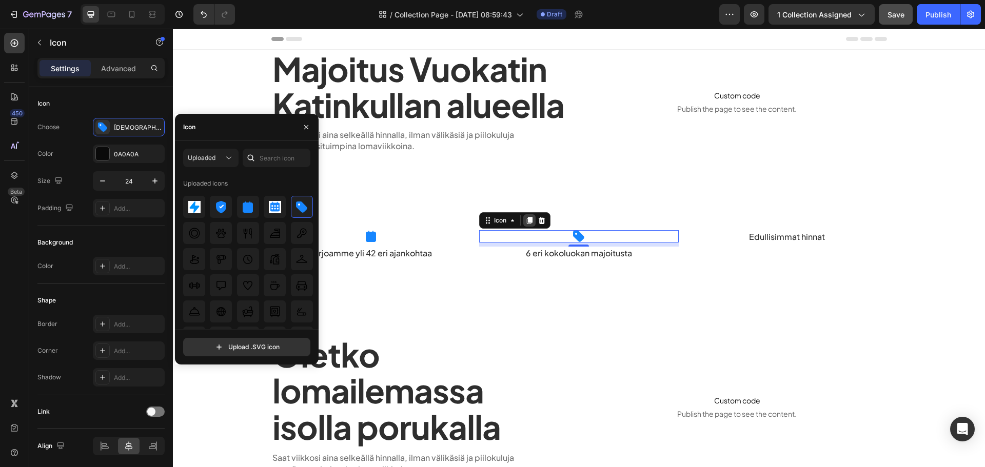
click at [525, 220] on icon at bounding box center [529, 221] width 8 height 8
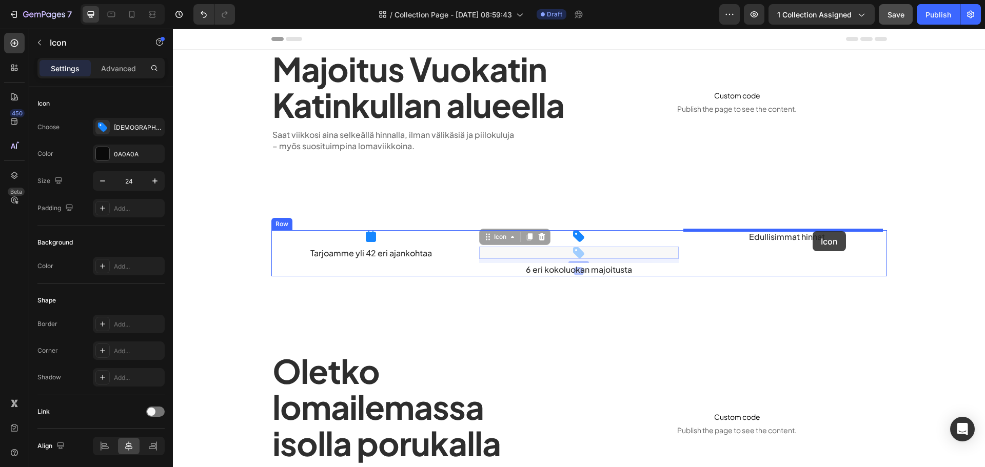
drag, startPoint x: 502, startPoint y: 239, endPoint x: 813, endPoint y: 231, distance: 311.6
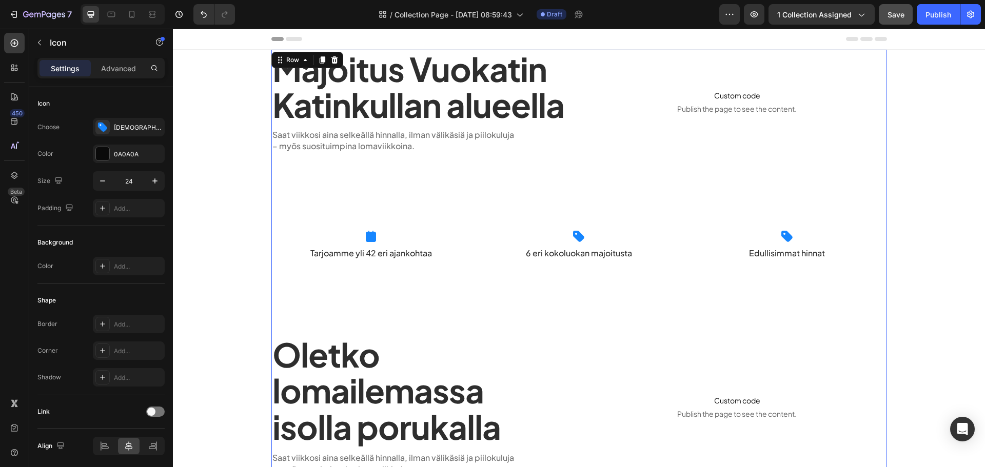
click at [771, 300] on div "Majoitus Vuokatin Katinkullan alueella Heading Saat viikkosi aina selkeällä hin…" at bounding box center [579, 417] width 616 height 735
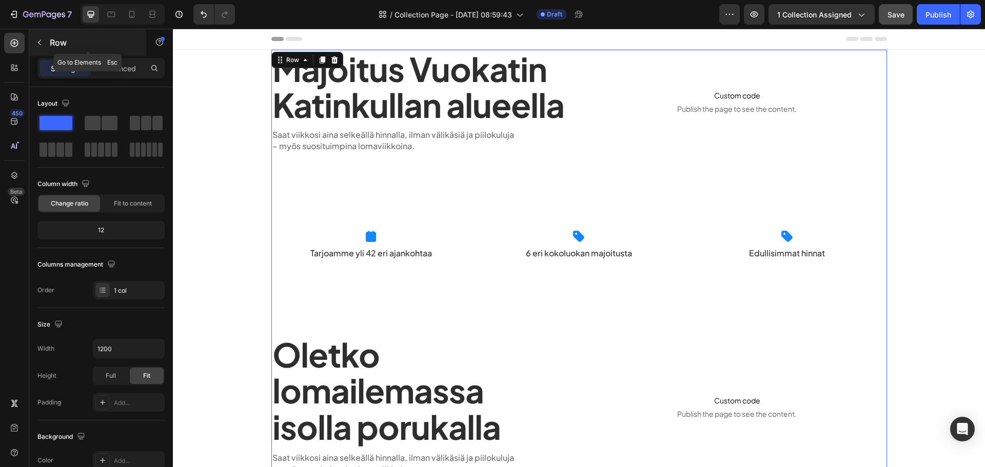
click at [44, 46] on button "button" at bounding box center [39, 42] width 16 height 16
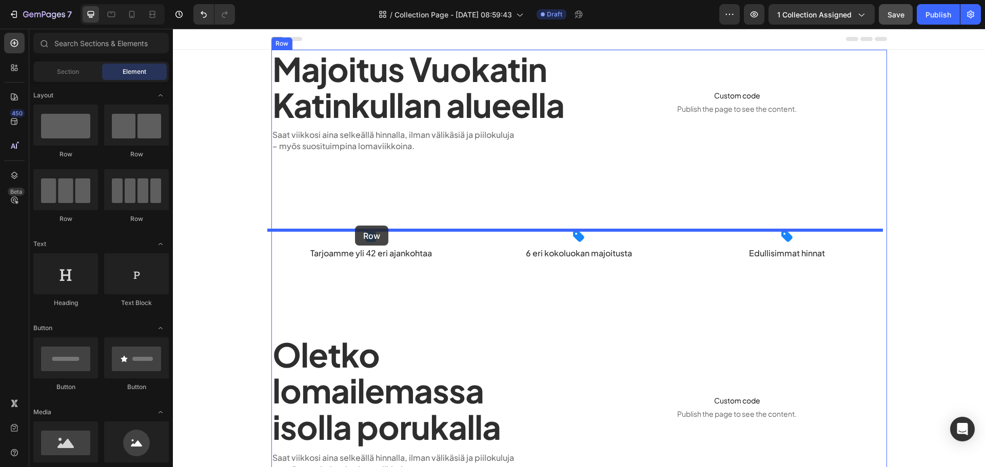
drag, startPoint x: 247, startPoint y: 151, endPoint x: 355, endPoint y: 226, distance: 131.4
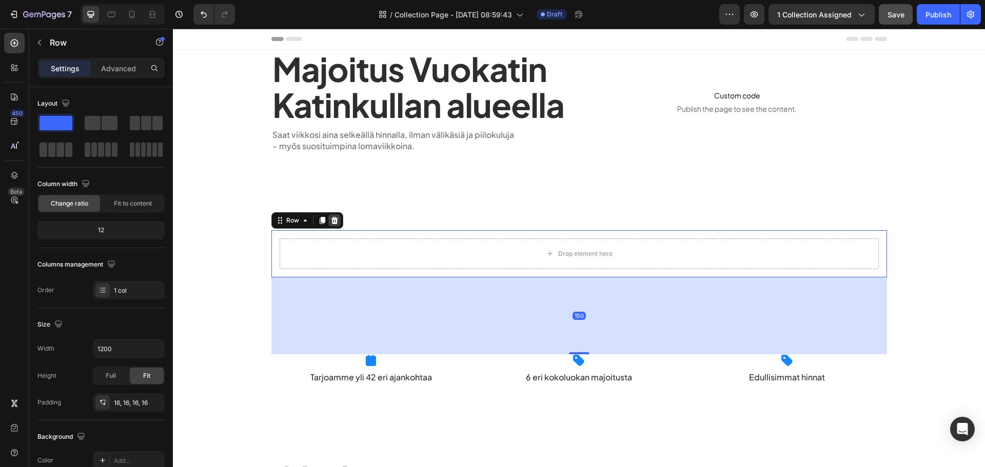
click at [330, 217] on icon at bounding box center [334, 221] width 8 height 8
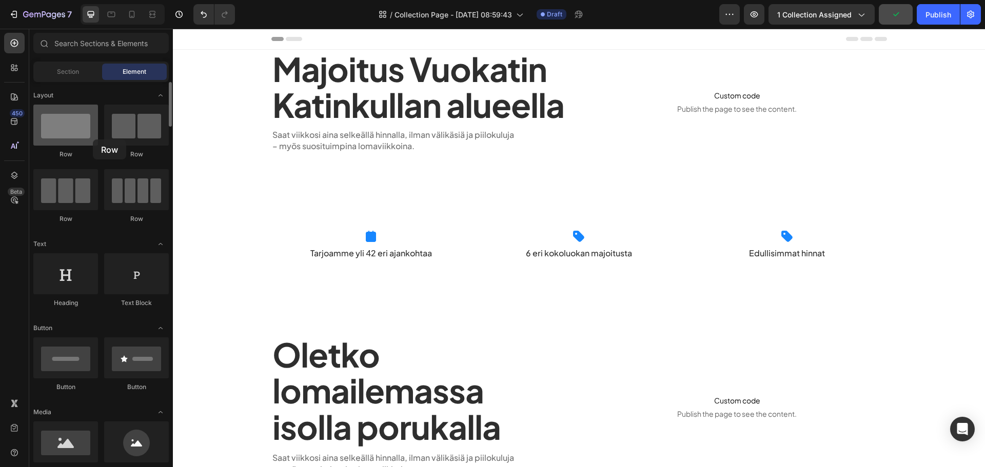
drag, startPoint x: 68, startPoint y: 131, endPoint x: 82, endPoint y: 134, distance: 14.2
click at [82, 134] on div at bounding box center [65, 125] width 65 height 41
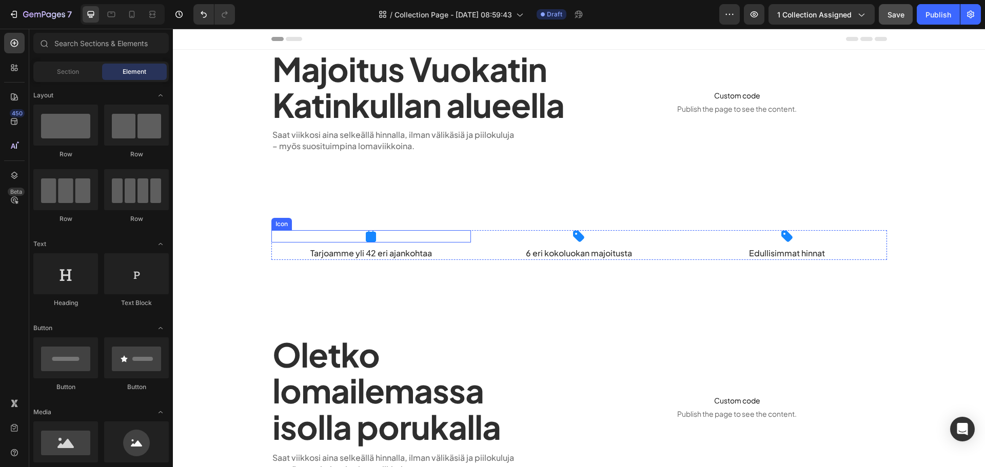
click at [312, 241] on div "Icon" at bounding box center [371, 236] width 200 height 12
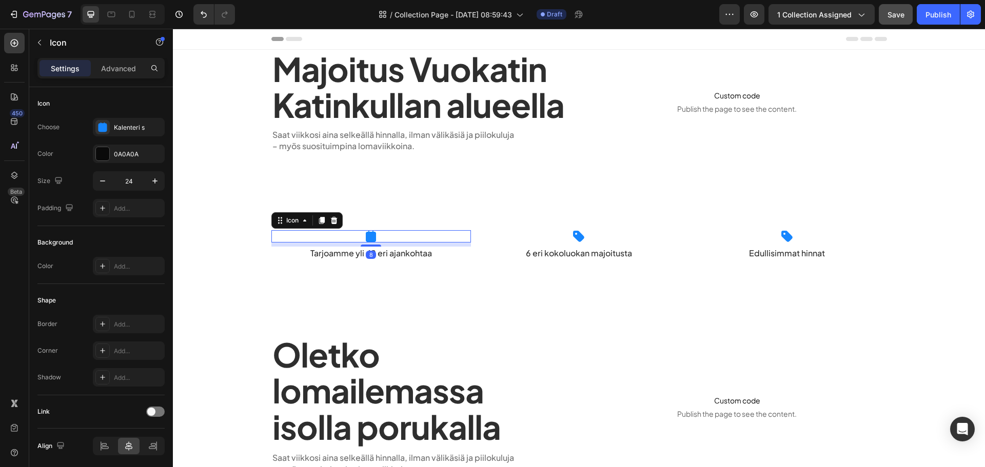
click at [294, 244] on div "8" at bounding box center [371, 245] width 200 height 4
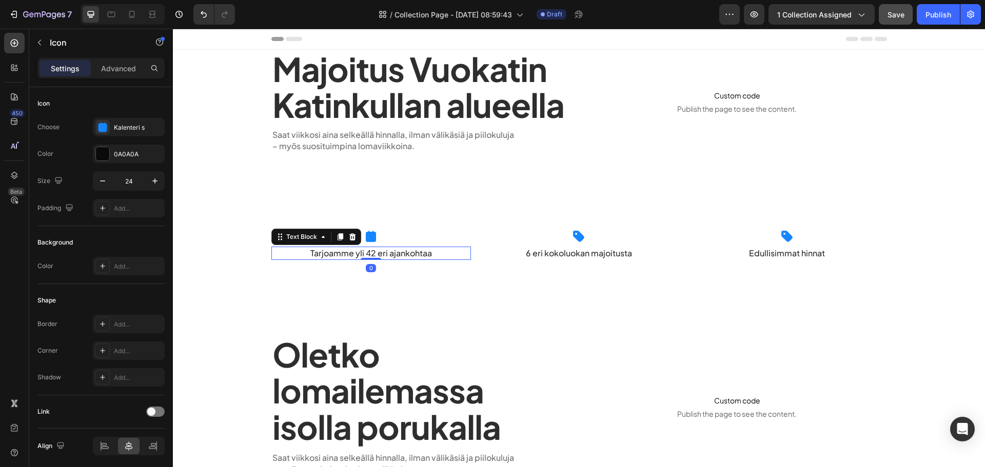
click at [288, 248] on p "Tarjoamme yli 42 eri ajankohtaa" at bounding box center [371, 253] width 198 height 11
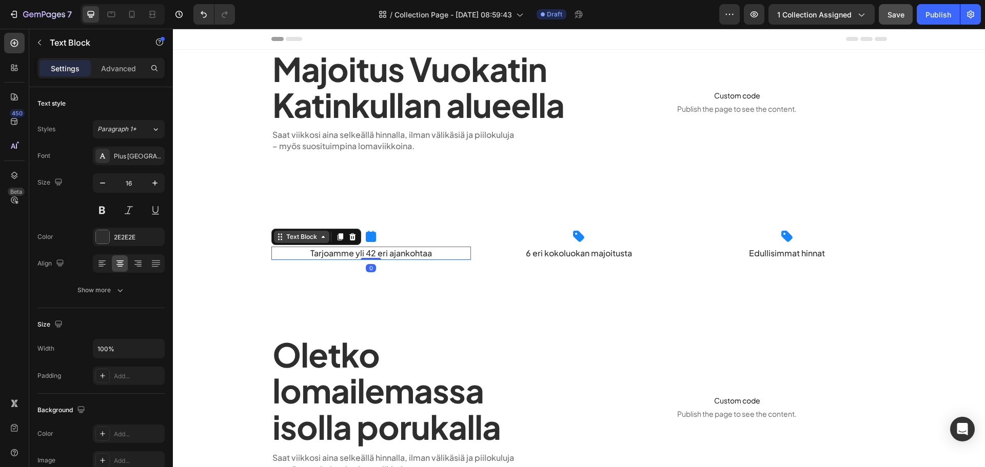
click at [290, 231] on div "Text Block" at bounding box center [301, 237] width 55 height 12
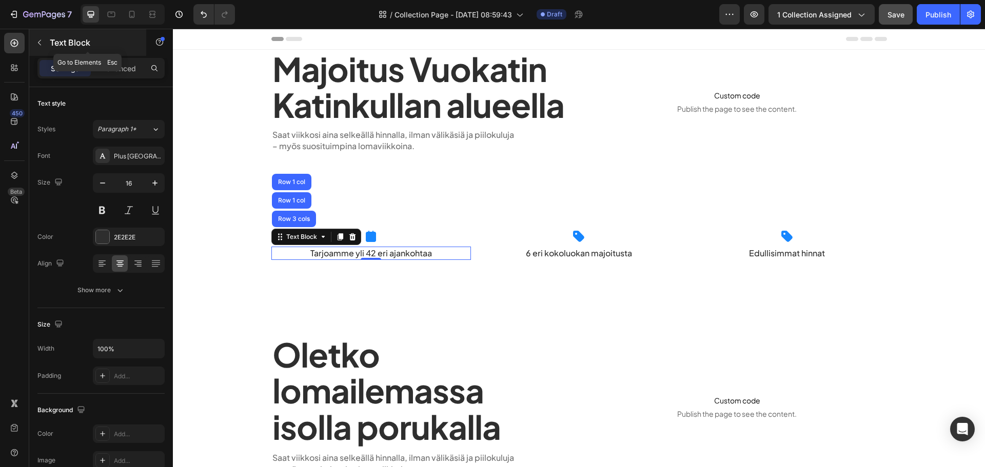
click at [50, 49] on div "Text Block" at bounding box center [87, 42] width 117 height 27
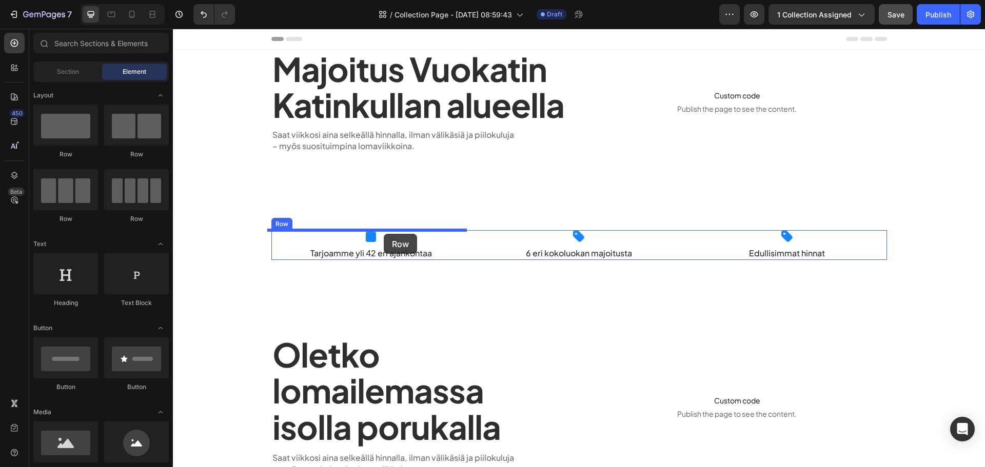
drag, startPoint x: 248, startPoint y: 166, endPoint x: 384, endPoint y: 234, distance: 151.9
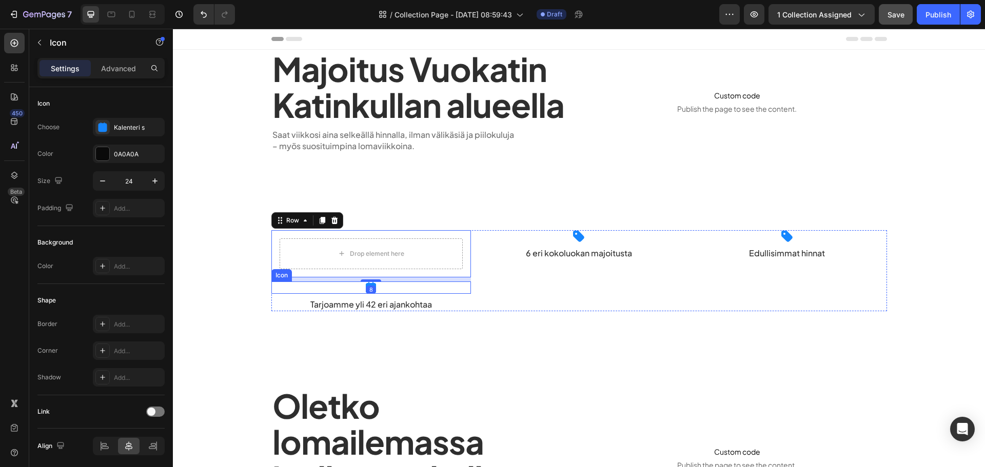
click at [387, 288] on div "Icon" at bounding box center [371, 288] width 200 height 12
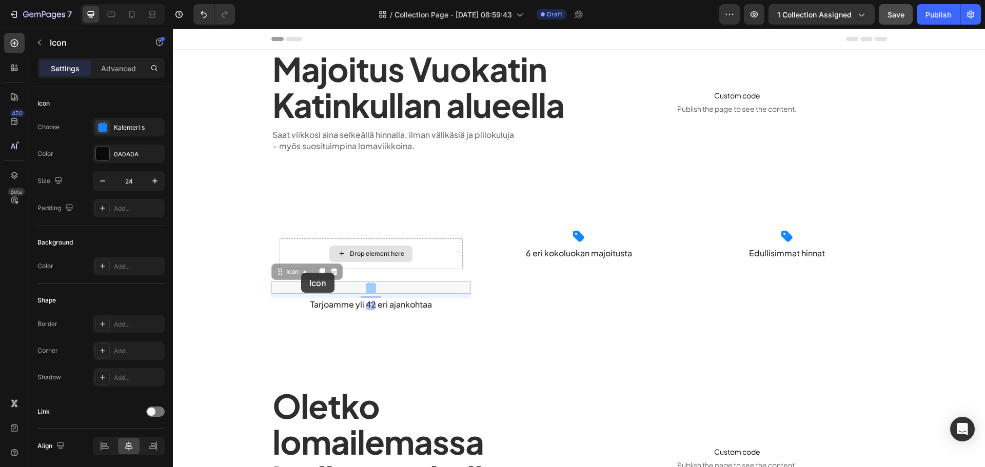
drag, startPoint x: 301, startPoint y: 273, endPoint x: 351, endPoint y: 256, distance: 52.6
click at [351, 256] on div "Drop element here Row Icon 8 Icon 8 Tarjoamme yli 42 eri ajankohtaa Text Block" at bounding box center [371, 270] width 200 height 81
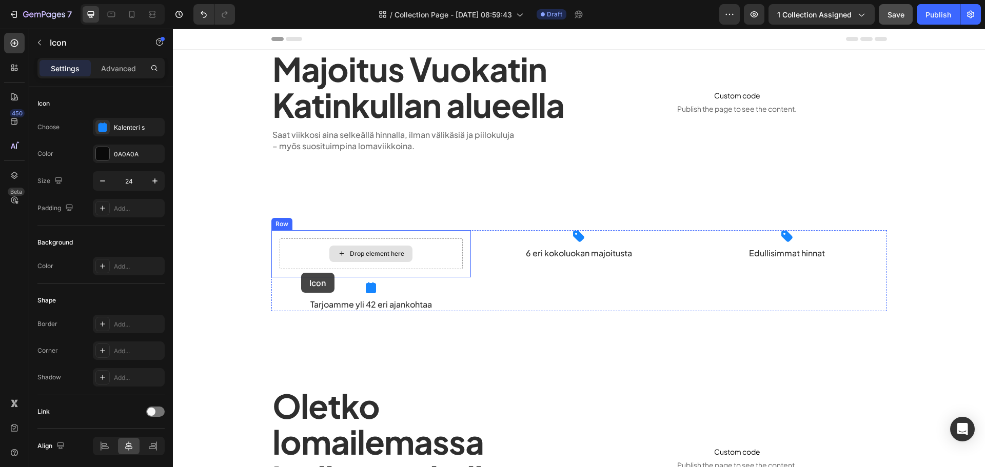
click at [351, 256] on div "Drop element here" at bounding box center [377, 254] width 54 height 8
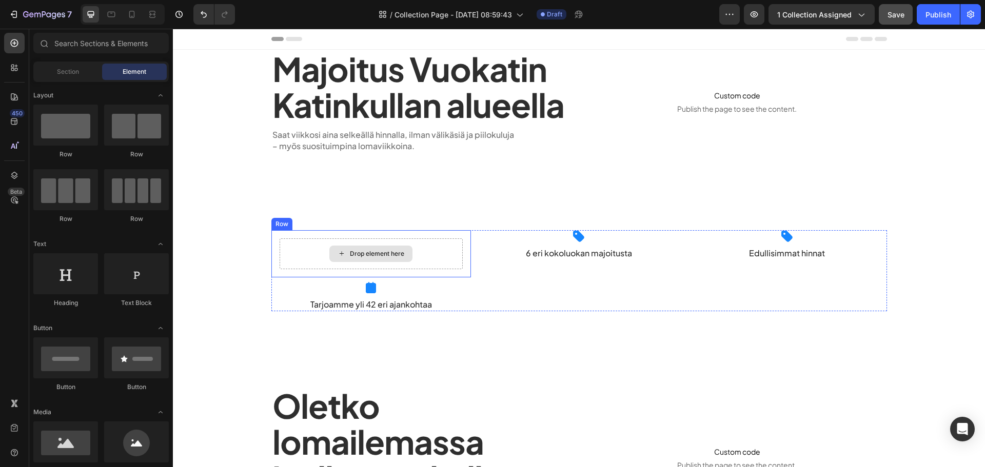
click at [309, 283] on div "Icon" at bounding box center [371, 288] width 200 height 12
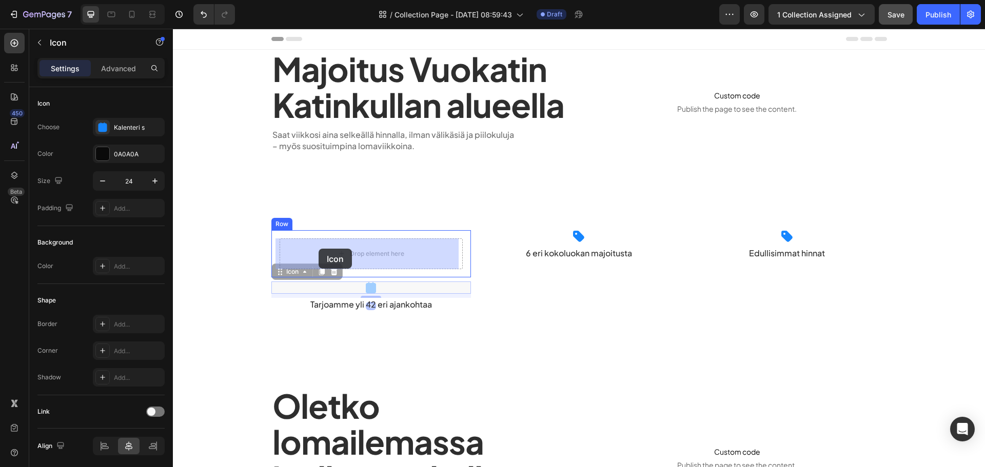
drag, startPoint x: 296, startPoint y: 267, endPoint x: 317, endPoint y: 250, distance: 27.0
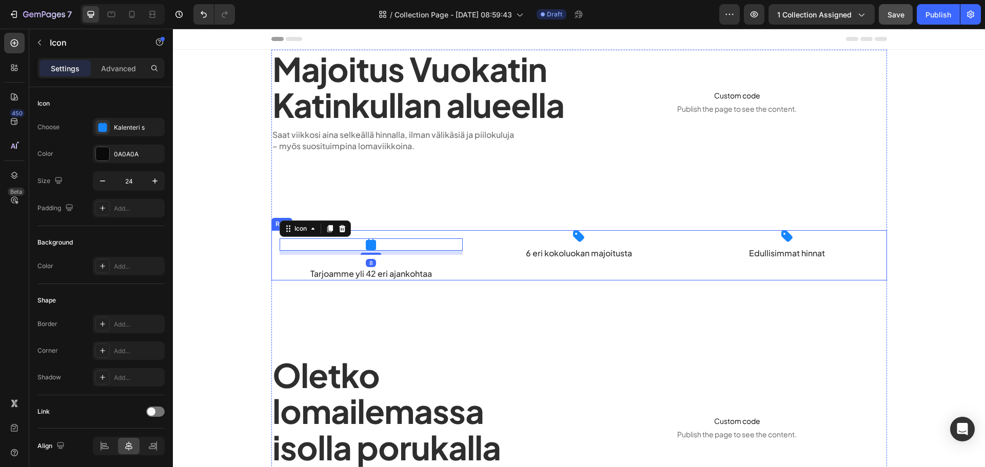
click at [322, 271] on p "Tarjoamme yli 42 eri ajankohtaa" at bounding box center [371, 273] width 198 height 11
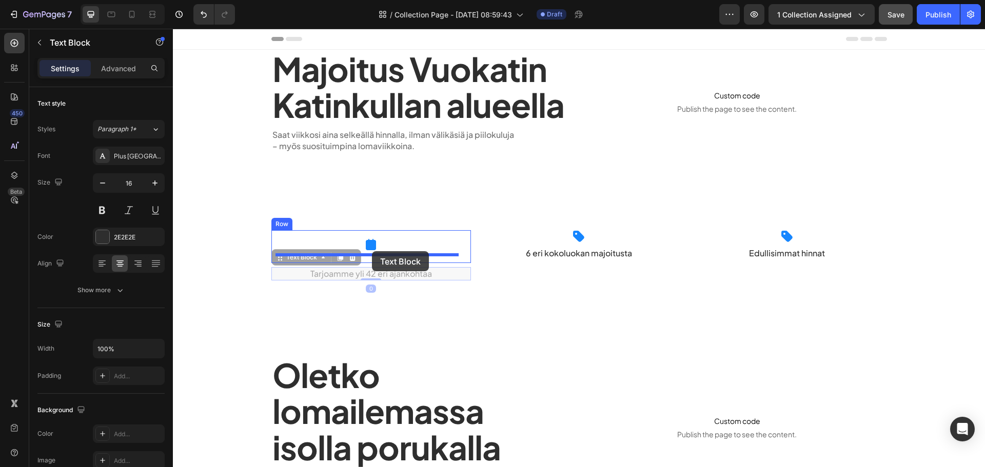
drag, startPoint x: 291, startPoint y: 258, endPoint x: 374, endPoint y: 252, distance: 82.3
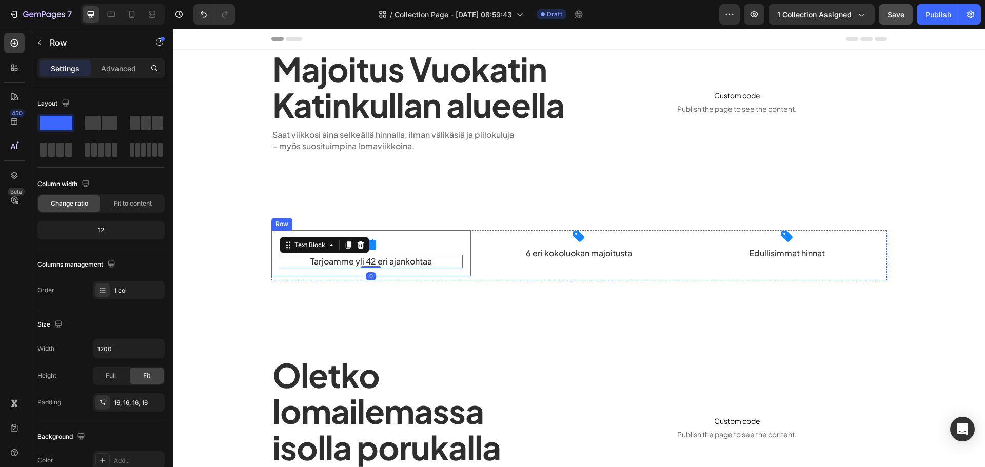
click at [463, 254] on div "Icon Tarjoamme yli 42 eri ajankohtaa Text Block 0 Row" at bounding box center [371, 253] width 200 height 46
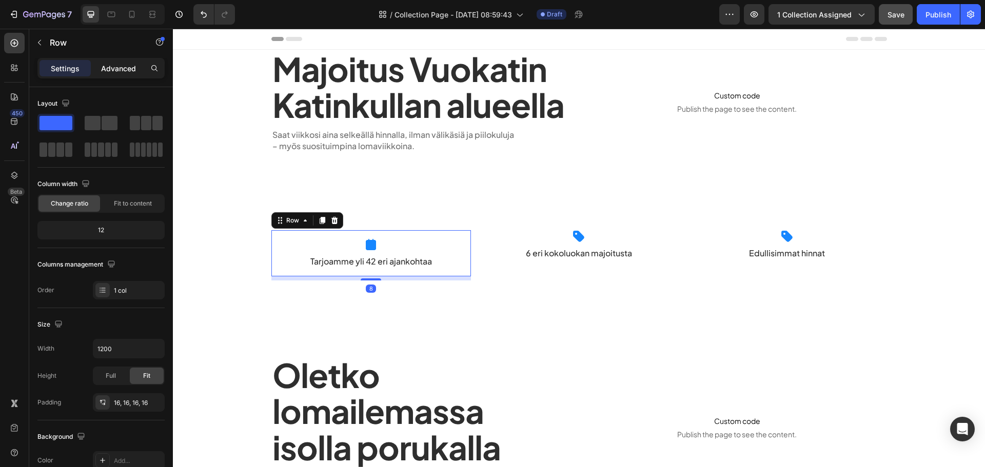
click at [112, 68] on p "Advanced" at bounding box center [118, 68] width 35 height 11
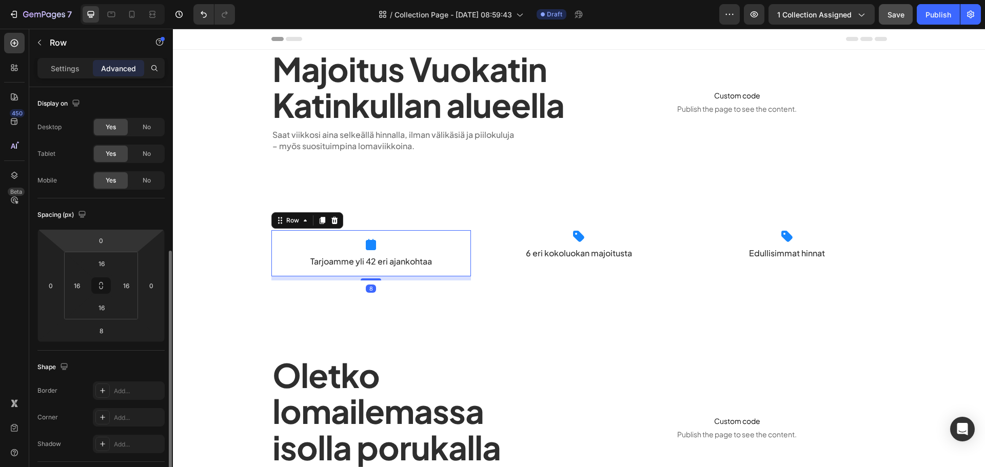
scroll to position [154, 0]
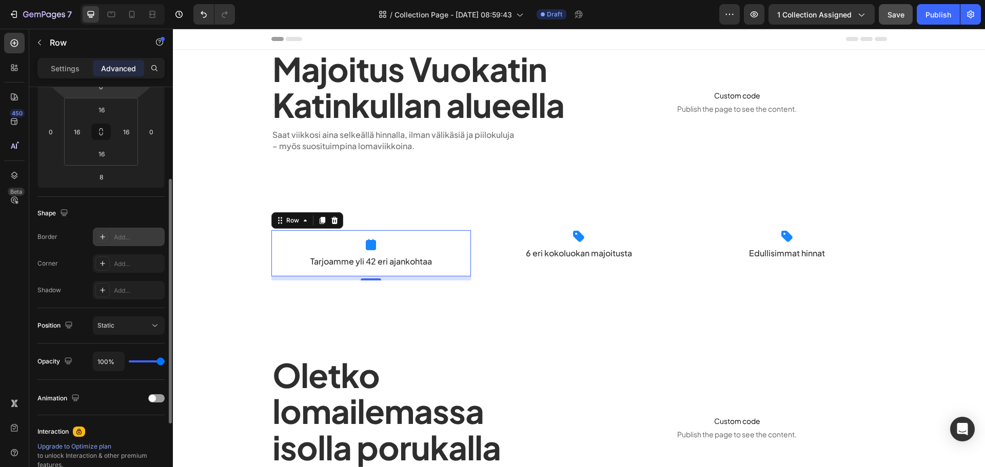
click at [132, 241] on div "Add..." at bounding box center [138, 237] width 48 height 9
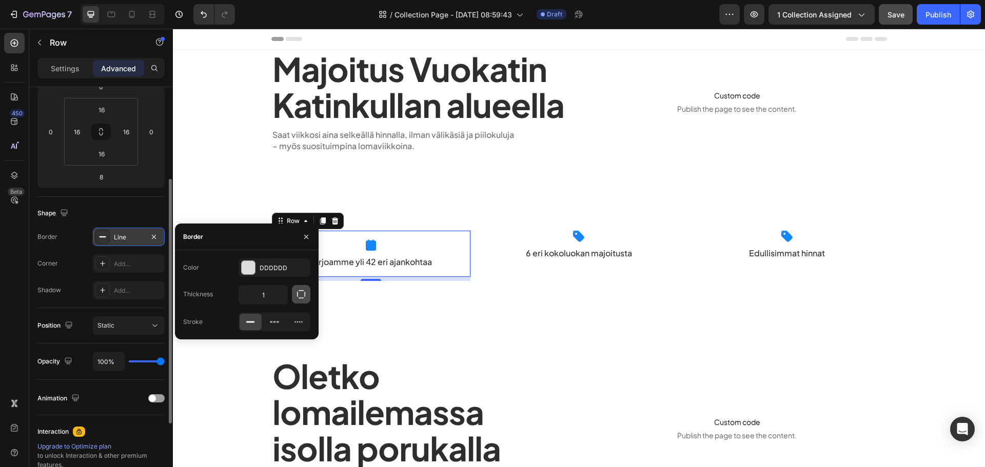
click at [301, 295] on icon "button" at bounding box center [301, 294] width 10 height 10
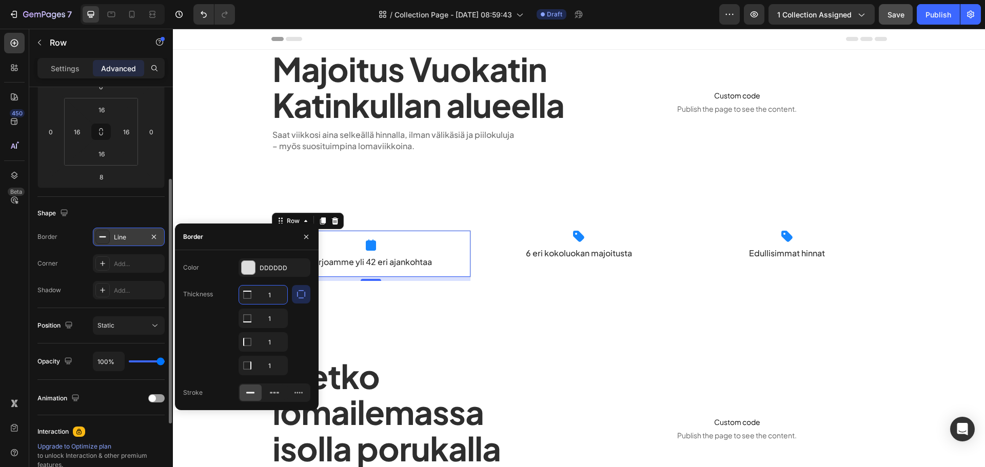
click at [265, 298] on input "1" at bounding box center [263, 295] width 48 height 18
type input "0"
click at [273, 319] on input "1" at bounding box center [263, 318] width 48 height 18
type input "0"
click at [273, 304] on input "1" at bounding box center [263, 295] width 48 height 18
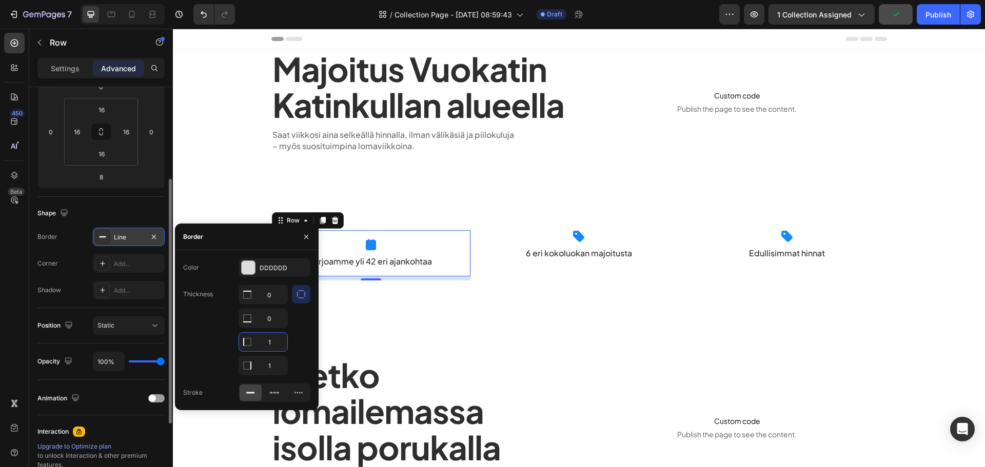
type input "0"
click at [404, 341] on div "Majoitus Vuokatin Katinkullan alueella Heading Saat viikkosi aina selkeällä hin…" at bounding box center [579, 427] width 616 height 755
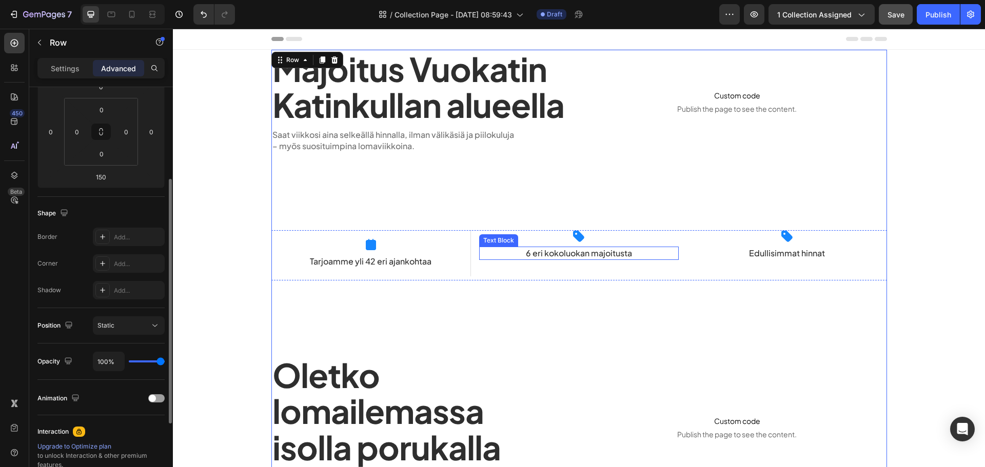
click at [499, 254] on p "6 eri kokoluokan majoitusta" at bounding box center [579, 253] width 198 height 11
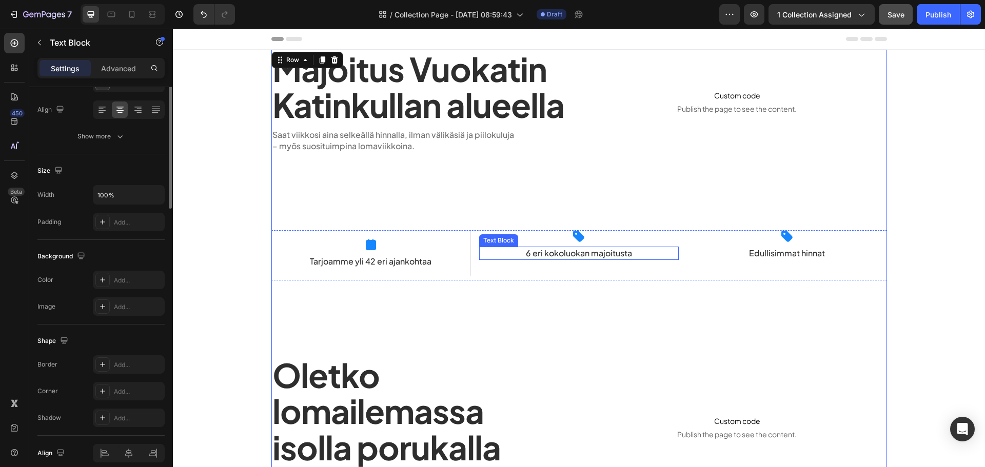
scroll to position [0, 0]
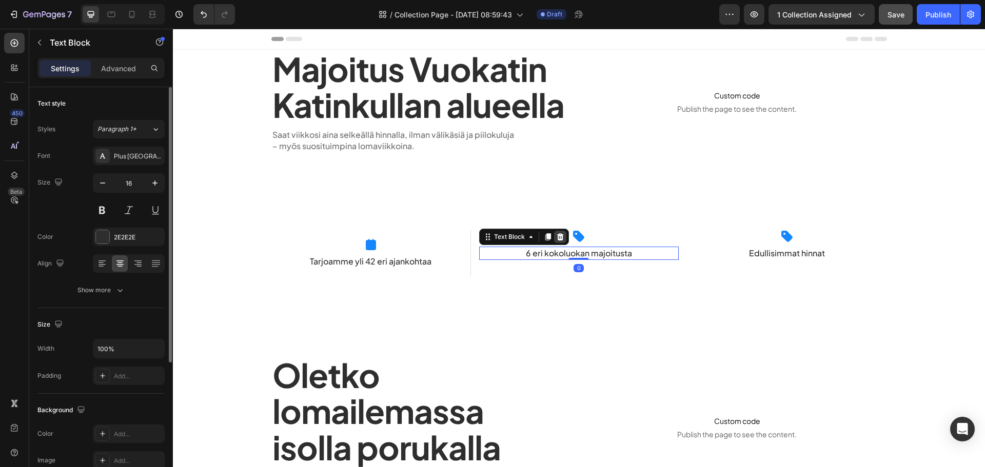
click at [561, 238] on div at bounding box center [560, 237] width 12 height 12
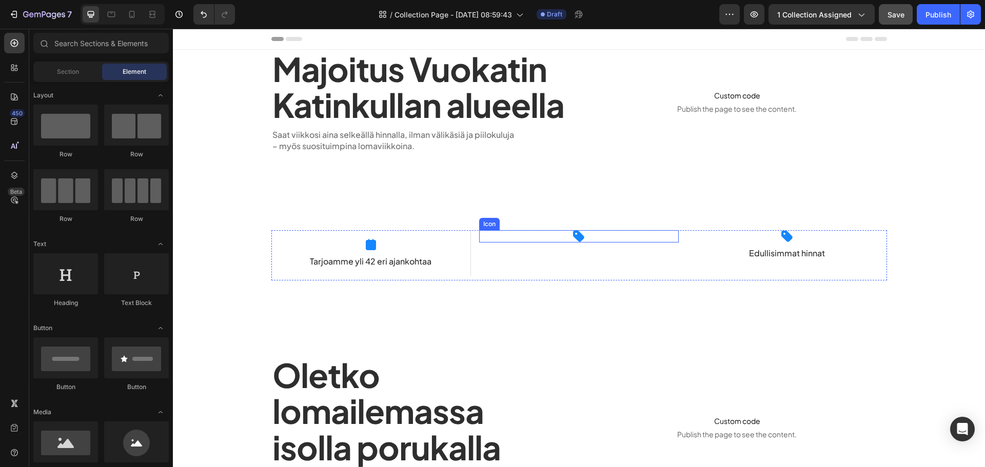
click at [566, 238] on div "Icon" at bounding box center [579, 236] width 200 height 12
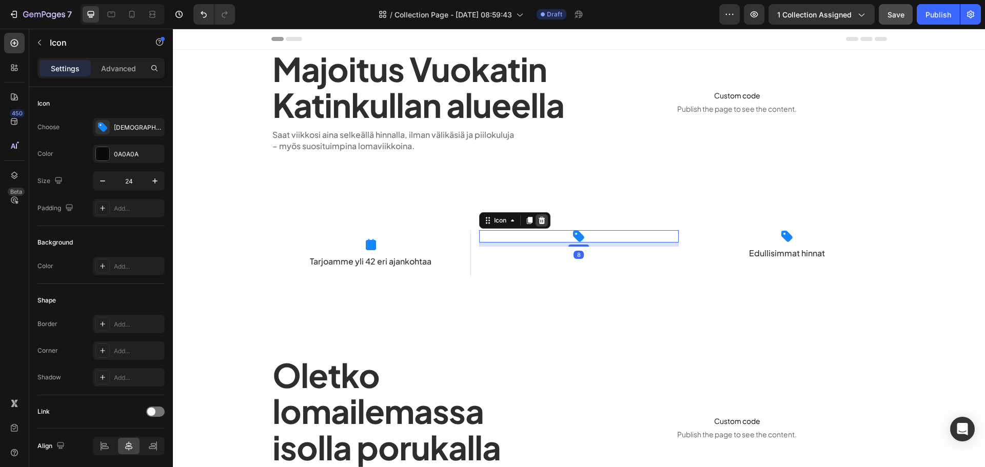
click at [539, 223] on icon at bounding box center [541, 220] width 7 height 7
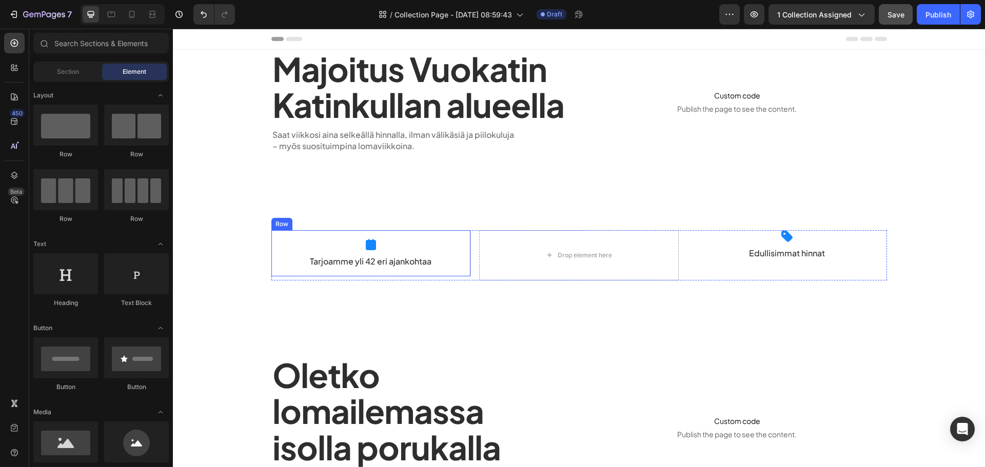
drag, startPoint x: 461, startPoint y: 260, endPoint x: 380, endPoint y: 238, distance: 84.0
click at [460, 260] on div "Icon Tarjoamme yli 42 eri ajankohtaa Text Block Row" at bounding box center [371, 253] width 200 height 46
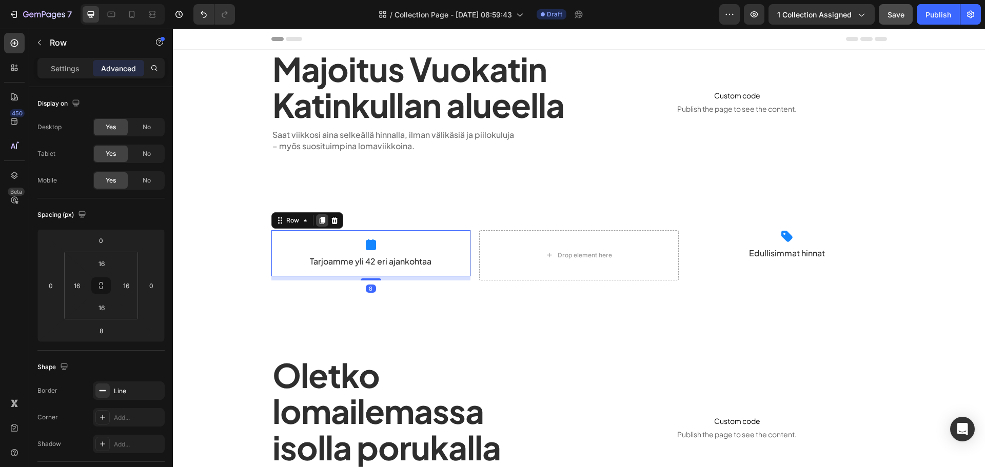
click at [319, 220] on icon at bounding box center [322, 220] width 6 height 7
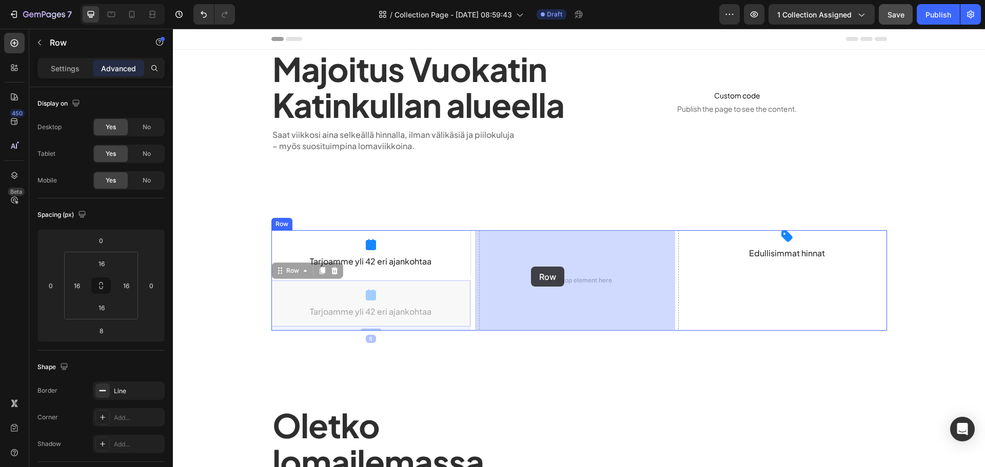
drag, startPoint x: 296, startPoint y: 270, endPoint x: 531, endPoint y: 267, distance: 235.0
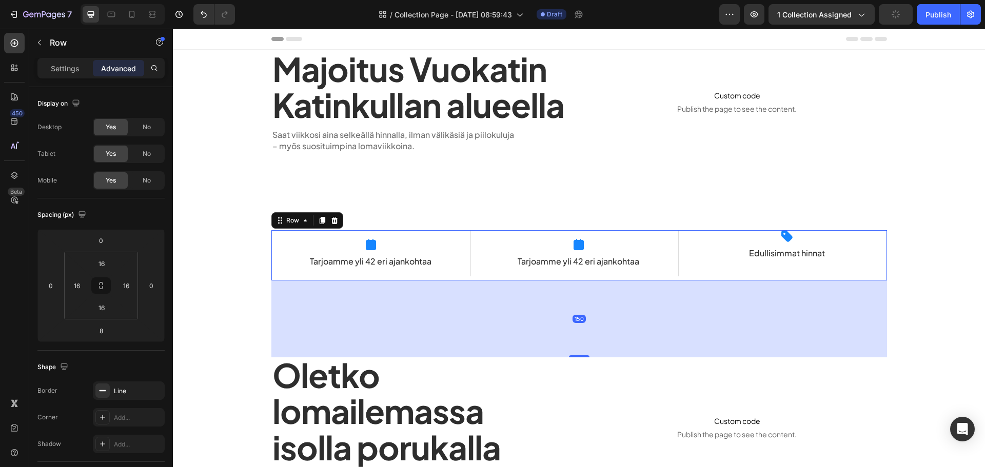
click at [738, 246] on div "Icon Edullisimmat hinnat Text Block" at bounding box center [787, 255] width 200 height 50
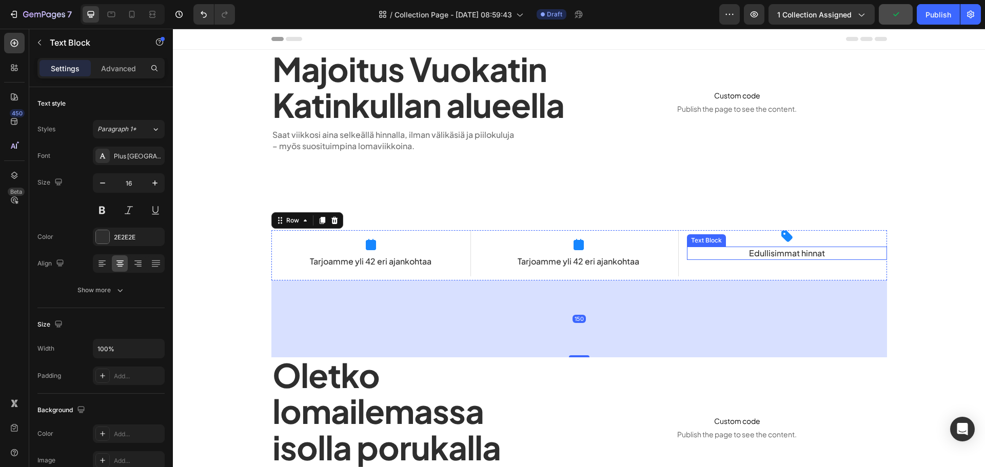
click at [736, 248] on p "Edullisimmat hinnat" at bounding box center [787, 253] width 198 height 11
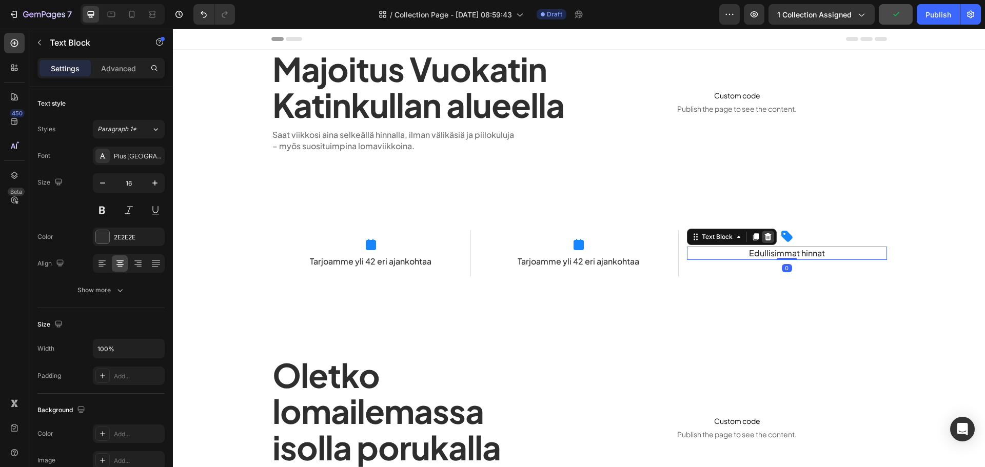
click at [762, 236] on div at bounding box center [768, 237] width 12 height 12
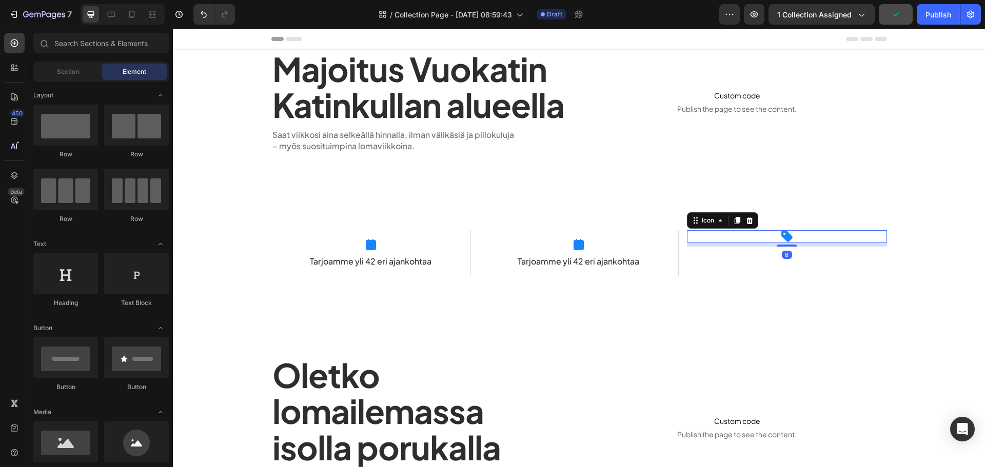
click at [772, 236] on div "Icon 8" at bounding box center [787, 236] width 200 height 12
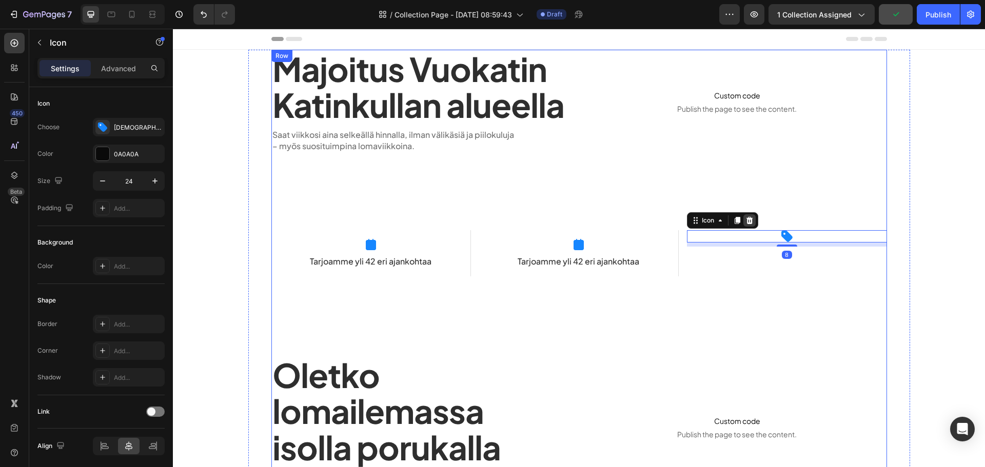
click at [748, 221] on icon at bounding box center [750, 220] width 7 height 7
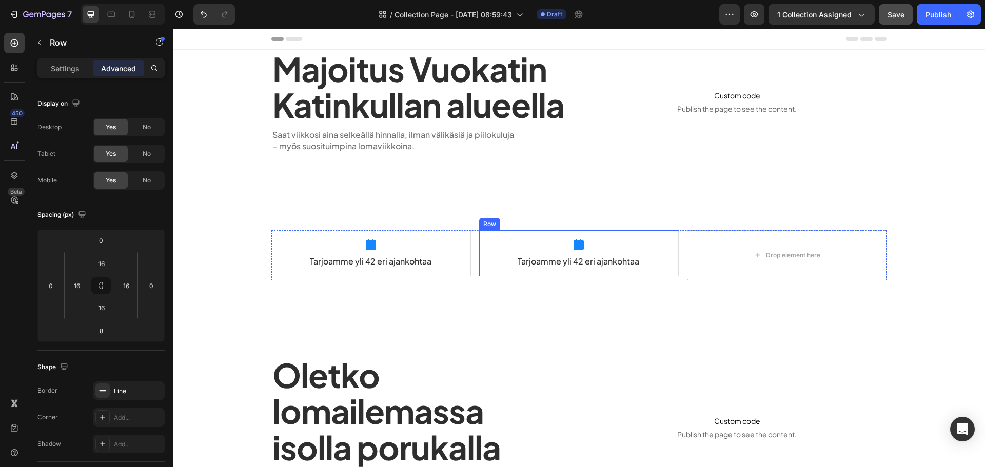
click at [666, 252] on div "Icon Tarjoamme yli 42 eri ajankohtaa Text Block" at bounding box center [578, 254] width 183 height 30
click at [527, 220] on icon at bounding box center [530, 220] width 6 height 7
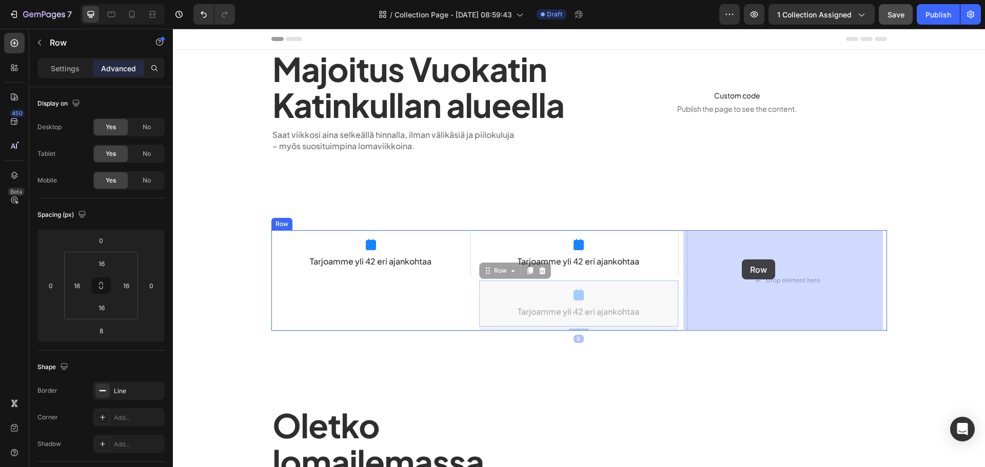
drag, startPoint x: 497, startPoint y: 268, endPoint x: 741, endPoint y: 260, distance: 244.4
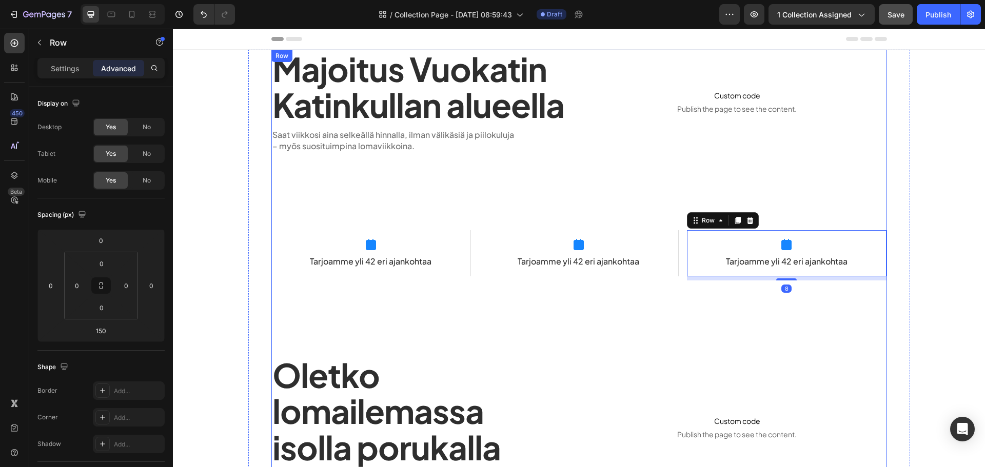
drag, startPoint x: 711, startPoint y: 301, endPoint x: 683, endPoint y: 303, distance: 28.3
click at [711, 301] on div "Majoitus Vuokatin Katinkullan alueella Heading Saat viikkosi aina selkeällä hin…" at bounding box center [579, 427] width 616 height 755
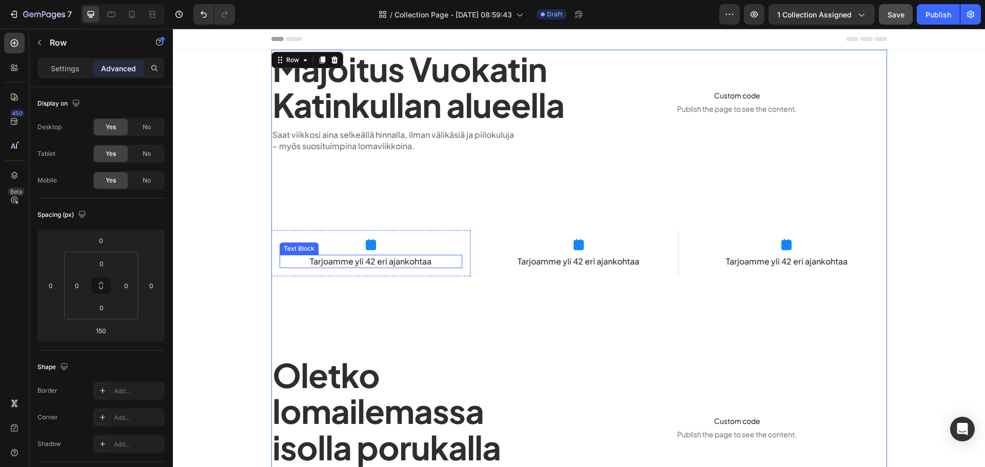
click at [381, 260] on p "Tarjoamme yli 42 eri ajankohtaa" at bounding box center [371, 261] width 181 height 11
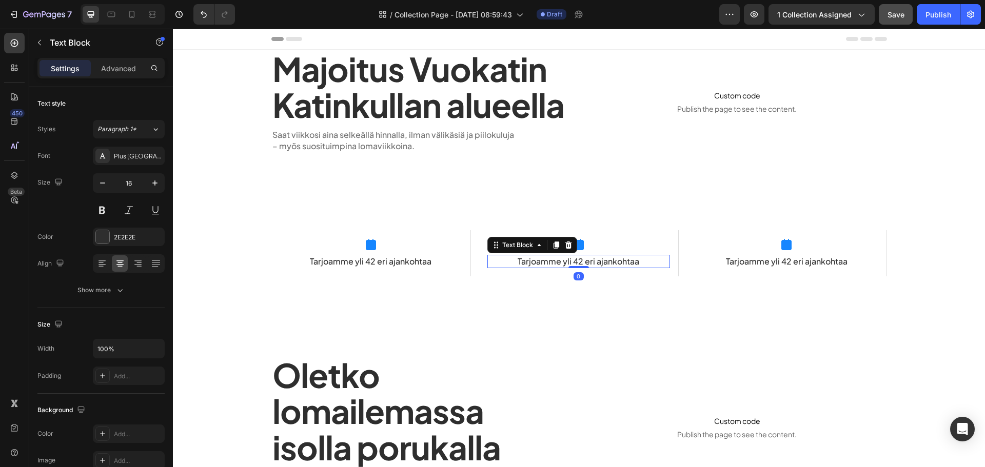
click at [539, 260] on p "Tarjoamme yli 42 eri ajankohtaa" at bounding box center [578, 261] width 181 height 11
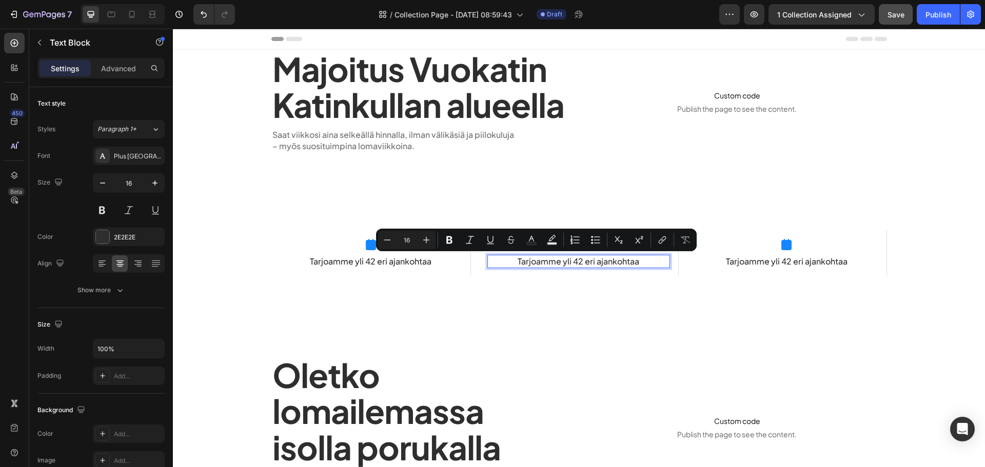
click at [577, 260] on p "Tarjoamme yli 42 eri ajankohtaa" at bounding box center [578, 261] width 181 height 11
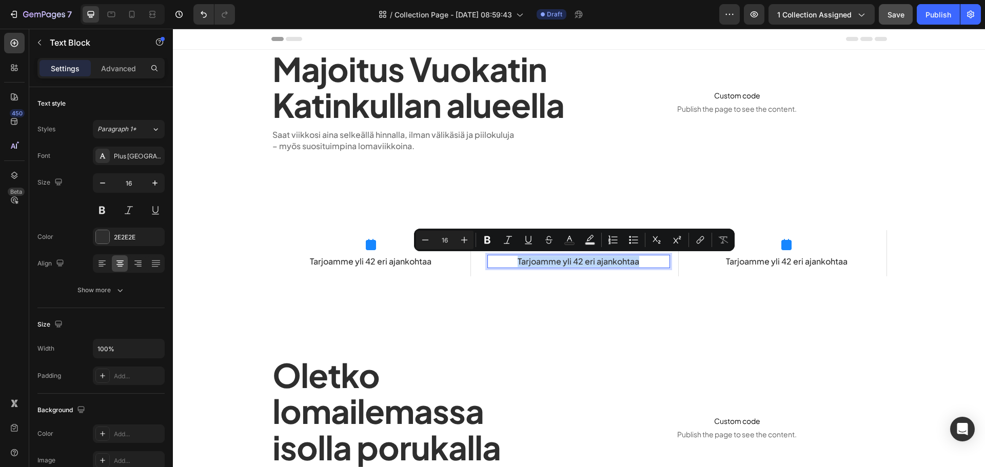
drag, startPoint x: 643, startPoint y: 261, endPoint x: 497, endPoint y: 259, distance: 146.8
click at [497, 259] on p "Tarjoamme yli 42 eri ajankohtaa" at bounding box center [578, 261] width 181 height 11
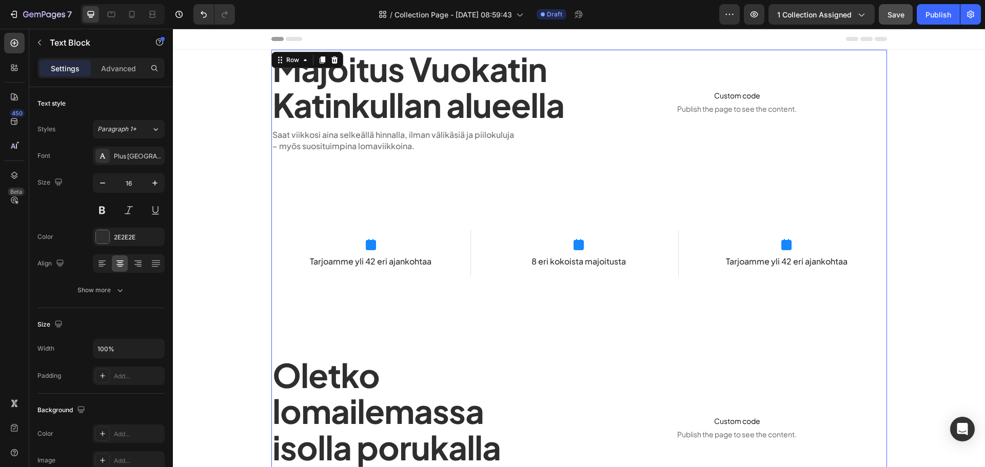
drag, startPoint x: 597, startPoint y: 305, endPoint x: 650, endPoint y: 266, distance: 65.8
click at [599, 303] on div "Majoitus Vuokatin Katinkullan alueella Heading Saat viikkosi aina selkeällä hin…" at bounding box center [579, 427] width 616 height 755
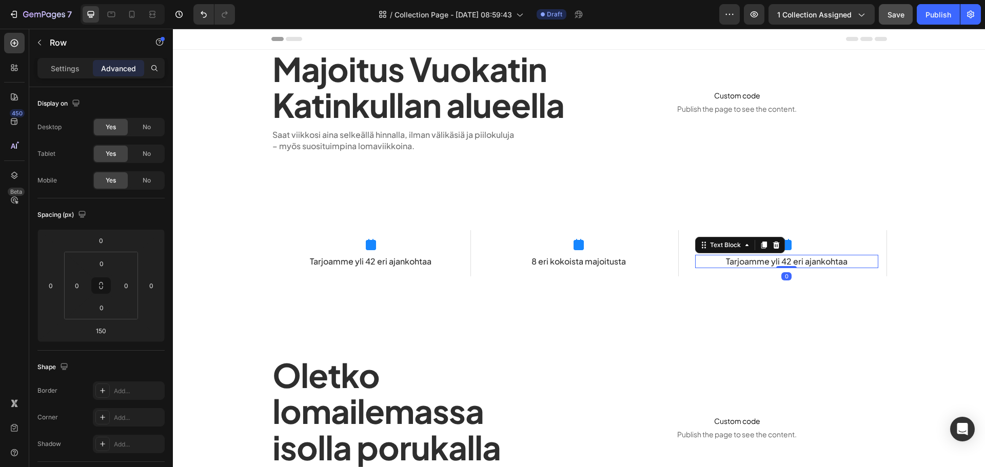
click at [768, 264] on p "Tarjoamme yli 42 eri ajankohtaa" at bounding box center [786, 261] width 181 height 11
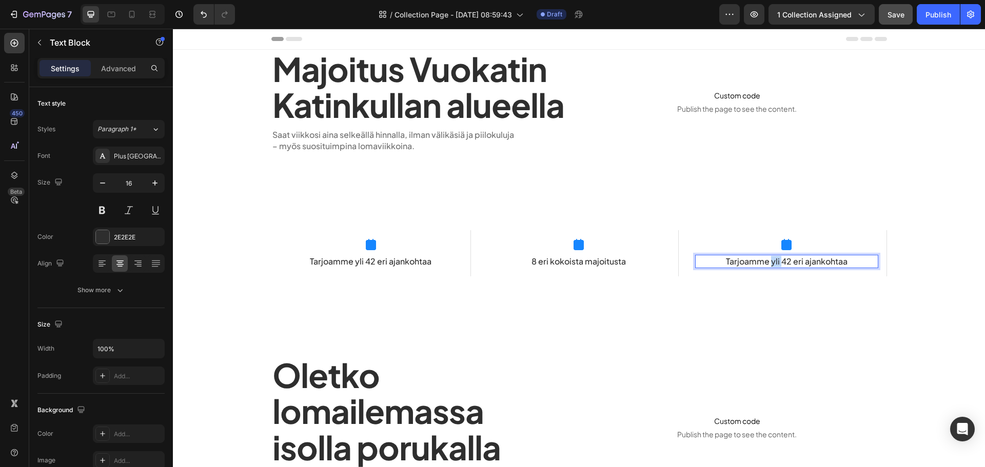
click at [768, 264] on p "Tarjoamme yli 42 eri ajankohtaa" at bounding box center [786, 261] width 181 height 11
drag, startPoint x: 764, startPoint y: 315, endPoint x: 768, endPoint y: 304, distance: 11.5
click at [764, 314] on div "Majoitus Vuokatin Katinkullan alueella Heading Saat viikkosi aina selkeällä hin…" at bounding box center [579, 427] width 616 height 755
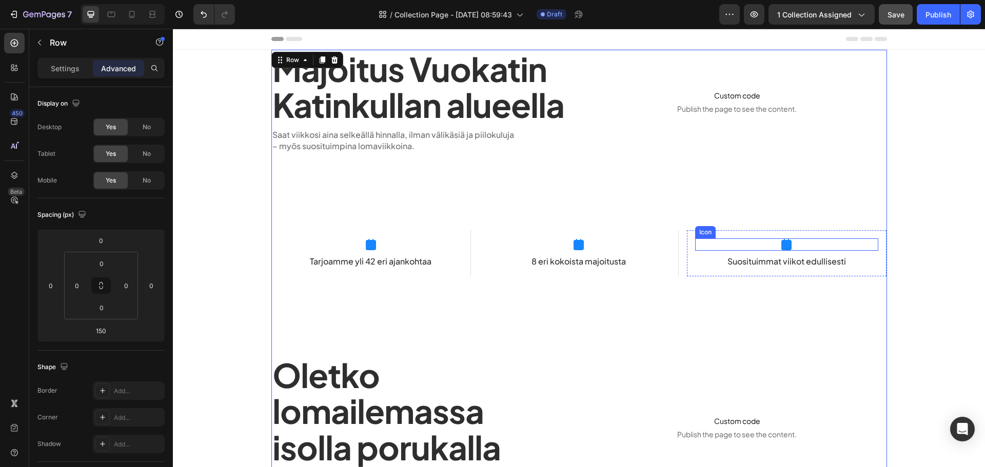
click at [784, 243] on rect at bounding box center [786, 245] width 10 height 10
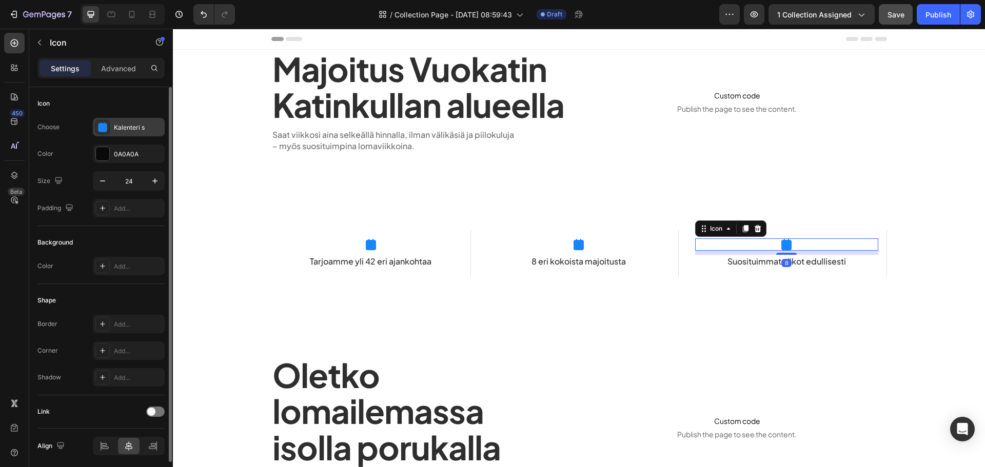
click at [119, 136] on div "Kalenteri s" at bounding box center [129, 127] width 72 height 18
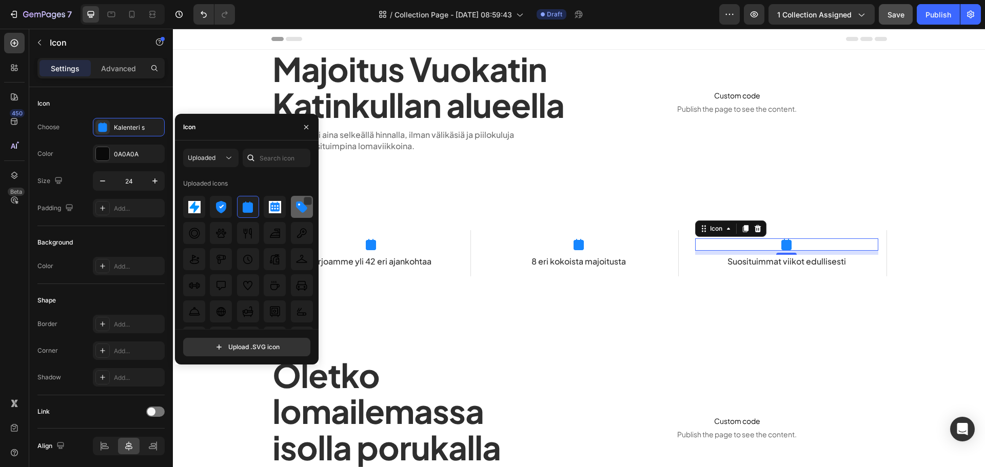
click at [300, 209] on img at bounding box center [302, 207] width 12 height 12
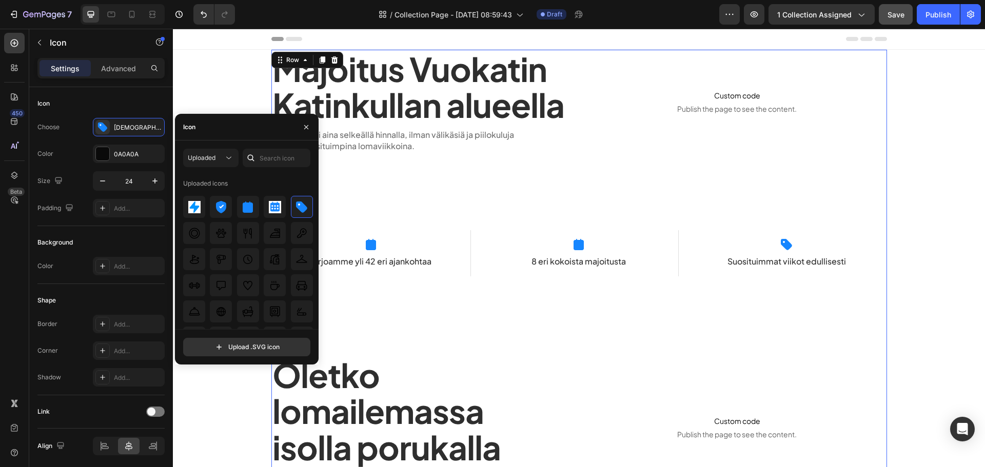
click at [545, 306] on div "Majoitus Vuokatin Katinkullan alueella Heading Saat viikkosi aina selkeällä hin…" at bounding box center [579, 427] width 616 height 755
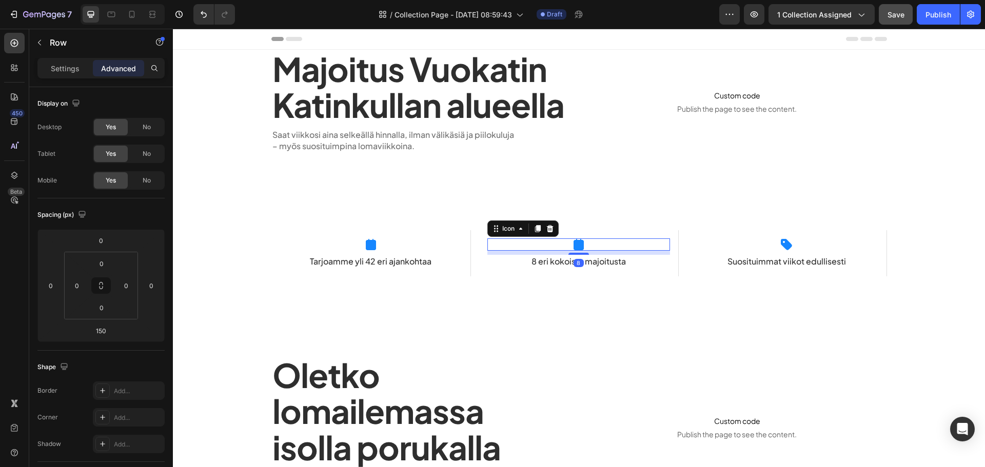
click at [577, 245] on rect at bounding box center [579, 245] width 10 height 10
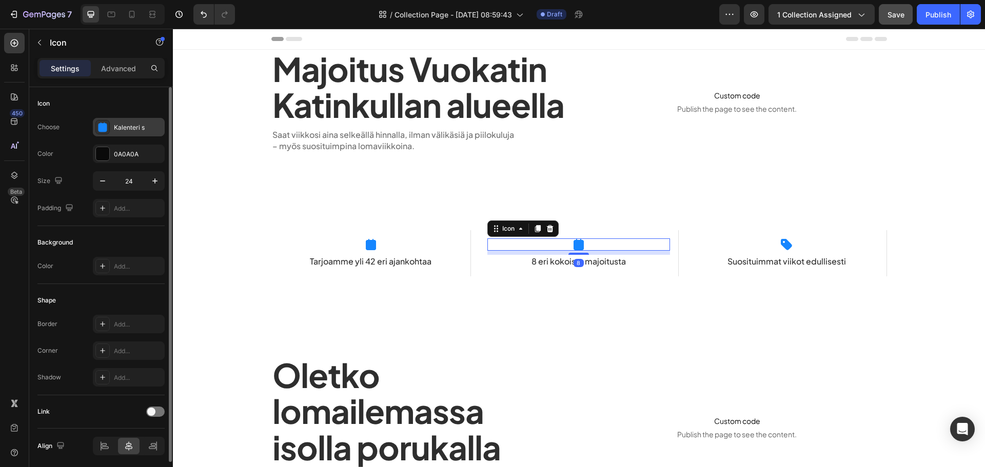
click at [110, 130] on div "Kalenteri s" at bounding box center [129, 127] width 72 height 18
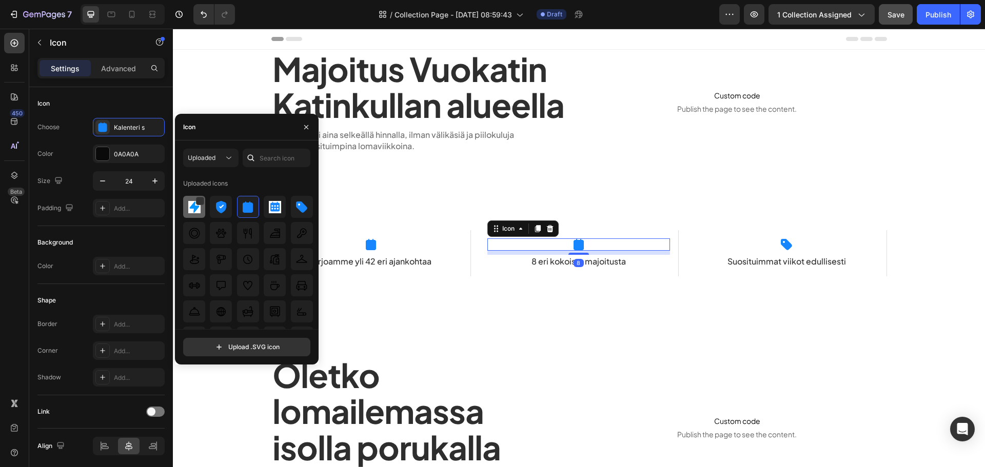
click at [190, 208] on img at bounding box center [194, 207] width 12 height 12
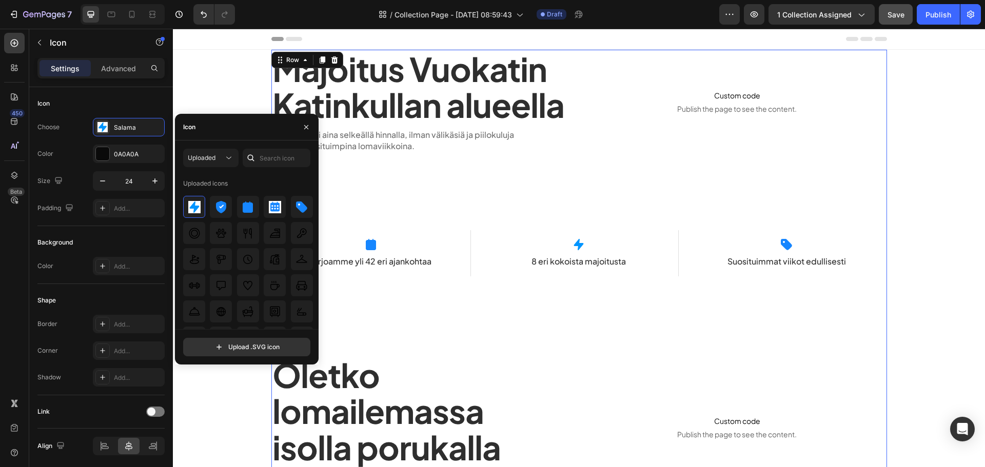
click at [476, 348] on div "Majoitus Vuokatin Katinkullan alueella Heading Saat viikkosi aina selkeällä hin…" at bounding box center [579, 427] width 616 height 755
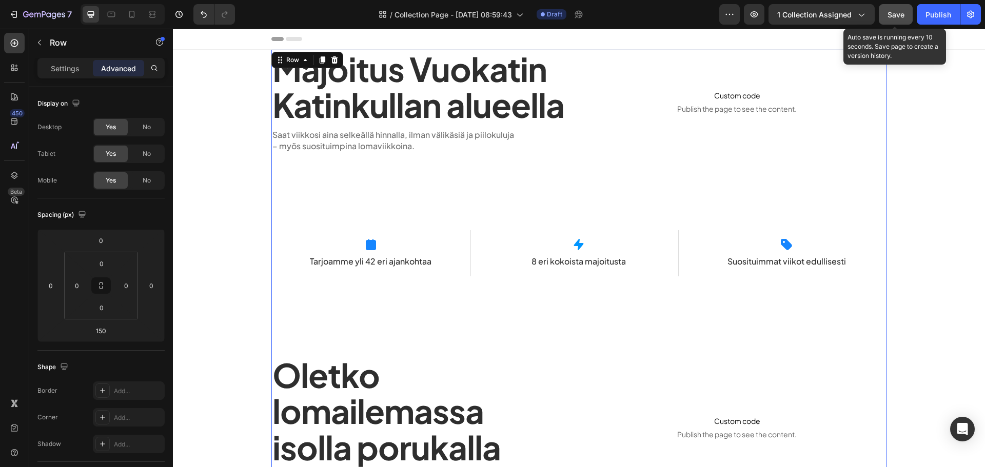
click at [883, 15] on button "Save" at bounding box center [896, 14] width 34 height 21
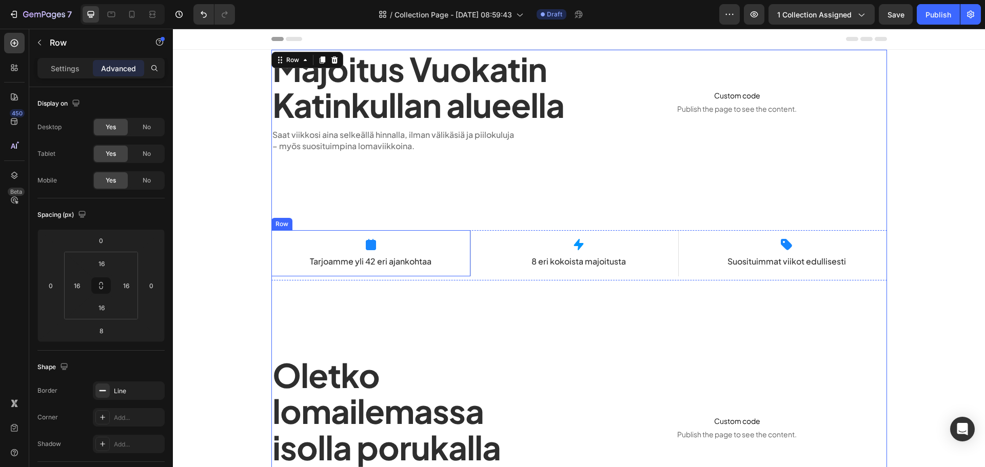
click at [449, 252] on div "Icon Tarjoamme yli 42 eri ajankohtaa Text Block" at bounding box center [371, 254] width 183 height 30
click at [56, 74] on div "Settings" at bounding box center [65, 68] width 51 height 16
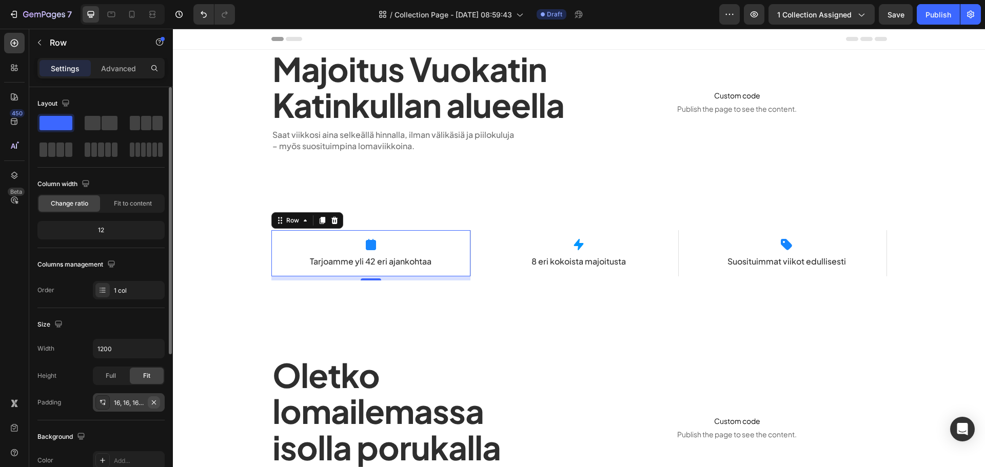
click at [154, 403] on icon "button" at bounding box center [154, 402] width 4 height 4
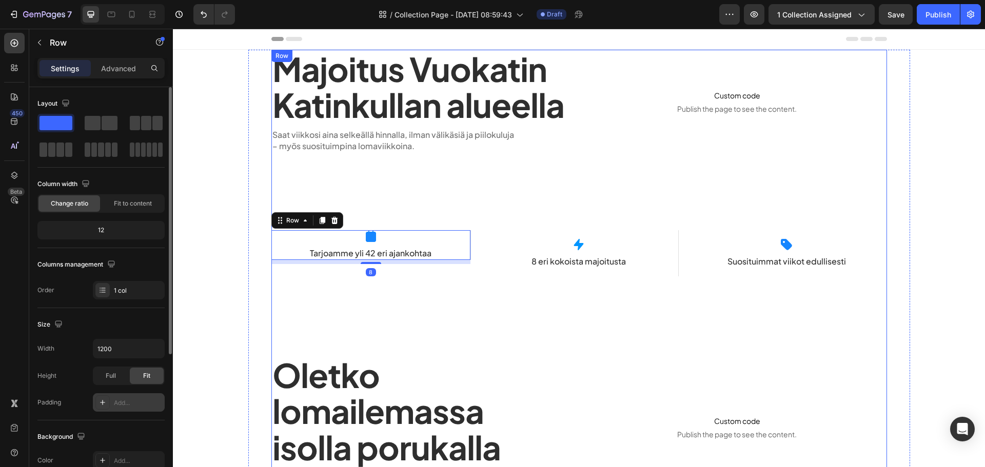
click at [383, 345] on div "Majoitus Vuokatin Katinkullan alueella Heading Saat viikkosi aina selkeällä hin…" at bounding box center [579, 427] width 616 height 755
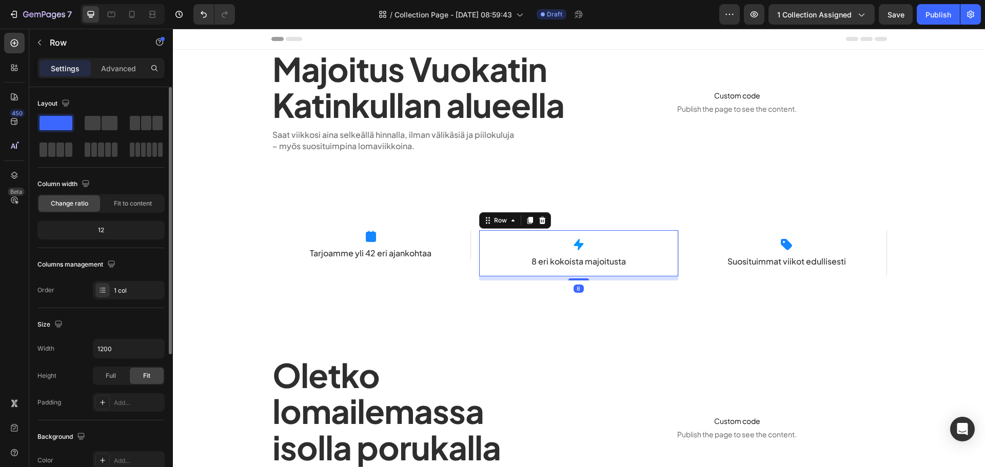
click at [479, 262] on div "Icon 8 eri kokoista majoitusta Text Block Row 8" at bounding box center [579, 253] width 200 height 46
click at [152, 402] on icon "button" at bounding box center [154, 403] width 8 height 8
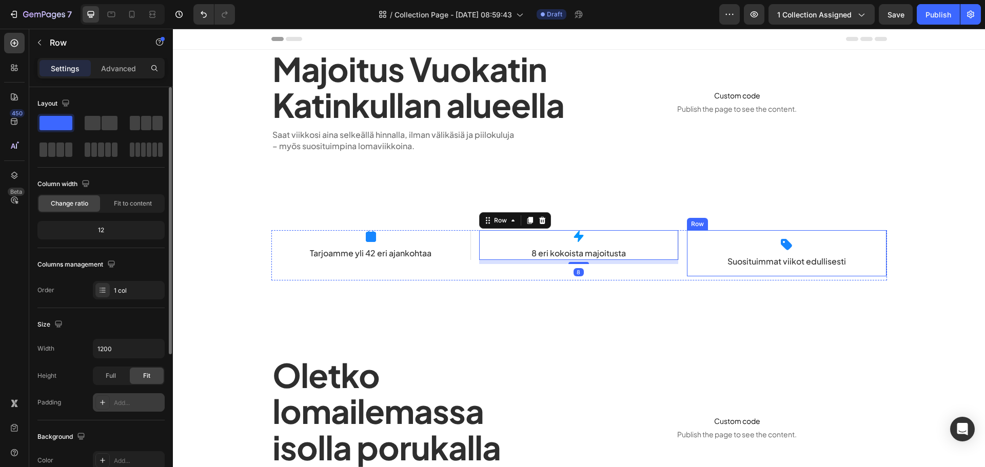
click at [690, 257] on div "Icon Suosituimmat viikot edullisesti Text Block Row" at bounding box center [787, 253] width 200 height 46
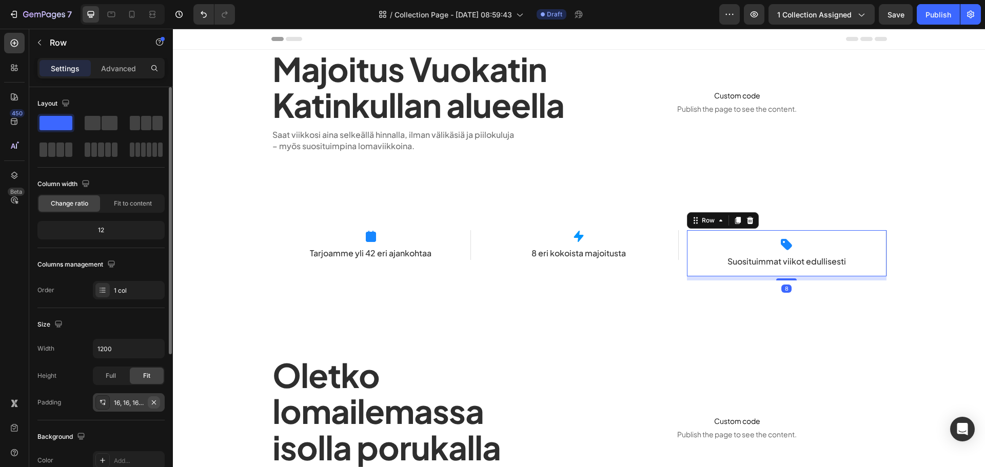
click at [152, 400] on icon "button" at bounding box center [154, 403] width 8 height 8
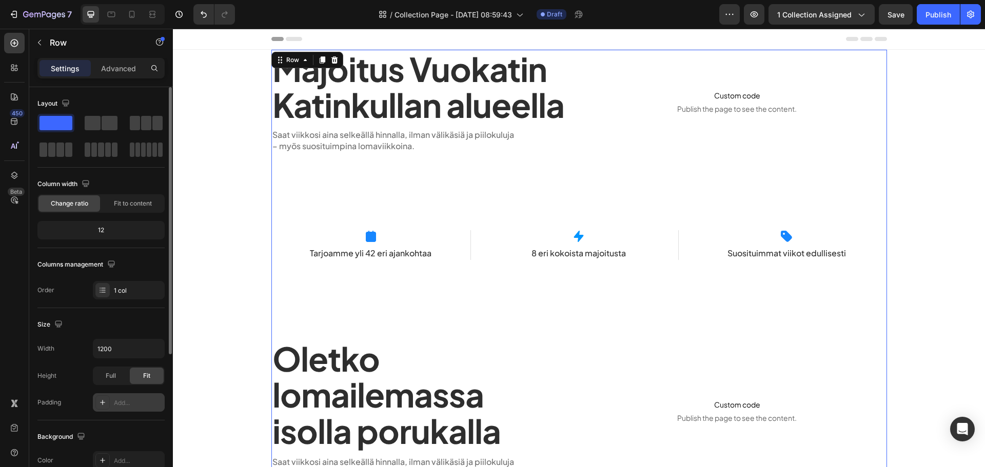
click at [468, 315] on div "Majoitus Vuokatin Katinkullan alueella Heading Saat viikkosi aina selkeällä hin…" at bounding box center [579, 419] width 616 height 739
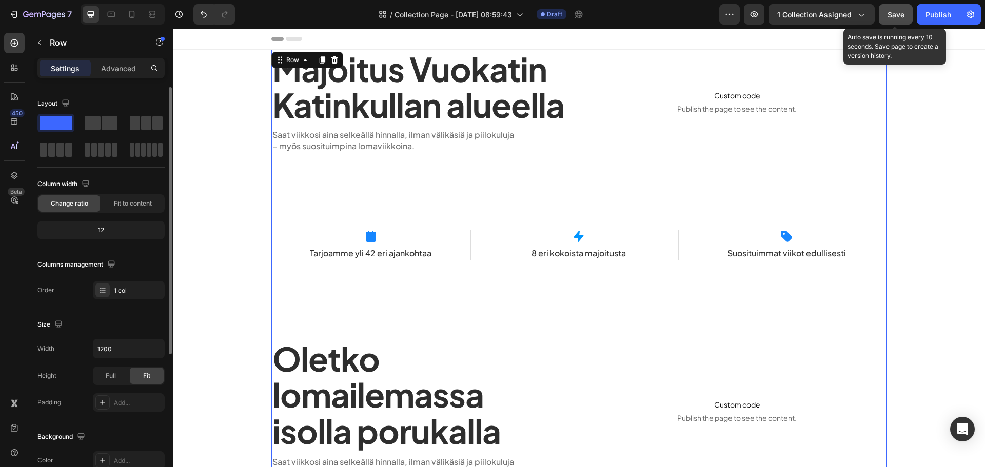
click at [884, 18] on button "Save" at bounding box center [896, 14] width 34 height 21
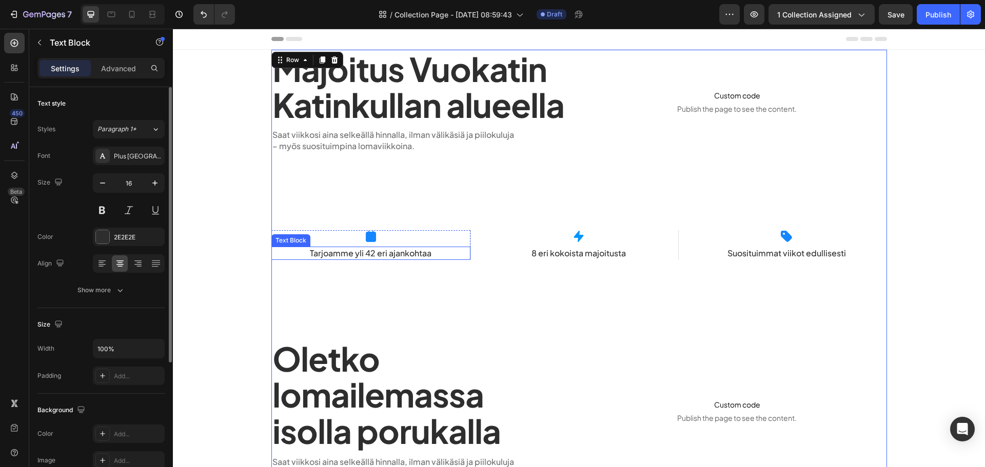
click at [339, 254] on p "Tarjoamme yli 42 eri ajankohtaa" at bounding box center [370, 253] width 197 height 11
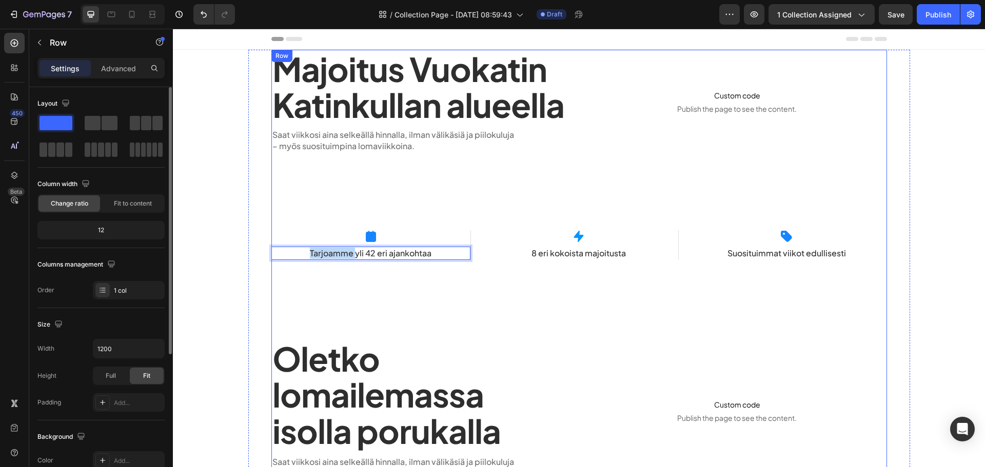
click at [367, 302] on div "Majoitus Vuokatin Katinkullan alueella Heading Saat viikkosi aina selkeällä hin…" at bounding box center [579, 419] width 616 height 739
click at [377, 258] on p "Tarjoamme yli 42 eri ajankohtaa" at bounding box center [370, 253] width 197 height 11
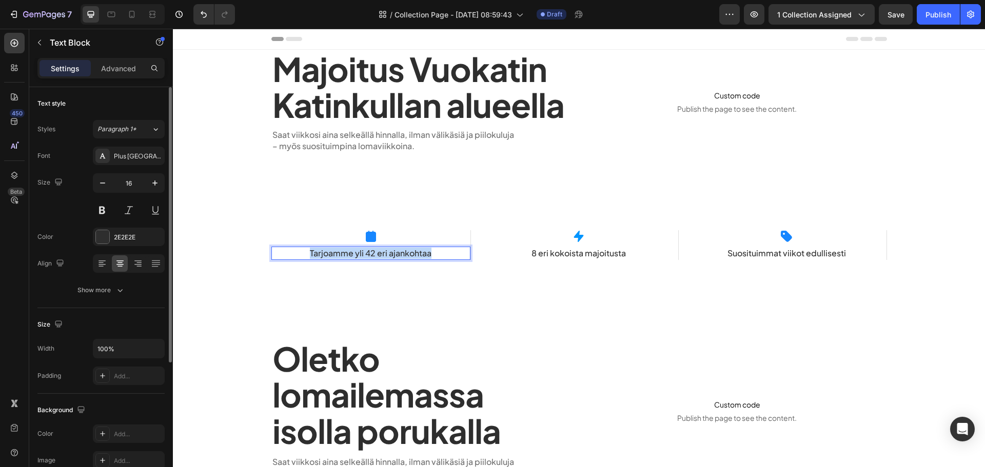
drag, startPoint x: 422, startPoint y: 255, endPoint x: 298, endPoint y: 260, distance: 124.8
click at [298, 260] on div "Tarjoamme yli 42 eri ajankohtaa" at bounding box center [370, 253] width 199 height 13
click at [336, 297] on div "Majoitus Vuokatin Katinkullan alueella Heading Saat viikkosi aina selkeällä hin…" at bounding box center [579, 419] width 616 height 739
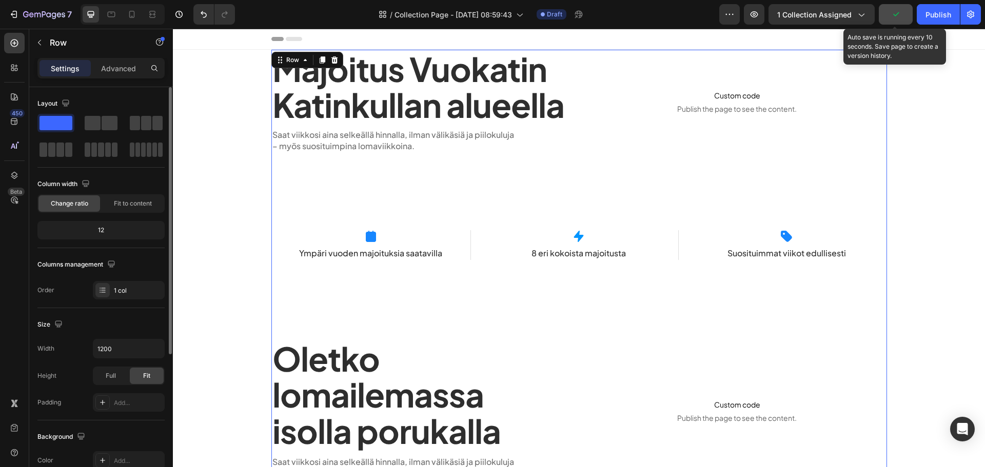
click at [889, 10] on button "button" at bounding box center [896, 14] width 34 height 21
click at [570, 125] on div "Majoitus Vuokatin Katinkullan alueella Heading Saat viikkosi aina selkeällä hin…" at bounding box center [579, 102] width 616 height 104
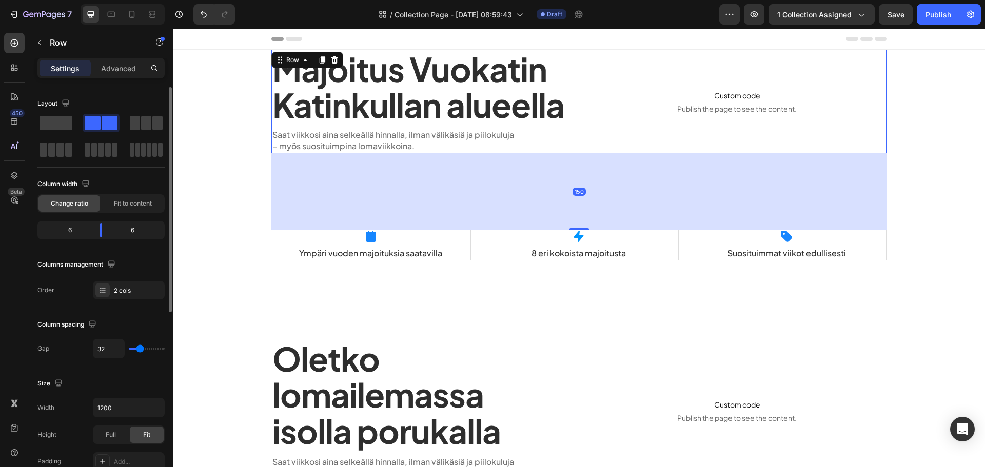
type input "36"
type input "38"
type input "40"
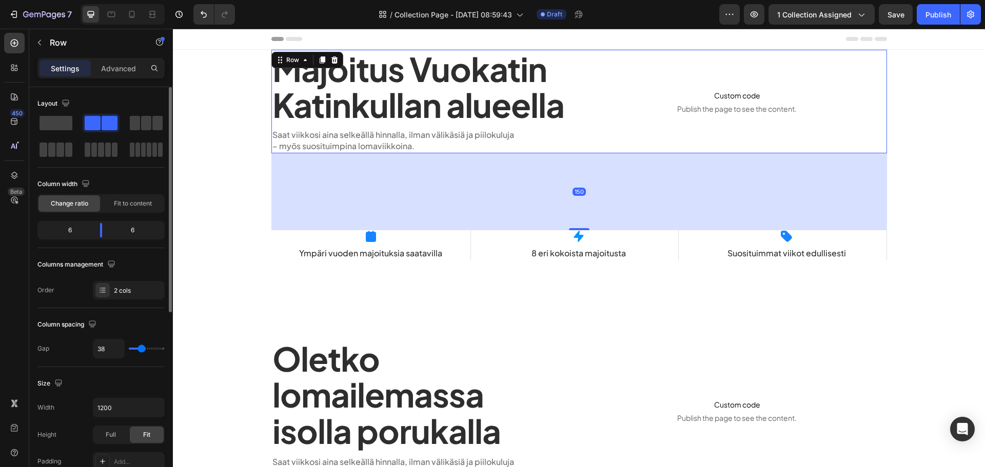
type input "40"
type input "42"
type input "44"
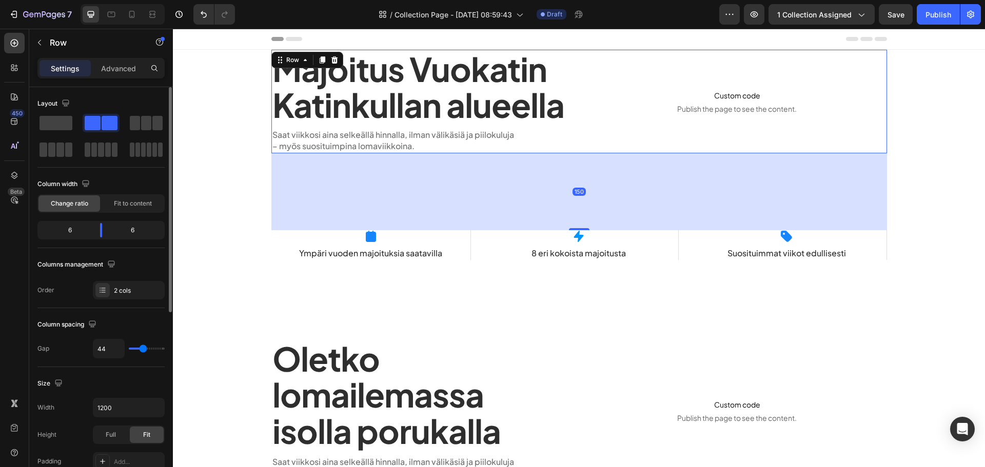
type input "47"
type input "49"
type input "51"
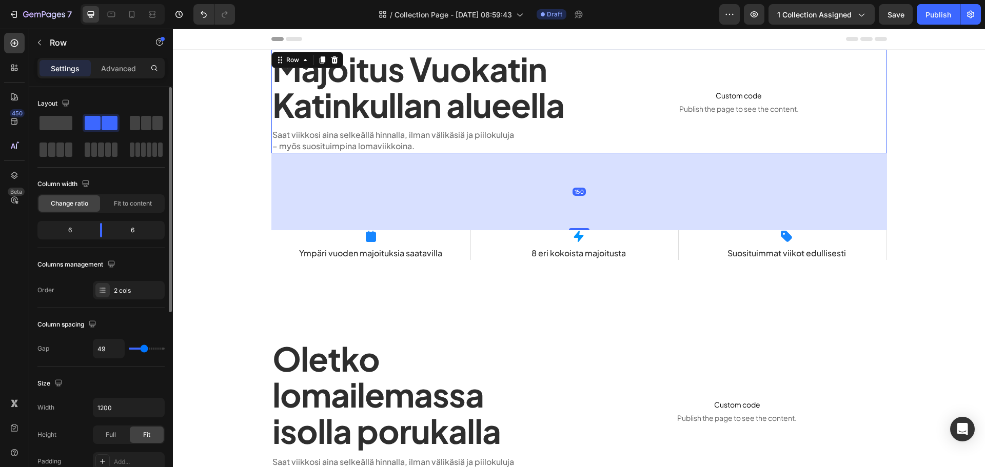
type input "51"
type input "53"
type input "56"
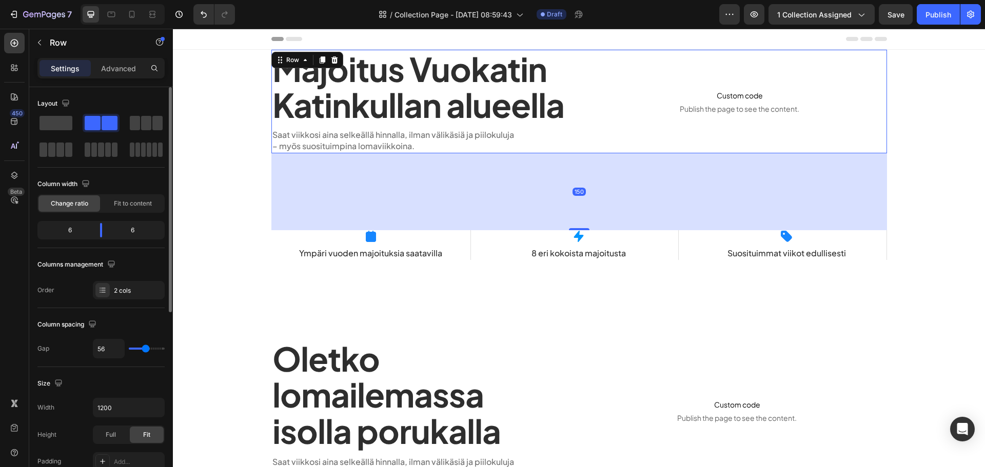
type input "58"
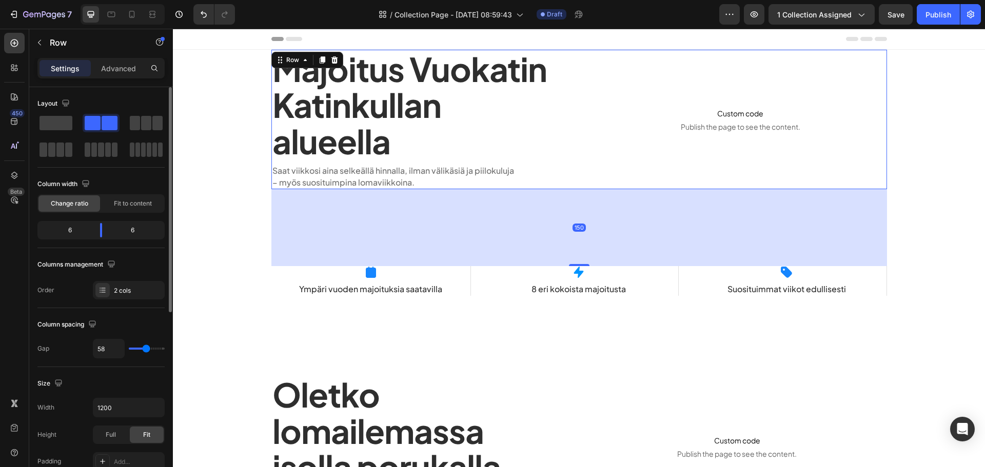
type input "60"
type input "62"
type input "64"
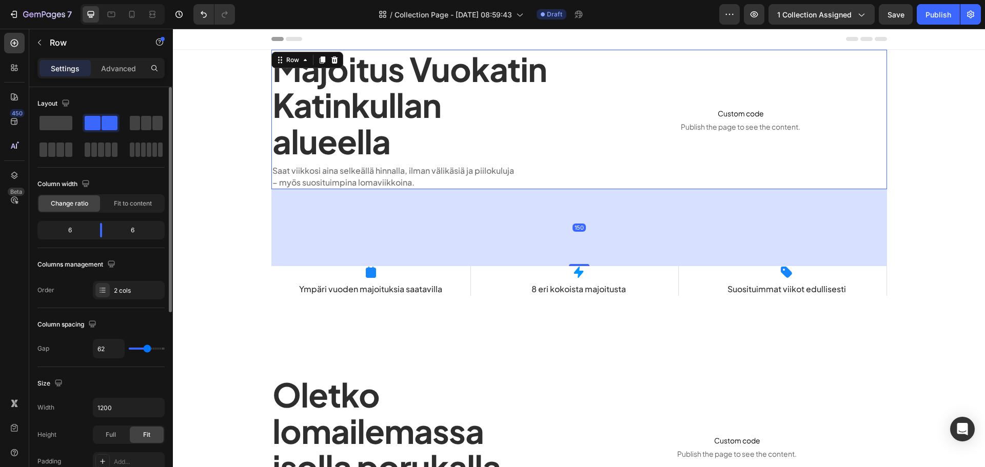
type input "64"
type input "67"
type input "69"
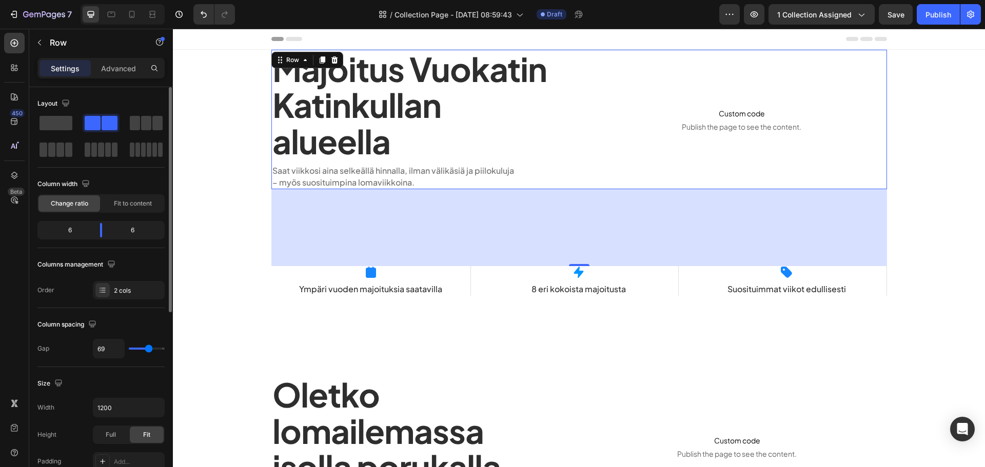
type input "67"
type input "64"
drag, startPoint x: 141, startPoint y: 347, endPoint x: 148, endPoint y: 348, distance: 7.2
type input "64"
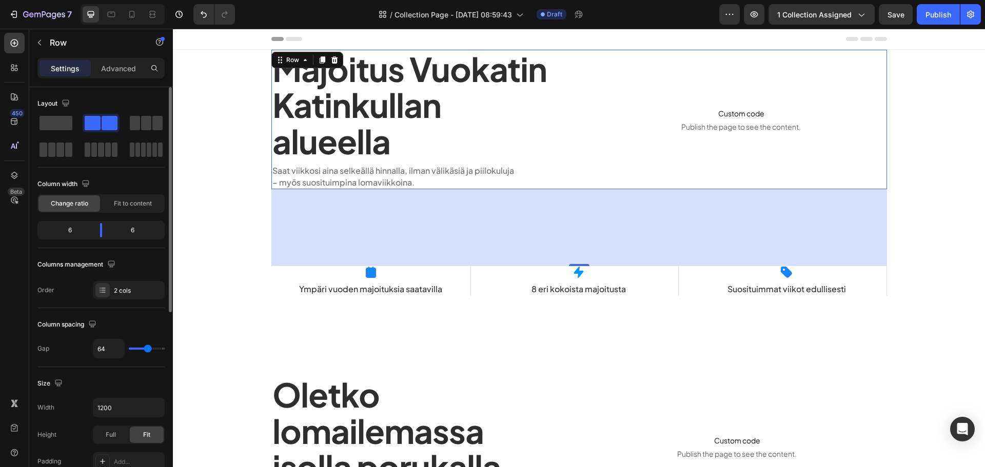
click at [148, 348] on input "range" at bounding box center [147, 349] width 36 height 2
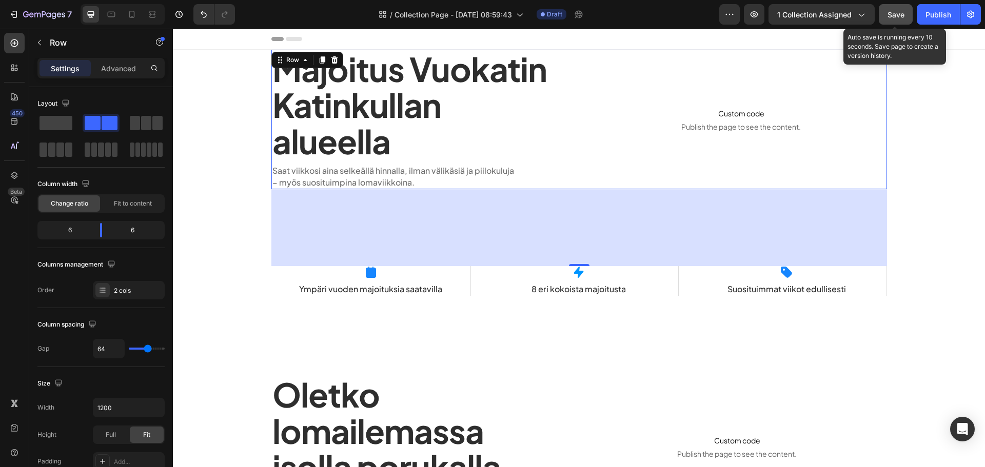
click at [903, 7] on button "Save" at bounding box center [896, 14] width 34 height 21
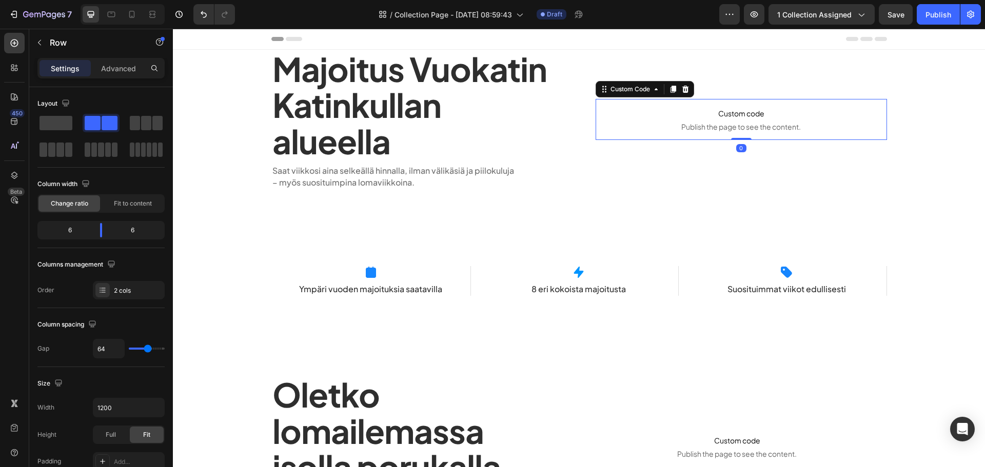
click at [637, 122] on span "Publish the page to see the content." at bounding box center [741, 127] width 291 height 10
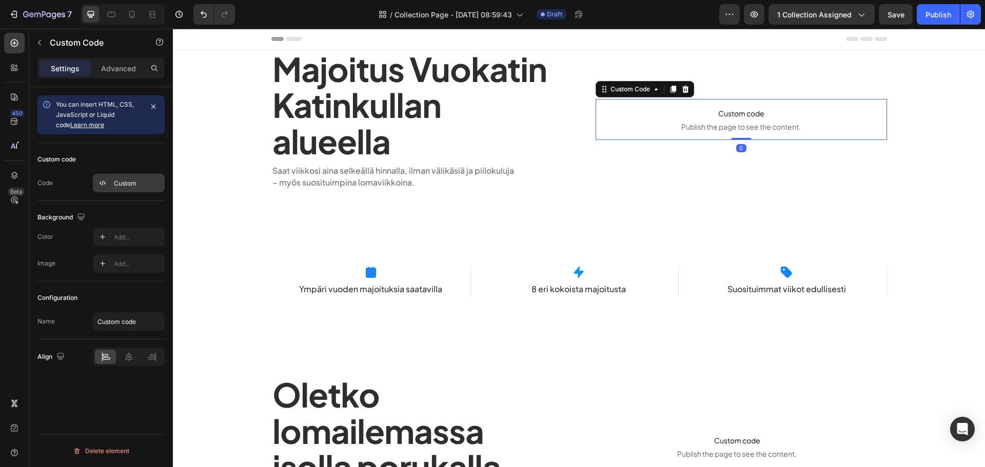
click at [115, 182] on div "Custom" at bounding box center [138, 183] width 48 height 9
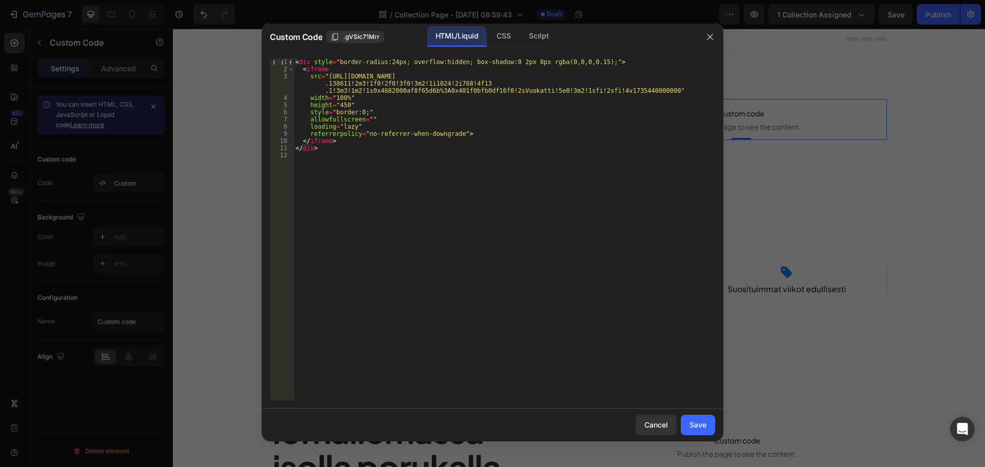
type textarea "<div style="border-radius:24px; overflow:hidden; box-shadow:0 2px 8px rgba(0,0,…"
drag, startPoint x: 498, startPoint y: 64, endPoint x: 588, endPoint y: 65, distance: 89.3
click at [588, 65] on div "< div style = "border-radius:24px; overflow:hidden; box-shadow:0 2px 8px rgba(0…" at bounding box center [505, 236] width 422 height 357
click at [645, 424] on div "Cancel" at bounding box center [656, 425] width 24 height 11
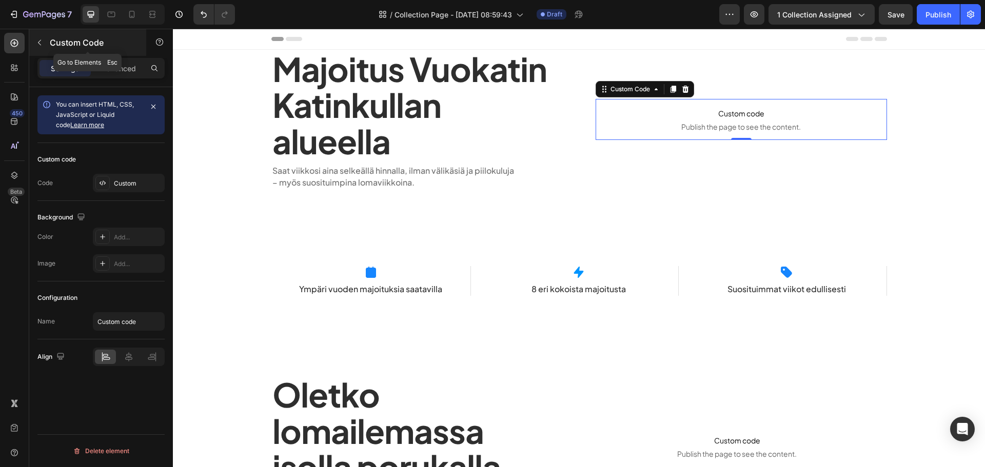
click at [44, 35] on button "button" at bounding box center [39, 42] width 16 height 16
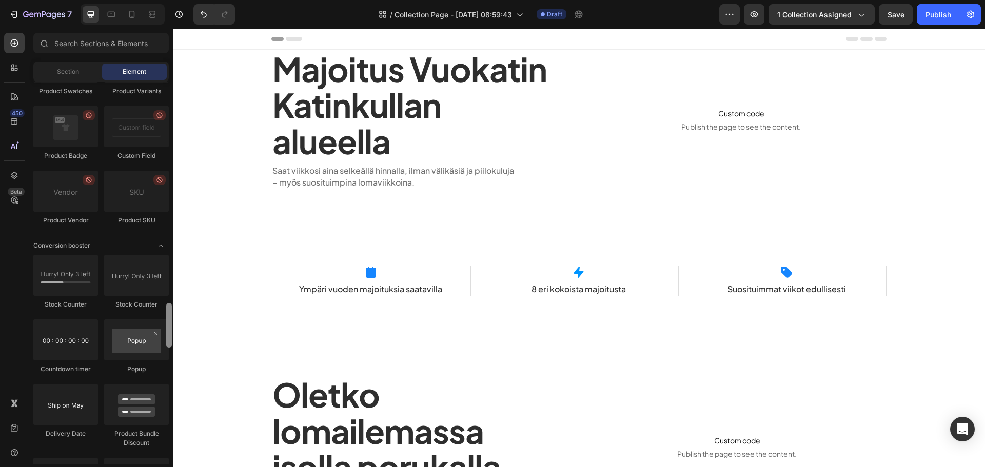
scroll to position [2881, 0]
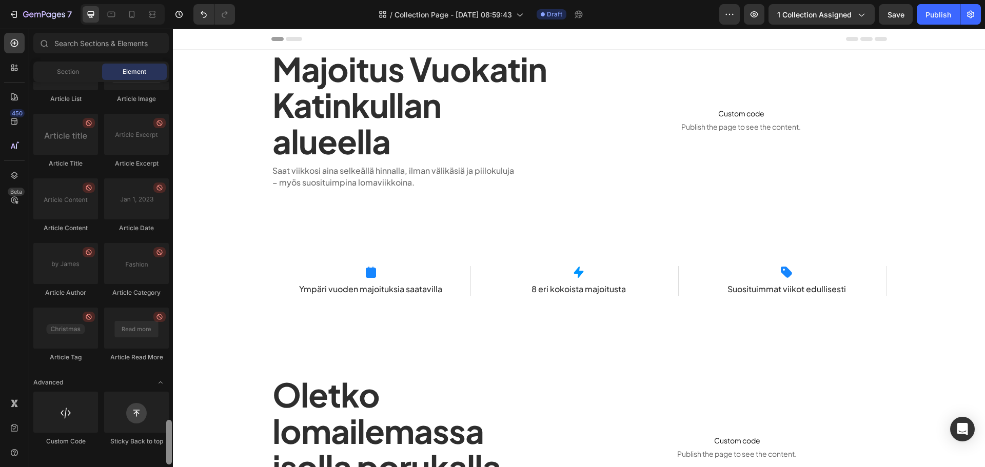
drag, startPoint x: 171, startPoint y: 265, endPoint x: 155, endPoint y: 455, distance: 190.5
click at [155, 455] on div "Layout Row Row Row Row Text Heading Text Block Button Button Button Media Image…" at bounding box center [101, 273] width 144 height 383
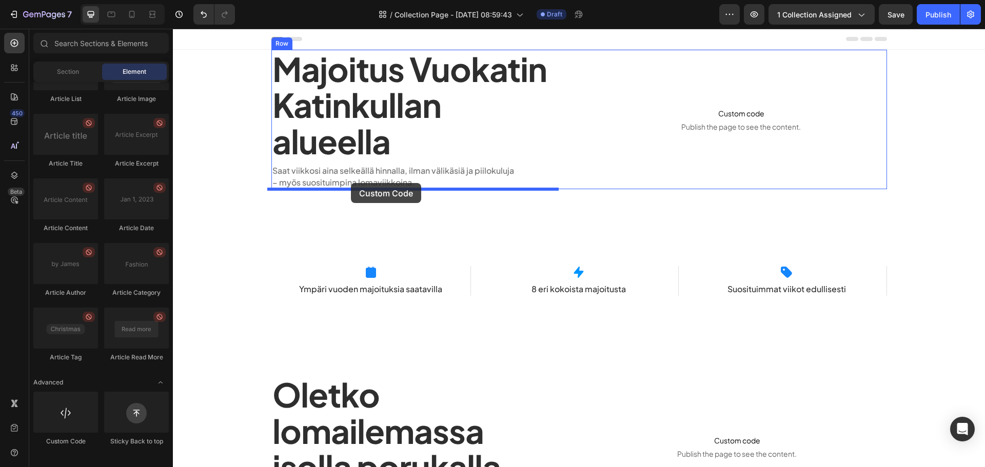
drag, startPoint x: 223, startPoint y: 460, endPoint x: 351, endPoint y: 183, distance: 304.7
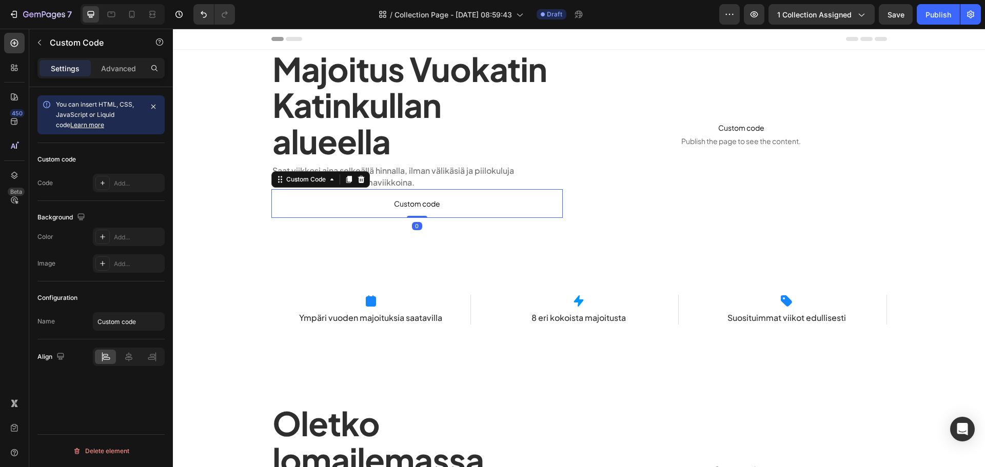
click at [131, 194] on div "Custom code Code Add..." at bounding box center [100, 172] width 127 height 58
click at [136, 186] on div "Add..." at bounding box center [138, 183] width 48 height 9
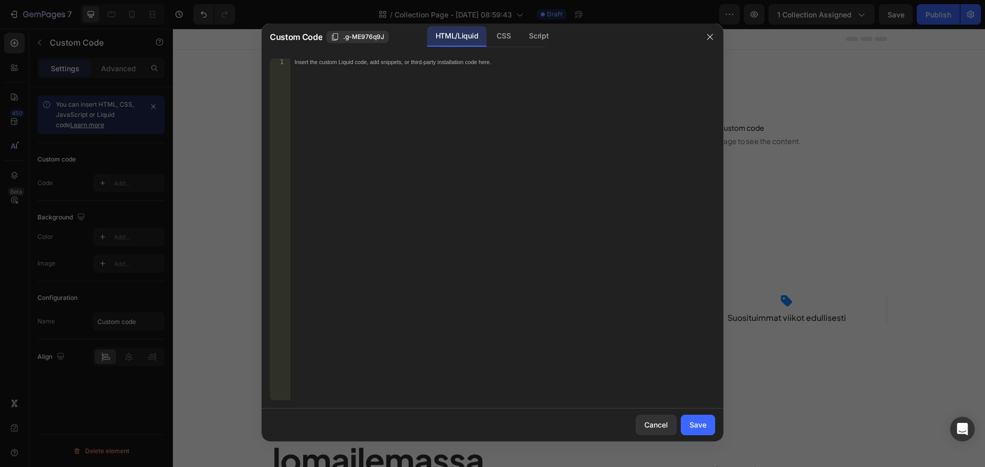
click at [428, 78] on div "Insert the custom Liquid code, add snippets, or third-party installation code h…" at bounding box center [502, 236] width 425 height 357
type textarea "<a href="btn btn--ele">Aloita varaaminen"
click at [704, 412] on div "Cancel Save" at bounding box center [493, 425] width 462 height 33
click at [705, 417] on button "Save" at bounding box center [698, 425] width 34 height 21
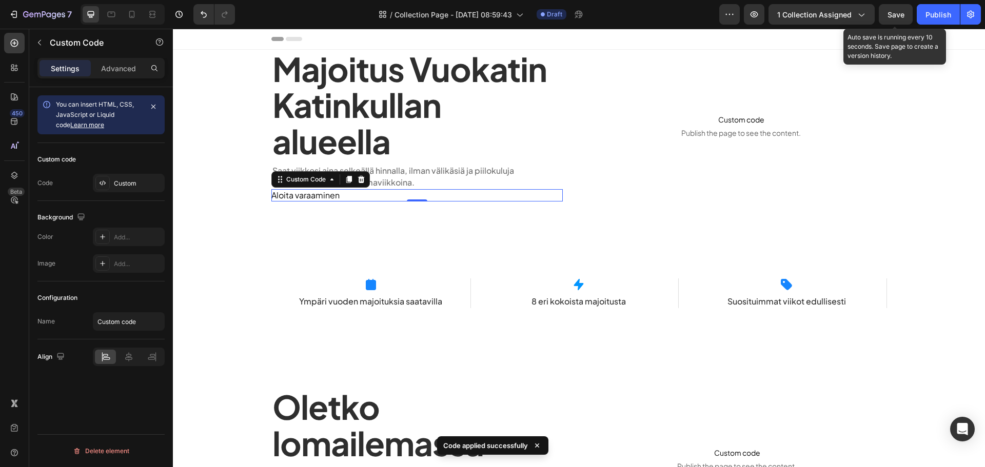
click at [895, 16] on span "Save" at bounding box center [896, 14] width 17 height 9
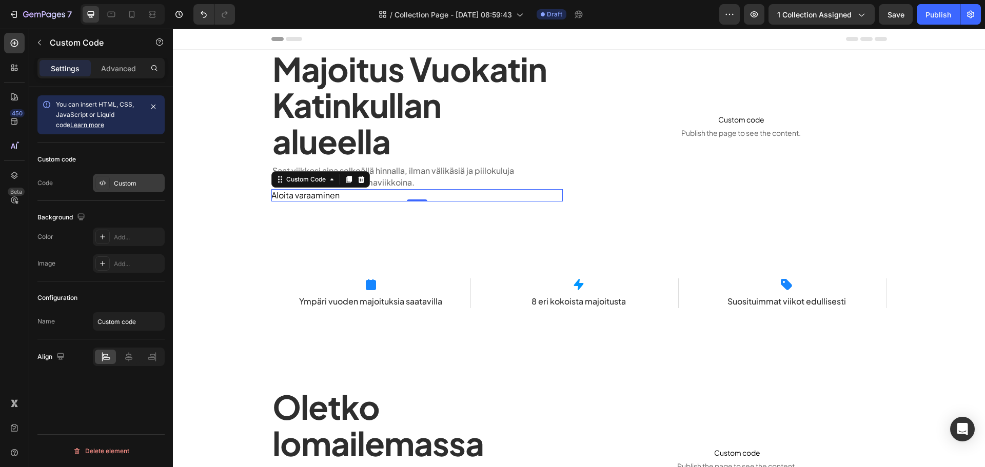
click at [116, 182] on div "Custom" at bounding box center [138, 183] width 48 height 9
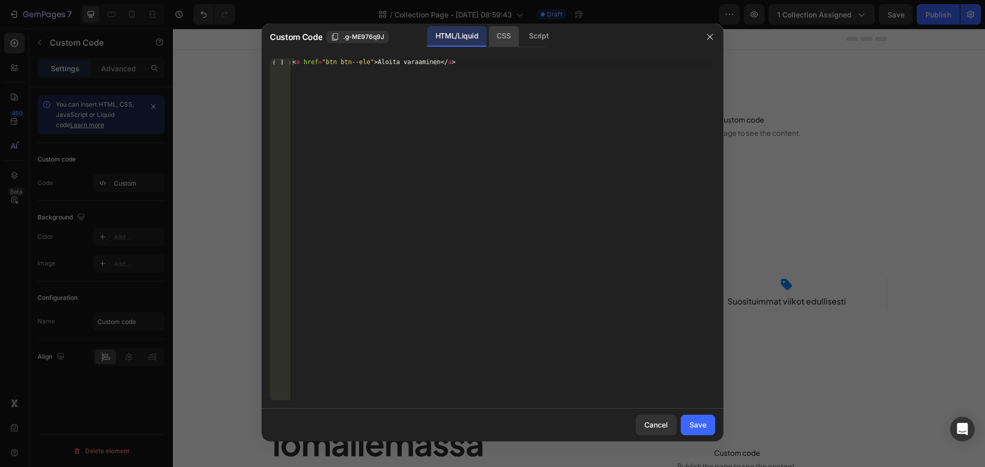
drag, startPoint x: 499, startPoint y: 35, endPoint x: 411, endPoint y: 88, distance: 102.9
click at [521, 35] on div "CSS" at bounding box center [539, 36] width 36 height 21
click at [399, 94] on div "Insert the CSS code to style your content here." at bounding box center [502, 236] width 425 height 357
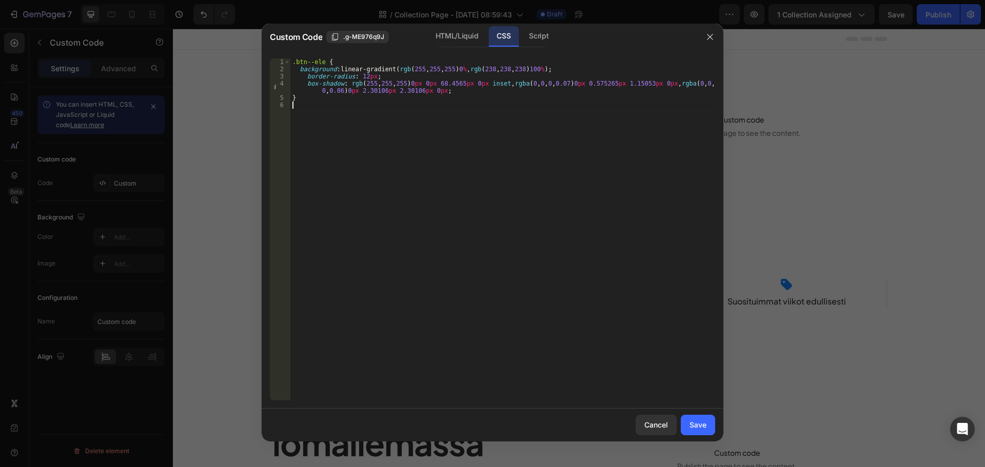
paste textarea "}"
type textarea "}"
click at [457, 48] on div "Custom Code .g-ME976q9J HTML/Liquid CSS Script" at bounding box center [479, 37] width 435 height 27
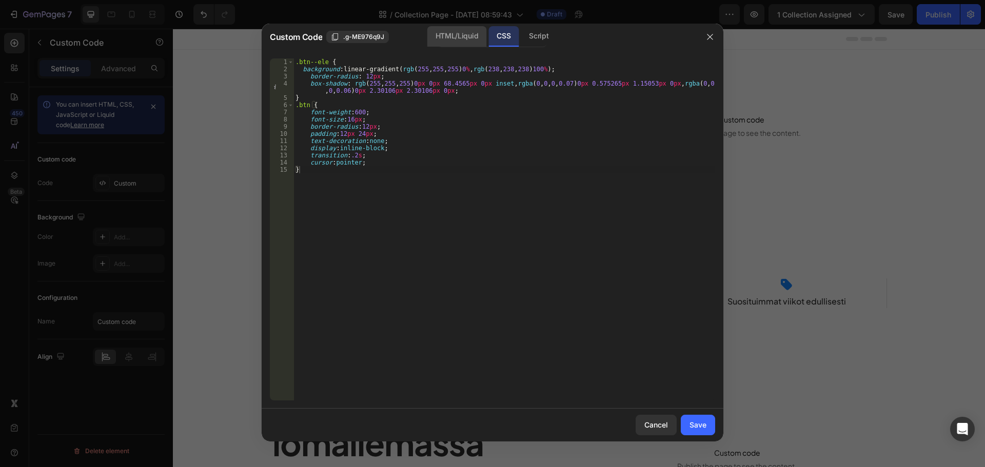
click at [457, 46] on div "HTML/Liquid" at bounding box center [456, 36] width 59 height 21
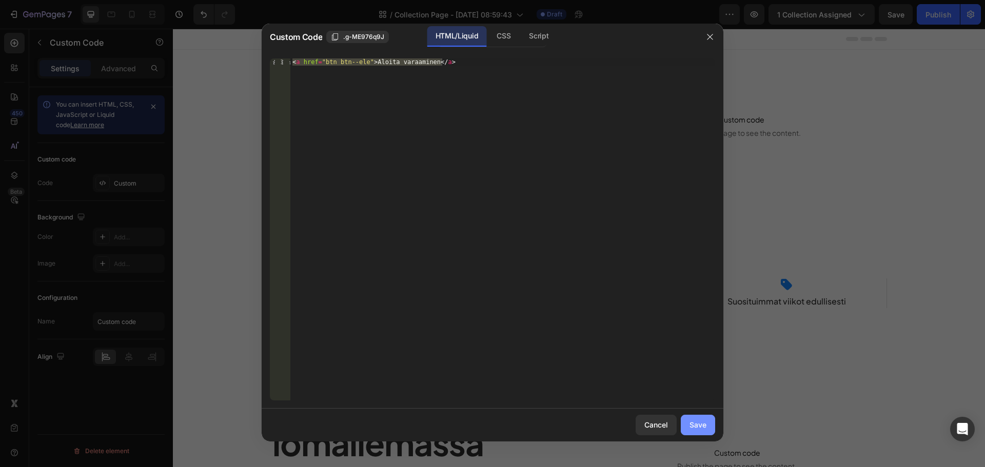
click at [702, 424] on div "Save" at bounding box center [698, 425] width 17 height 11
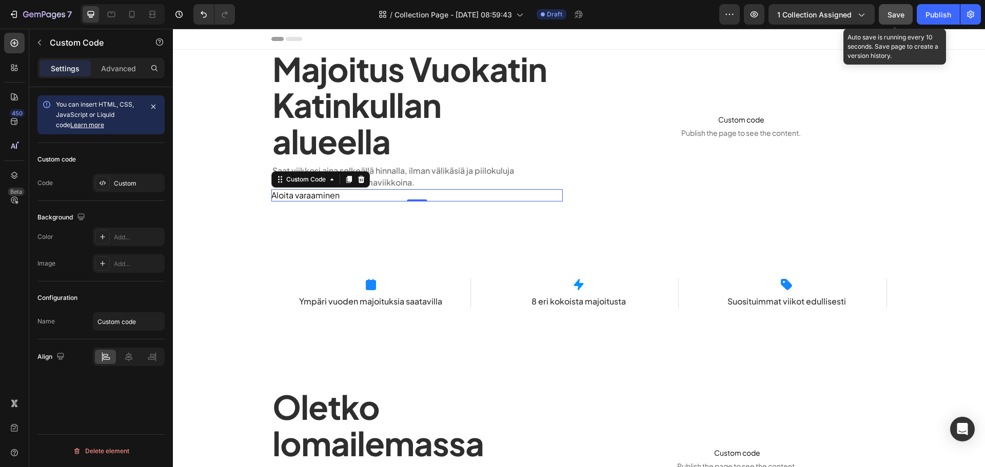
click at [881, 18] on button "Save" at bounding box center [896, 14] width 34 height 21
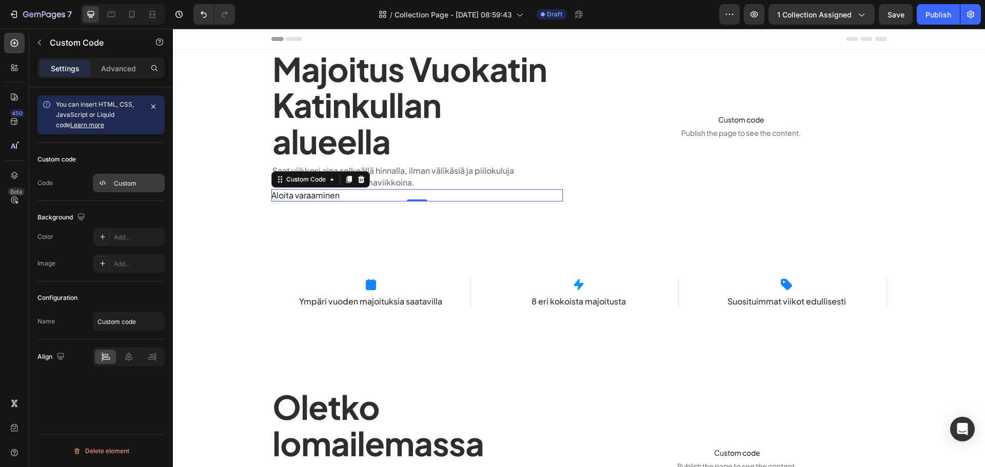
click at [103, 180] on icon at bounding box center [103, 183] width 8 height 8
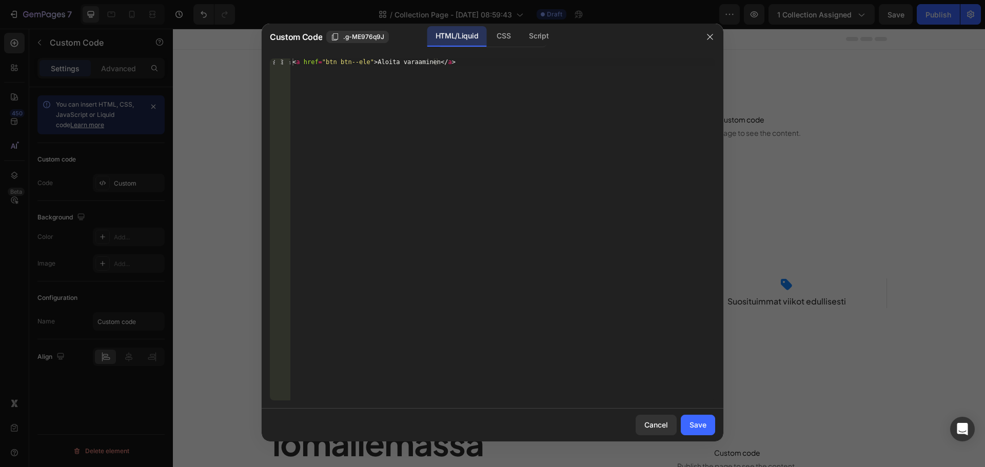
click at [480, 36] on div "HTML/Liquid" at bounding box center [456, 36] width 59 height 21
click at [521, 37] on div "CSS" at bounding box center [539, 36] width 36 height 21
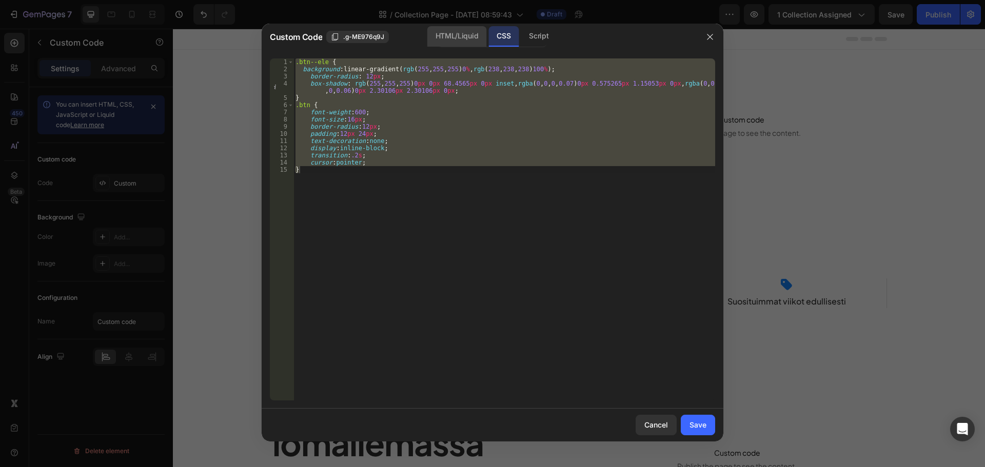
click at [482, 37] on div "HTML/Liquid" at bounding box center [456, 36] width 59 height 21
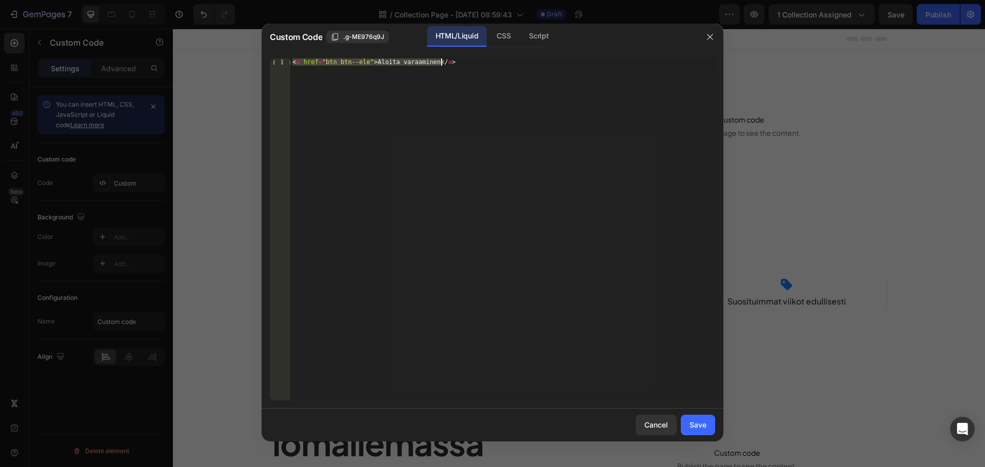
click at [322, 64] on div "< a href = "btn btn--ele" > Aloita varaaminen </ a >" at bounding box center [502, 229] width 425 height 342
drag, startPoint x: 363, startPoint y: 62, endPoint x: 322, endPoint y: 64, distance: 40.6
click at [322, 64] on div "< a href = "btn btn--ele" > Aloita varaaminen </ a >" at bounding box center [502, 236] width 425 height 357
paste textarea "btn btn--ele""
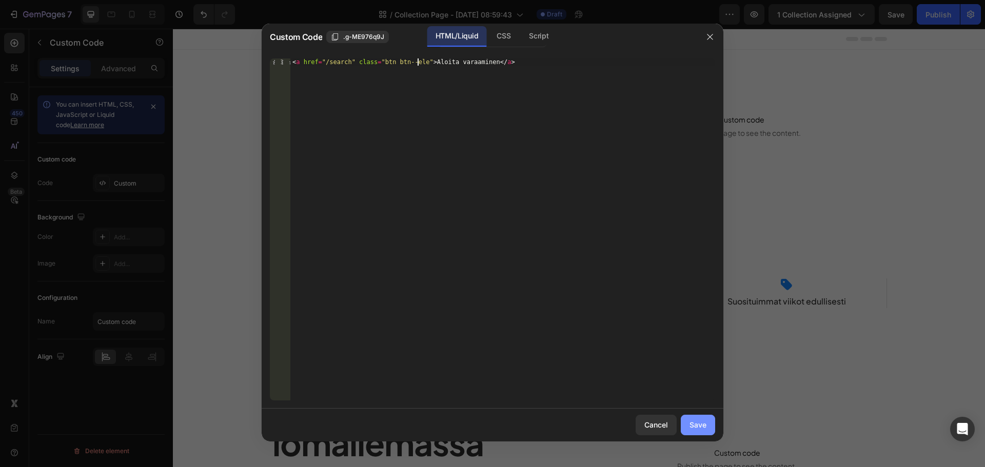
type textarea "<a href="/search" class="btn btn--ele">Aloita varaaminen</a>"
click at [707, 426] on button "Save" at bounding box center [698, 425] width 34 height 21
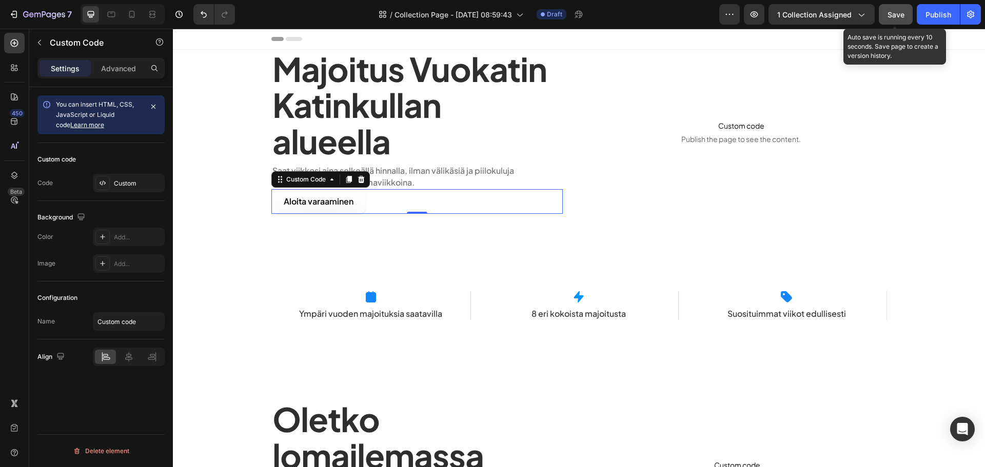
click at [892, 6] on button "Save" at bounding box center [896, 14] width 34 height 21
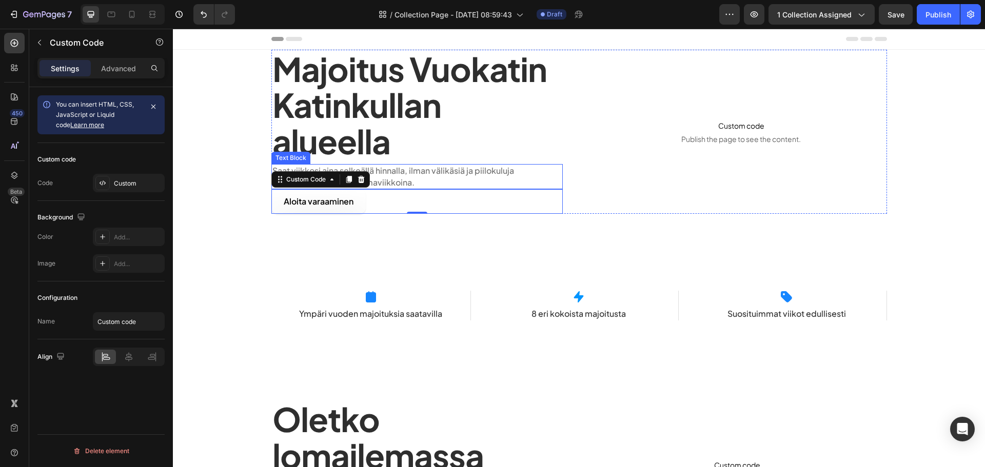
click at [440, 174] on p "Saat viikkosi aina selkeällä hinnalla, ilman välikäsiä ja piilokuluja" at bounding box center [416, 170] width 289 height 11
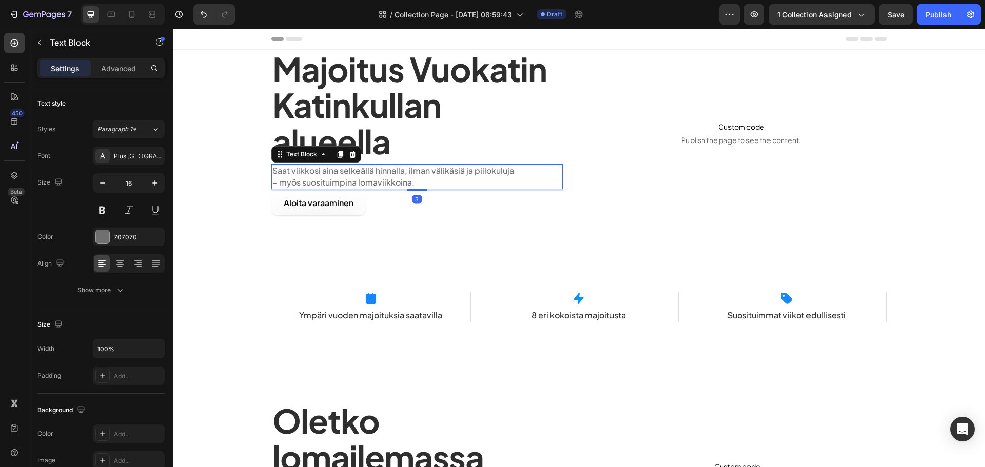
drag, startPoint x: 420, startPoint y: 187, endPoint x: 415, endPoint y: 114, distance: 73.5
click at [420, 189] on div at bounding box center [417, 190] width 21 height 2
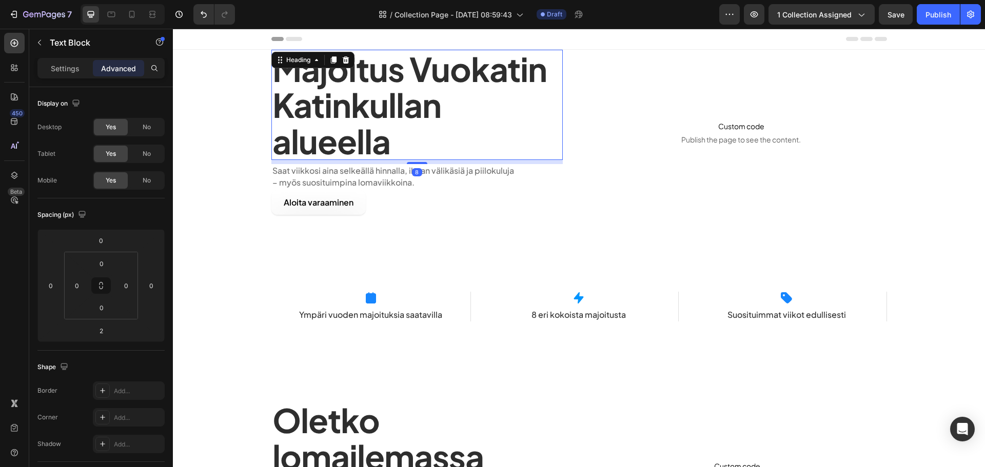
click at [404, 140] on h1 "Majoitus Vuokatin Katinkullan alueella" at bounding box center [416, 105] width 291 height 110
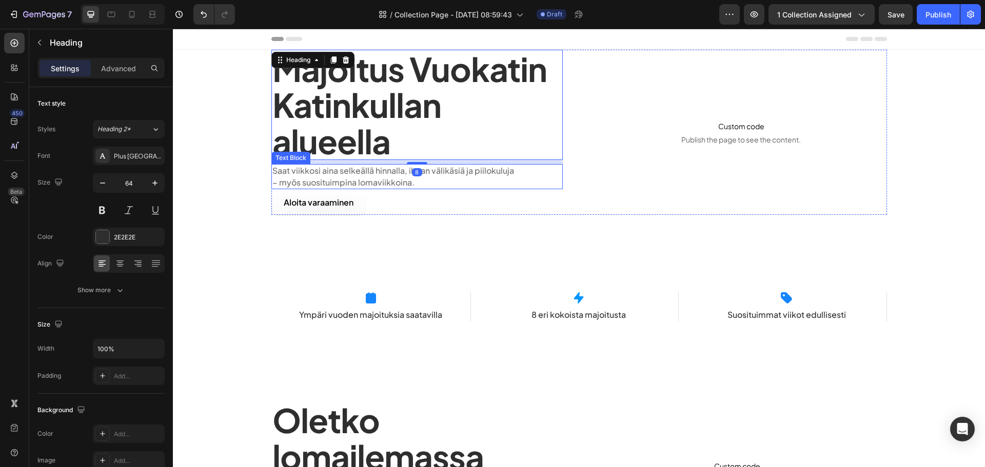
click at [385, 181] on p "– myös suosituimpina lomaviikkoina." at bounding box center [416, 182] width 289 height 11
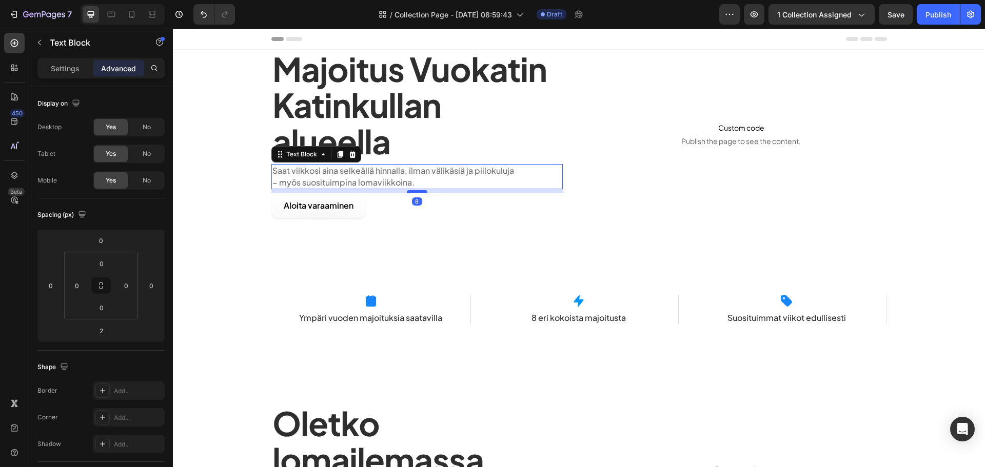
click at [415, 190] on div at bounding box center [417, 191] width 21 height 3
type input "8"
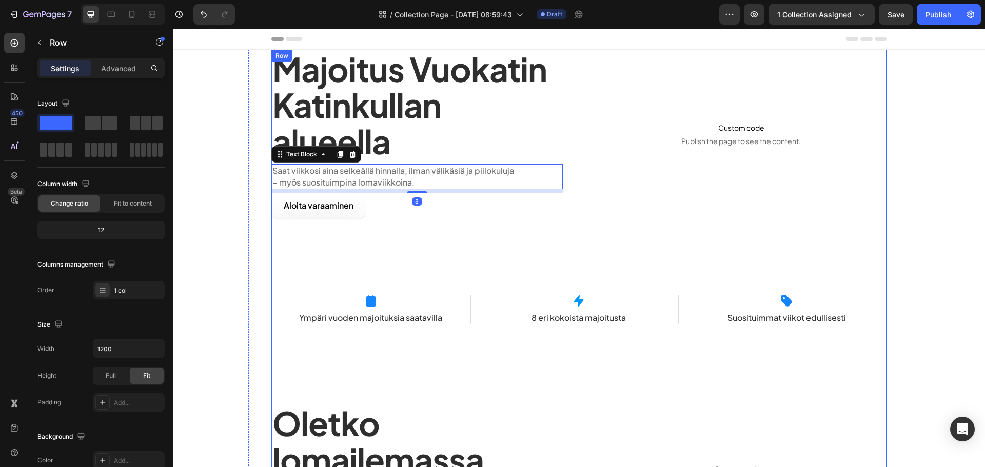
click at [360, 235] on div "Majoitus Vuokatin Katinkullan alueella Heading Saat viikkosi aina selkeällä hin…" at bounding box center [579, 452] width 616 height 804
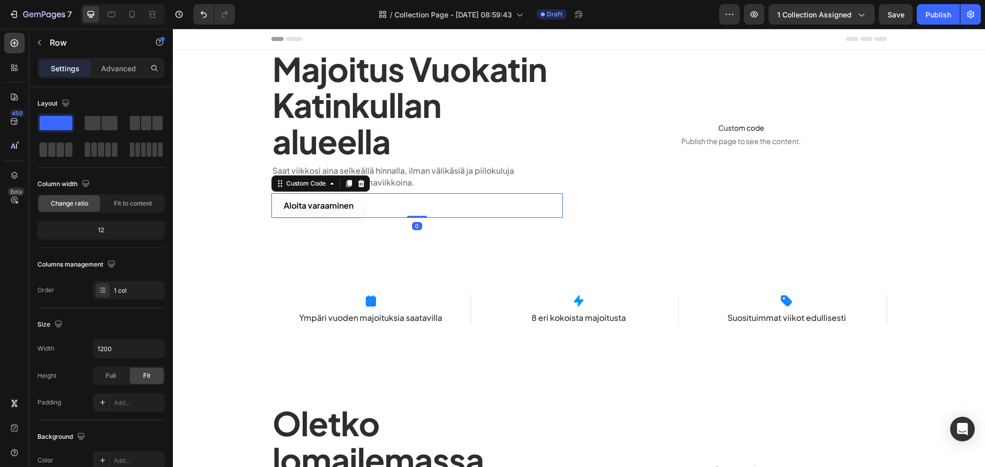
click at [346, 216] on link "Aloita varaaminen" at bounding box center [318, 205] width 94 height 25
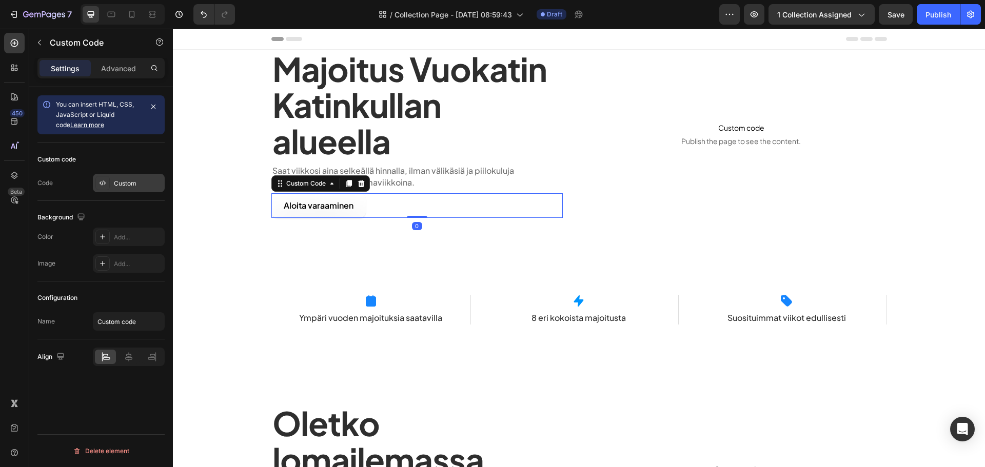
click at [139, 179] on div "Custom" at bounding box center [138, 183] width 48 height 9
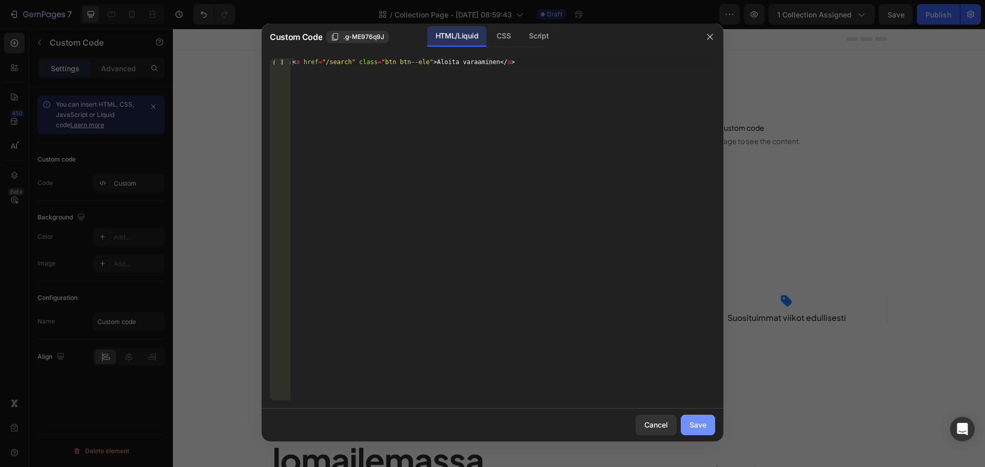
click at [708, 431] on button "Save" at bounding box center [698, 425] width 34 height 21
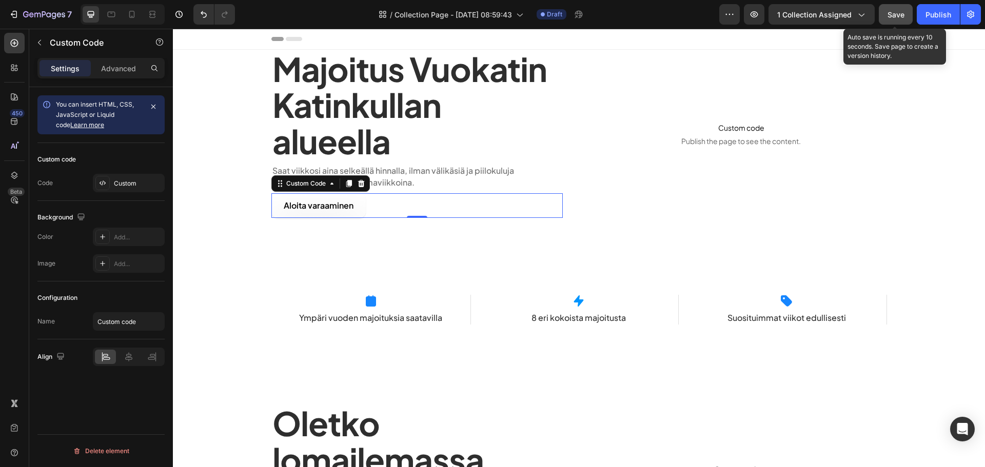
click at [884, 7] on button "Save" at bounding box center [896, 14] width 34 height 21
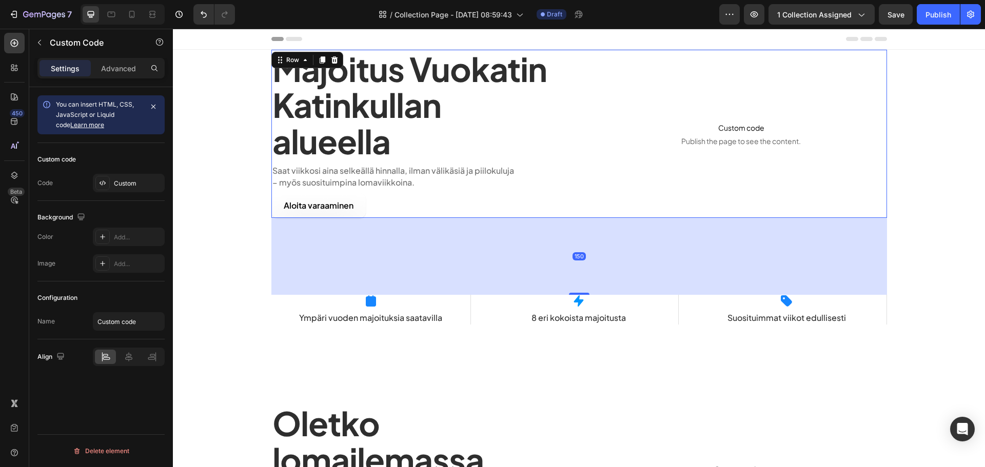
click at [552, 163] on div "Majoitus Vuokatin Katinkullan alueella Heading Saat viikkosi aina selkeällä hin…" at bounding box center [416, 134] width 291 height 168
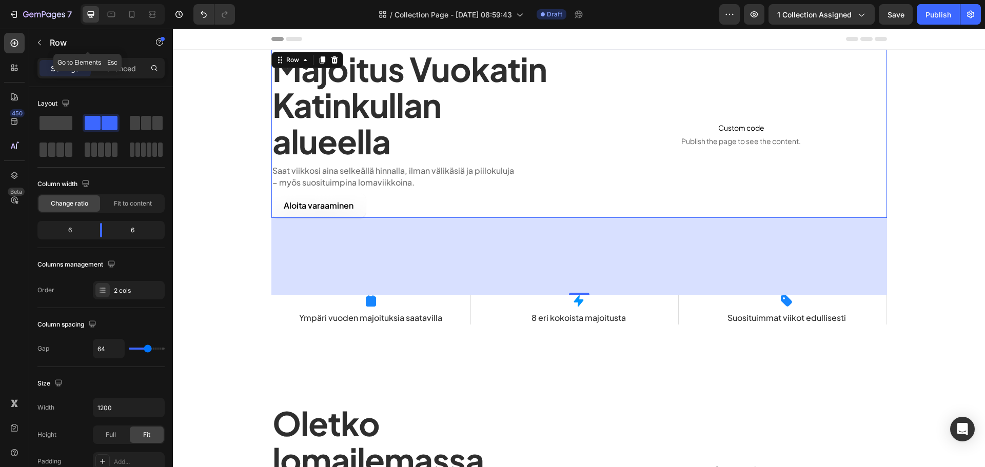
click at [45, 41] on button "button" at bounding box center [39, 42] width 16 height 16
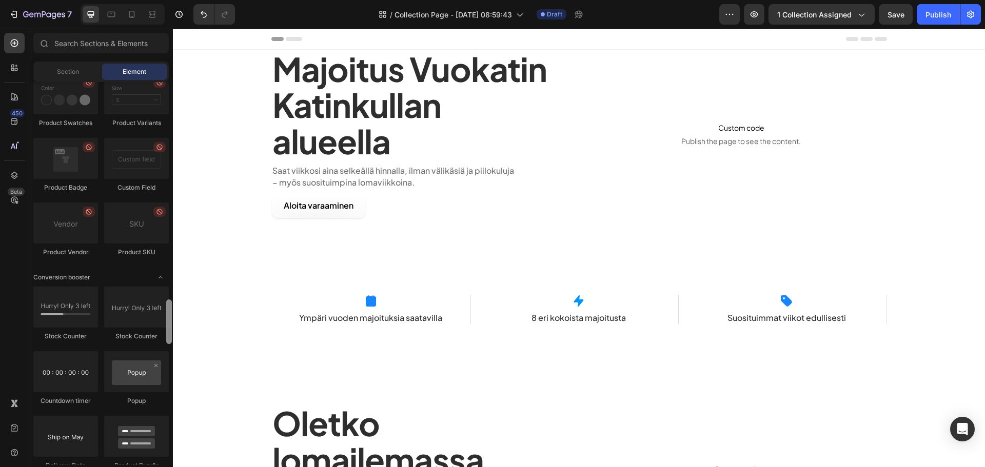
scroll to position [0, 0]
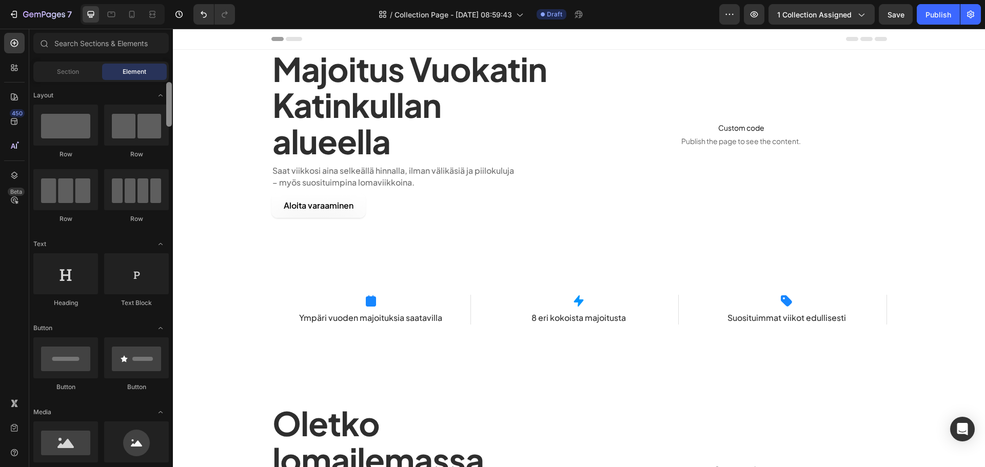
drag, startPoint x: 170, startPoint y: 393, endPoint x: 159, endPoint y: 67, distance: 326.0
click at [159, 67] on div "Sections(18) Elements(88) Section Element Hero Section Product Detail Brands Tr…" at bounding box center [101, 249] width 144 height 432
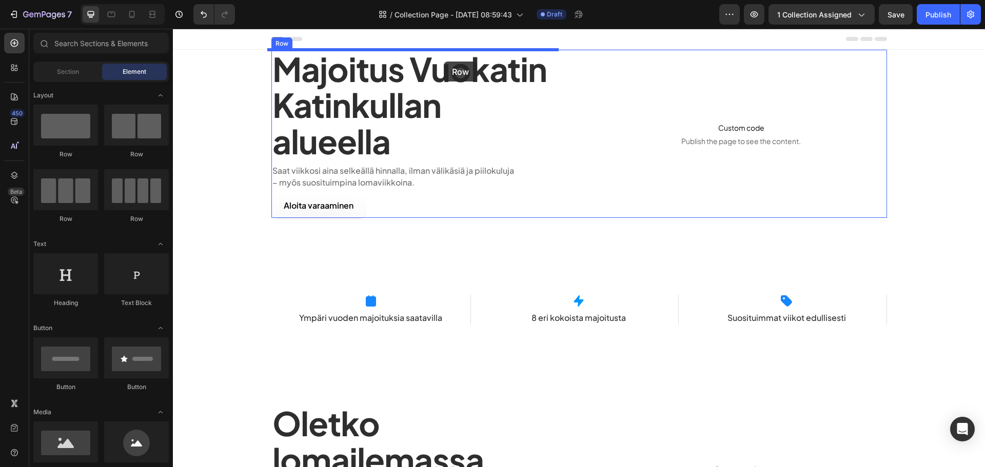
drag, startPoint x: 236, startPoint y: 159, endPoint x: 444, endPoint y: 62, distance: 229.5
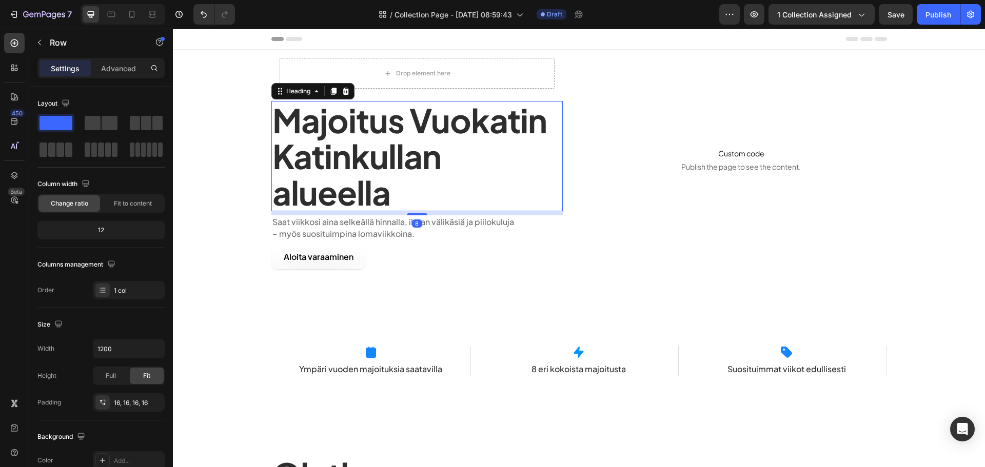
drag, startPoint x: 464, startPoint y: 141, endPoint x: 301, endPoint y: 105, distance: 167.2
click at [462, 141] on h1 "Majoitus Vuokatin Katinkullan alueella" at bounding box center [416, 156] width 291 height 110
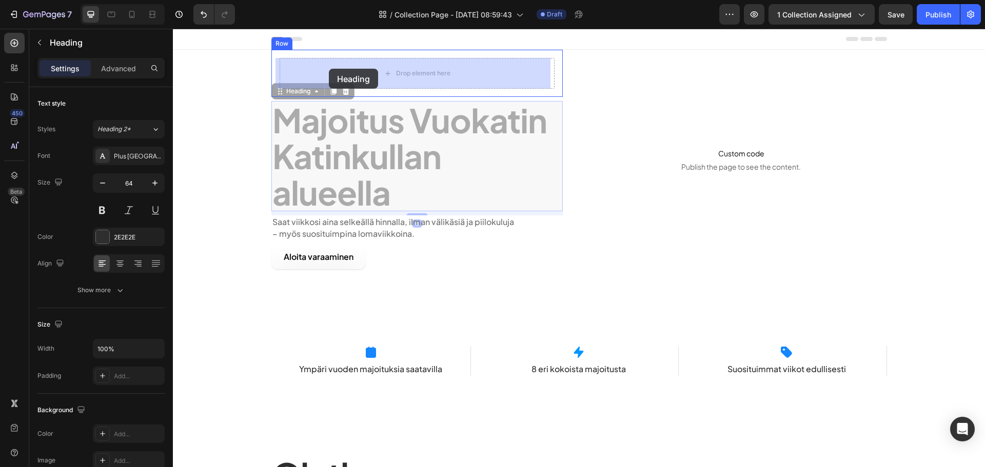
drag, startPoint x: 287, startPoint y: 89, endPoint x: 329, endPoint y: 69, distance: 46.8
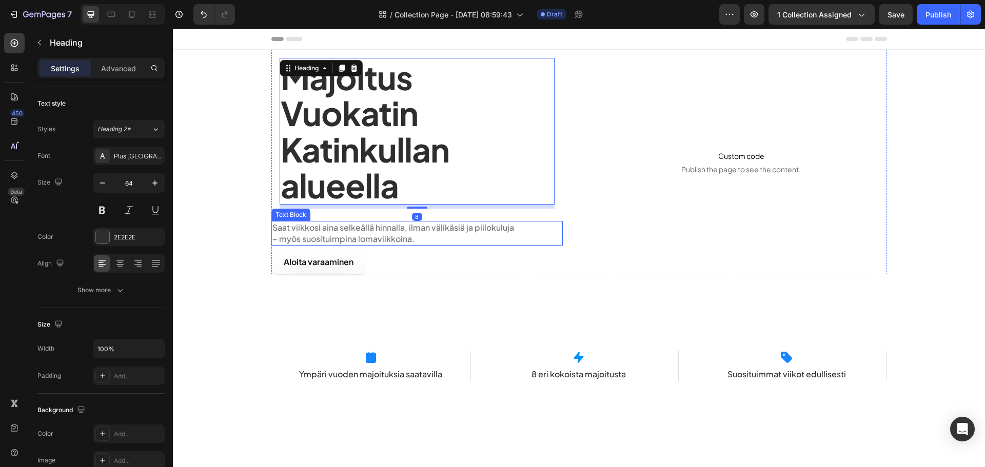
click at [313, 233] on p "Saat viikkosi aina selkeällä hinnalla, ilman välikäsiä ja piilokuluja" at bounding box center [416, 227] width 289 height 11
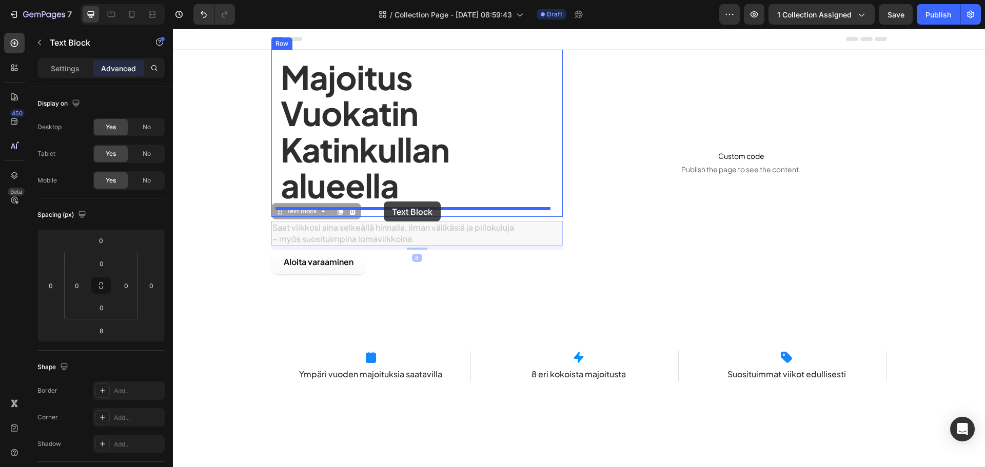
drag, startPoint x: 297, startPoint y: 208, endPoint x: 384, endPoint y: 202, distance: 87.5
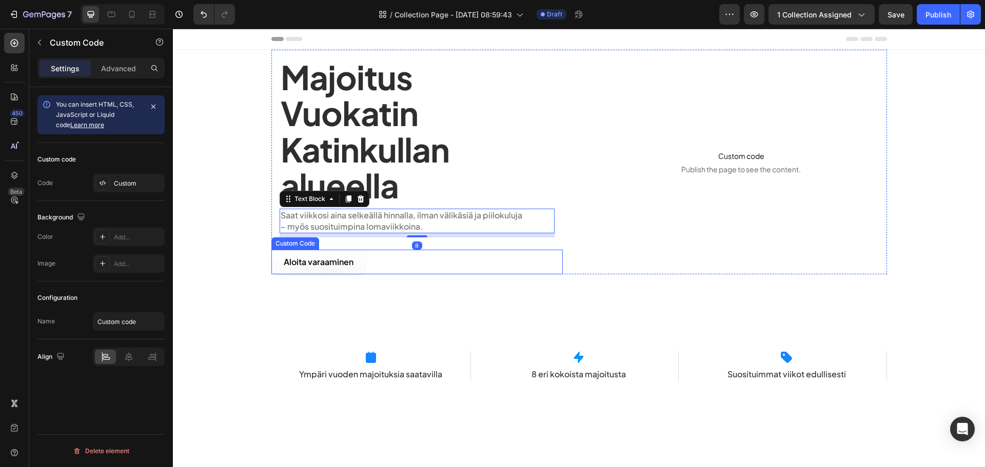
click at [310, 259] on link "Aloita varaaminen" at bounding box center [318, 262] width 94 height 25
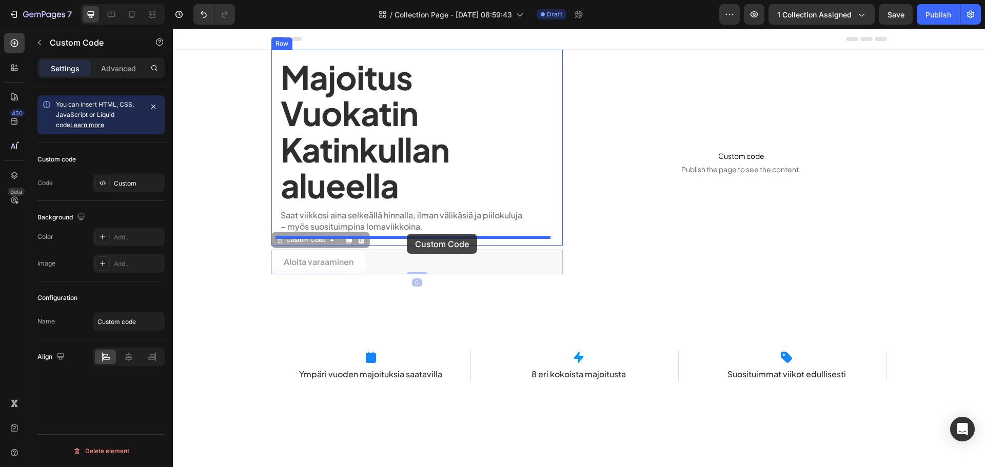
drag, startPoint x: 301, startPoint y: 240, endPoint x: 407, endPoint y: 234, distance: 105.9
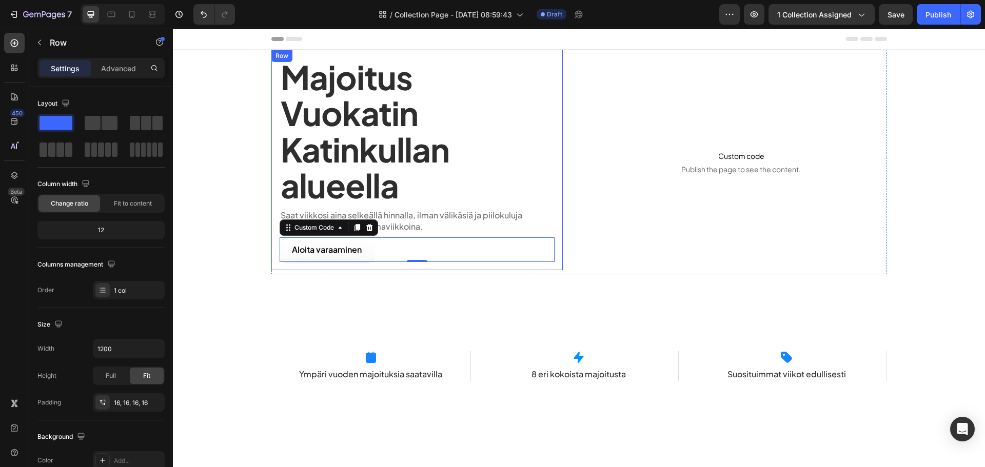
click at [555, 216] on div "Majoitus Vuokatin Katinkullan alueella Heading Saat viikkosi aina selkeällä hin…" at bounding box center [416, 160] width 291 height 221
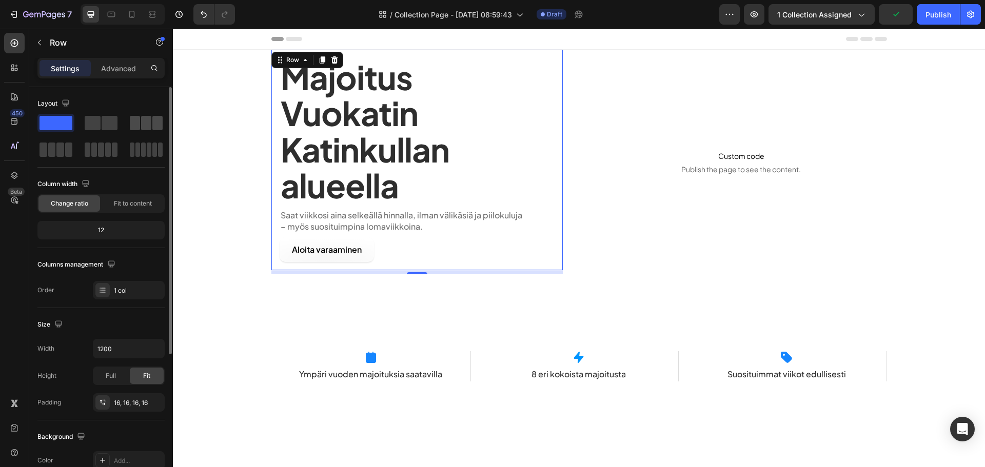
click at [142, 128] on span at bounding box center [146, 123] width 10 height 14
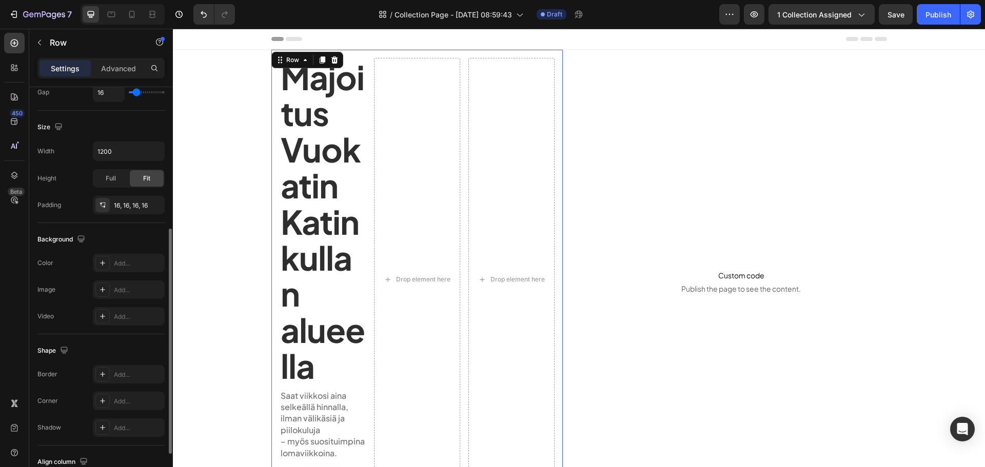
scroll to position [51, 0]
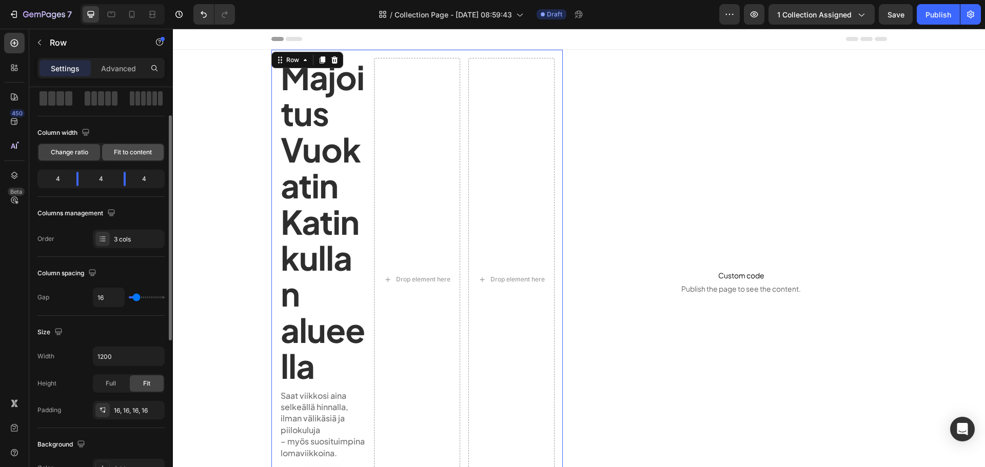
click at [134, 155] on span "Fit to content" at bounding box center [133, 152] width 38 height 9
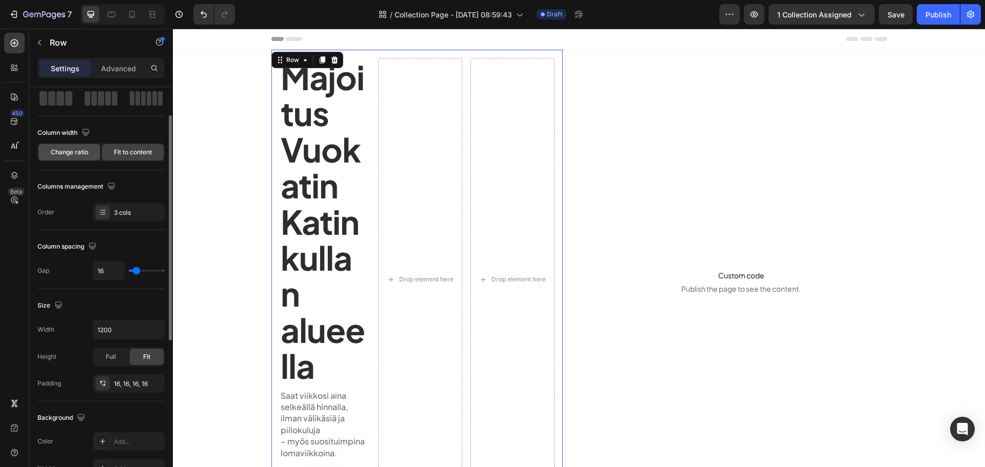
click at [69, 153] on span "Change ratio" at bounding box center [69, 152] width 37 height 9
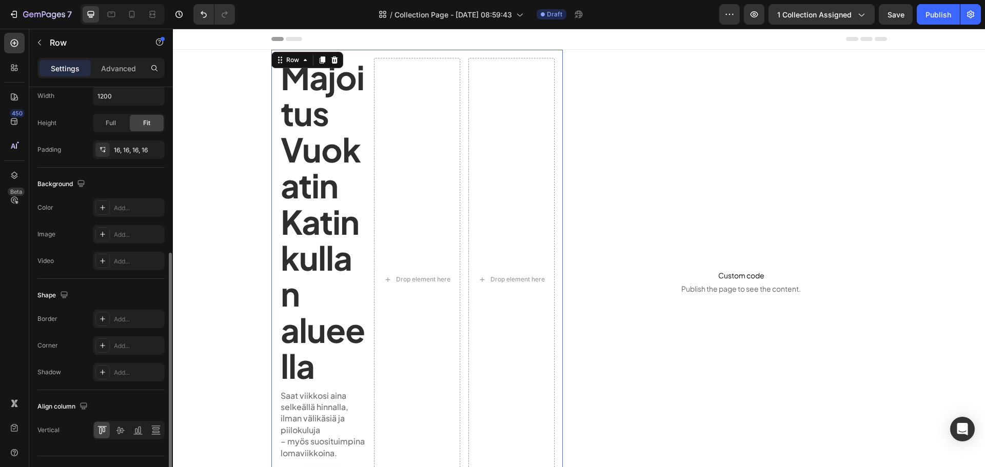
scroll to position [2, 0]
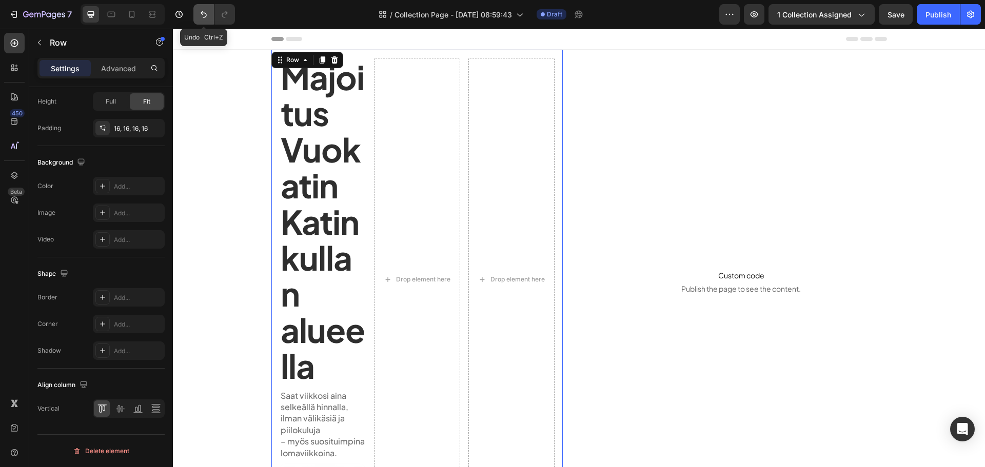
click at [200, 18] on icon "Undo/Redo" at bounding box center [204, 14] width 10 height 10
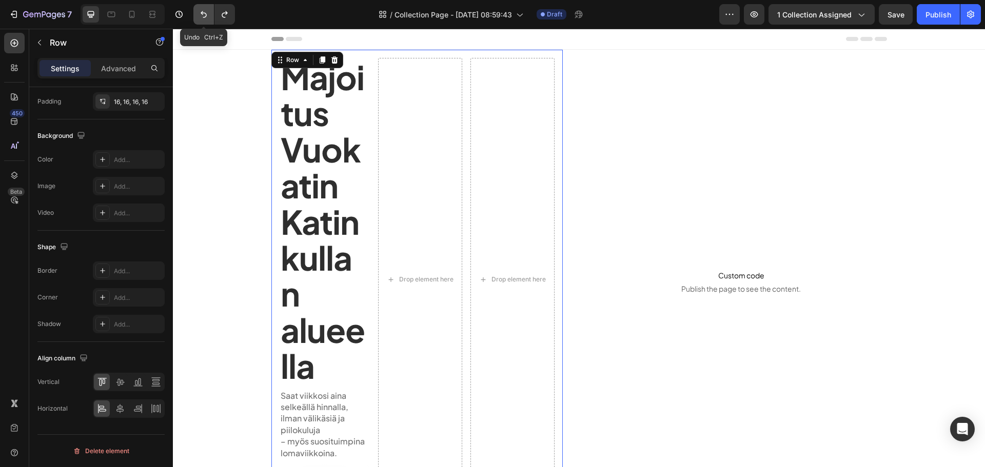
click at [200, 18] on icon "Undo/Redo" at bounding box center [204, 14] width 10 height 10
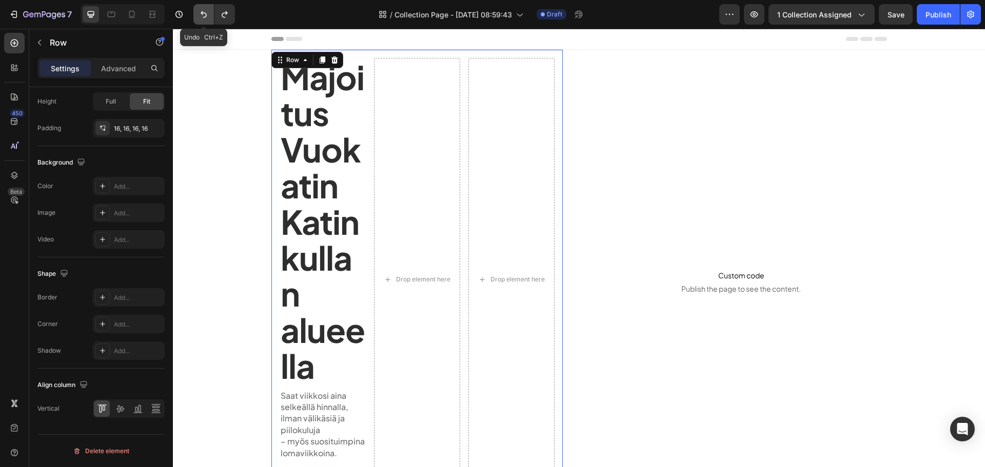
click at [200, 18] on icon "Undo/Redo" at bounding box center [204, 14] width 10 height 10
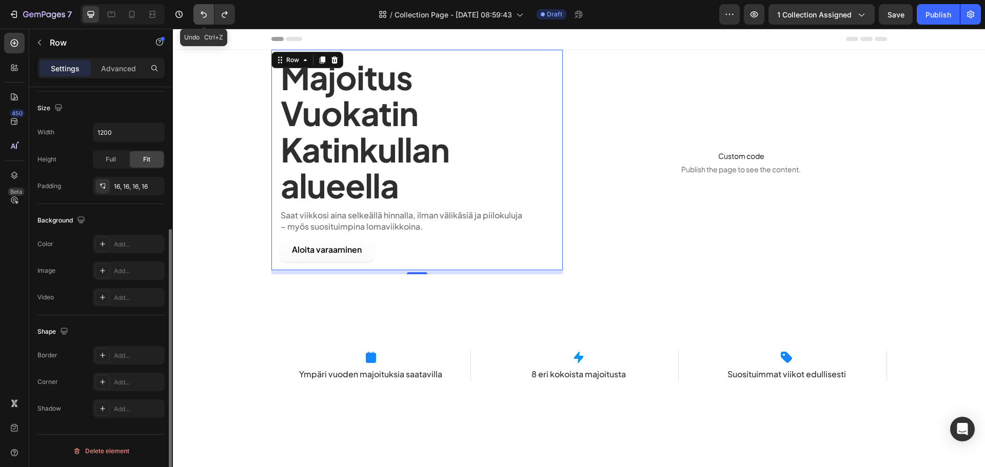
scroll to position [217, 0]
click at [200, 18] on icon "Undo/Redo" at bounding box center [204, 14] width 10 height 10
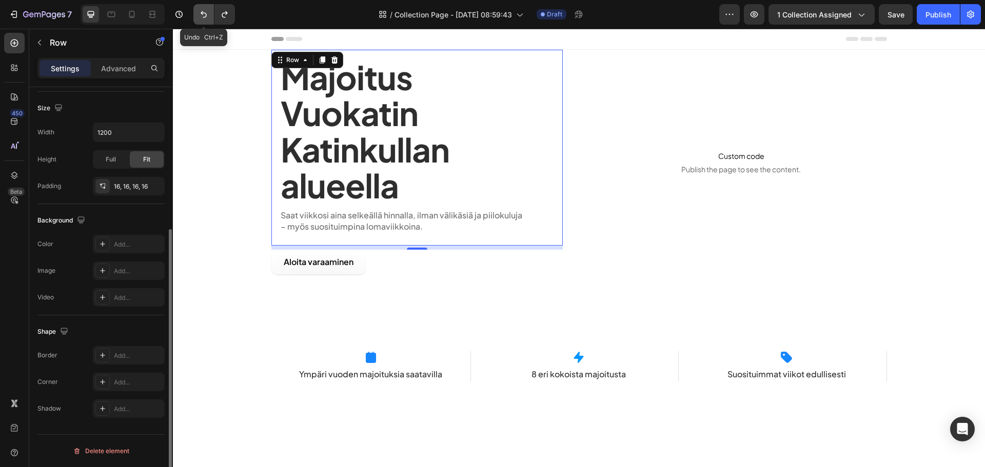
click at [200, 18] on icon "Undo/Redo" at bounding box center [204, 14] width 10 height 10
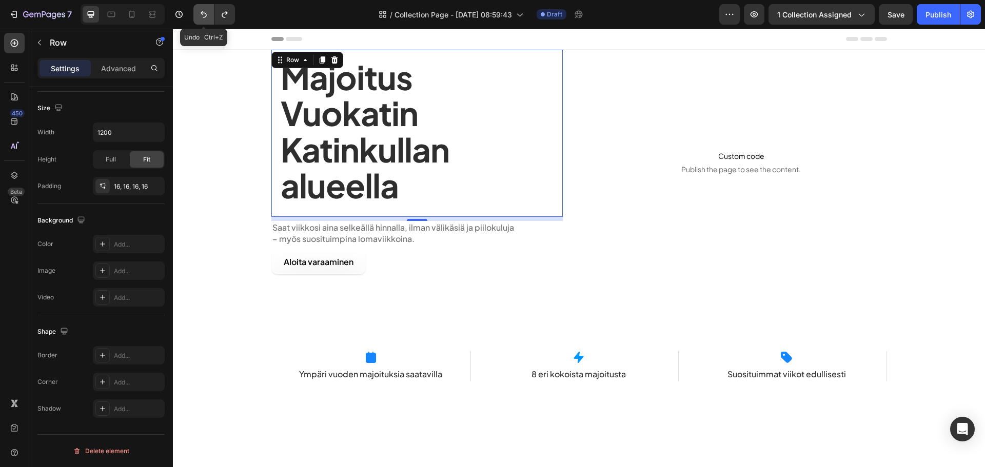
click at [200, 18] on icon "Undo/Redo" at bounding box center [204, 14] width 10 height 10
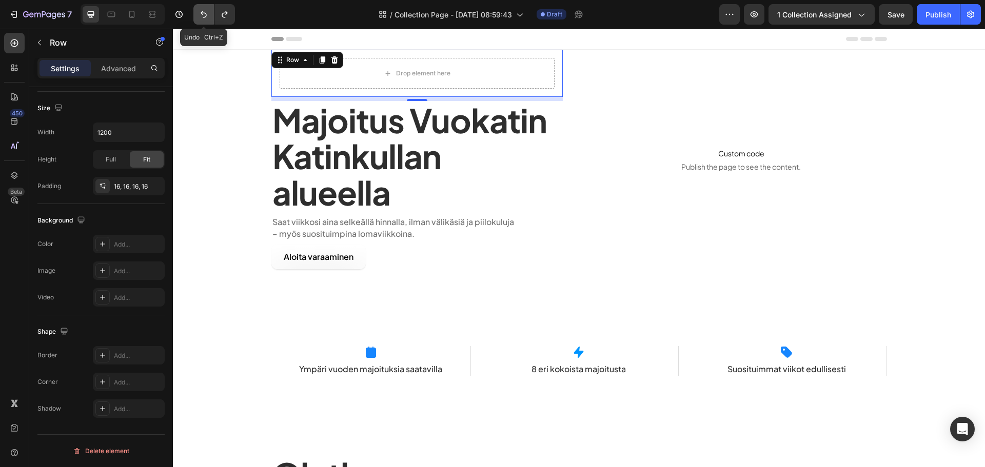
click at [200, 18] on icon "Undo/Redo" at bounding box center [204, 14] width 10 height 10
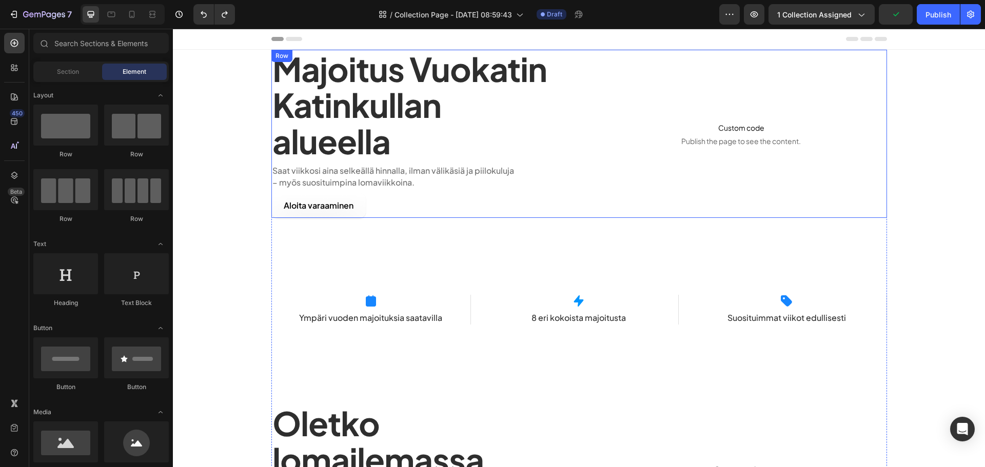
click at [577, 178] on div "Majoitus Vuokatin Katinkullan alueella Heading Saat viikkosi aina selkeällä hin…" at bounding box center [579, 134] width 616 height 168
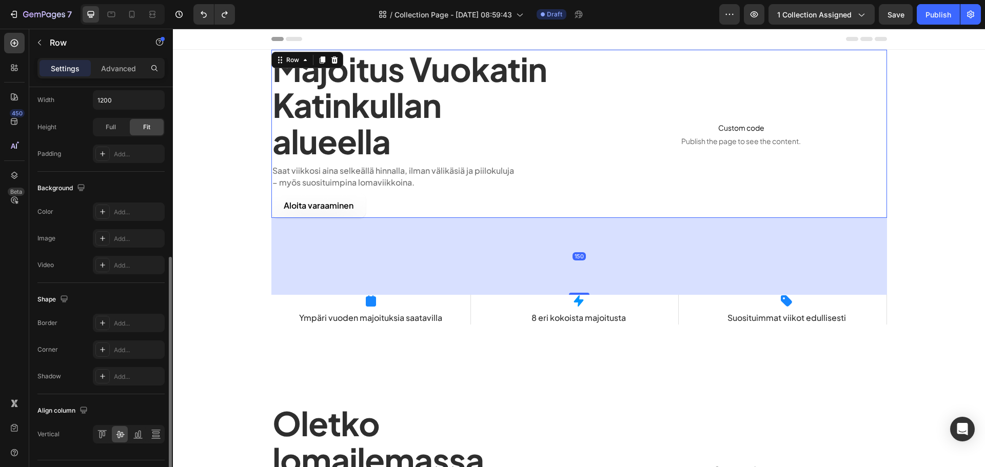
scroll to position [334, 0]
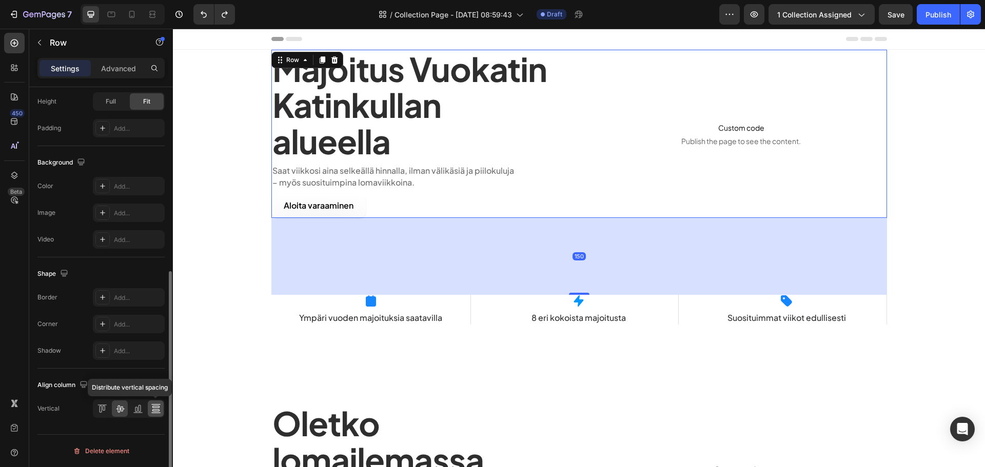
click at [160, 412] on icon at bounding box center [156, 409] width 10 height 10
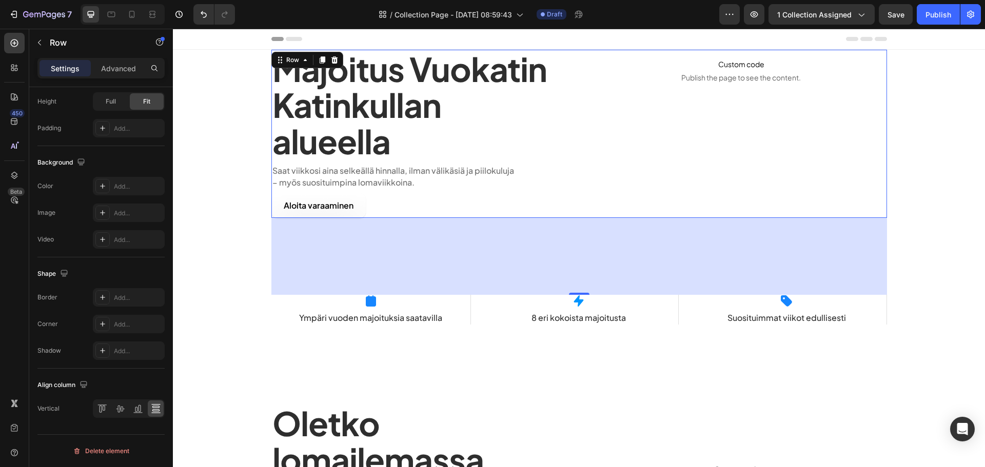
click at [889, 25] on div "7 Version history / Collection Page - [DATE] 08:59:43 Draft Preview 1 collectio…" at bounding box center [492, 14] width 985 height 29
click at [891, 23] on button "Save" at bounding box center [896, 14] width 34 height 21
click at [123, 408] on icon at bounding box center [120, 409] width 8 height 7
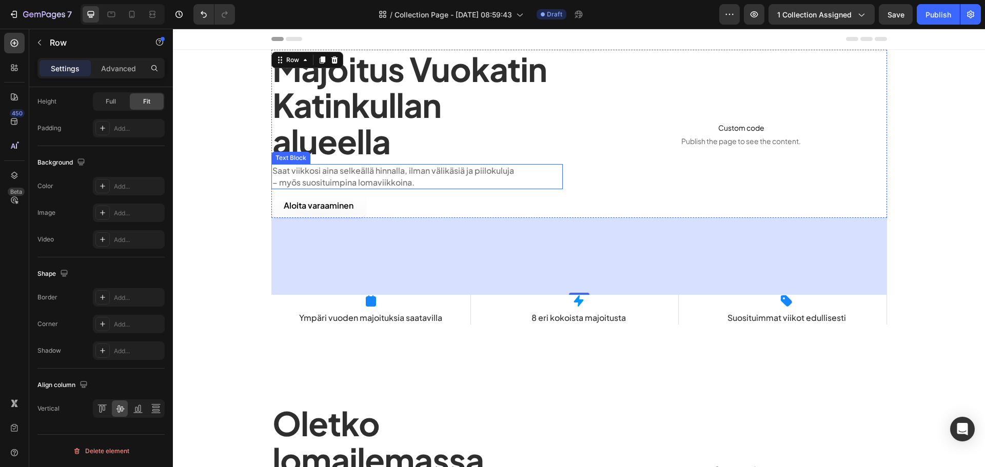
scroll to position [275, 0]
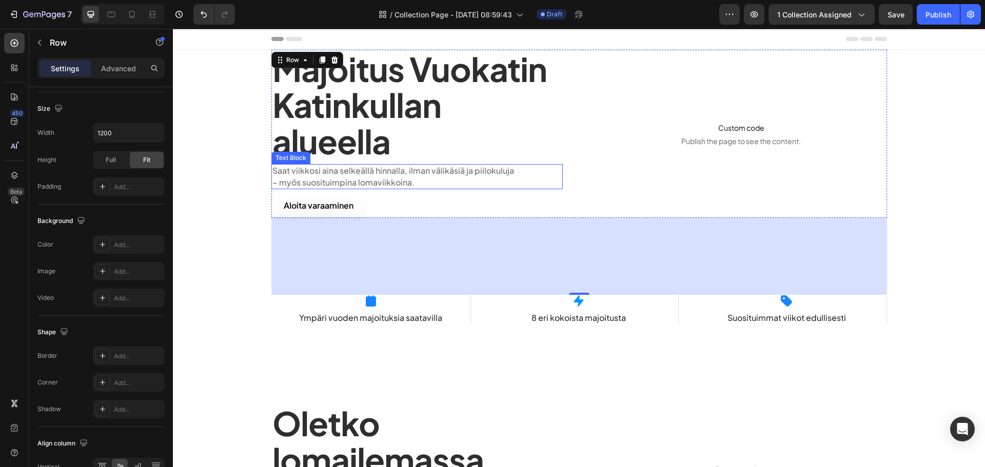
click at [403, 180] on p "– myös suosituimpina lomaviikkoina." at bounding box center [416, 182] width 289 height 11
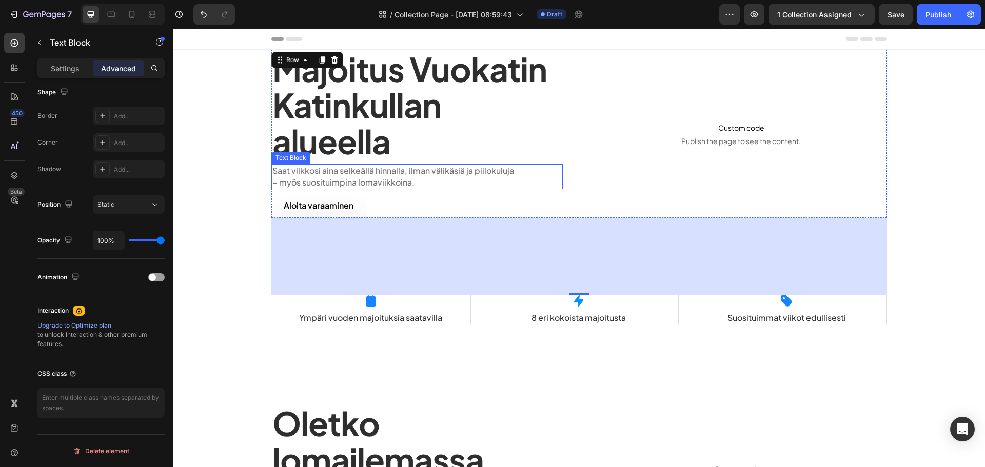
scroll to position [0, 0]
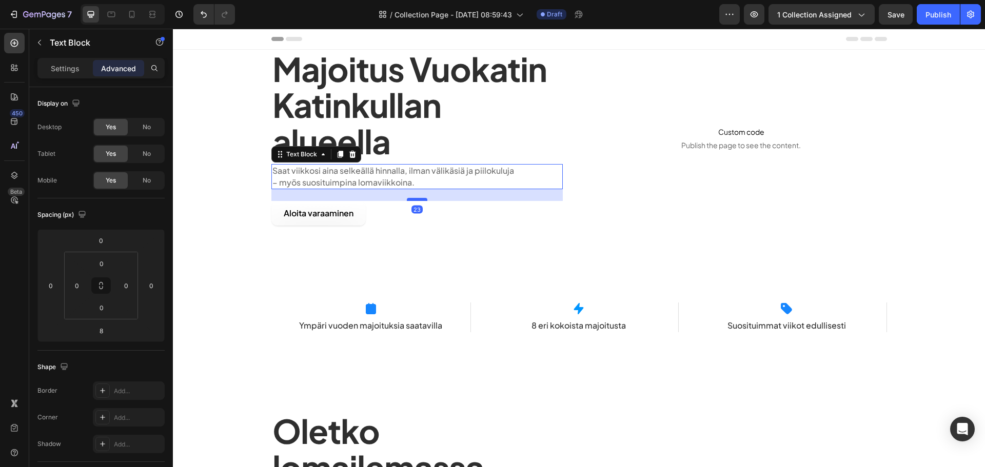
drag, startPoint x: 410, startPoint y: 191, endPoint x: 418, endPoint y: 199, distance: 10.9
click at [418, 199] on div at bounding box center [417, 199] width 21 height 3
click at [418, 200] on div at bounding box center [417, 200] width 21 height 3
type input "24"
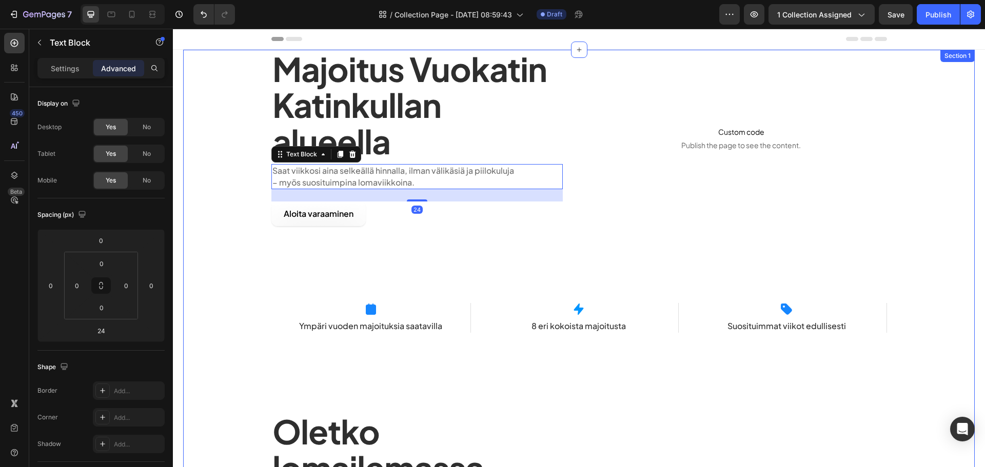
drag, startPoint x: 237, startPoint y: 171, endPoint x: 312, endPoint y: 165, distance: 75.7
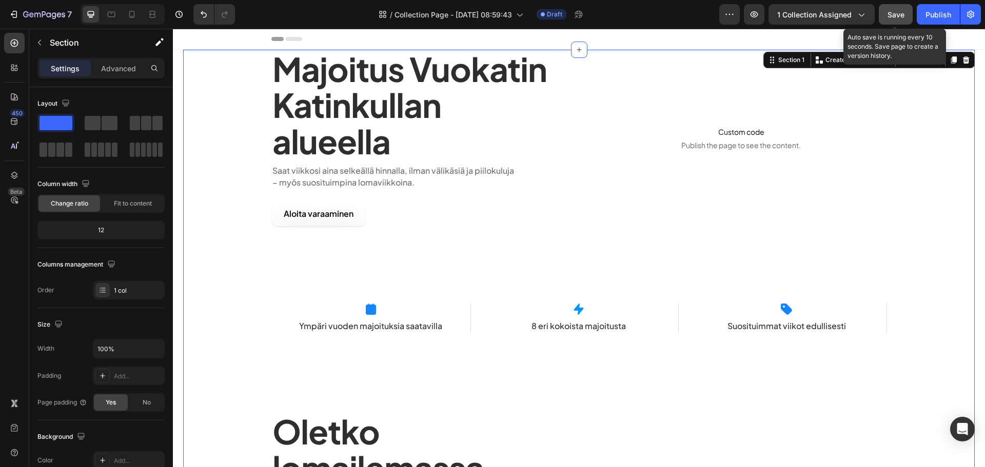
click at [882, 17] on button "Save" at bounding box center [896, 14] width 34 height 21
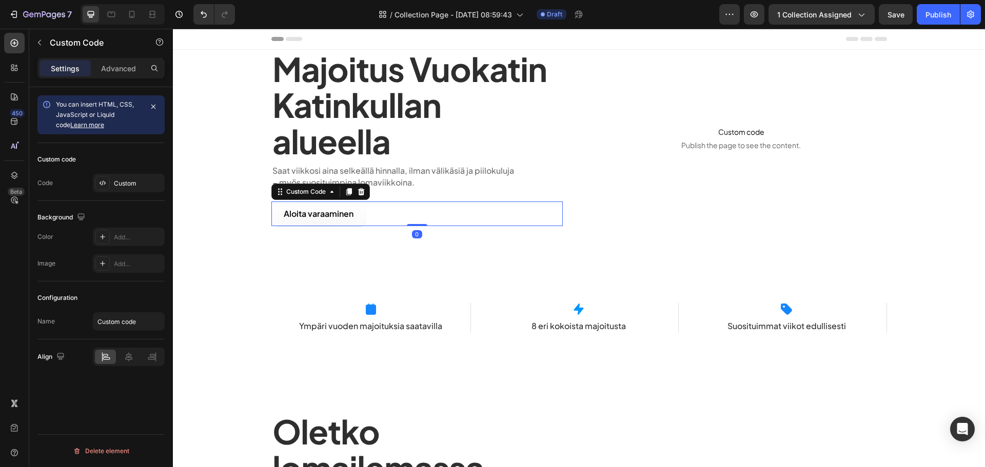
click at [326, 224] on link "Aloita varaaminen" at bounding box center [318, 214] width 94 height 25
click at [150, 188] on div "Custom" at bounding box center [129, 183] width 72 height 18
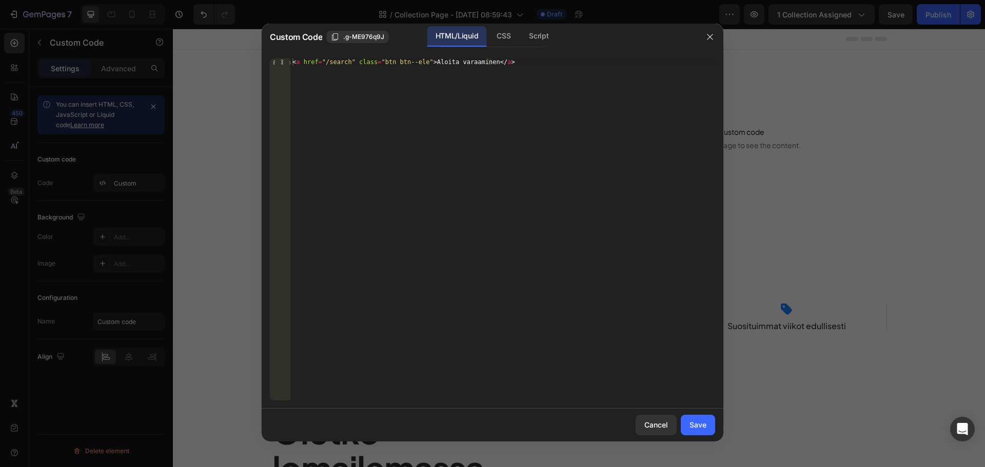
click at [420, 63] on div "< a href = "/search" class = "btn btn--ele" > Aloita varaaminen </ a >" at bounding box center [502, 236] width 425 height 357
type textarea "<a href="/search" class="btn btn--ele" style="var(--bordervari)">Aloita varaami…"
click at [690, 428] on div "Save" at bounding box center [698, 425] width 17 height 11
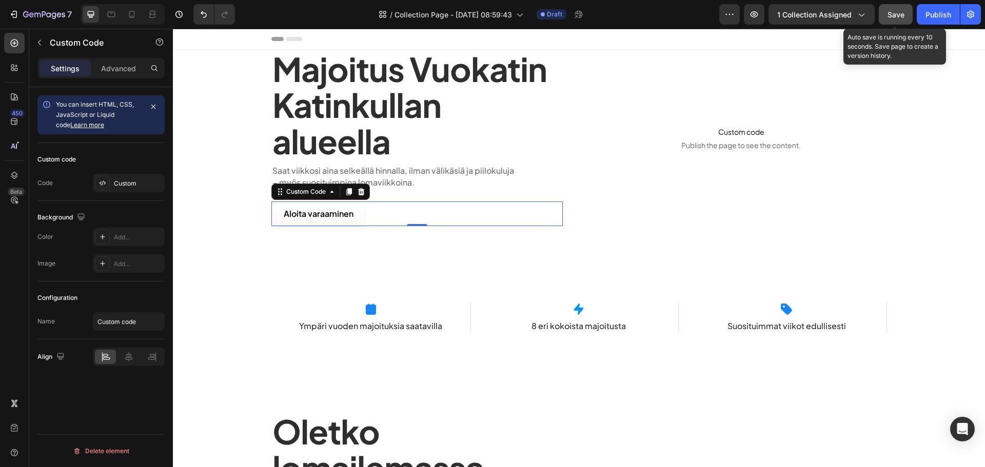
click at [895, 7] on button "Save" at bounding box center [896, 14] width 34 height 21
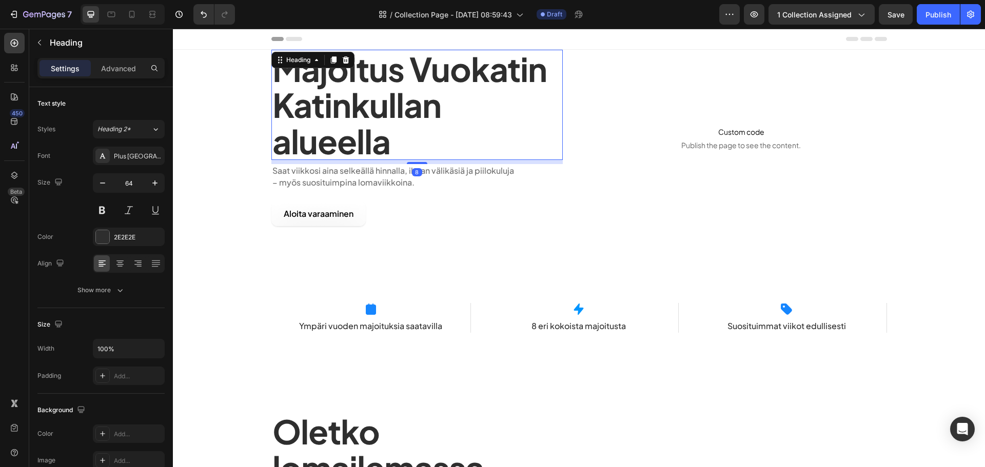
click at [383, 89] on h1 "Majoitus Vuokatin Katinkullan alueella" at bounding box center [416, 105] width 291 height 110
click at [100, 291] on div "Show more" at bounding box center [101, 290] width 48 height 10
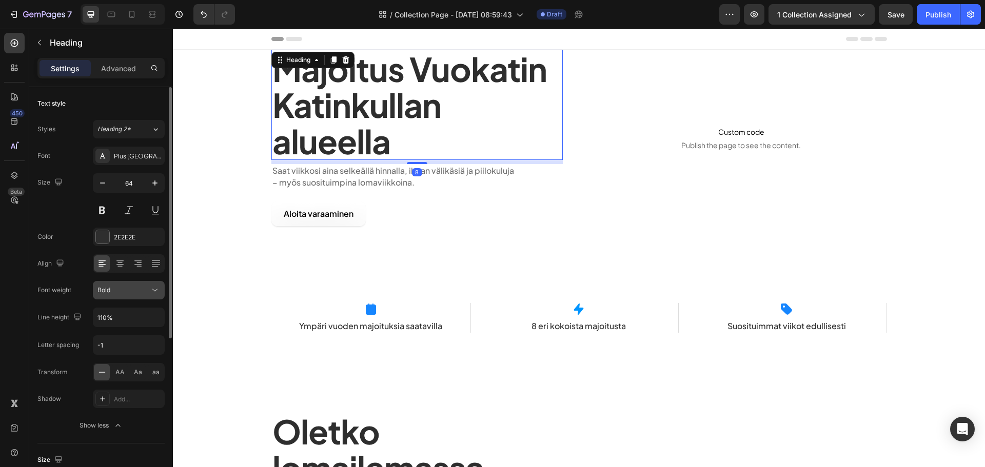
click at [128, 291] on div "Bold" at bounding box center [123, 290] width 52 height 9
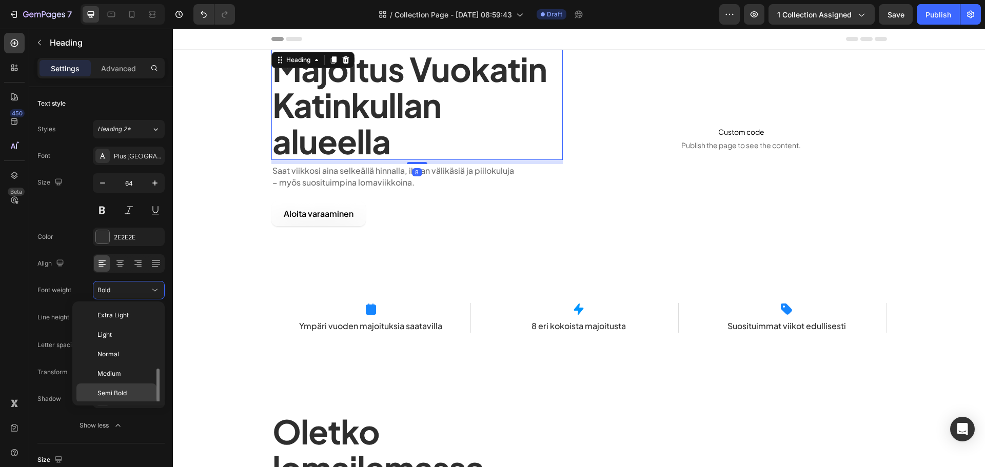
scroll to position [37, 0]
click at [129, 391] on p "Extra Bold" at bounding box center [124, 395] width 54 height 9
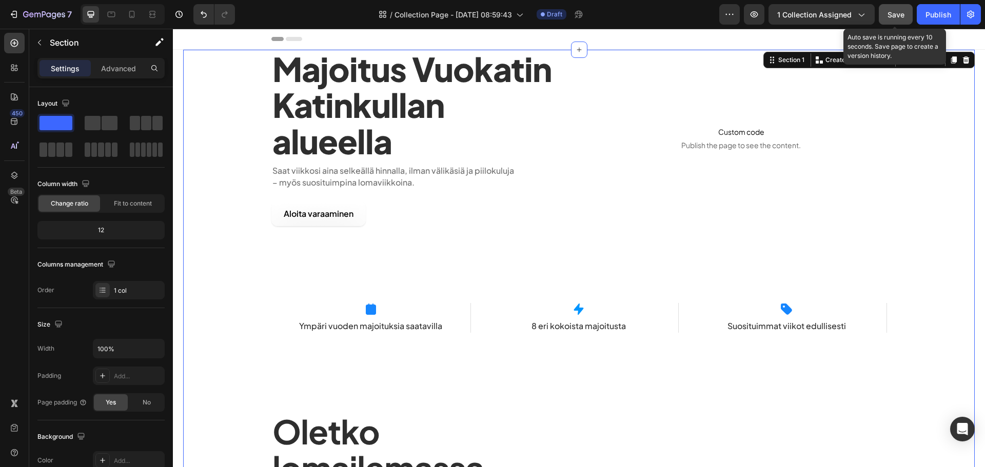
click at [885, 13] on button "Save" at bounding box center [896, 14] width 34 height 21
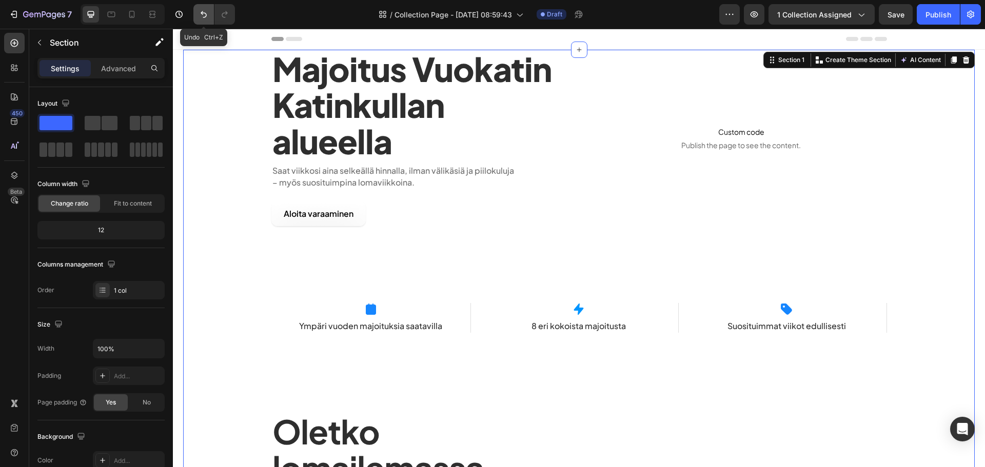
click at [206, 12] on icon "Undo/Redo" at bounding box center [204, 14] width 10 height 10
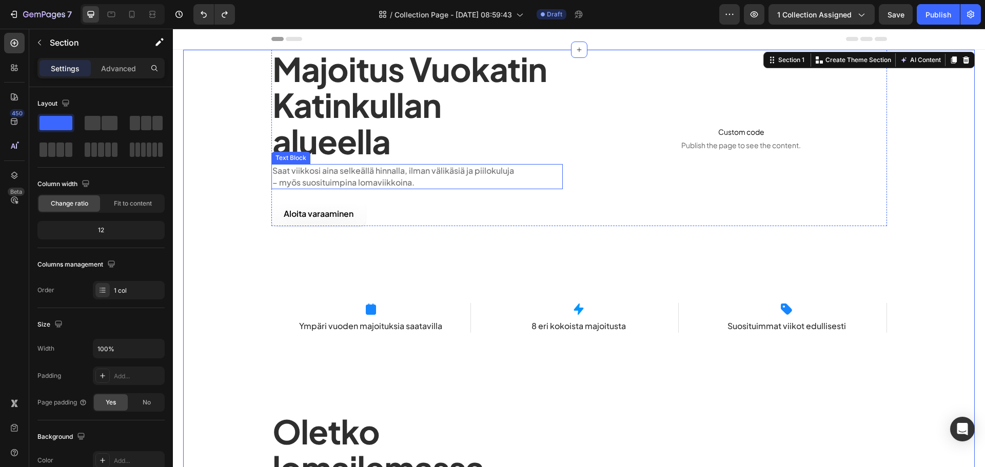
click at [382, 178] on p "– myös suosituimpina lomaviikkoina." at bounding box center [416, 182] width 289 height 11
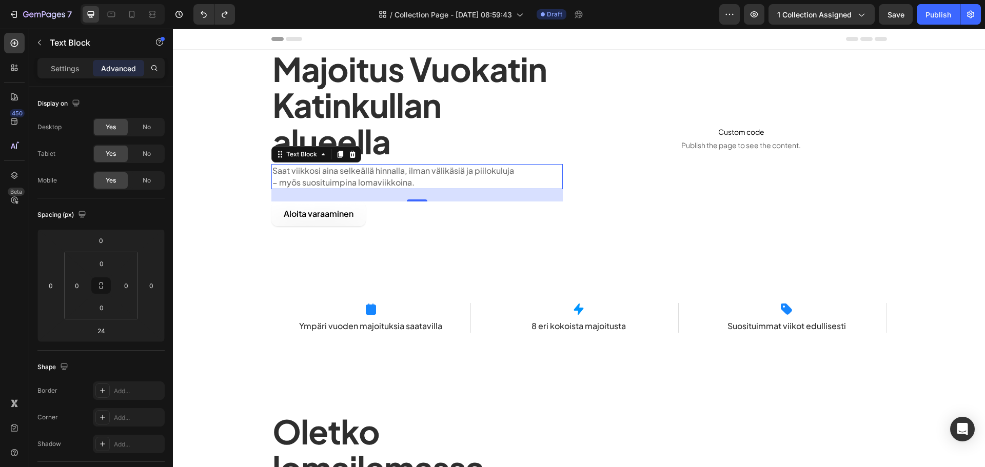
click at [410, 199] on div "24" at bounding box center [416, 195] width 291 height 12
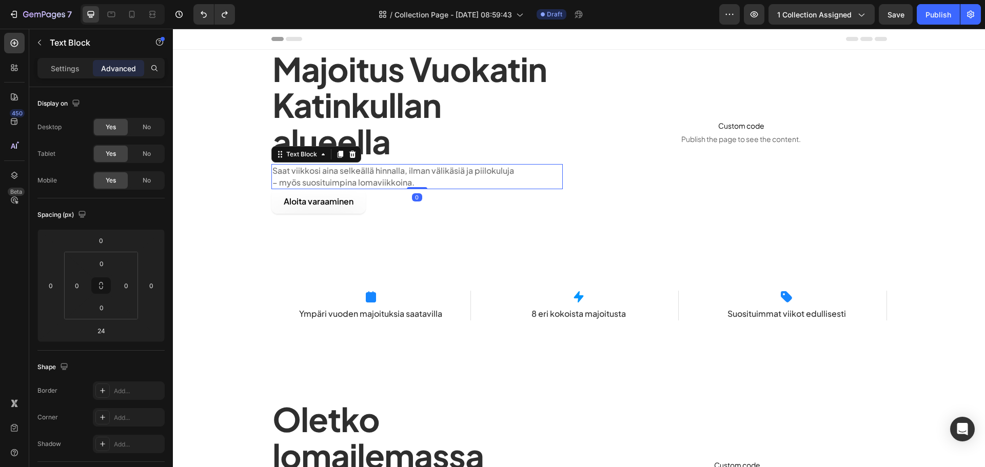
drag, startPoint x: 411, startPoint y: 199, endPoint x: 409, endPoint y: 176, distance: 23.2
click at [409, 176] on div "Saat viikkosi aina selkeällä hinnalla, ilman välikäsiä ja piilokuluja – myös su…" at bounding box center [416, 176] width 291 height 25
type input "0"
click at [370, 202] on div "Aloita varaaminen" at bounding box center [416, 201] width 291 height 25
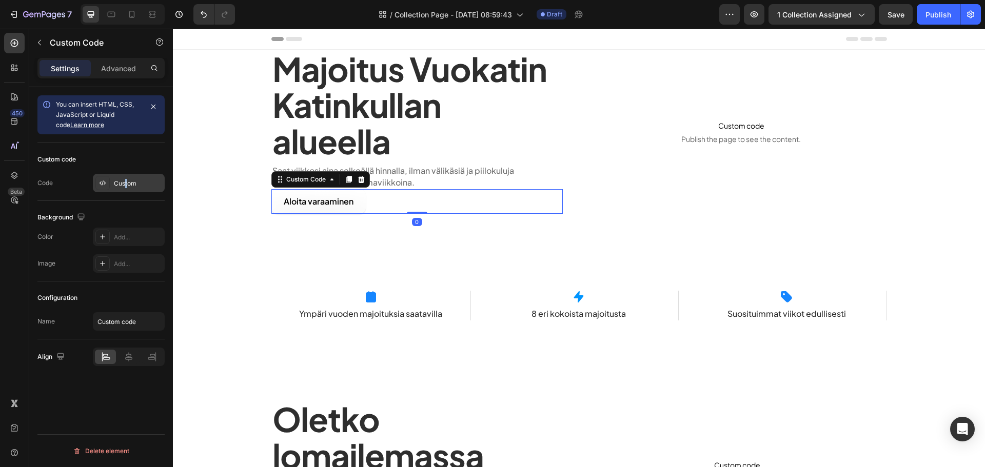
click at [126, 180] on div "Custom" at bounding box center [138, 183] width 48 height 9
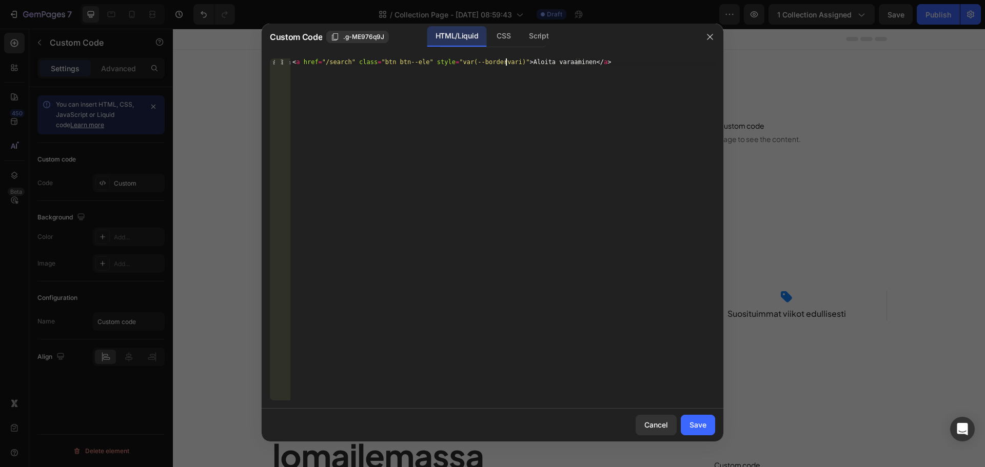
click at [507, 61] on div "< a href = "/search" class = "btn btn--ele" style = "var(--bordervari)" > Aloit…" at bounding box center [502, 236] width 425 height 357
type textarea "<a href="/search" class="btn btn--ele" style="var(--bordervari); margin-top: 10…"
click at [707, 429] on button "Save" at bounding box center [698, 425] width 34 height 21
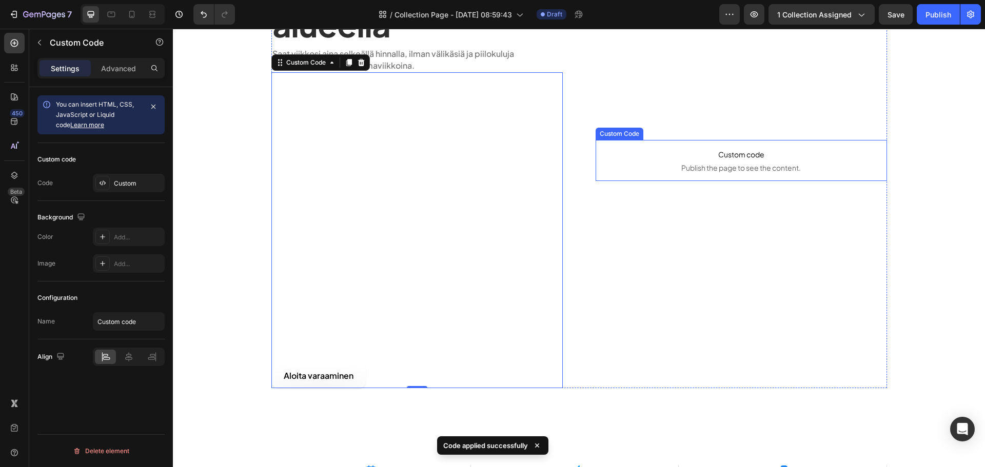
scroll to position [205, 0]
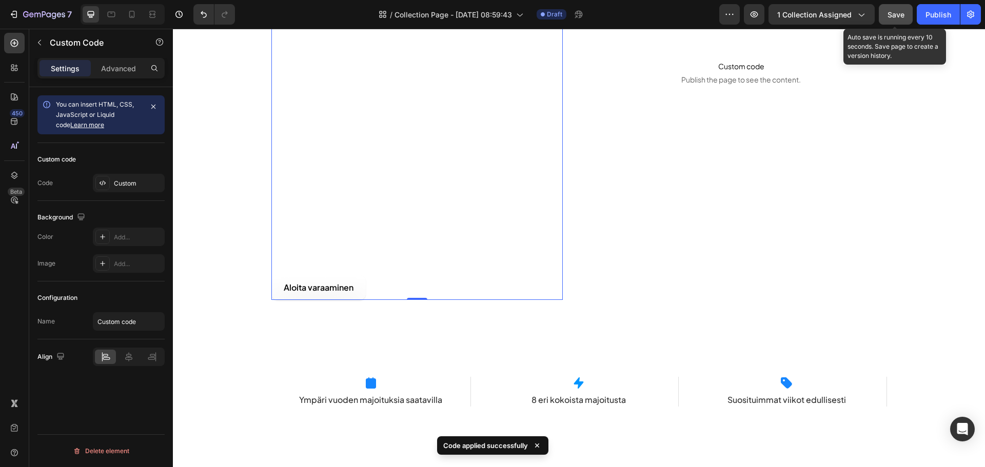
click at [901, 14] on span "Save" at bounding box center [896, 14] width 17 height 9
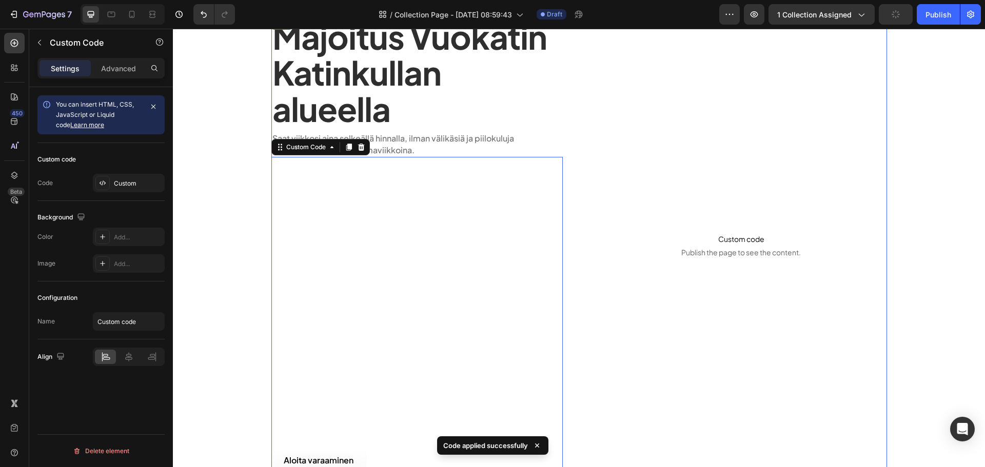
scroll to position [0, 0]
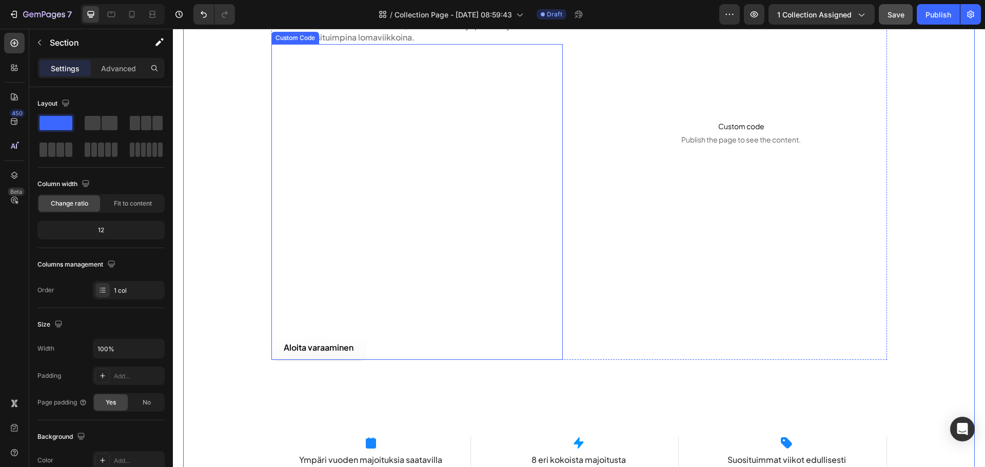
scroll to position [154, 0]
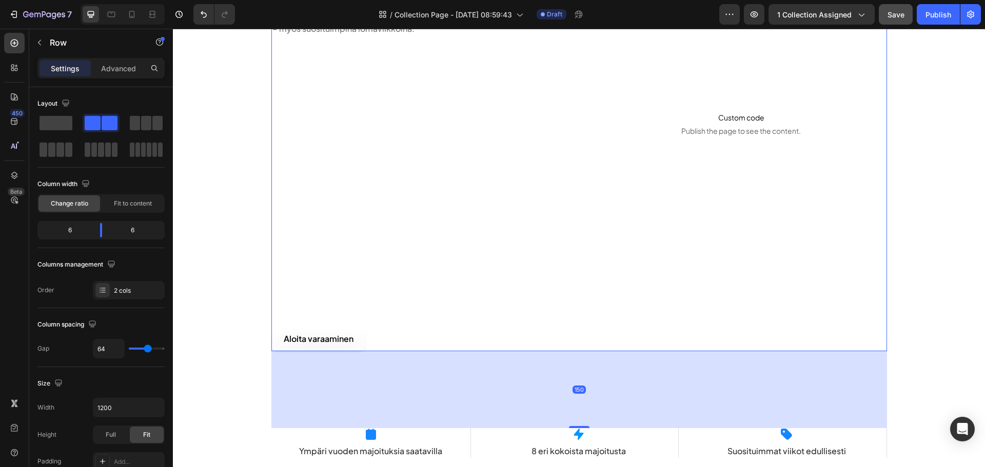
click at [586, 251] on div "Majoitus Vuokatin Katinkullan alueella Heading Saat viikkosi aina selkeällä hin…" at bounding box center [579, 124] width 616 height 456
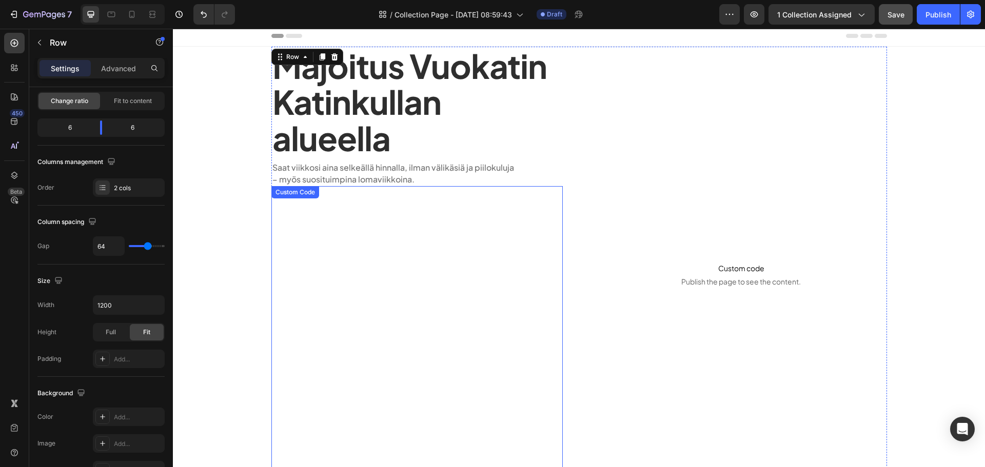
scroll to position [0, 0]
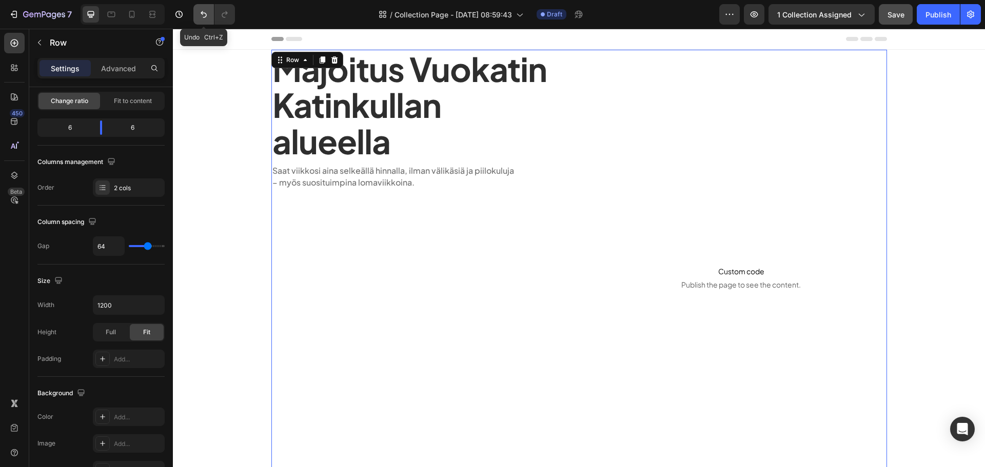
click at [205, 18] on icon "Undo/Redo" at bounding box center [204, 14] width 10 height 10
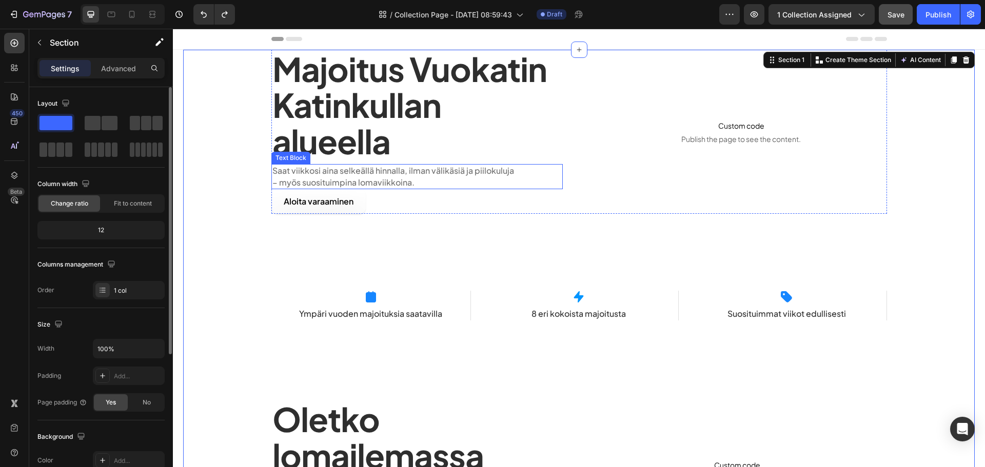
click at [361, 173] on p "Saat viikkosi aina selkeällä hinnalla, ilman välikäsiä ja piilokuluja" at bounding box center [416, 170] width 289 height 11
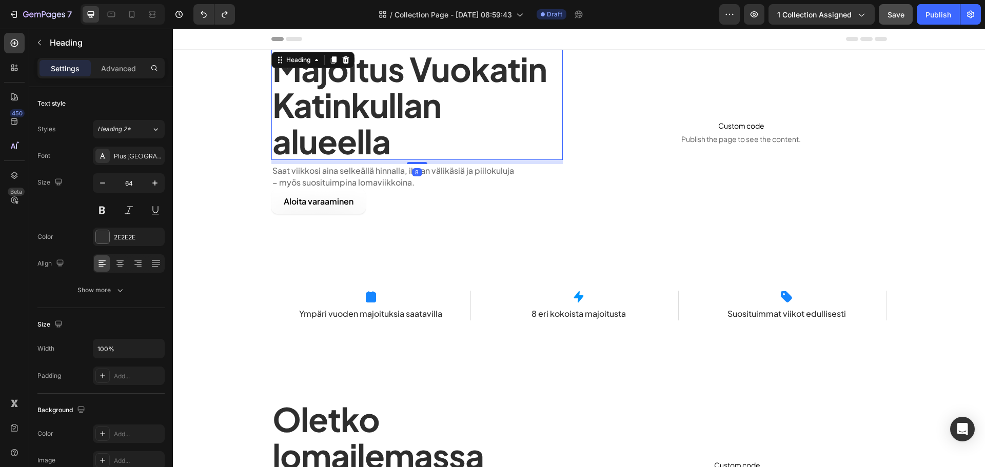
click at [420, 130] on h1 "Majoitus Vuokatin Katinkullan alueella" at bounding box center [416, 105] width 291 height 110
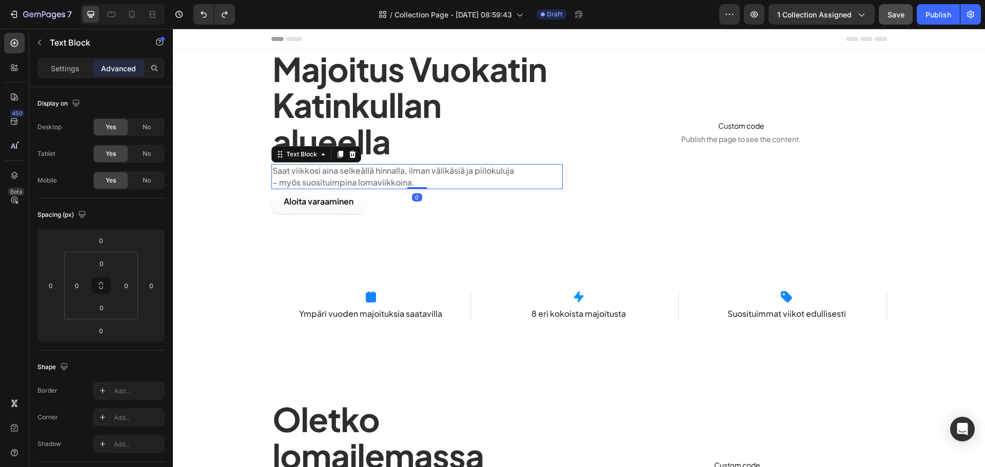
click at [436, 175] on p "Saat viikkosi aina selkeällä hinnalla, ilman välikäsiä ja piilokuluja" at bounding box center [416, 170] width 289 height 11
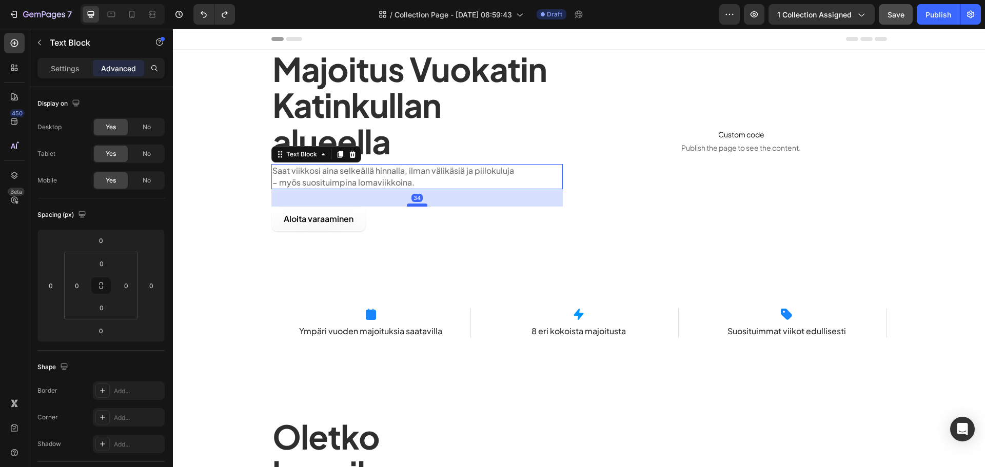
drag, startPoint x: 411, startPoint y: 189, endPoint x: 419, endPoint y: 206, distance: 19.5
click at [419, 206] on div at bounding box center [417, 205] width 21 height 3
type input "34"
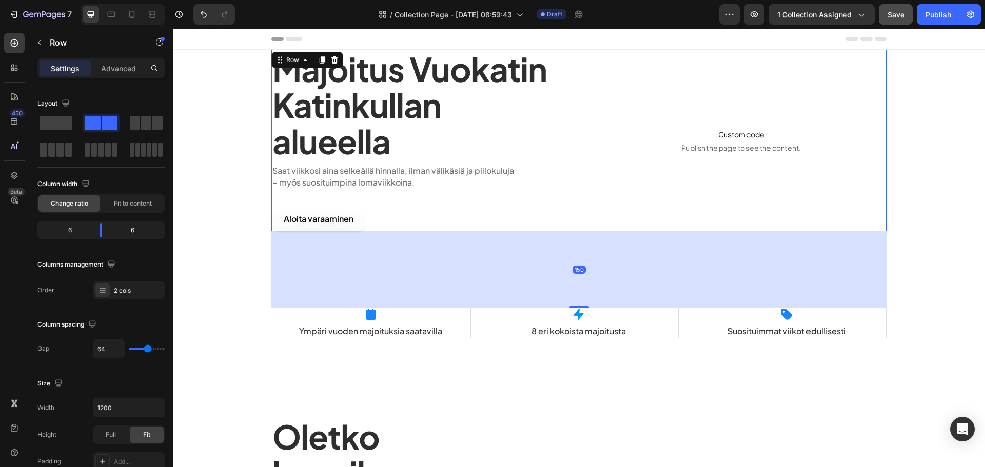
click at [608, 211] on div "Custom code Publish the page to see the content. Custom Code" at bounding box center [741, 141] width 291 height 182
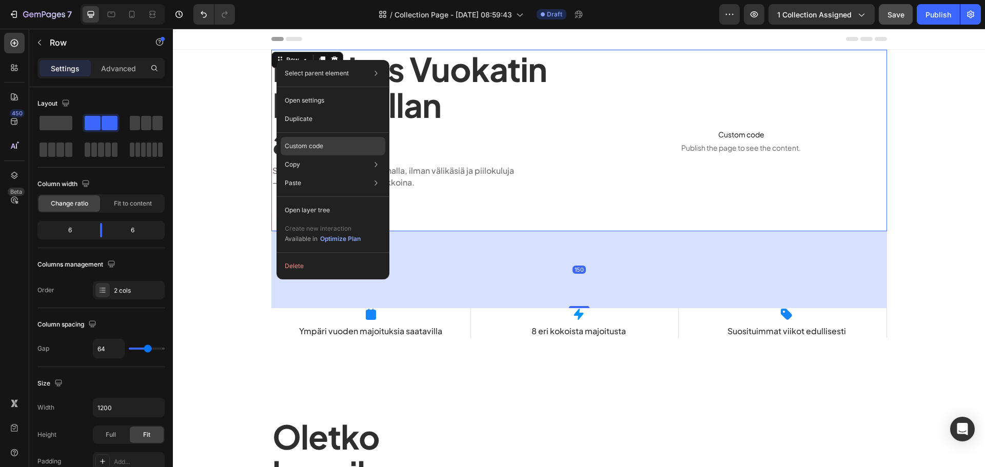
click at [323, 145] on p "Custom code" at bounding box center [304, 146] width 38 height 9
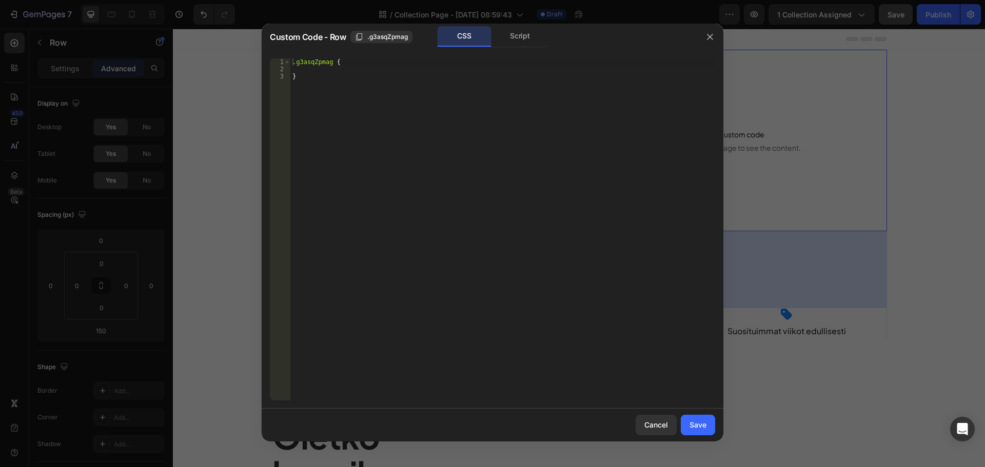
click at [355, 70] on div ".g3asqZpmag { }" at bounding box center [502, 236] width 425 height 357
click at [653, 423] on div "Cancel" at bounding box center [656, 425] width 24 height 11
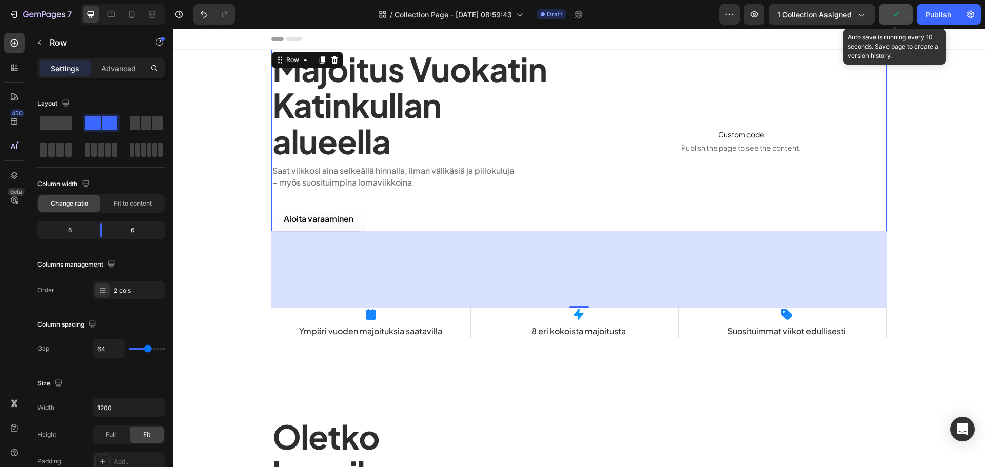
click at [888, 15] on button "button" at bounding box center [896, 14] width 34 height 21
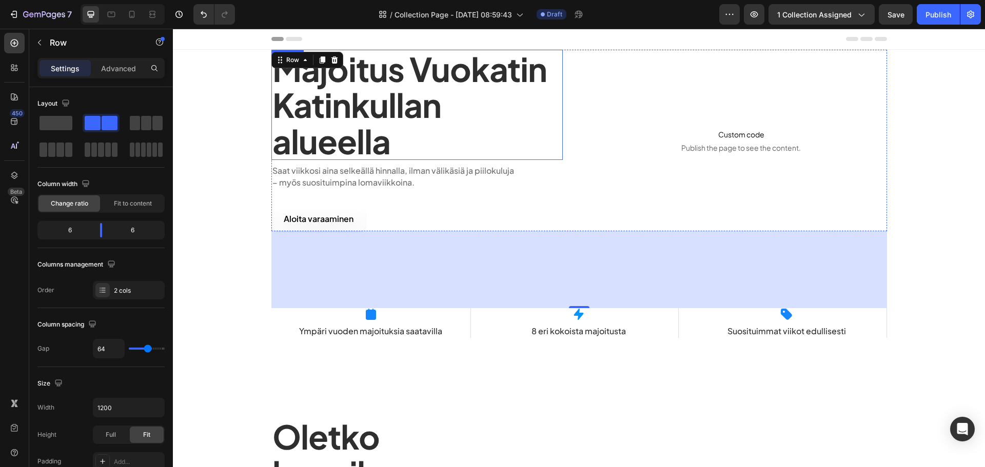
click at [415, 158] on h1 "Majoitus Vuokatin Katinkullan alueella" at bounding box center [416, 105] width 291 height 110
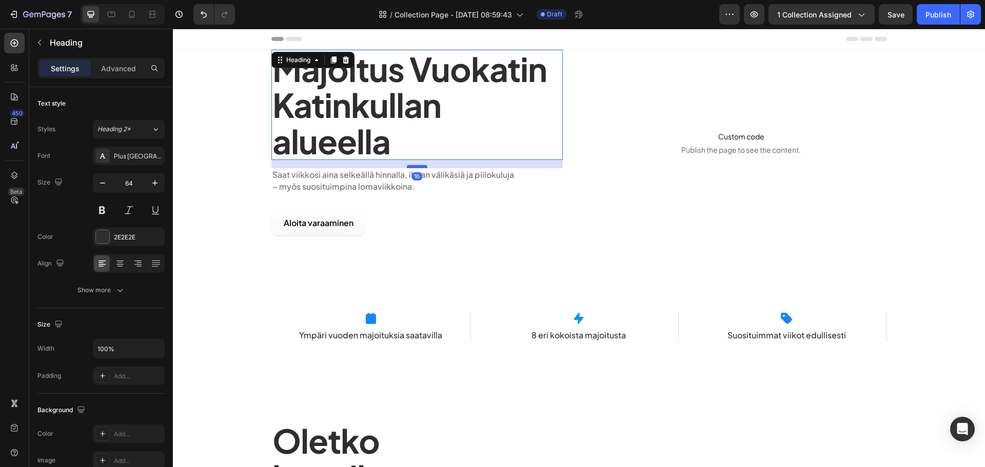
drag, startPoint x: 417, startPoint y: 163, endPoint x: 423, endPoint y: 167, distance: 7.4
click at [423, 167] on div at bounding box center [417, 166] width 21 height 3
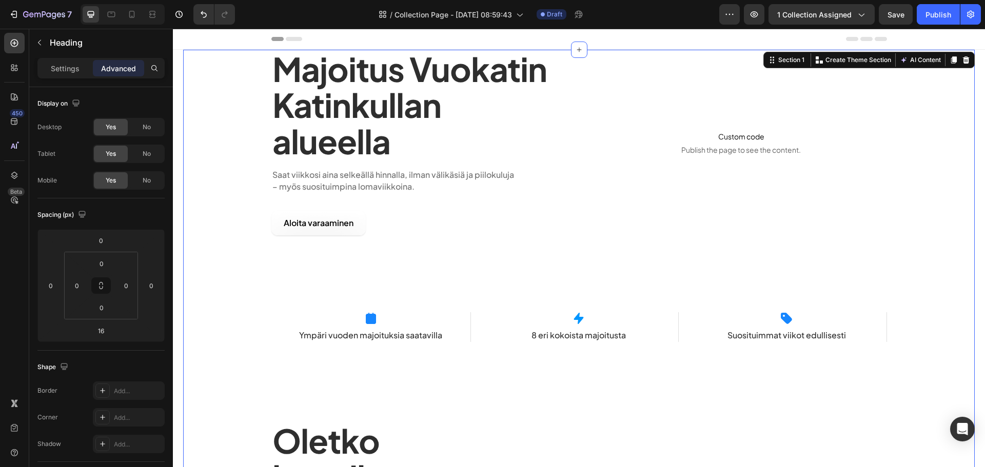
drag, startPoint x: 203, startPoint y: 141, endPoint x: 308, endPoint y: 77, distance: 122.2
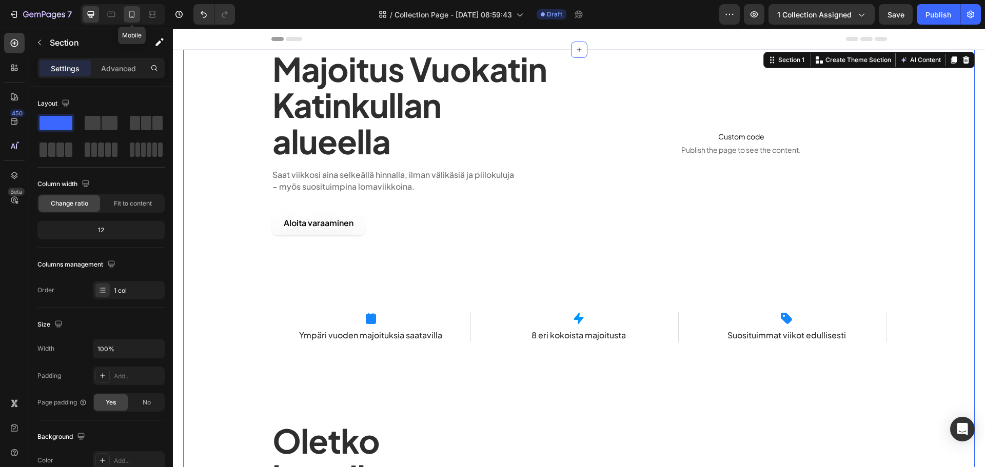
click at [135, 16] on icon at bounding box center [132, 14] width 10 height 10
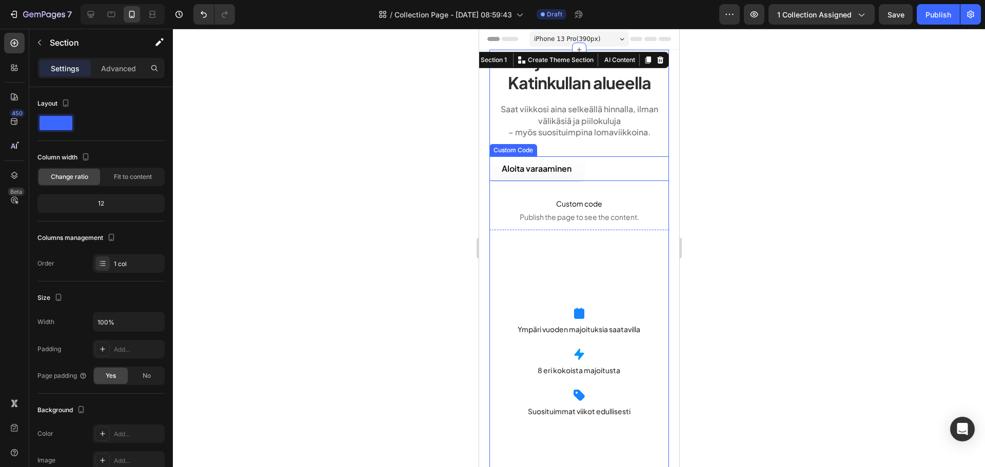
click at [597, 172] on div "Aloita varaaminen" at bounding box center [579, 169] width 180 height 25
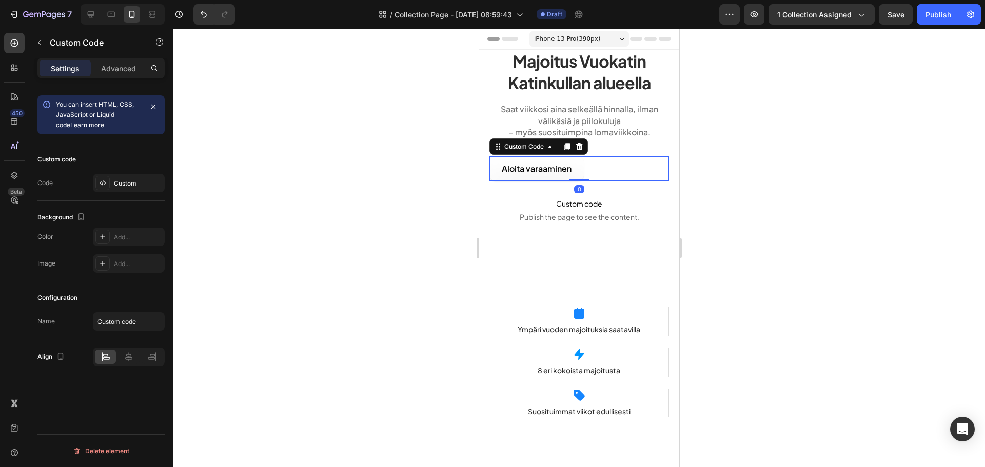
click at [420, 251] on div at bounding box center [579, 248] width 812 height 439
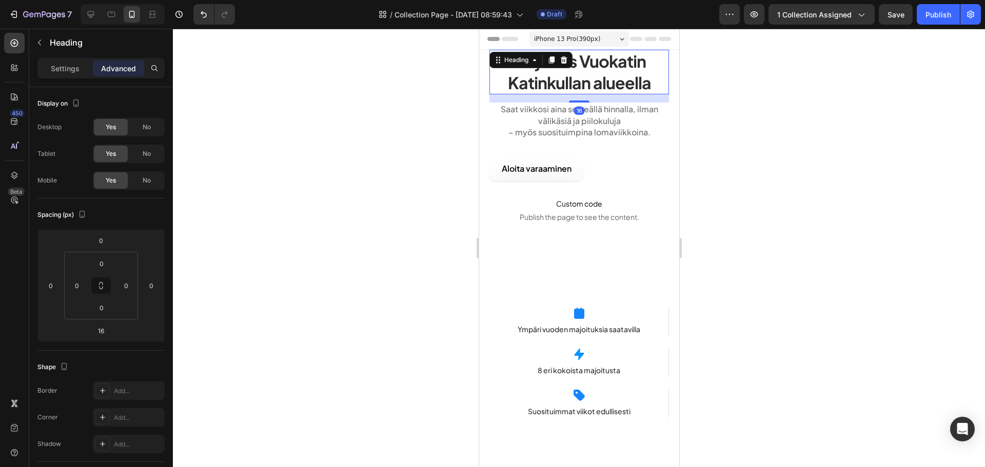
click at [607, 78] on h1 "Majoitus Vuokatin Katinkullan alueella" at bounding box center [579, 72] width 180 height 45
click at [94, 12] on icon at bounding box center [91, 14] width 7 height 7
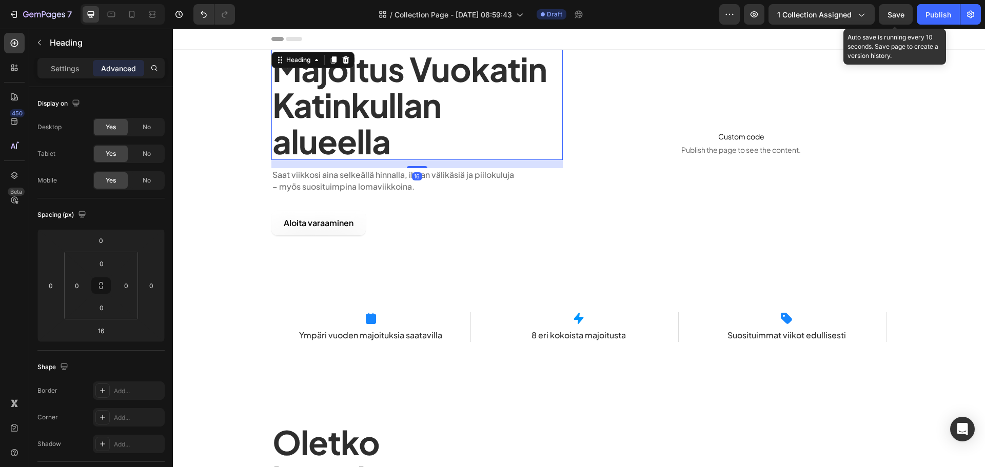
click at [894, 11] on span "Save" at bounding box center [896, 14] width 17 height 9
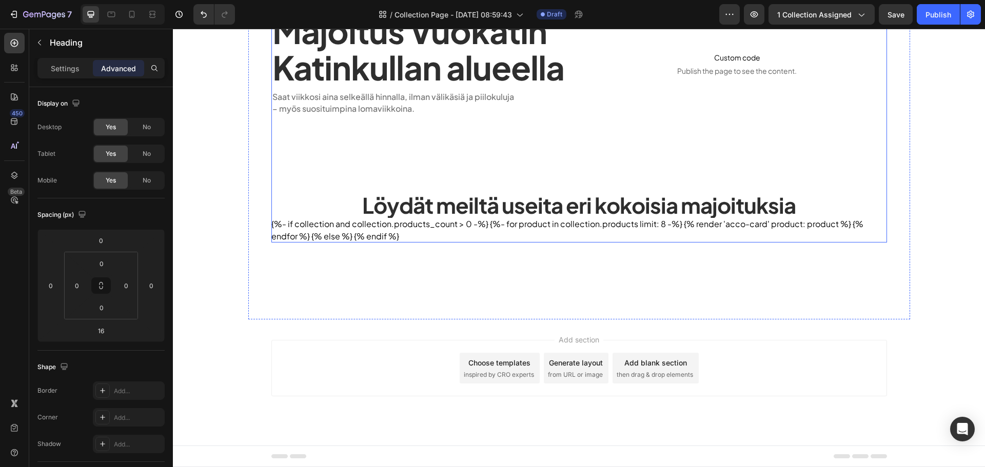
scroll to position [474, 0]
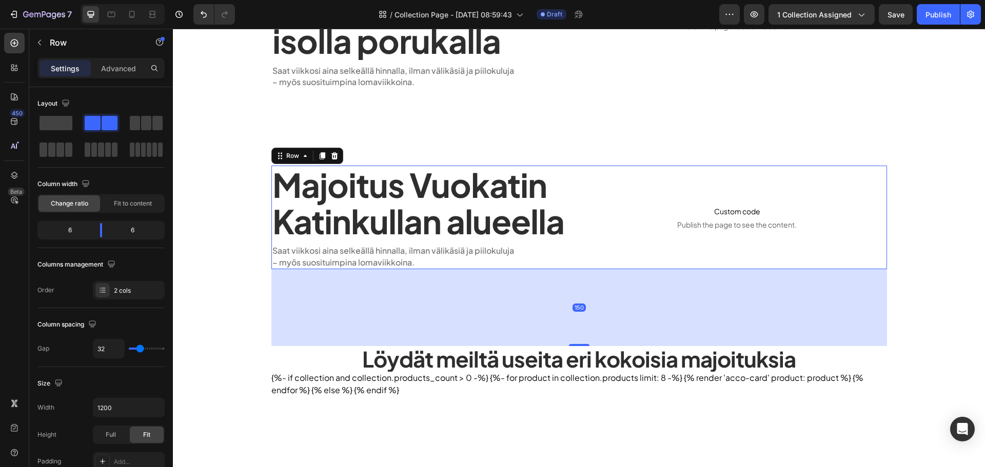
click at [597, 193] on div "Custom code Publish the page to see the content. Custom Code" at bounding box center [738, 218] width 300 height 104
click at [335, 152] on div at bounding box center [334, 156] width 12 height 12
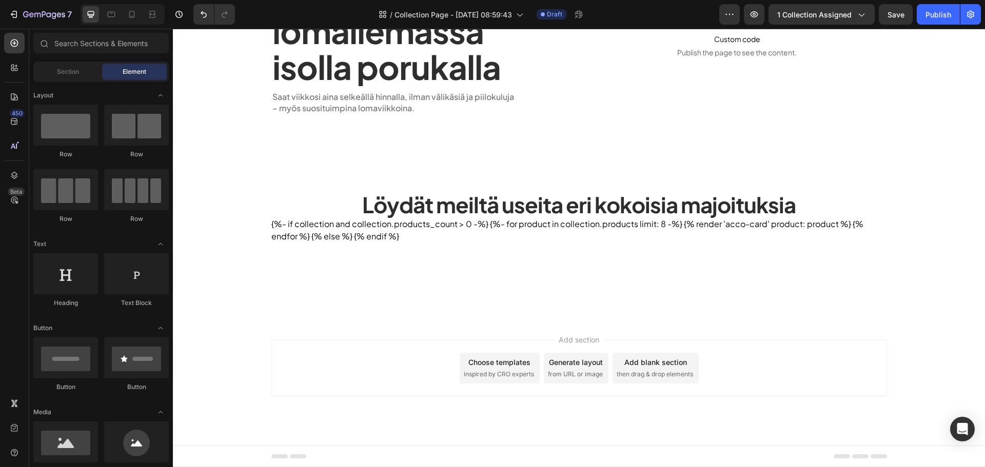
scroll to position [448, 0]
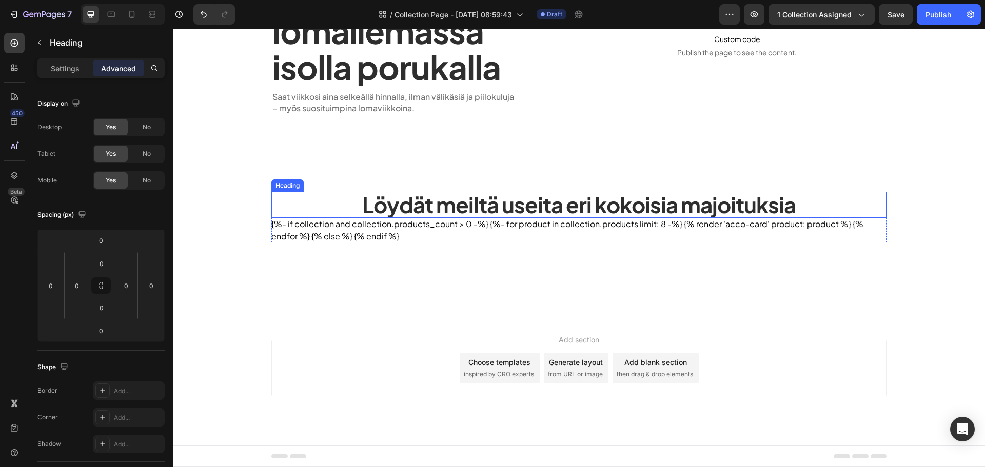
click at [395, 207] on p "Löydät meiltä useita eri kokoisia majoituksia" at bounding box center [579, 205] width 614 height 24
click at [345, 183] on icon at bounding box center [346, 182] width 8 height 8
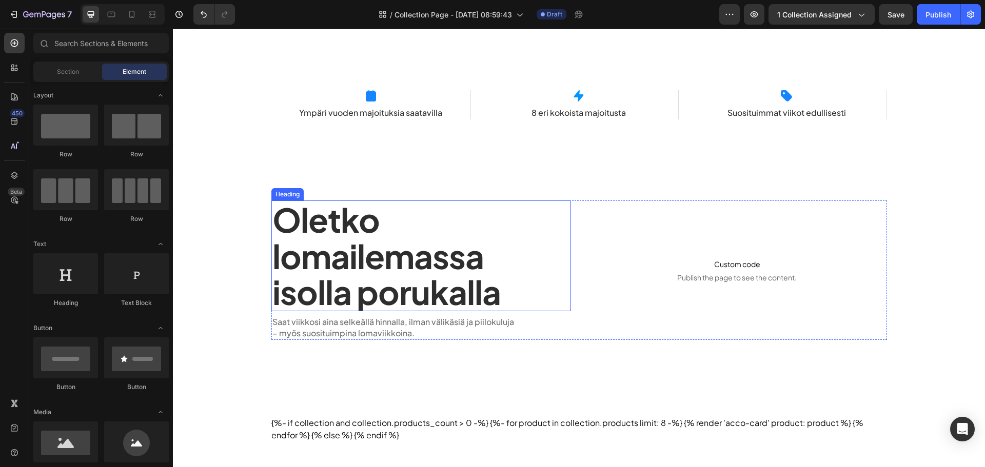
scroll to position [319, 0]
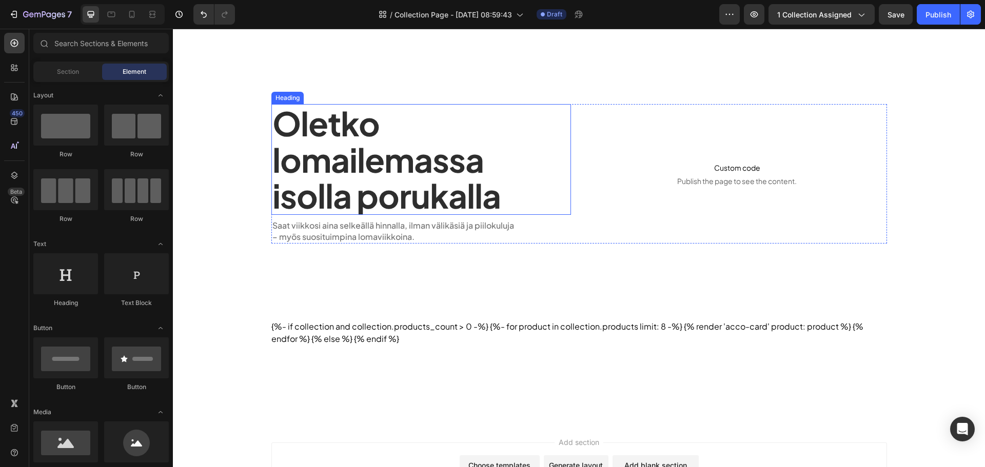
click at [415, 196] on p "Oletko lomailemassa isolla porukalla" at bounding box center [421, 159] width 298 height 108
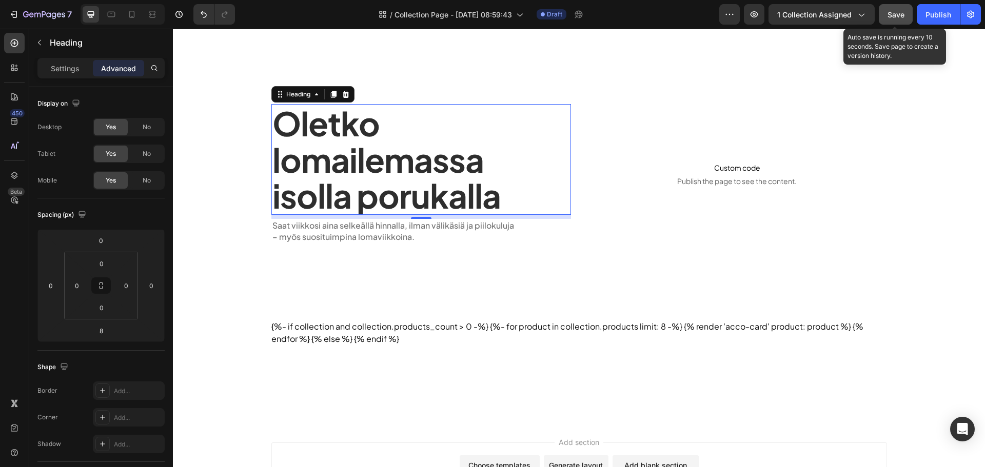
click at [886, 18] on button "Save" at bounding box center [896, 14] width 34 height 21
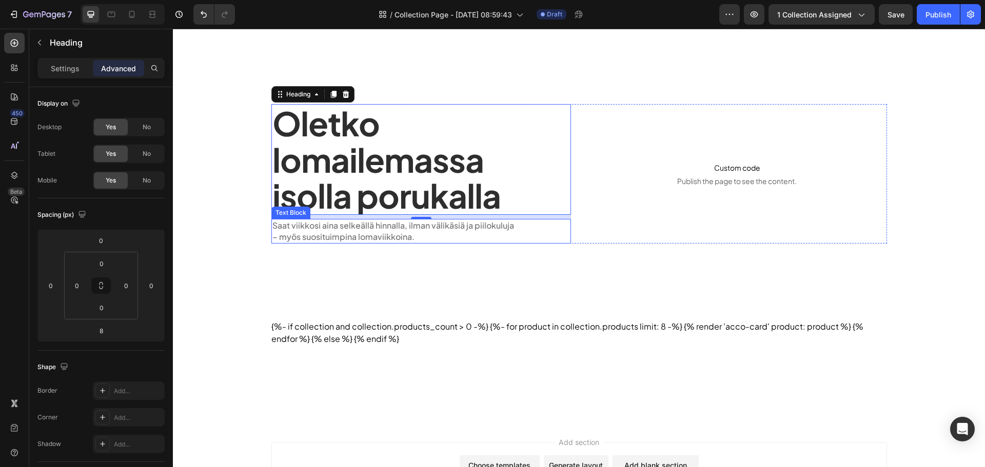
click at [382, 231] on p "Saat viikkosi aina selkeällä hinnalla, ilman välikäsiä ja piilokuluja" at bounding box center [421, 225] width 298 height 11
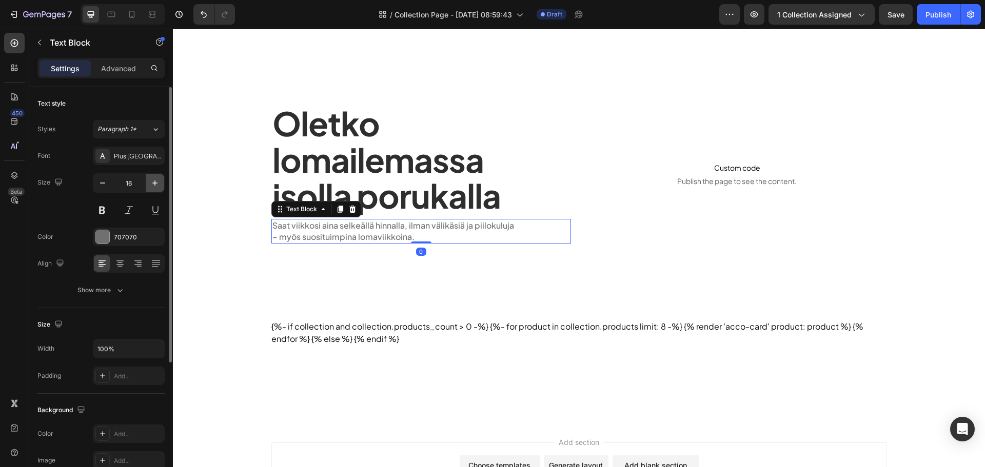
click at [158, 185] on icon "button" at bounding box center [155, 183] width 10 height 10
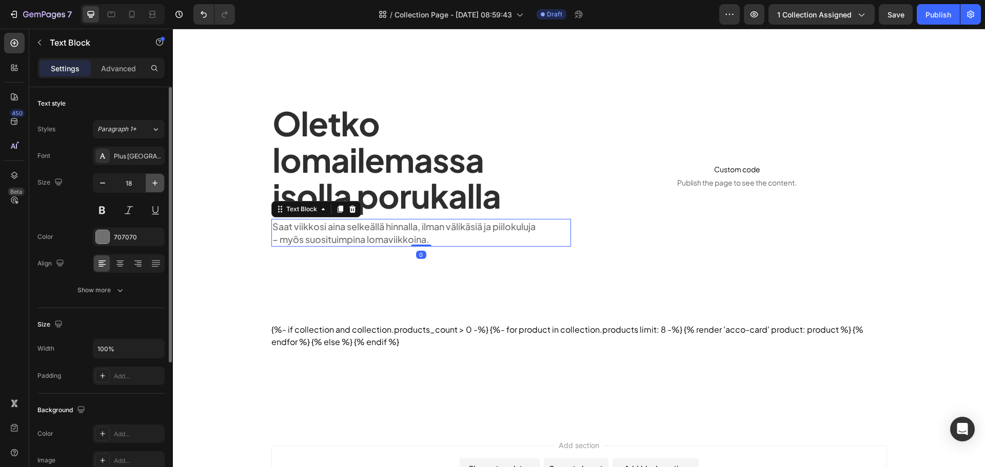
click at [158, 185] on icon "button" at bounding box center [155, 183] width 10 height 10
type input "19"
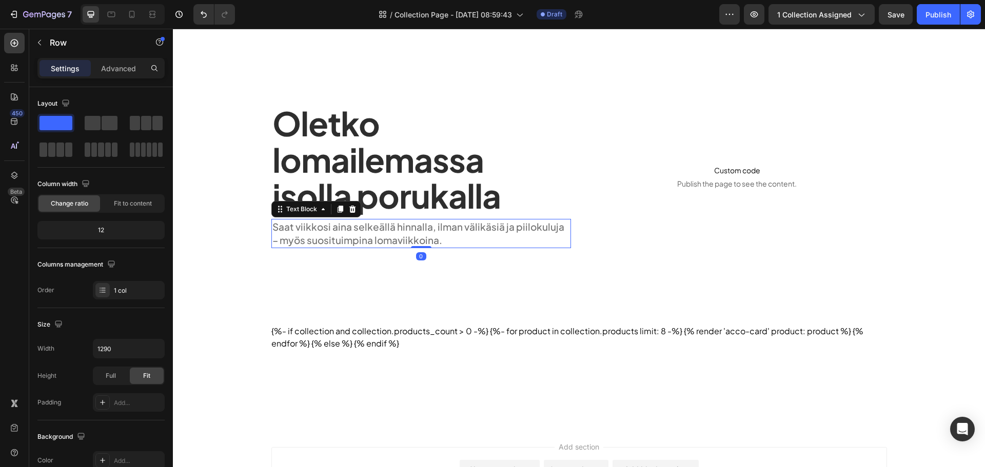
click at [254, 243] on div "Majoitus Vuokatin Katinkullan alueella Heading Saat viikkosi aina selkeällä hin…" at bounding box center [579, 79] width 662 height 696
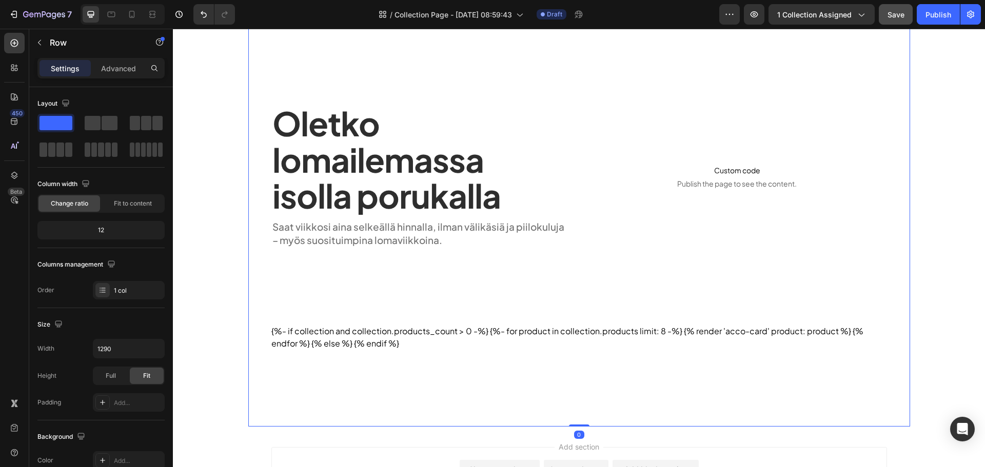
click at [892, 5] on button "Save" at bounding box center [896, 14] width 34 height 21
click at [886, 17] on button "Save" at bounding box center [896, 14] width 34 height 21
click at [362, 247] on p "– myös suosituimpina lomaviikkoina." at bounding box center [421, 240] width 298 height 14
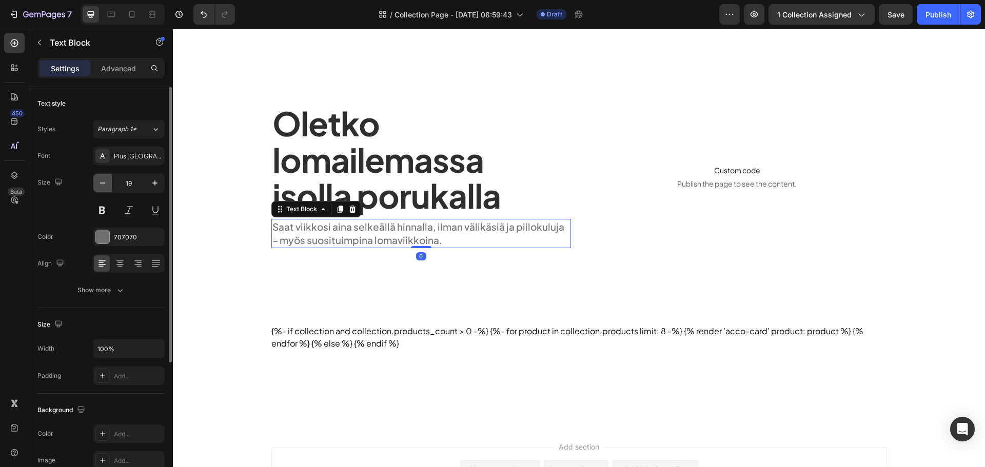
click at [106, 180] on icon "button" at bounding box center [102, 183] width 10 height 10
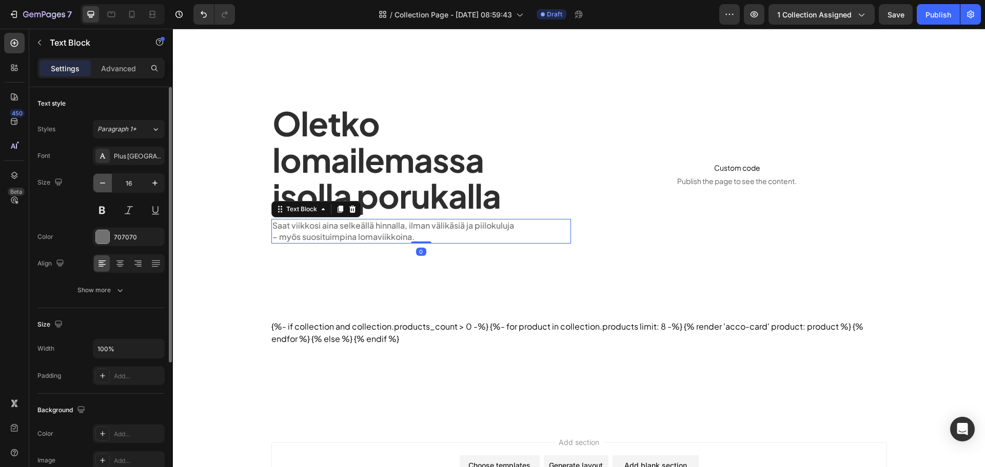
click at [106, 180] on icon "button" at bounding box center [102, 183] width 10 height 10
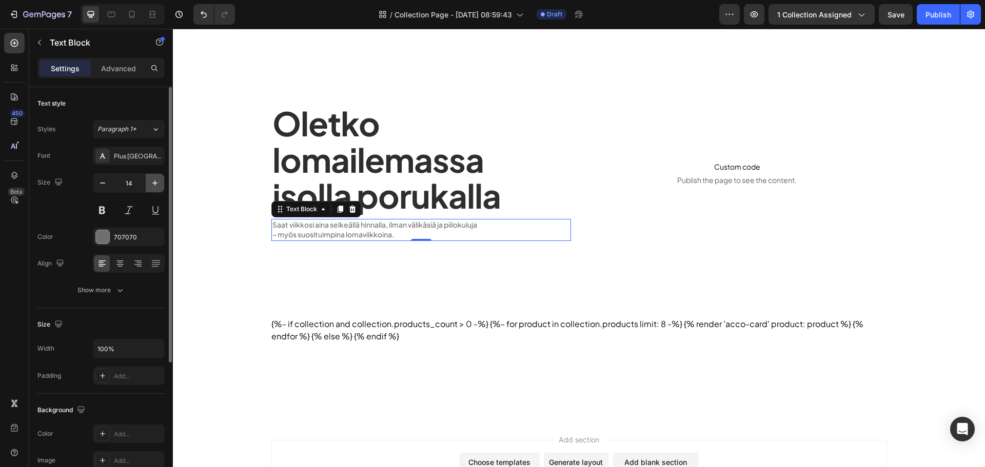
click at [157, 185] on icon "button" at bounding box center [155, 183] width 10 height 10
type input "17"
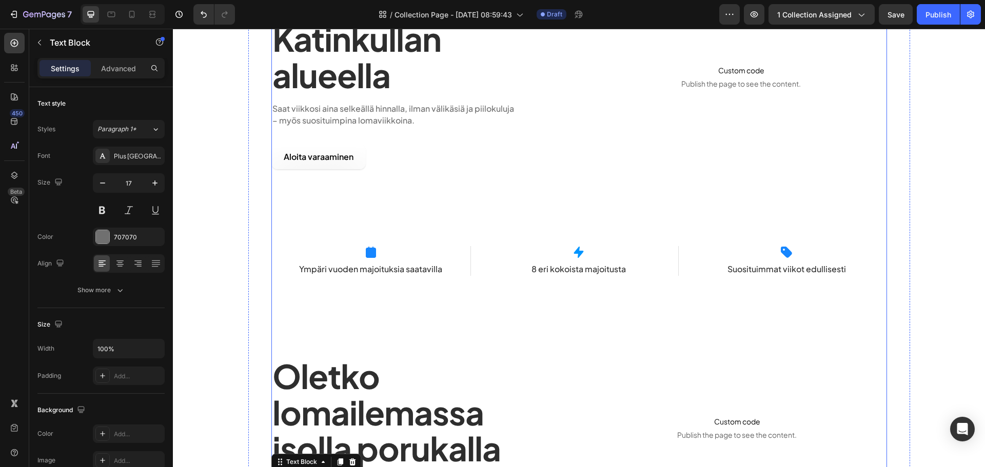
scroll to position [0, 0]
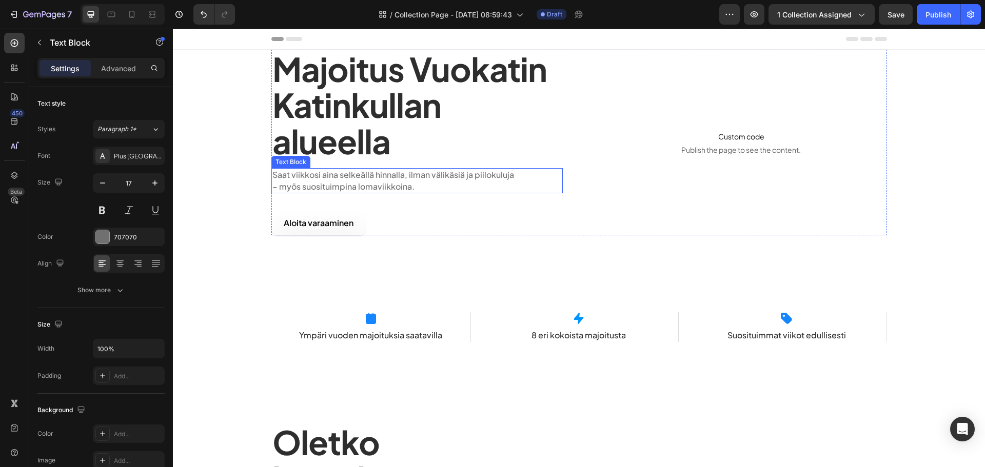
drag, startPoint x: 319, startPoint y: 183, endPoint x: 310, endPoint y: 183, distance: 8.7
click at [319, 183] on p "– myös suosituimpina lomaviikkoina." at bounding box center [416, 186] width 289 height 11
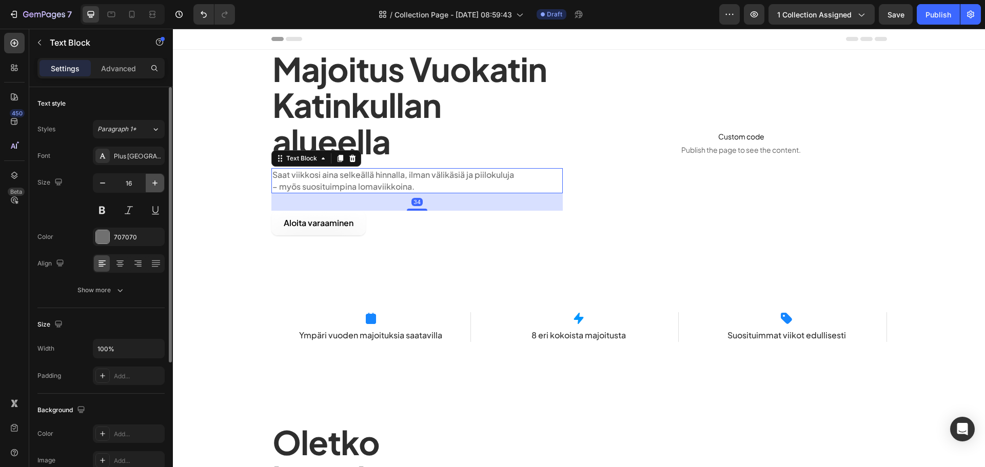
click at [161, 181] on button "button" at bounding box center [155, 183] width 18 height 18
type input "18"
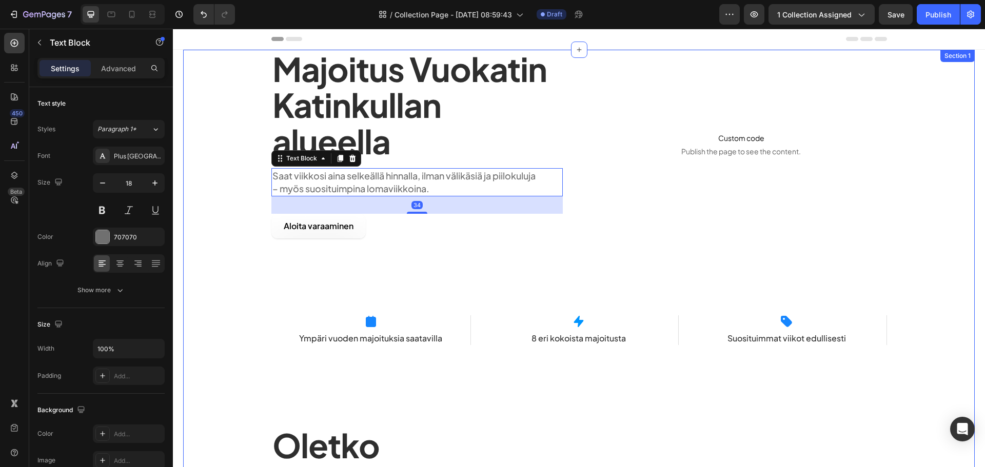
click at [220, 188] on div "Majoitus Vuokatin Katinkullan alueella Heading Saat viikkosi aina selkeällä hin…" at bounding box center [579, 398] width 792 height 696
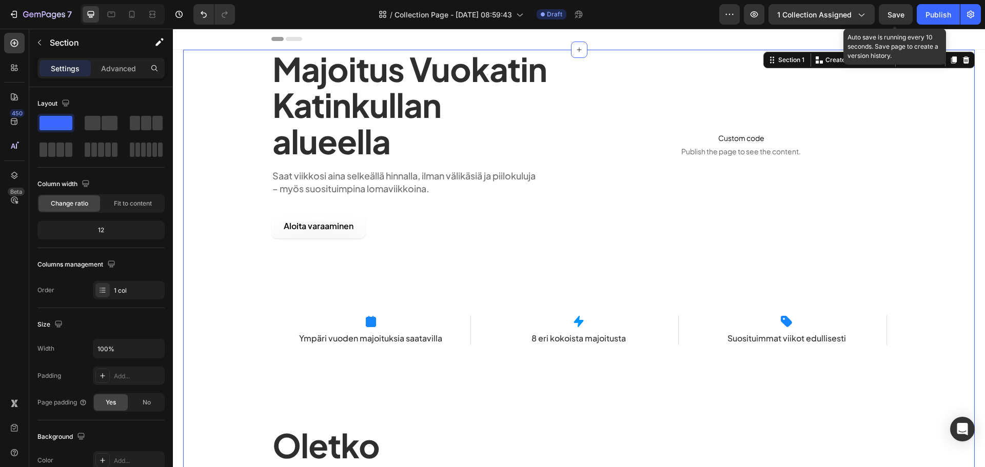
click at [901, 10] on span "Save" at bounding box center [896, 14] width 17 height 9
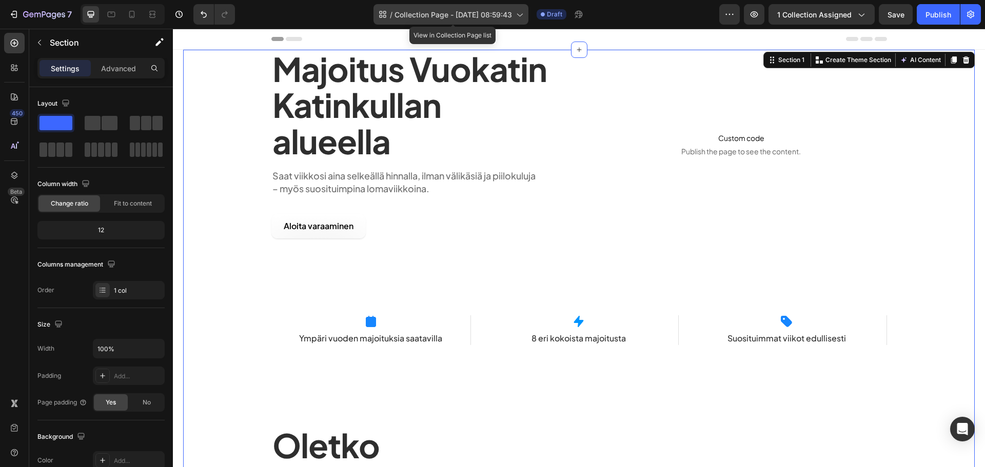
click at [474, 9] on span "Collection Page - [DATE] 08:59:43" at bounding box center [454, 14] width 118 height 11
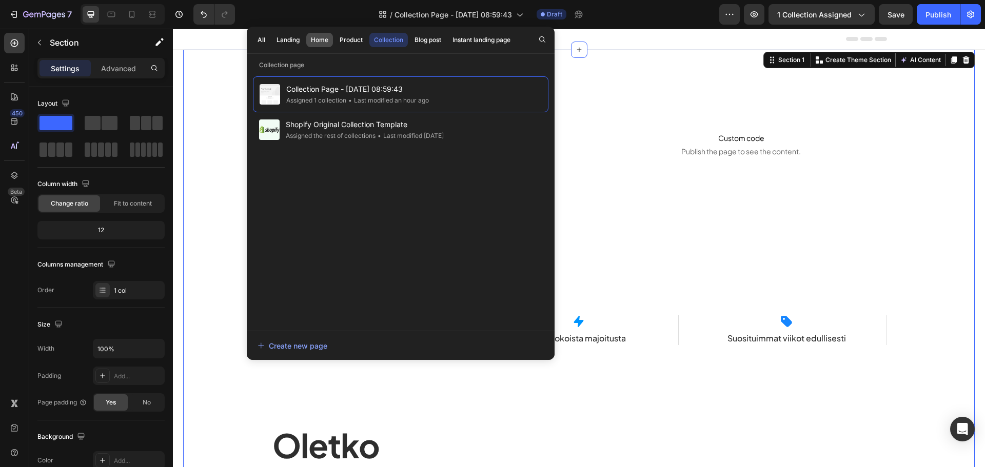
click at [335, 34] on button "Home" at bounding box center [351, 40] width 32 height 14
click at [358, 31] on div "All Landing Home Product Collection Blog post Instant landing page" at bounding box center [384, 40] width 275 height 27
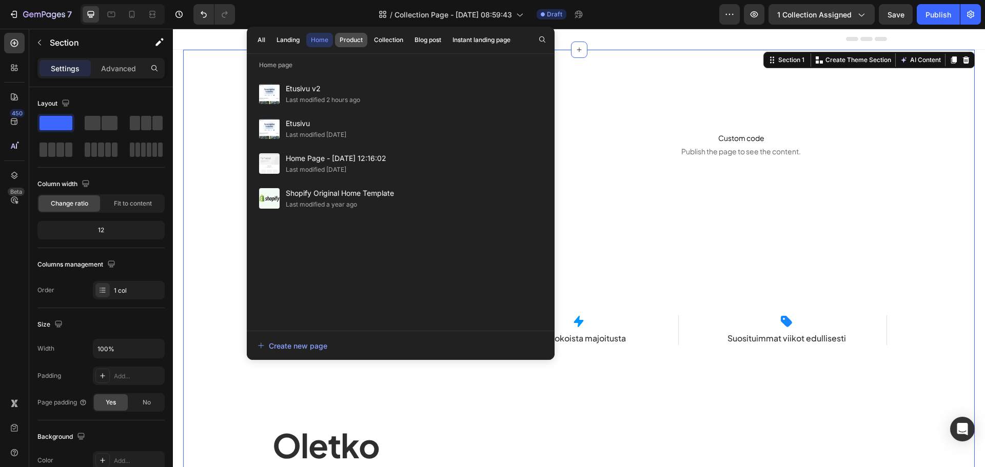
click at [355, 37] on div "Product" at bounding box center [351, 39] width 23 height 9
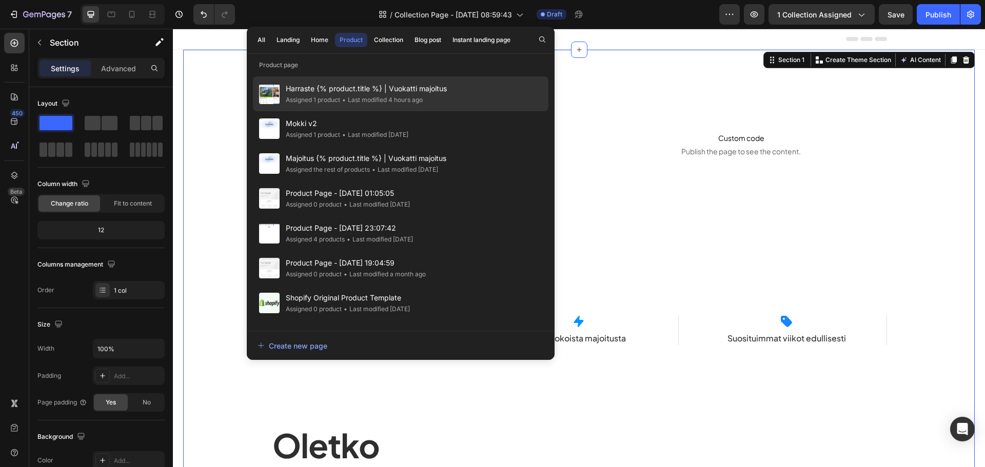
click at [367, 88] on span "Harraste {% product.title %} | Vuokatti majoitus" at bounding box center [366, 89] width 161 height 12
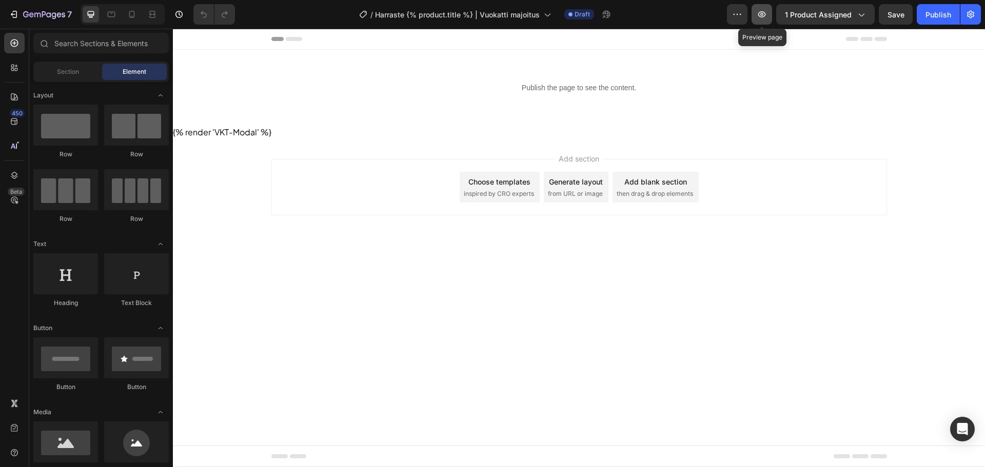
click at [761, 14] on icon "button" at bounding box center [762, 14] width 10 height 10
click at [17, 124] on icon at bounding box center [14, 122] width 7 height 7
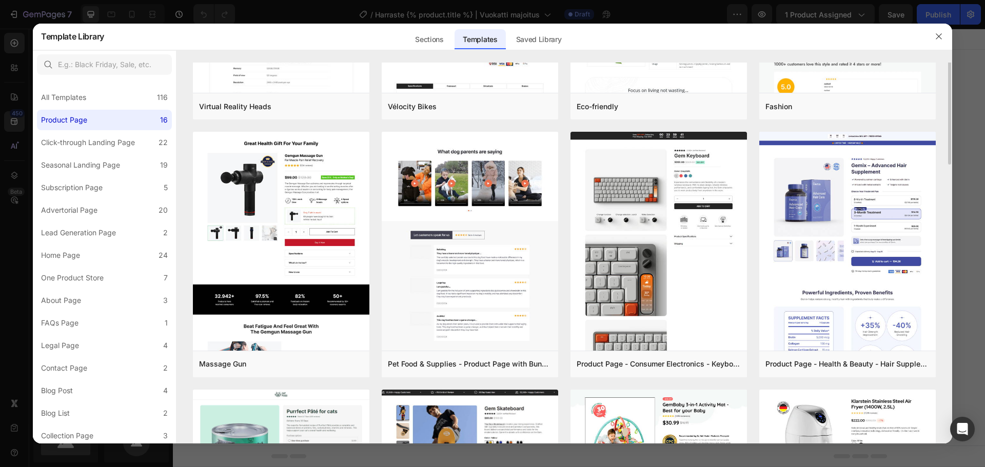
scroll to position [137, 0]
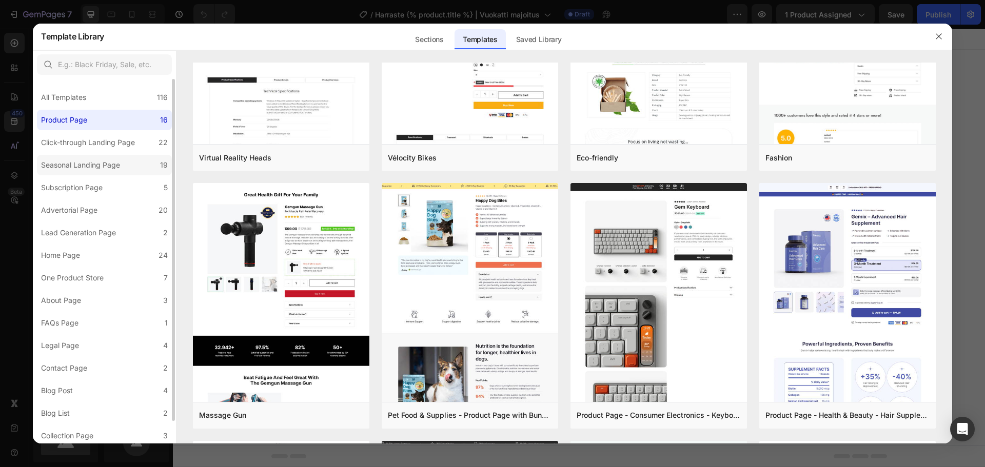
click at [134, 163] on label "Seasonal Landing Page 19" at bounding box center [104, 165] width 135 height 21
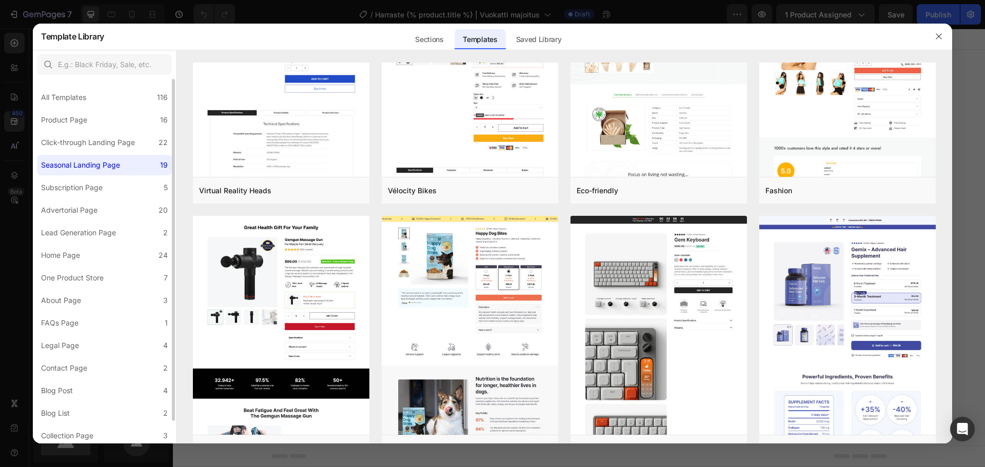
scroll to position [0, 0]
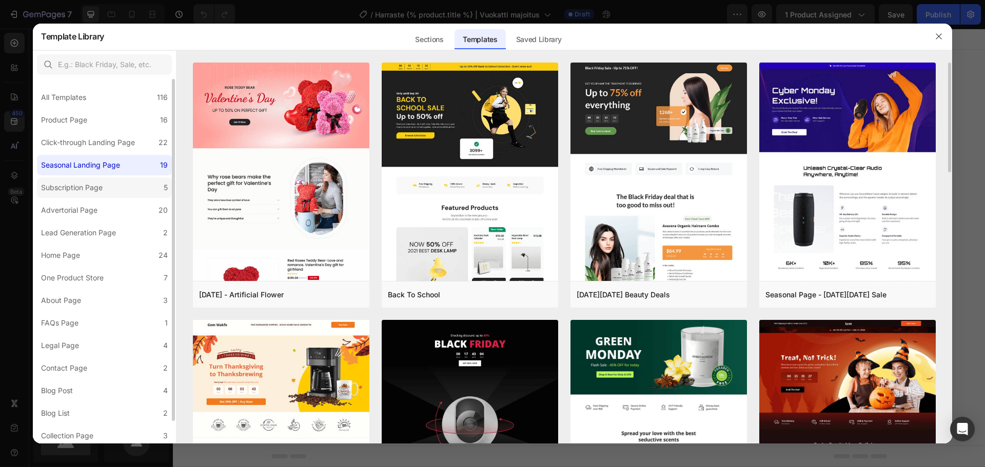
click at [125, 181] on label "Subscription Page 5" at bounding box center [104, 188] width 135 height 21
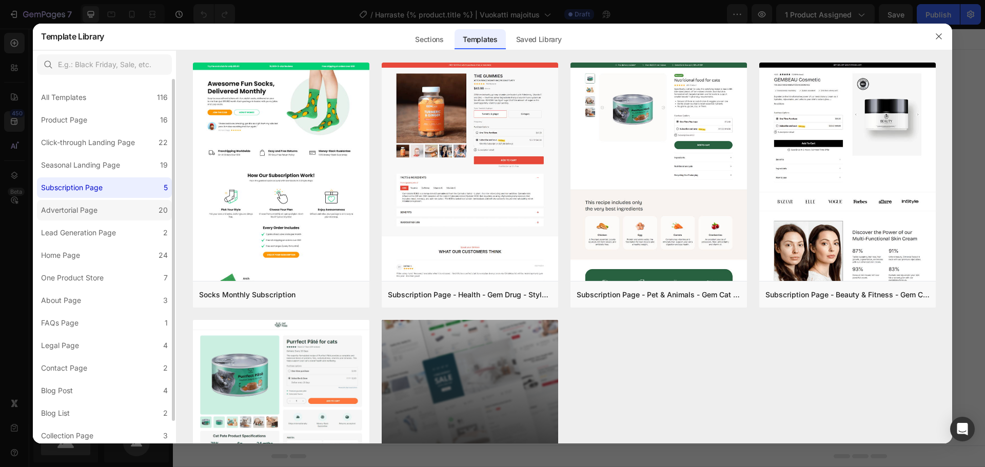
click at [122, 202] on label "Advertorial Page 20" at bounding box center [104, 210] width 135 height 21
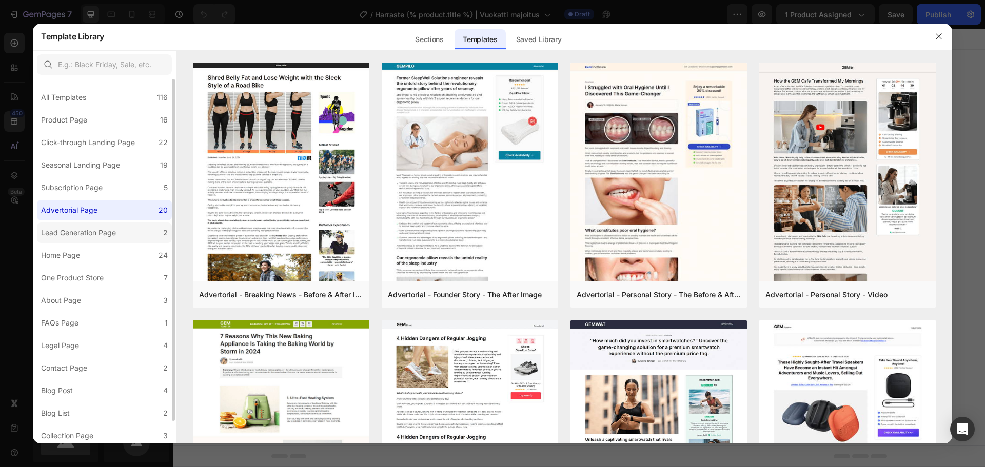
click at [123, 233] on label "Lead Generation Page 2" at bounding box center [104, 233] width 135 height 21
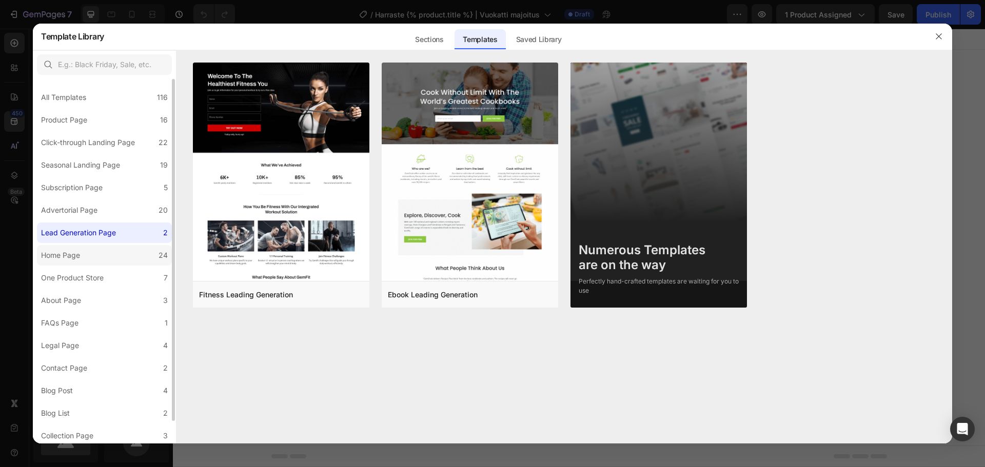
click at [121, 255] on label "Home Page 24" at bounding box center [104, 255] width 135 height 21
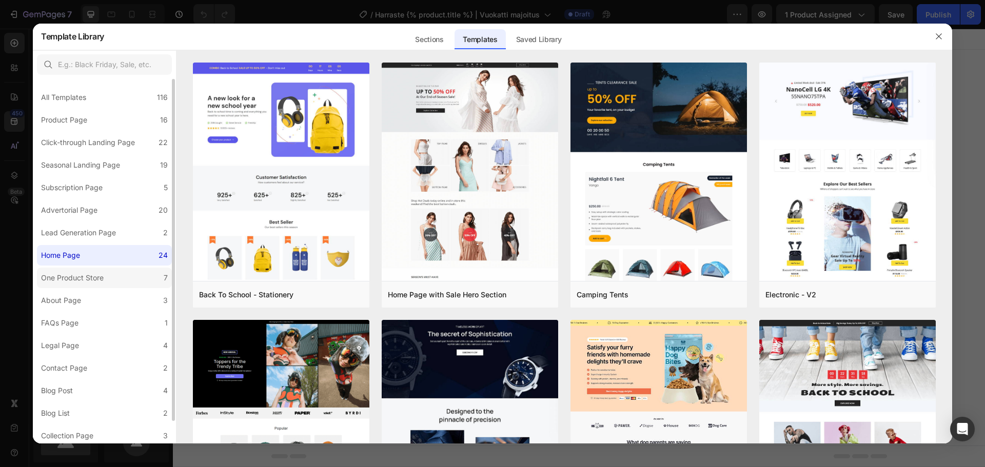
click at [118, 277] on label "One Product Store 7" at bounding box center [104, 278] width 135 height 21
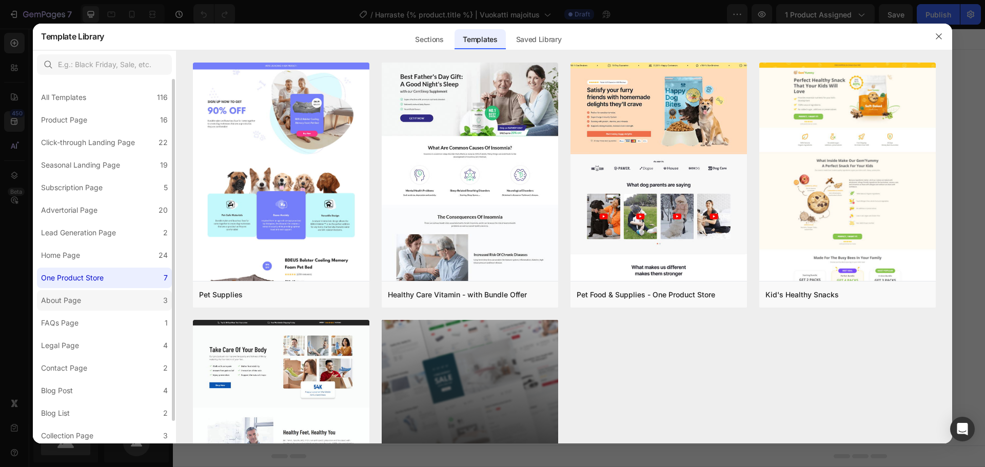
click at [112, 296] on label "About Page 3" at bounding box center [104, 300] width 135 height 21
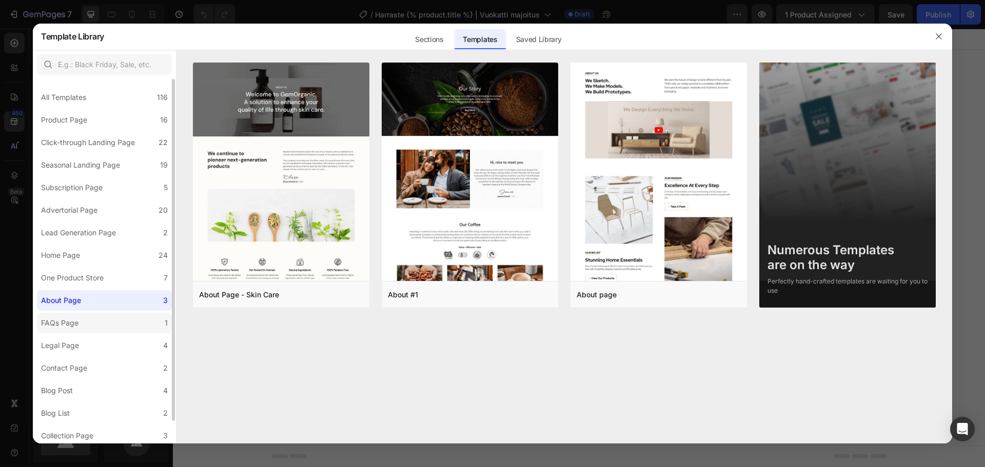
click at [105, 322] on label "FAQs Page 1" at bounding box center [104, 323] width 135 height 21
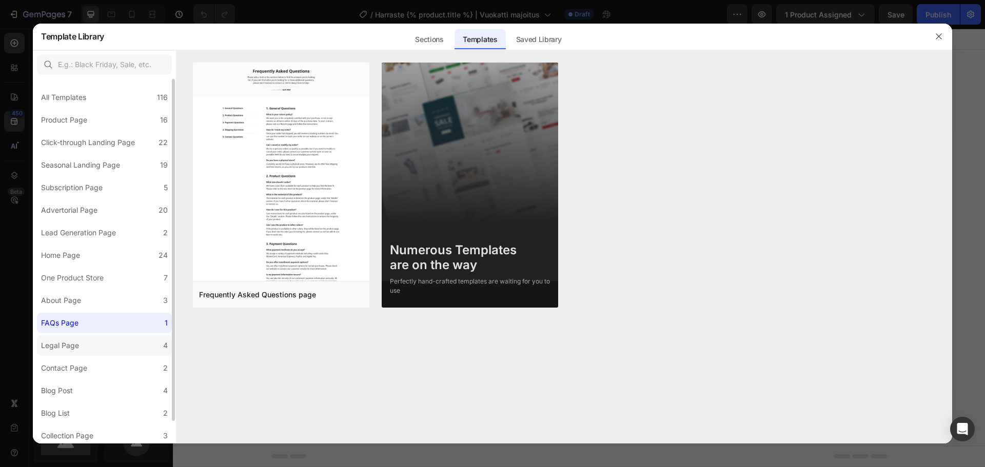
click at [103, 345] on label "Legal Page 4" at bounding box center [104, 346] width 135 height 21
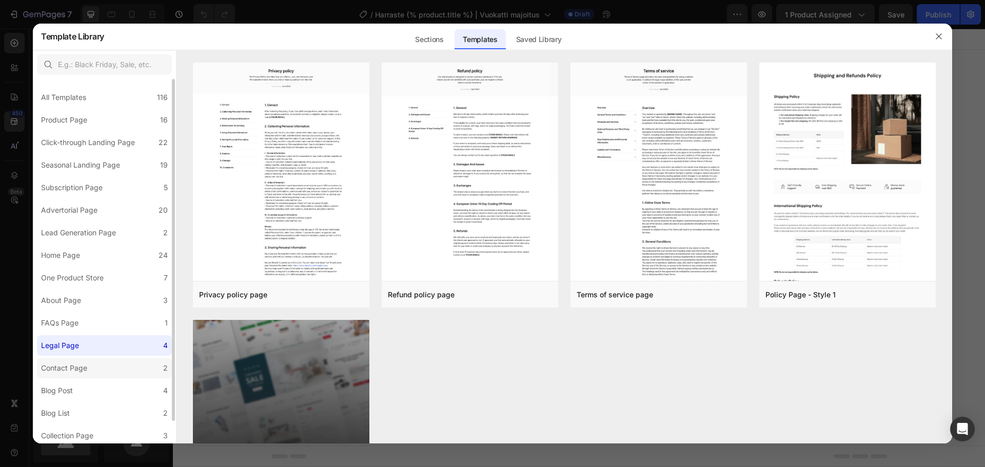
click at [102, 361] on label "Contact Page 2" at bounding box center [104, 368] width 135 height 21
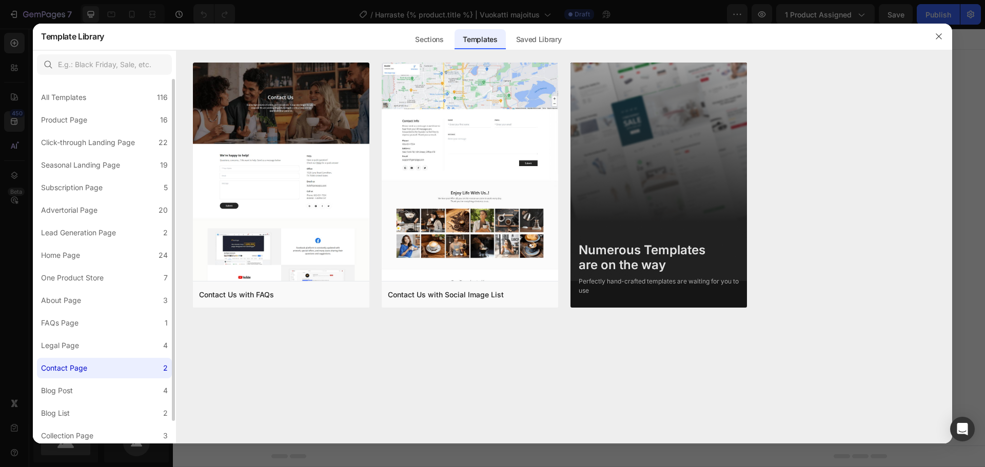
scroll to position [25, 0]
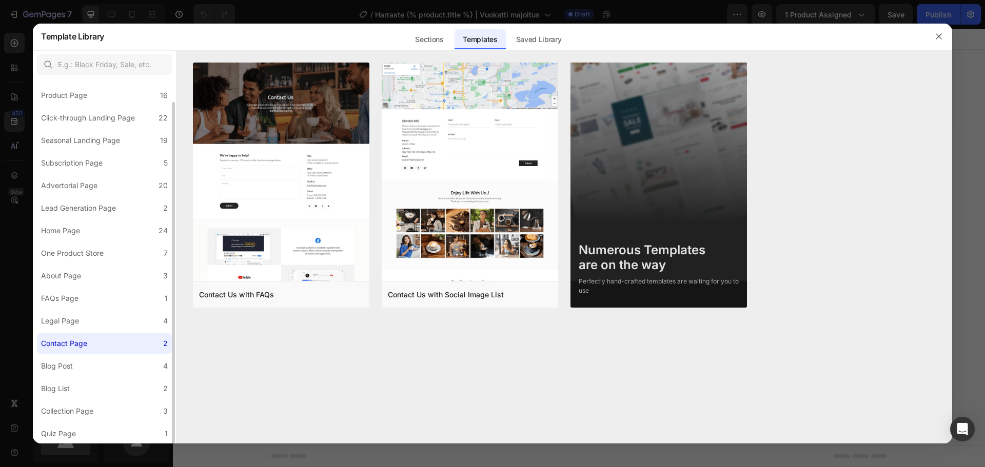
click at [98, 378] on div "All Templates 116 Product Page 16 Click-through Landing Page 22 Seasonal Landin…" at bounding box center [104, 249] width 143 height 390
click at [93, 383] on label "Blog List 2" at bounding box center [104, 389] width 135 height 21
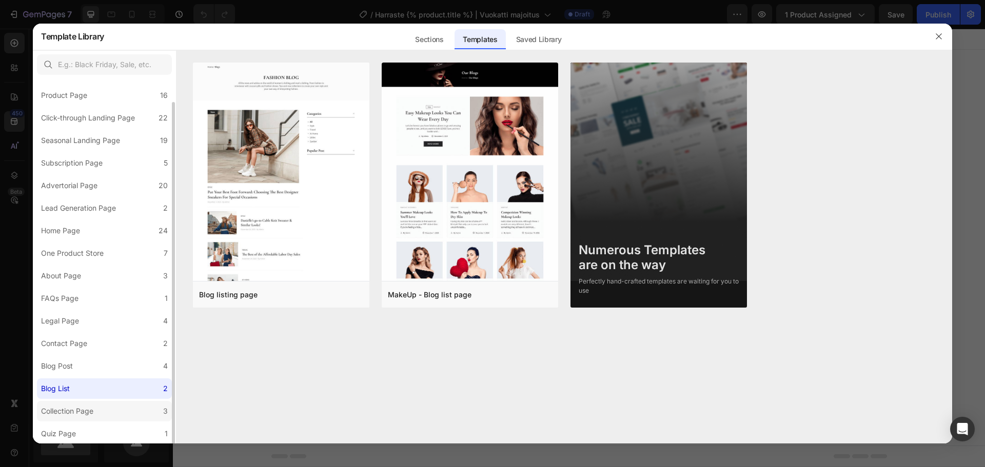
click at [84, 420] on label "Collection Page 3" at bounding box center [104, 411] width 135 height 21
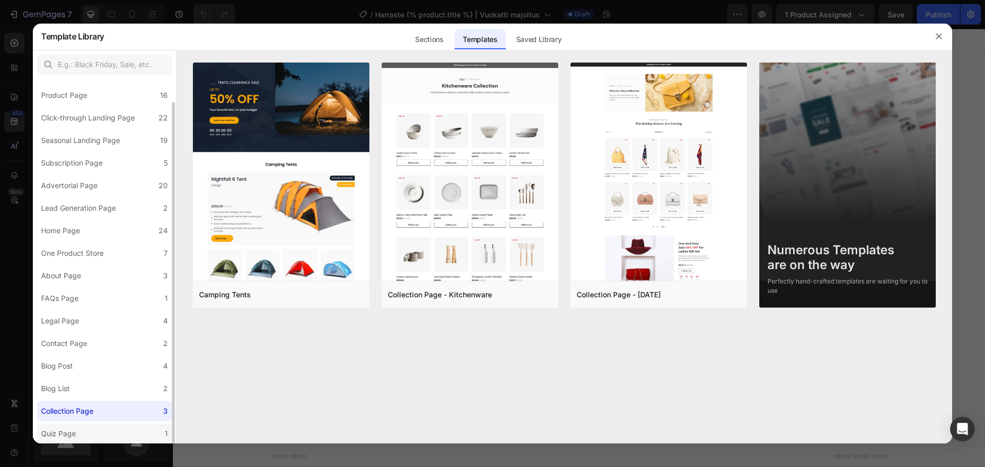
click at [81, 434] on label "Quiz Page 1" at bounding box center [104, 434] width 135 height 21
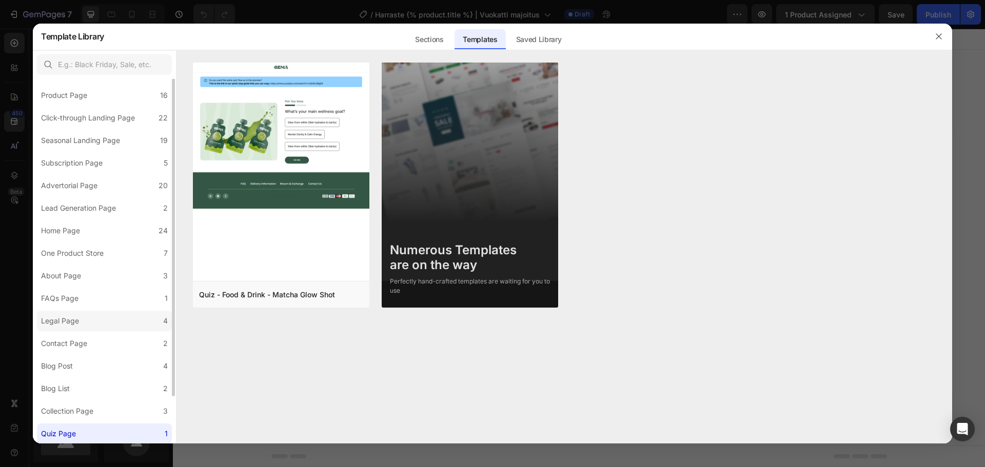
scroll to position [0, 0]
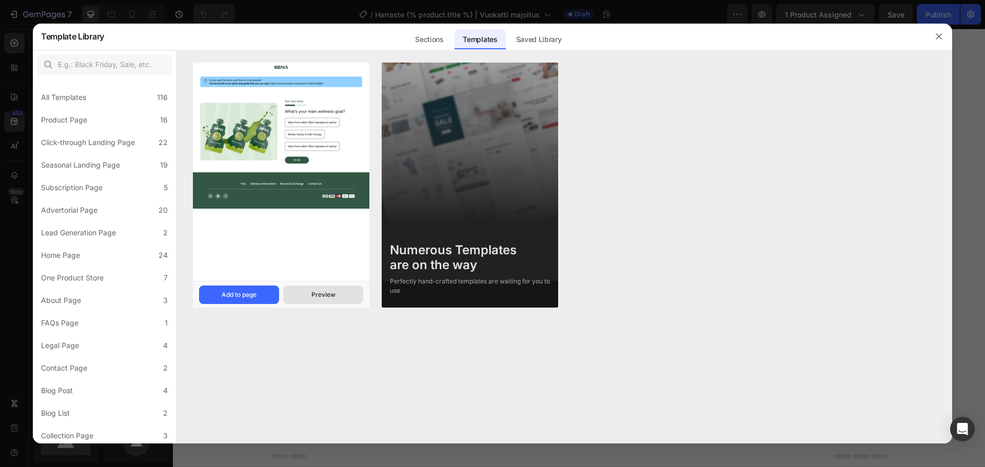
click at [322, 300] on button "Preview" at bounding box center [323, 295] width 80 height 18
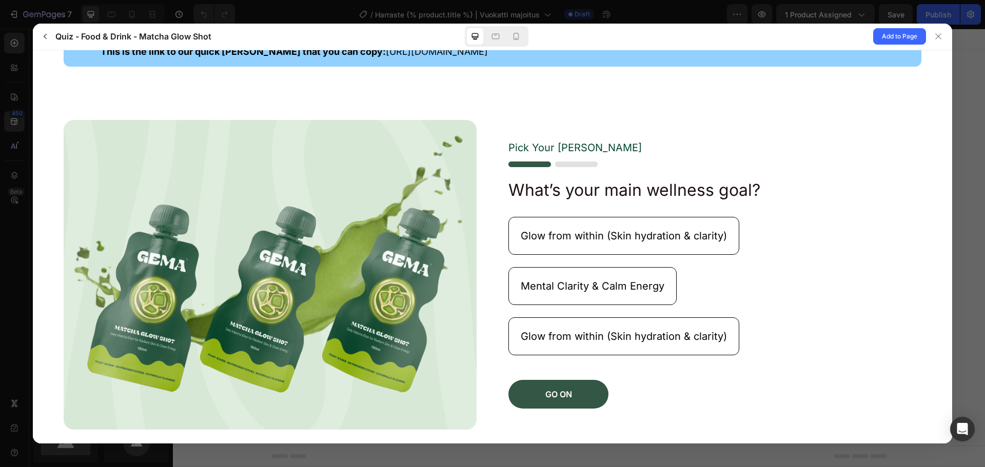
scroll to position [103, 0]
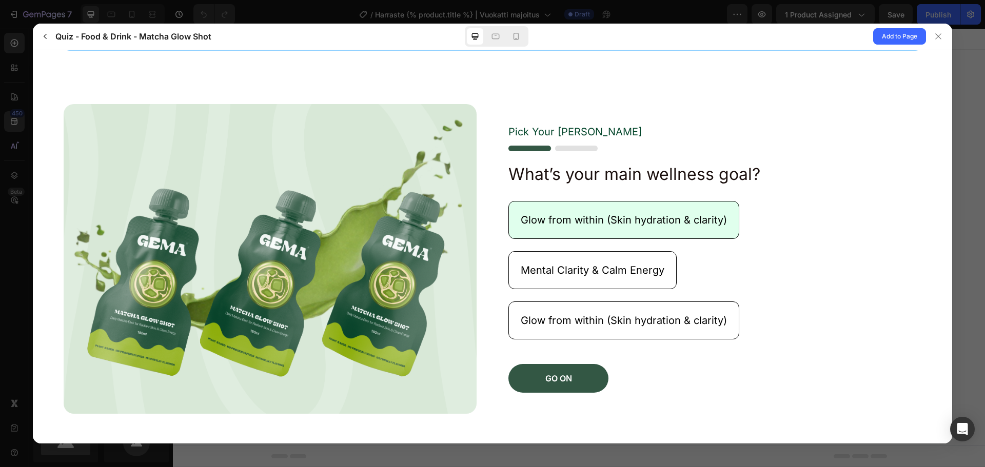
click at [614, 217] on p "Glow from within (Skin hydration & clarity)" at bounding box center [624, 219] width 206 height 13
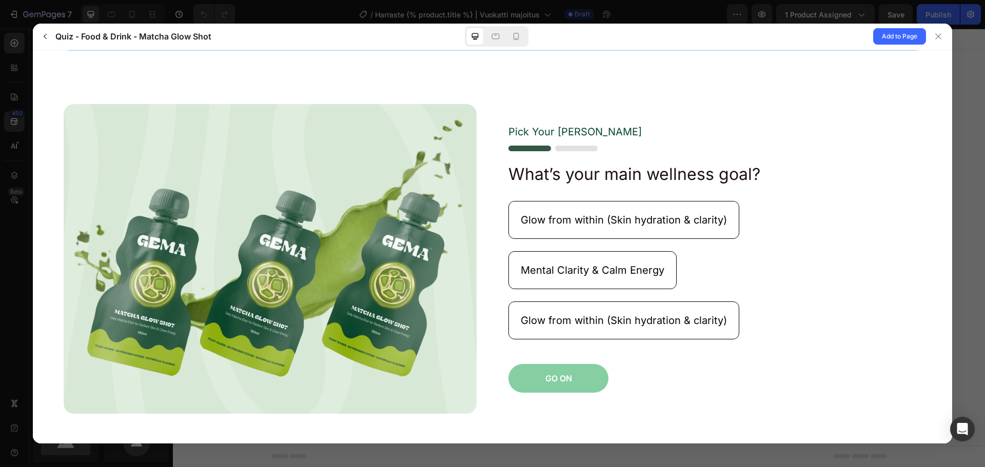
click at [585, 375] on button "GO ON" at bounding box center [559, 378] width 100 height 29
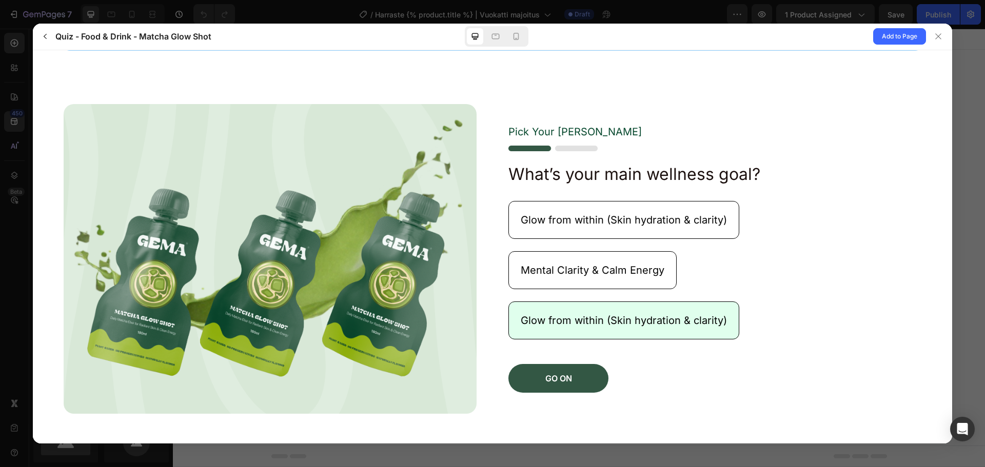
click at [606, 321] on p "Glow from within (Skin hydration & clarity)" at bounding box center [624, 320] width 206 height 13
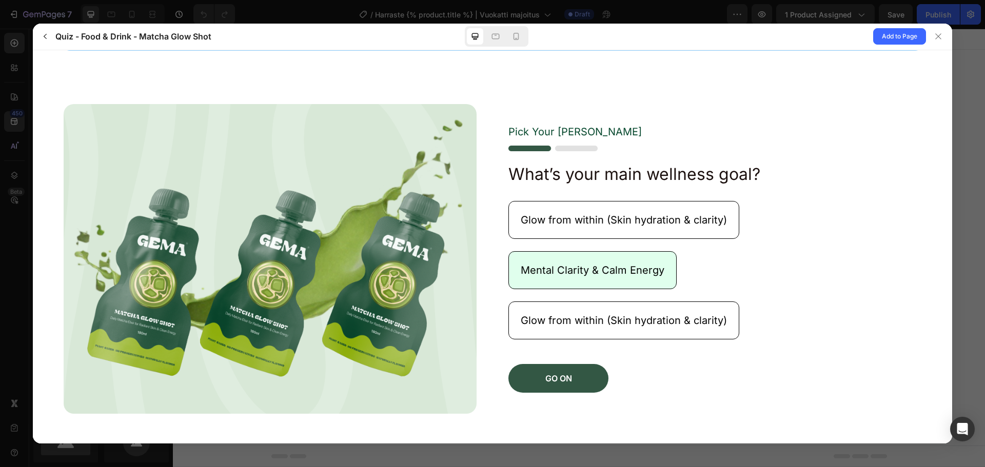
click at [613, 270] on p "Mental Clarity & Calm Energy" at bounding box center [593, 269] width 144 height 13
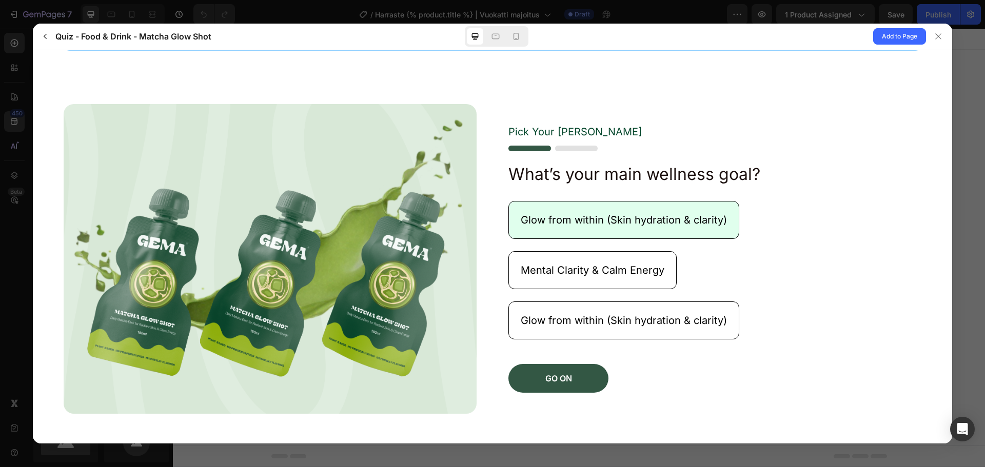
click at [618, 217] on p "Glow from within (Skin hydration & clarity)" at bounding box center [624, 219] width 206 height 13
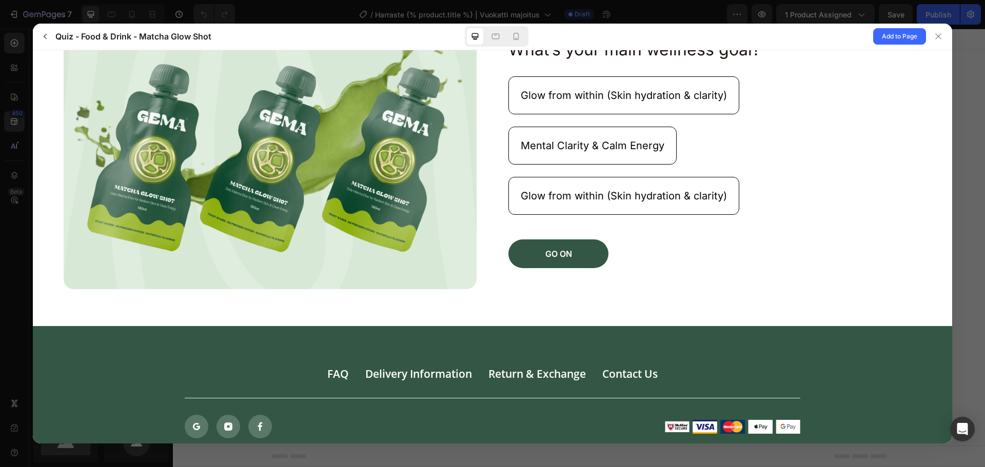
scroll to position [0, 0]
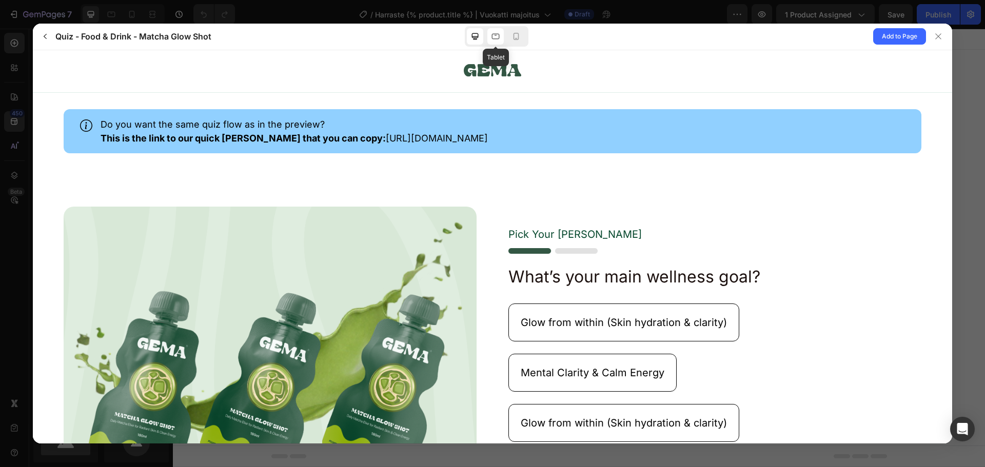
click at [500, 37] on icon at bounding box center [496, 36] width 10 height 10
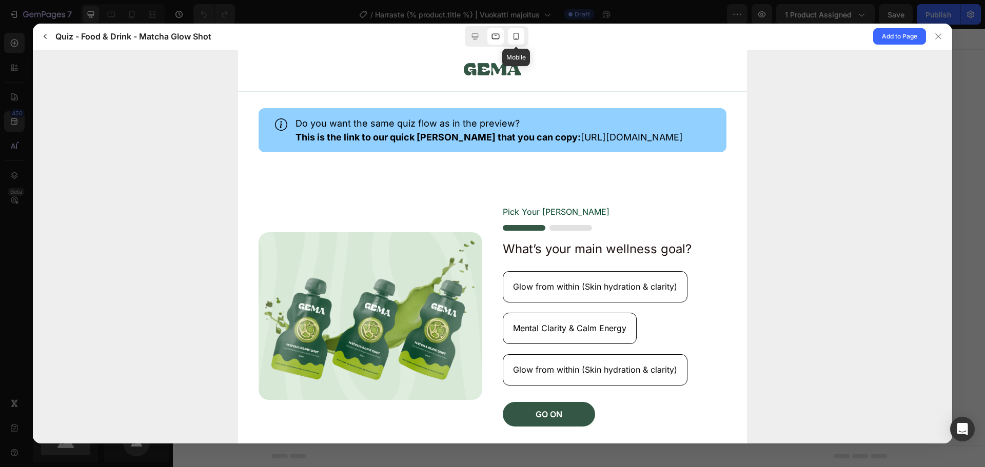
click at [514, 36] on icon at bounding box center [517, 36] width 6 height 7
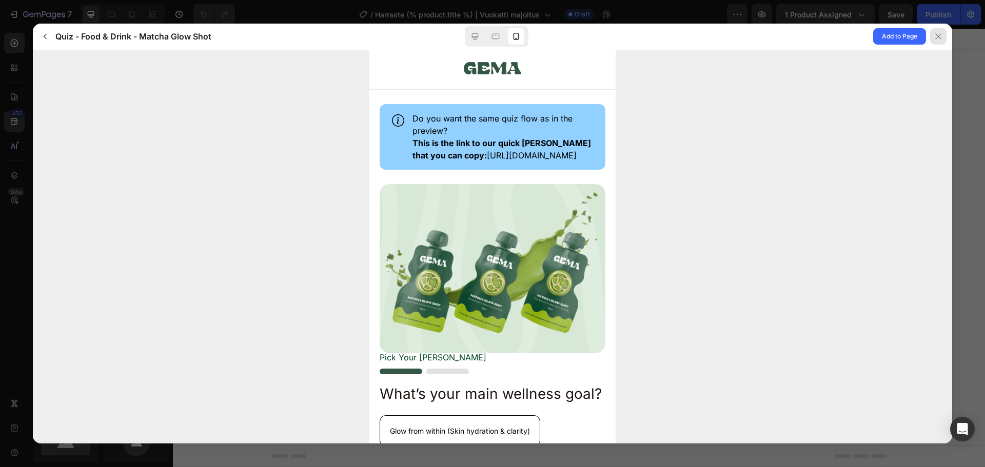
click at [934, 37] on div at bounding box center [938, 36] width 16 height 16
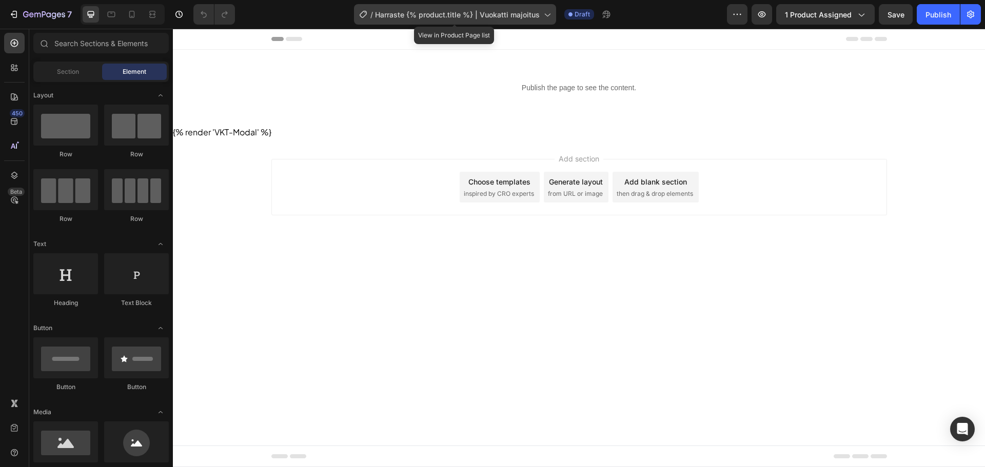
click at [414, 6] on div "/ Harraste {% product.title %} | Vuokatti majoitus" at bounding box center [455, 14] width 202 height 21
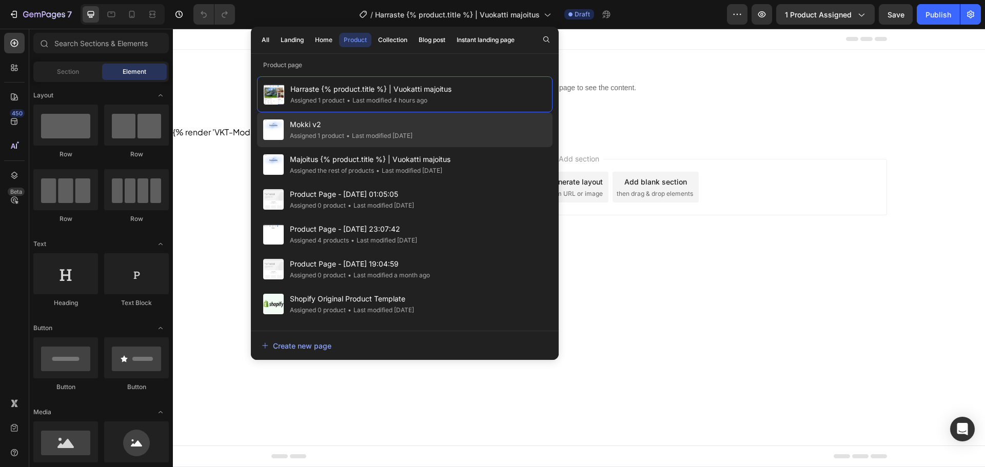
click at [337, 132] on div "Assigned 1 product" at bounding box center [317, 136] width 54 height 10
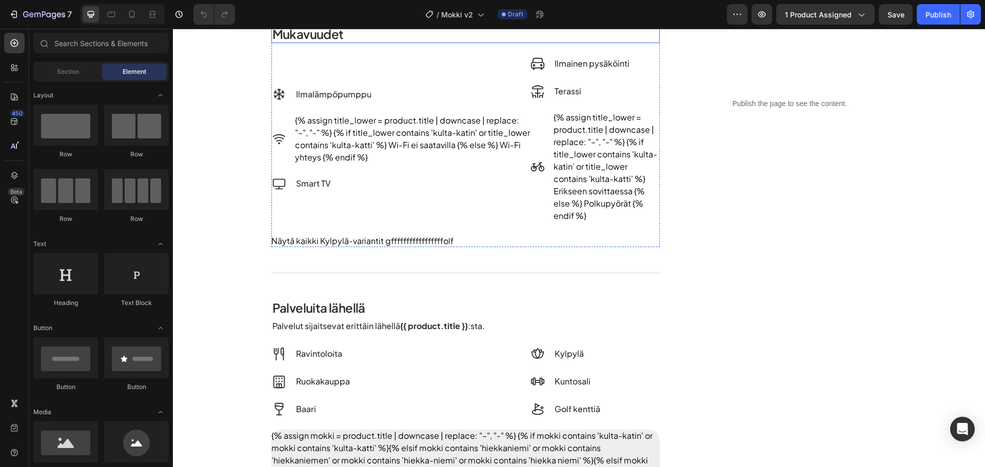
scroll to position [359, 0]
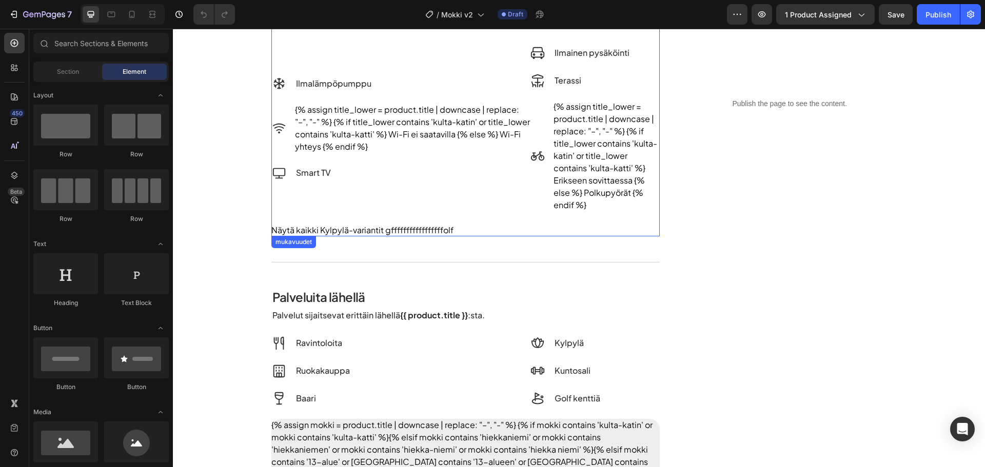
click at [404, 231] on button "gfffffffffffffffffolf" at bounding box center [419, 230] width 68 height 12
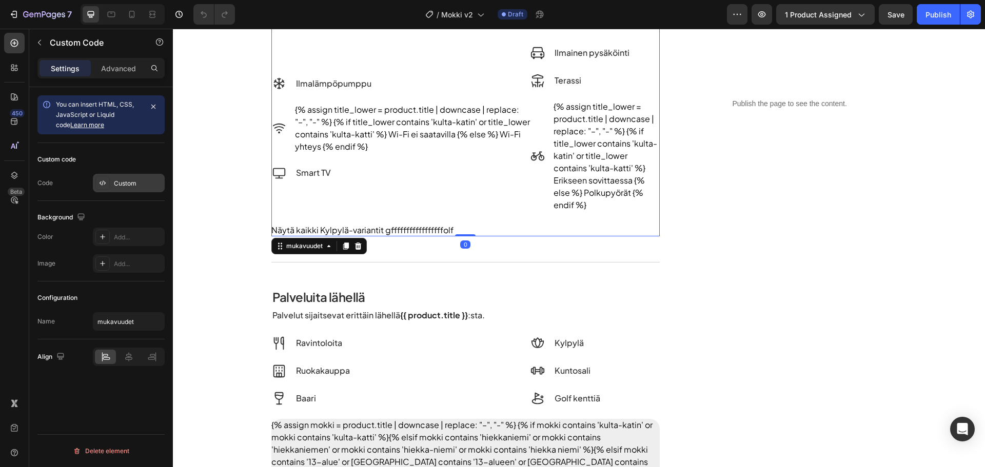
click at [125, 185] on div "Custom" at bounding box center [138, 183] width 48 height 9
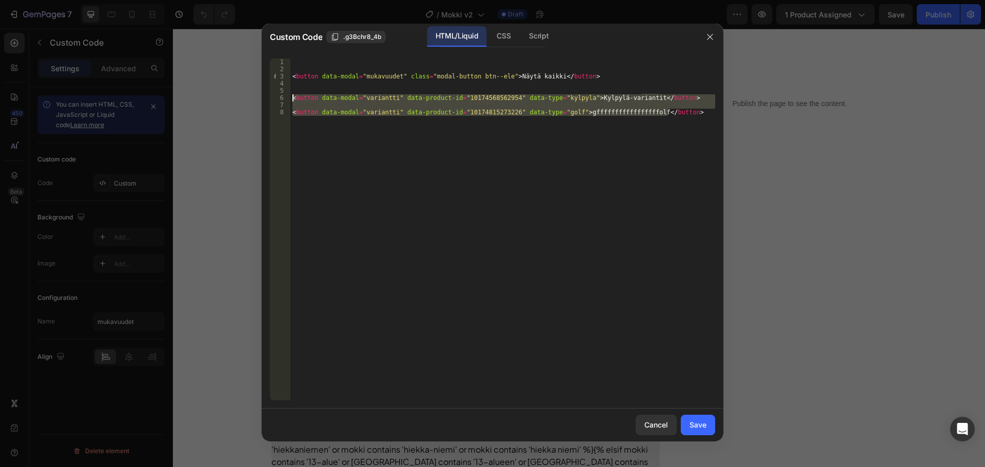
drag, startPoint x: 672, startPoint y: 113, endPoint x: 278, endPoint y: 96, distance: 395.0
click at [278, 96] on div "<button data-modal="variantti" data-product-id="10174815273226" data-type="golf…" at bounding box center [492, 229] width 445 height 342
type textarea "<button data-modal="variantti" data-product-id="10174568562954" data-type="kylp…"
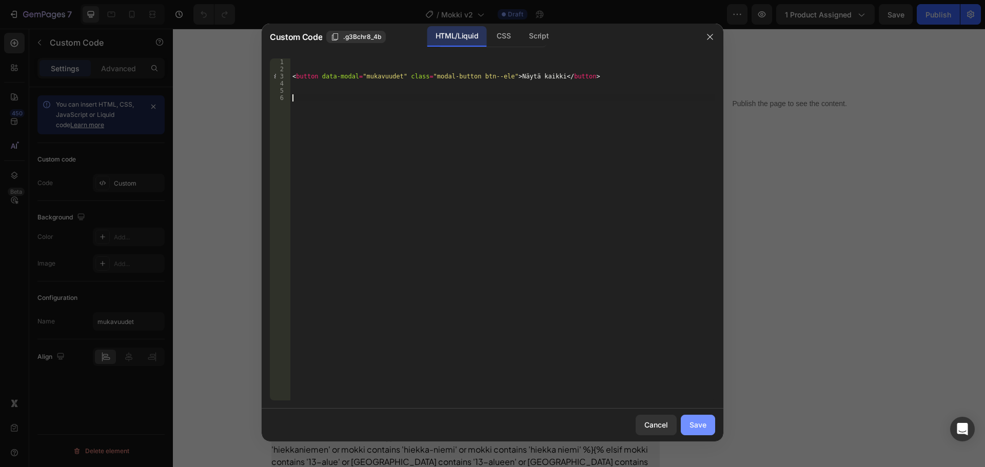
click at [705, 431] on div "Save" at bounding box center [698, 425] width 17 height 11
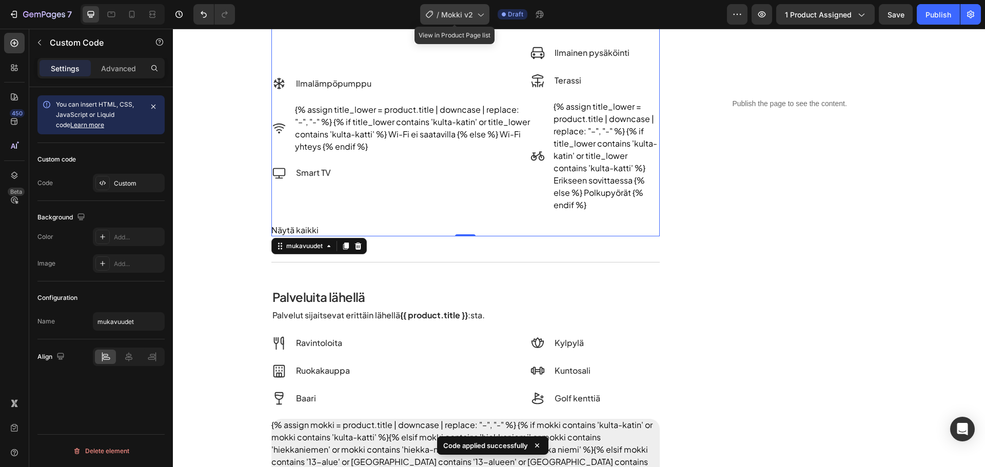
click at [451, 18] on span "Mokki v2" at bounding box center [457, 14] width 32 height 11
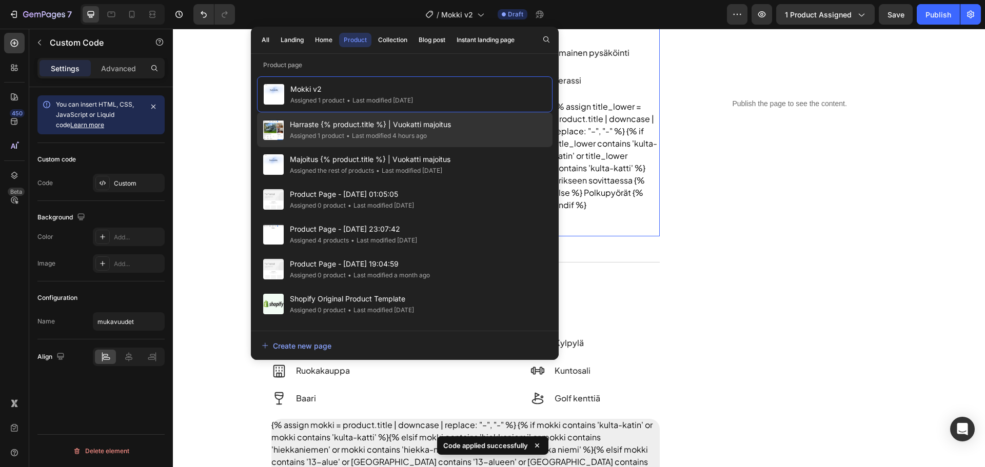
click at [394, 147] on div "Harraste {% product.title %} | Vuokatti majoitus Assigned 1 product • Last modi…" at bounding box center [405, 164] width 296 height 35
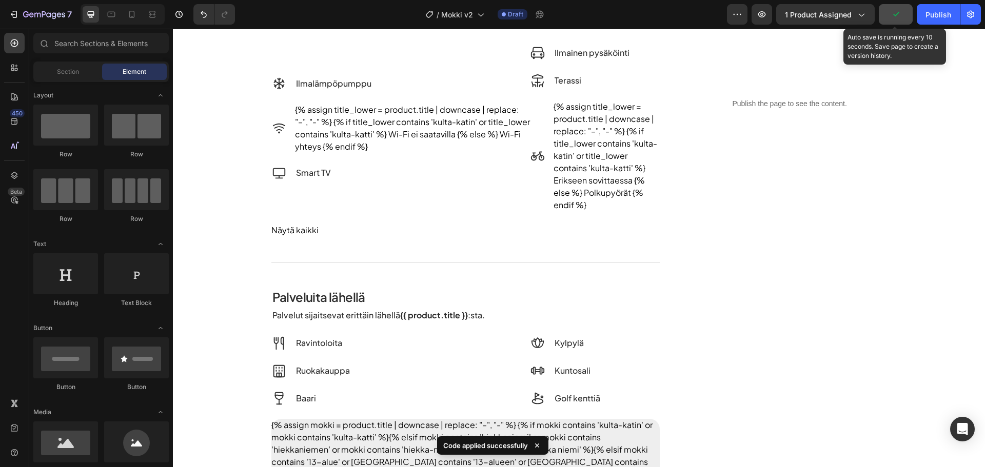
click at [898, 15] on icon "button" at bounding box center [896, 14] width 10 height 10
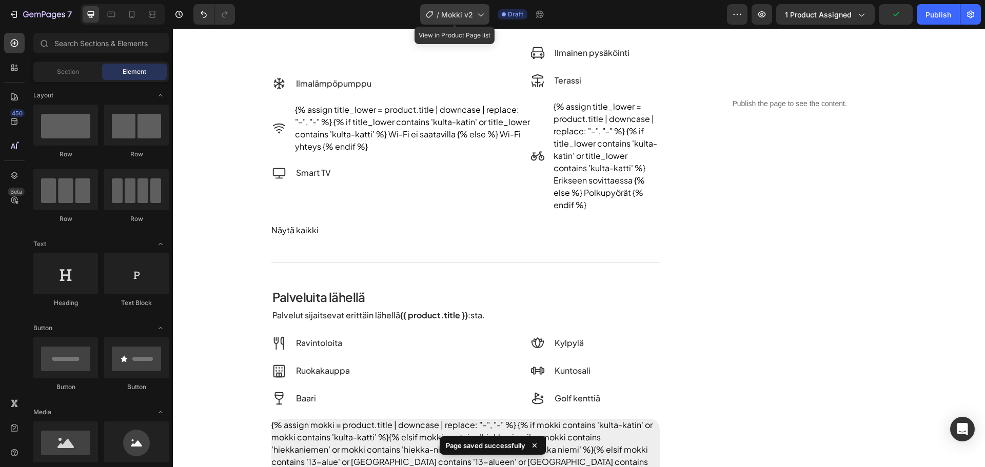
click at [439, 15] on span "/" at bounding box center [438, 14] width 3 height 11
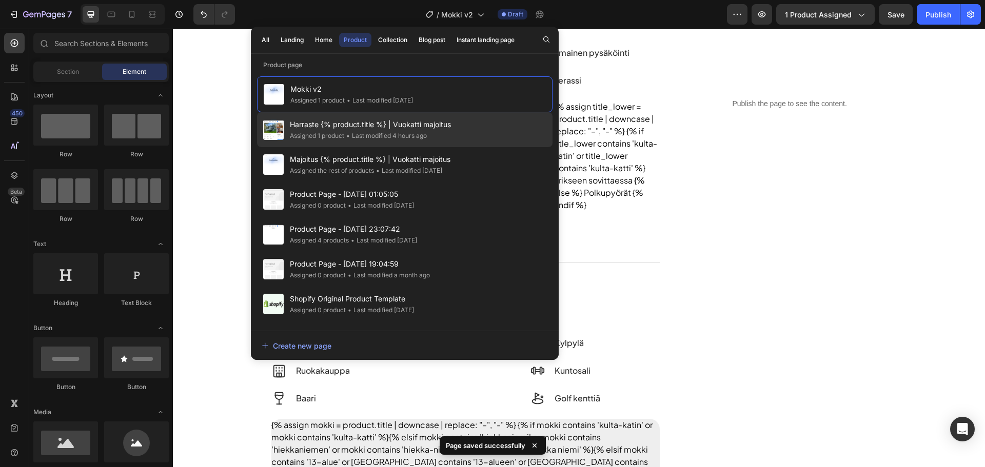
click at [385, 123] on span "Harraste {% product.title %} | Vuokatti majoitus" at bounding box center [370, 125] width 161 height 12
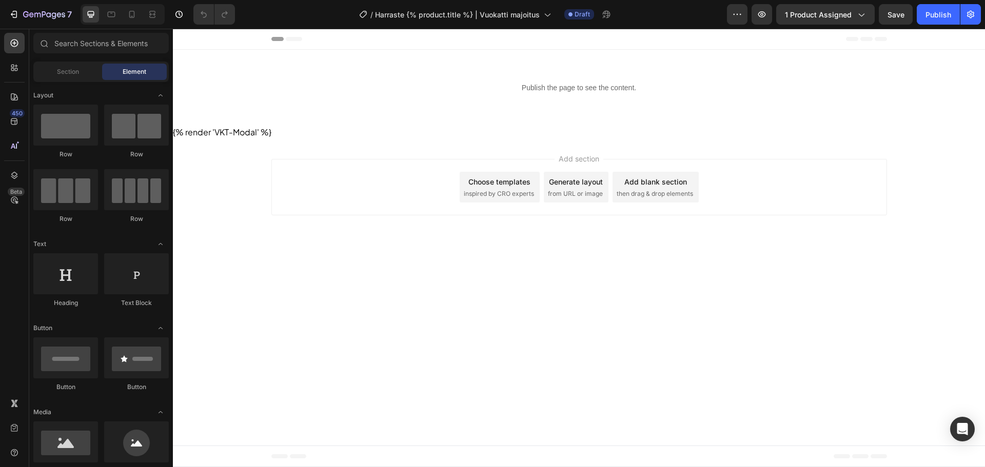
drag, startPoint x: 220, startPoint y: 197, endPoint x: 251, endPoint y: 174, distance: 38.9
click at [220, 197] on div "Add section Choose templates inspired by CRO experts Generate layout from URL o…" at bounding box center [579, 190] width 812 height 102
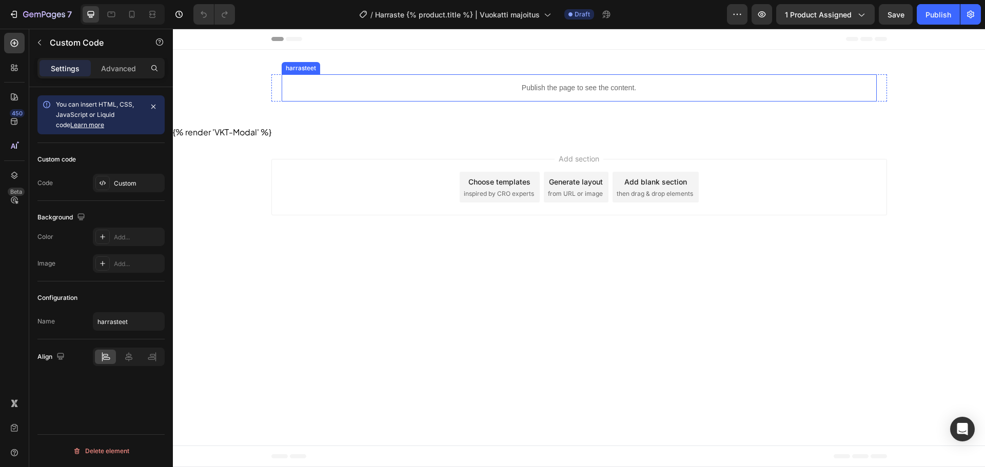
click at [474, 84] on p "Publish the page to see the content." at bounding box center [579, 88] width 595 height 11
click at [125, 182] on div "Custom" at bounding box center [138, 183] width 48 height 9
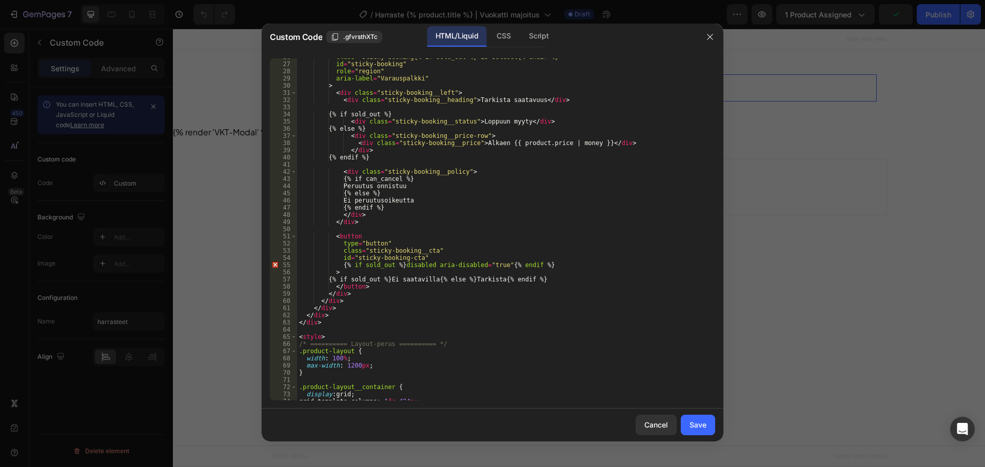
scroll to position [216, 0]
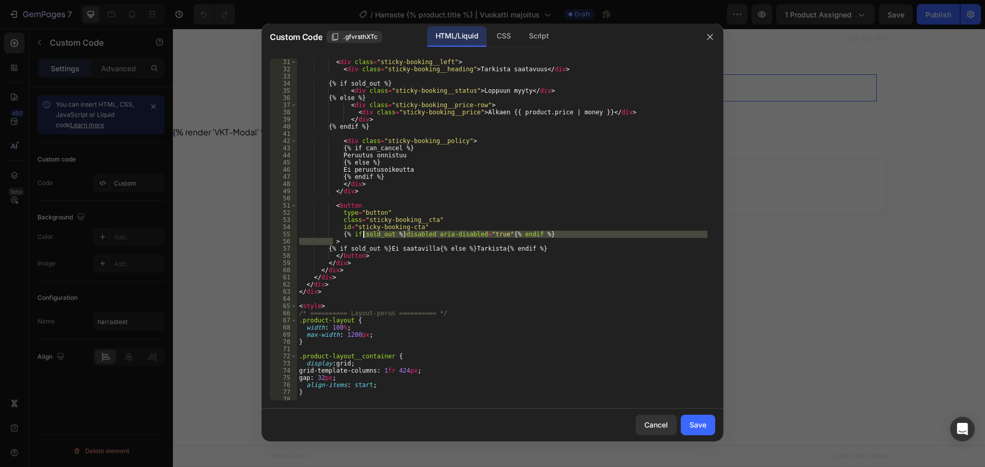
drag, startPoint x: 333, startPoint y: 238, endPoint x: 363, endPoint y: 236, distance: 30.9
click at [363, 236] on div "< div class = "sticky-booking__left" > < div class = "sticky-booking__heading" …" at bounding box center [502, 236] width 411 height 357
click at [381, 242] on div "< div class = "sticky-booking__left" > < div class = "sticky-booking__heading" …" at bounding box center [502, 236] width 411 height 357
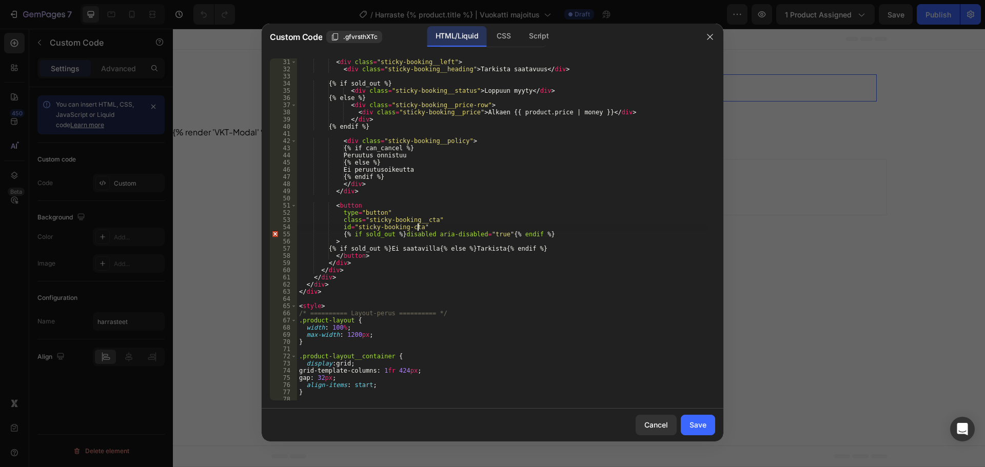
click at [455, 228] on div "< div class = "sticky-booking__left" > < div class = "sticky-booking__heading" …" at bounding box center [502, 236] width 411 height 357
type textarea "id="sticky-booking-cta""
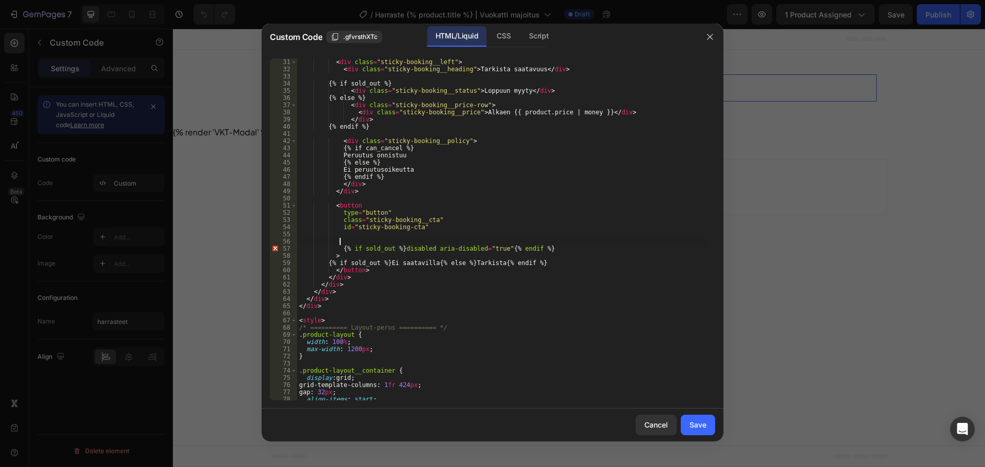
paste textarea "<button data-modal="variantti" data-product-id="10174815273226" data-type="golf…"
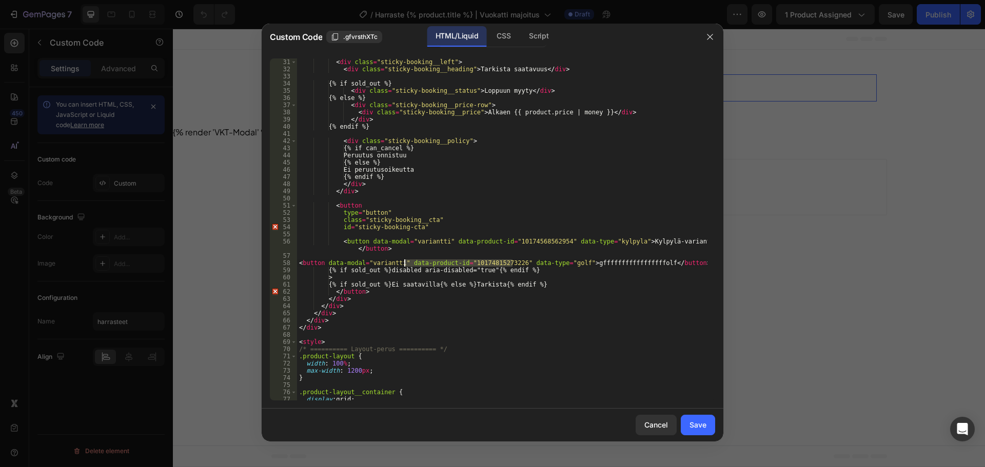
drag, startPoint x: 513, startPoint y: 261, endPoint x: 405, endPoint y: 264, distance: 107.3
click at [405, 264] on div "< div class = "sticky-booking__left" > < div class = "sticky-booking__heading" …" at bounding box center [502, 236] width 411 height 357
click at [438, 229] on div "< div class = "sticky-booking__left" > < div class = "sticky-booking__heading" …" at bounding box center [502, 236] width 411 height 357
type textarea "id="sticky-booking-cta""
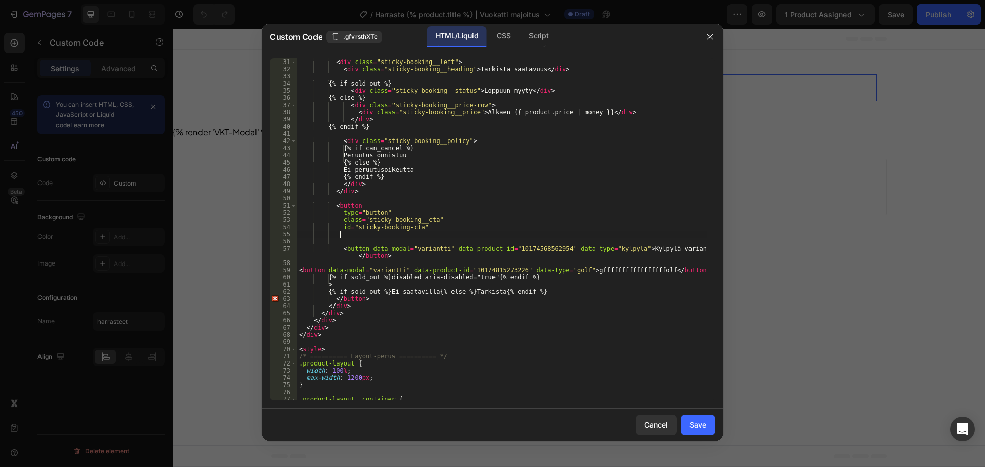
paste textarea "data-product-id="10174815273226""
drag, startPoint x: 517, startPoint y: 270, endPoint x: 569, endPoint y: 271, distance: 52.3
click at [569, 271] on div "< div class = "sticky-booking__left" > < div class = "sticky-booking__heading" …" at bounding box center [502, 236] width 411 height 357
type textarea "<button data-modal="variantti" data-product-id="10174815273226" data-type="golf…"
drag, startPoint x: 452, startPoint y: 239, endPoint x: 458, endPoint y: 236, distance: 6.7
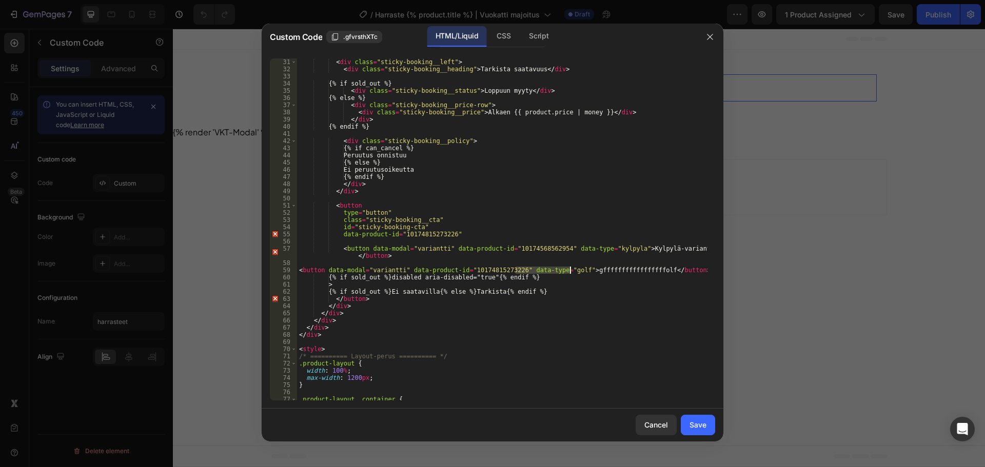
click at [453, 239] on div "< div class = "sticky-booking__left" > < div class = "sticky-booking__heading" …" at bounding box center [502, 236] width 411 height 357
click at [460, 234] on div "< div class = "sticky-booking__left" > < div class = "sticky-booking__heading" …" at bounding box center [502, 236] width 411 height 357
type textarea "data-product-id="10174815273226""
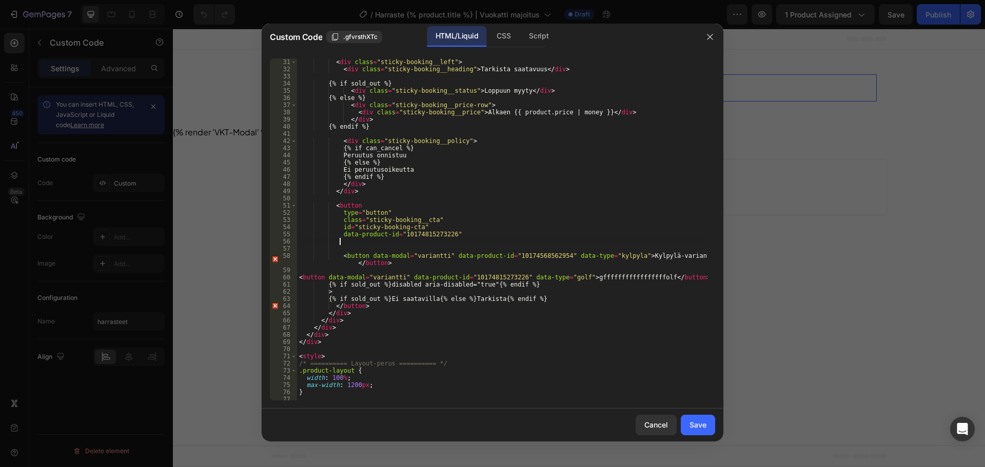
paste textarea "data-type="golf""
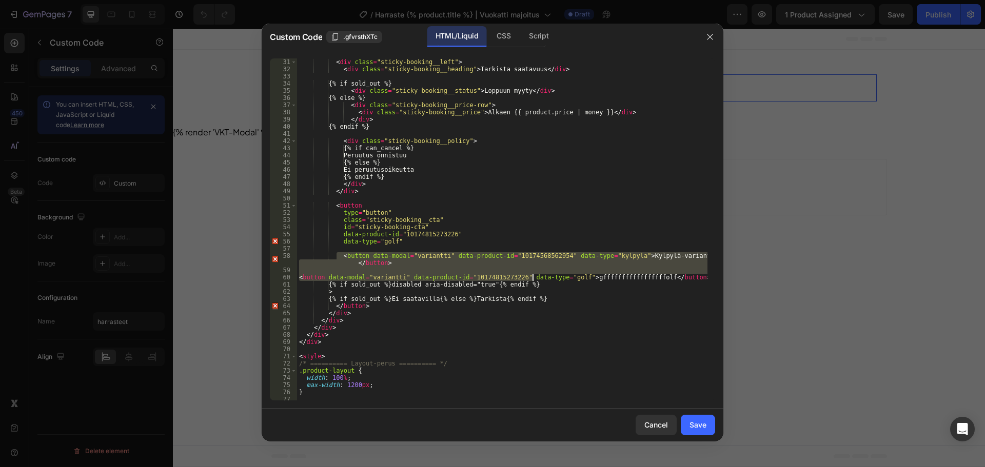
drag, startPoint x: 336, startPoint y: 256, endPoint x: 438, endPoint y: 272, distance: 103.4
click at [532, 277] on div "< div class = "sticky-booking__left" > < div class = "sticky-booking__heading" …" at bounding box center [502, 236] width 411 height 357
type textarea "<button data-modal="variantti" data-product-id="10174815273226" data-type="golf…"
click at [403, 272] on div "< div class = "sticky-booking__left" > < div class = "sticky-booking__heading" …" at bounding box center [502, 229] width 411 height 342
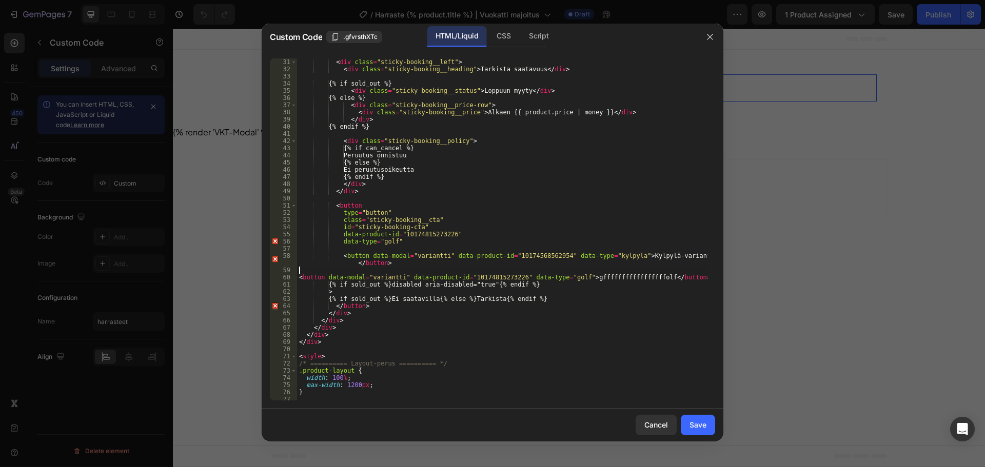
scroll to position [0, 0]
drag, startPoint x: 400, startPoint y: 276, endPoint x: 327, endPoint y: 277, distance: 72.9
click at [327, 277] on div "< div class = "sticky-booking__left" > < div class = "sticky-booking__heading" …" at bounding box center [502, 236] width 411 height 357
click at [414, 245] on div "< div class = "sticky-booking__left" > < div class = "sticky-booking__heading" …" at bounding box center [502, 236] width 411 height 357
type textarea "data-type="golf""
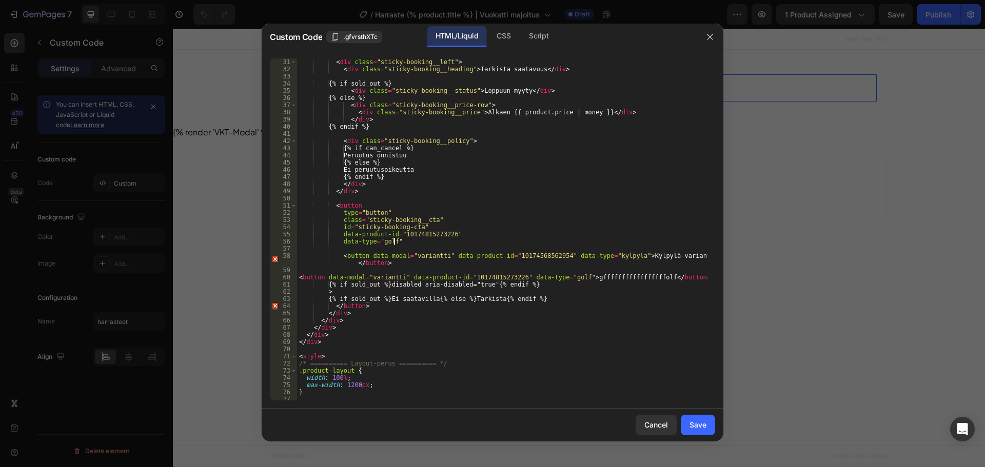
click at [412, 250] on div "< div class = "sticky-booking__left" > < div class = "sticky-booking__heading" …" at bounding box center [502, 236] width 411 height 357
paste textarea "data-modal="variantti""
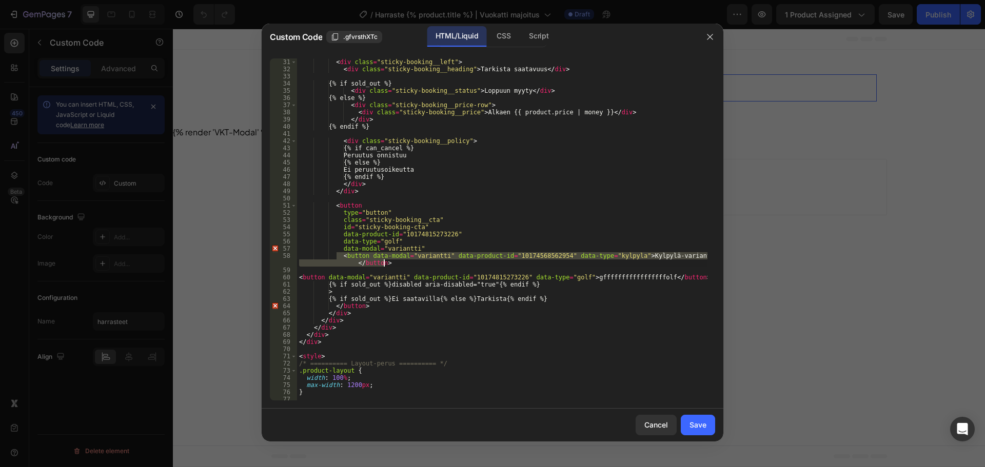
drag, startPoint x: 338, startPoint y: 255, endPoint x: 401, endPoint y: 263, distance: 63.7
click at [401, 263] on div "< div class = "sticky-booking__left" > < div class = "sticky-booking__heading" …" at bounding box center [502, 236] width 411 height 357
type textarea "<button data-modal="variantti" data-product-id="10174568562954" data-type="kylp…"
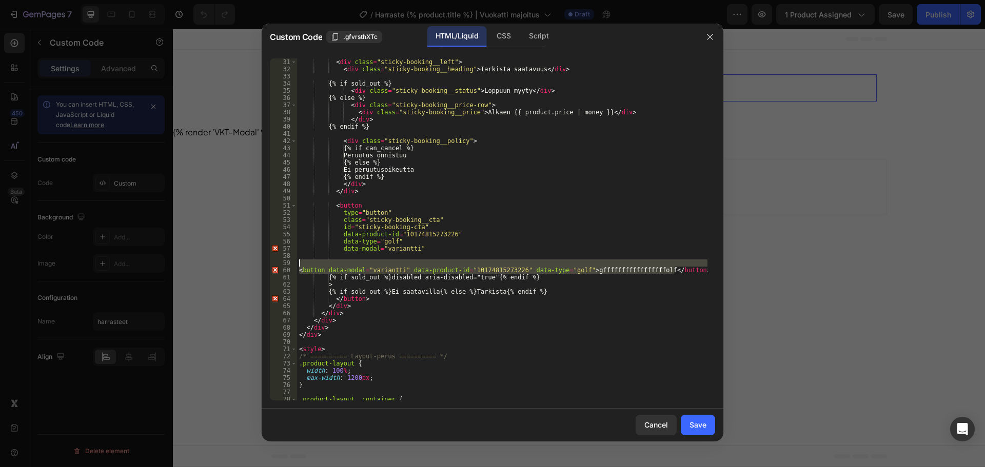
drag, startPoint x: 682, startPoint y: 271, endPoint x: 243, endPoint y: 265, distance: 439.3
click at [243, 265] on div "Custom Code .gfvrsthXTc HTML/Liquid CSS Script 31 32 33 34 35 36 37 38 39 40 41…" at bounding box center [492, 233] width 985 height 467
type textarea "<button data-modal="variantti" data-product-id="10174815273226" data-type="golf…"
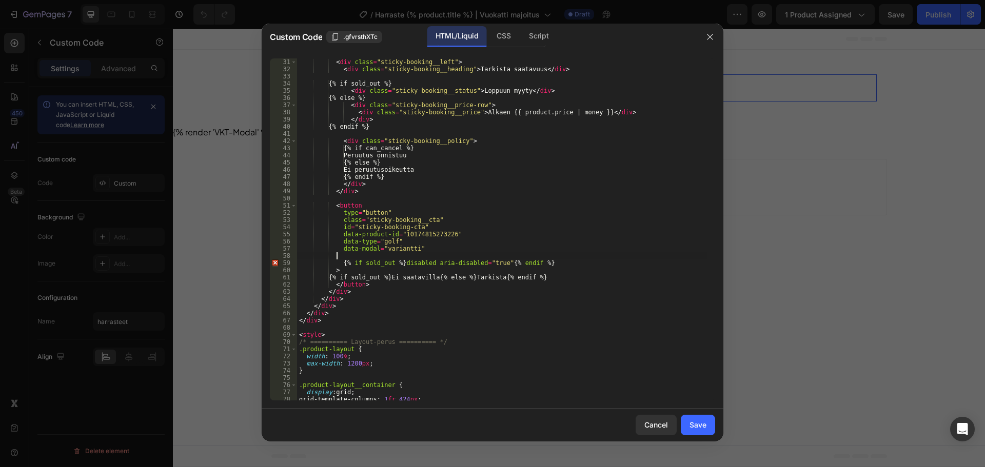
click at [484, 264] on div "< div class = "sticky-booking__left" > < div class = "sticky-booking__heading" …" at bounding box center [502, 236] width 411 height 357
click at [569, 205] on div "< div class = "sticky-booking__left" > < div class = "sticky-booking__heading" …" at bounding box center [502, 236] width 411 height 357
type textarea "<button"
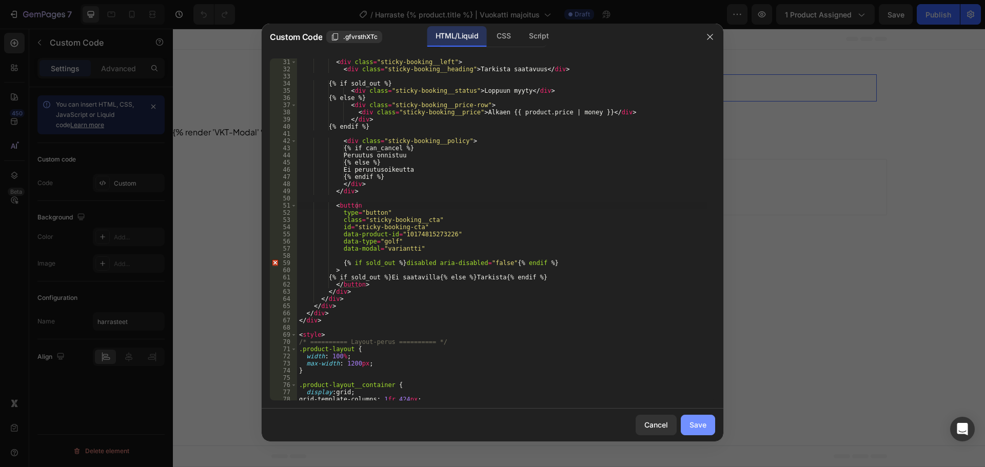
drag, startPoint x: 690, startPoint y: 429, endPoint x: 699, endPoint y: 418, distance: 14.3
click at [690, 429] on div "Save" at bounding box center [698, 425] width 17 height 11
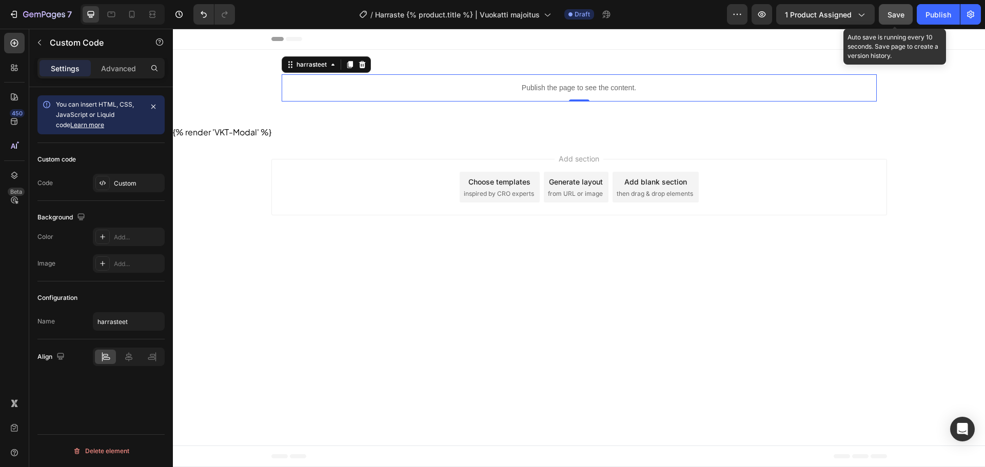
click at [891, 21] on button "Save" at bounding box center [896, 14] width 34 height 21
click at [222, 268] on body "Header Publish the page to see the content. harrasteet 0 Section 1 {% render 'V…" at bounding box center [579, 248] width 812 height 439
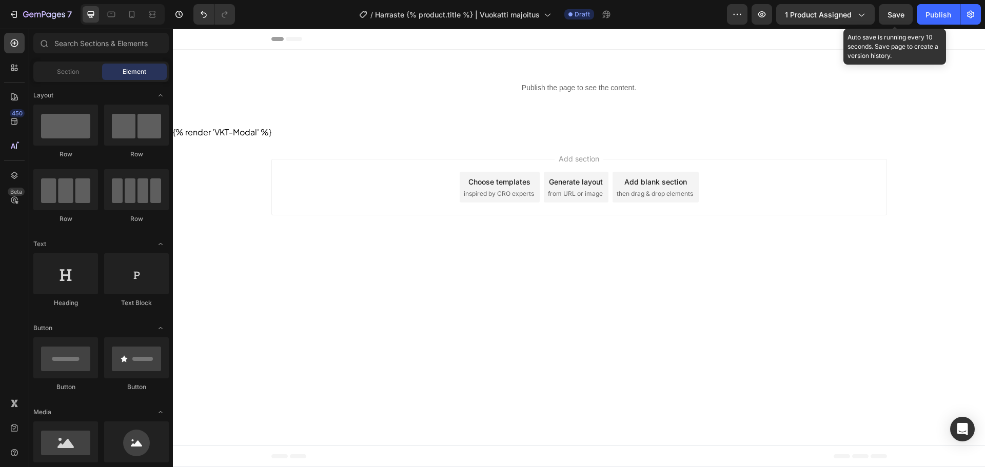
drag, startPoint x: 904, startPoint y: 15, endPoint x: 774, endPoint y: 0, distance: 131.2
click at [903, 16] on span "Save" at bounding box center [896, 14] width 17 height 9
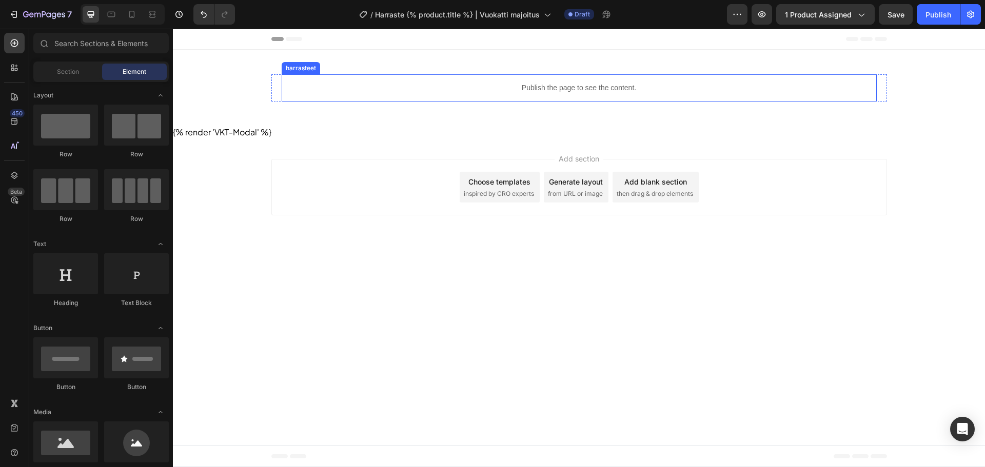
click at [477, 89] on p "Publish the page to see the content." at bounding box center [579, 88] width 595 height 11
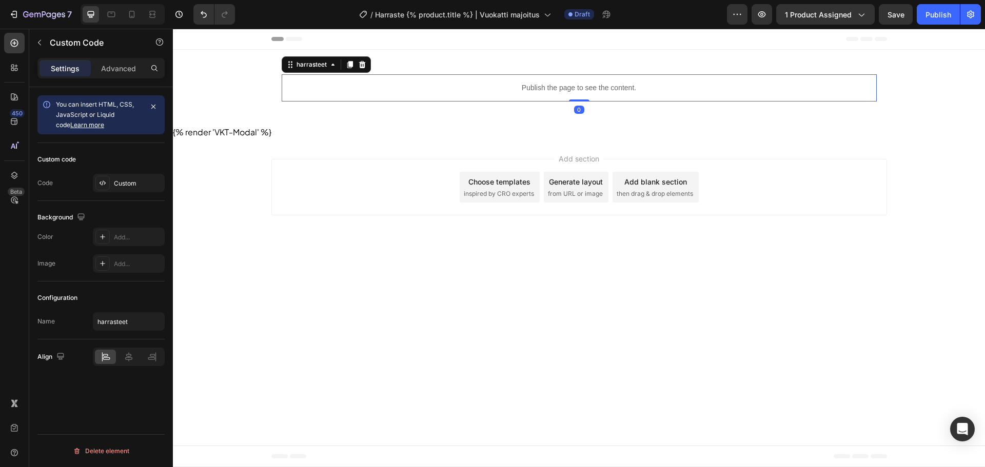
click at [109, 171] on div "Custom code Code Custom" at bounding box center [100, 172] width 127 height 58
click at [117, 175] on div "Custom" at bounding box center [129, 183] width 72 height 18
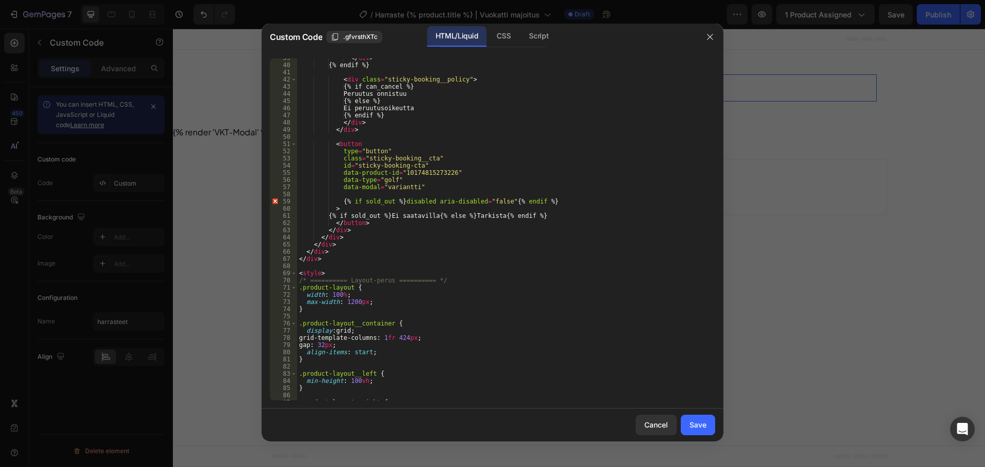
scroll to position [246, 0]
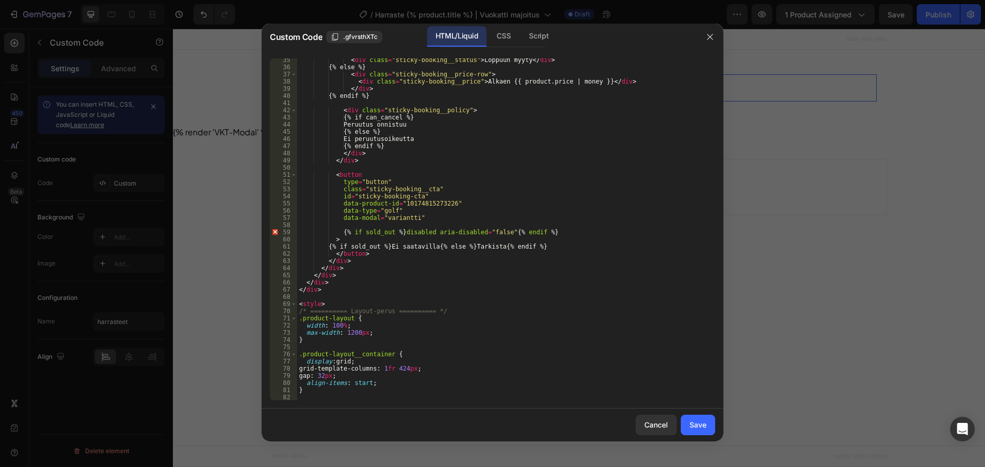
click at [342, 171] on div "< div class = "sticky-booking__status" > Loppuun myyty </ div > {% else %} < di…" at bounding box center [502, 234] width 411 height 357
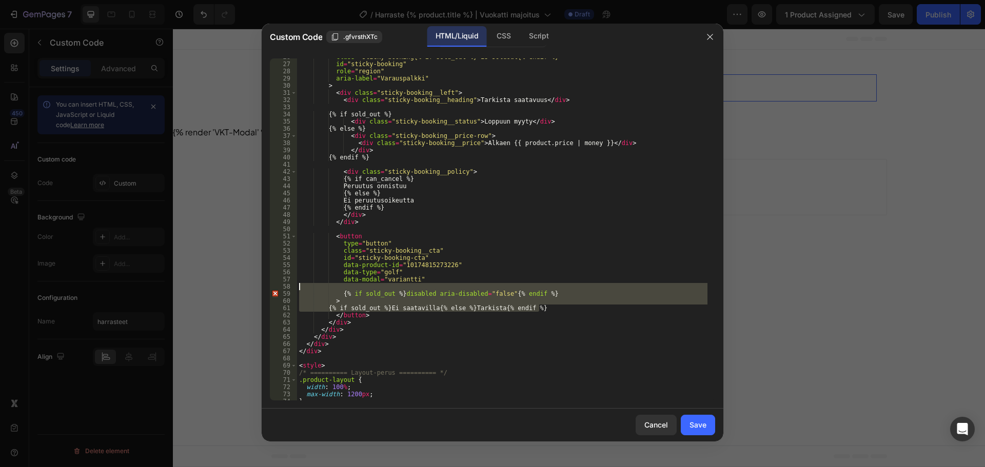
drag, startPoint x: 543, startPoint y: 308, endPoint x: 287, endPoint y: 284, distance: 257.7
click at [286, 284] on div "<button 26 27 28 29 30 31 32 33 34 35 36 37 38 39 40 41 42 43 44 45 46 47 48 49…" at bounding box center [492, 229] width 445 height 342
click at [482, 295] on div "class = "sticky-booking{% if sold_out %} is-soldout{% endif %}" id = "sticky-bo…" at bounding box center [502, 229] width 411 height 342
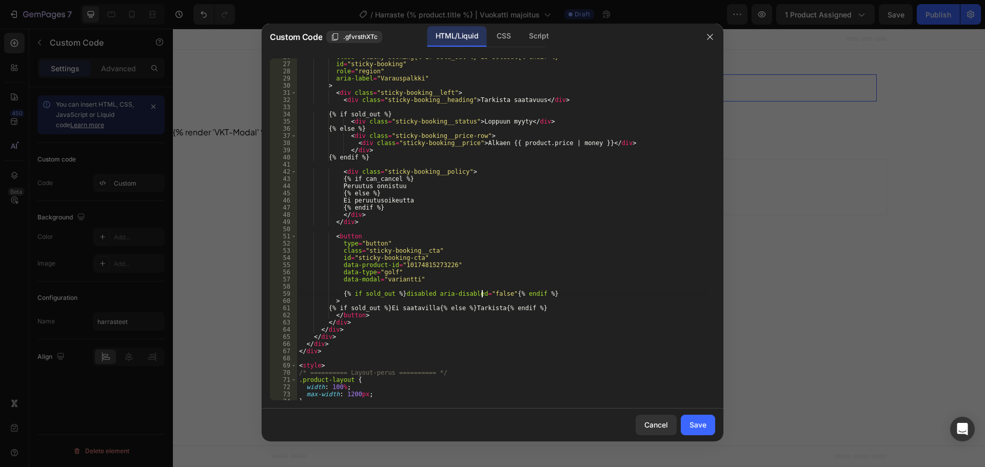
click at [482, 295] on div "class = "sticky-booking{% if sold_out %} is-soldout{% endif %}" id = "sticky-bo…" at bounding box center [502, 231] width 411 height 357
click at [484, 243] on div "class = "sticky-booking{% if sold_out %} is-soldout{% endif %}" id = "sticky-bo…" at bounding box center [502, 231] width 411 height 357
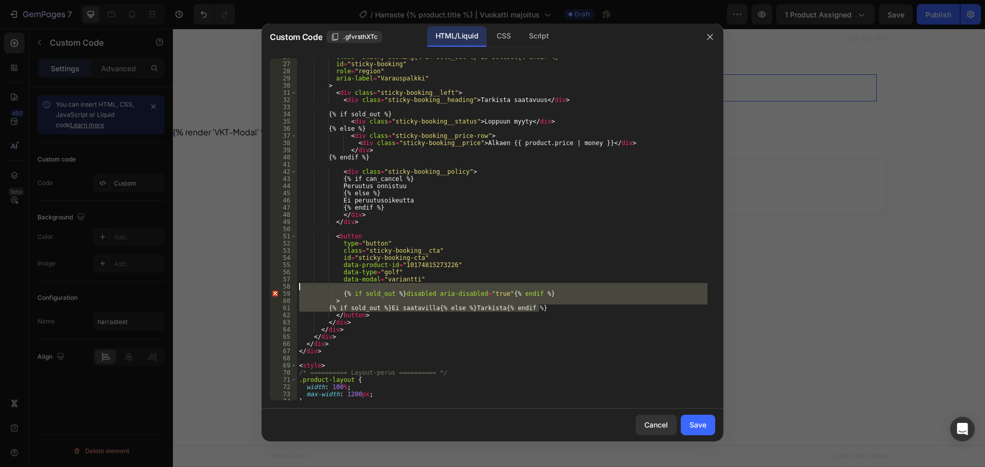
drag, startPoint x: 551, startPoint y: 311, endPoint x: 291, endPoint y: 287, distance: 260.3
click at [291, 287] on div "type="button" 26 27 28 29 30 31 32 33 34 35 36 37 38 39 40 41 42 43 44 45 46 47…" at bounding box center [492, 229] width 445 height 342
type textarea "{% if sold_out %}disabled aria-disabled="true"{% endif %}"
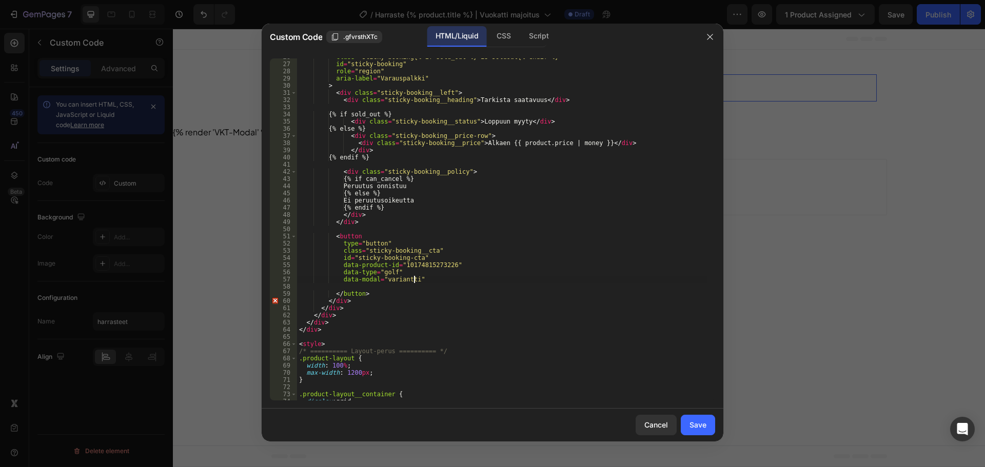
click at [428, 281] on div "class = "sticky-booking{% if sold_out %} is-soldout{% endif %}" id = "sticky-bo…" at bounding box center [502, 231] width 411 height 357
type textarea "data-modal="variantti""
click at [425, 287] on div "class = "sticky-booking{% if sold_out %} is-soldout{% endif %}" id = "sticky-bo…" at bounding box center [502, 231] width 411 height 357
click at [342, 238] on div "class = "sticky-booking{% if sold_out %} is-soldout{% endif %}" id = "sticky-bo…" at bounding box center [502, 231] width 411 height 357
drag, startPoint x: 363, startPoint y: 294, endPoint x: 266, endPoint y: 286, distance: 97.3
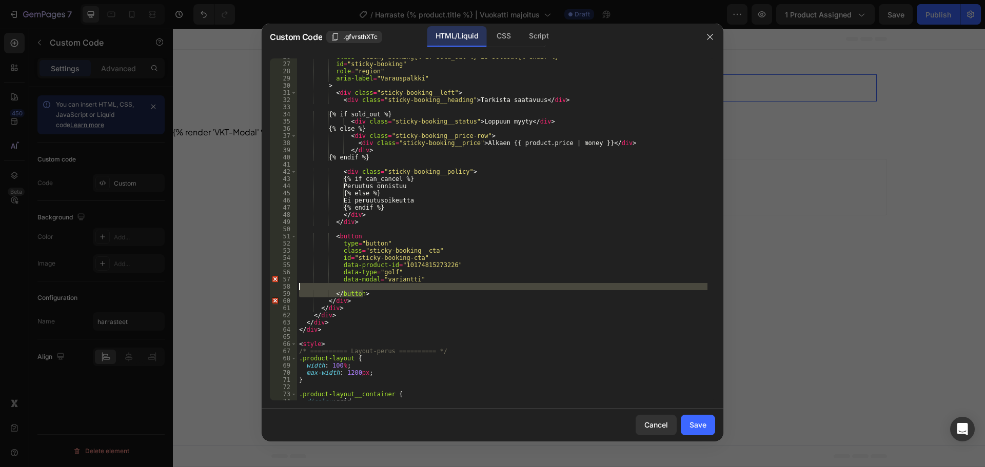
click at [266, 286] on div "<button 26 27 28 29 30 31 32 33 34 35 36 37 38 39 40 41 42 43 44 45 46 47 48 49…" at bounding box center [493, 229] width 462 height 359
type textarea "</button>"
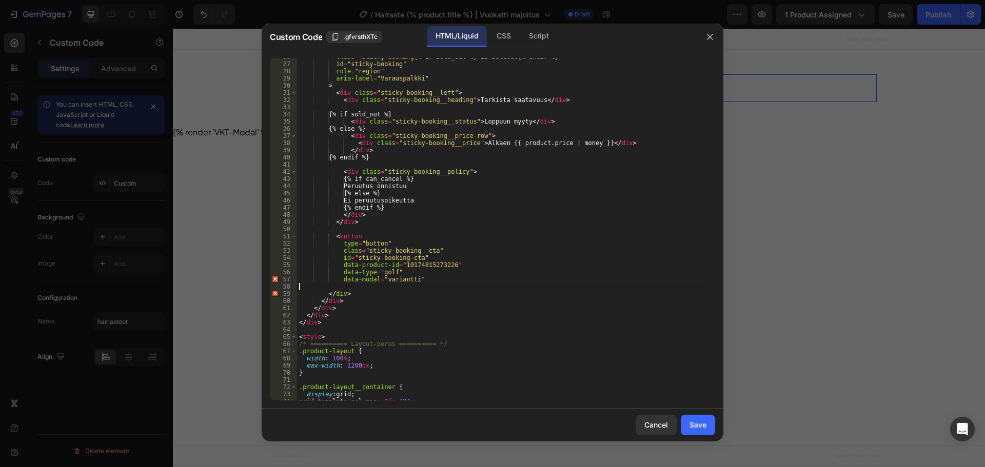
type textarea "data-modal="variantti""
click at [451, 277] on div "class = "sticky-booking{% if sold_out %} is-soldout{% endif %}" id = "sticky-bo…" at bounding box center [502, 231] width 411 height 357
type textarea "data-modal="variantti""
click at [694, 426] on div "Save" at bounding box center [698, 425] width 17 height 11
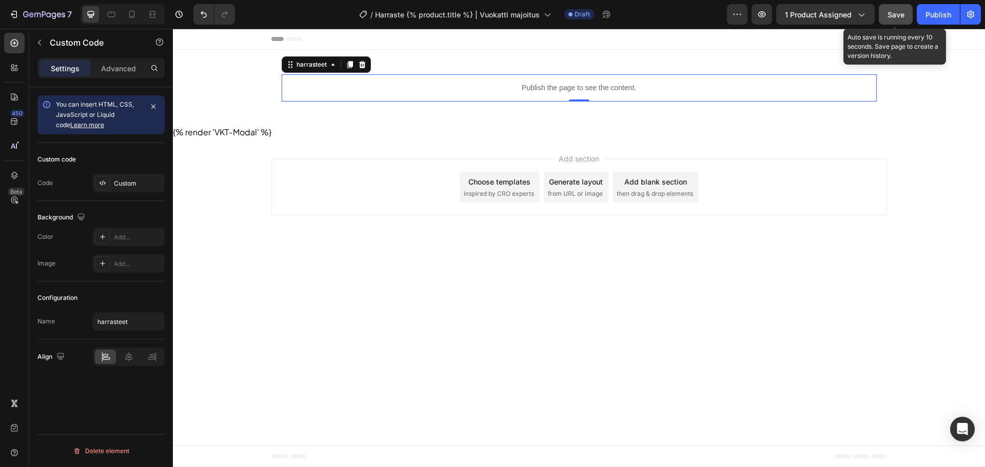
click at [901, 15] on span "Save" at bounding box center [896, 14] width 17 height 9
click at [104, 173] on div "Custom code Code Custom" at bounding box center [100, 172] width 127 height 58
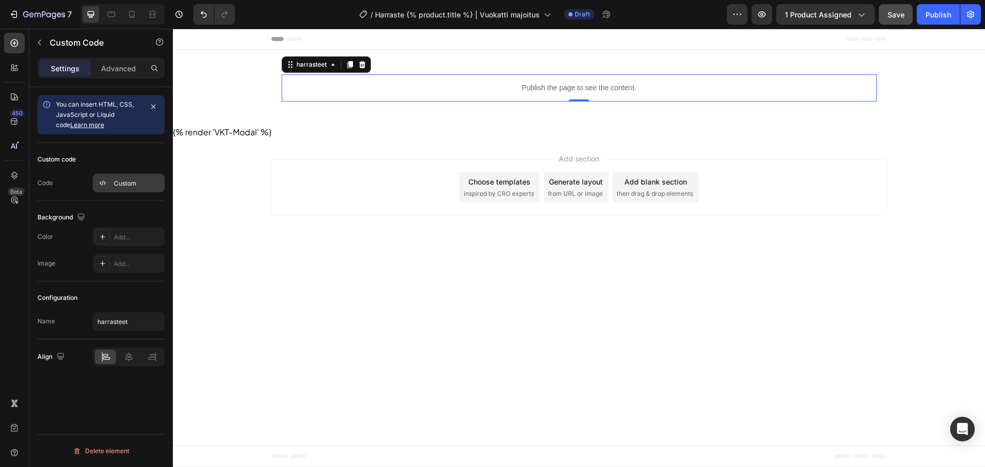
click at [111, 179] on div "Custom" at bounding box center [129, 183] width 72 height 18
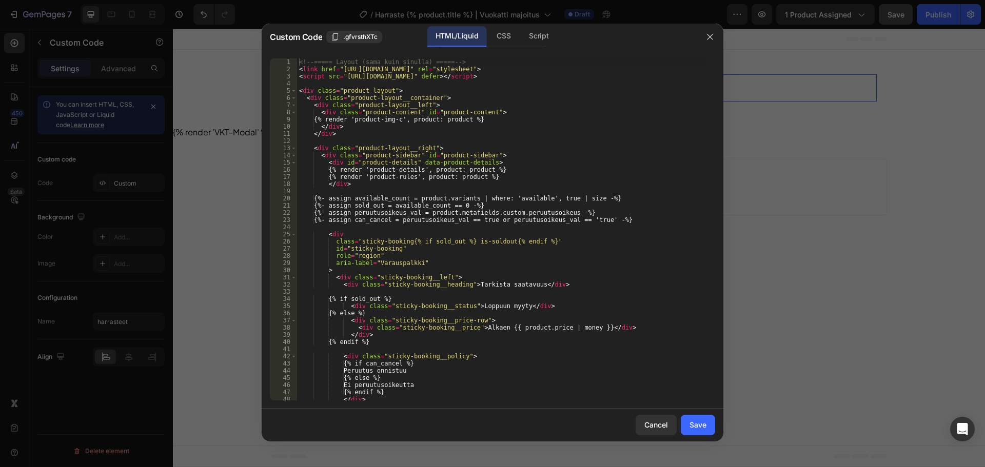
scroll to position [216, 0]
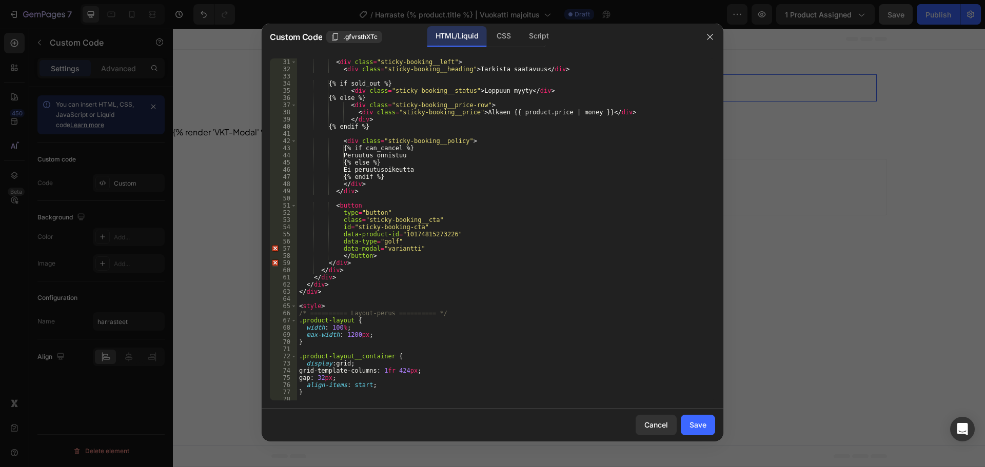
click at [359, 205] on div "< div class = "sticky-booking__left" > < div class = "sticky-booking__heading" …" at bounding box center [502, 236] width 411 height 357
click at [416, 249] on div "< div class = "sticky-booking__left" > < div class = "sticky-booking__heading" …" at bounding box center [502, 236] width 411 height 357
drag, startPoint x: 458, startPoint y: 247, endPoint x: 418, endPoint y: 248, distance: 40.5
click at [417, 247] on div "< div class = "sticky-booking__left" > < div class = "sticky-booking__heading" …" at bounding box center [502, 236] width 411 height 357
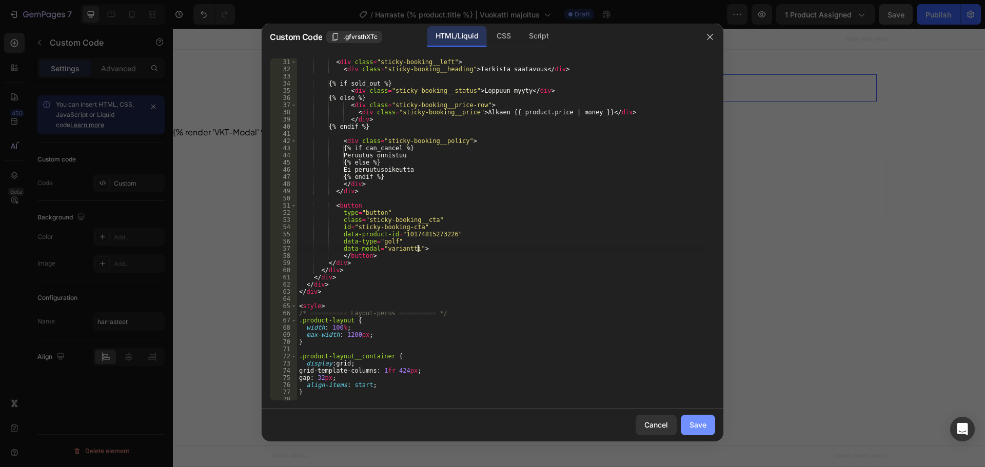
type textarea "data-modal="variantti">"
click at [688, 419] on button "Save" at bounding box center [698, 425] width 34 height 21
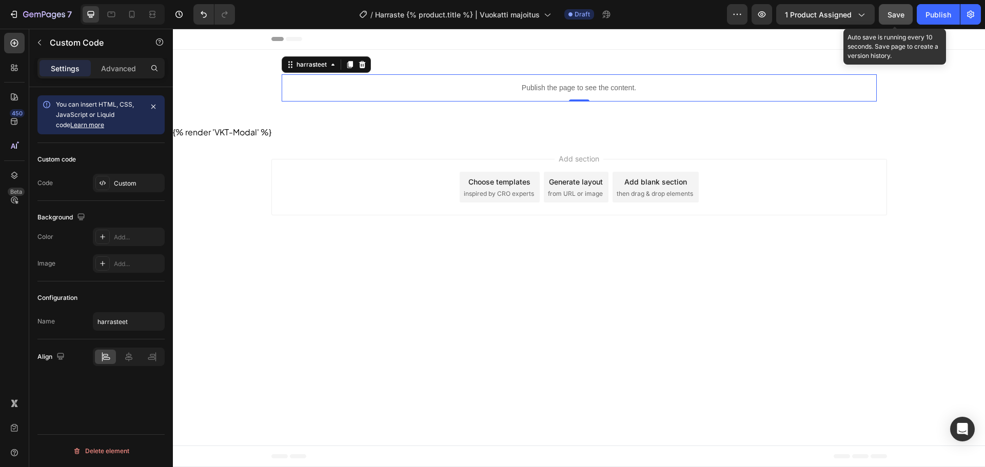
click at [898, 19] on div "Save" at bounding box center [896, 14] width 17 height 11
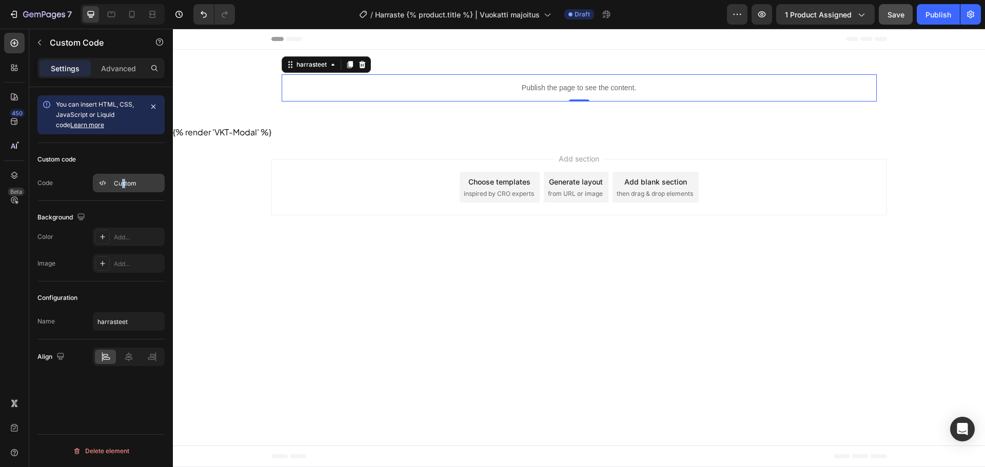
click at [124, 182] on div "Custom" at bounding box center [138, 183] width 48 height 9
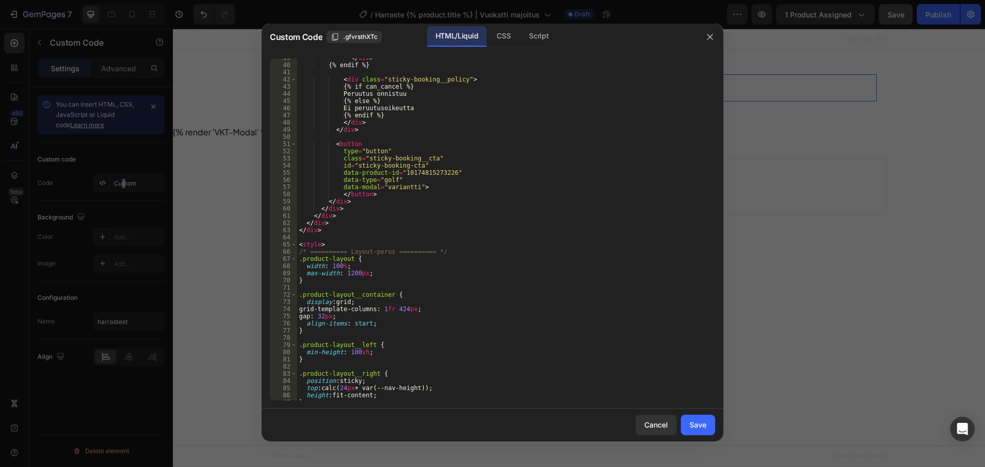
scroll to position [369, 0]
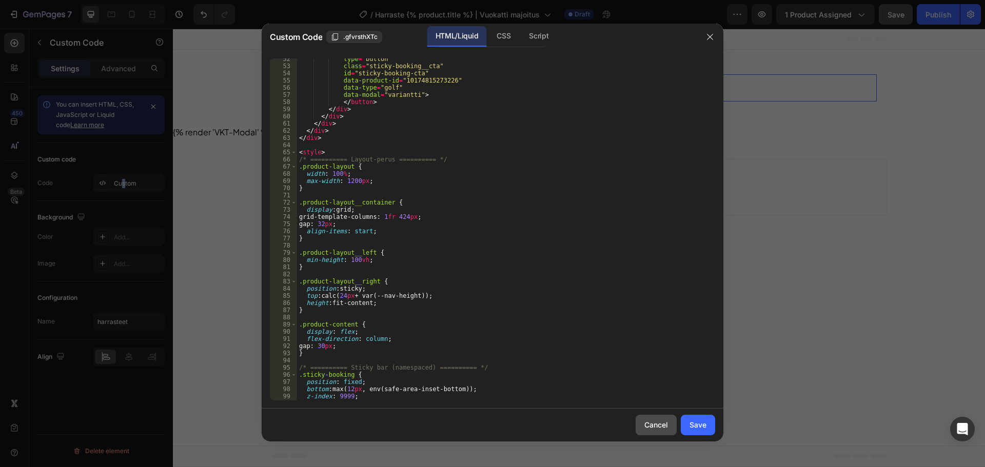
click at [638, 426] on button "Cancel" at bounding box center [656, 425] width 41 height 21
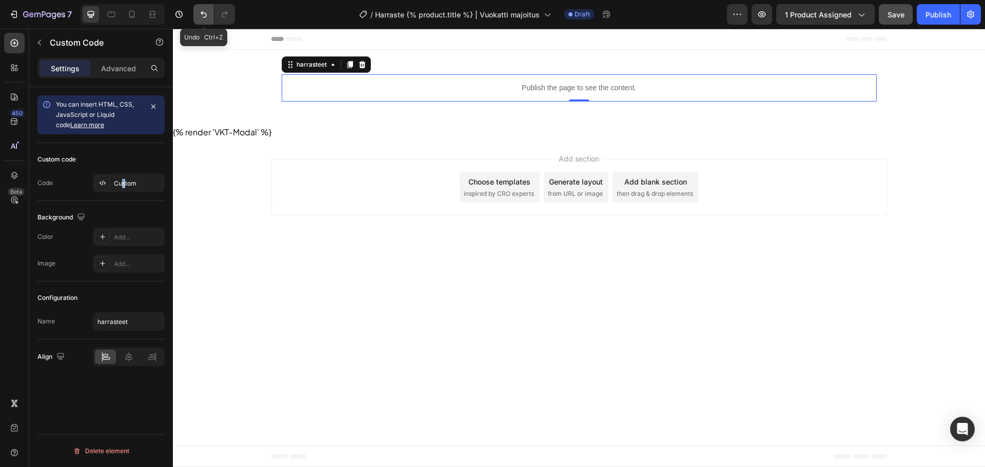
click at [201, 6] on button "Undo/Redo" at bounding box center [203, 14] width 21 height 21
click at [192, 13] on div at bounding box center [212, 14] width 46 height 21
click at [194, 13] on button "Undo/Redo" at bounding box center [203, 14] width 21 height 21
click at [129, 177] on div "Custom" at bounding box center [129, 183] width 72 height 18
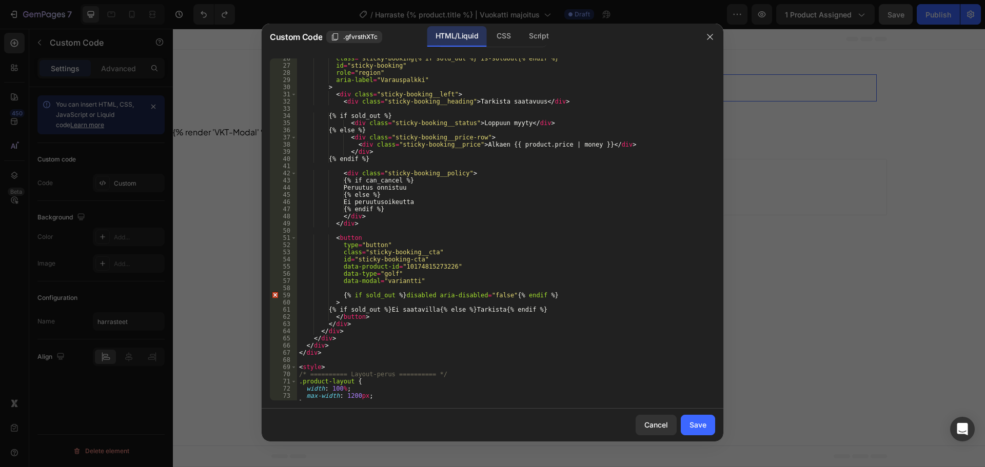
scroll to position [180, 0]
drag, startPoint x: 338, startPoint y: 298, endPoint x: 398, endPoint y: 297, distance: 60.0
click at [398, 297] on div "class = "sticky-booking{% if sold_out %} is-soldout{% endif %}" id = "sticky-bo…" at bounding box center [502, 236] width 411 height 357
click at [392, 300] on div "class = "sticky-booking{% if sold_out %} is-soldout{% endif %}" id = "sticky-bo…" at bounding box center [502, 229] width 411 height 342
click at [412, 297] on div "class = "sticky-booking{% if sold_out %} is-soldout{% endif %}" id = "sticky-bo…" at bounding box center [502, 236] width 411 height 357
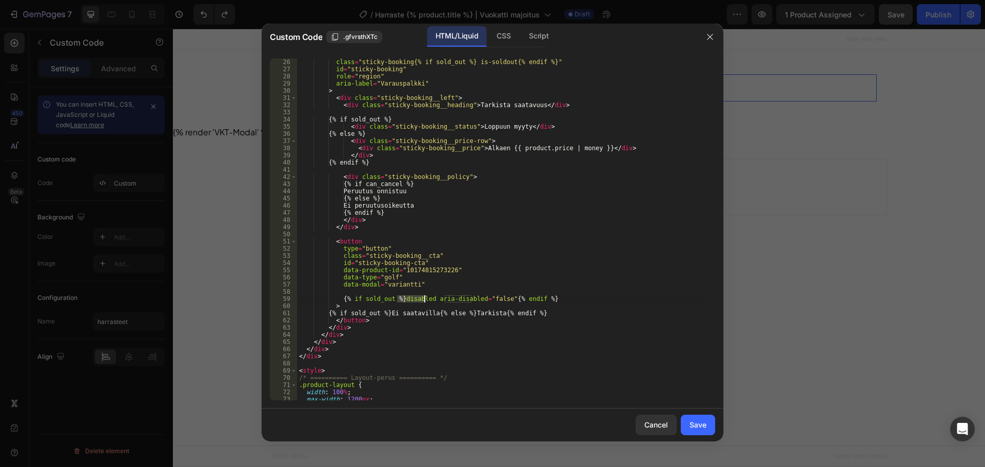
click at [412, 297] on div "class = "sticky-booking{% if sold_out %} is-soldout{% endif %}" id = "sticky-bo…" at bounding box center [502, 236] width 411 height 357
drag, startPoint x: 400, startPoint y: 300, endPoint x: 471, endPoint y: 301, distance: 70.8
click at [471, 301] on div "class = "sticky-booking{% if sold_out %} is-soldout{% endif %}" id = "sticky-bo…" at bounding box center [502, 236] width 411 height 357
type textarea "{% if sold_out %} {% endif %}"
click at [697, 424] on div "Save" at bounding box center [698, 425] width 17 height 11
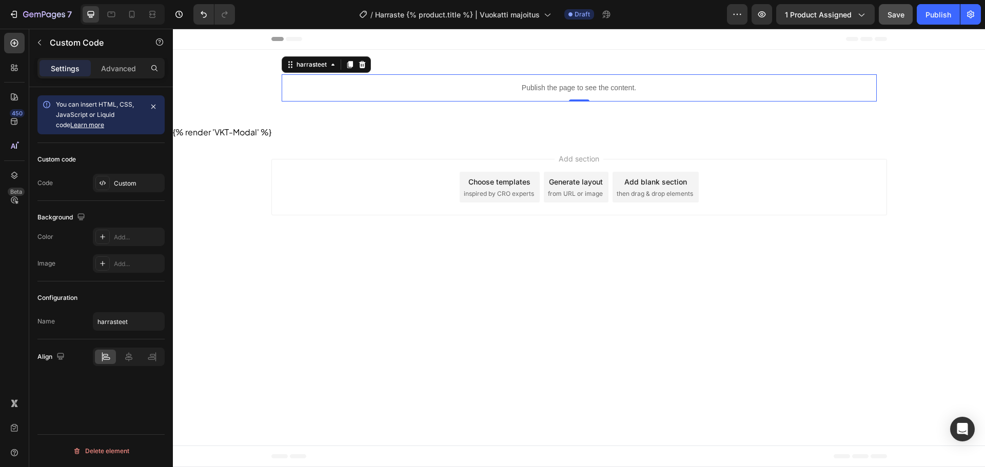
click at [900, 18] on span "Save" at bounding box center [896, 14] width 17 height 9
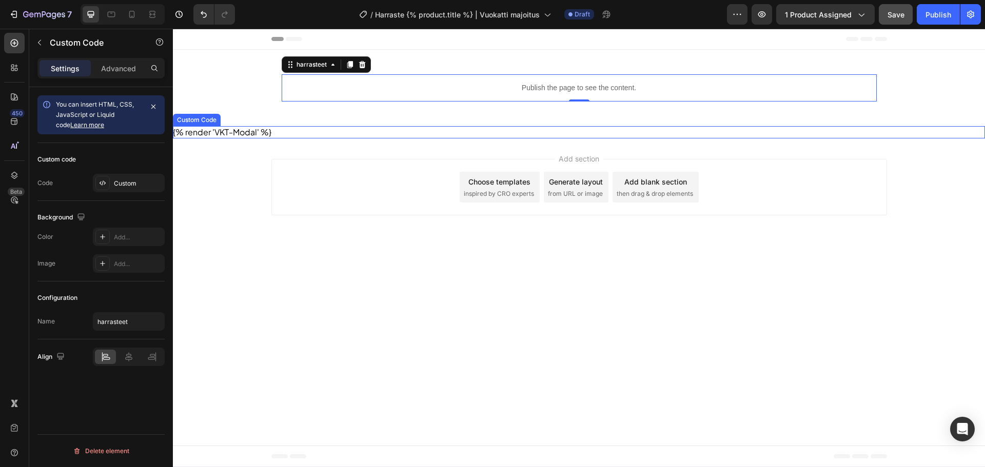
click at [258, 129] on div "{% render 'VKT-Modal' %}" at bounding box center [579, 132] width 812 height 12
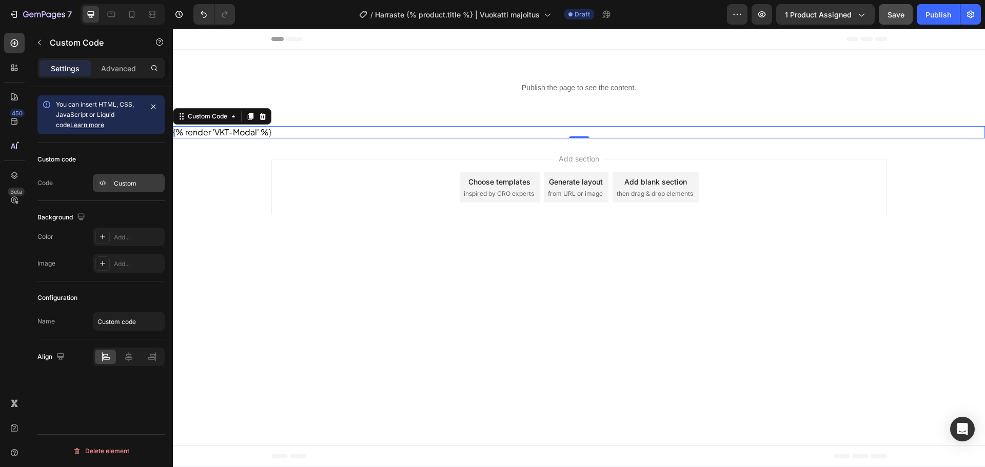
click at [128, 187] on div "Custom" at bounding box center [138, 183] width 48 height 9
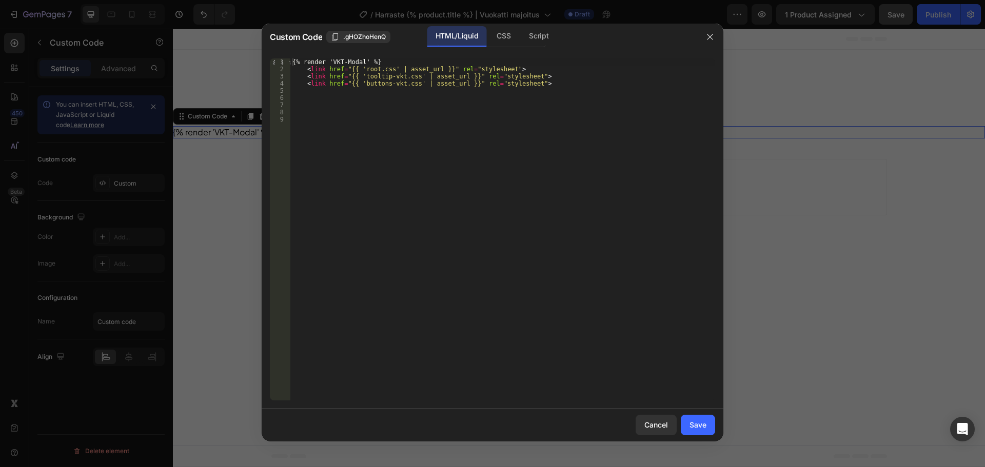
drag, startPoint x: 397, startPoint y: 57, endPoint x: 389, endPoint y: 61, distance: 8.5
click at [389, 60] on div "1 2 3 4 5 6 7 8 9 {% render 'VKT-Modal' %} < link href = "{{ 'root.css' | asset…" at bounding box center [493, 229] width 462 height 359
type textarea "{% render 'VKT-Modal' %}"
drag, startPoint x: 389, startPoint y: 61, endPoint x: 281, endPoint y: 60, distance: 108.8
click at [281, 60] on div "{% render 'VKT-Modal' %} 1 2 3 4 5 6 7 8 9 {% render 'VKT-Modal' %} < link href…" at bounding box center [492, 229] width 445 height 342
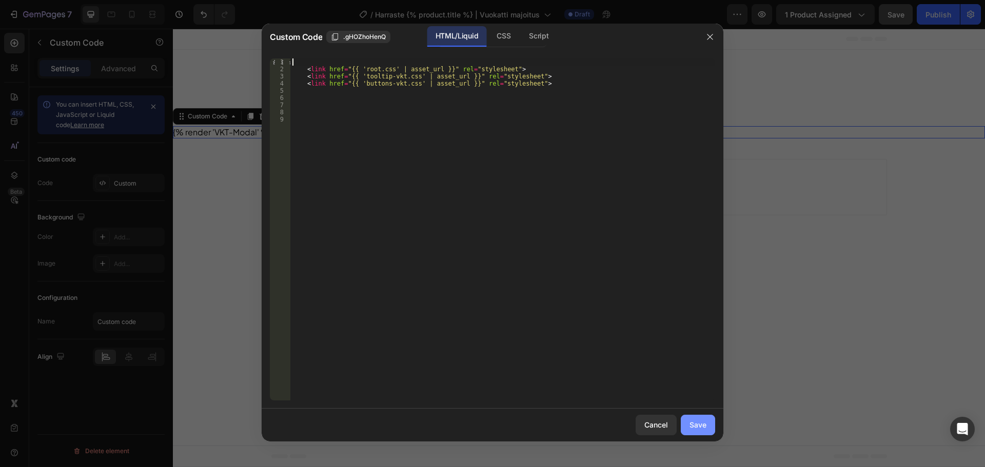
click at [709, 425] on button "Save" at bounding box center [698, 425] width 34 height 21
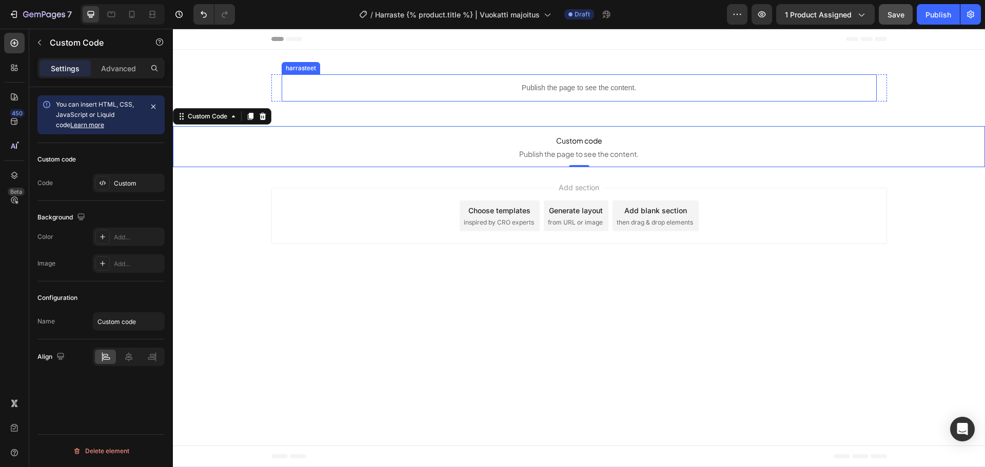
click at [500, 89] on p "Publish the page to see the content." at bounding box center [579, 88] width 595 height 11
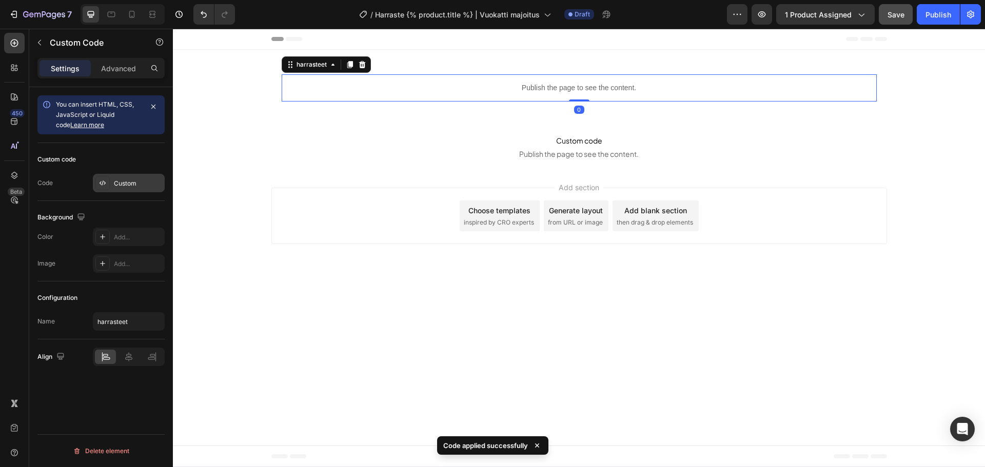
click at [121, 184] on div "Custom" at bounding box center [138, 183] width 48 height 9
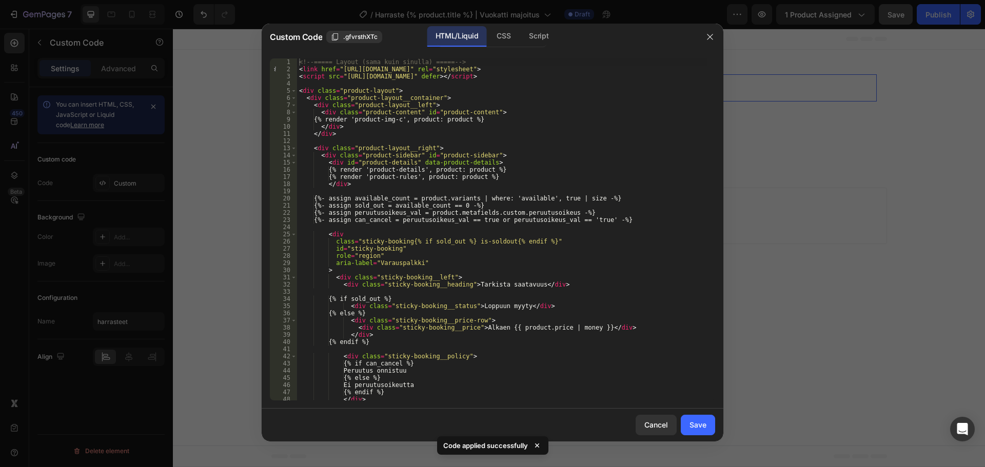
type textarea "<!-- ===== Layout (sama kuin sinulla) ===== -->"
click at [304, 62] on div "<!-- ===== Layout (sama kuin sinulla) ===== --> < link href = "https://cdn.jsde…" at bounding box center [502, 236] width 411 height 357
click at [306, 80] on div "<!-- ===== Layout (sama kuin sinulla) ===== --> < link href = "https://cdn.jsde…" at bounding box center [502, 236] width 411 height 357
paste textarea "{% render 'VKT-Modal' %}"
type textarea "{% render 'VKT-Modal' %}"
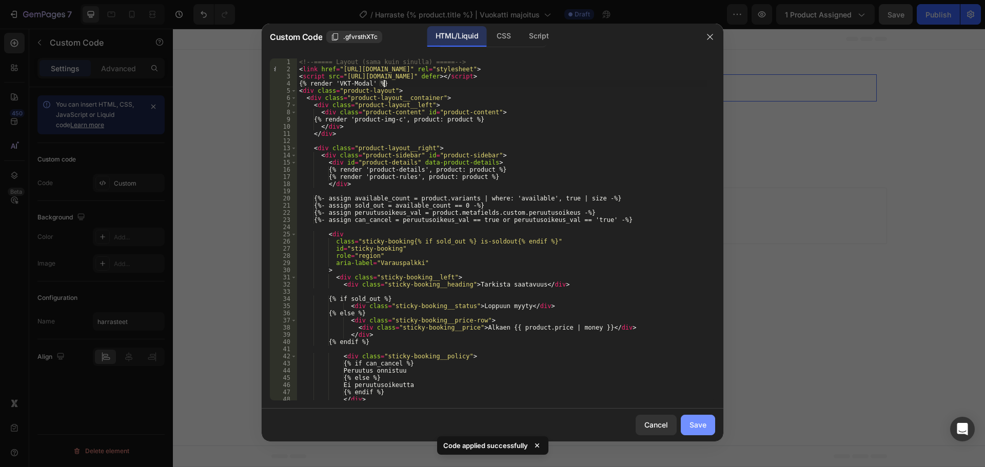
click at [702, 433] on button "Save" at bounding box center [698, 425] width 34 height 21
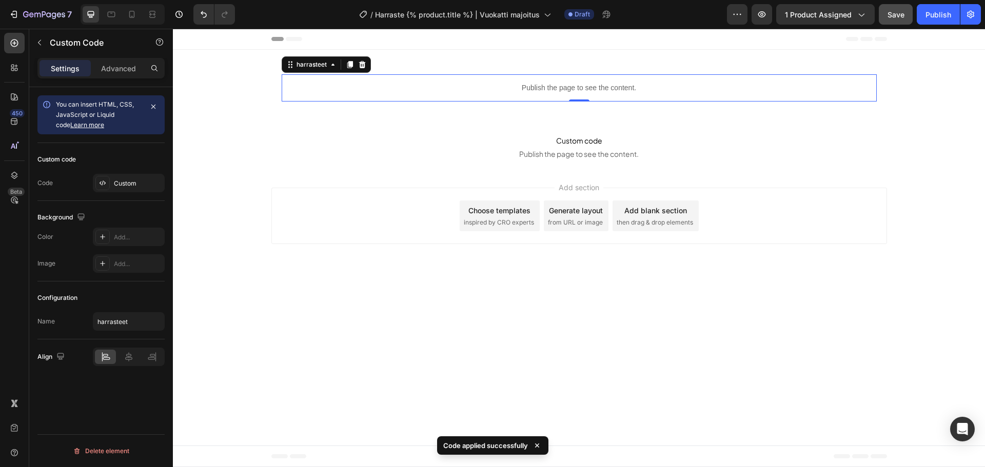
click at [893, 15] on span "Save" at bounding box center [896, 14] width 17 height 9
click at [125, 180] on div "Custom" at bounding box center [138, 183] width 48 height 9
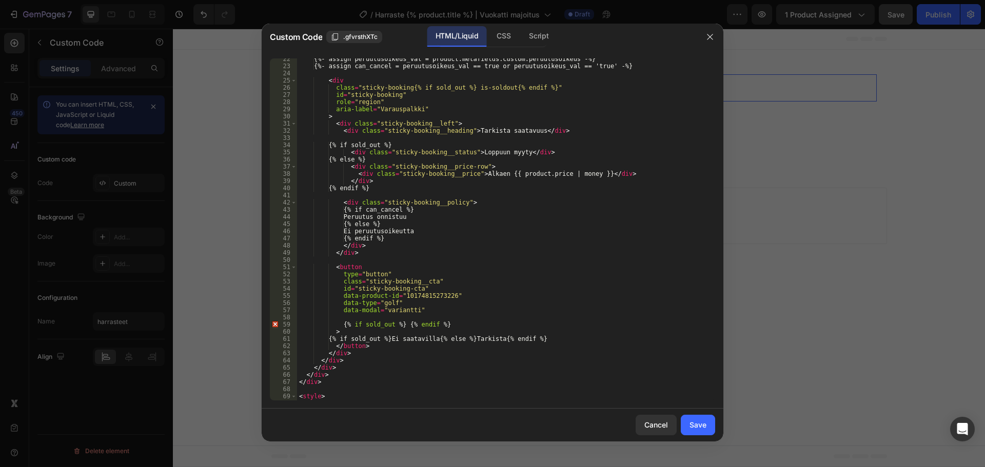
scroll to position [185, 0]
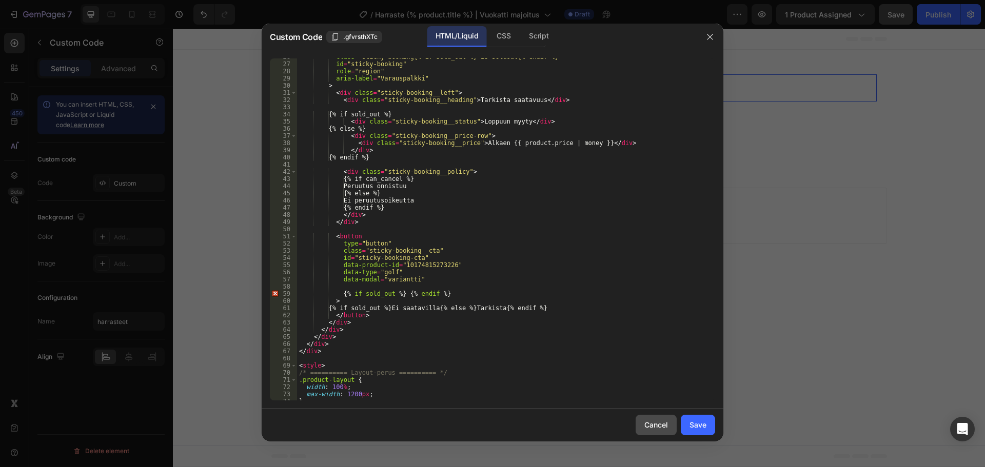
click at [648, 431] on button "Cancel" at bounding box center [656, 425] width 41 height 21
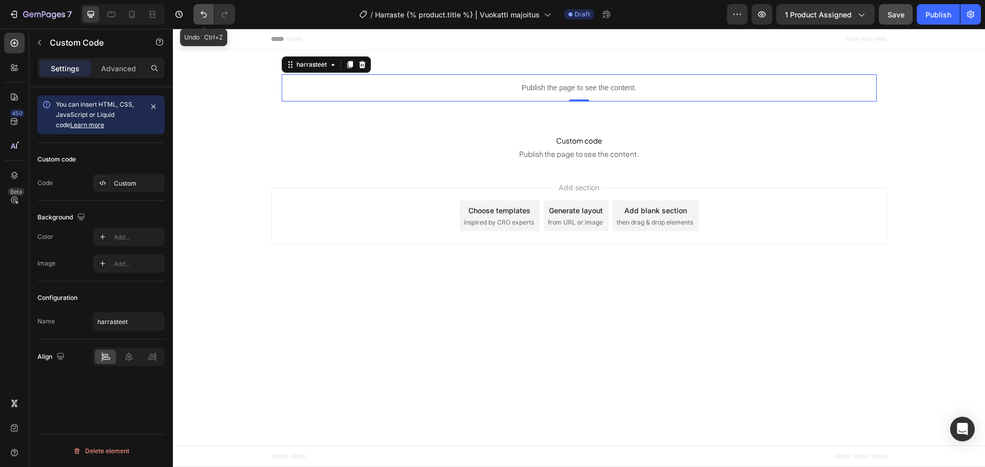
click at [200, 12] on icon "Undo/Redo" at bounding box center [204, 14] width 10 height 10
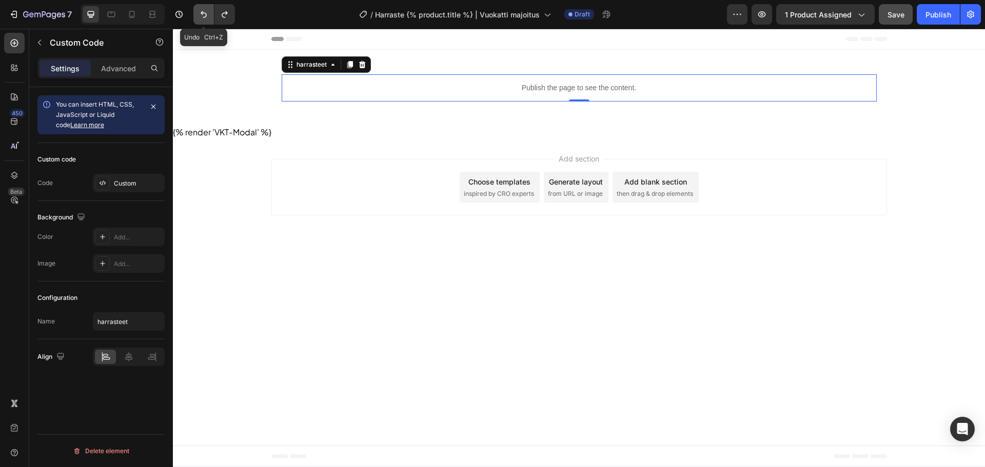
click at [204, 15] on icon "Undo/Redo" at bounding box center [204, 14] width 10 height 10
click at [145, 182] on div "Custom" at bounding box center [138, 183] width 48 height 9
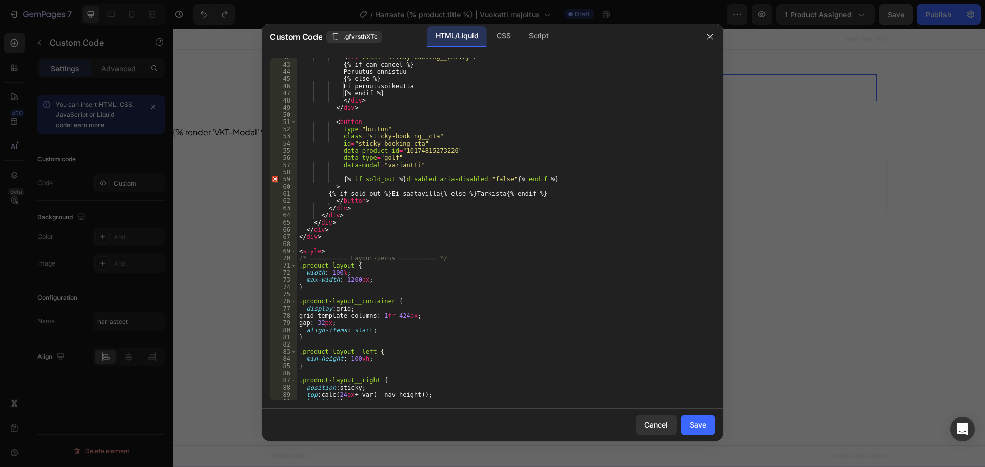
scroll to position [175, 0]
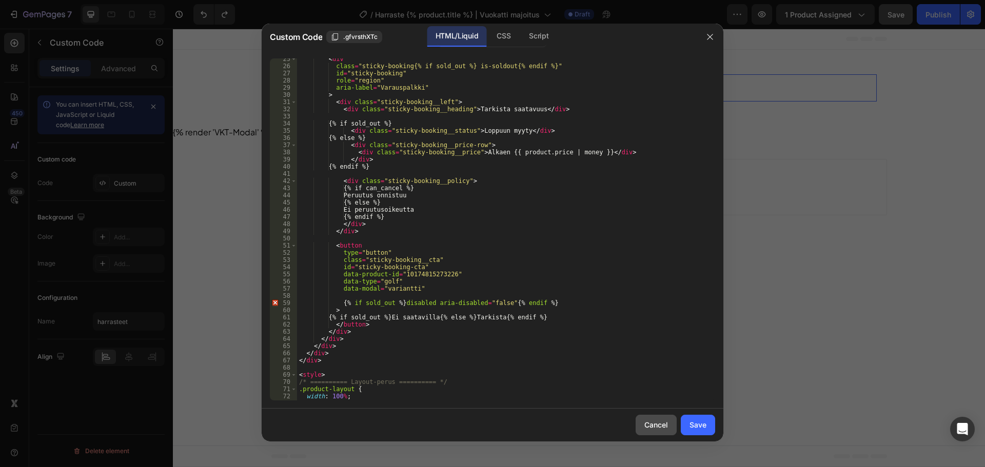
click at [648, 428] on div "Cancel" at bounding box center [656, 425] width 24 height 11
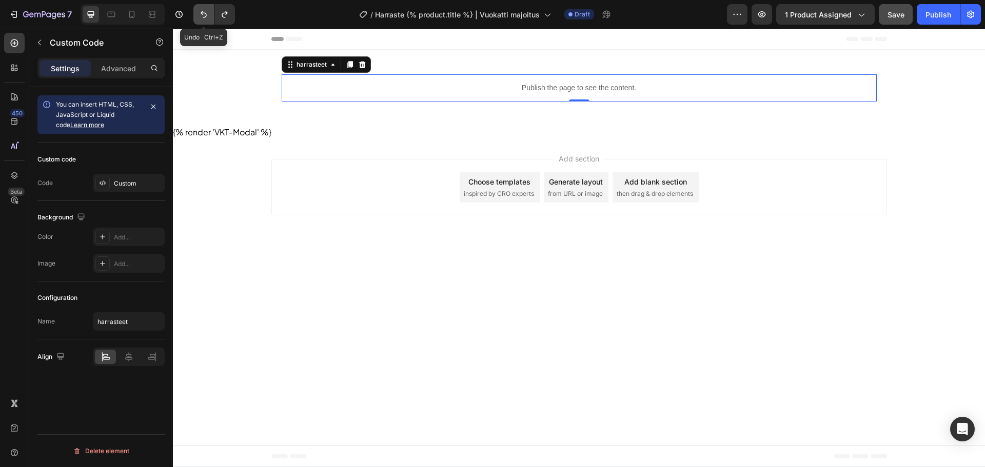
click at [207, 11] on icon "Undo/Redo" at bounding box center [204, 14] width 10 height 10
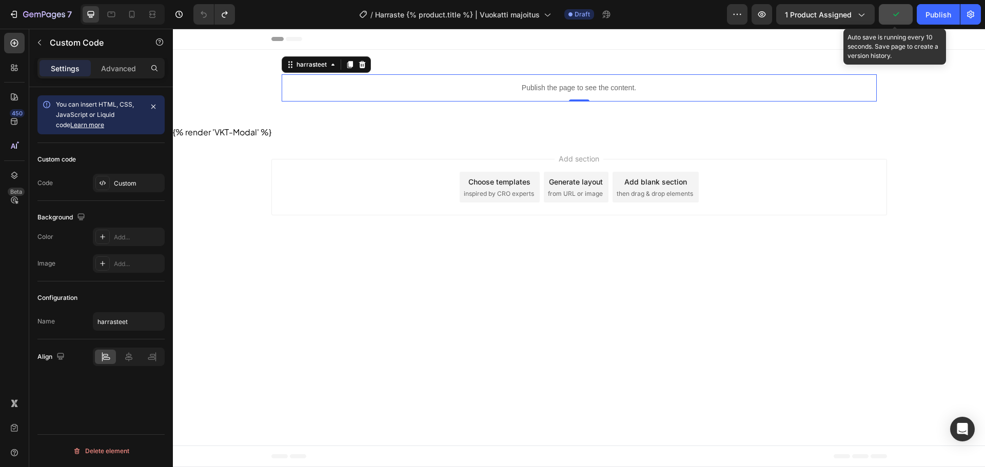
click at [887, 18] on button "button" at bounding box center [896, 14] width 34 height 21
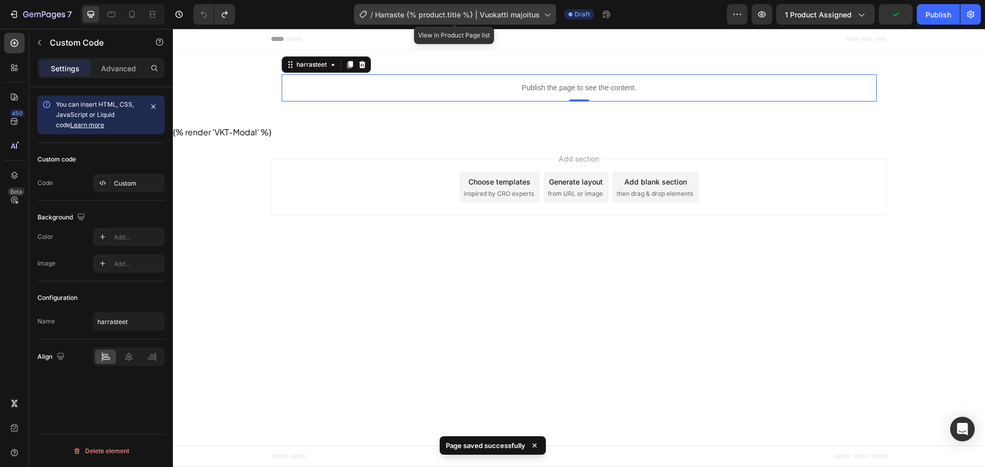
click at [477, 15] on span "Harraste {% product.title %} | Vuokatti majoitus" at bounding box center [457, 14] width 165 height 11
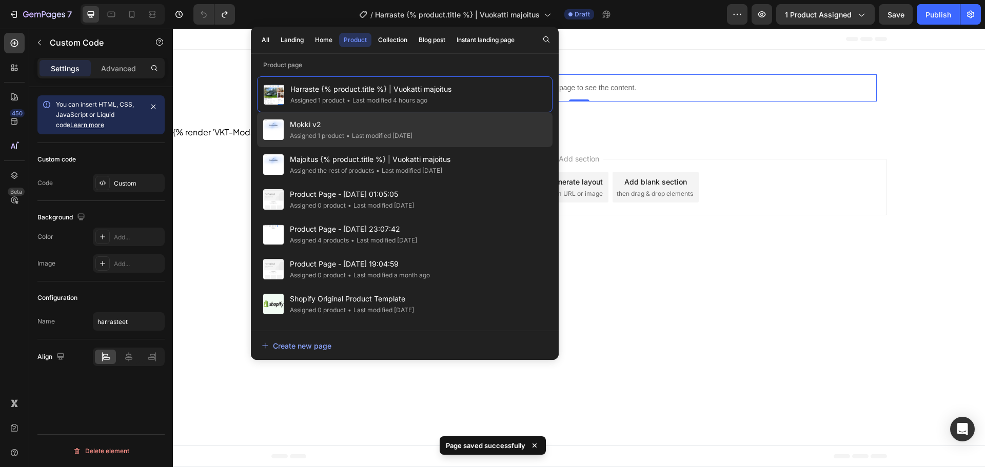
click at [409, 136] on div "• Last modified 8 days ago" at bounding box center [378, 136] width 68 height 10
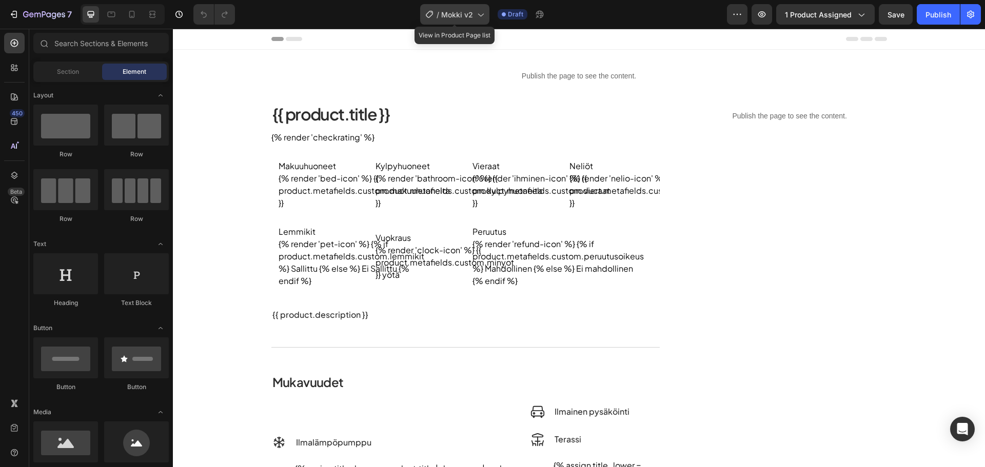
click at [455, 16] on span "Mokki v2" at bounding box center [457, 14] width 32 height 11
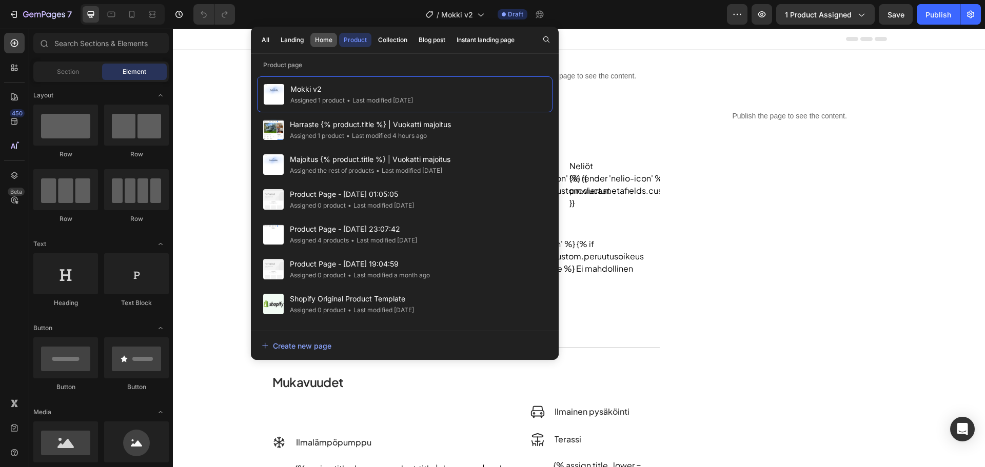
click at [329, 38] on div "Home" at bounding box center [323, 39] width 17 height 9
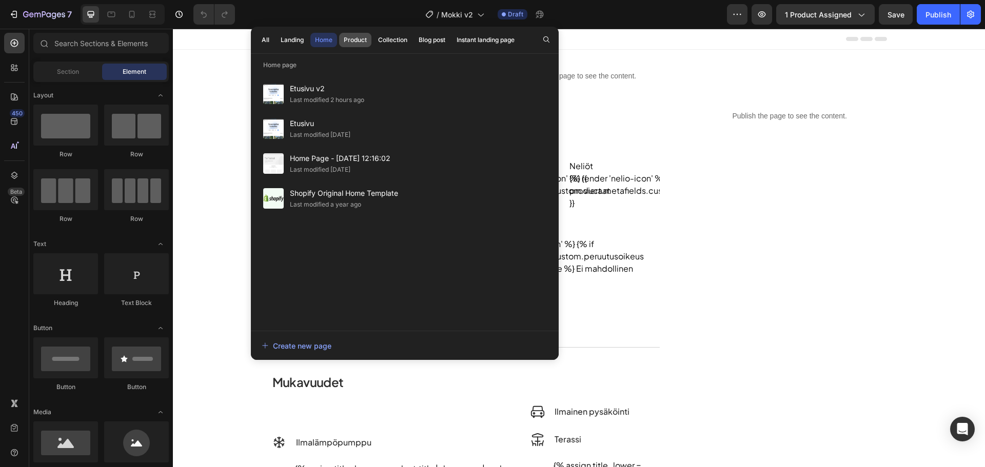
click at [352, 43] on div "Product" at bounding box center [355, 39] width 23 height 9
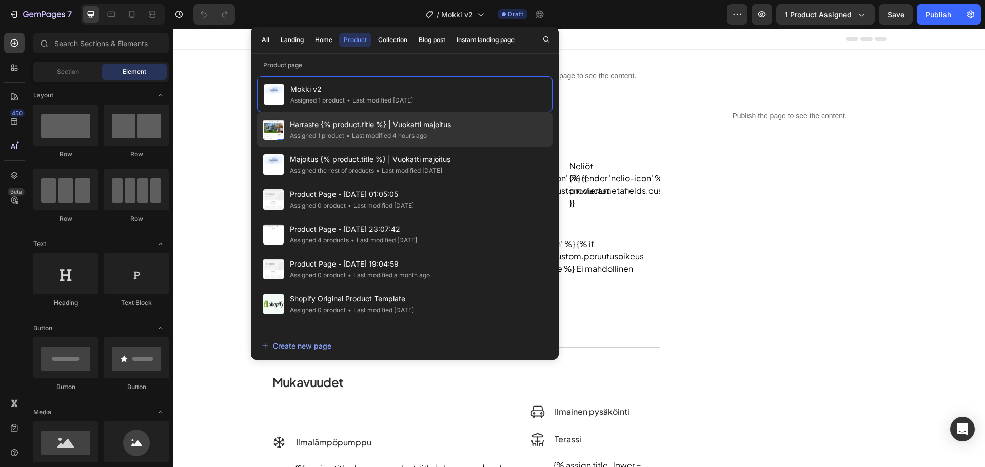
click at [377, 133] on div "• Last modified 4 hours ago" at bounding box center [385, 136] width 83 height 10
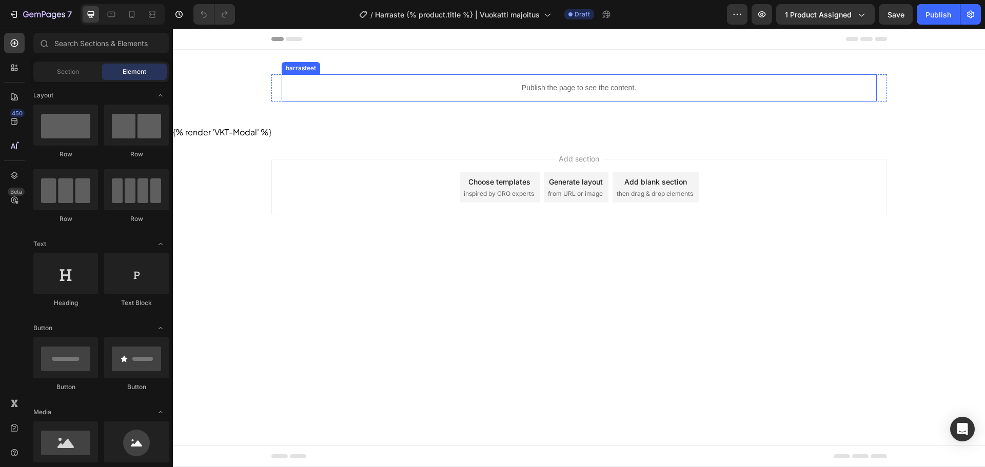
click at [461, 91] on p "Publish the page to see the content." at bounding box center [579, 88] width 595 height 11
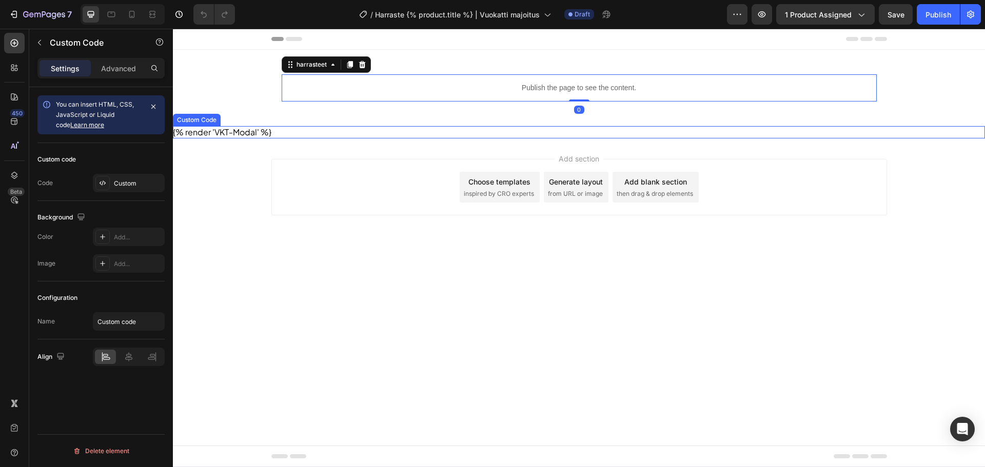
click at [251, 131] on div "{% render 'VKT-Modal' %}" at bounding box center [579, 132] width 812 height 12
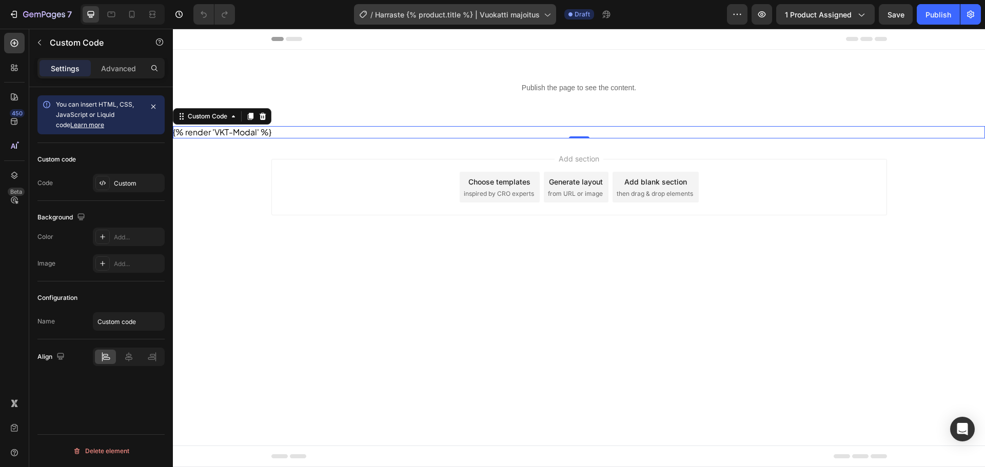
click at [381, 14] on span "Harraste {% product.title %} | Vuokatti majoitus" at bounding box center [457, 14] width 165 height 11
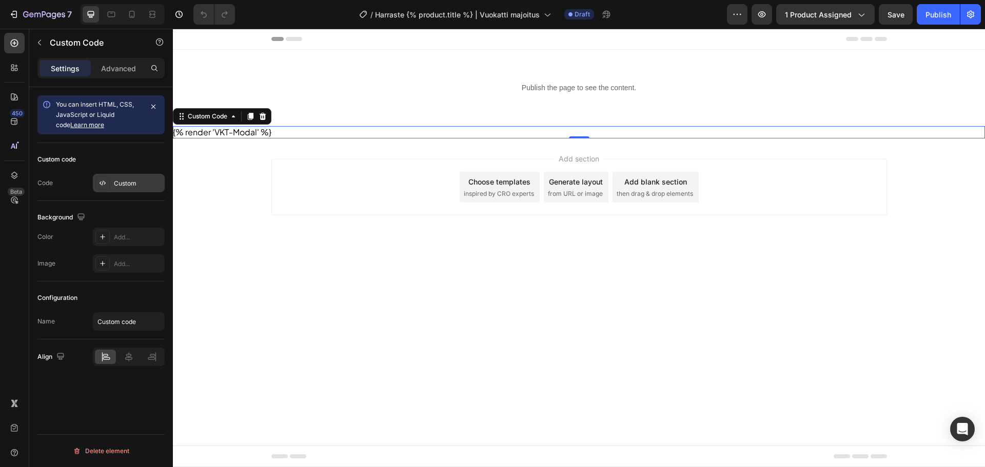
click at [135, 178] on div "Custom" at bounding box center [129, 183] width 72 height 18
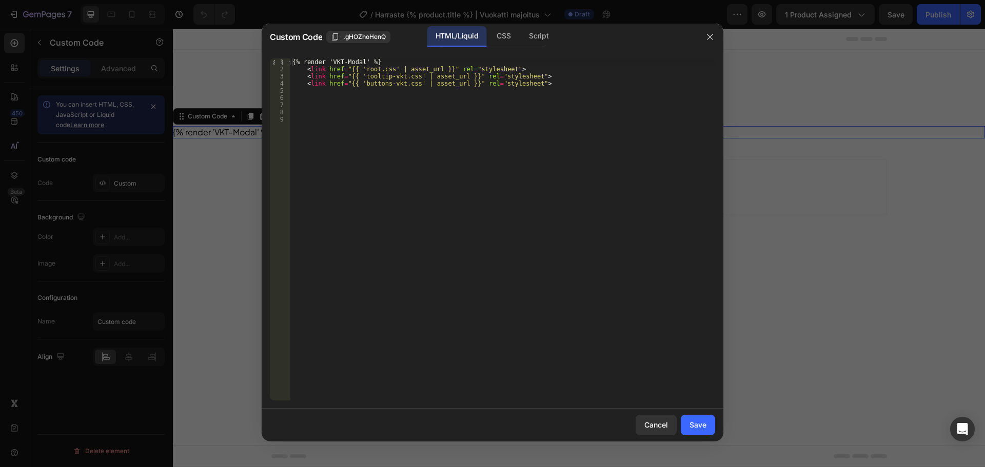
click at [556, 91] on div "{% render 'VKT-Modal' %} < link href = "{{ 'root.css' | asset_url }}" rel = "st…" at bounding box center [502, 236] width 425 height 357
drag, startPoint x: 454, startPoint y: 90, endPoint x: 397, endPoint y: 89, distance: 57.0
click at [397, 89] on div "{% render 'VKT-Modal' %} < link href = "{{ 'root.css' | asset_url }}" rel = "st…" at bounding box center [502, 236] width 425 height 357
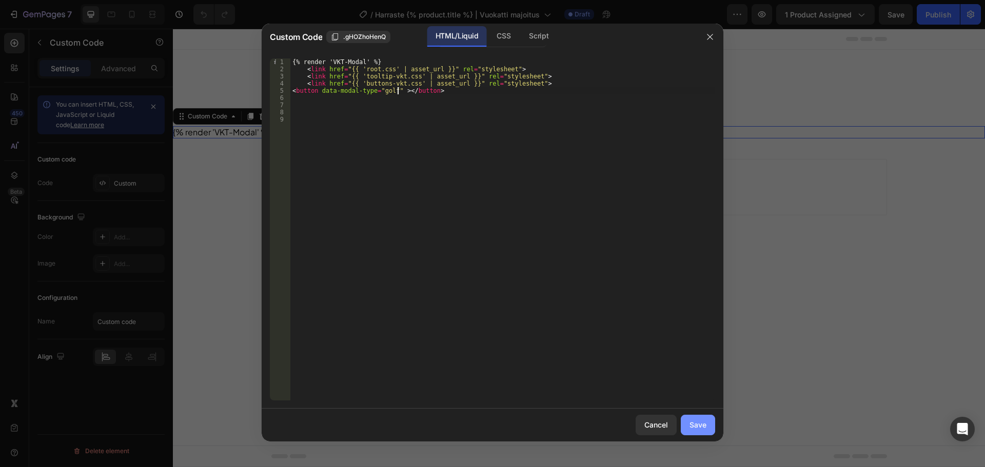
type textarea "<button data-modal-type="golf" ></button>"
click at [706, 423] on div "Save" at bounding box center [698, 425] width 17 height 11
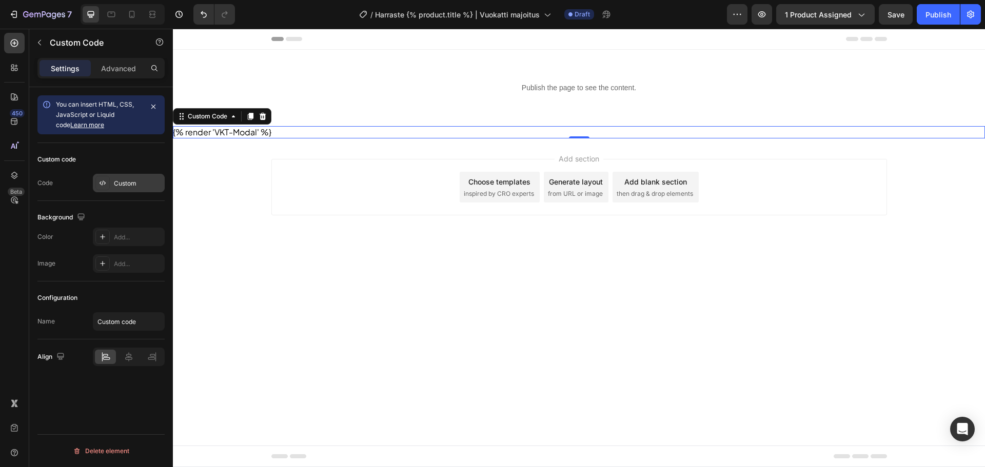
click at [126, 175] on div "Custom" at bounding box center [129, 183] width 72 height 18
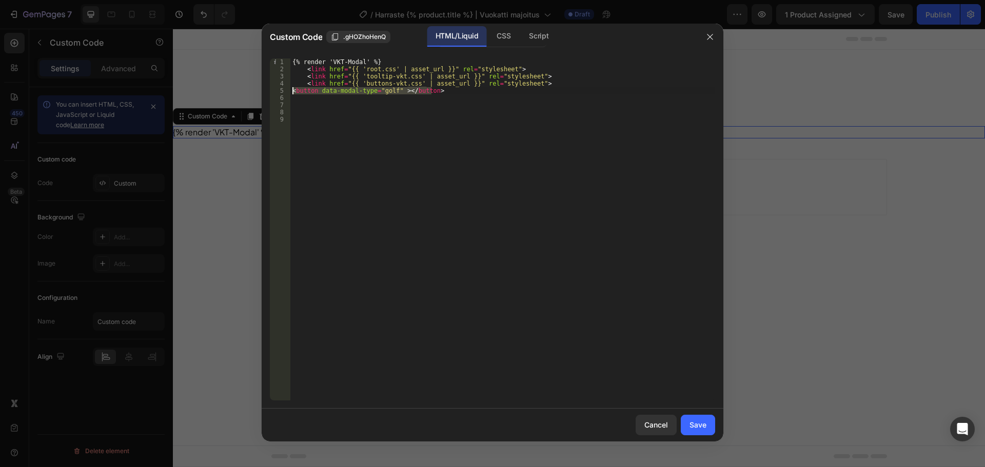
drag, startPoint x: 441, startPoint y: 88, endPoint x: 273, endPoint y: 91, distance: 167.3
click at [273, 91] on div "<button data-modal-type="golf" ></button> 1 2 3 4 5 6 7 8 9 {% render 'VKT-Moda…" at bounding box center [492, 229] width 445 height 342
paste textarea
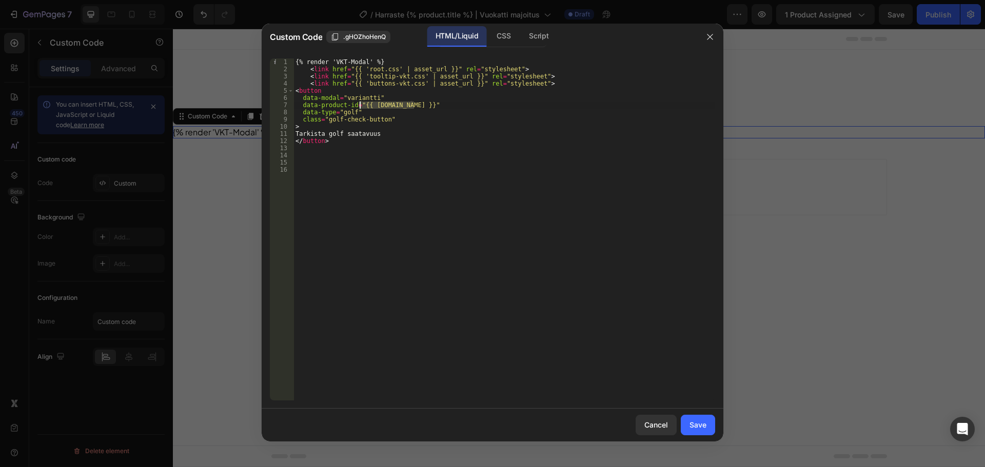
drag, startPoint x: 413, startPoint y: 105, endPoint x: 360, endPoint y: 105, distance: 52.9
click at [360, 105] on div "{% render 'VKT-Modal' %} < link href = "{{ 'root.css' | asset_url }}" rel = "st…" at bounding box center [505, 236] width 422 height 357
paste textarea "10174815273226"
type textarea "data-product-id="10174815273226""
click at [695, 424] on div "Save" at bounding box center [698, 425] width 17 height 11
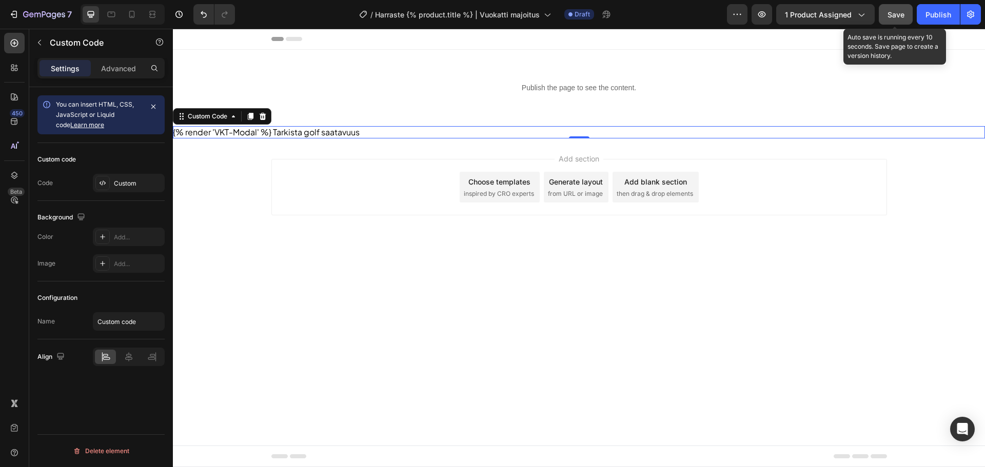
click at [884, 17] on button "Save" at bounding box center [896, 14] width 34 height 21
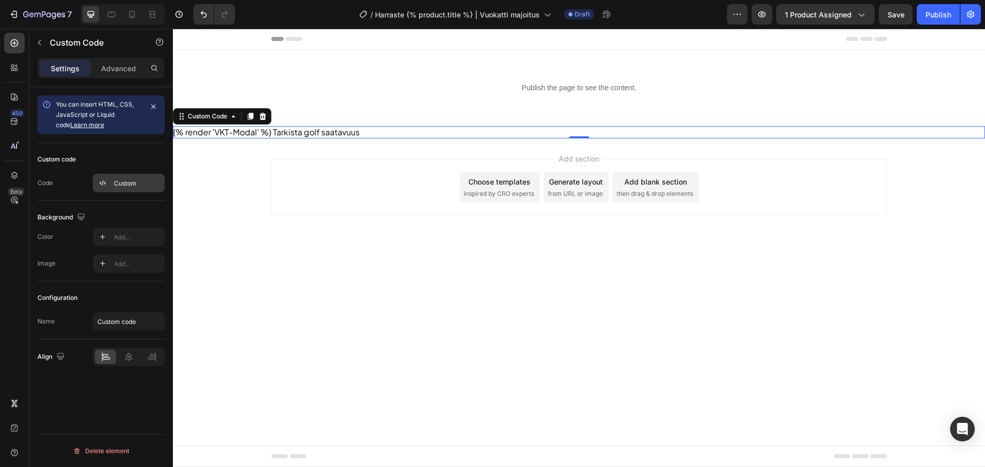
click at [132, 177] on div "Custom" at bounding box center [129, 183] width 72 height 18
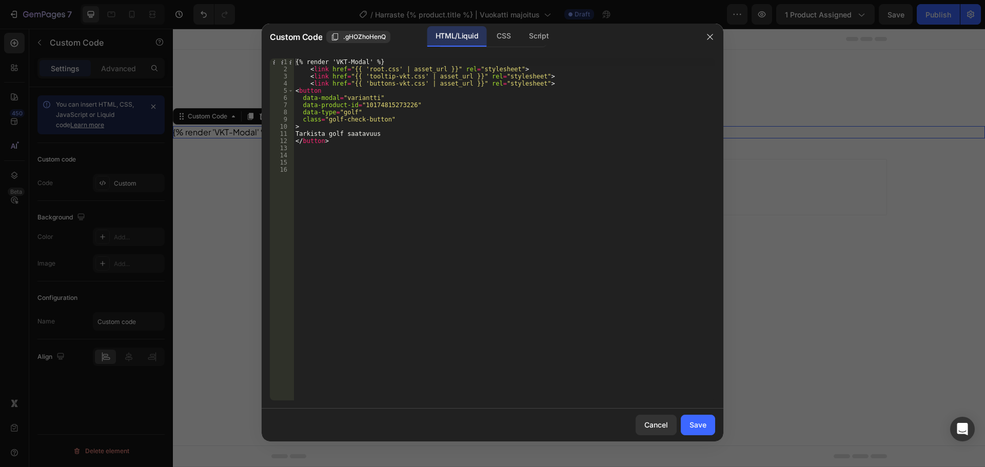
type textarea "<link href="{{ 'buttons-vkt.css' | asset_url }}" rel="stylesheet">"
drag, startPoint x: 541, startPoint y: 85, endPoint x: 307, endPoint y: 85, distance: 234.0
click at [307, 85] on div "{% render 'VKT-Modal' %} < link href = "{{ 'root.css' | asset_url }}" rel = "st…" at bounding box center [505, 236] width 422 height 357
click at [649, 417] on button "Cancel" at bounding box center [656, 425] width 41 height 21
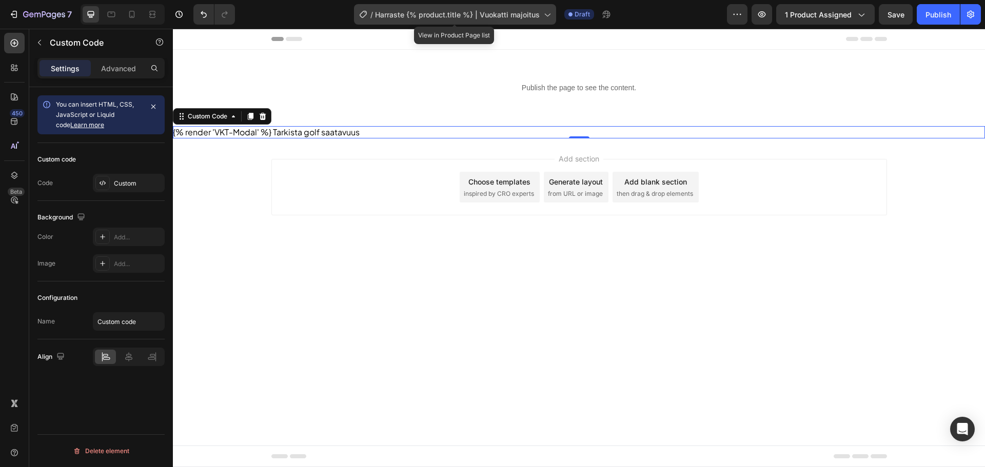
click at [470, 14] on span "Harraste {% product.title %} | Vuokatti majoitus" at bounding box center [457, 14] width 165 height 11
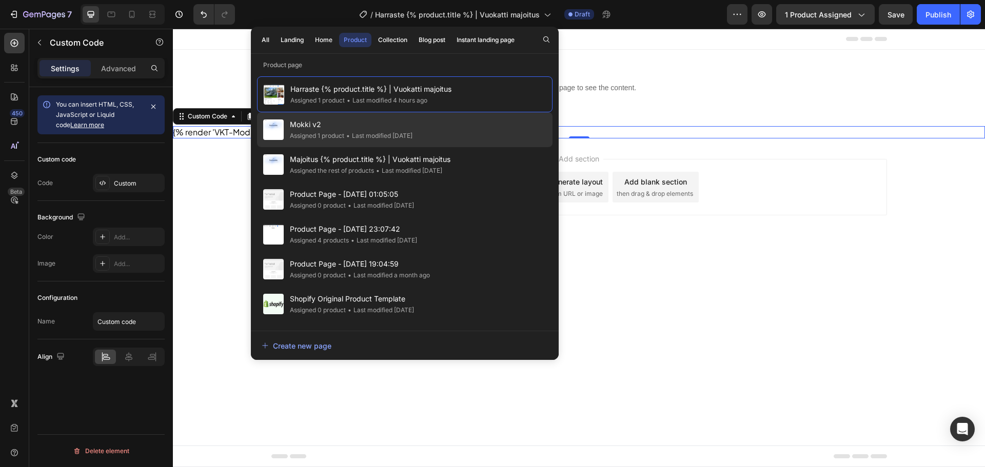
click at [350, 134] on span "•" at bounding box center [348, 136] width 4 height 8
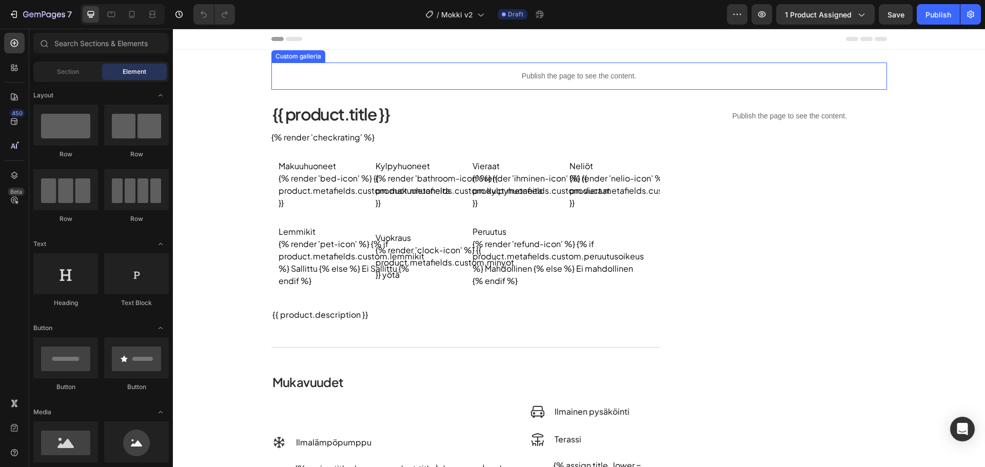
click at [435, 77] on p "Publish the page to see the content." at bounding box center [579, 76] width 616 height 11
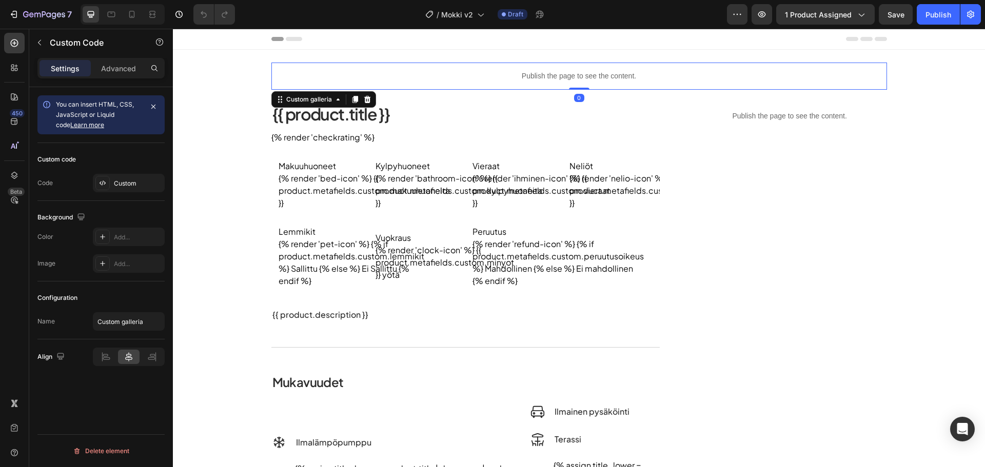
click at [122, 171] on div "Custom code Code Custom" at bounding box center [100, 172] width 127 height 58
click at [119, 181] on div "Custom" at bounding box center [138, 183] width 48 height 9
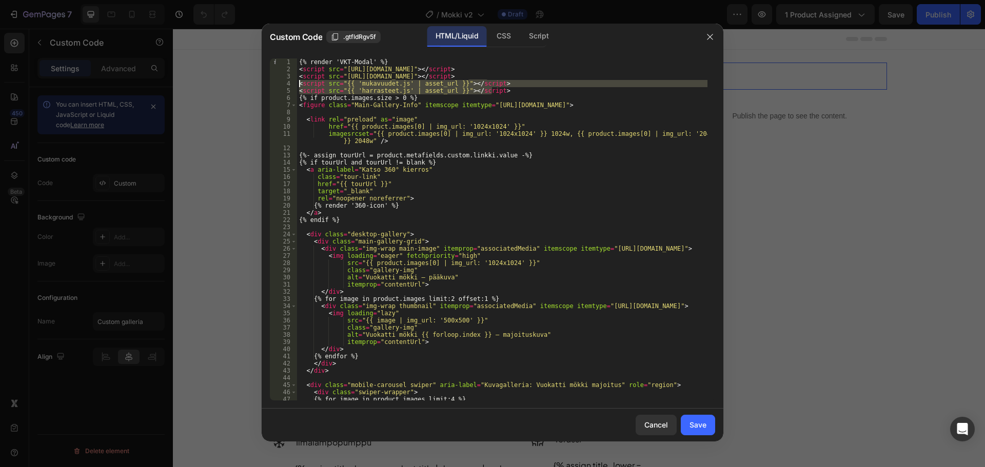
drag, startPoint x: 499, startPoint y: 90, endPoint x: 285, endPoint y: 87, distance: 214.5
click at [285, 87] on div "<script src="{{ 'harrasteet.js' | asset_url }}"></script> 1 2 3 4 5 6 7 8 9 10 …" at bounding box center [492, 229] width 445 height 342
type textarea "<script src="{{ 'mukavuudet.js' | asset_url }}"></script> <script src="{{ 'harr…"
click at [651, 429] on div "Cancel" at bounding box center [656, 425] width 24 height 11
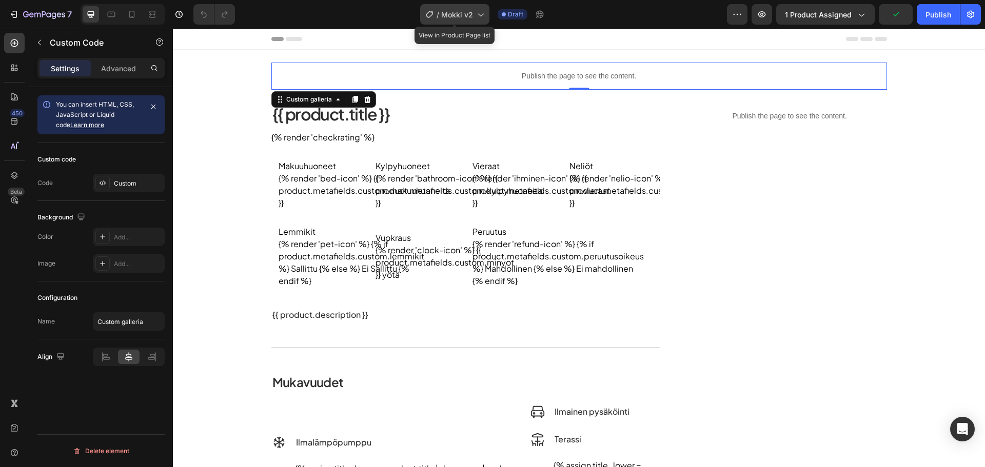
click at [449, 9] on span "Mokki v2" at bounding box center [457, 14] width 32 height 11
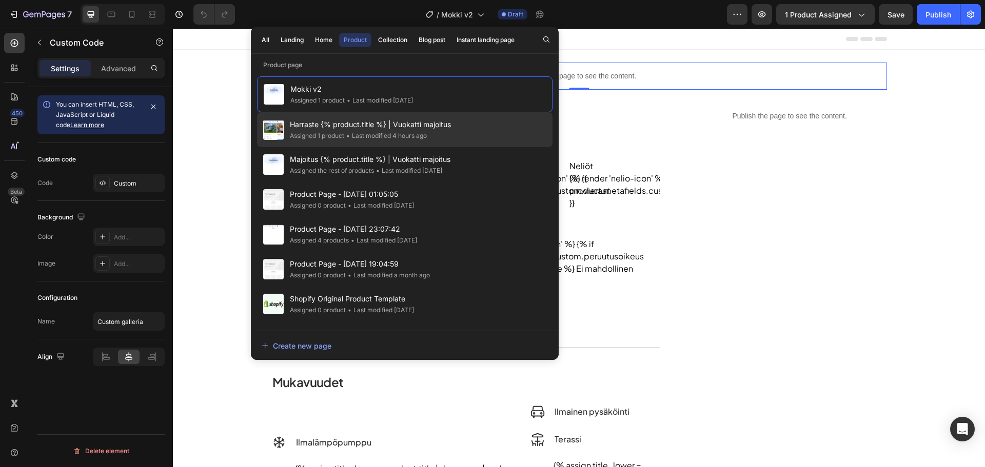
click at [351, 138] on div "• Last modified 4 hours ago" at bounding box center [385, 136] width 83 height 10
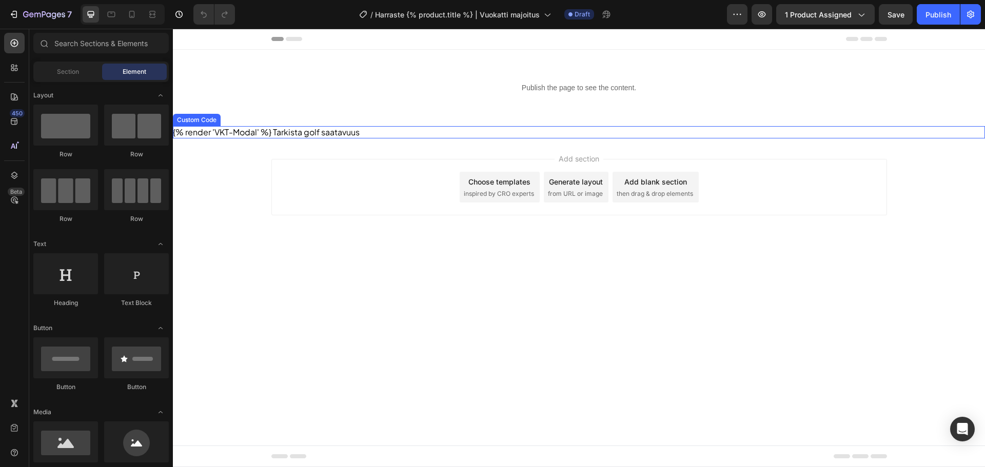
click at [298, 131] on button "Tarkista golf saatavuus" at bounding box center [316, 132] width 87 height 12
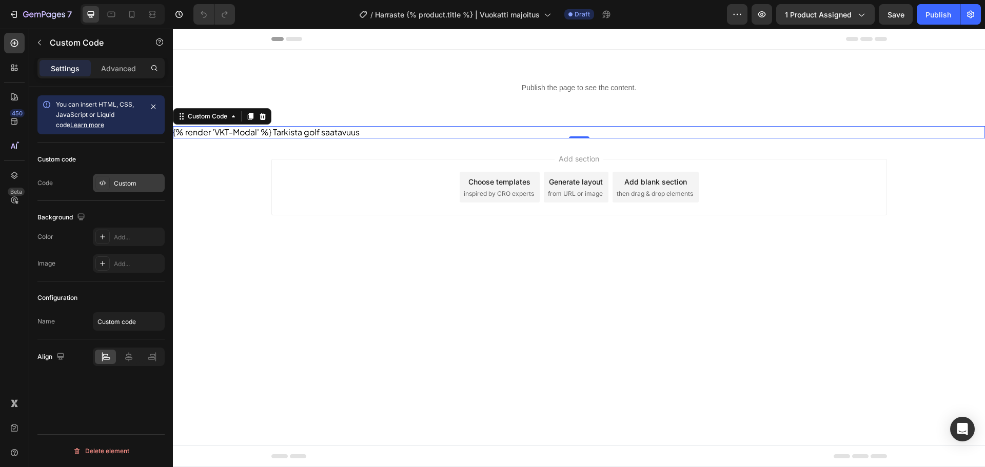
click at [110, 190] on div "Custom" at bounding box center [129, 183] width 72 height 18
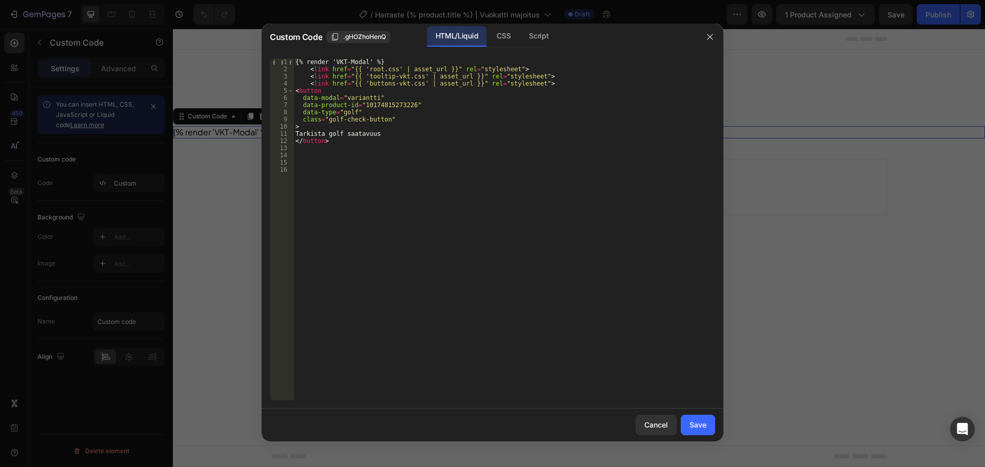
type textarea "<link href="{{ 'buttons-vkt.css' | asset_url }}" rel="stylesheet">"
click at [554, 85] on div "{% render 'VKT-Modal' %} < link href = "{{ 'root.css' | asset_url }}" rel = "st…" at bounding box center [505, 236] width 422 height 357
paste textarea "<script src="{{ 'harrasteet.js' | asset_url }}"></script>"
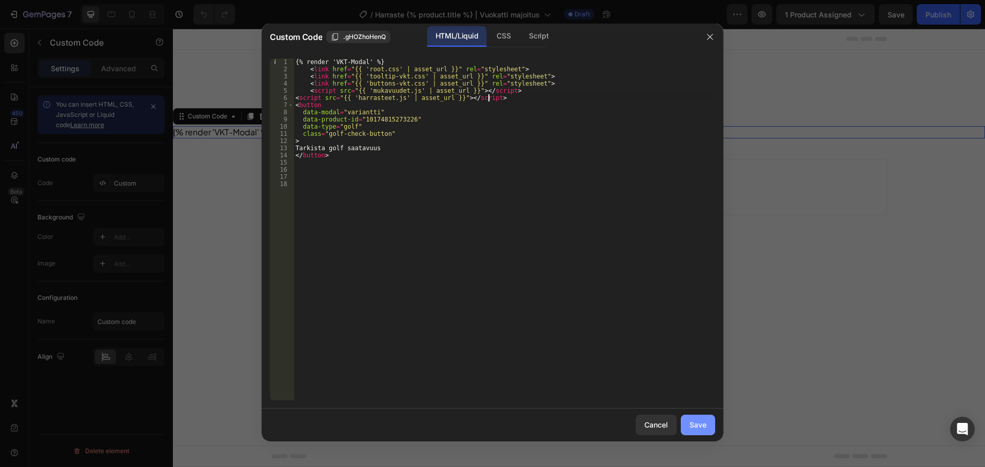
type textarea "<script src="{{ 'harrasteet.js' | asset_url }}"></script>"
click at [703, 417] on button "Save" at bounding box center [698, 425] width 34 height 21
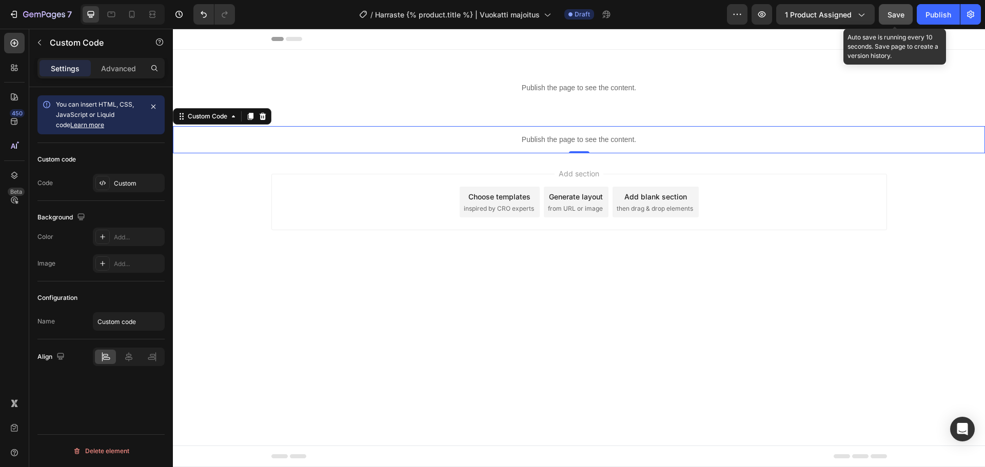
click at [902, 21] on button "Save" at bounding box center [896, 14] width 34 height 21
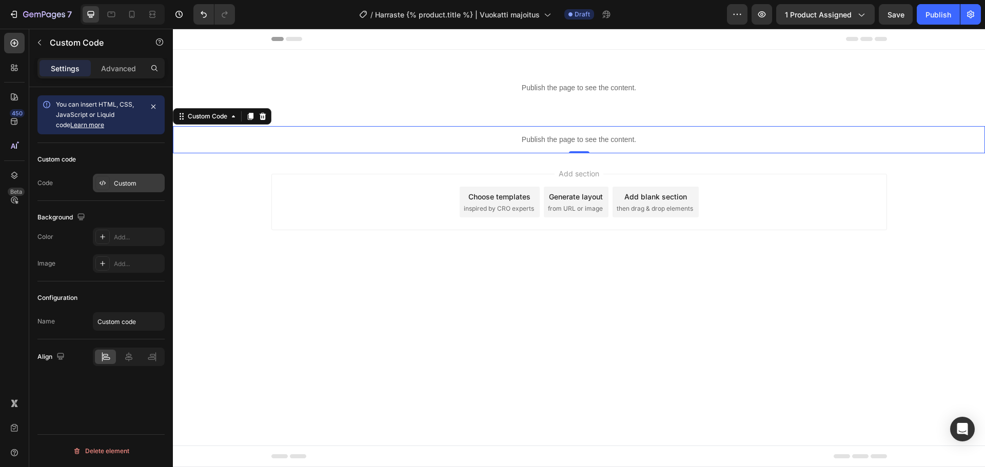
click at [146, 180] on div "Custom" at bounding box center [138, 183] width 48 height 9
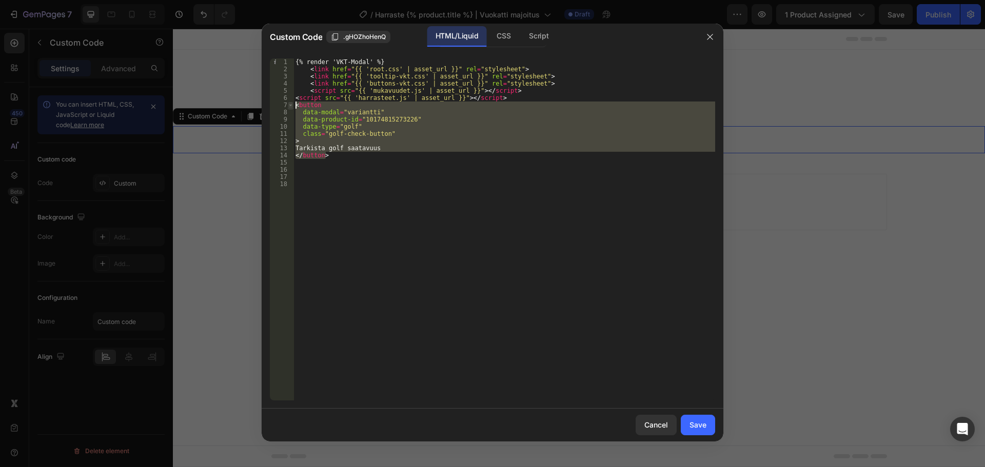
drag, startPoint x: 343, startPoint y: 155, endPoint x: 290, endPoint y: 108, distance: 70.5
click at [290, 108] on div "</button> 1 2 3 4 5 6 7 8 9 10 11 12 13 14 15 16 17 18 {% render 'VKT-Modal' %}…" at bounding box center [492, 229] width 445 height 342
type textarea "<button data-modal="variantti""
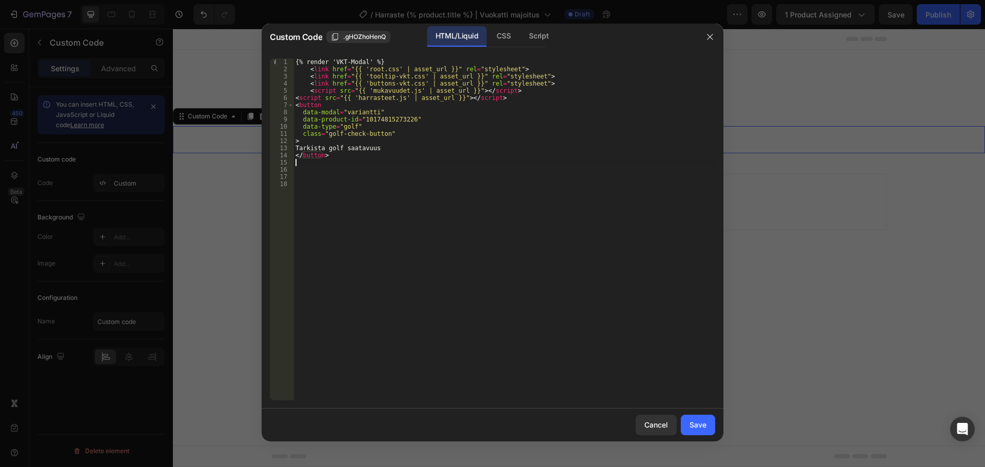
click at [345, 164] on div "{% render 'VKT-Modal' %} < link href = "{{ 'root.css' | asset_url }}" rel = "st…" at bounding box center [505, 236] width 422 height 357
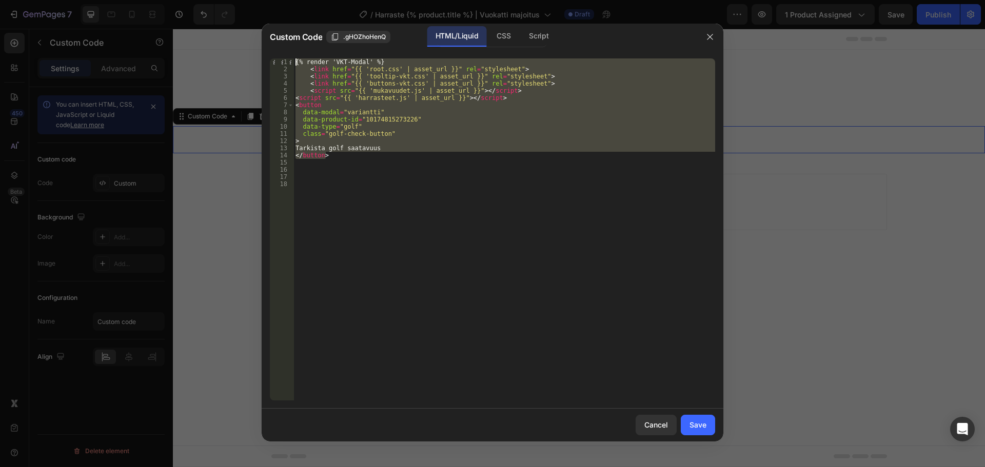
drag, startPoint x: 336, startPoint y: 159, endPoint x: 270, endPoint y: 60, distance: 118.8
click at [270, 60] on div "1 2 3 4 5 6 7 8 9 10 11 12 13 14 15 16 17 18 {% render 'VKT-Modal' %} < link hr…" at bounding box center [492, 229] width 445 height 342
type textarea "{% render 'VKT-Modal' %} <link href="{{ 'root.css' | asset_url }}" rel="stylesh…"
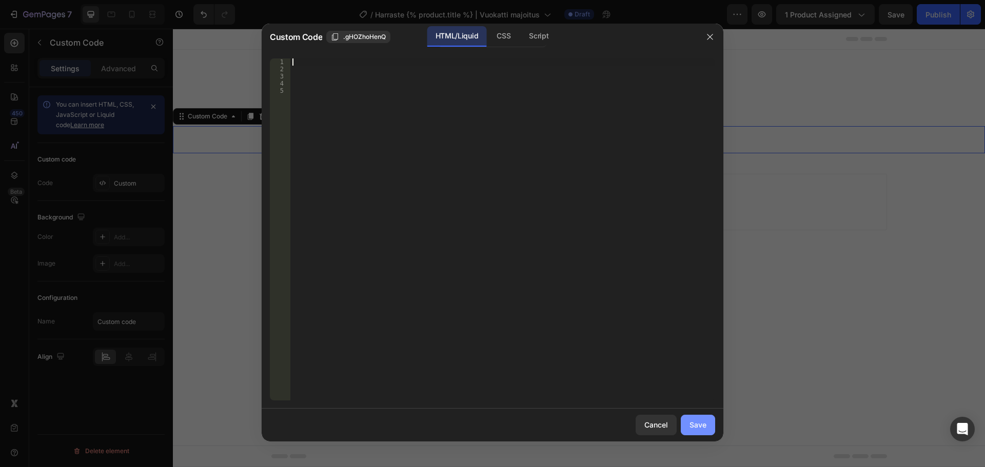
click at [702, 431] on button "Save" at bounding box center [698, 425] width 34 height 21
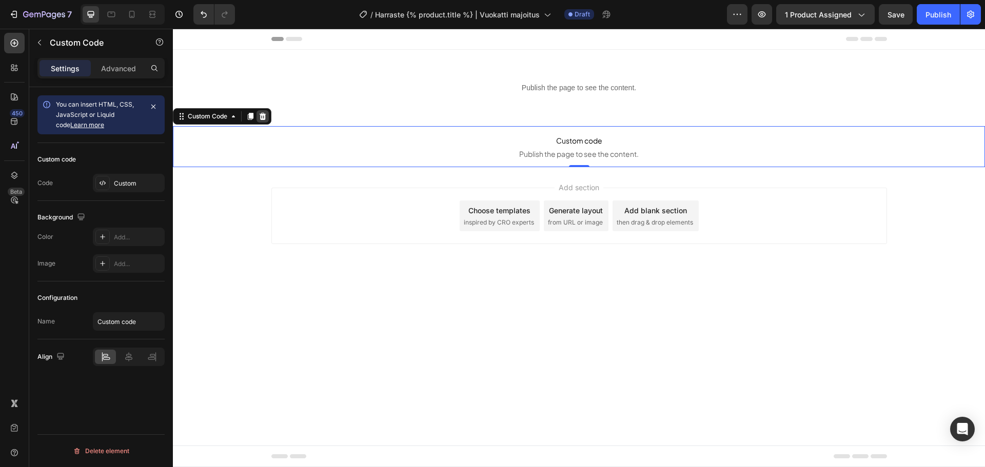
click at [264, 115] on icon at bounding box center [263, 116] width 7 height 7
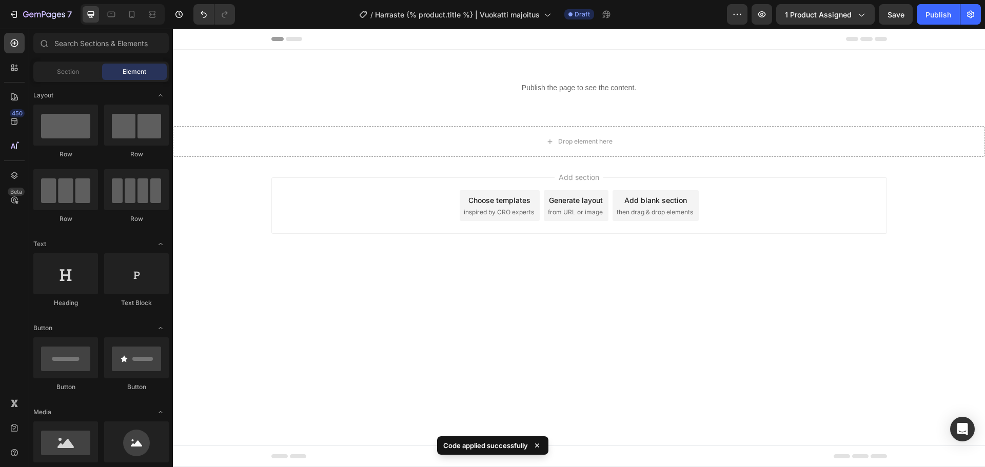
click at [474, 105] on div "Publish the page to see the content. harrasteet Section 1 Drop element here Sec…" at bounding box center [579, 115] width 812 height 83
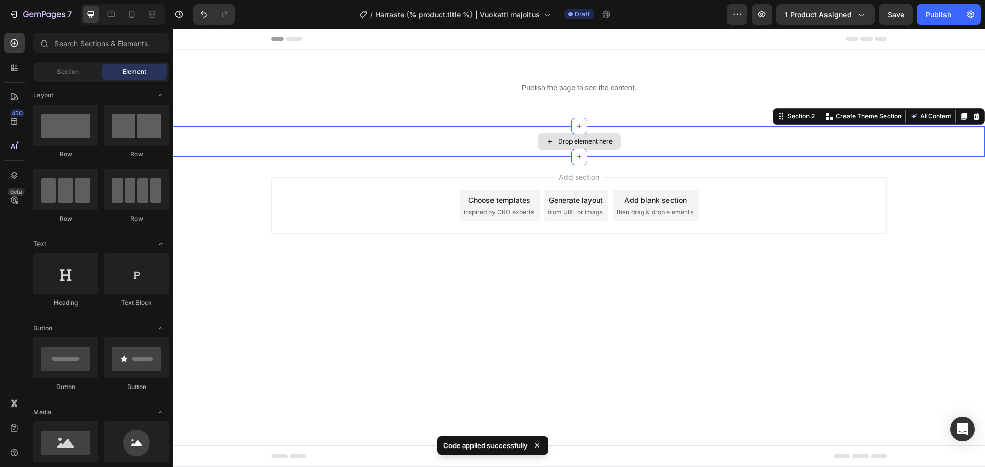
click at [461, 140] on div "Drop element here" at bounding box center [579, 141] width 812 height 31
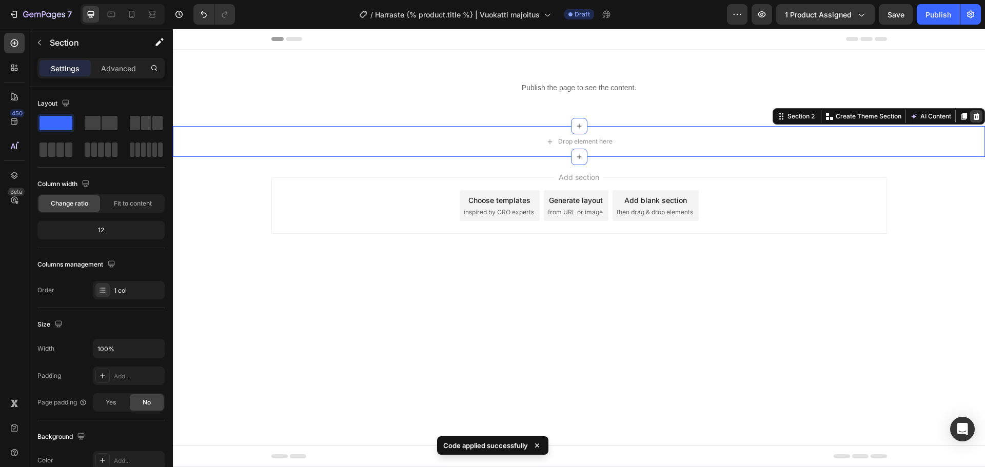
click at [975, 116] on icon at bounding box center [976, 116] width 7 height 7
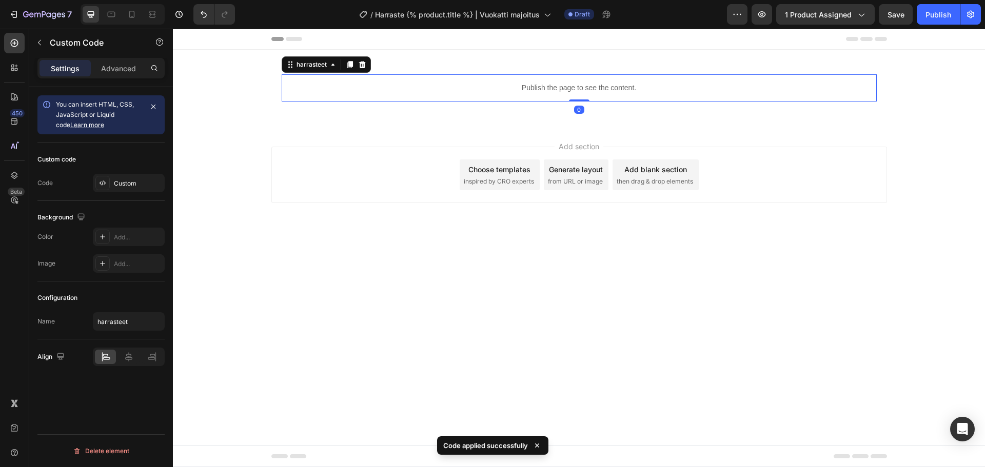
click at [652, 98] on div "Publish the page to see the content." at bounding box center [579, 87] width 595 height 27
click at [148, 185] on div "Custom" at bounding box center [138, 183] width 48 height 9
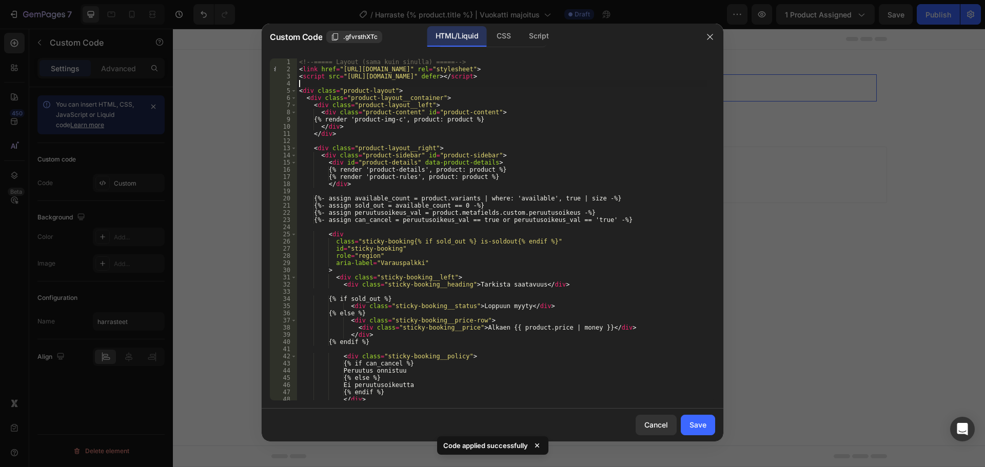
click at [626, 83] on div "<!-- ===== Layout (sama kuin sinulla) ===== --> < link href = "https://cdn.jsde…" at bounding box center [502, 236] width 411 height 357
click at [629, 78] on div "<!-- ===== Layout (sama kuin sinulla) ===== --> < link href = "https://cdn.jsde…" at bounding box center [502, 236] width 411 height 357
type textarea "<script src="https://cdn.jsdelivr.net/npm/swiper@11/swiper-bundle.min.js" defer…"
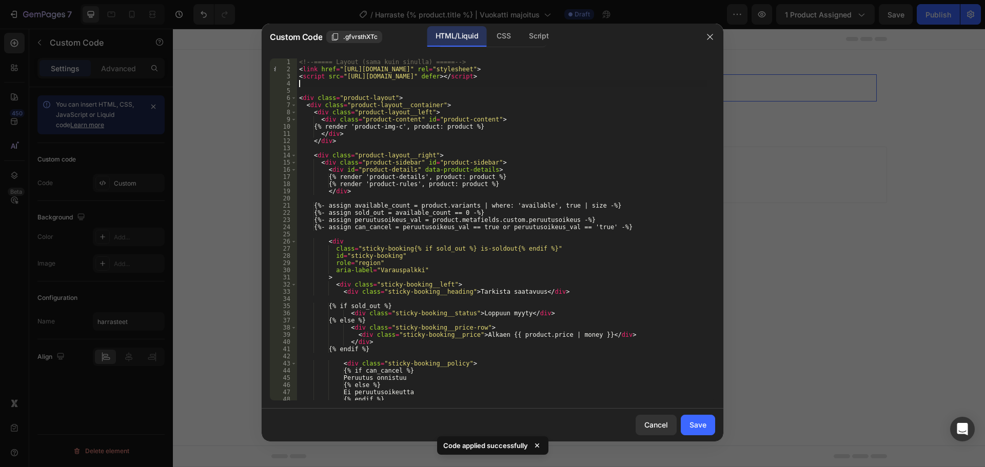
paste textarea "</button>"
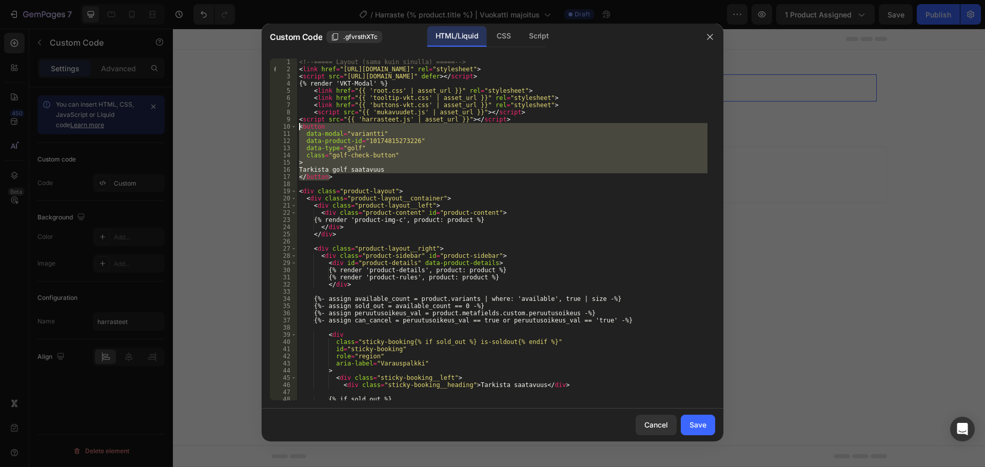
drag, startPoint x: 340, startPoint y: 180, endPoint x: 278, endPoint y: 126, distance: 81.9
click at [278, 126] on div "</button> 1 2 3 4 5 6 7 8 9 10 11 12 13 14 15 16 17 18 19 20 21 22 23 24 25 26 …" at bounding box center [492, 229] width 445 height 342
type textarea "<button data-modal="variantti""
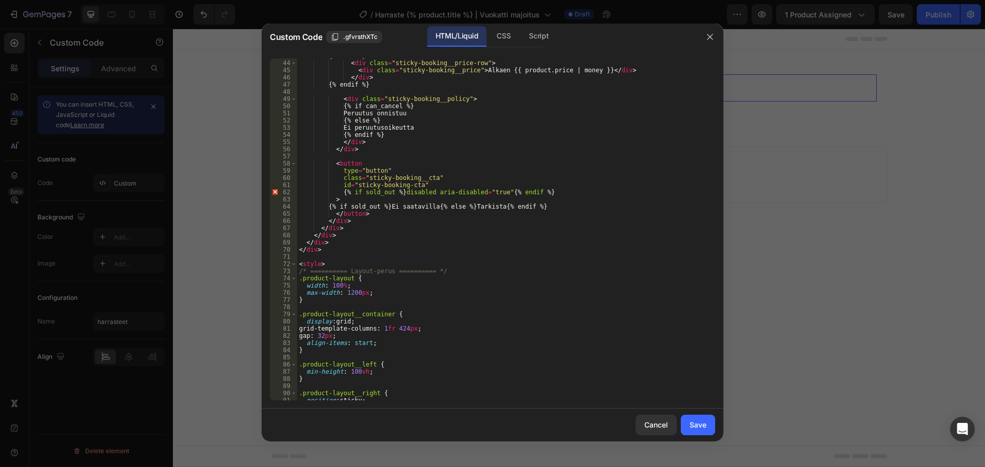
scroll to position [185, 0]
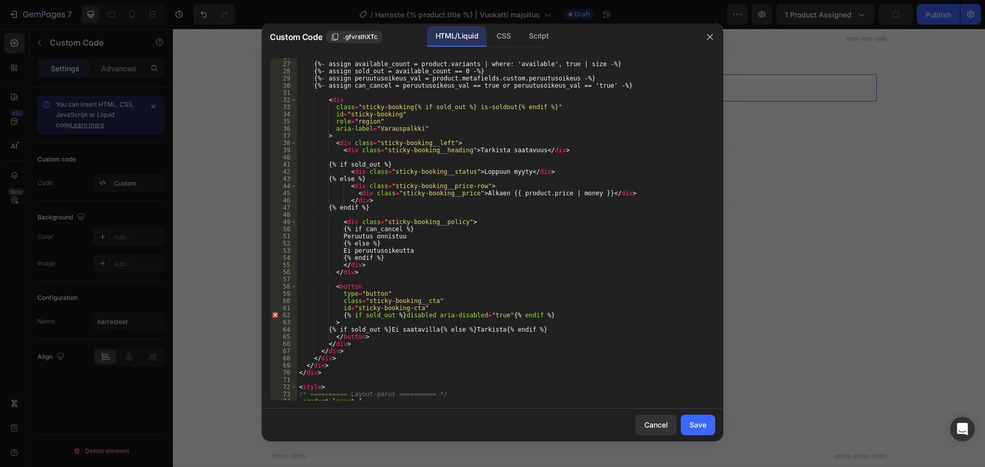
click at [346, 288] on div "{%- assign available_count = product.variants | where: 'available', true | size…" at bounding box center [502, 231] width 411 height 357
click at [392, 270] on div "{%- assign available_count = product.variants | where: 'available', true | size…" at bounding box center [502, 231] width 411 height 357
type textarea "</div>"
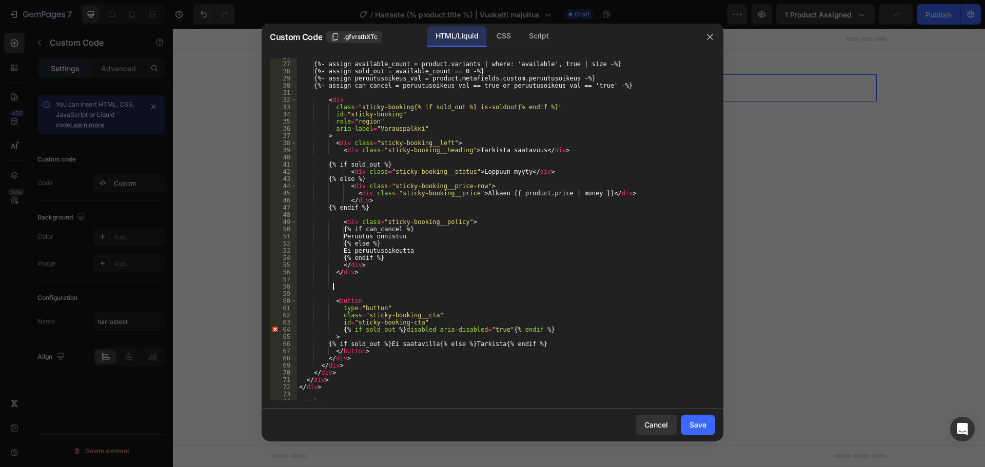
paste textarea "</button>"
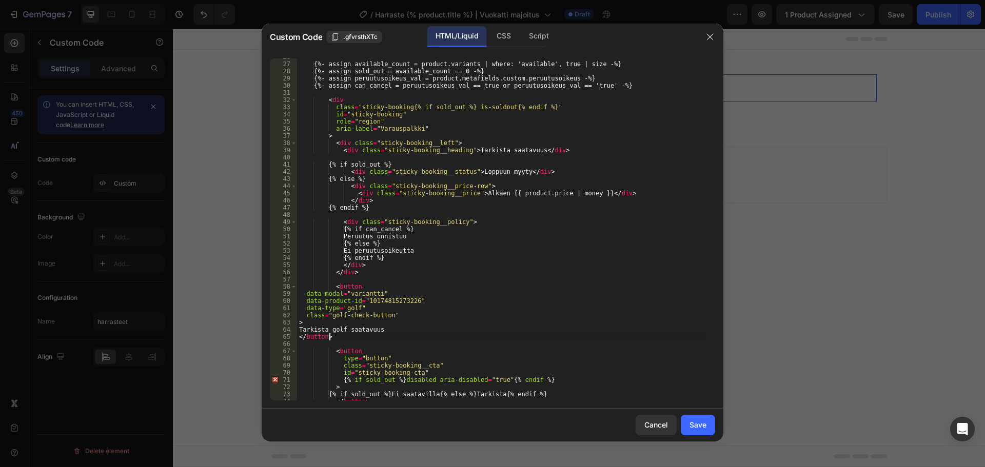
scroll to position [216, 0]
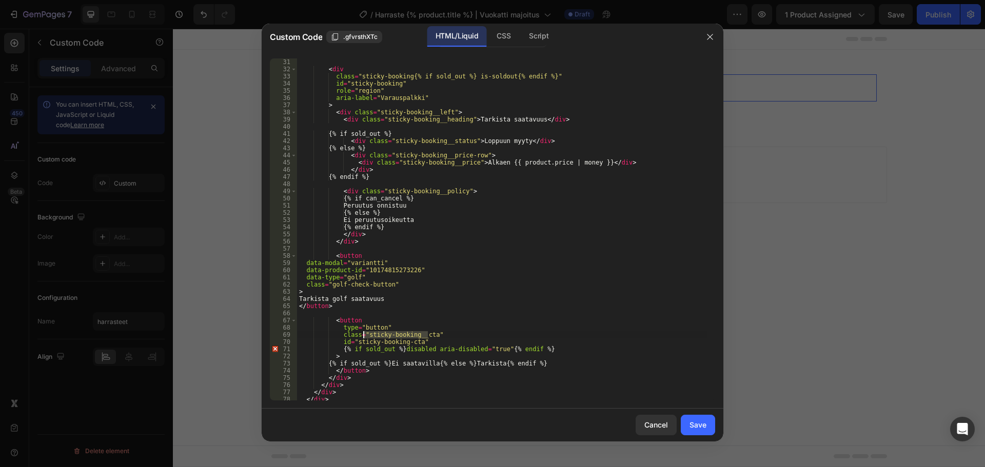
drag, startPoint x: 428, startPoint y: 335, endPoint x: 363, endPoint y: 334, distance: 65.7
click at [363, 334] on div "< div class = "sticky-booking{% if sold_out %} is-soldout{% endif %}" id = "sti…" at bounding box center [502, 236] width 411 height 357
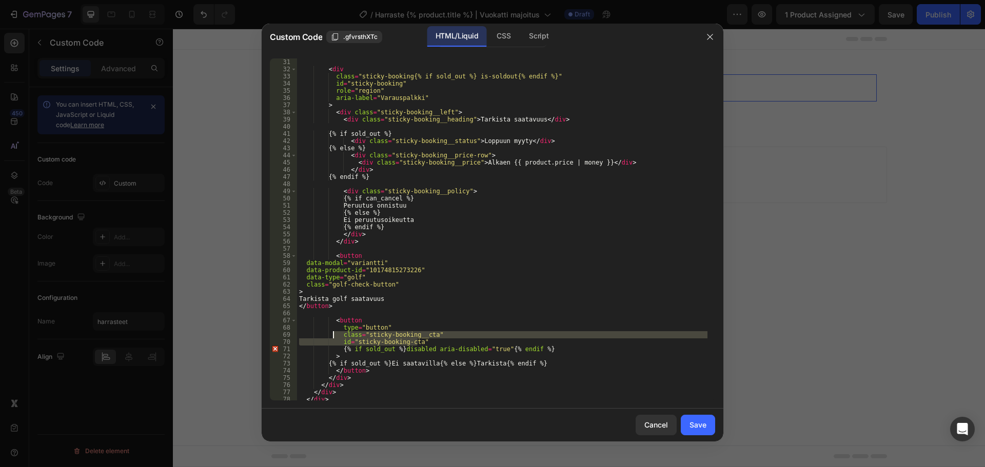
drag, startPoint x: 421, startPoint y: 342, endPoint x: 332, endPoint y: 334, distance: 89.6
click at [332, 334] on div "< div class = "sticky-booking{% if sold_out %} is-soldout{% endif %}" id = "sti…" at bounding box center [502, 236] width 411 height 357
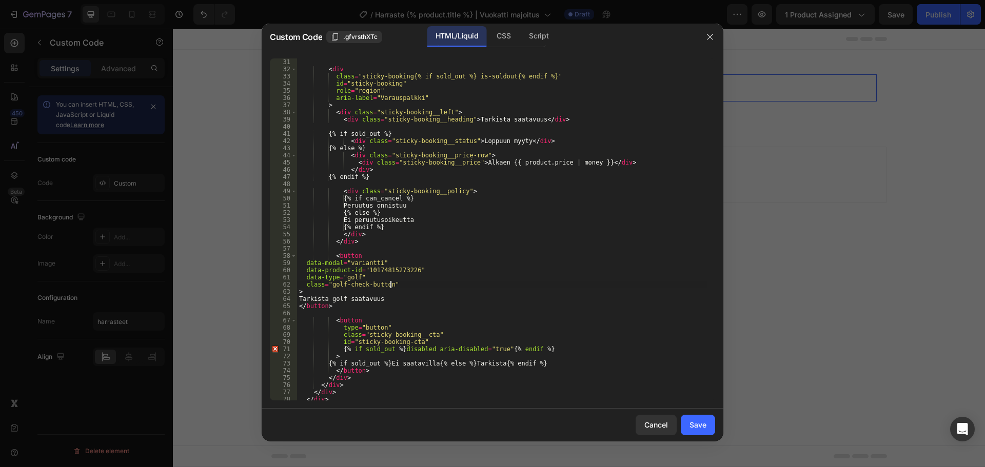
click at [404, 283] on div "< div class = "sticky-booking{% if sold_out %} is-soldout{% endif %}" id = "sti…" at bounding box center [502, 236] width 411 height 357
type textarea "class="golf-check-button""
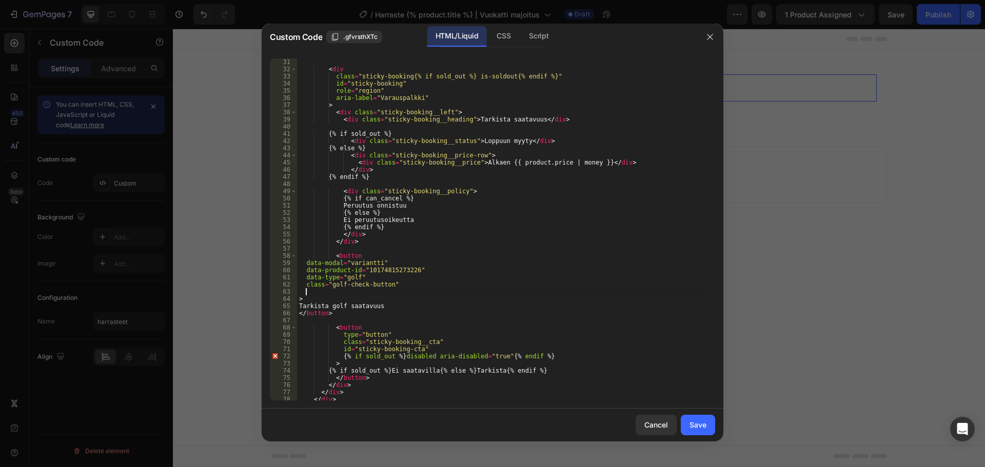
paste textarea "id="sticky-booking-cta""
type textarea "id="sticky-booking-cta""
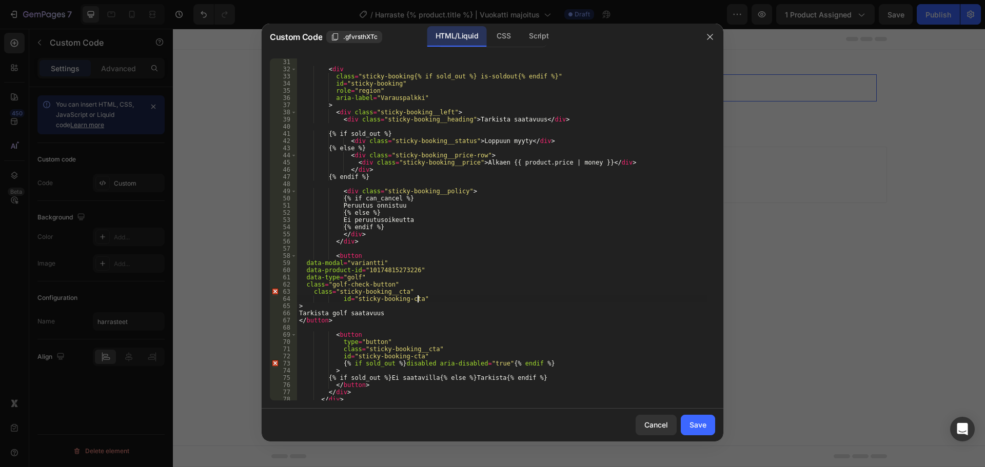
scroll to position [277, 0]
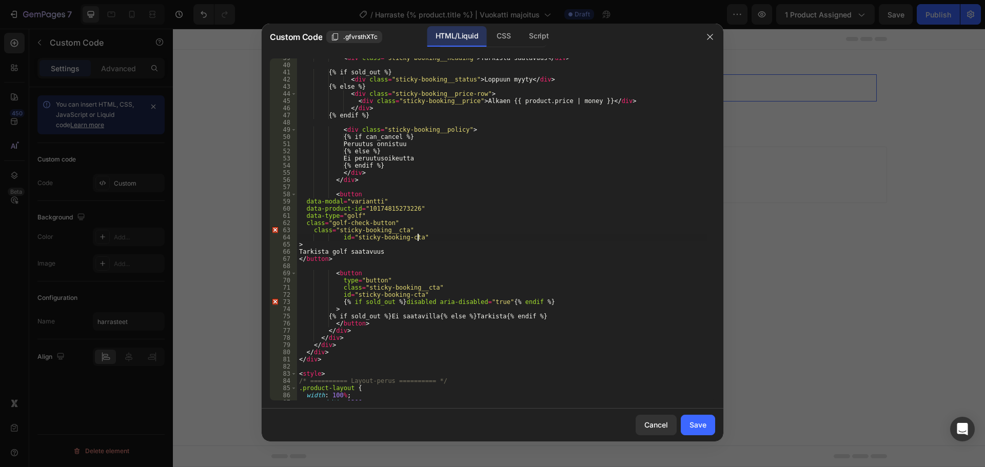
click at [346, 265] on div "< div class = "sticky-booking__heading" > Tarkista saatavuus </ div > {% if sol…" at bounding box center [502, 232] width 411 height 357
click at [377, 323] on div "< div class = "sticky-booking__heading" > Tarkista saatavuus </ div > {% if sol…" at bounding box center [502, 232] width 411 height 357
type textarea "</button>"
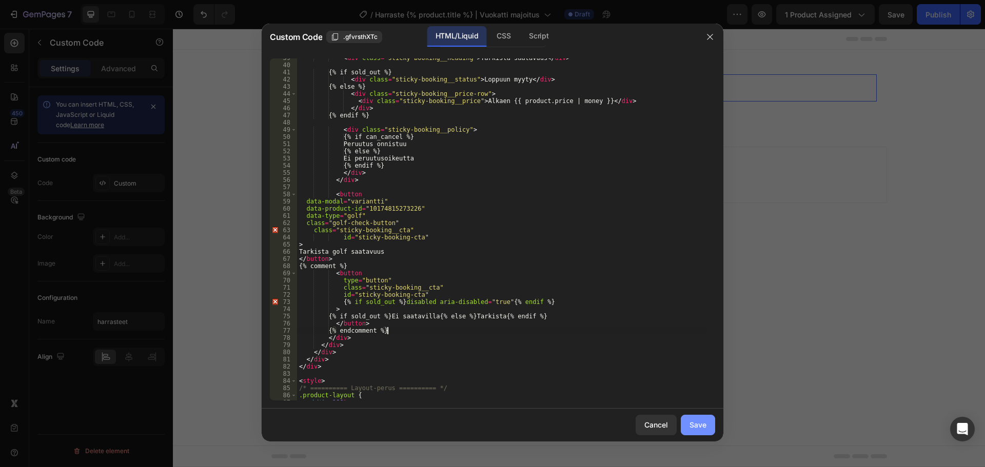
type textarea "{% endcomment %}"
click at [705, 427] on div "Save" at bounding box center [698, 425] width 17 height 11
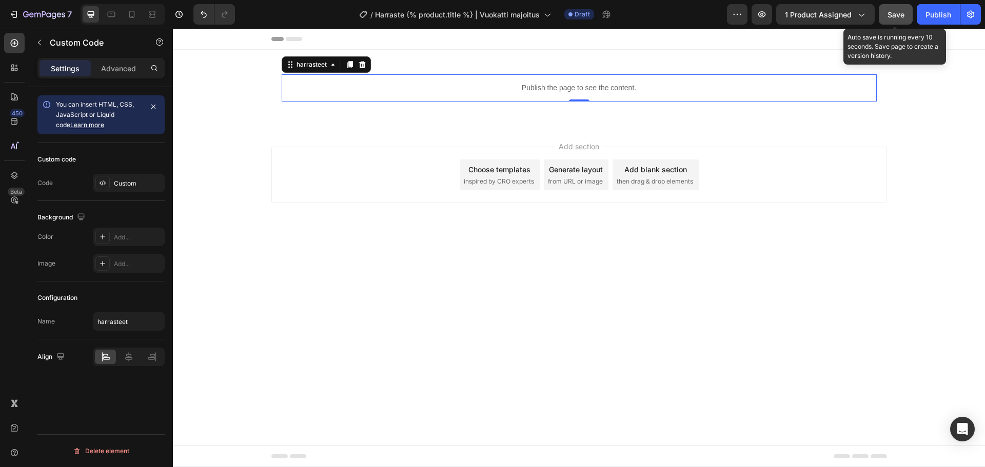
click at [907, 10] on button "Save" at bounding box center [896, 14] width 34 height 21
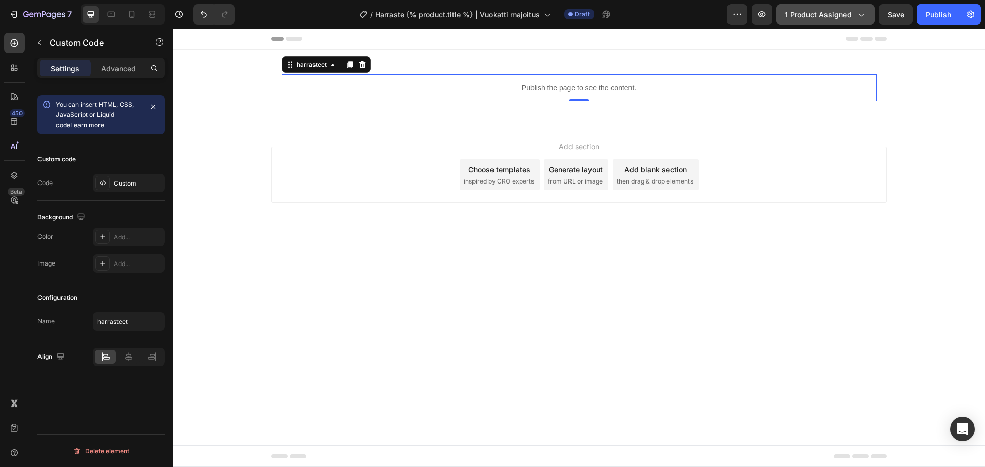
click at [815, 15] on span "1 product assigned" at bounding box center [818, 14] width 67 height 11
click at [131, 189] on div "Custom" at bounding box center [129, 183] width 72 height 18
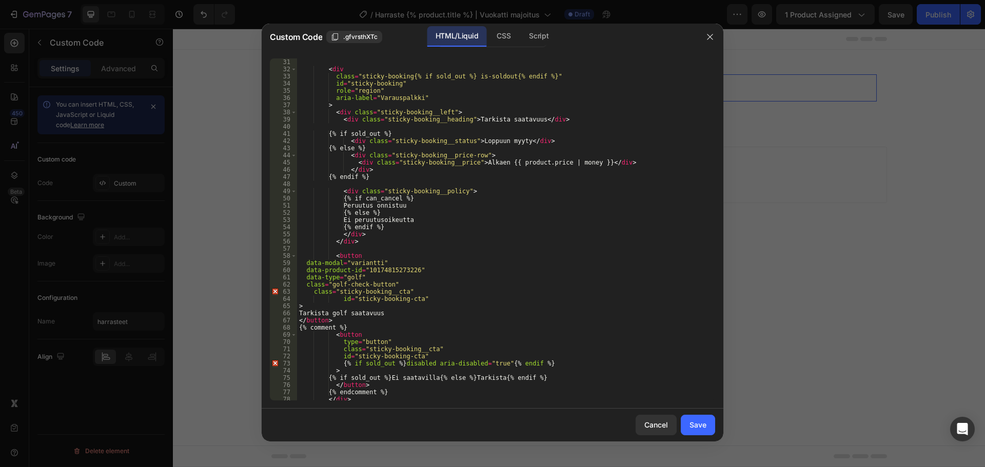
scroll to position [462, 0]
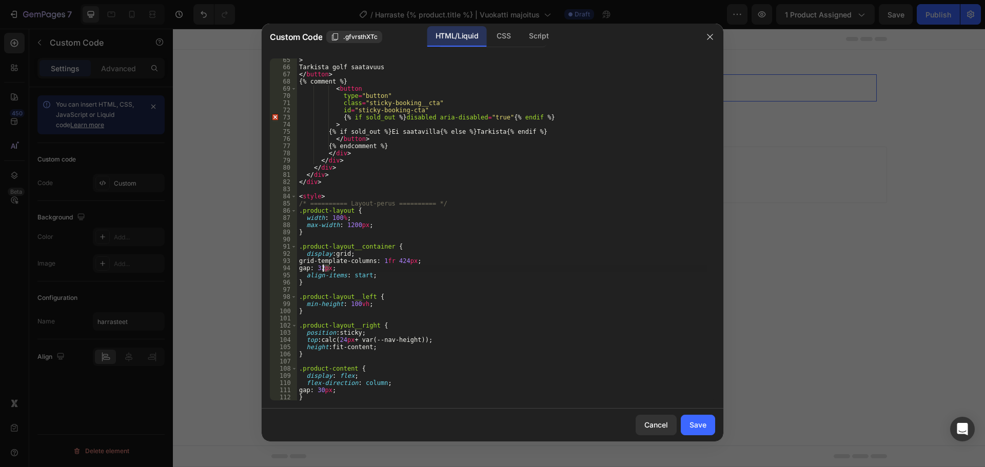
click at [324, 267] on div "> Tarkista golf saatavuus </ button > {% comment %} < button type = "button" cl…" at bounding box center [502, 234] width 411 height 357
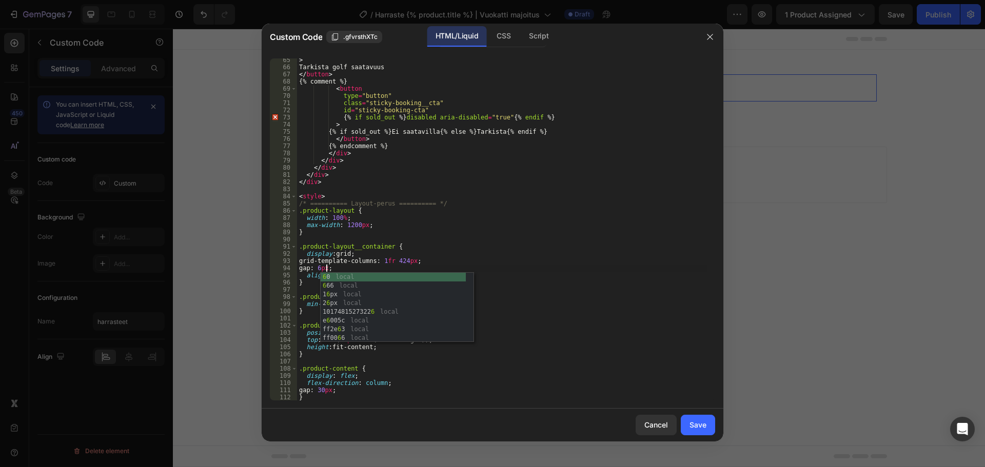
type textarea "gap: 64px;"
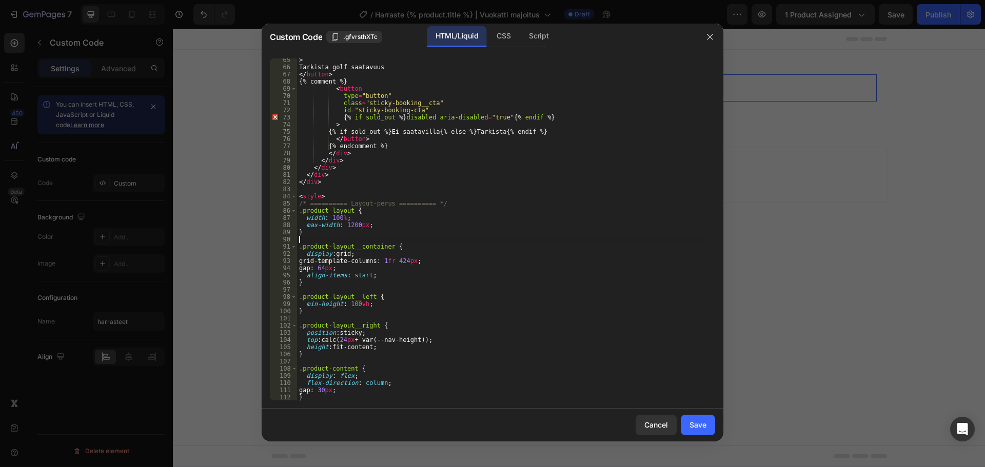
click at [440, 241] on div "> Tarkista golf saatavuus </ button > {% comment %} < button type = "button" cl…" at bounding box center [502, 234] width 411 height 357
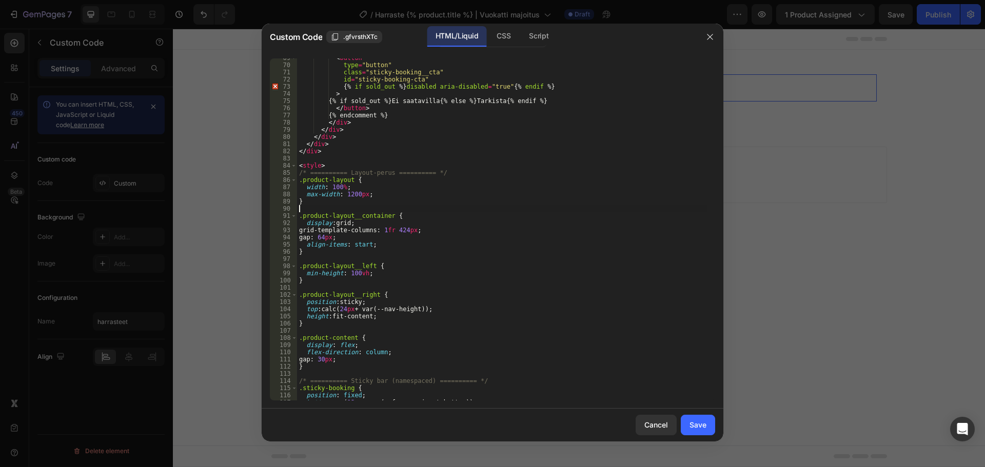
scroll to position [523, 0]
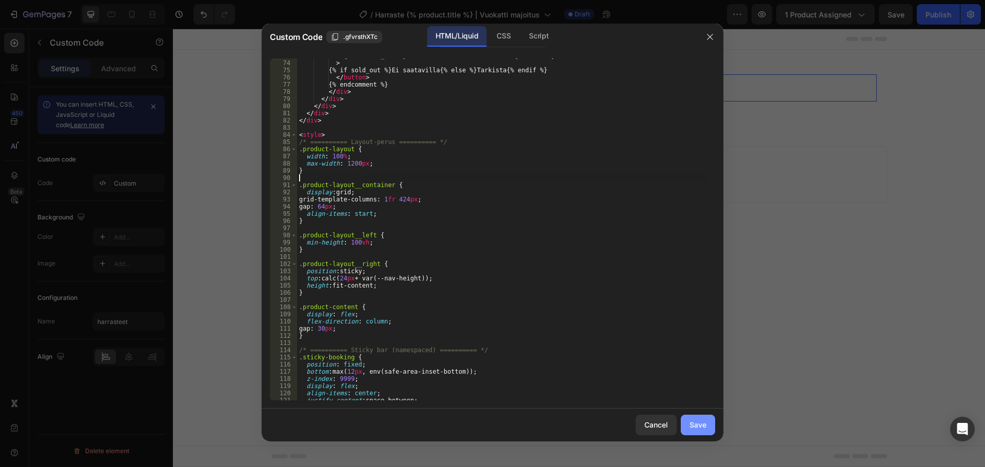
click at [685, 422] on button "Save" at bounding box center [698, 425] width 34 height 21
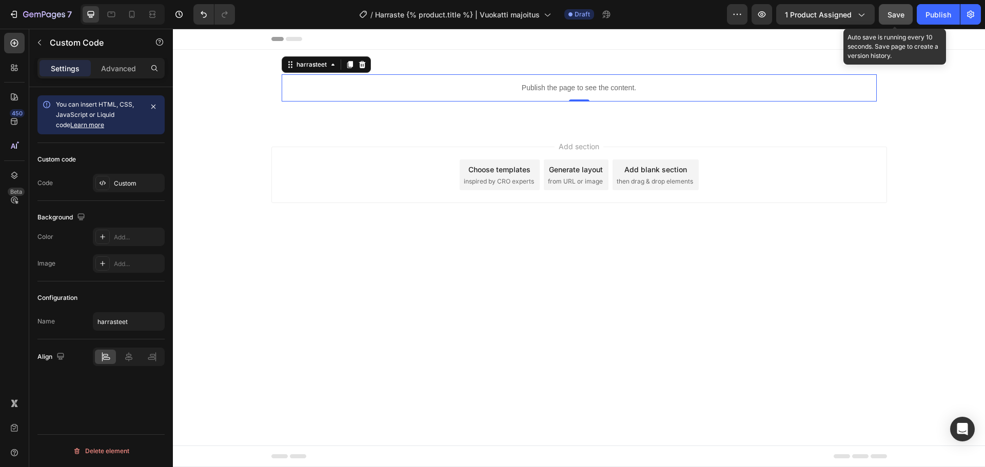
click at [887, 16] on button "Save" at bounding box center [896, 14] width 34 height 21
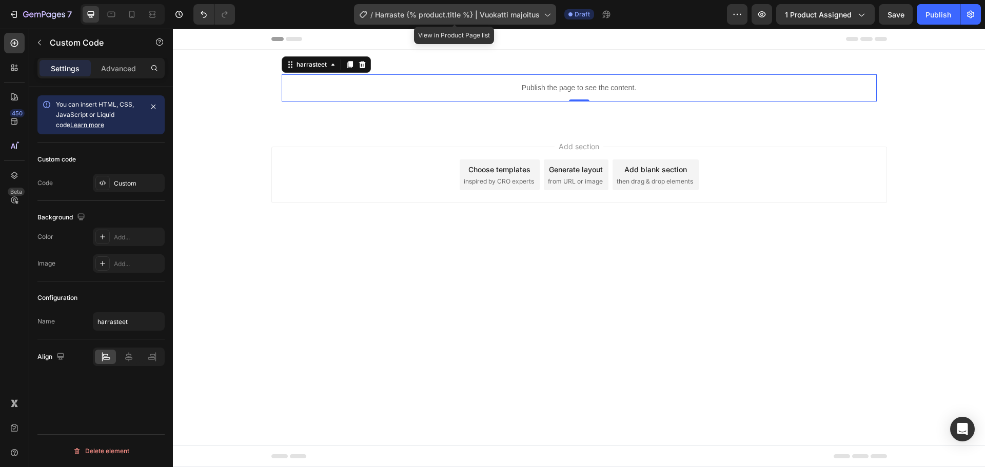
click at [437, 9] on span "Harraste {% product.title %} | Vuokatti majoitus" at bounding box center [457, 14] width 165 height 11
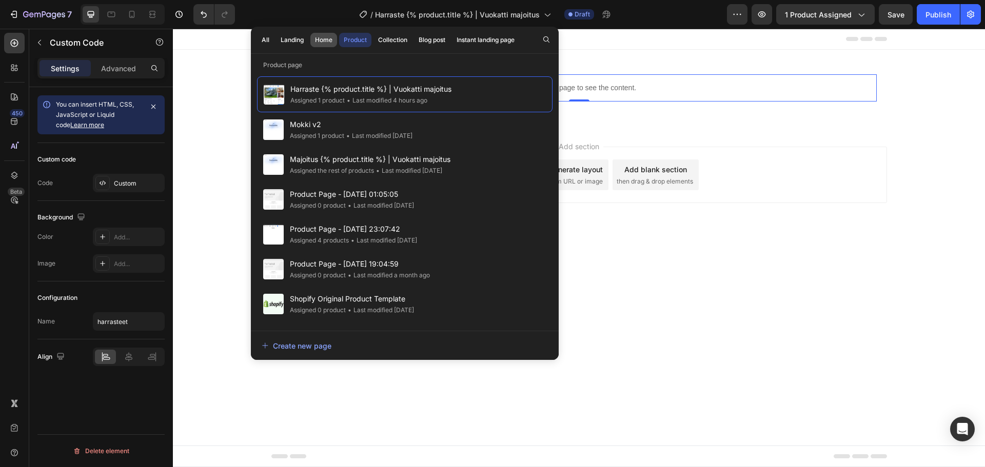
click at [320, 38] on div "Home" at bounding box center [323, 39] width 17 height 9
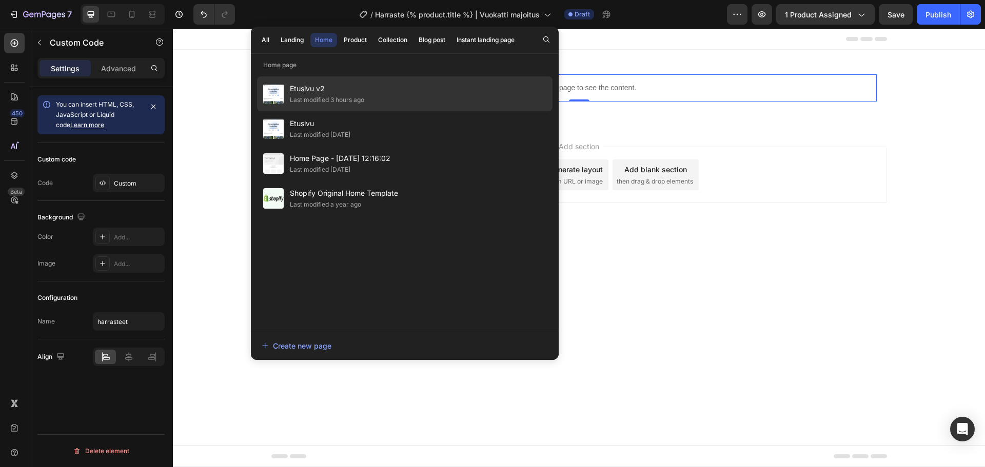
click at [360, 85] on span "Etusivu v2" at bounding box center [327, 89] width 74 height 12
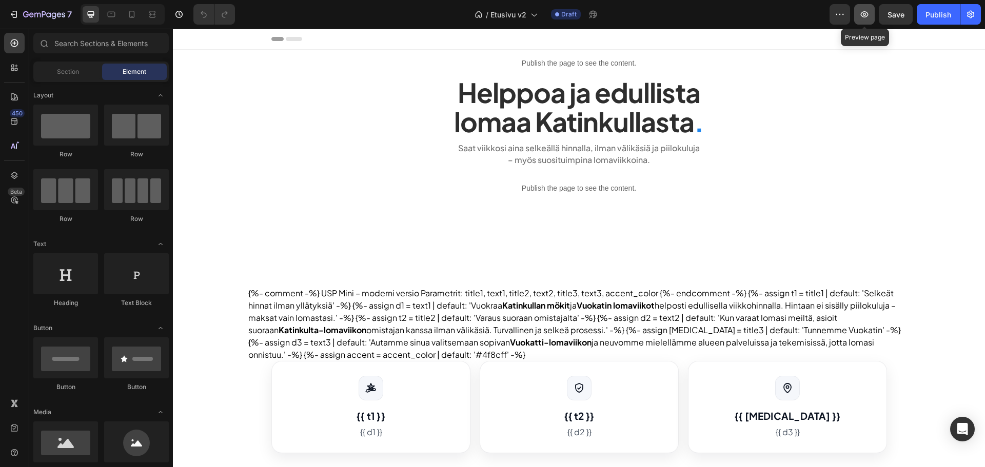
click at [865, 15] on icon "button" at bounding box center [864, 14] width 10 height 10
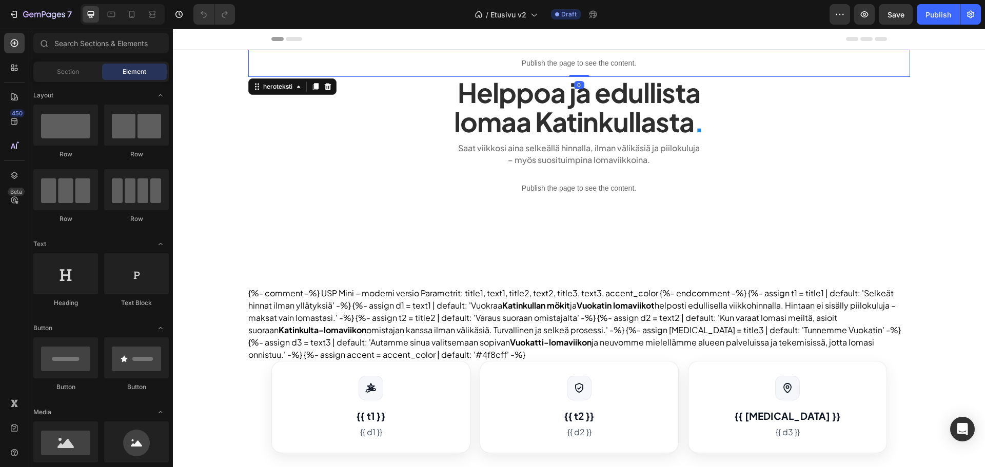
click at [459, 53] on div "Publish the page to see the content." at bounding box center [579, 63] width 662 height 27
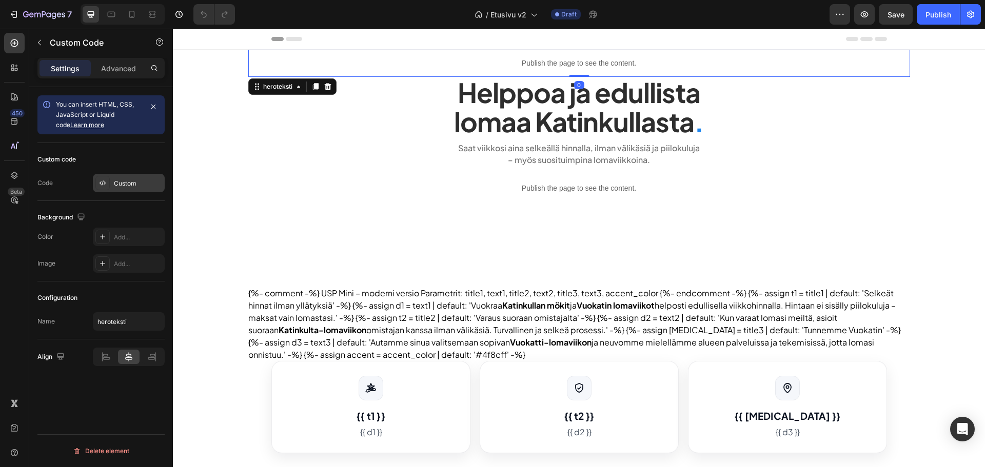
click at [98, 180] on div at bounding box center [102, 183] width 14 height 14
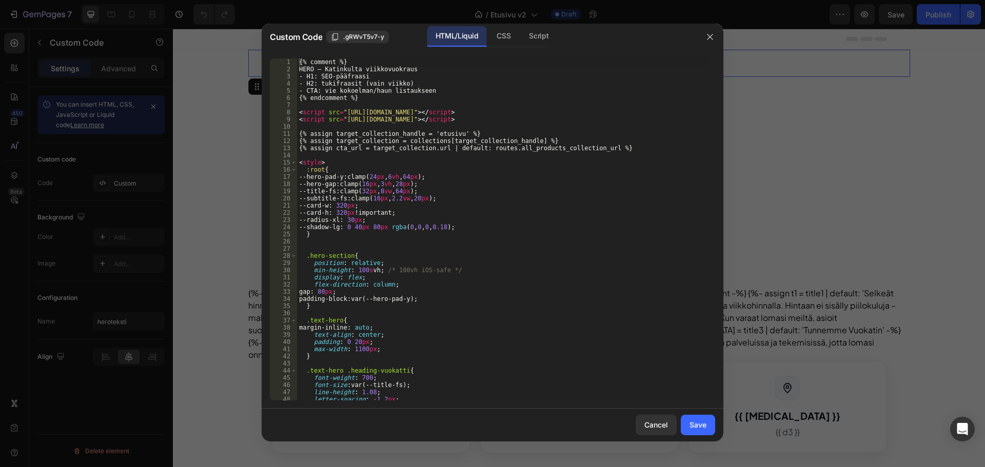
click at [479, 151] on div "{% comment %} HERO – Katinkulta viikkovuokraus - H1: SEO-pääfraasi - H2: tukifr…" at bounding box center [502, 236] width 411 height 357
type textarea "</script>"
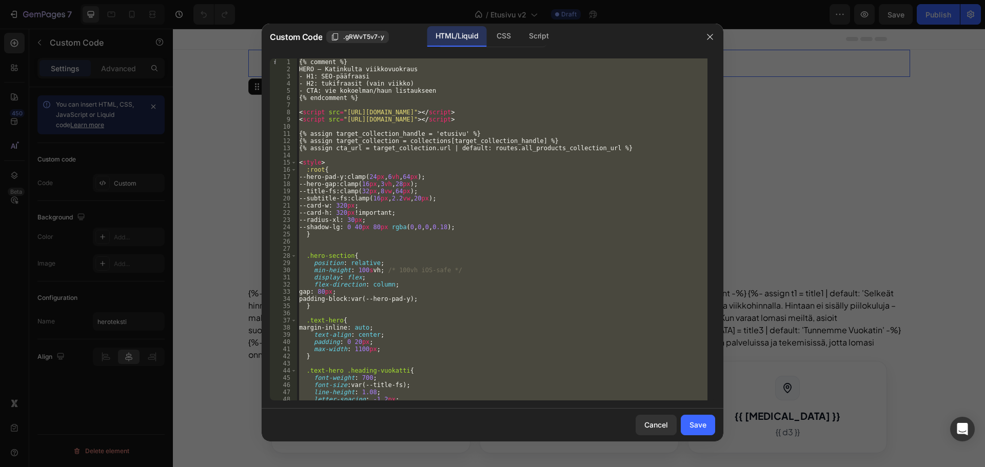
paste textarea
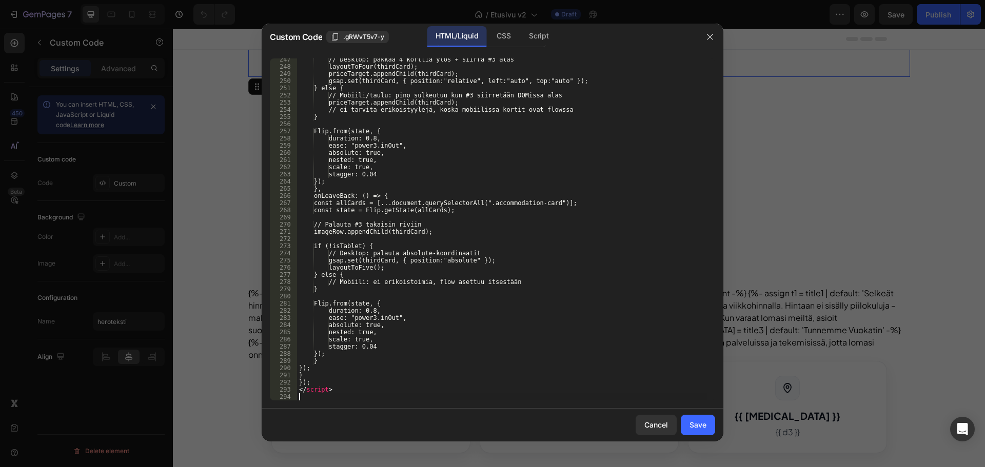
scroll to position [1863, 0]
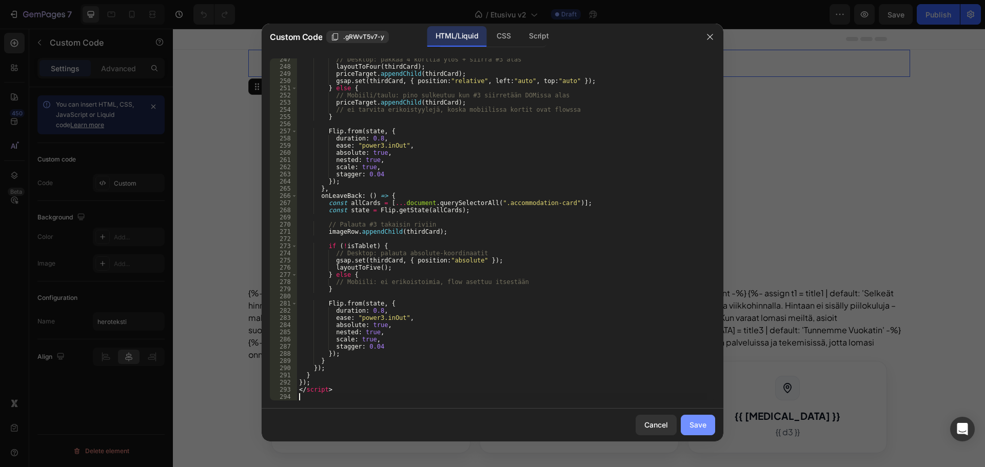
click at [700, 418] on button "Save" at bounding box center [698, 425] width 34 height 21
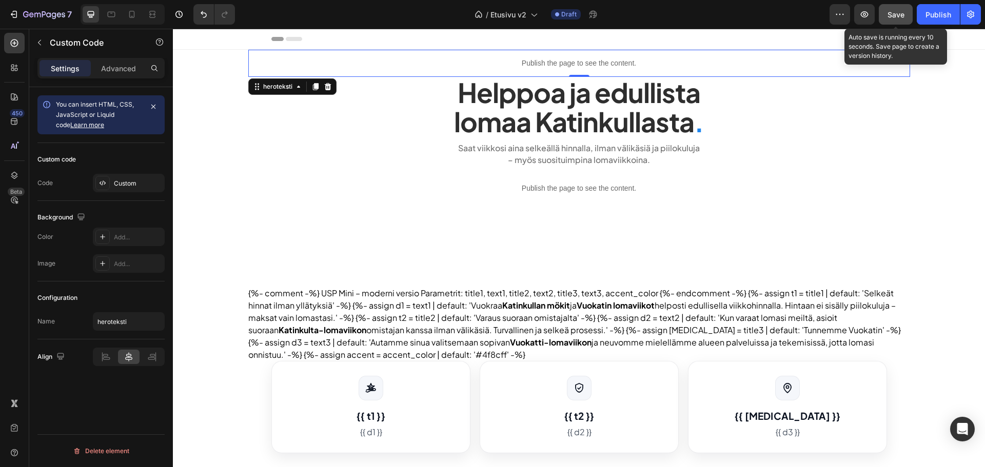
click at [891, 9] on div "Save" at bounding box center [896, 14] width 17 height 11
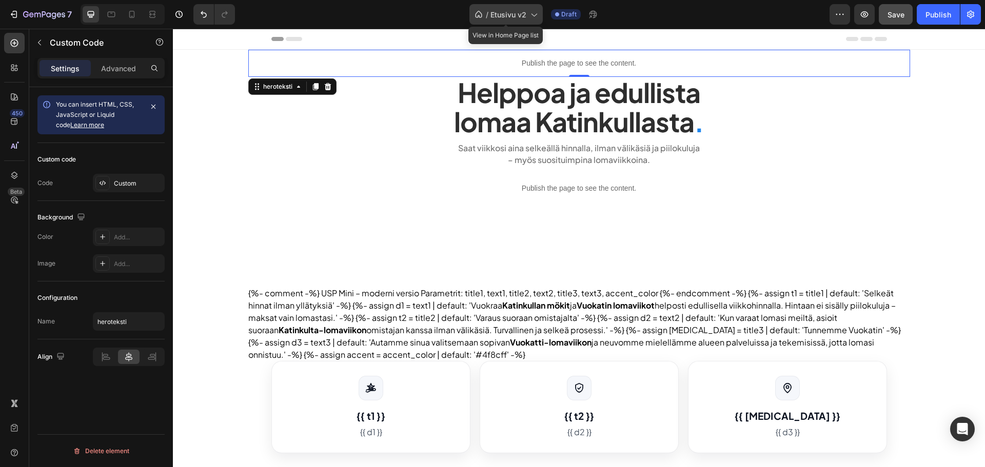
click at [496, 18] on span "Etusivu v2" at bounding box center [509, 14] width 36 height 11
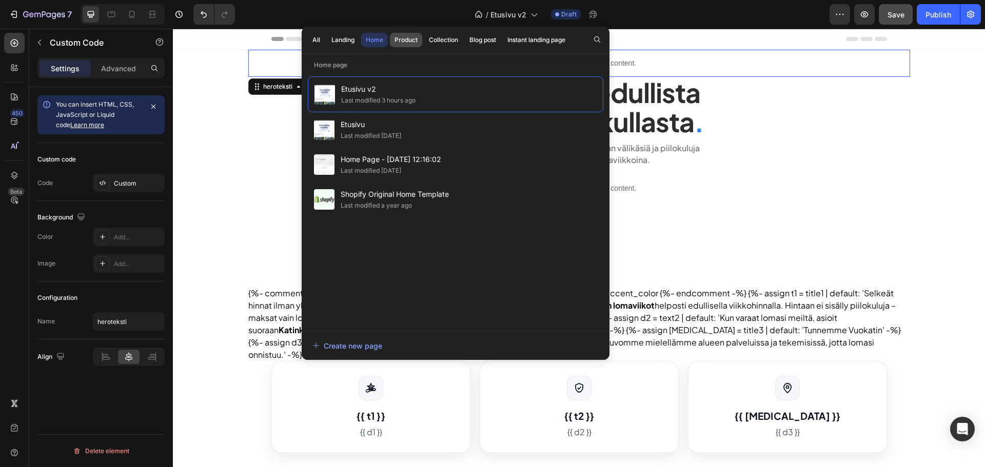
click at [399, 37] on div "Product" at bounding box center [406, 39] width 23 height 9
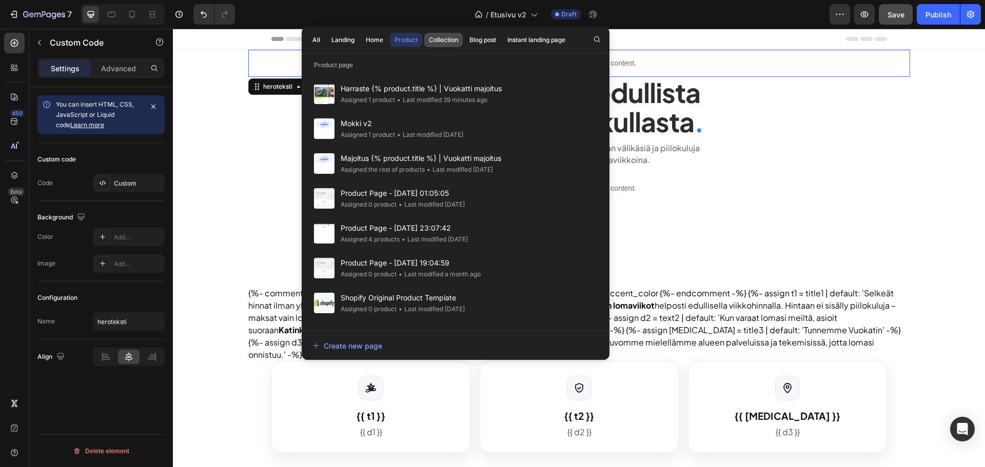
click at [439, 39] on div "Collection" at bounding box center [443, 39] width 29 height 9
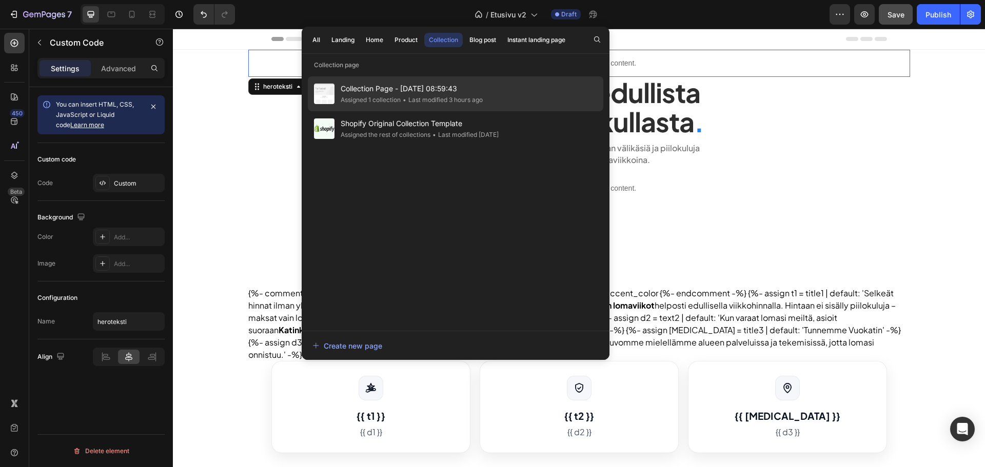
click at [442, 84] on span "Collection Page - [DATE] 08:59:43" at bounding box center [412, 89] width 142 height 12
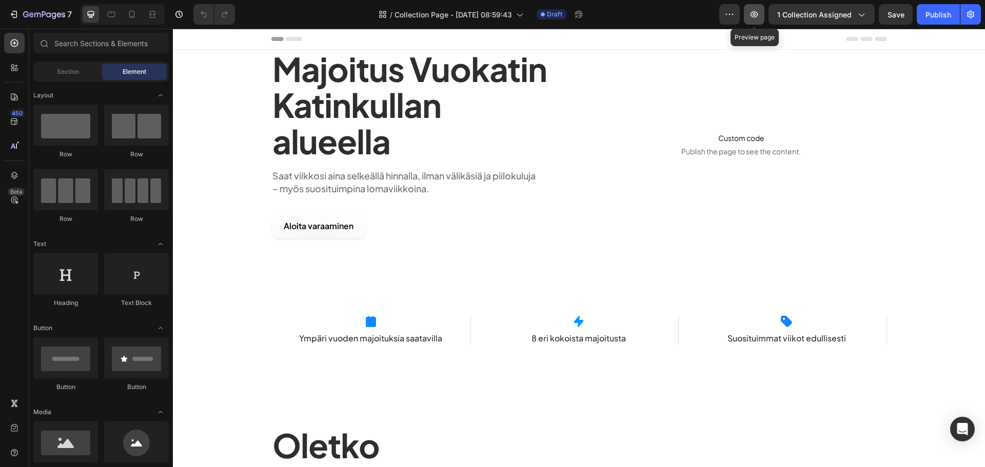
click at [753, 18] on icon "button" at bounding box center [754, 14] width 10 height 10
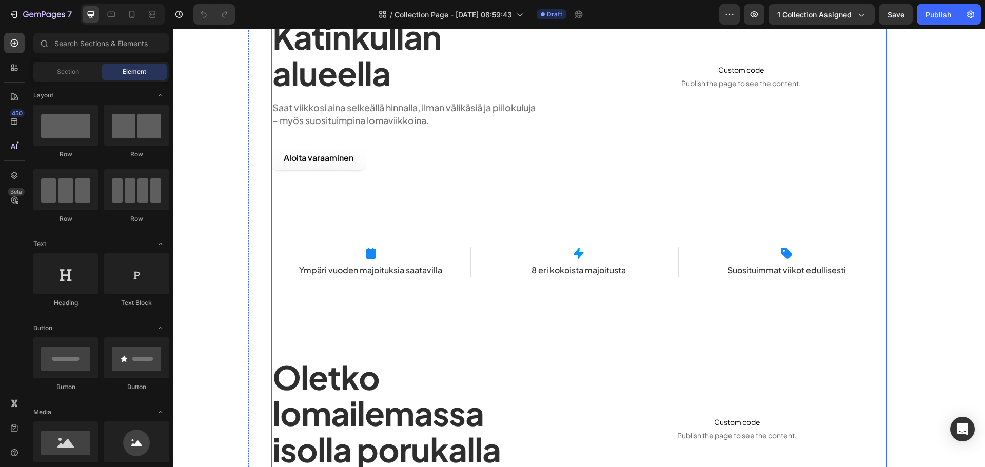
scroll to position [257, 0]
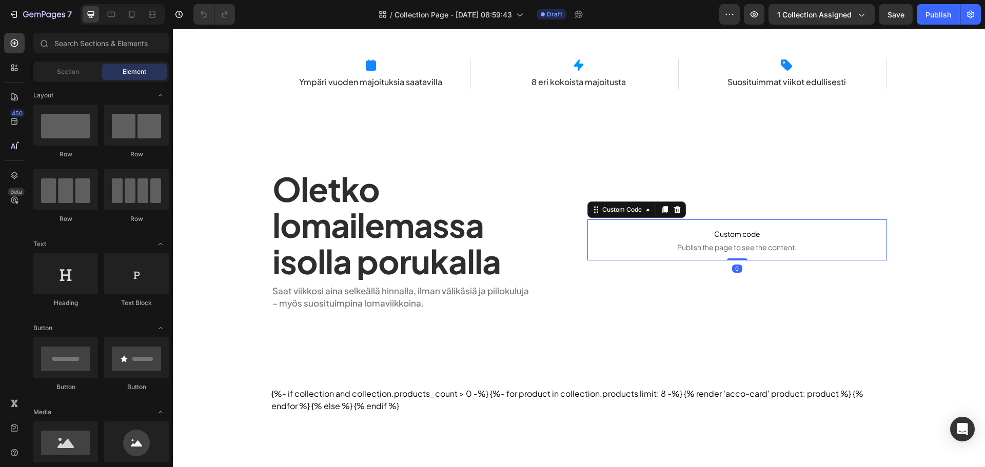
click at [674, 241] on p "Custom code Publish the page to see the content." at bounding box center [738, 240] width 300 height 41
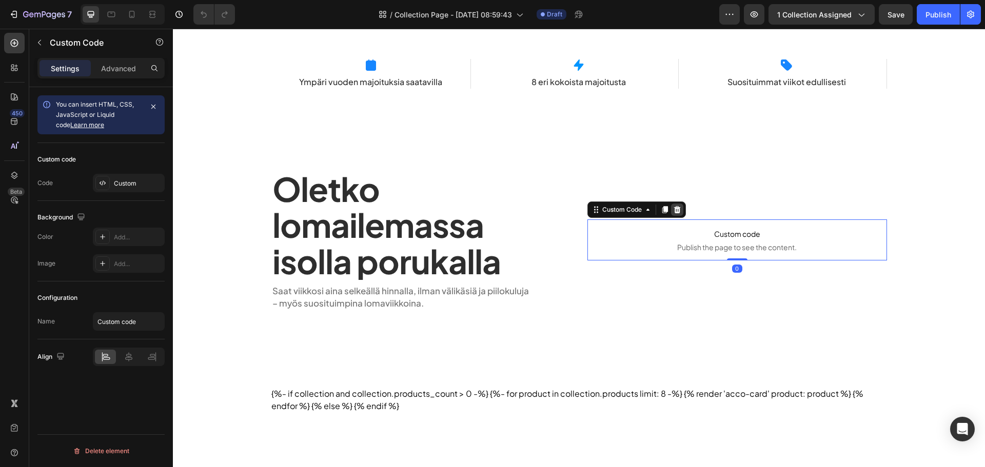
click at [680, 210] on div at bounding box center [677, 210] width 12 height 12
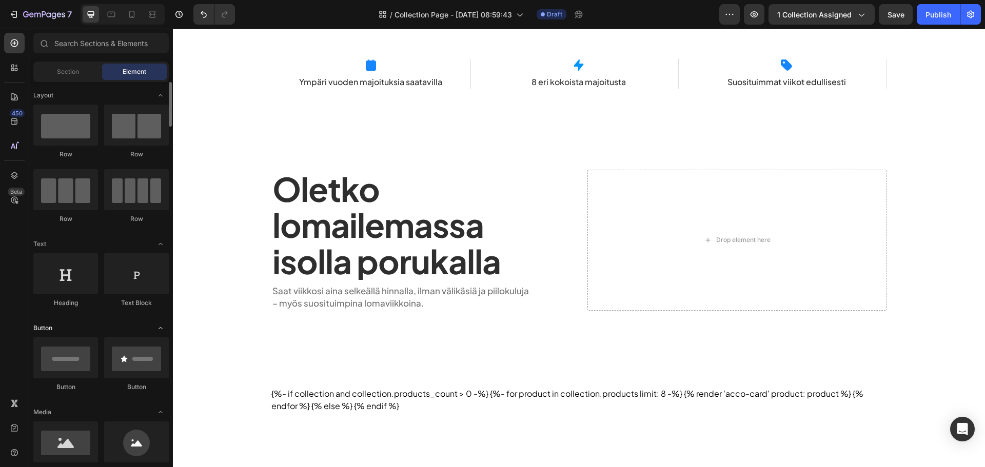
scroll to position [103, 0]
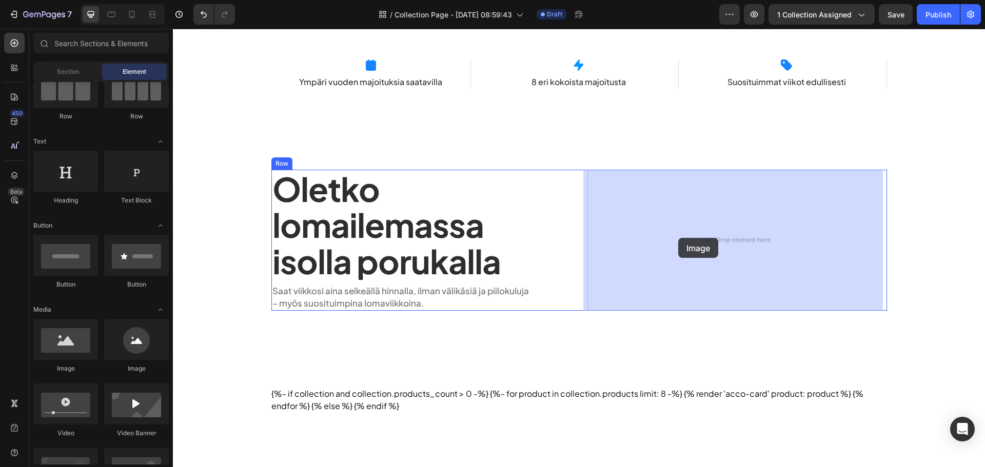
drag, startPoint x: 258, startPoint y: 362, endPoint x: 679, endPoint y: 238, distance: 439.5
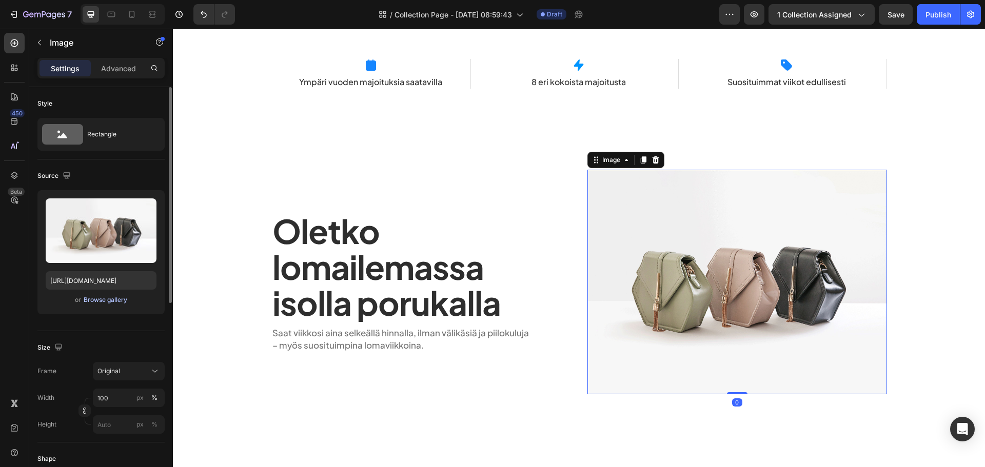
click at [108, 303] on div "Browse gallery" at bounding box center [106, 300] width 44 height 9
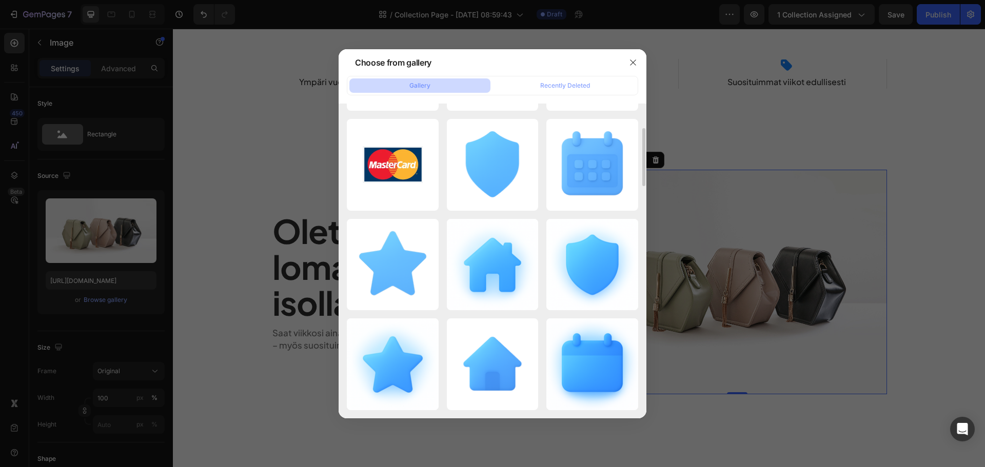
scroll to position [587, 0]
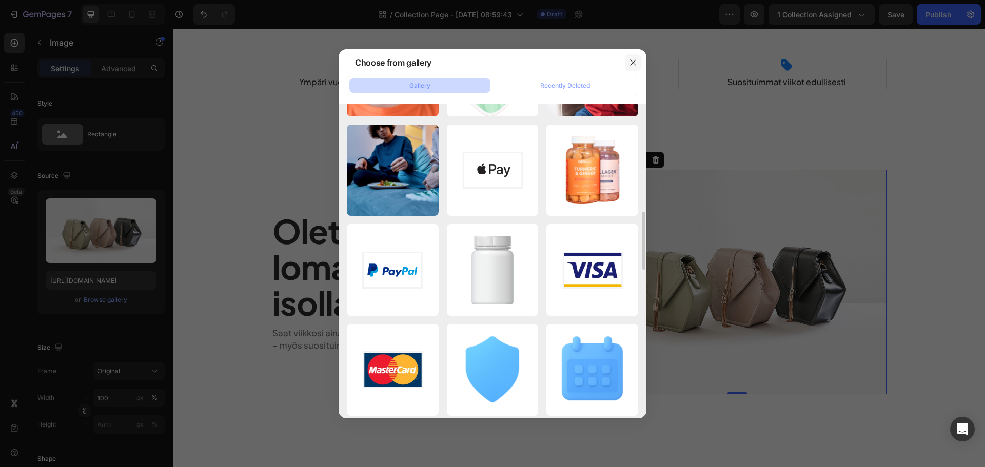
click at [632, 60] on icon "button" at bounding box center [633, 62] width 8 height 8
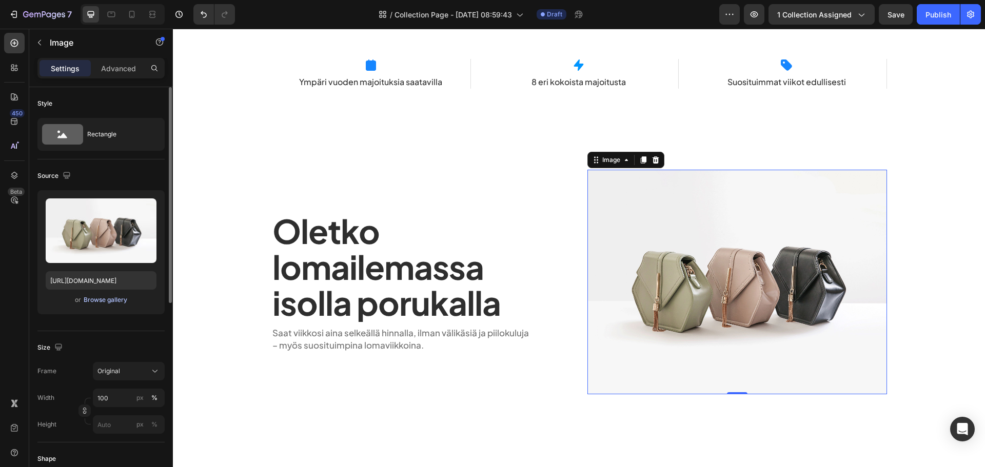
click at [103, 296] on div "Browse gallery" at bounding box center [106, 300] width 44 height 9
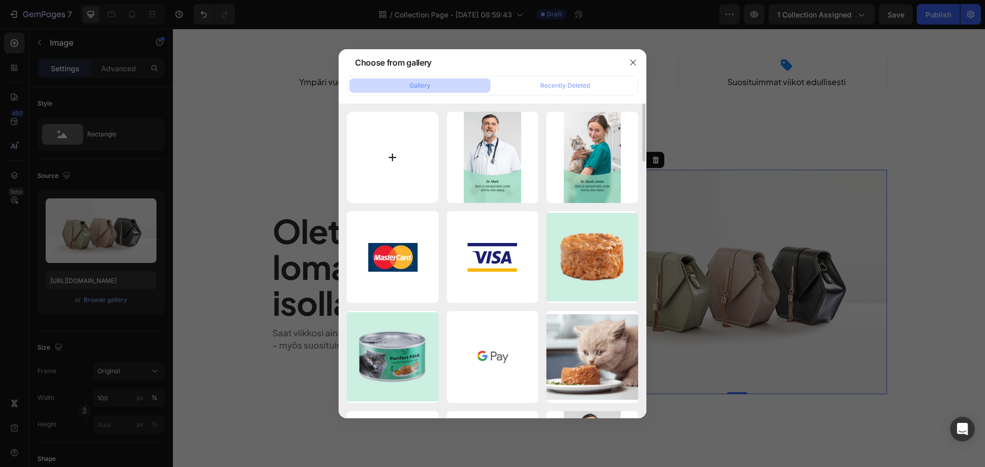
click at [363, 158] on input "file" at bounding box center [393, 158] width 92 height 92
type input "C:\fakepath\Katinkulta-hiekkaniemi.jpg"
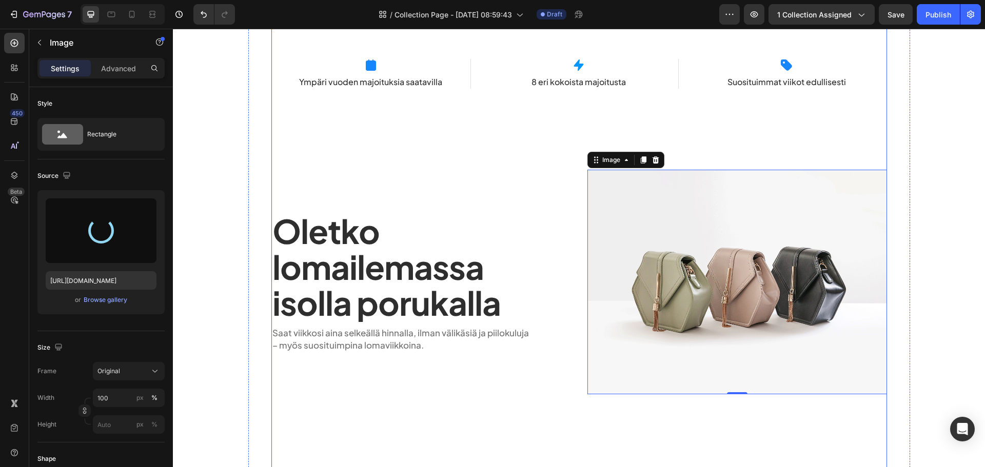
type input "[URL][DOMAIN_NAME]"
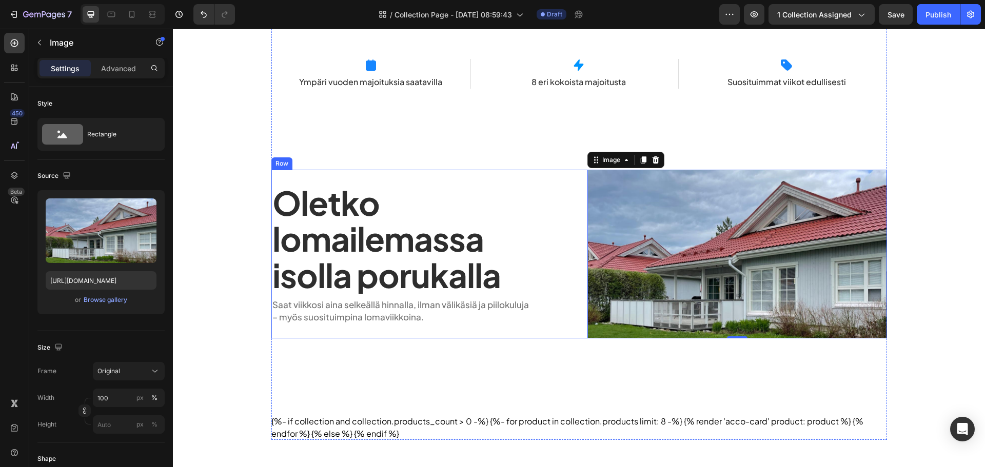
click at [549, 366] on div "Majoitus Vuokatin Katinkullan alueella Heading Saat viikkosi aina selkeällä hin…" at bounding box center [579, 116] width 616 height 647
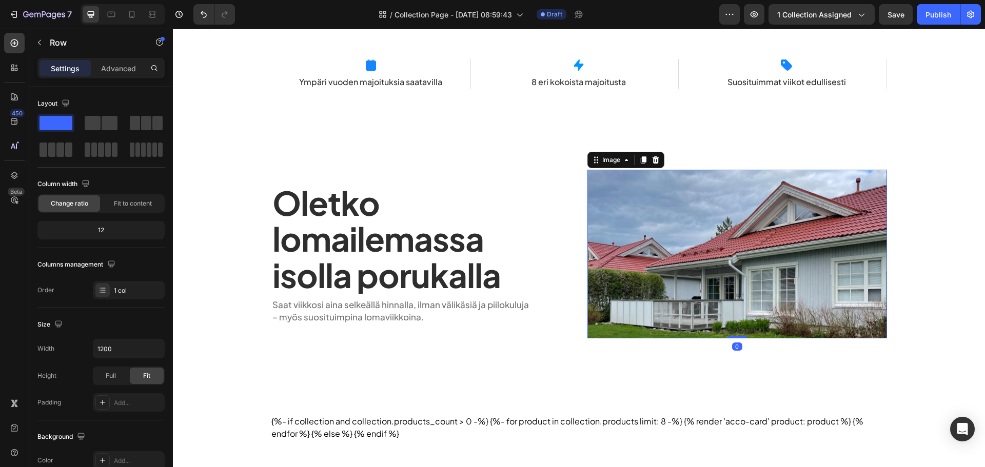
click at [630, 309] on img at bounding box center [738, 254] width 300 height 169
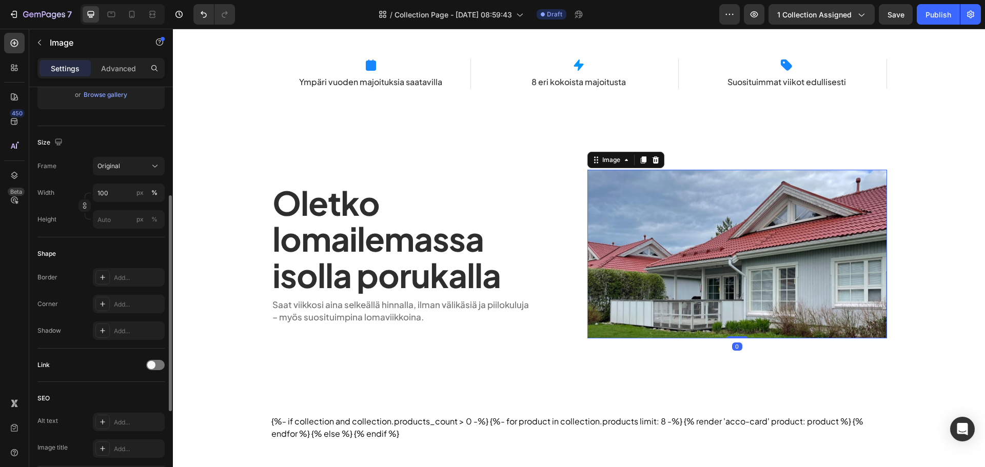
scroll to position [154, 0]
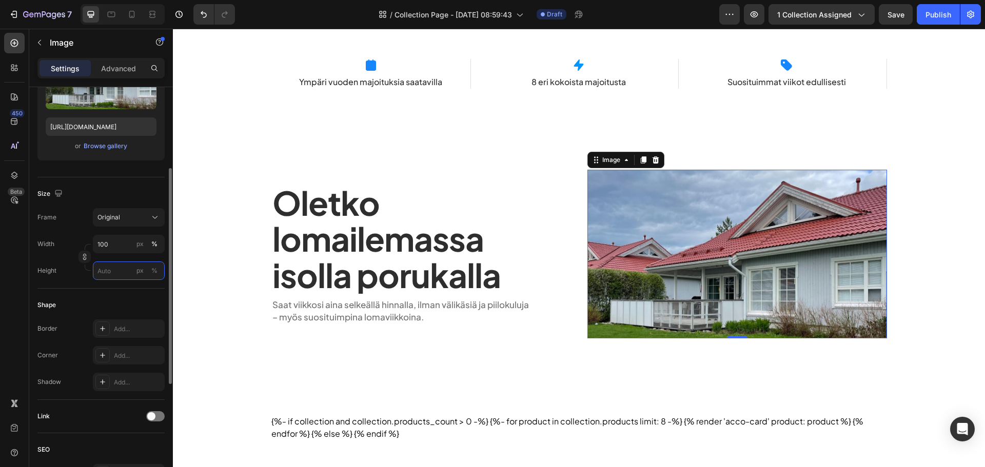
click at [105, 265] on input "px %" at bounding box center [129, 271] width 72 height 18
click at [134, 297] on p "Full 100%" at bounding box center [127, 295] width 60 height 9
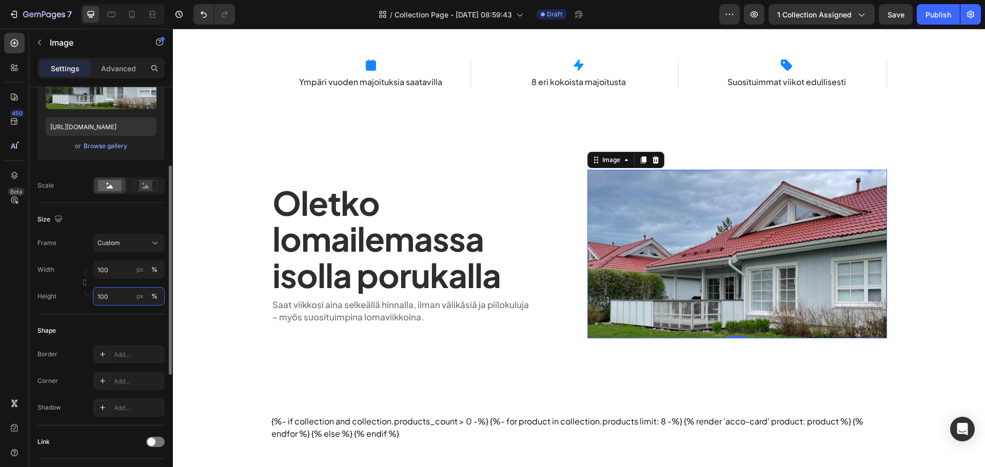
click at [118, 291] on input "100" at bounding box center [129, 296] width 72 height 18
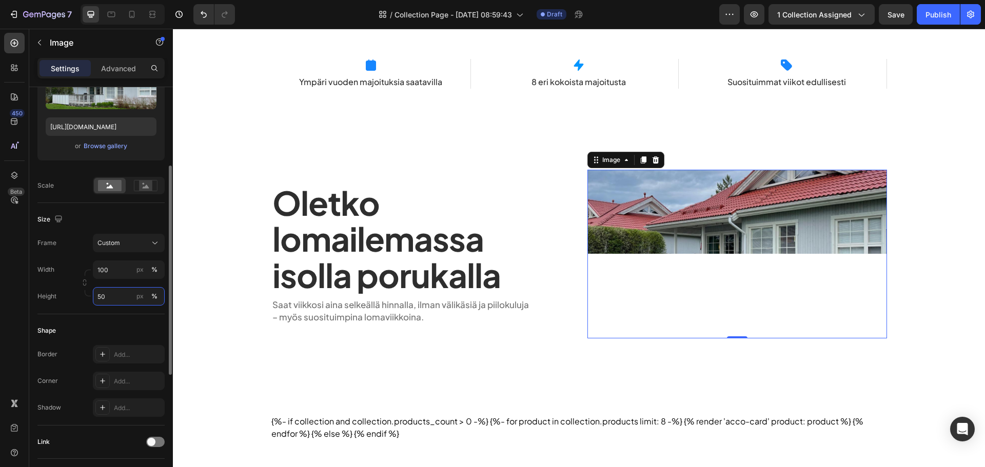
type input "5"
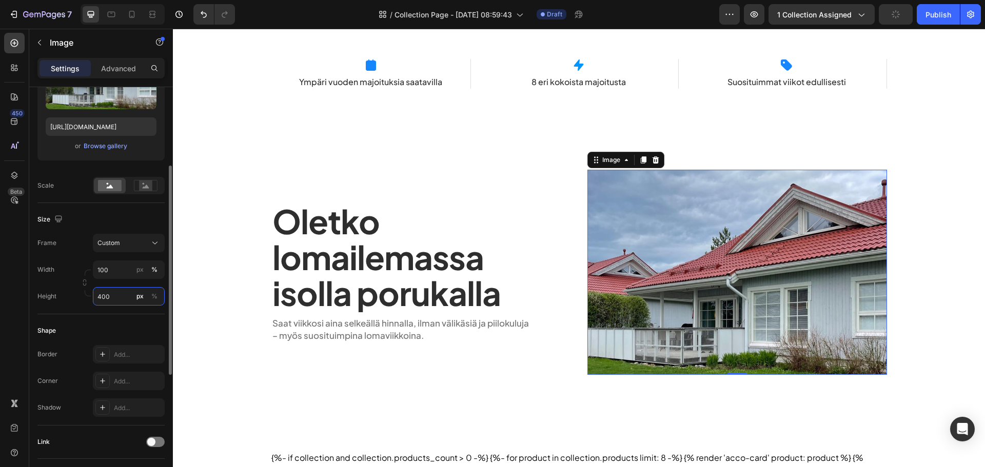
type input "400"
click at [108, 325] on div "Shape" at bounding box center [100, 331] width 127 height 16
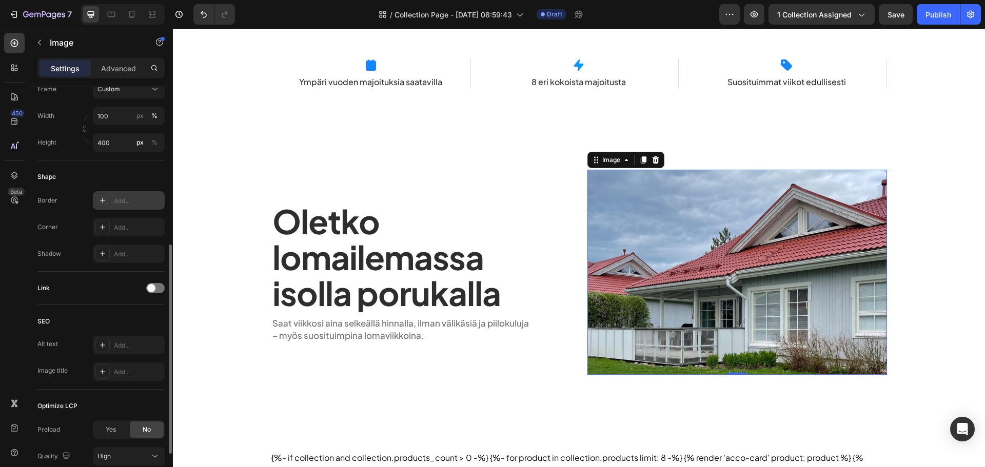
click at [131, 200] on div "Add..." at bounding box center [138, 201] width 48 height 9
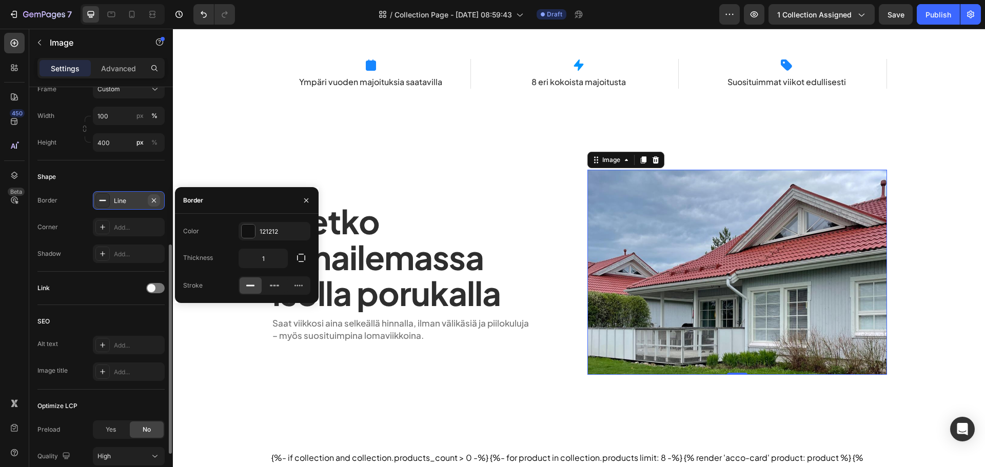
click at [153, 200] on icon "button" at bounding box center [154, 201] width 8 height 8
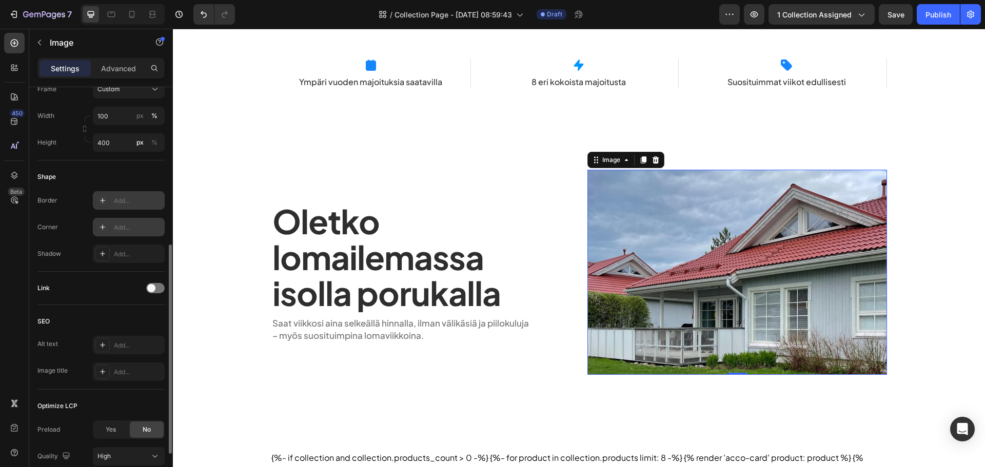
click at [135, 223] on div "Add..." at bounding box center [138, 227] width 48 height 9
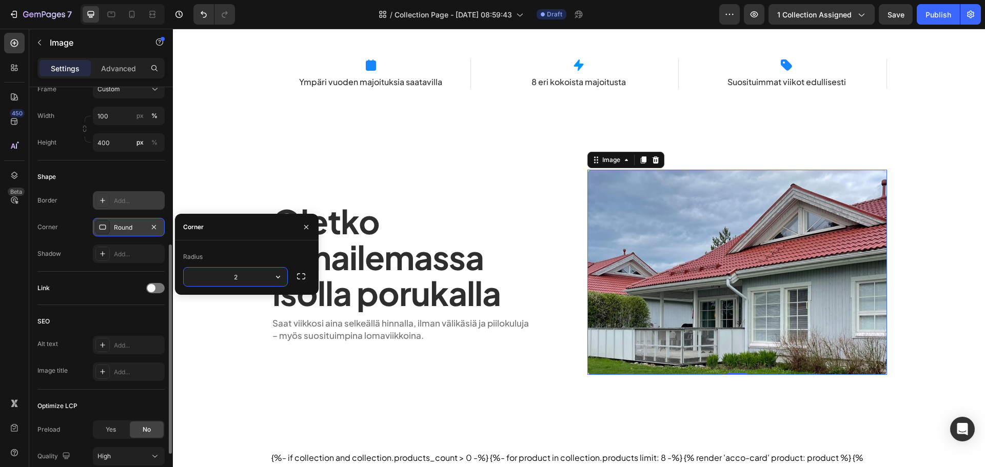
type input "24"
click at [388, 395] on div "Majoitus Vuokatin Katinkullan alueella Heading Saat viikkosi aina selkeällä hin…" at bounding box center [579, 134] width 616 height 683
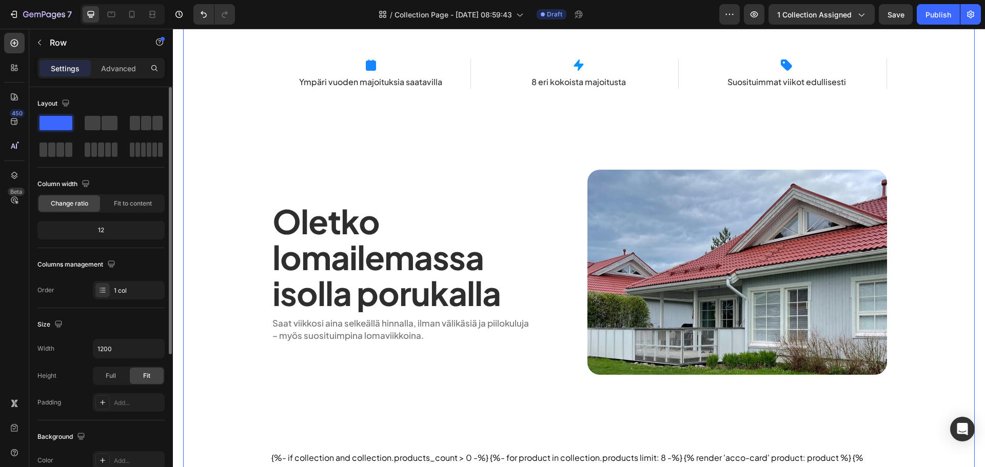
click at [209, 392] on div "Majoitus Vuokatin Katinkullan alueella Heading Saat viikkosi aina selkeällä hin…" at bounding box center [579, 173] width 792 height 760
click at [896, 17] on span "Save" at bounding box center [896, 14] width 17 height 9
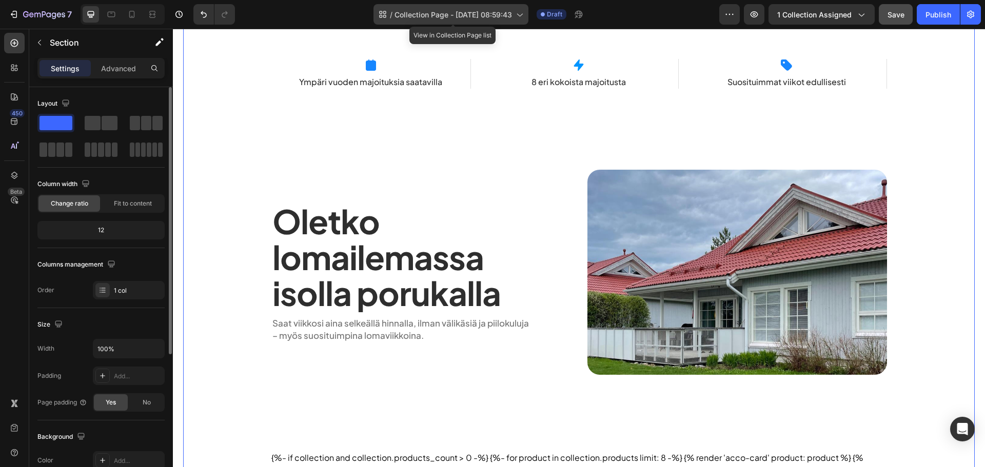
click at [434, 13] on span "Collection Page - [DATE] 08:59:43" at bounding box center [454, 14] width 118 height 11
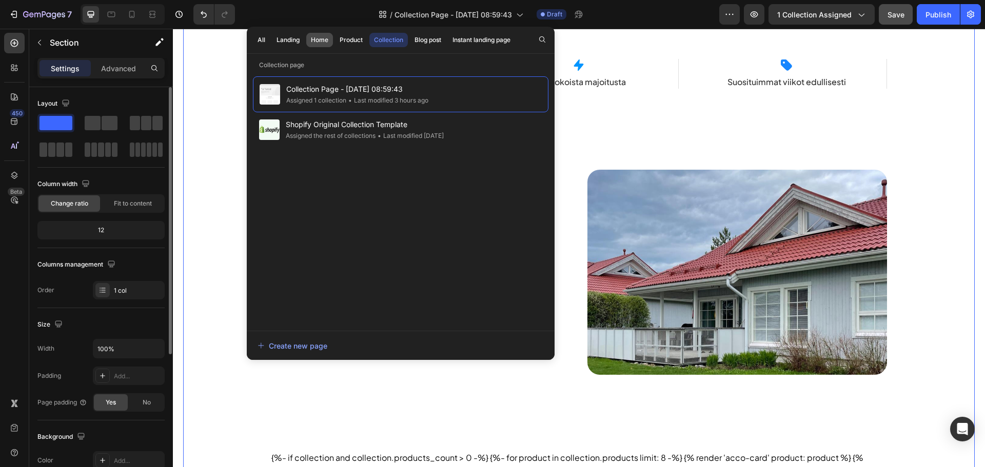
click at [328, 41] on div "Home" at bounding box center [319, 39] width 17 height 9
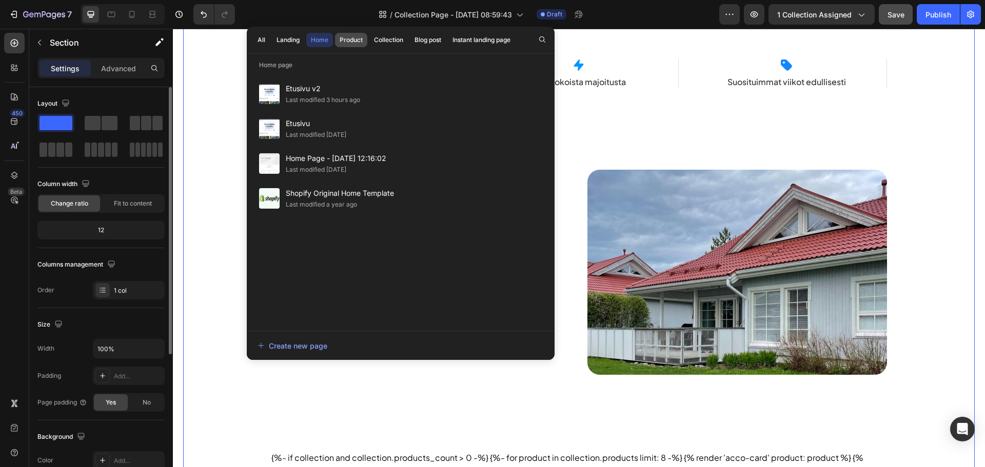
click at [343, 43] on div "Product" at bounding box center [351, 39] width 23 height 9
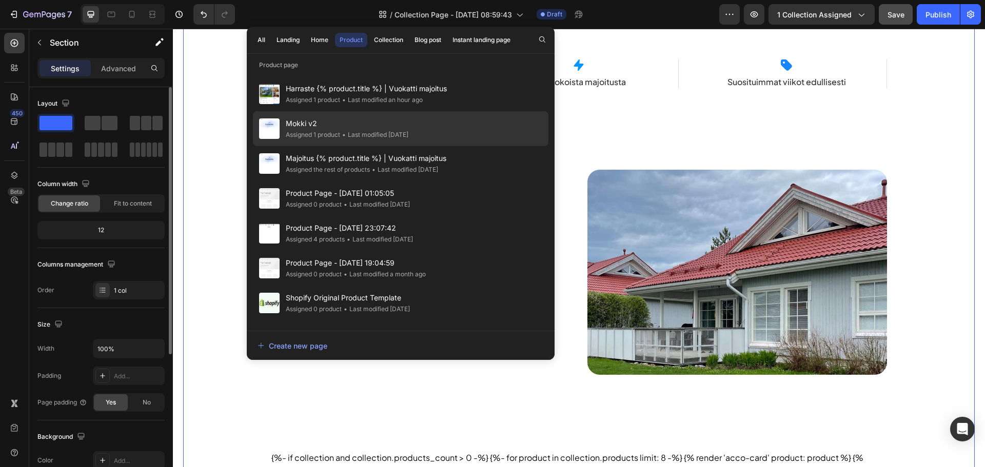
click at [365, 120] on span "Mokki v2" at bounding box center [347, 124] width 123 height 12
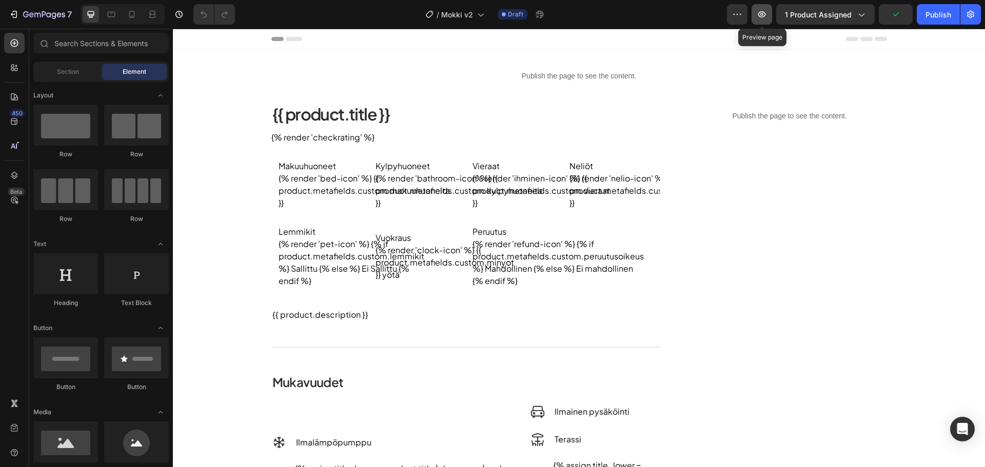
click at [756, 19] on button "button" at bounding box center [762, 14] width 21 height 21
click at [454, 26] on div "/ Mokki v2" at bounding box center [454, 14] width 69 height 25
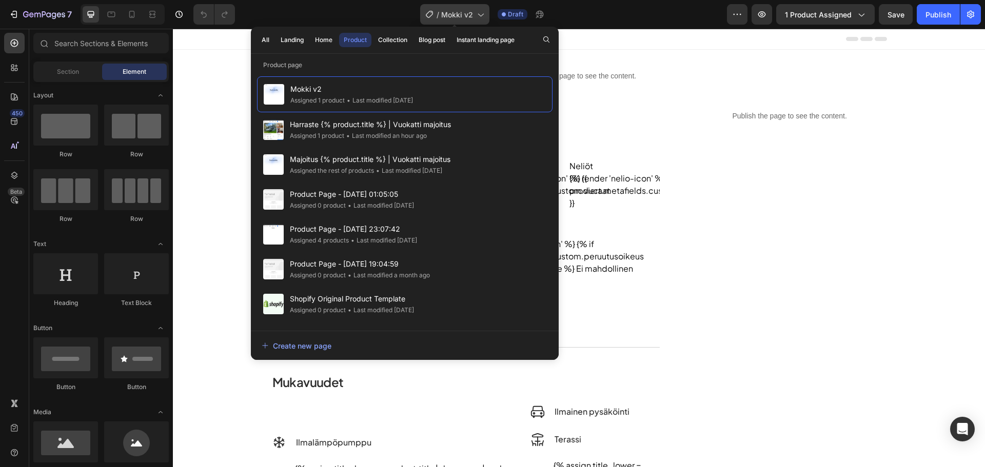
click at [460, 9] on span "Mokki v2" at bounding box center [457, 14] width 32 height 11
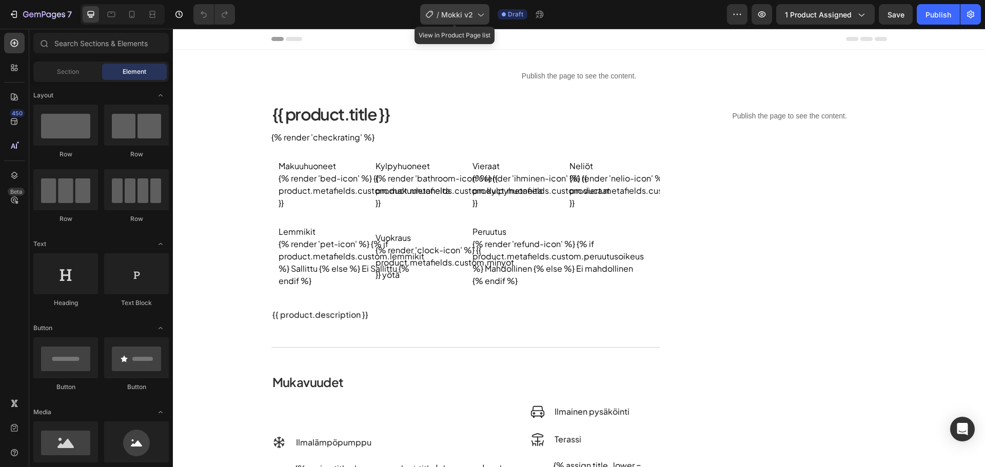
click at [439, 10] on span "/" at bounding box center [438, 14] width 3 height 11
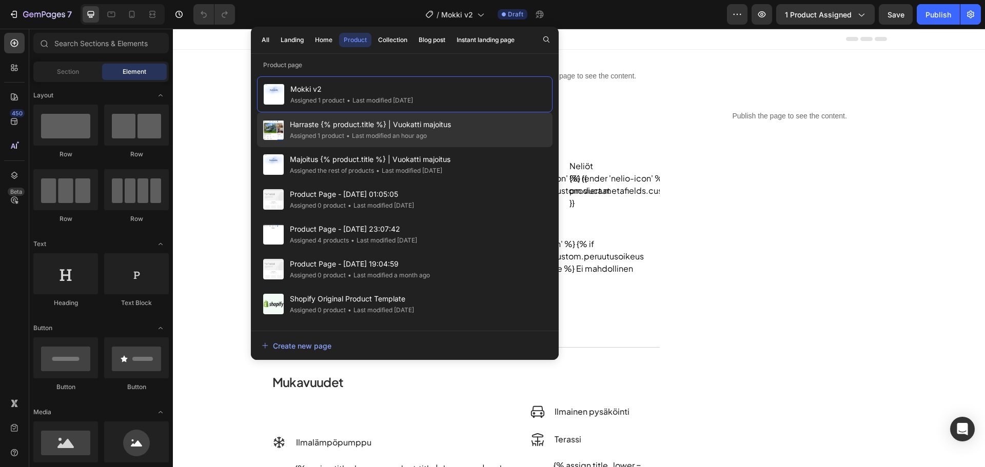
click at [358, 125] on span "Harraste {% product.title %} | Vuokatti majoitus" at bounding box center [370, 125] width 161 height 12
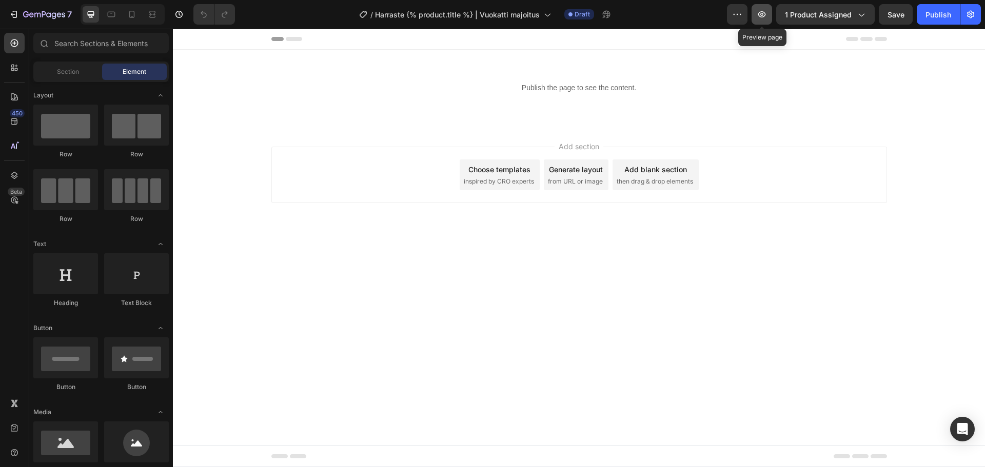
click at [765, 17] on icon "button" at bounding box center [762, 14] width 8 height 6
